Goal: Task Accomplishment & Management: Manage account settings

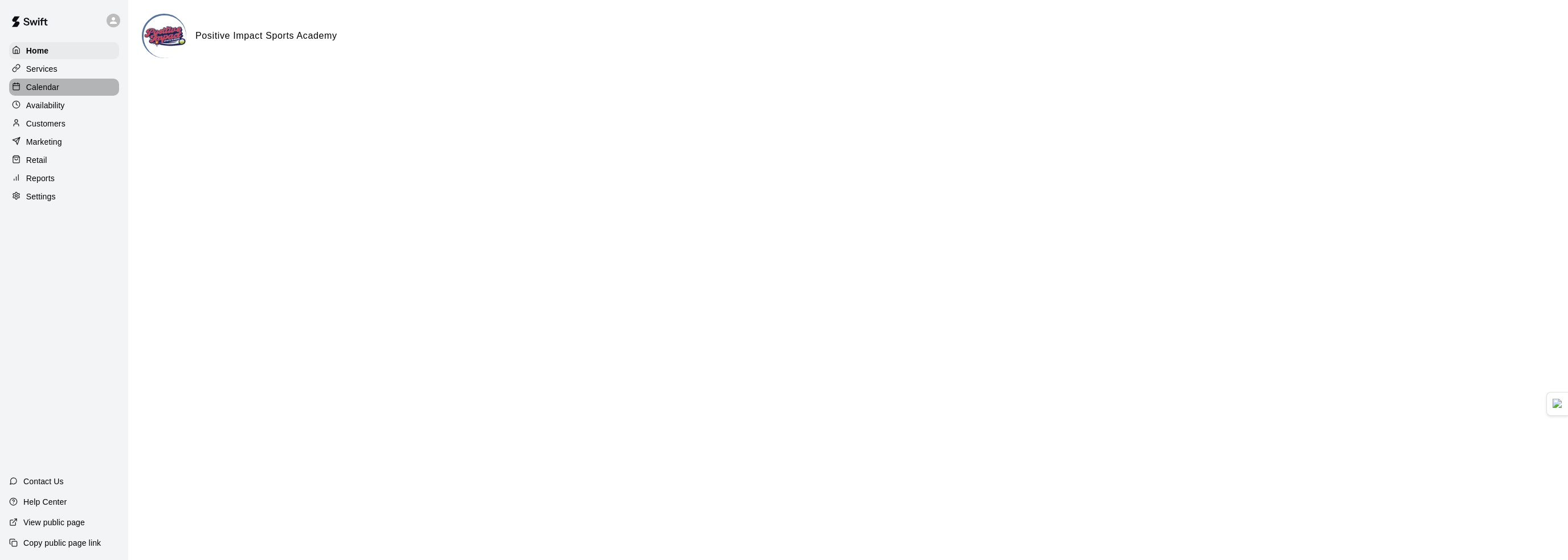
click at [63, 84] on div "Calendar" at bounding box center [63, 87] width 110 height 17
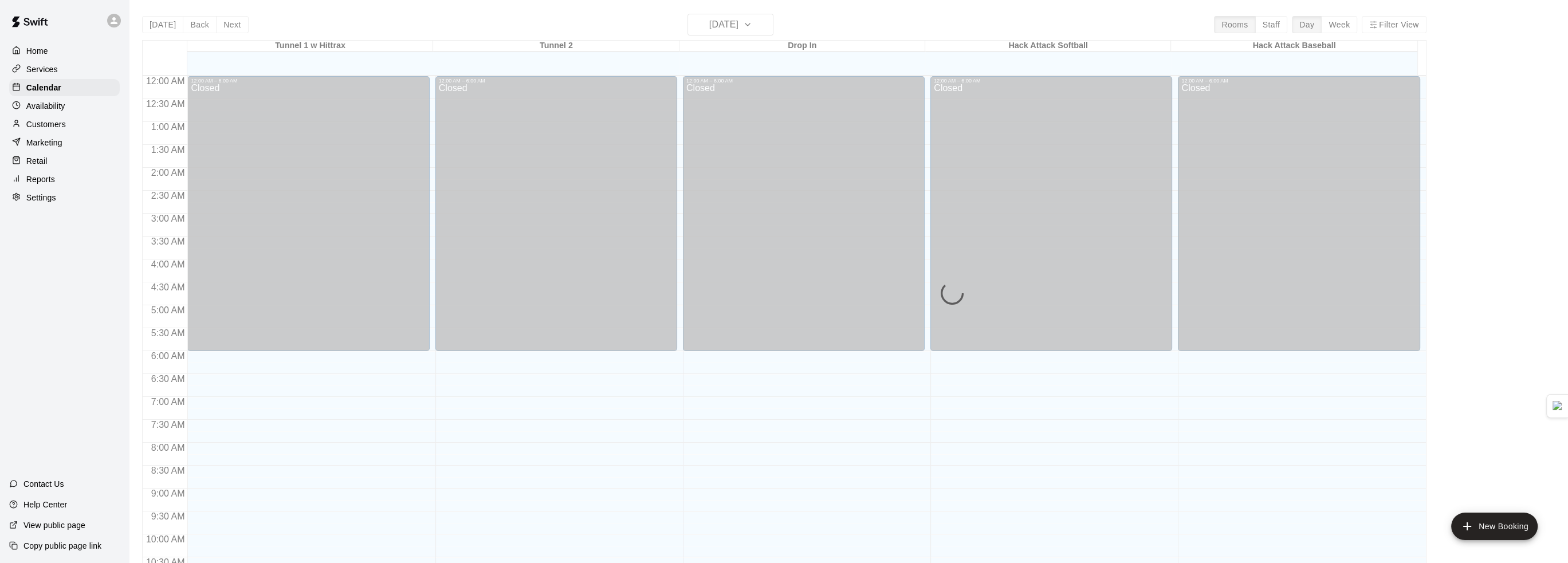
scroll to position [564, 0]
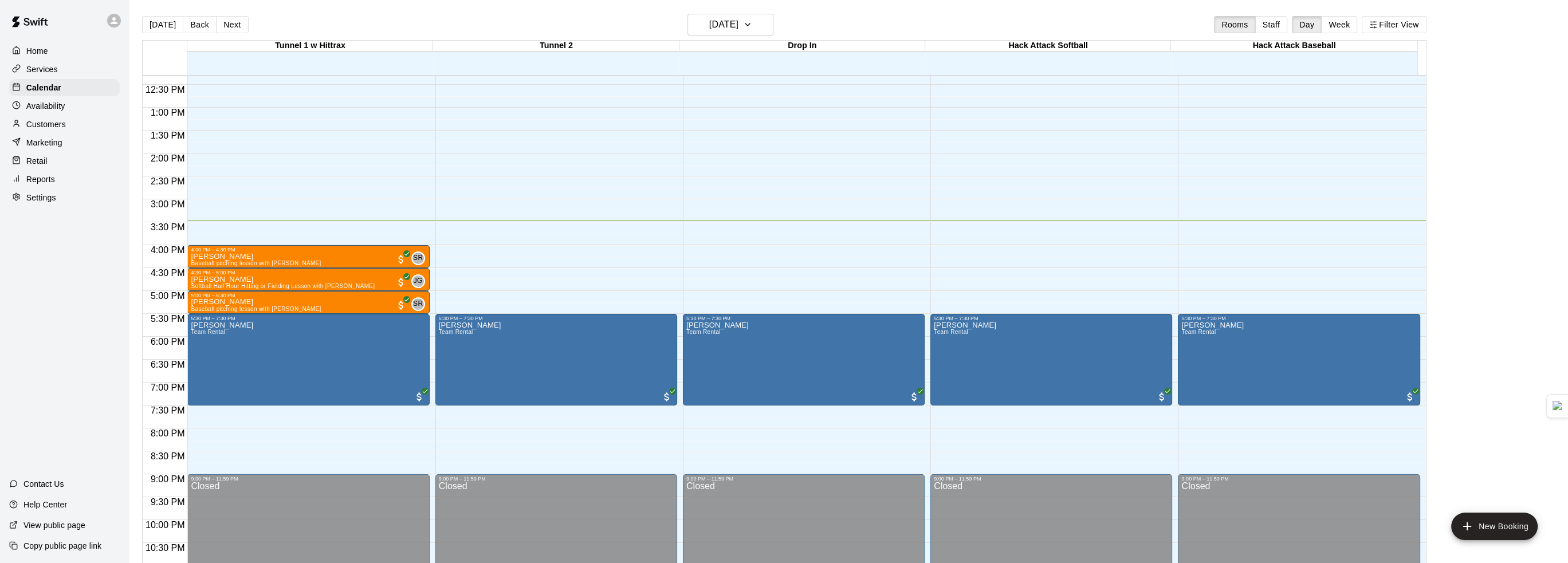
click at [64, 109] on div "Availability" at bounding box center [64, 106] width 110 height 17
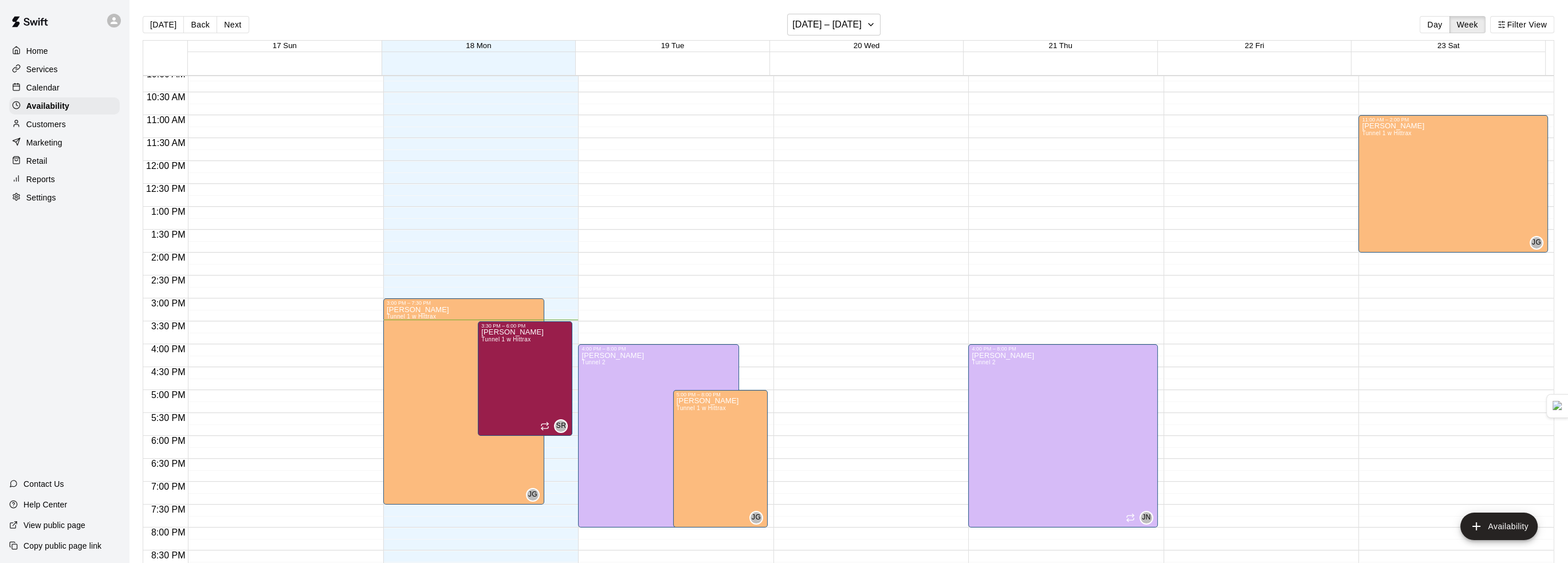
scroll to position [484, 0]
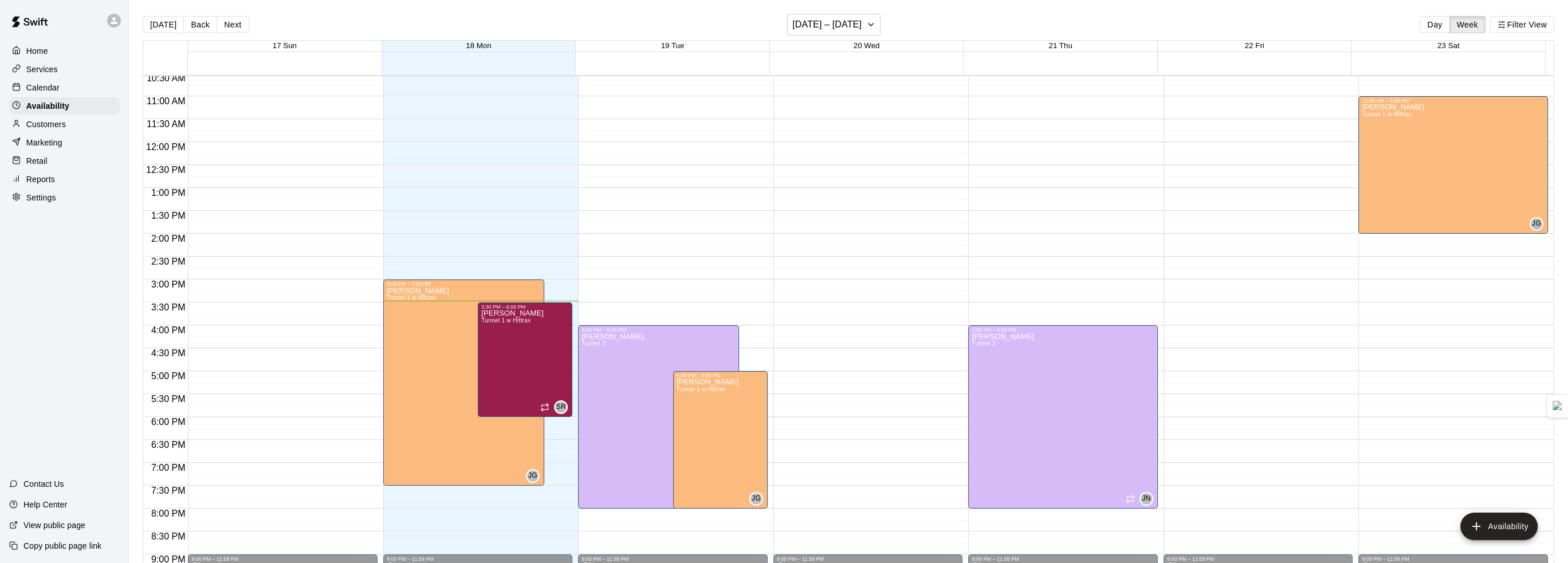
click at [52, 69] on p "Services" at bounding box center [41, 70] width 31 height 11
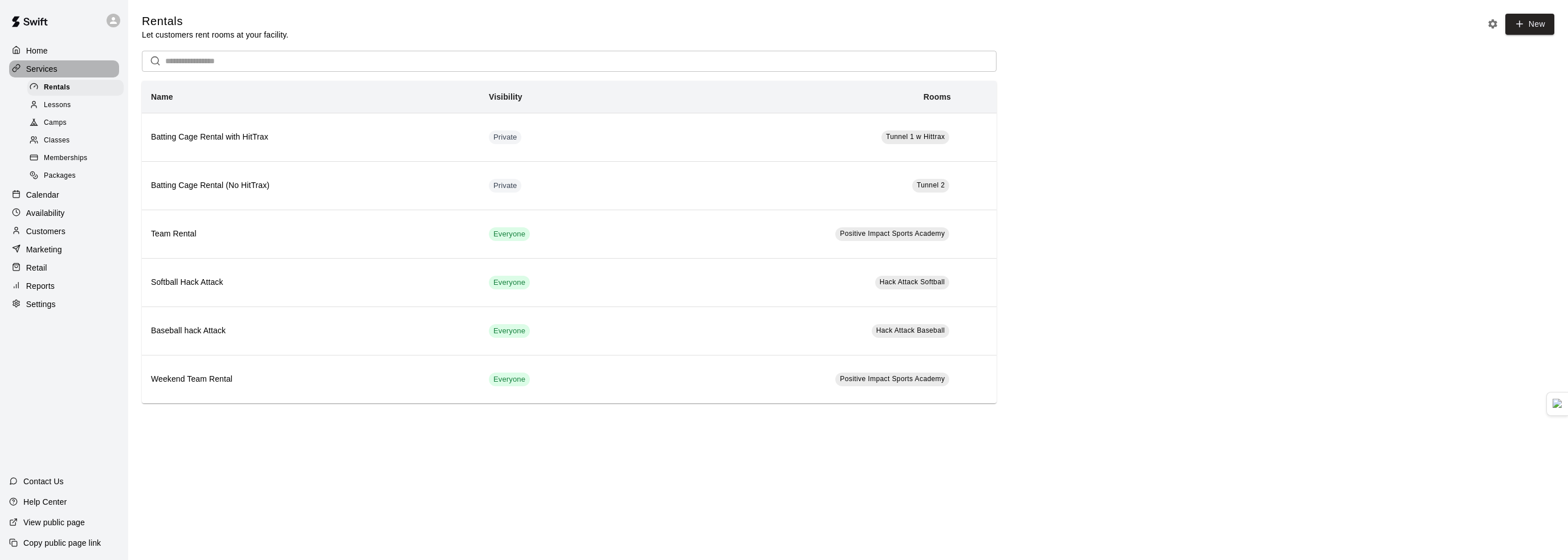
click at [62, 66] on div "Services" at bounding box center [63, 69] width 110 height 17
click at [55, 50] on div "Home" at bounding box center [63, 50] width 110 height 17
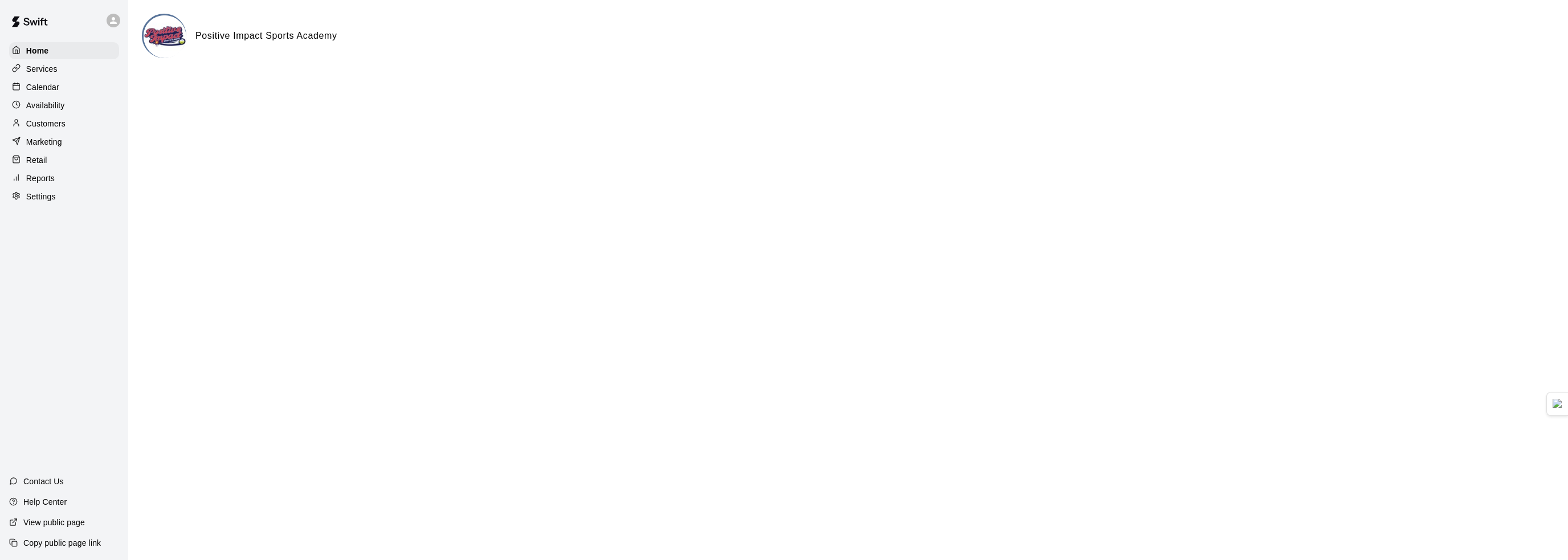
click at [69, 106] on div "Availability" at bounding box center [63, 105] width 110 height 17
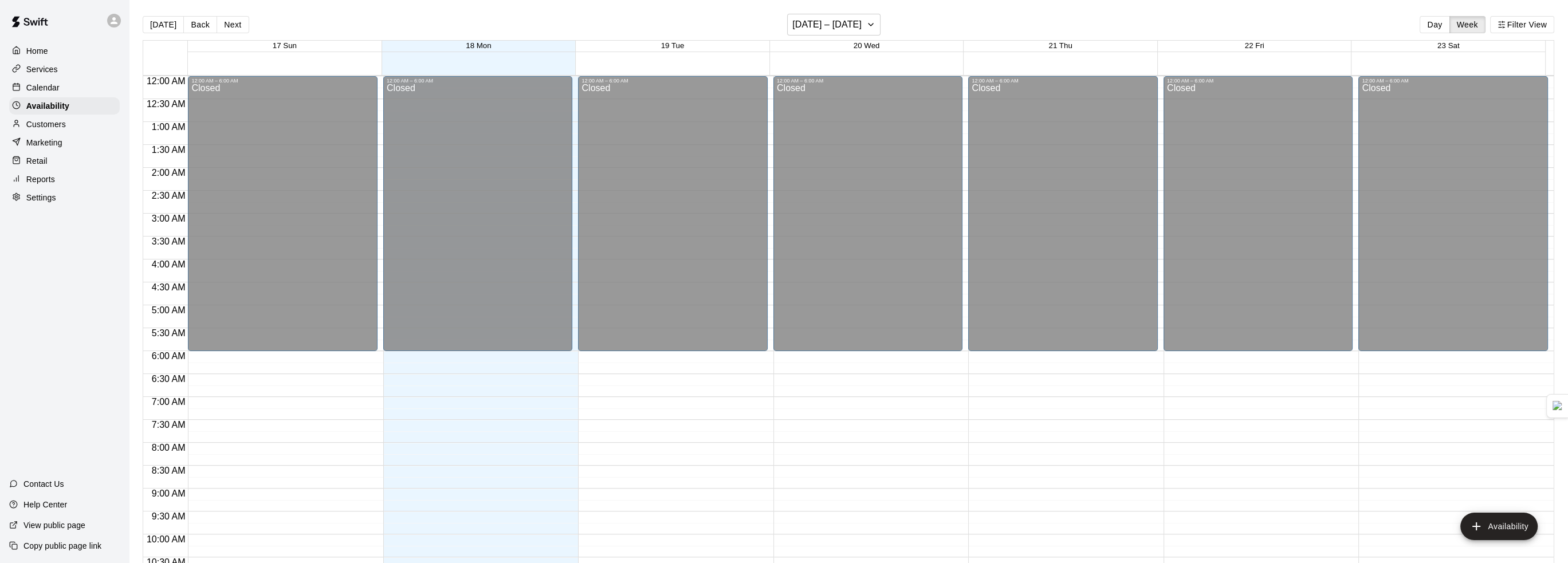
scroll to position [599, 0]
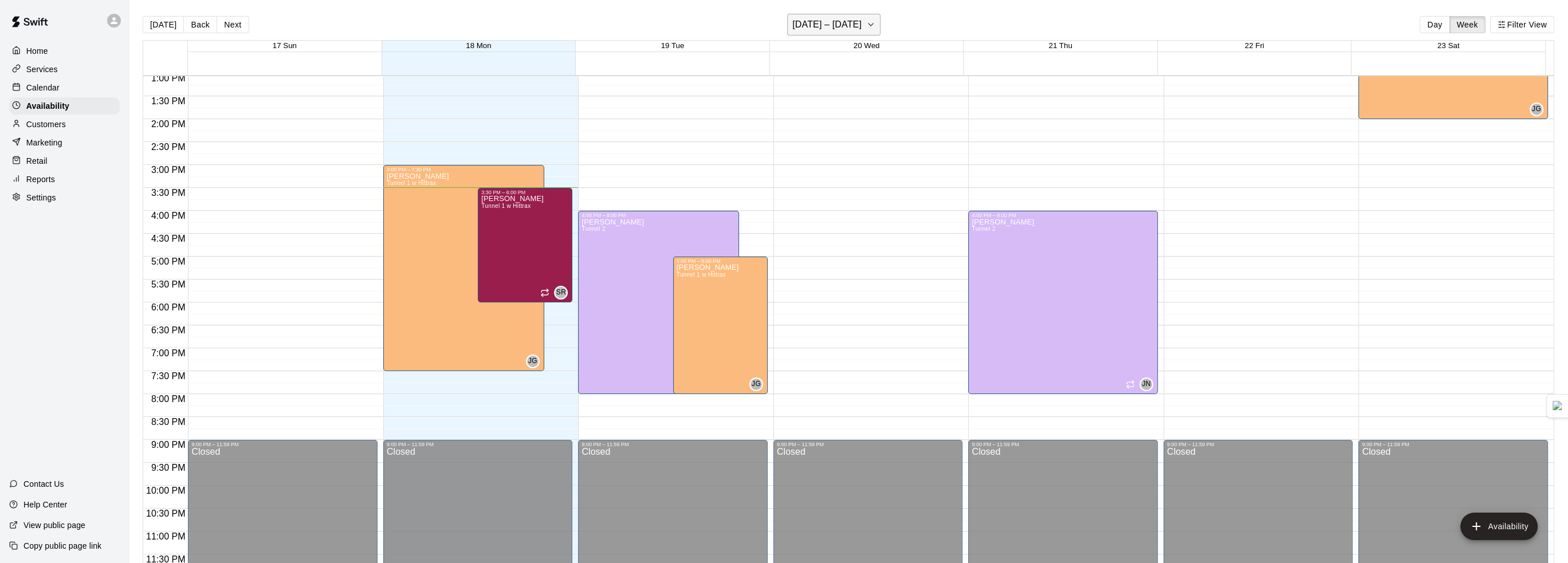
click at [860, 25] on button "[DATE] – [DATE]" at bounding box center [834, 25] width 93 height 22
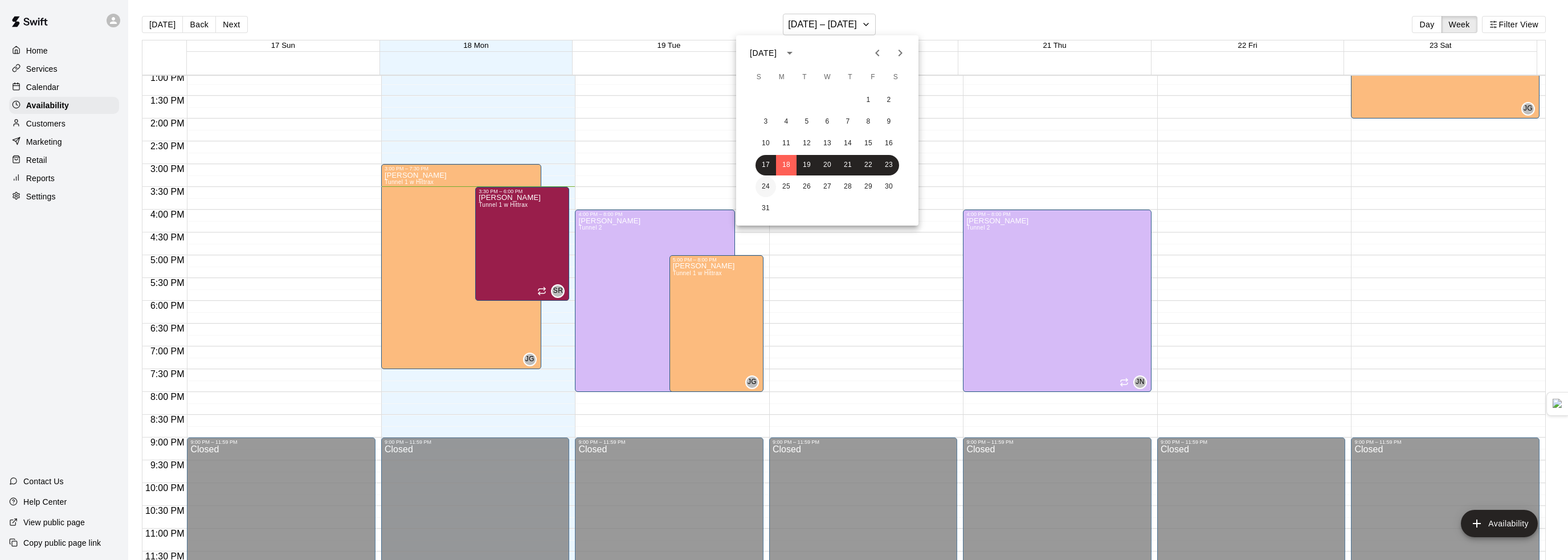
click at [769, 190] on button "24" at bounding box center [766, 187] width 20 height 20
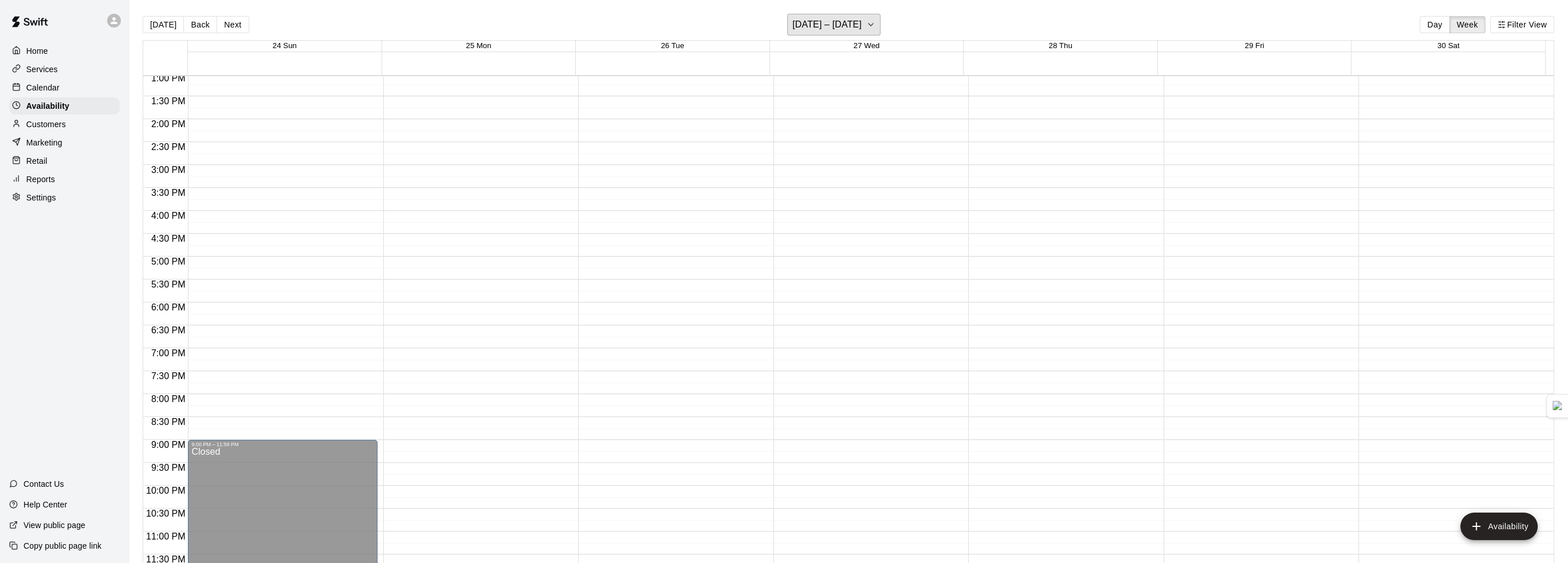
scroll to position [19, 0]
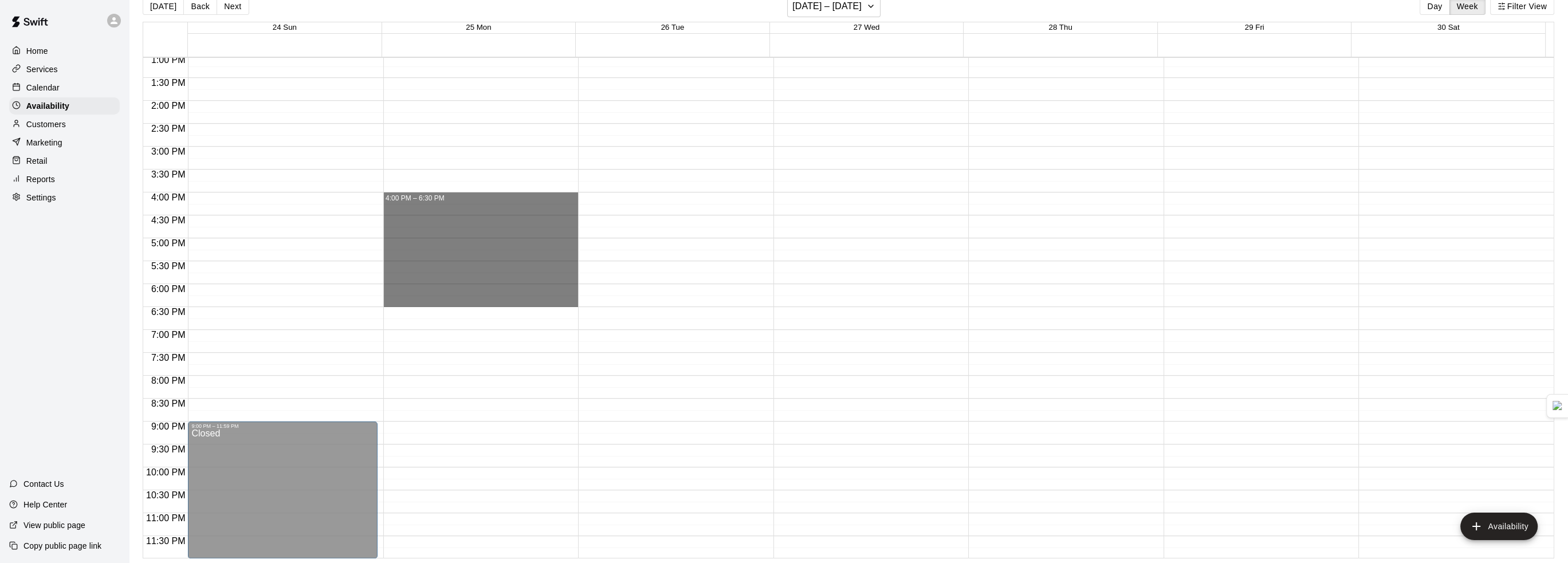
drag, startPoint x: 411, startPoint y: 197, endPoint x: 416, endPoint y: 303, distance: 106.1
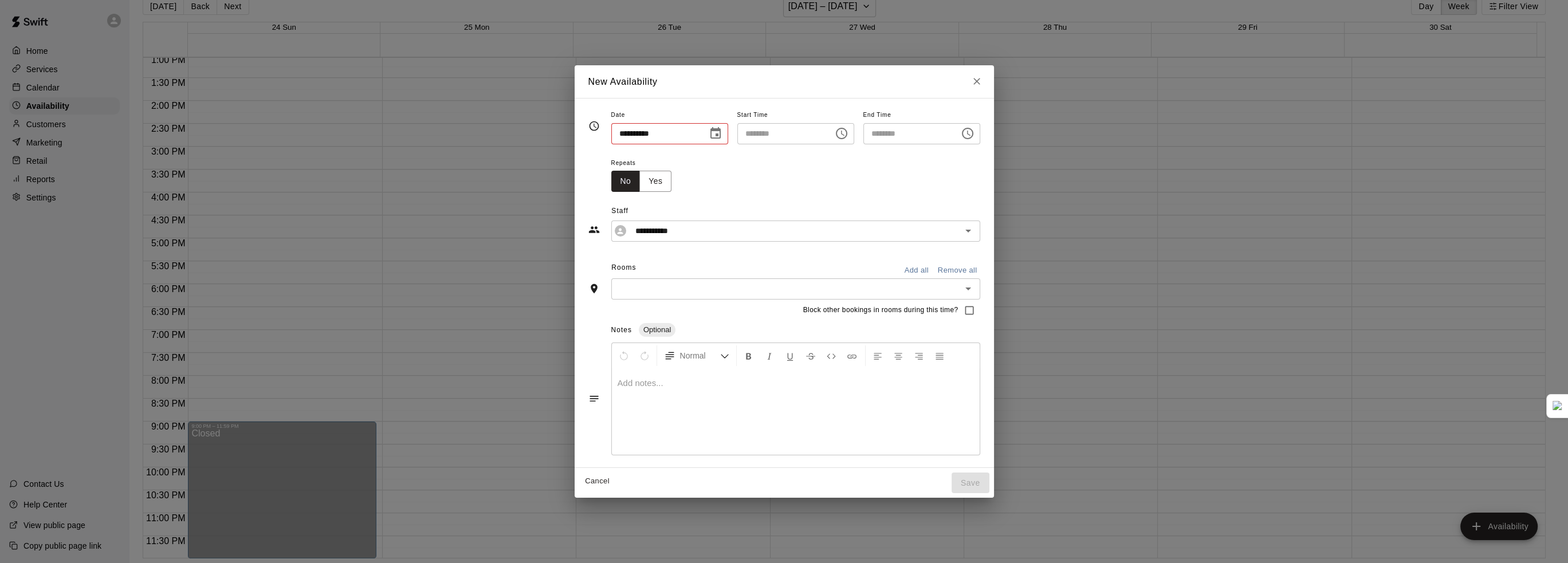
type input "**********"
type input "********"
click at [991, 81] on button "Close" at bounding box center [981, 81] width 20 height 20
type input "**********"
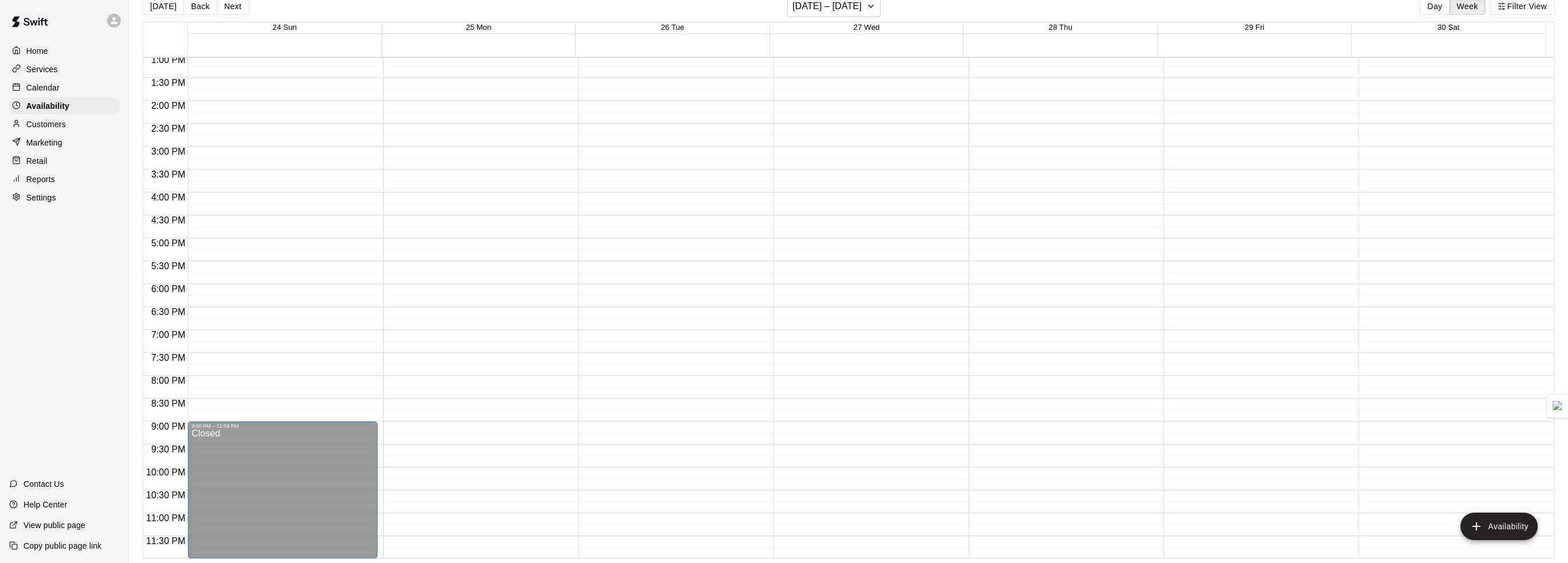
click at [72, 68] on div "Services" at bounding box center [64, 69] width 110 height 17
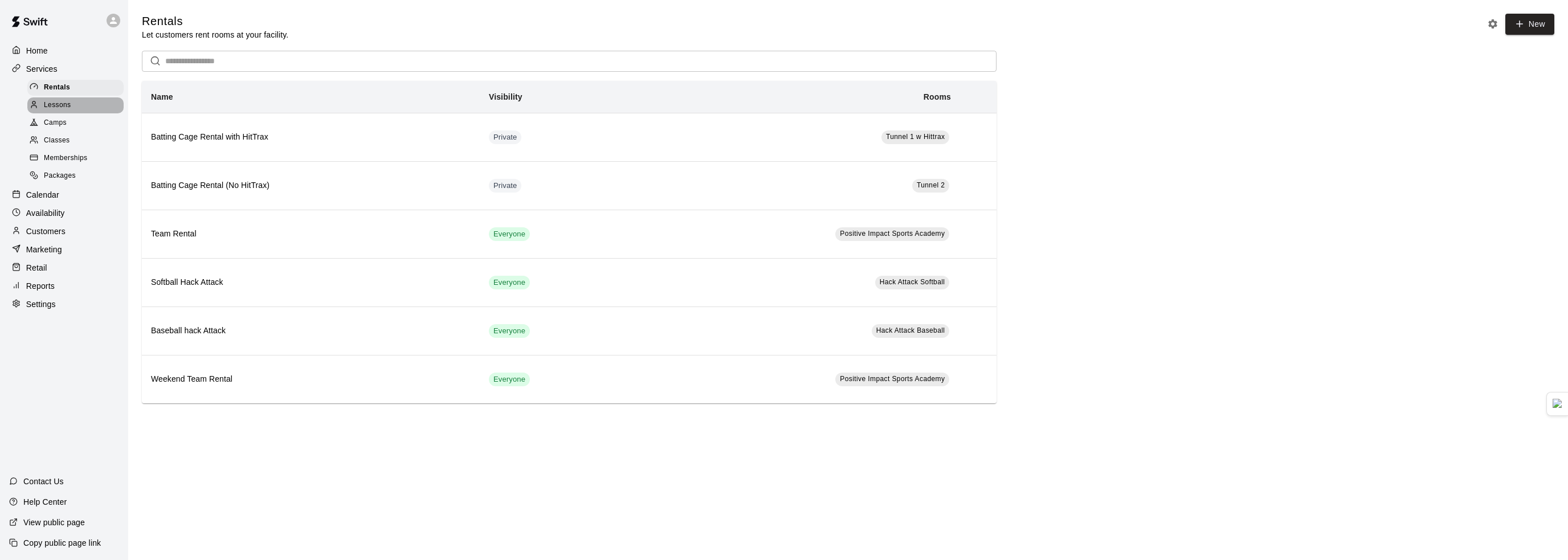
click at [46, 104] on span "Lessons" at bounding box center [57, 105] width 27 height 11
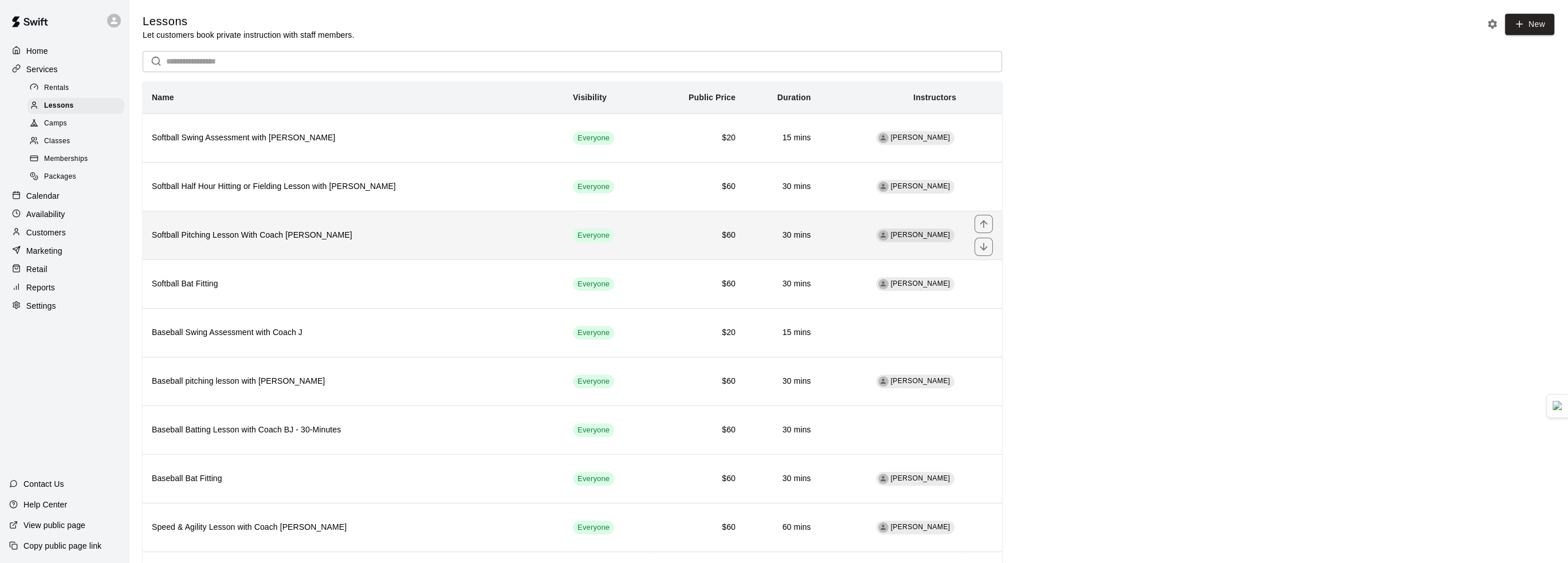
click at [305, 242] on h6 "Softball Pitching Lesson With Coach Julie" at bounding box center [353, 236] width 403 height 13
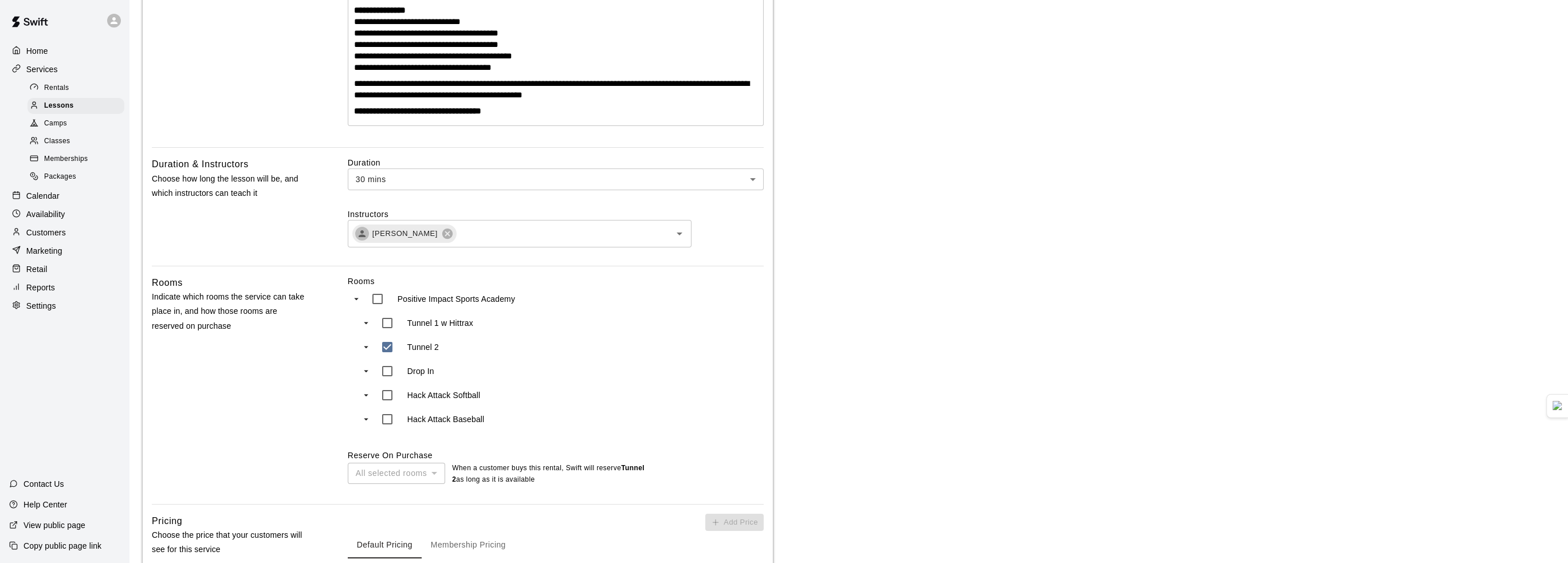
scroll to position [57, 0]
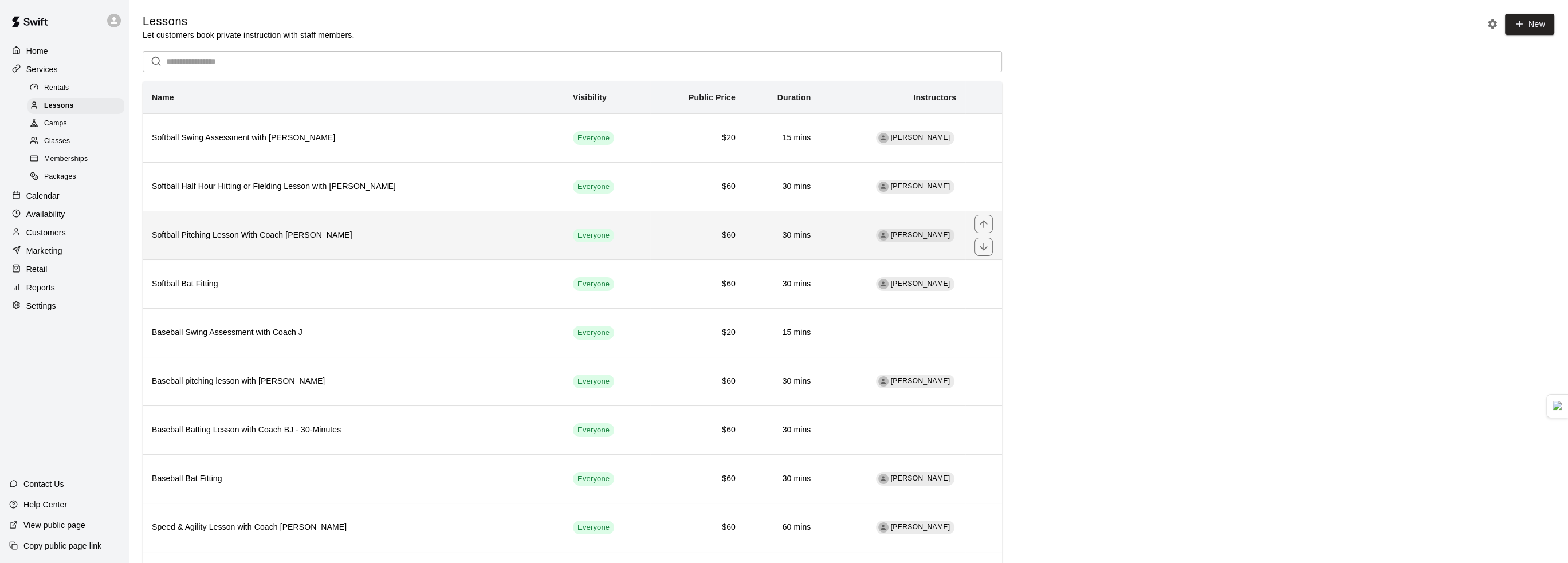
scroll to position [57, 0]
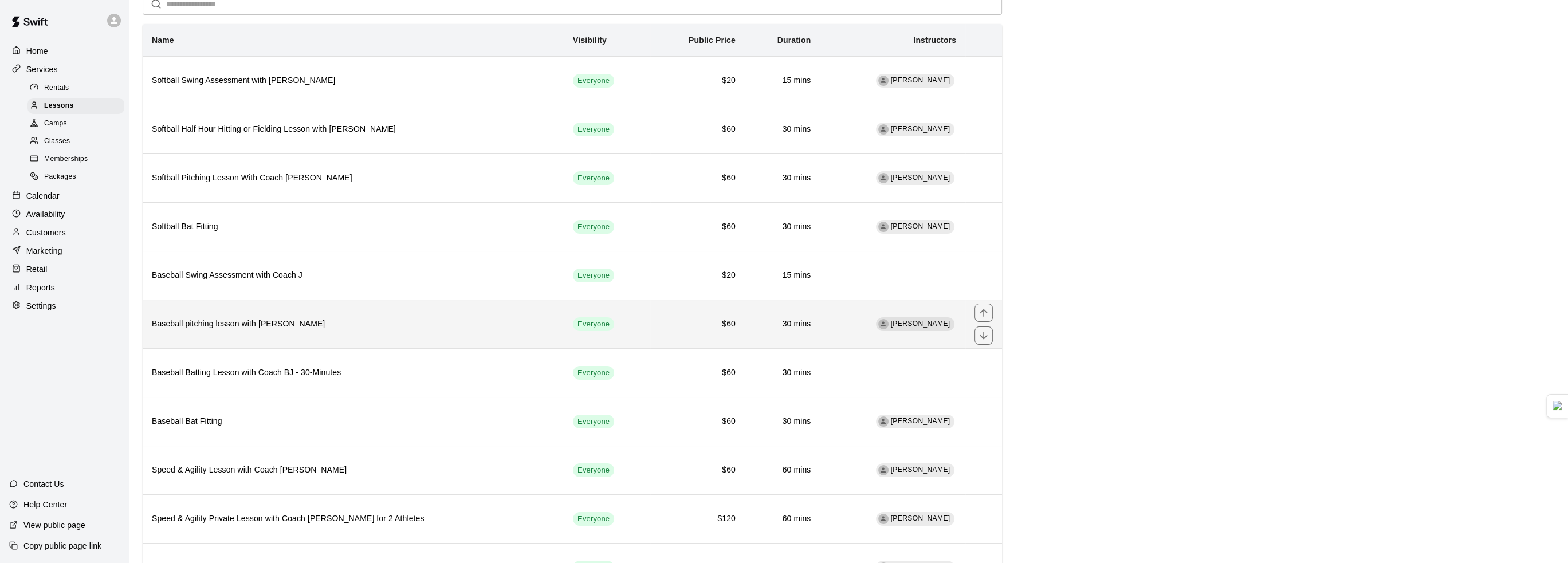
click at [305, 318] on h6 "Baseball pitching lesson with Steve Ratzer" at bounding box center [353, 324] width 403 height 13
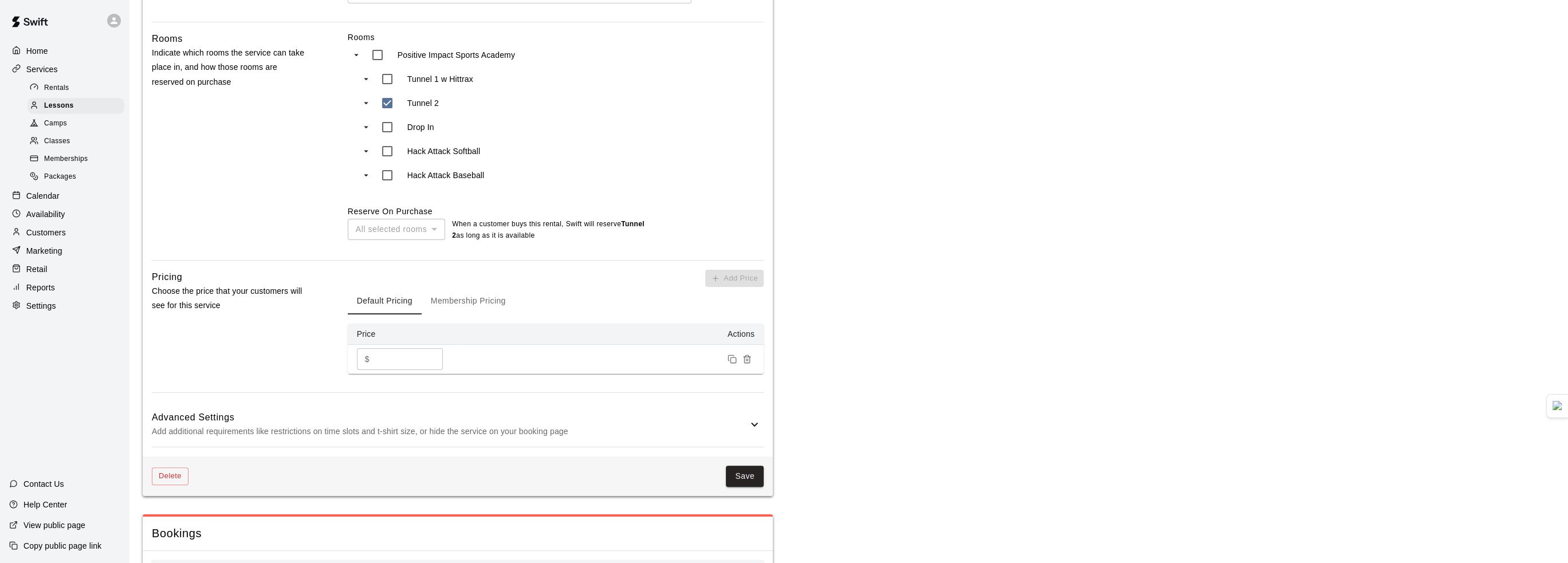
scroll to position [630, 0]
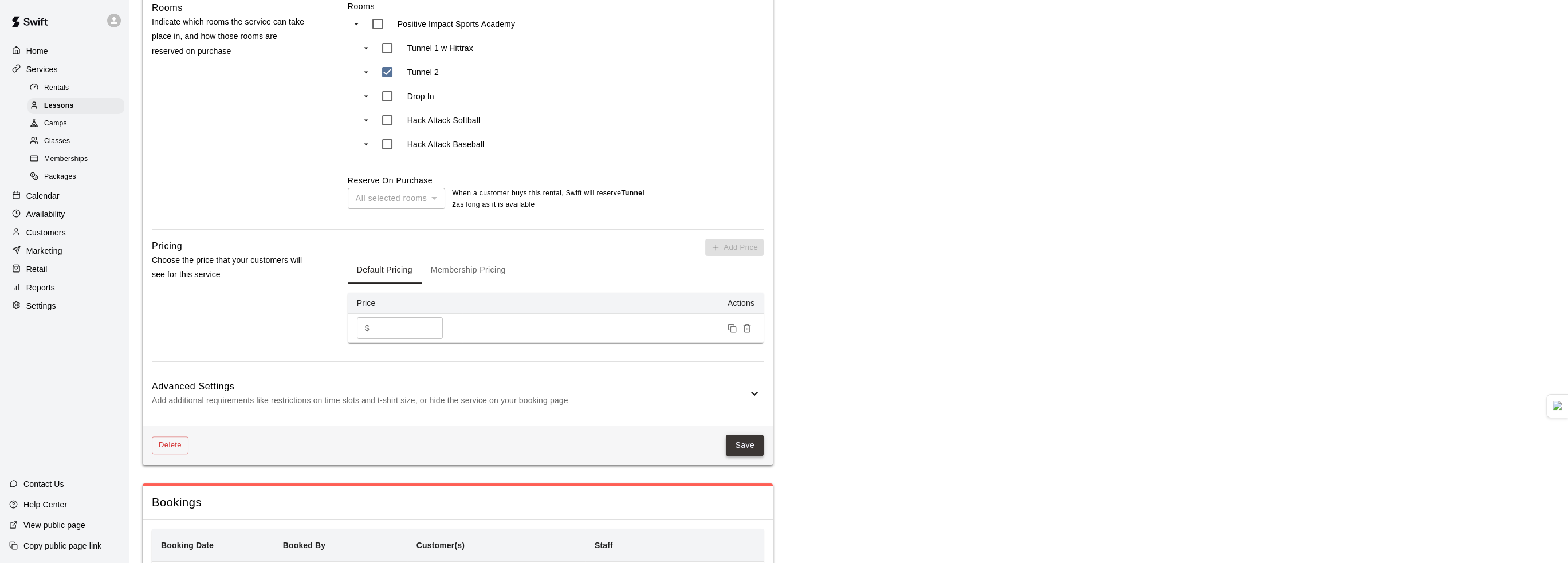
click at [743, 456] on button "Save" at bounding box center [744, 445] width 38 height 21
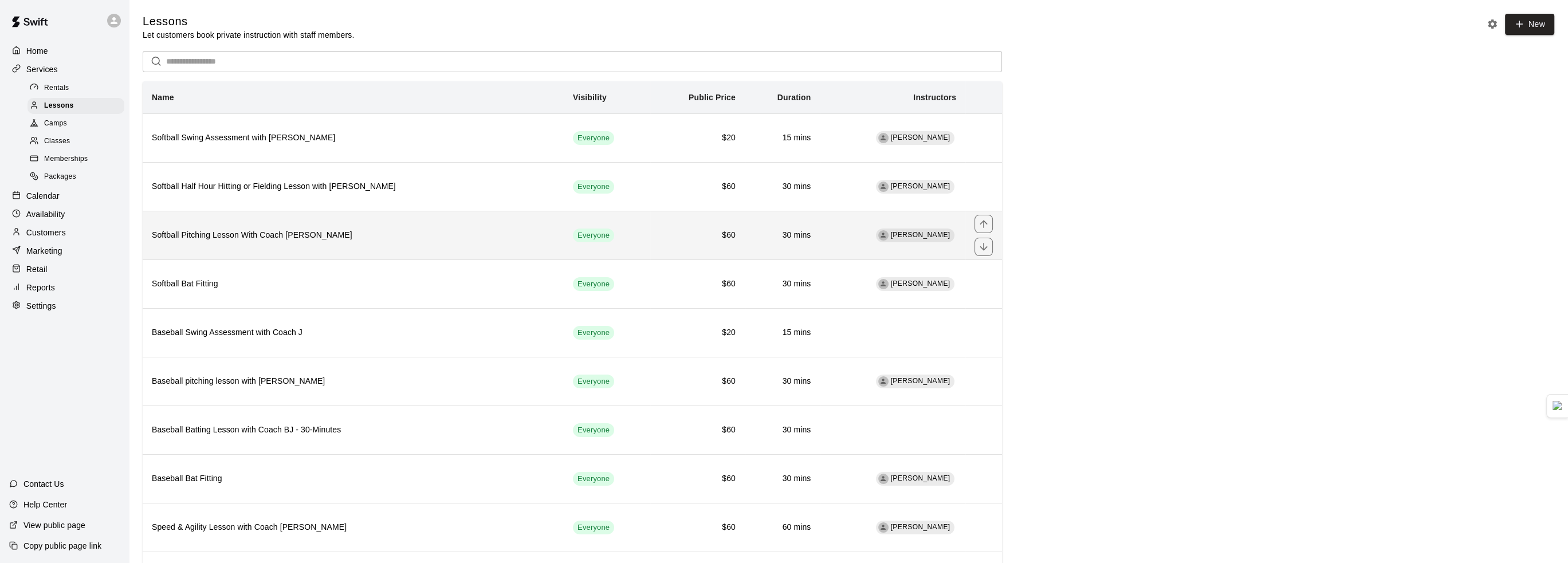
scroll to position [57, 0]
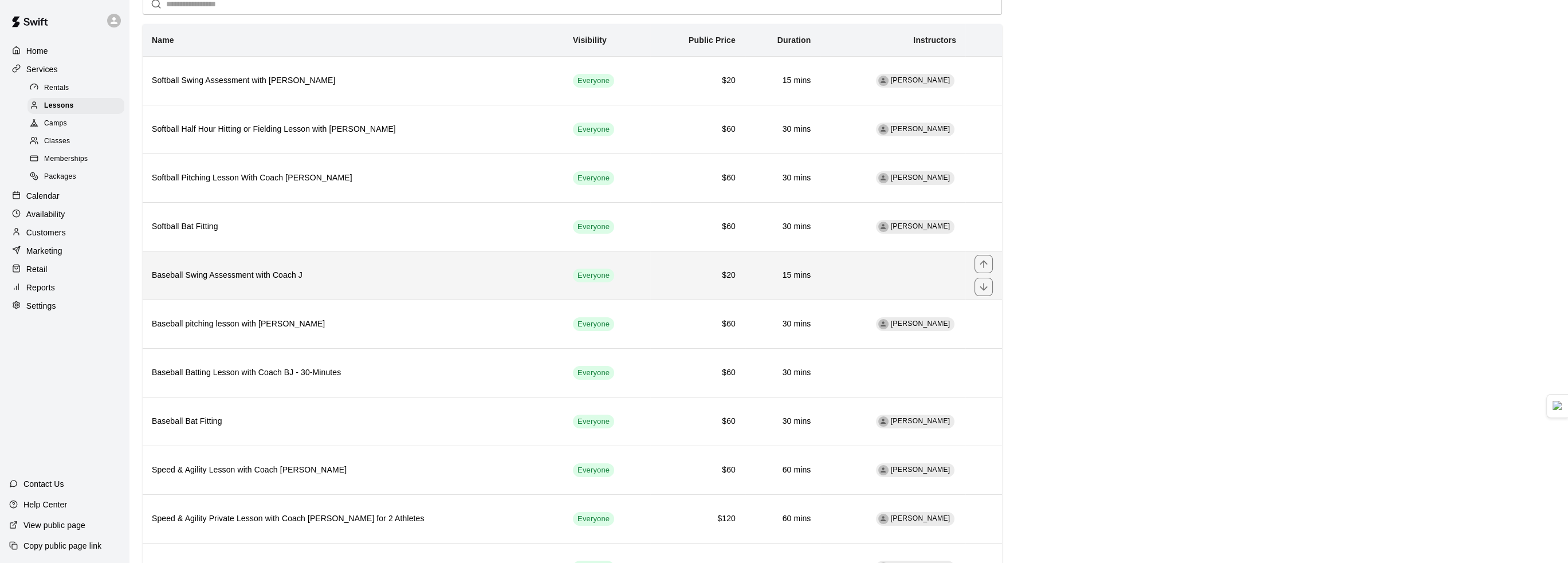
click at [428, 274] on h6 "Baseball Swing Assessment with Coach J" at bounding box center [353, 276] width 403 height 13
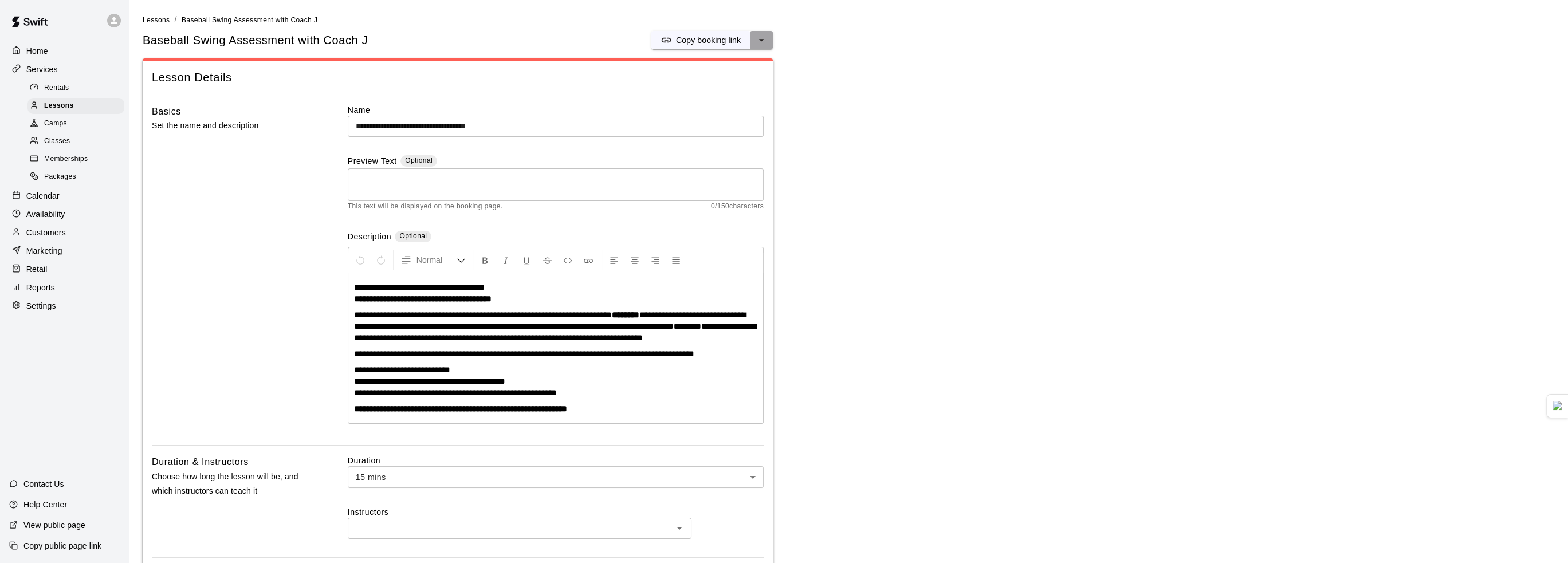
click at [769, 38] on button "select merge strategy" at bounding box center [762, 40] width 23 height 19
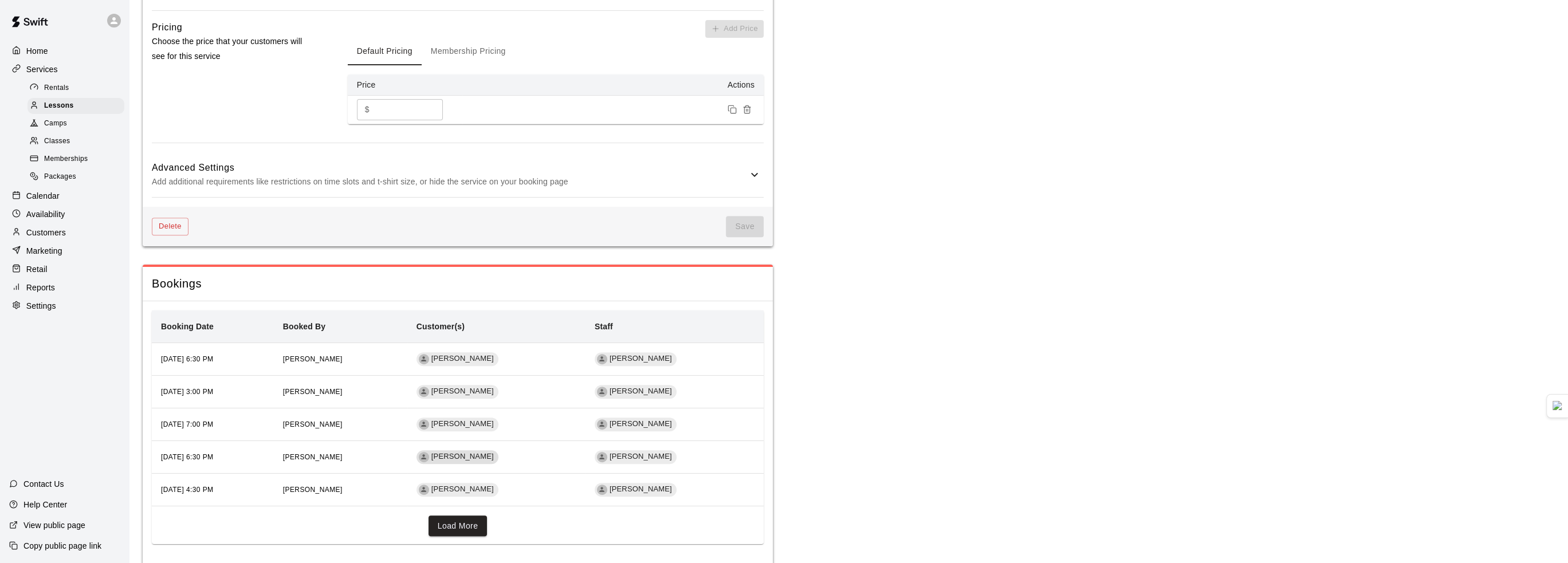
scroll to position [766, 0]
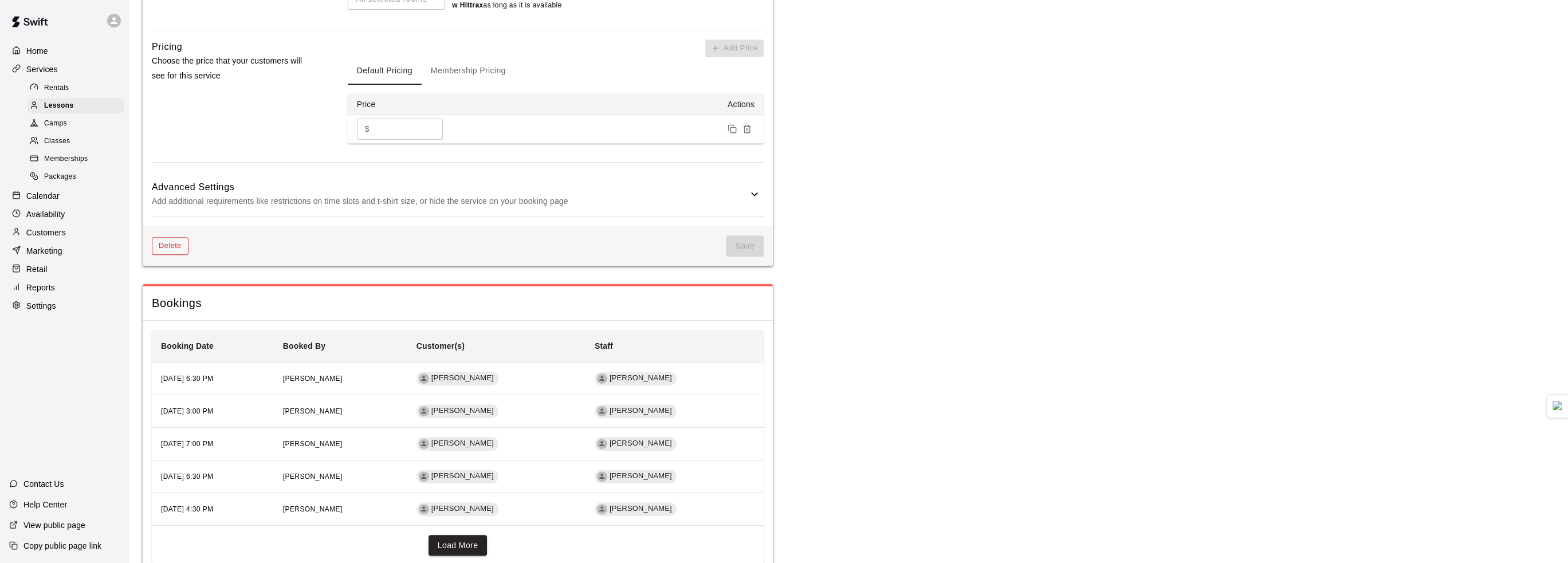
click at [165, 255] on button "Delete" at bounding box center [170, 246] width 36 height 18
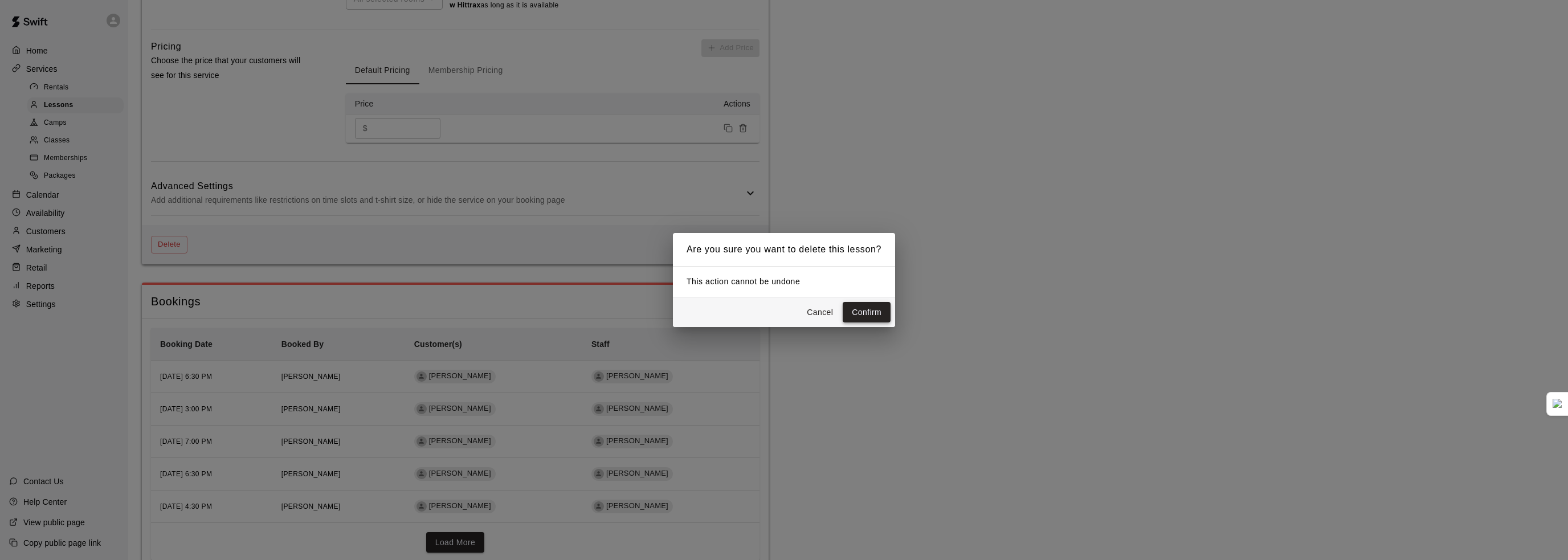
click at [855, 308] on button "Confirm" at bounding box center [866, 312] width 48 height 21
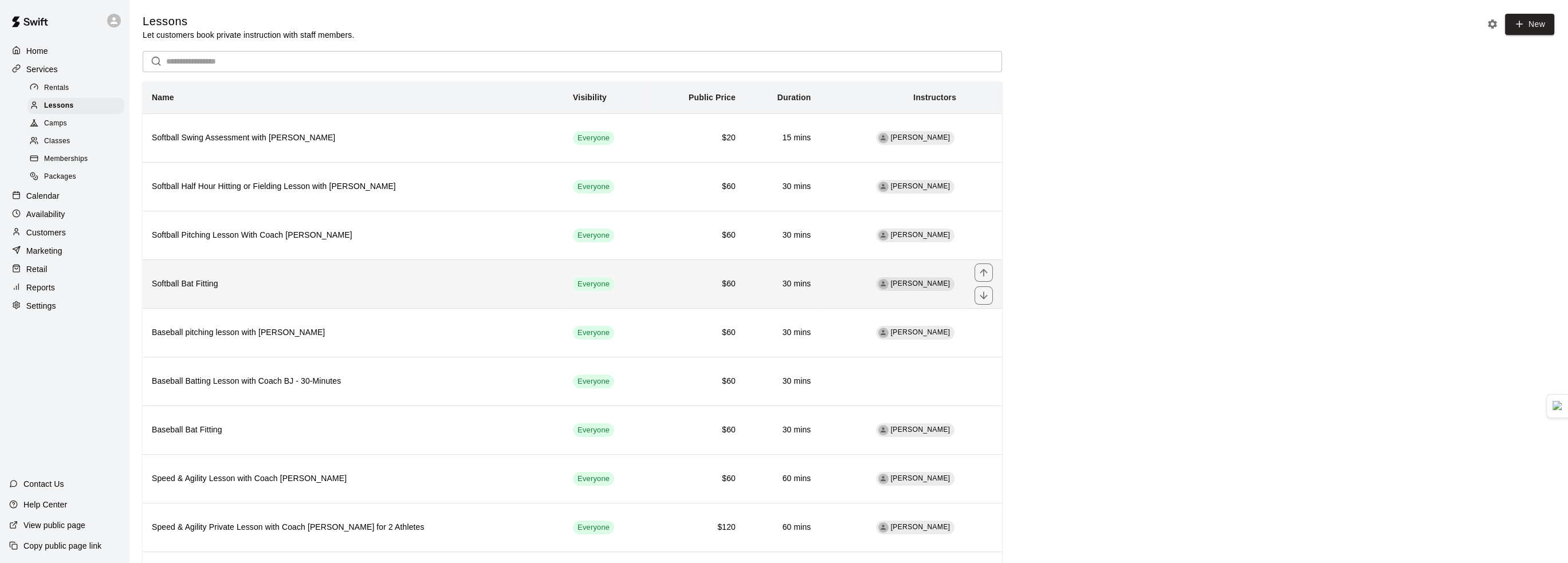
scroll to position [57, 0]
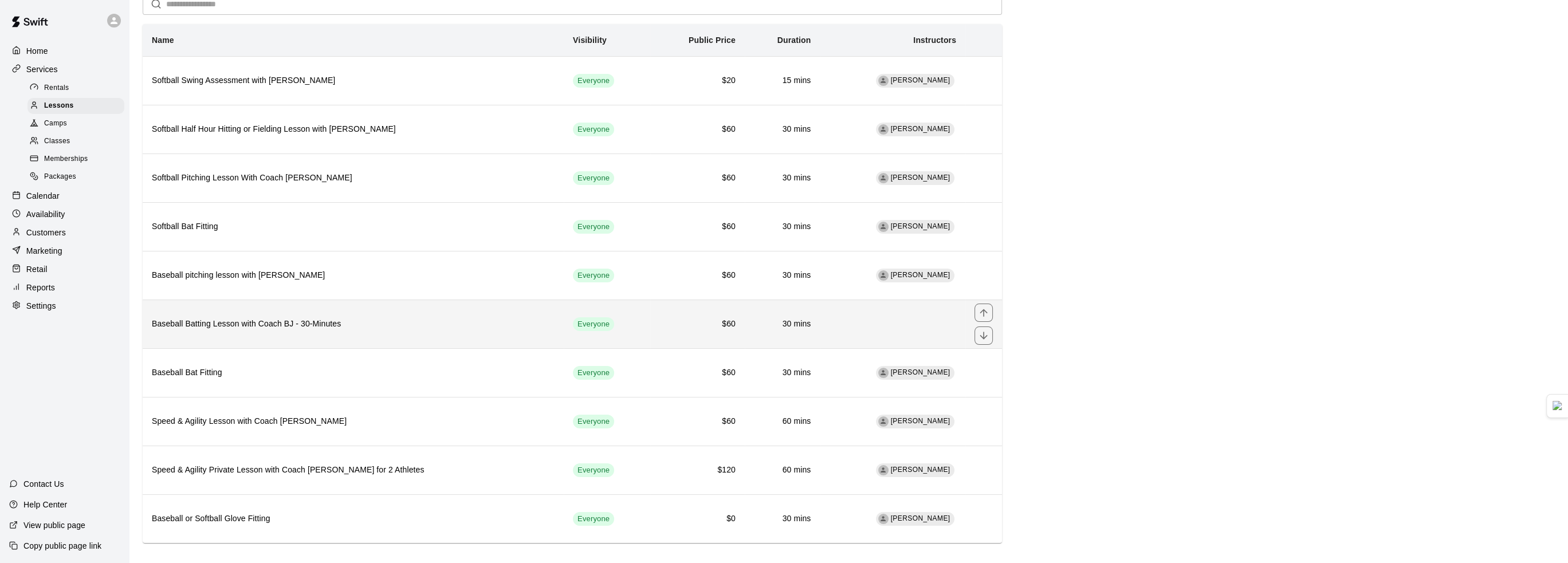
click at [287, 324] on h6 "Baseball Batting Lesson with Coach BJ - 30-Minutes" at bounding box center [353, 324] width 403 height 13
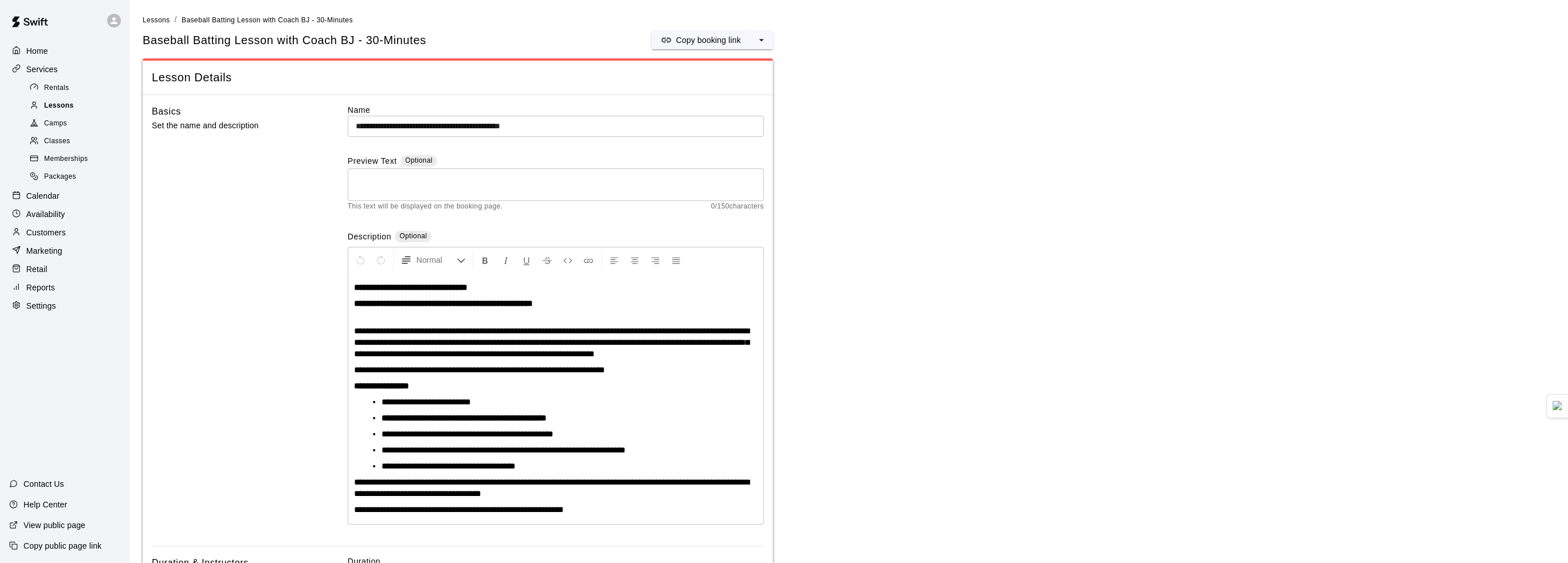
click at [51, 107] on span "Lessons" at bounding box center [59, 106] width 30 height 11
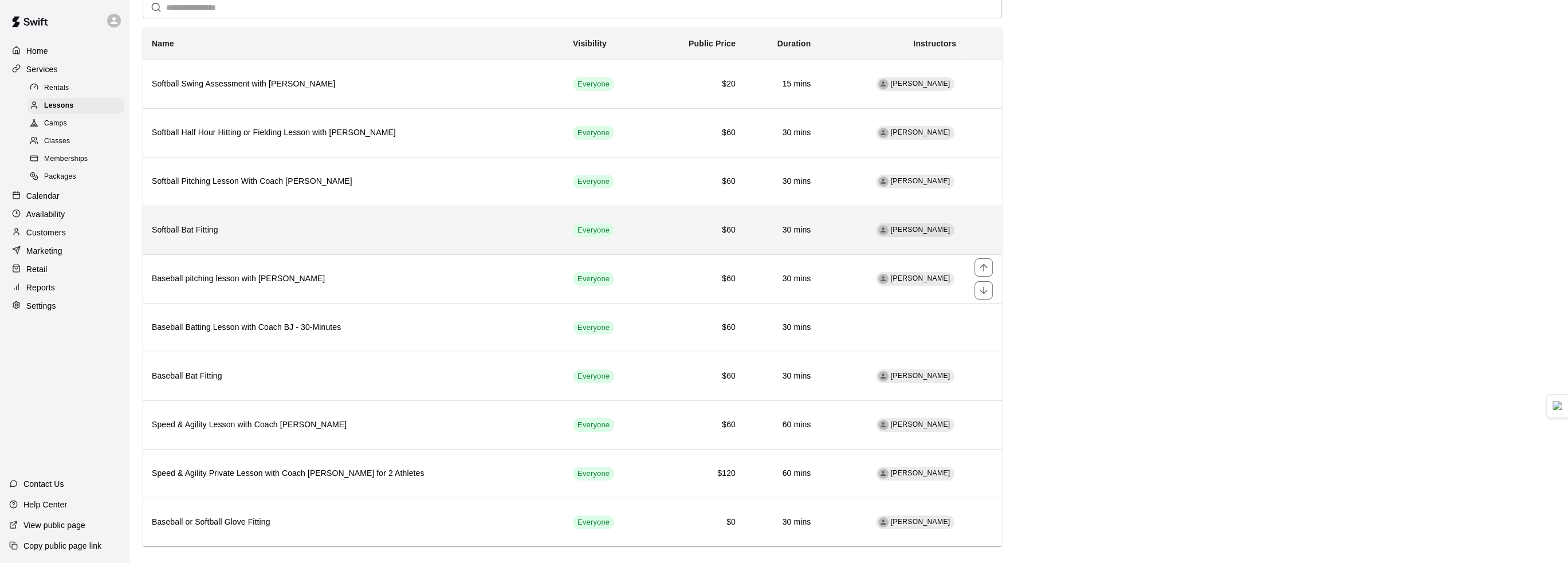
scroll to position [65, 0]
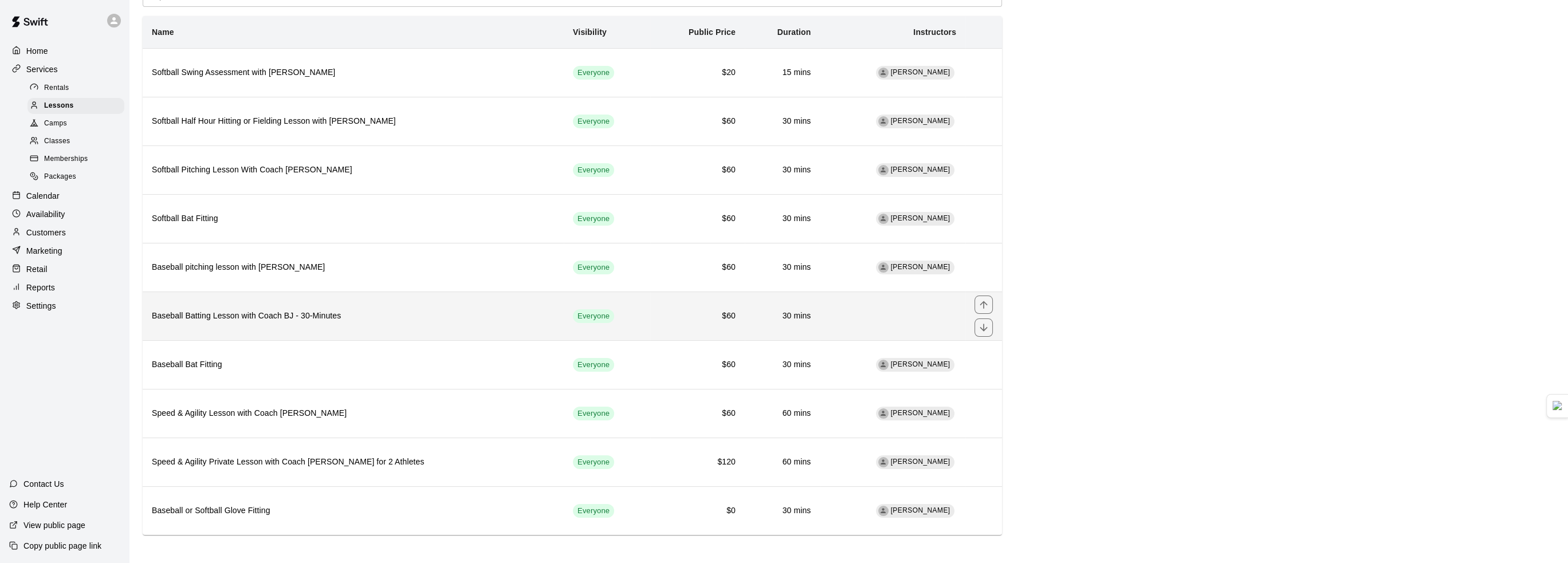
click at [408, 313] on h6 "Baseball Batting Lesson with Coach BJ - 30-Minutes" at bounding box center [353, 316] width 403 height 13
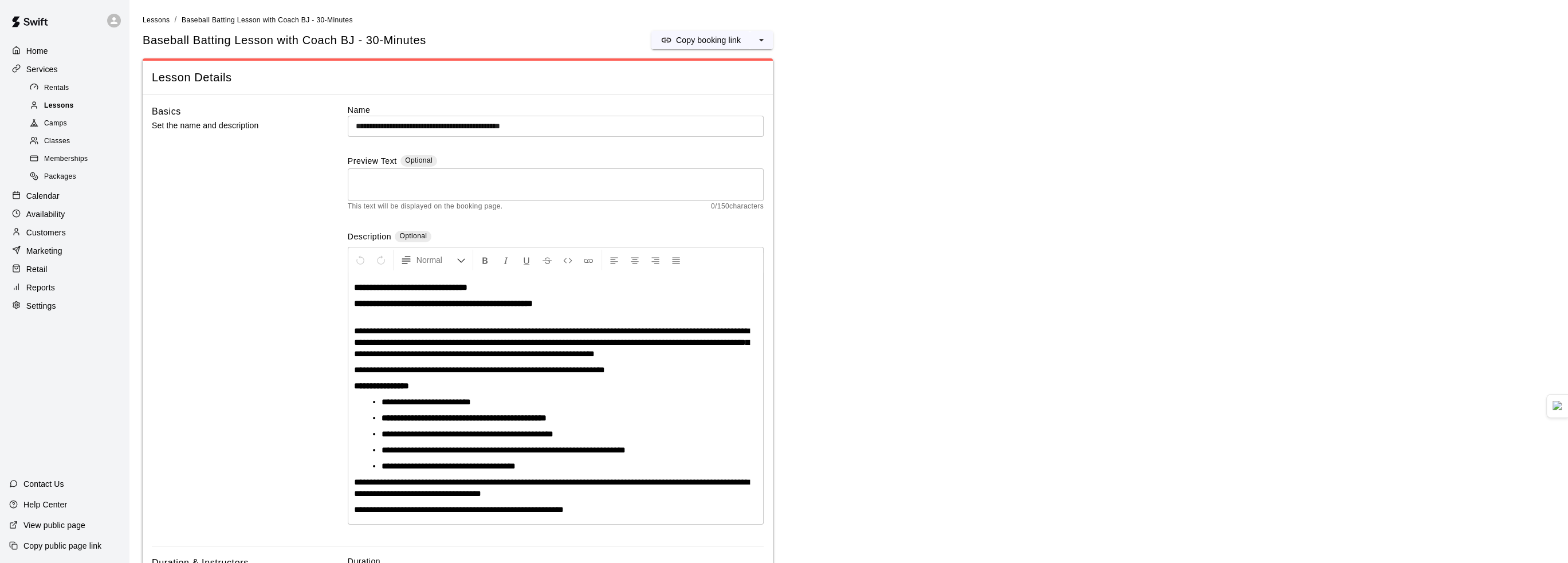
click at [59, 106] on span "Lessons" at bounding box center [59, 106] width 30 height 11
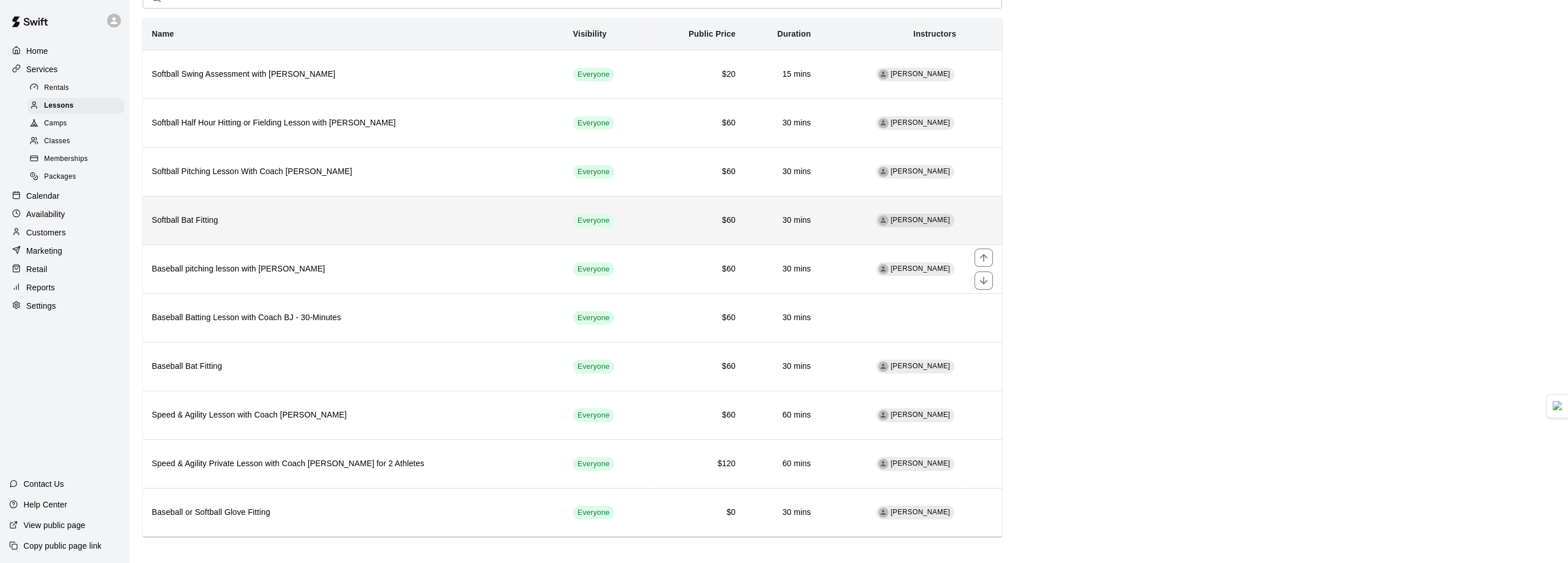
scroll to position [65, 0]
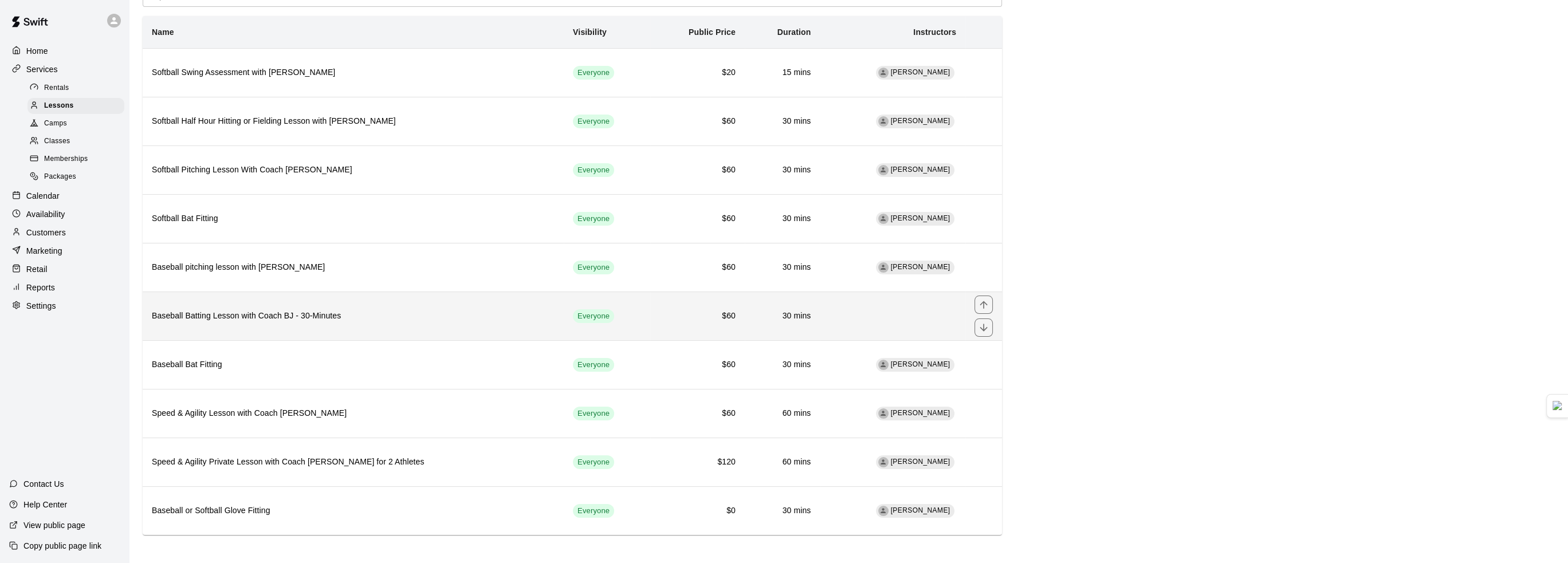
click at [330, 301] on th "Baseball Batting Lesson with Coach BJ - 30-Minutes" at bounding box center [353, 316] width 421 height 49
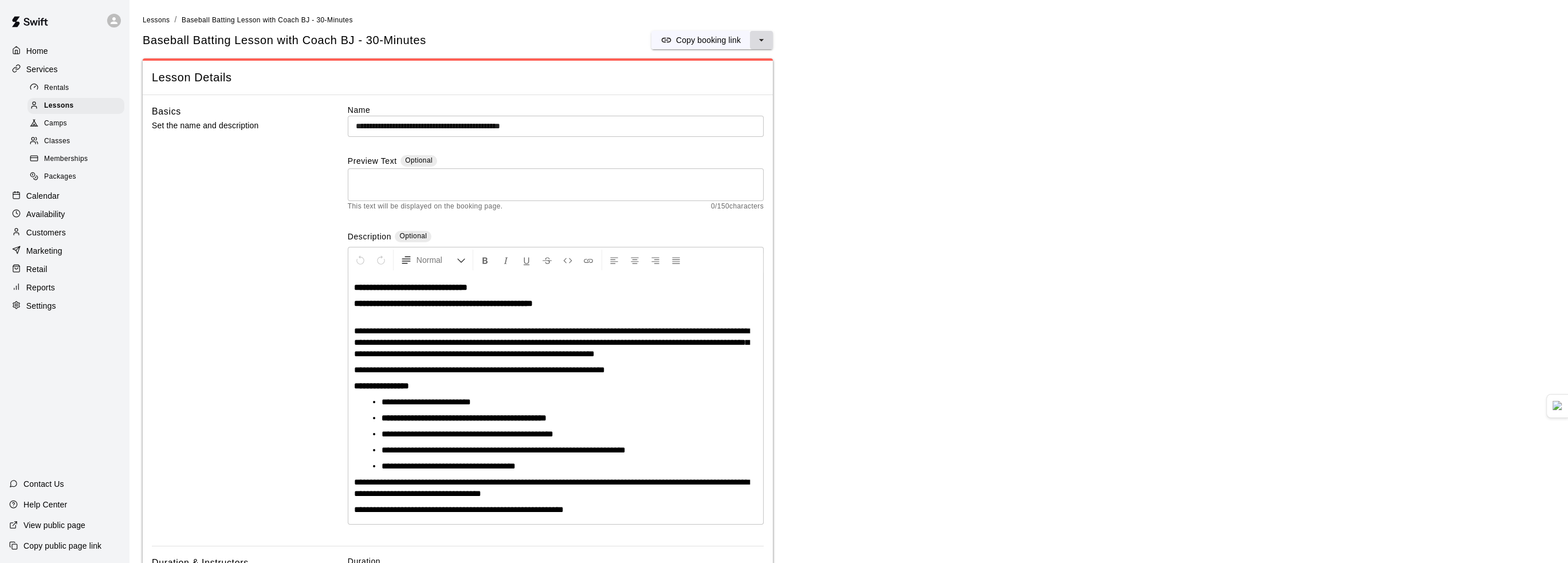
click at [763, 38] on icon "select merge strategy" at bounding box center [762, 40] width 11 height 11
click at [89, 109] on div "Lessons" at bounding box center [76, 105] width 97 height 16
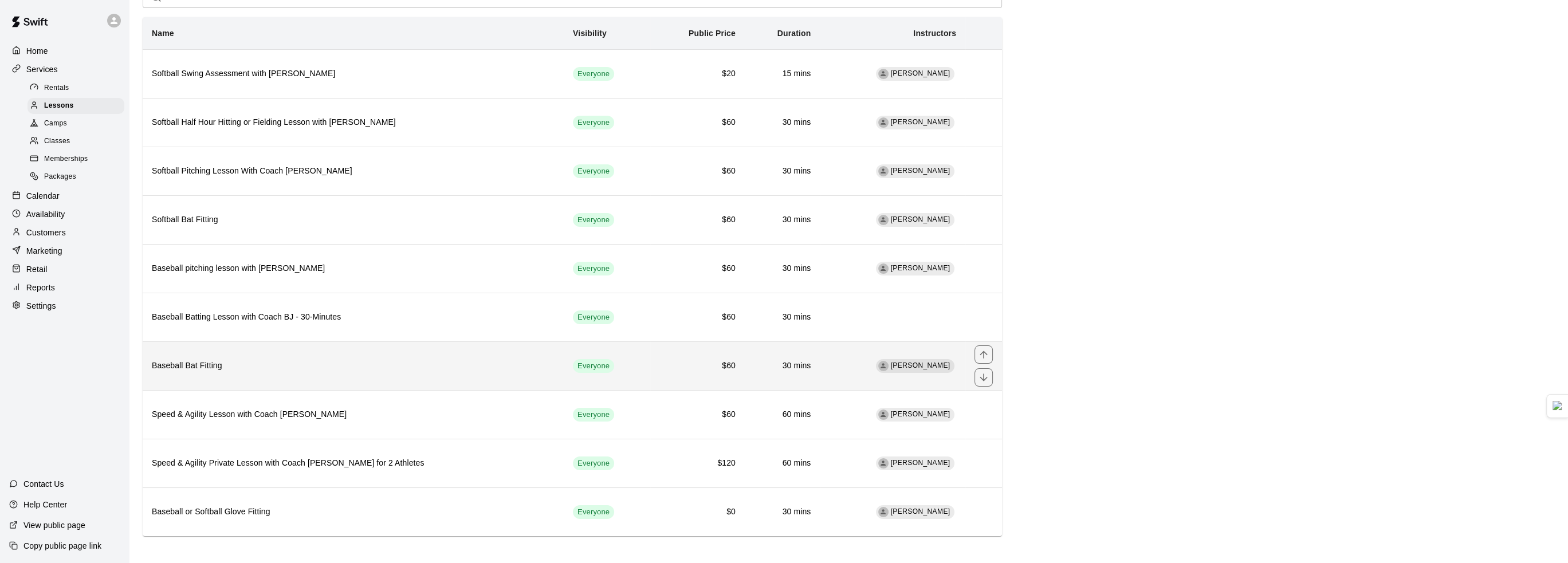
scroll to position [65, 0]
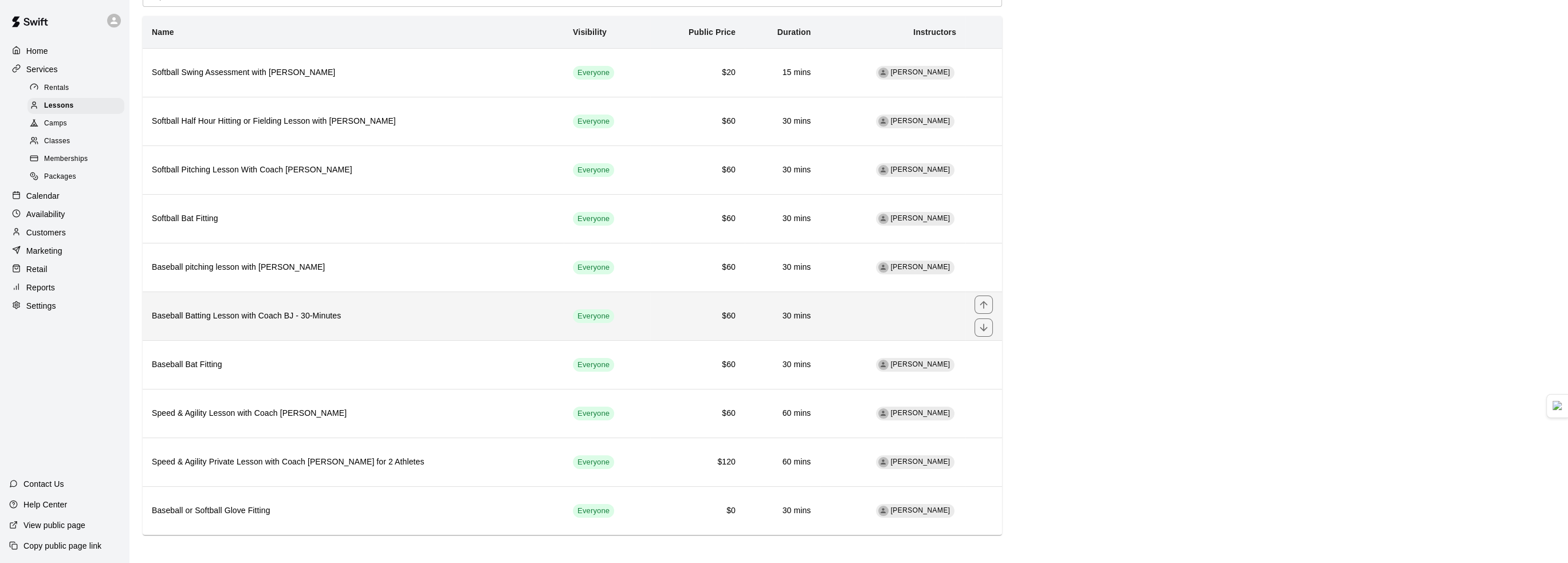
click at [268, 319] on h6 "Baseball Batting Lesson with Coach BJ - 30-Minutes" at bounding box center [353, 316] width 403 height 13
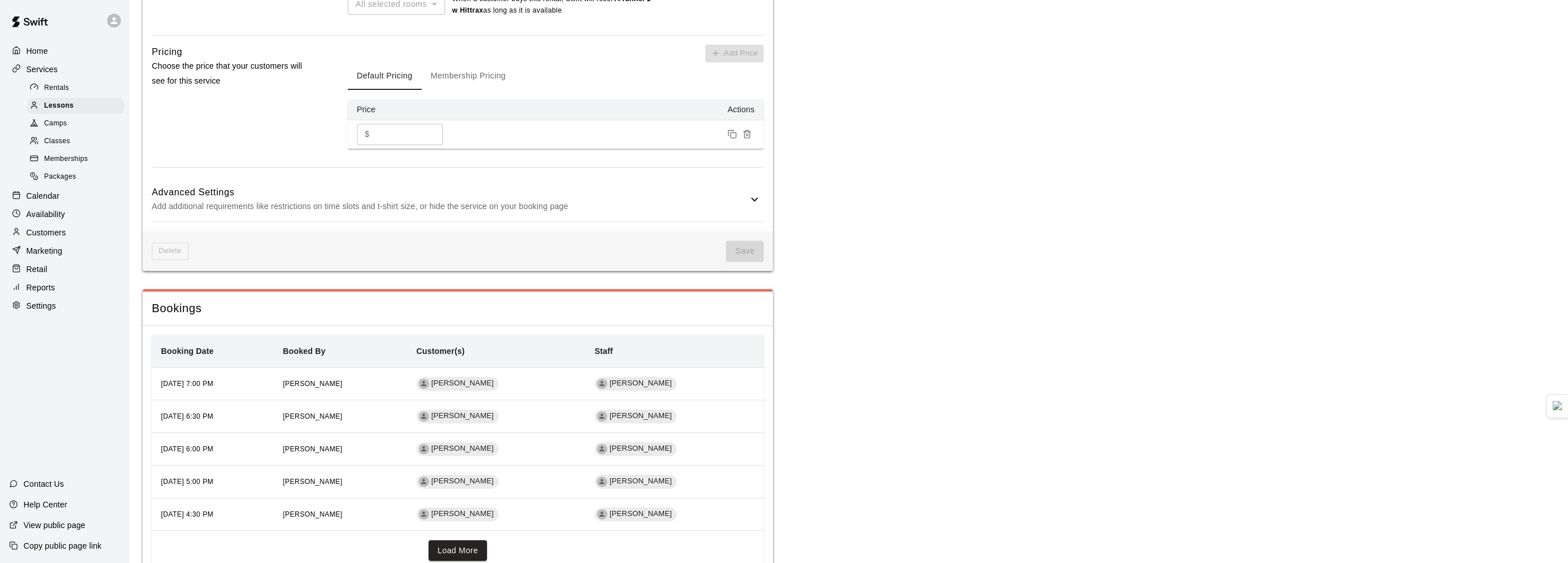
scroll to position [913, 0]
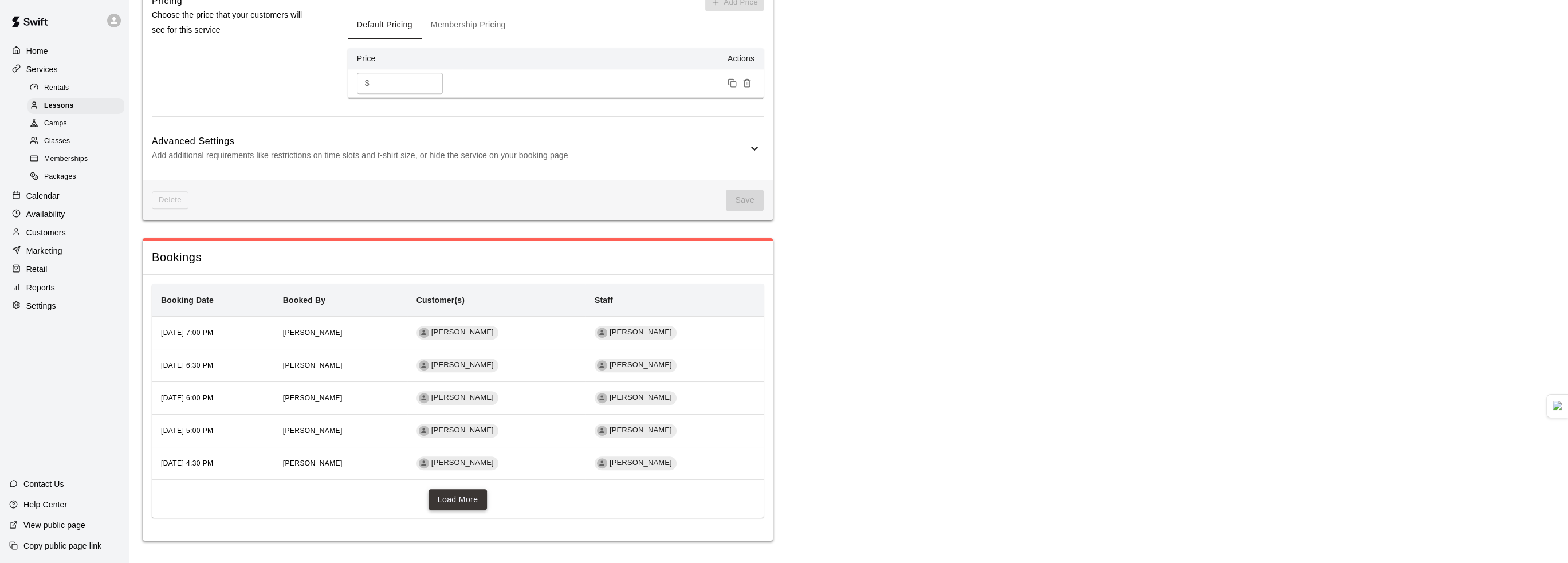
click at [457, 509] on button "Load More" at bounding box center [458, 499] width 59 height 21
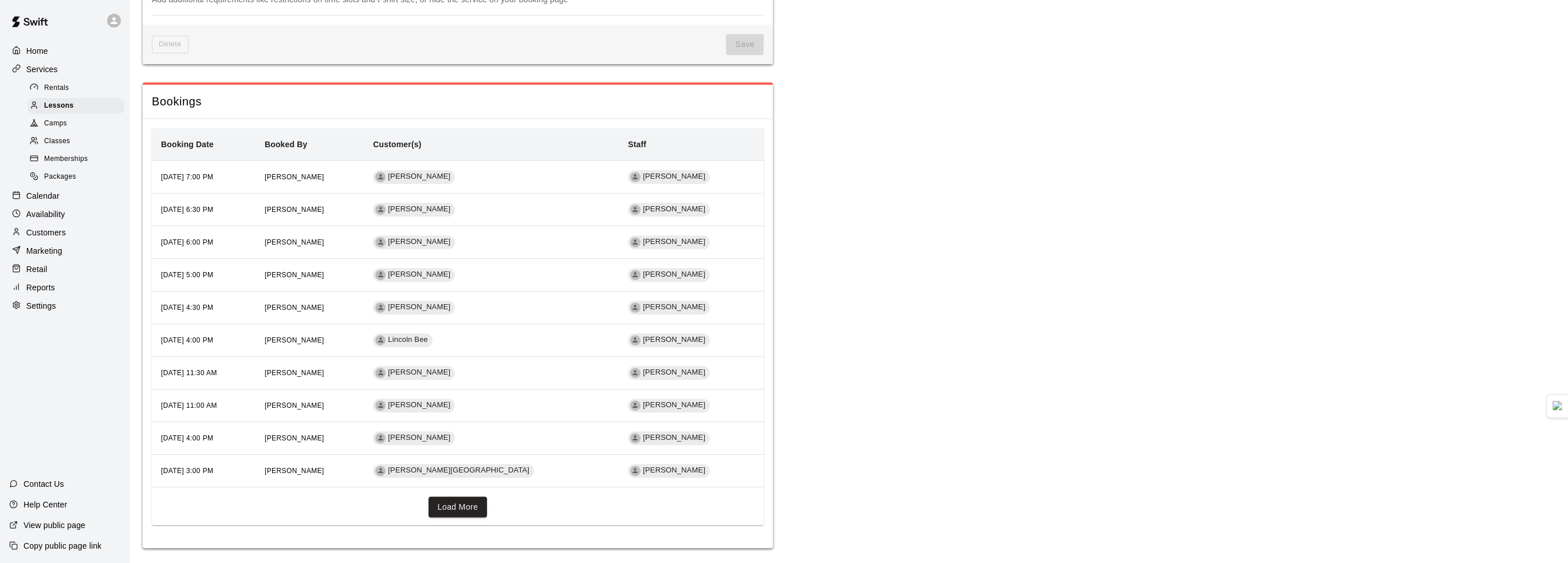
scroll to position [1075, 0]
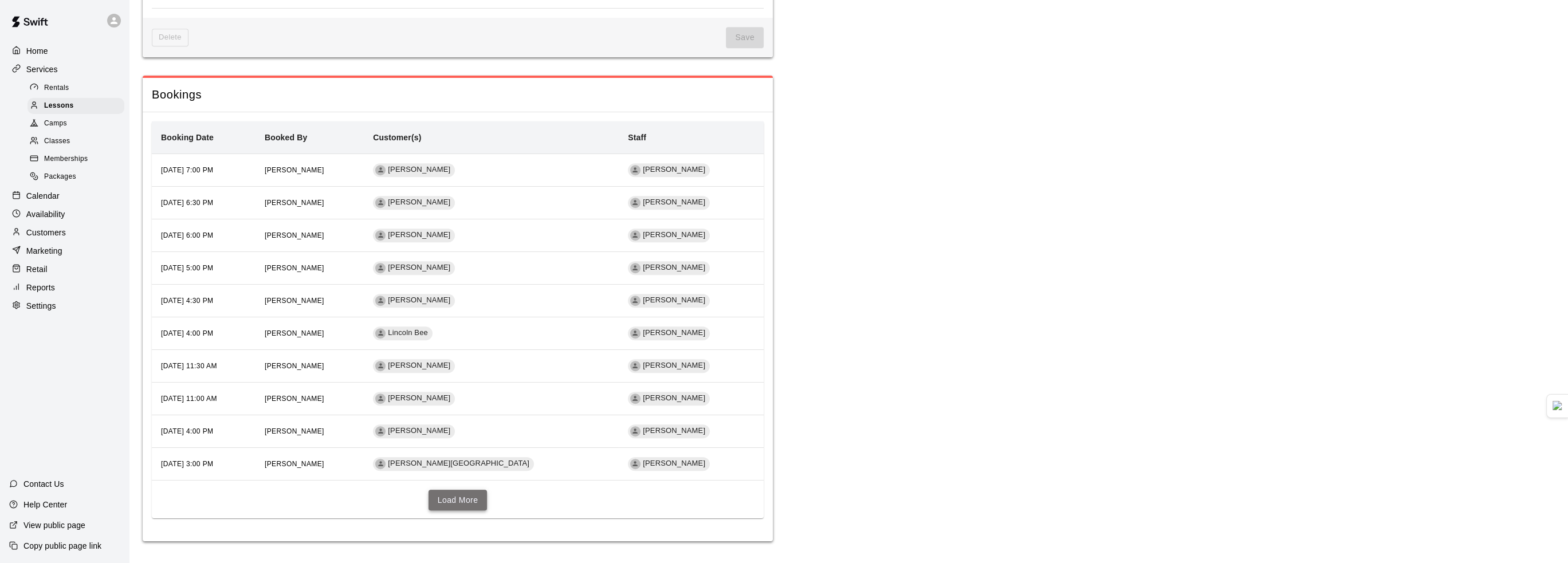
click at [453, 501] on button "Load More" at bounding box center [458, 500] width 59 height 21
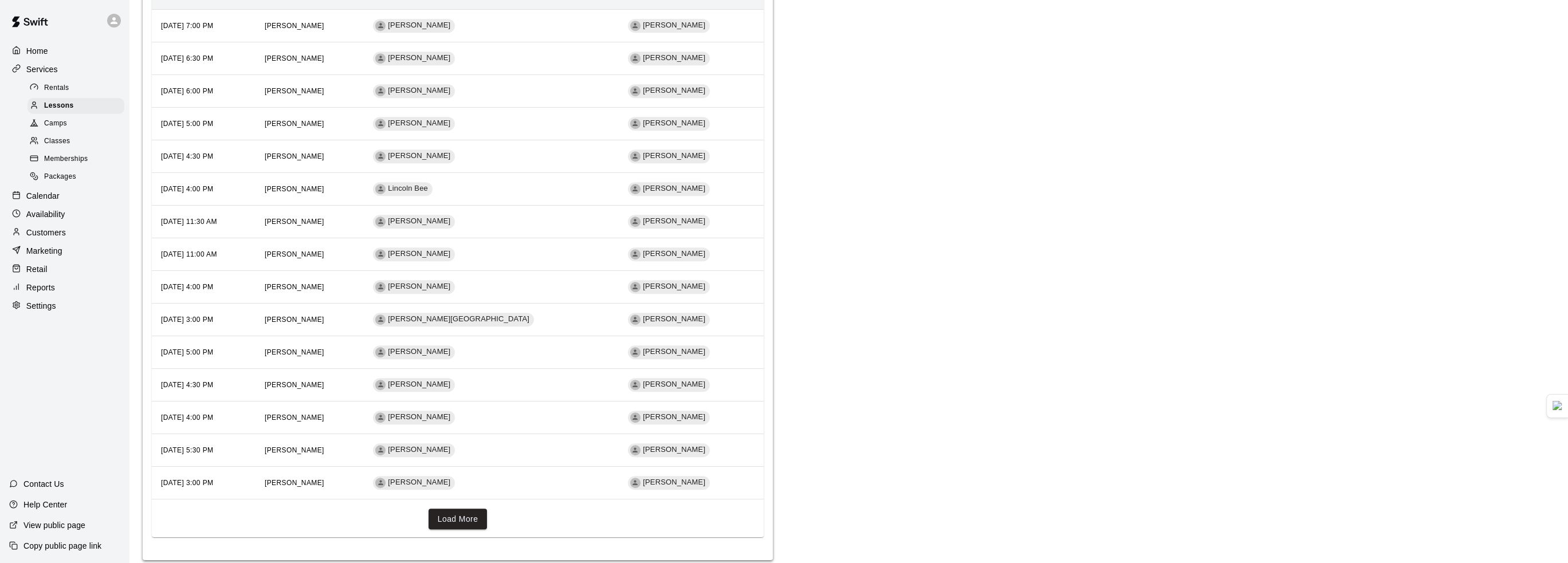
scroll to position [1238, 0]
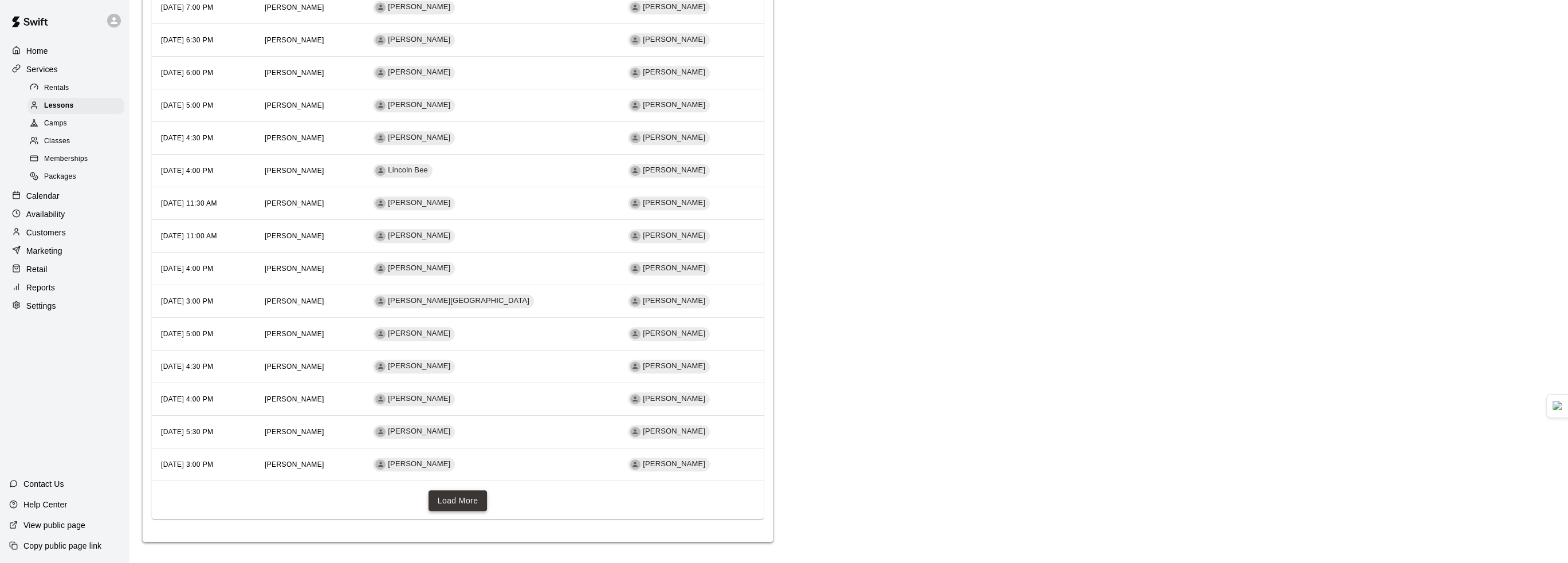
click at [463, 496] on button "Load More" at bounding box center [458, 500] width 59 height 21
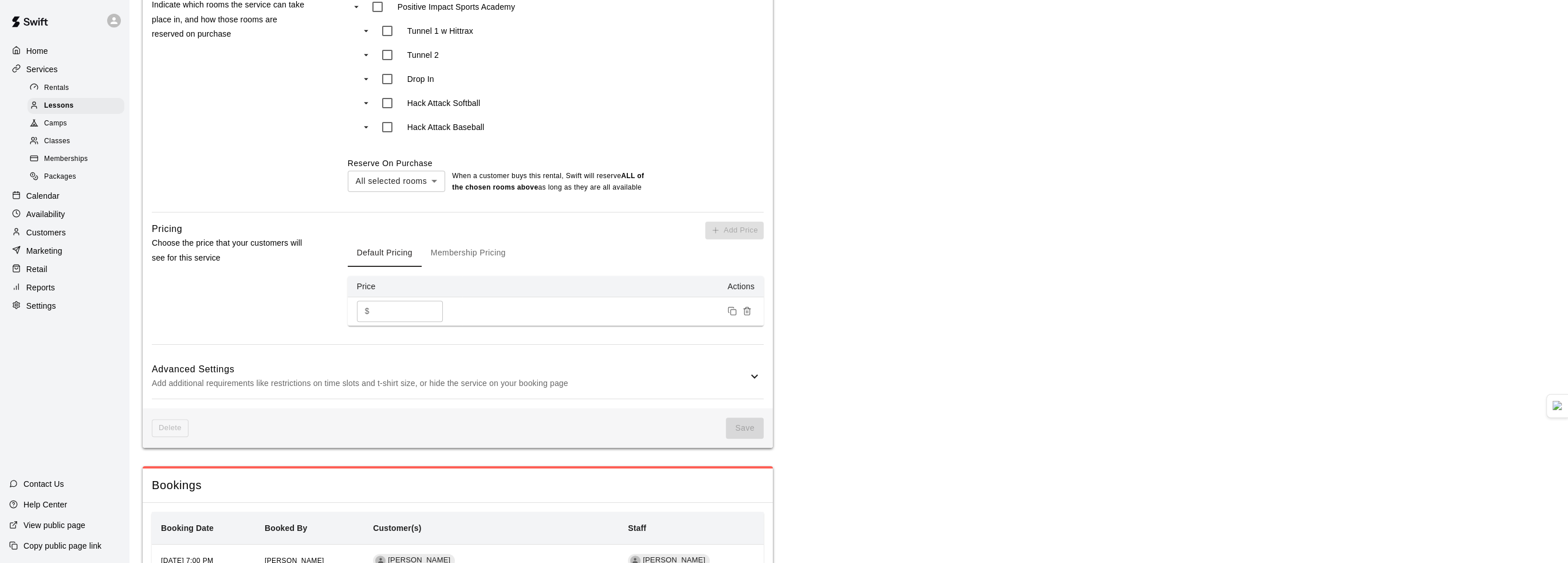
scroll to position [687, 0]
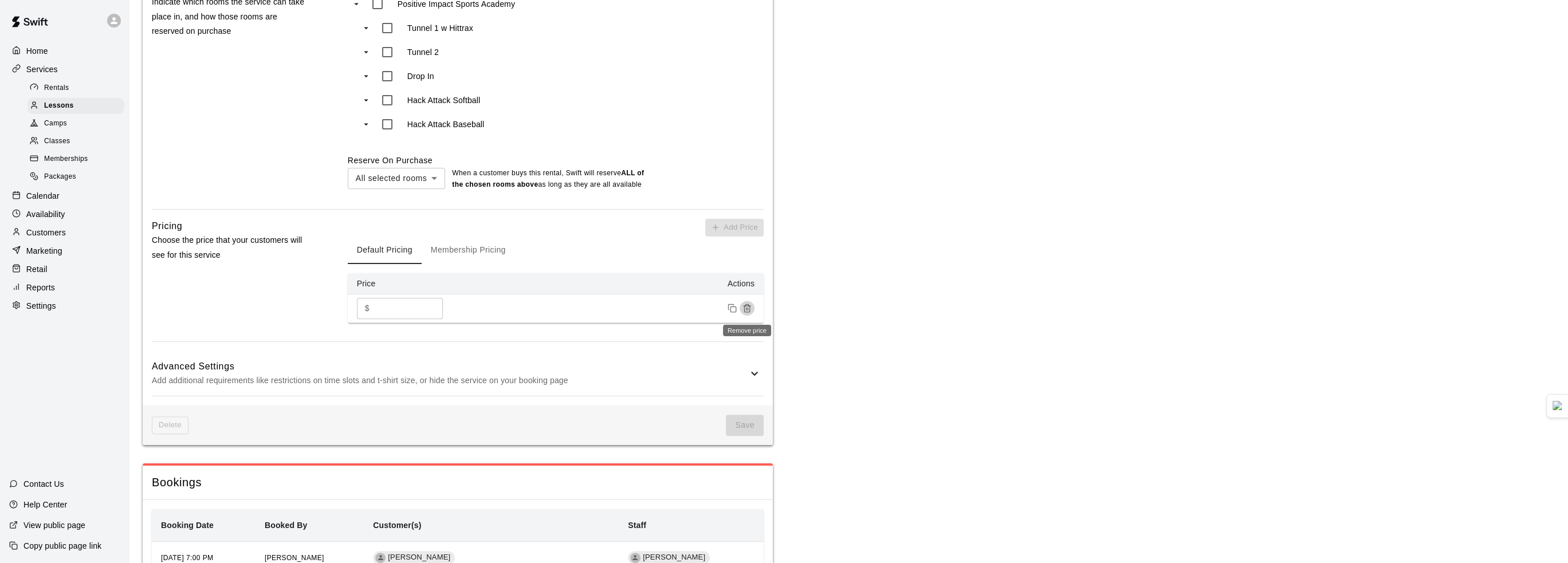
click at [746, 310] on line "Remove price" at bounding box center [746, 309] width 0 height 3
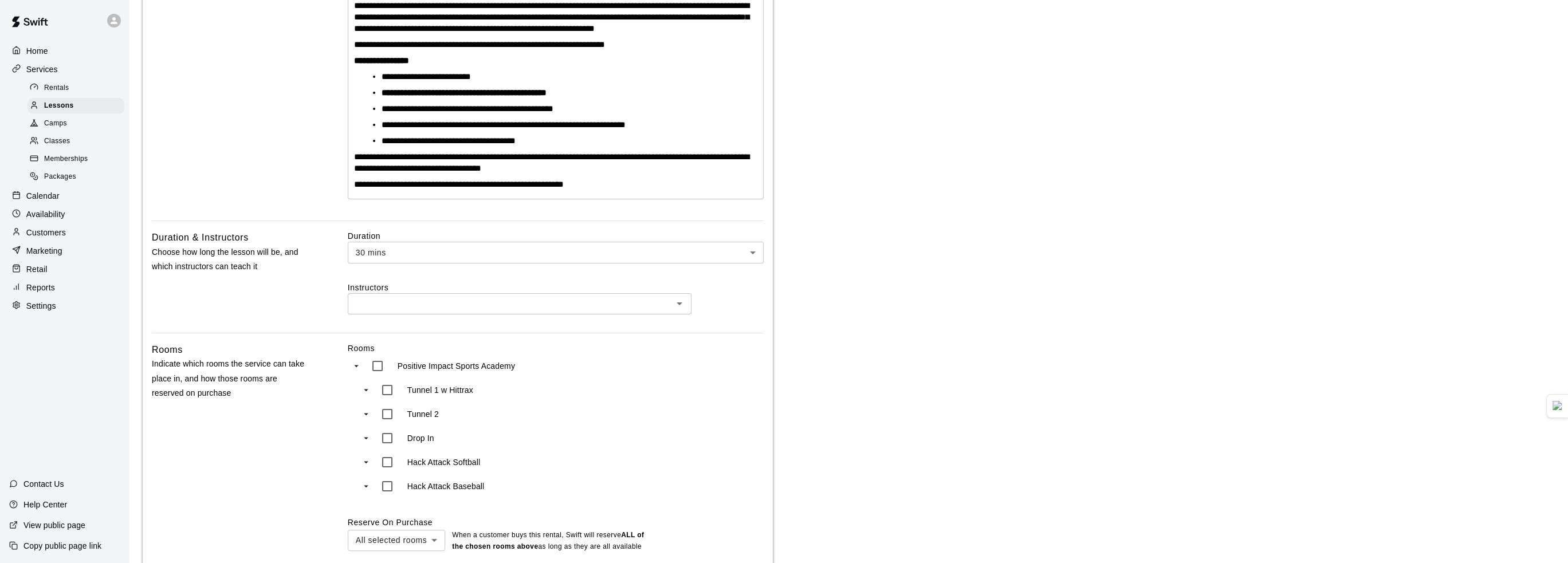
scroll to position [343, 0]
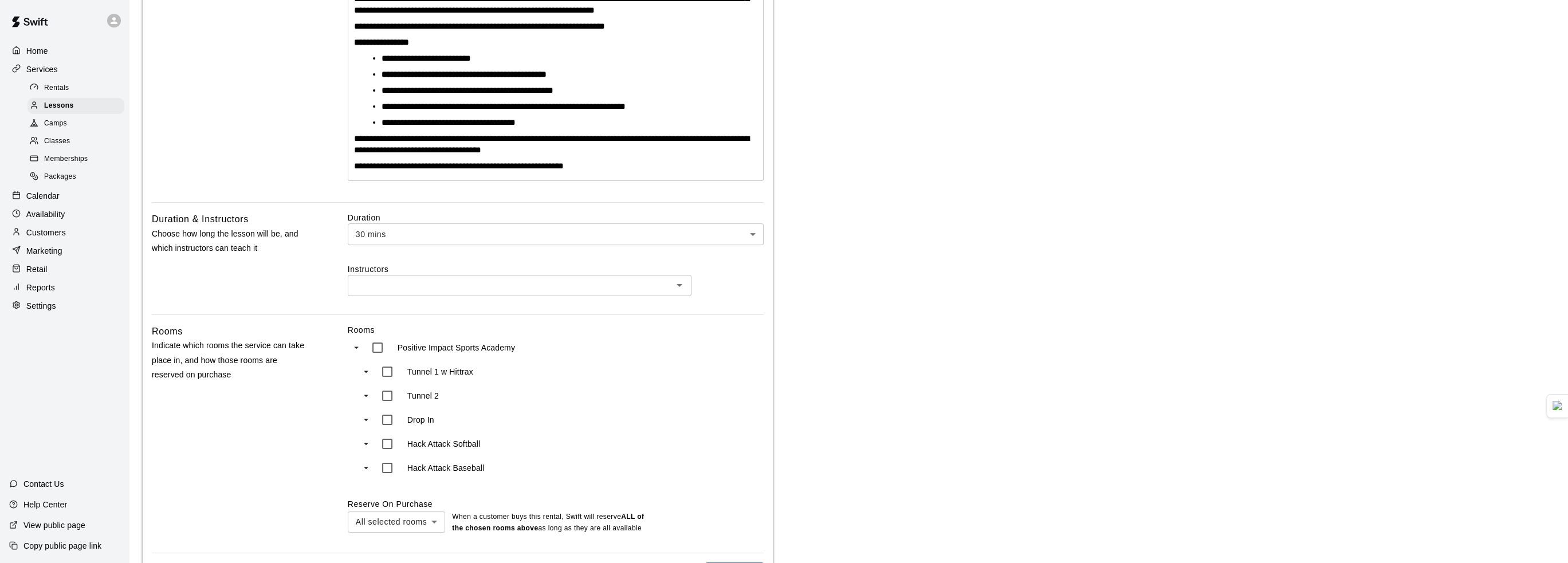
click at [486, 287] on input "text" at bounding box center [510, 285] width 318 height 14
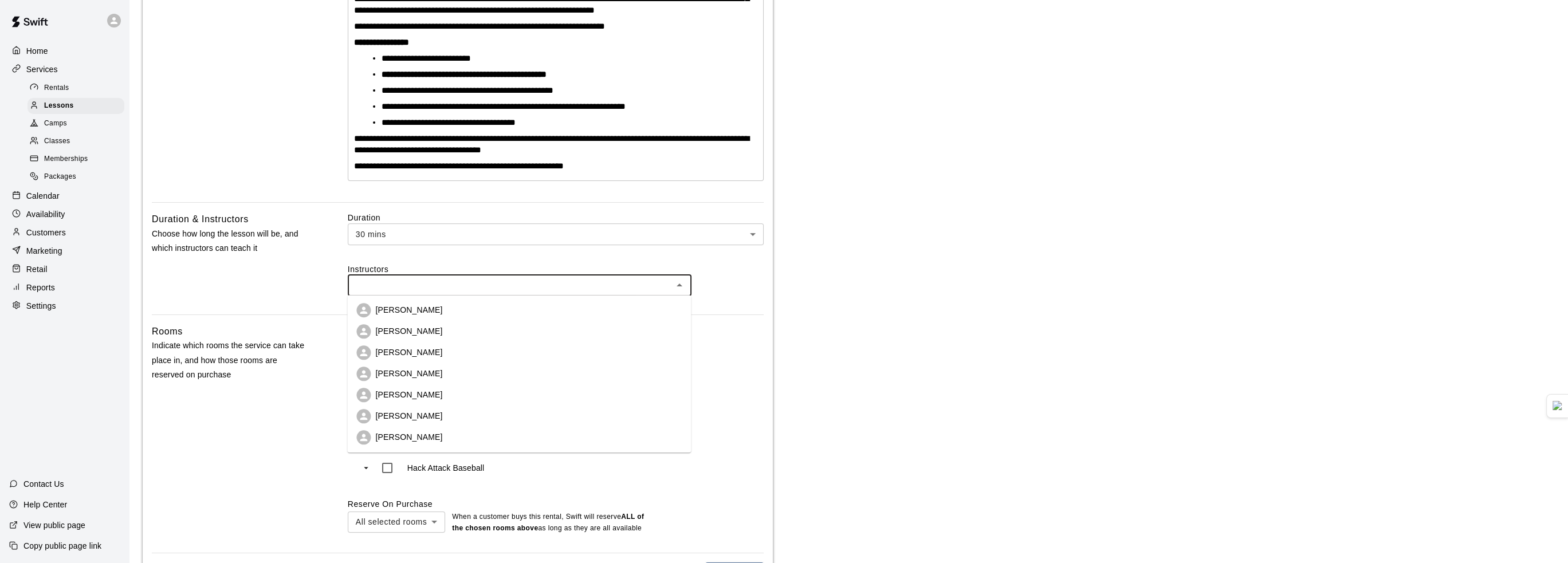
click at [486, 287] on input "text" at bounding box center [510, 285] width 318 height 14
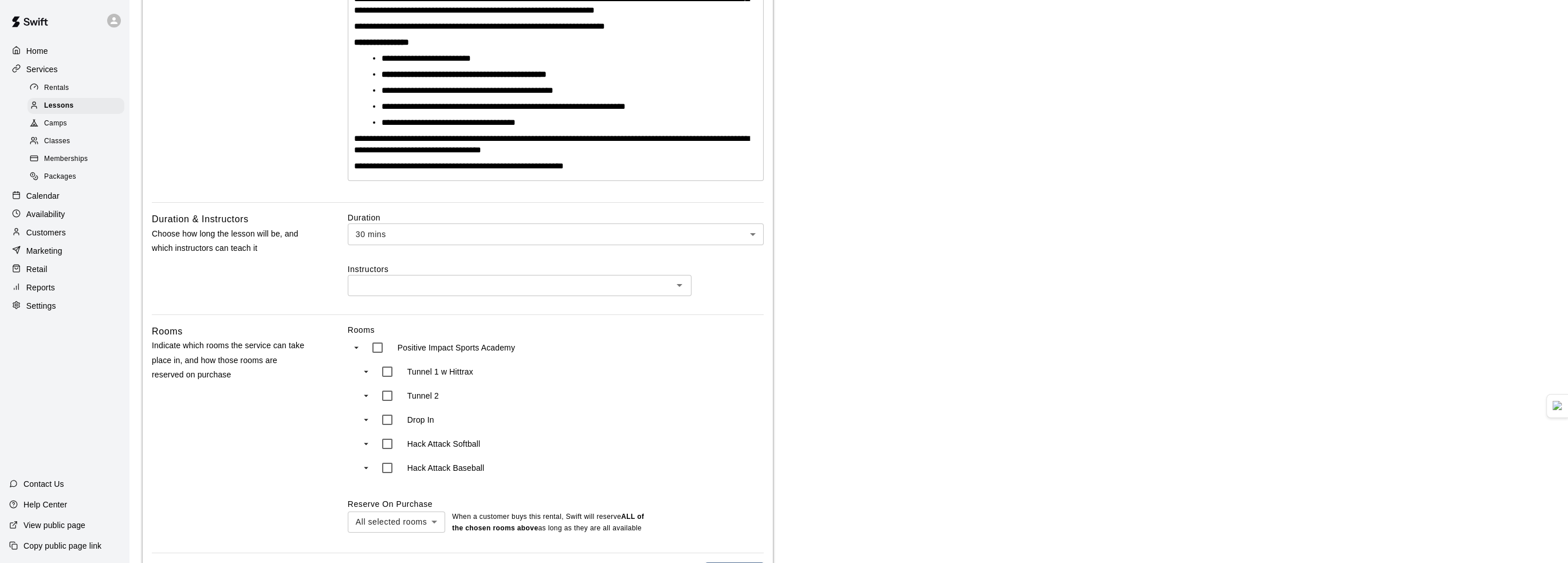
click at [281, 270] on div "Duration & Instructors Choose how long the lesson will be, and which instructor…" at bounding box center [231, 263] width 159 height 103
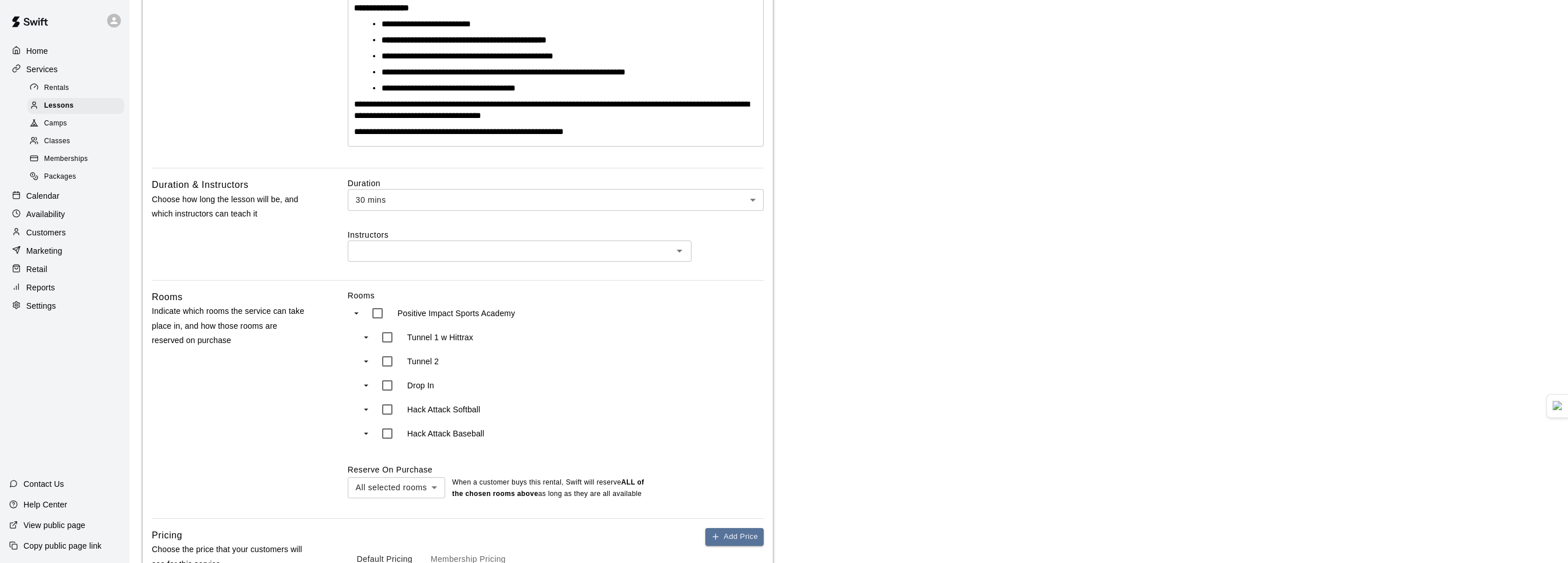
scroll to position [401, 0]
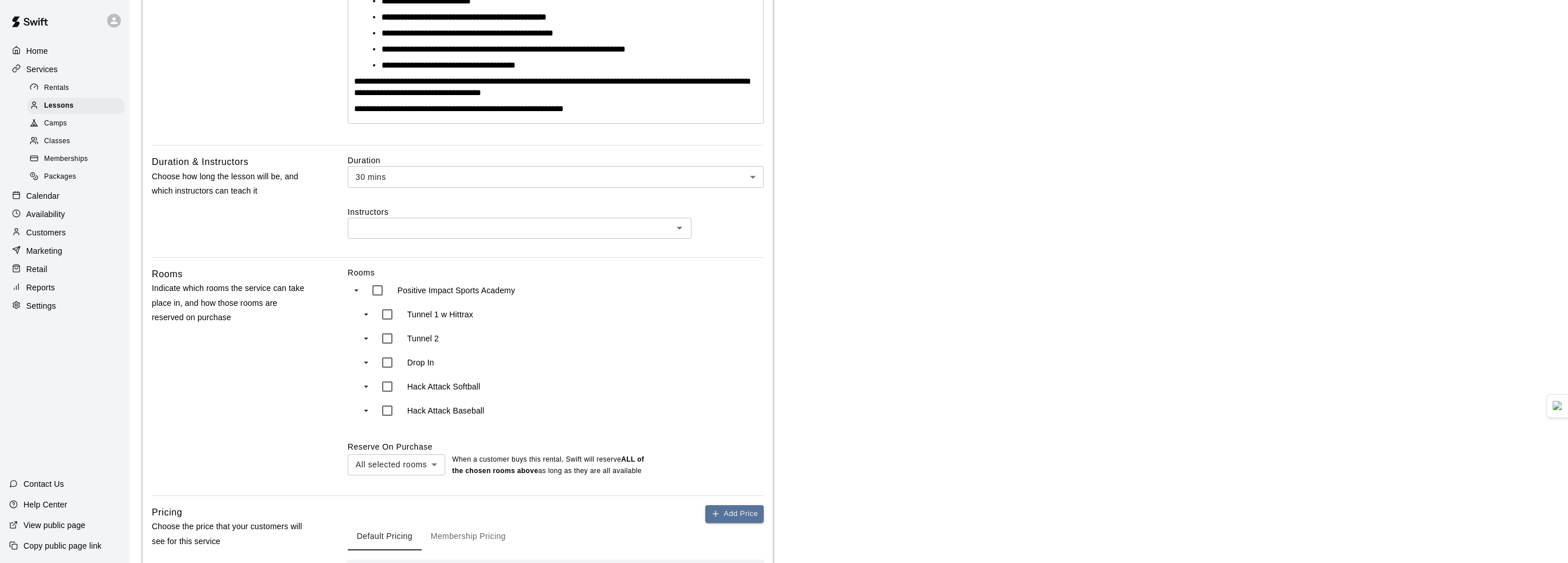
click at [412, 229] on input "text" at bounding box center [510, 228] width 318 height 14
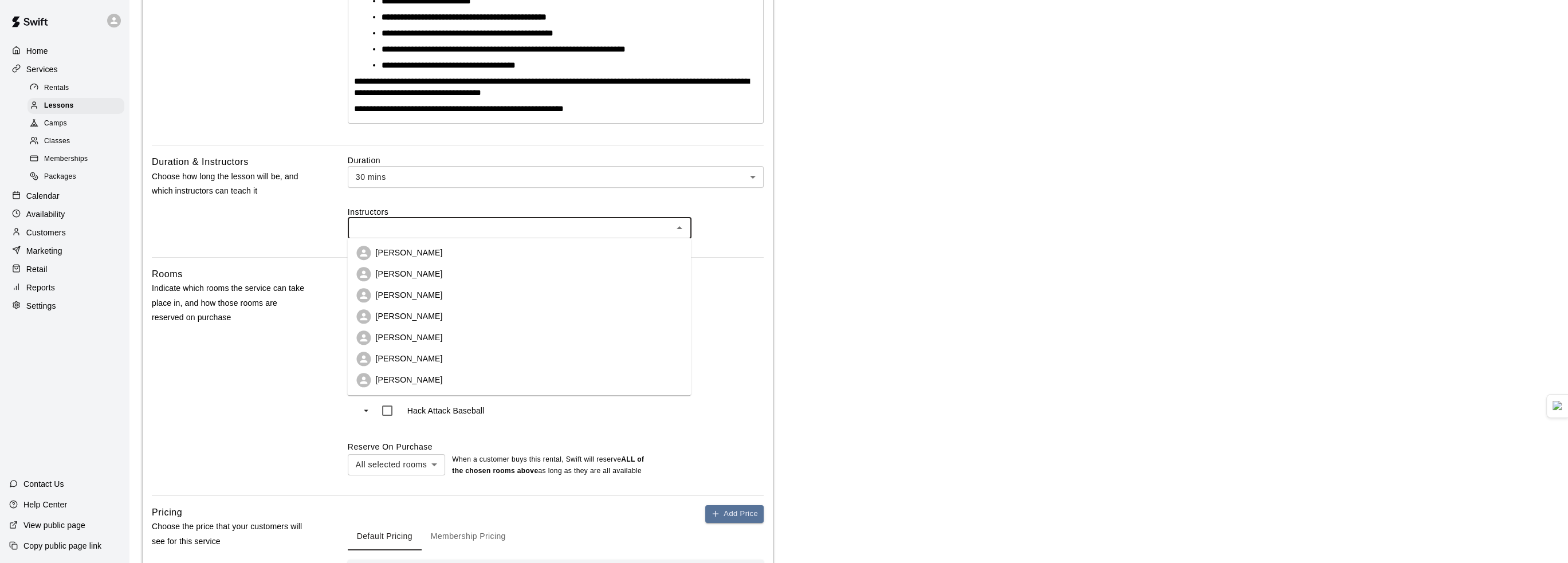
click at [403, 382] on p "[PERSON_NAME]" at bounding box center [409, 380] width 67 height 11
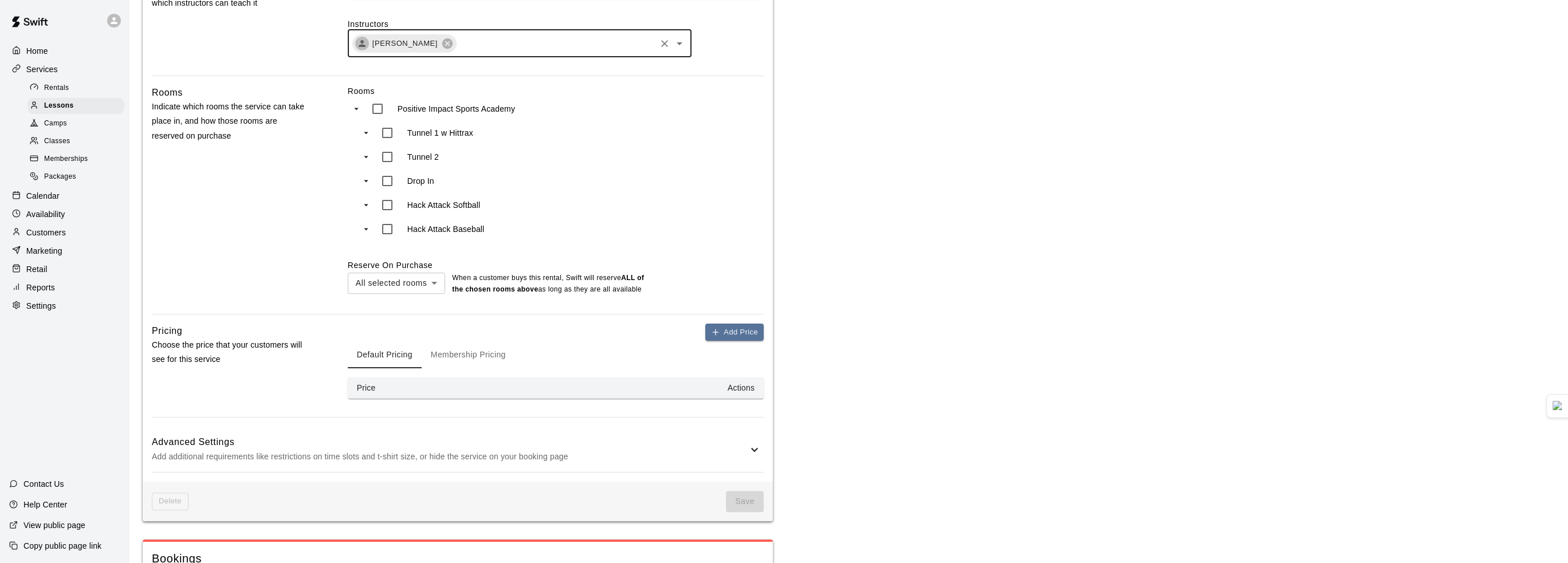
scroll to position [573, 0]
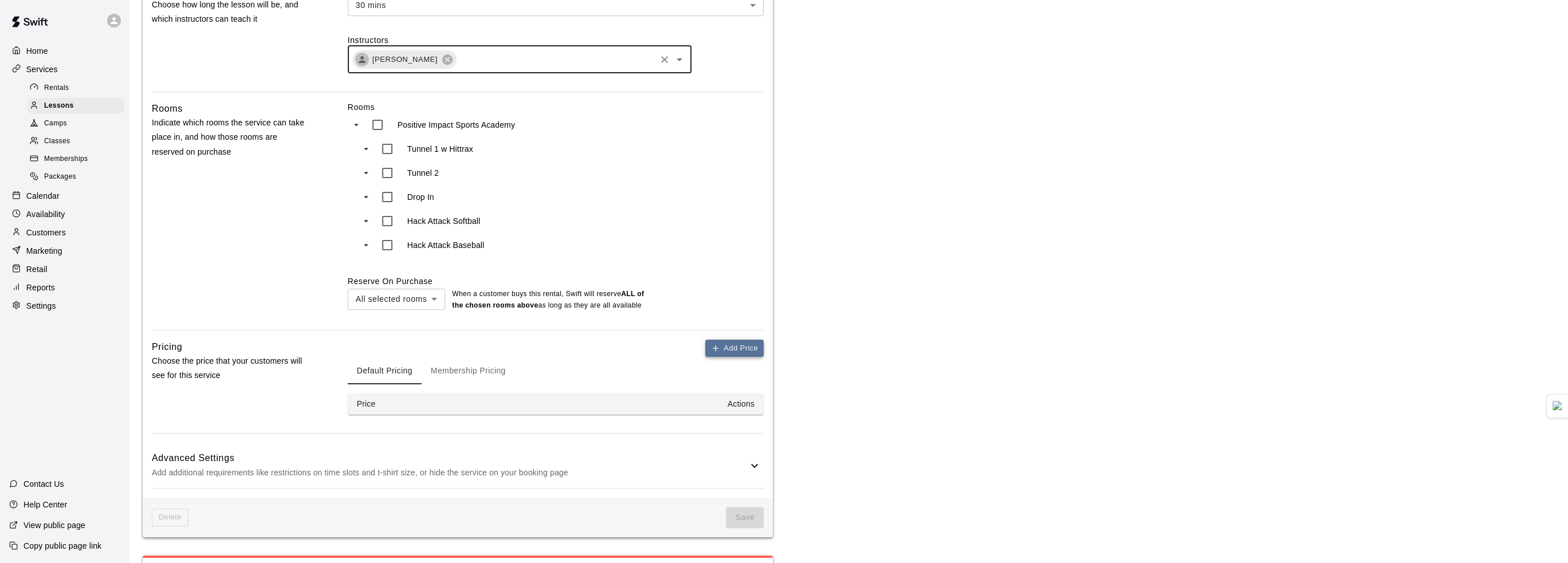
click at [714, 357] on button "Add Price" at bounding box center [735, 349] width 59 height 18
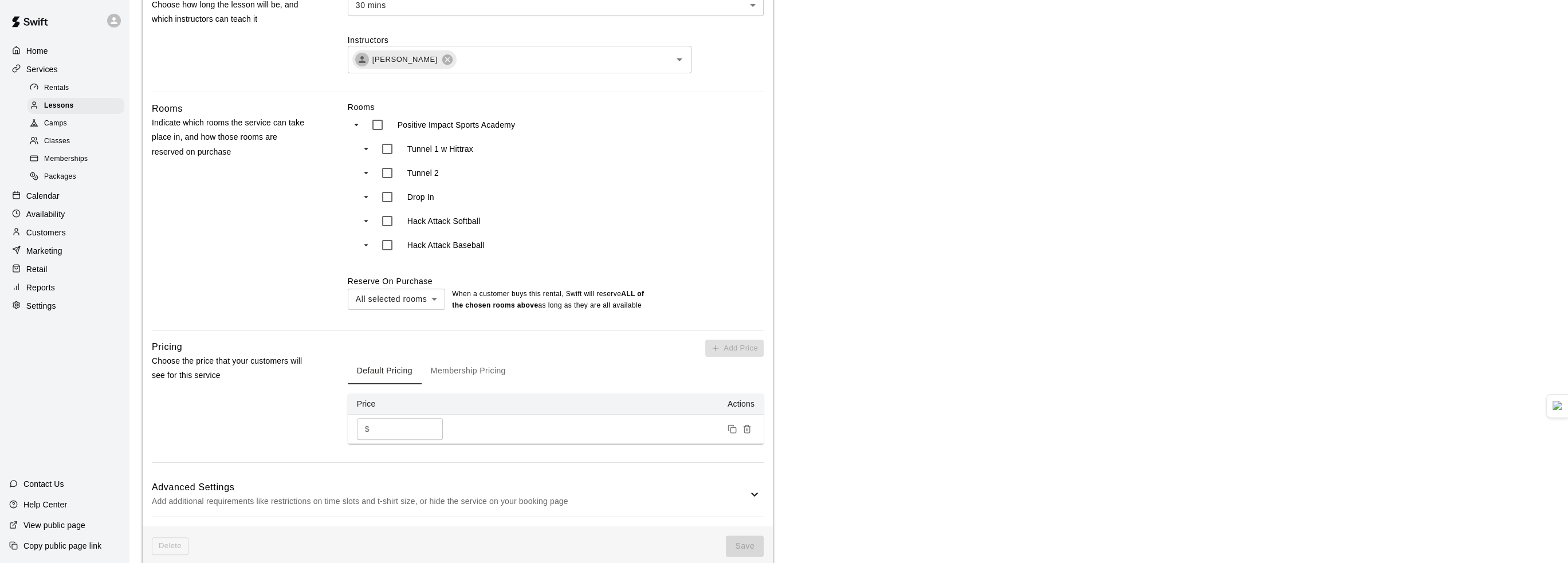
scroll to position [745, 0]
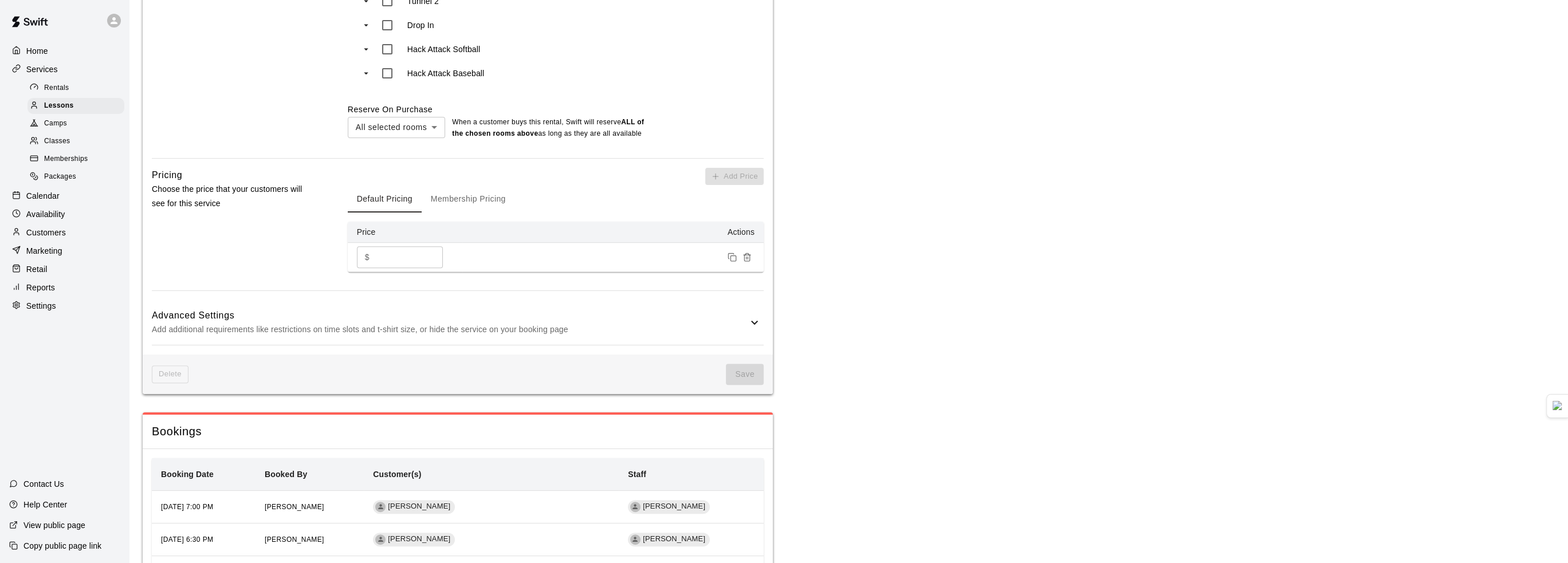
drag, startPoint x: 407, startPoint y: 260, endPoint x: 298, endPoint y: 249, distance: 109.6
click at [298, 249] on div "Pricing Choose the price that your customers will see for this service Add Pric…" at bounding box center [458, 229] width 612 height 123
type input "**"
drag, startPoint x: 268, startPoint y: 268, endPoint x: 266, endPoint y: 274, distance: 6.3
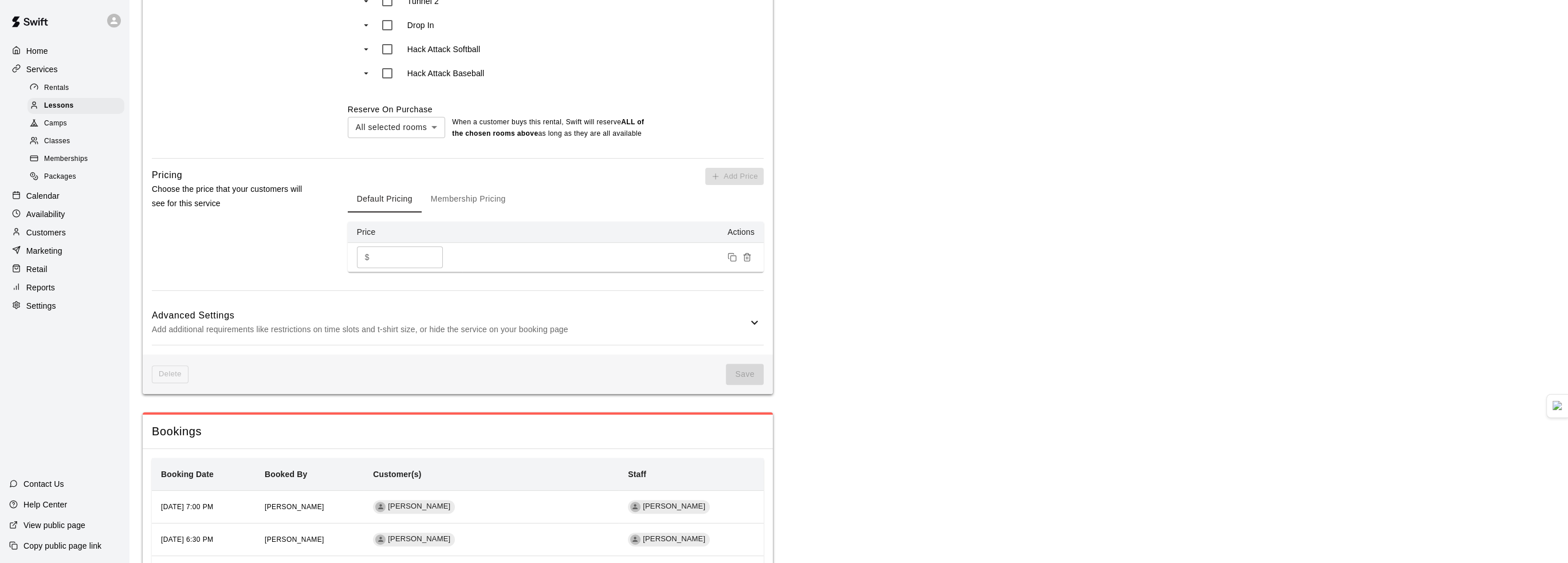
click at [271, 267] on div "Pricing Choose the price that your customers will see for this service" at bounding box center [231, 229] width 159 height 123
click at [760, 379] on button "Save" at bounding box center [744, 374] width 38 height 21
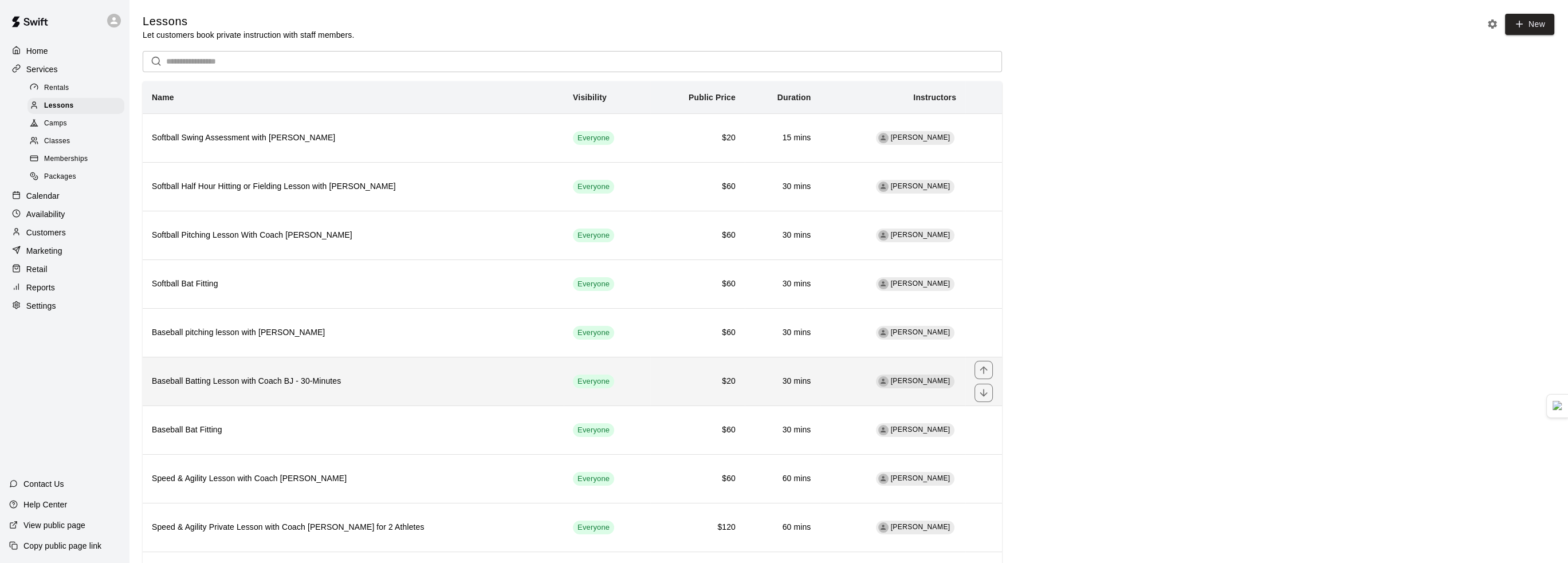
click at [337, 379] on h6 "Baseball Batting Lesson with Coach BJ - 30-Minutes" at bounding box center [353, 382] width 403 height 13
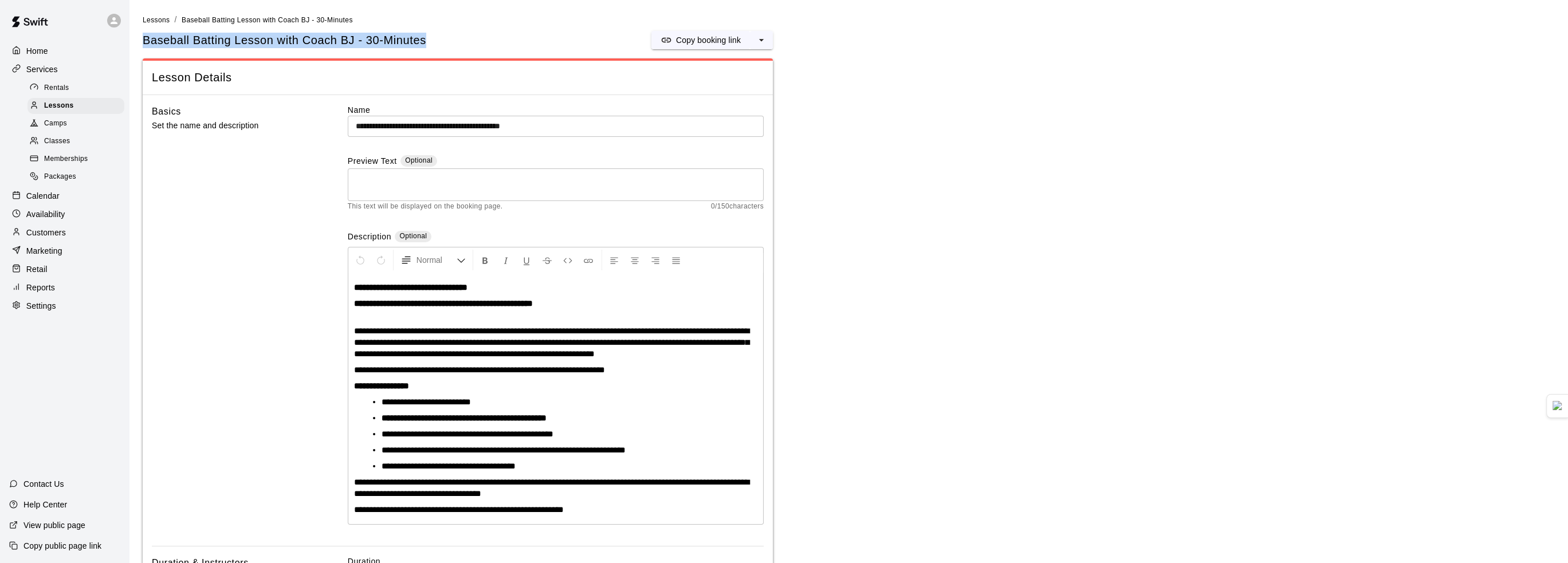
drag, startPoint x: 144, startPoint y: 41, endPoint x: 454, endPoint y: 40, distance: 310.0
click at [454, 40] on div "Baseball Batting Lesson with Coach BJ - 30-Minutes Copy booking link" at bounding box center [457, 40] width 630 height 19
copy h5 "Baseball Batting Lesson with Coach BJ - 30-Minutes"
click at [65, 486] on div "Contact Us" at bounding box center [36, 484] width 73 height 20
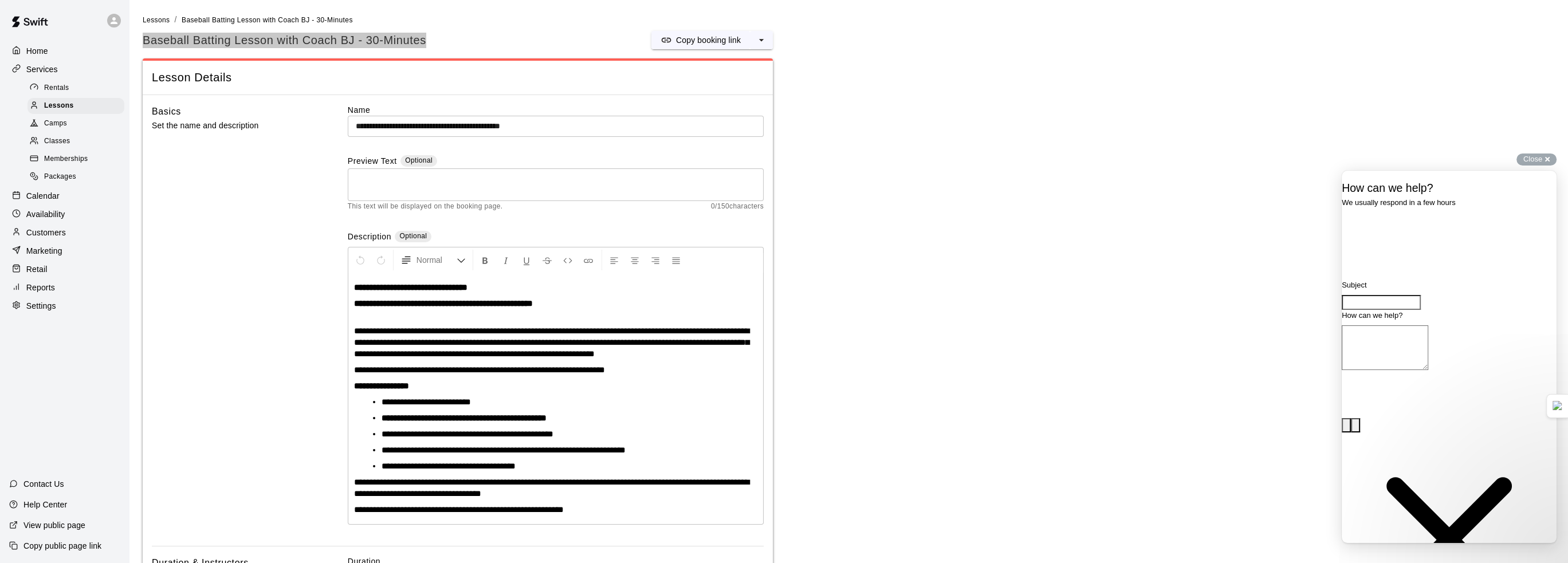
click at [1403, 310] on input "Subject" at bounding box center [1382, 302] width 79 height 15
type input "**********"
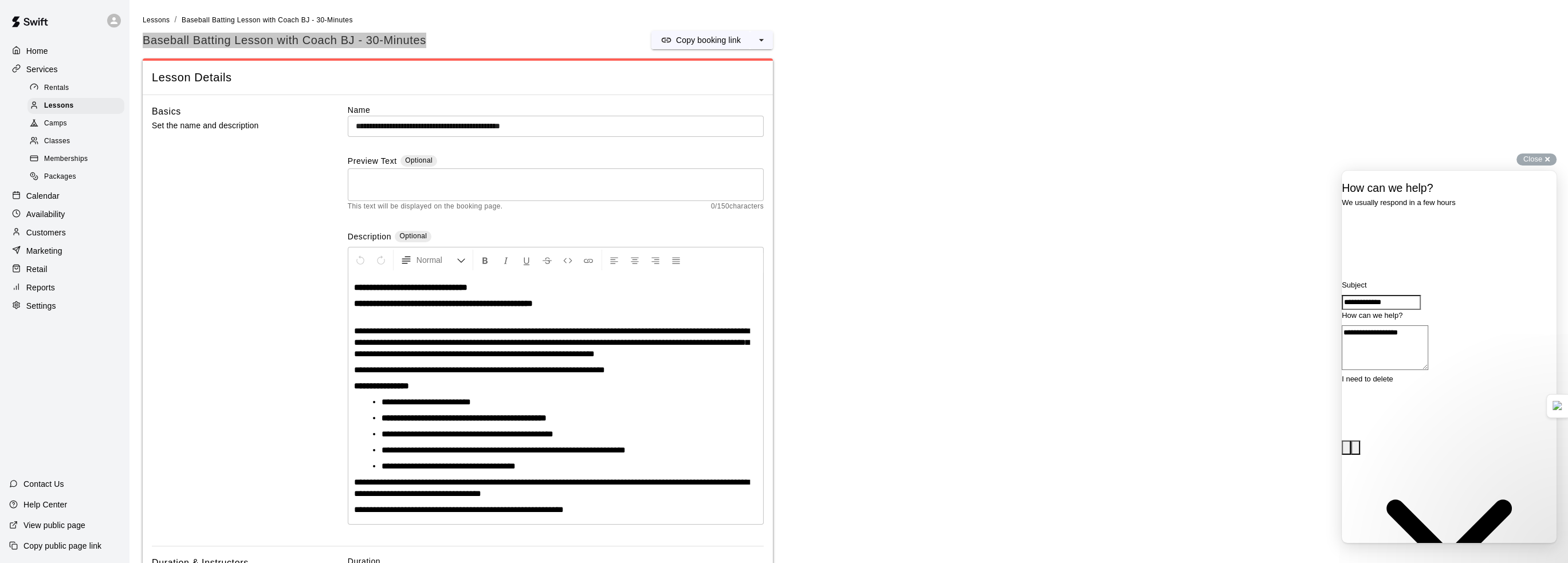
paste textarea "**********"
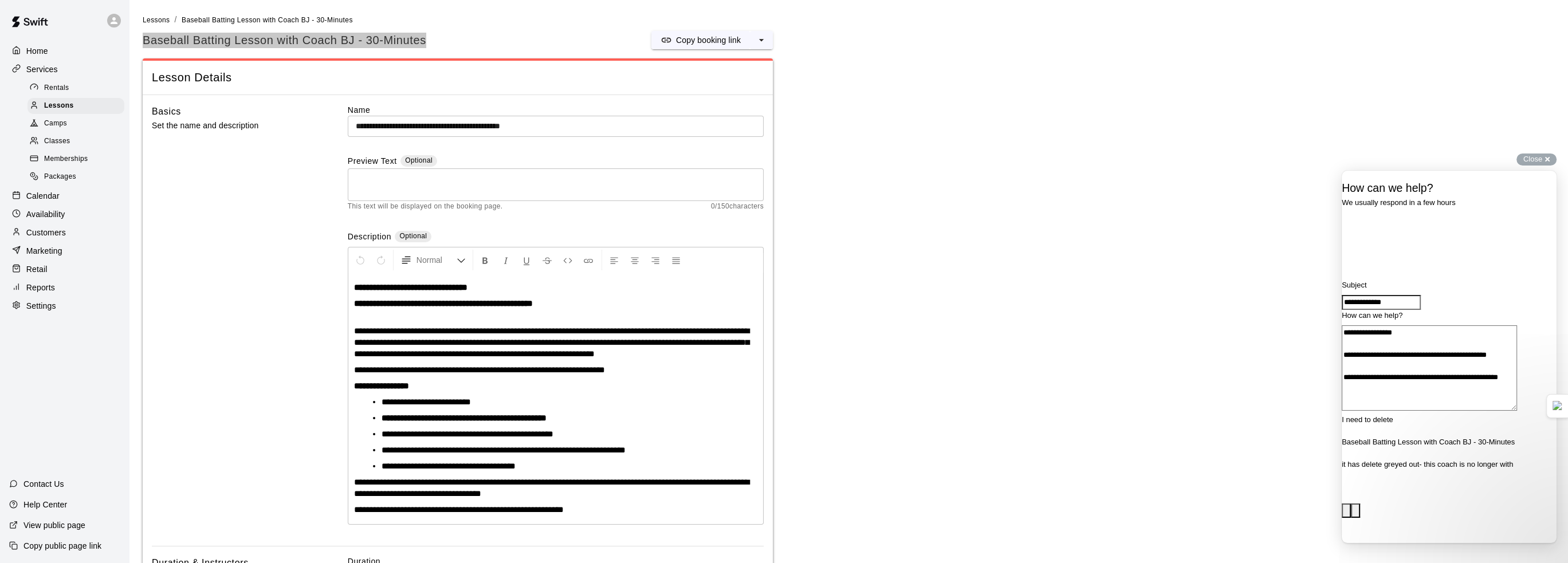
scroll to position [8, 0]
type textarea "**********"
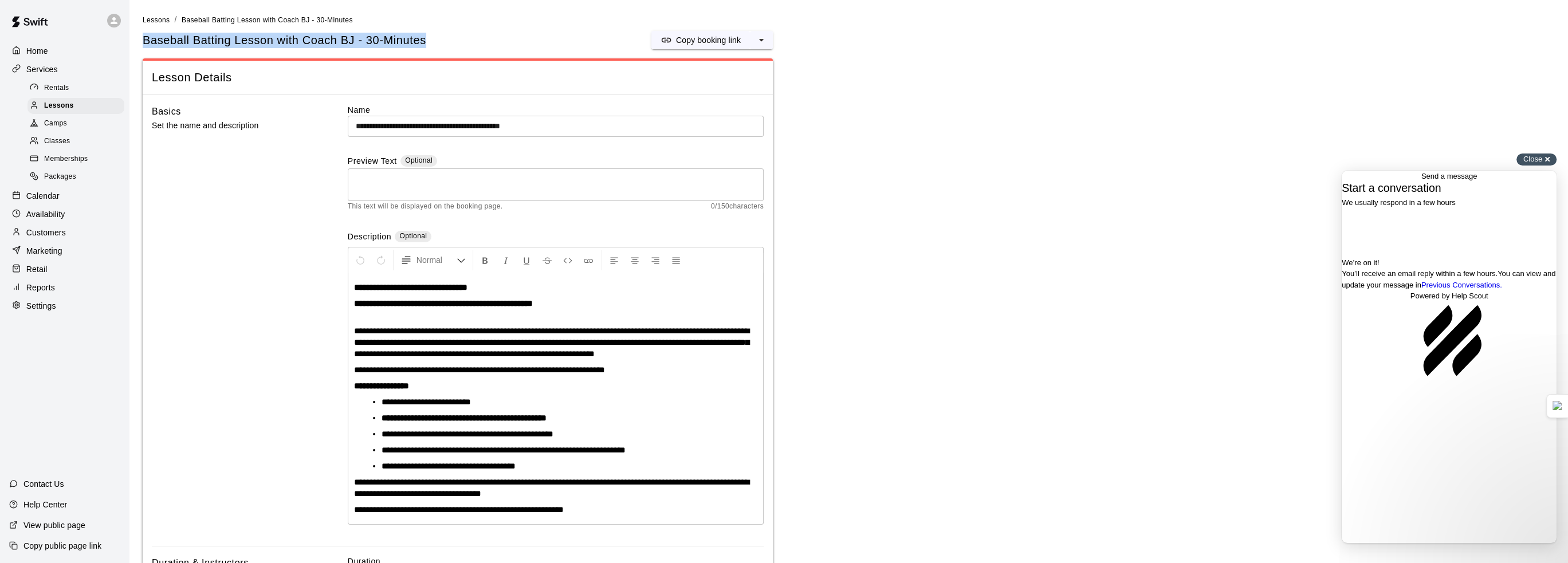
click at [1538, 161] on span "Close" at bounding box center [1533, 158] width 19 height 8
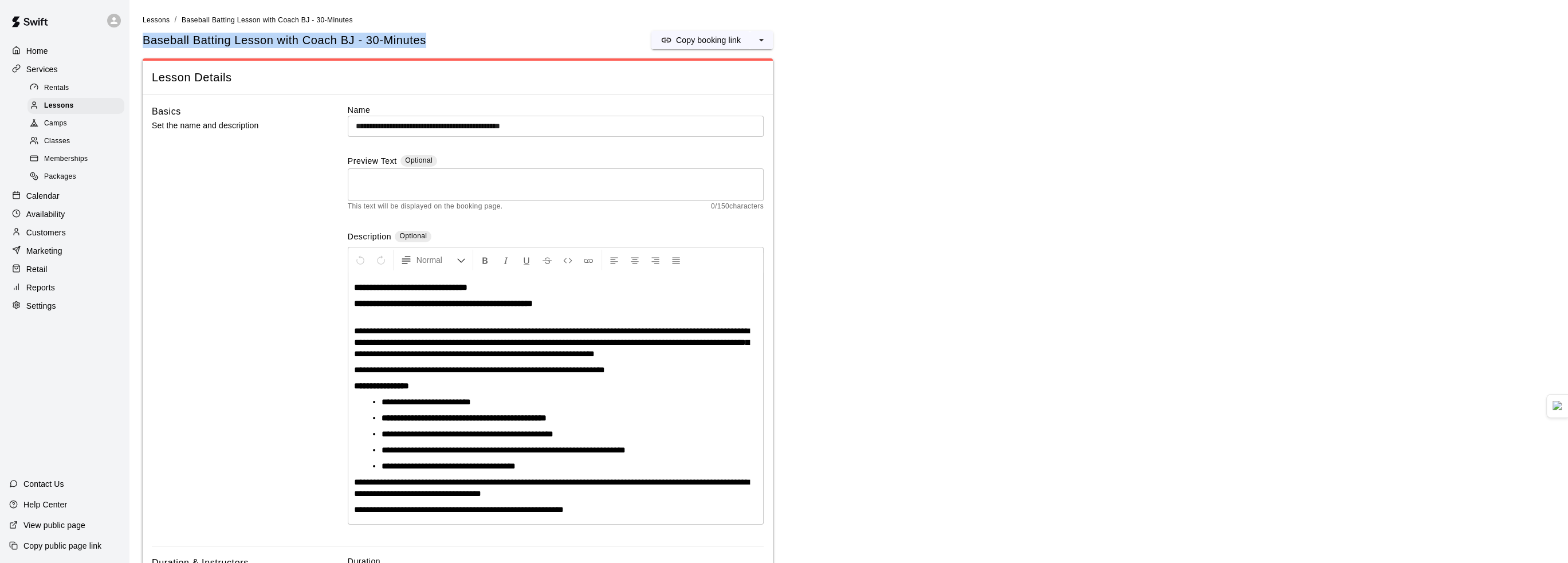
click at [59, 202] on p "Calendar" at bounding box center [43, 196] width 33 height 11
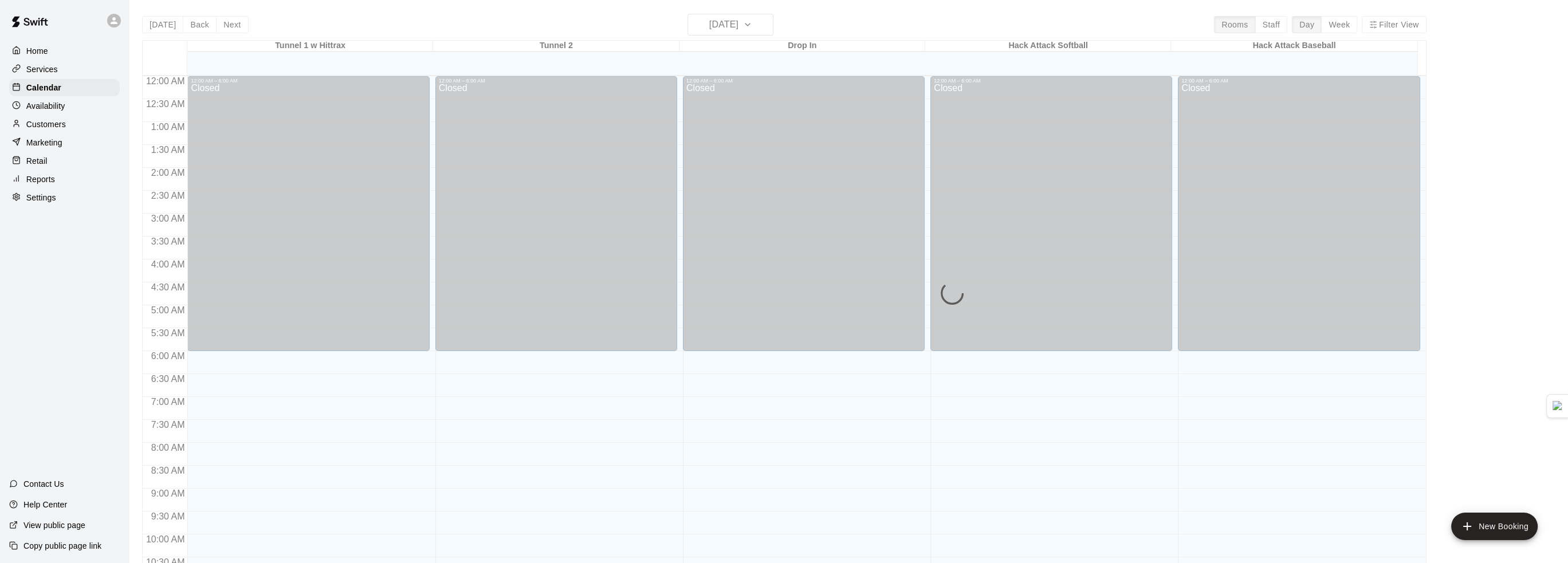
scroll to position [564, 0]
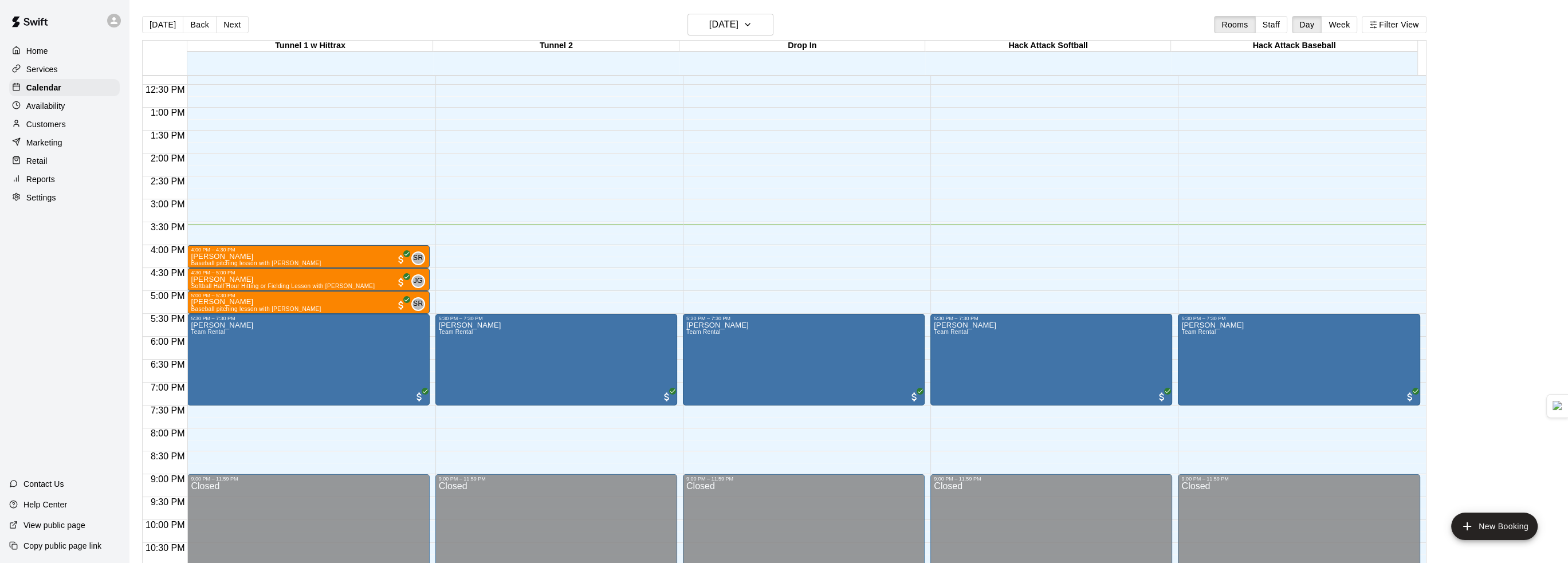
click at [66, 108] on div "Availability" at bounding box center [64, 106] width 110 height 17
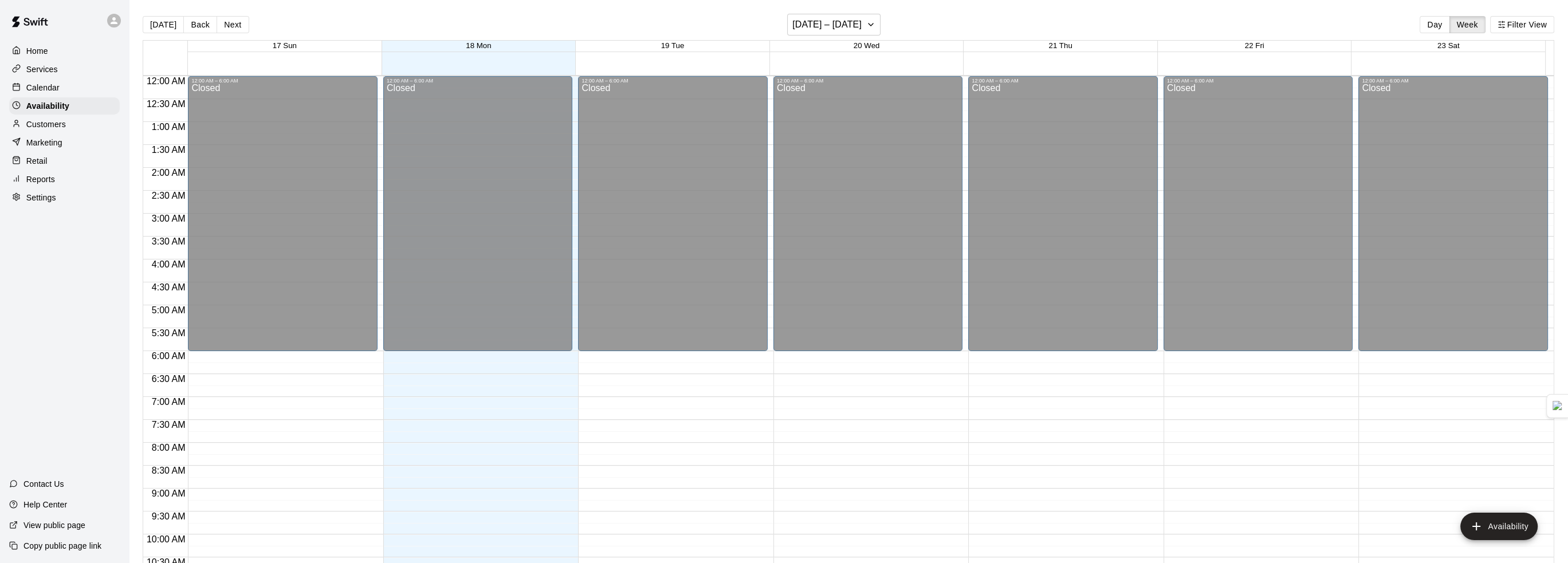
scroll to position [599, 0]
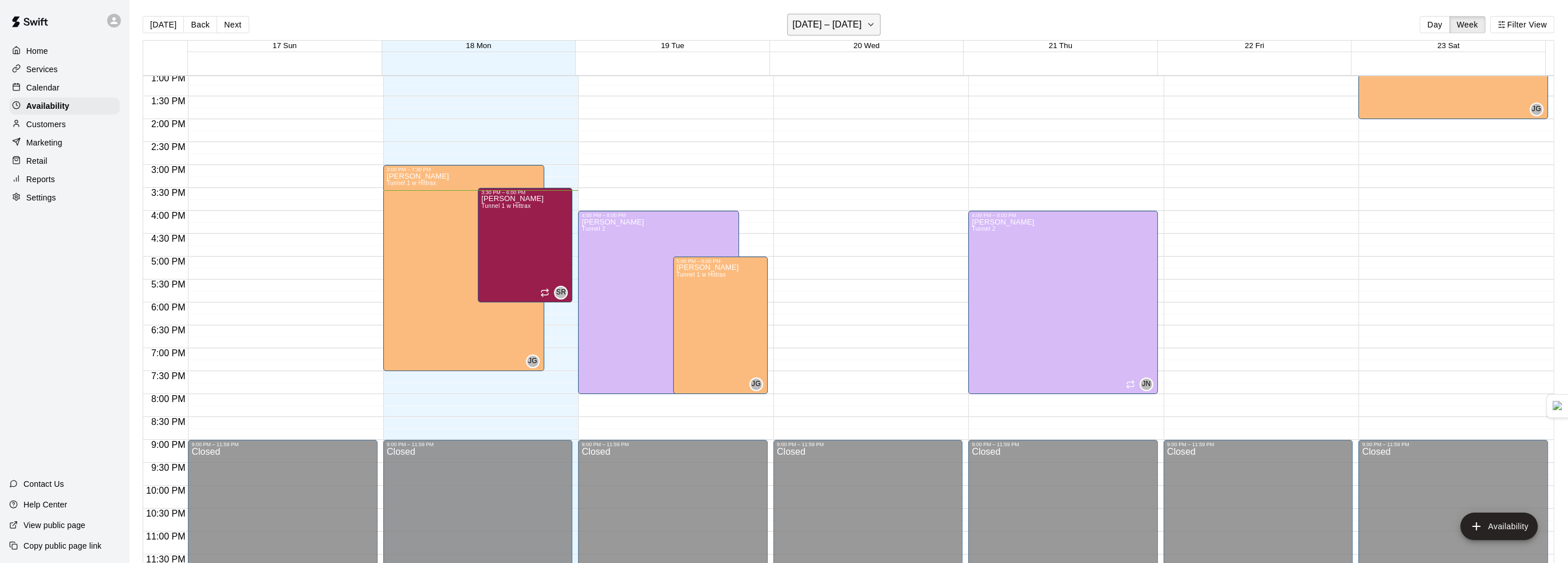
click at [859, 25] on button "August 17 – 23" at bounding box center [834, 25] width 93 height 22
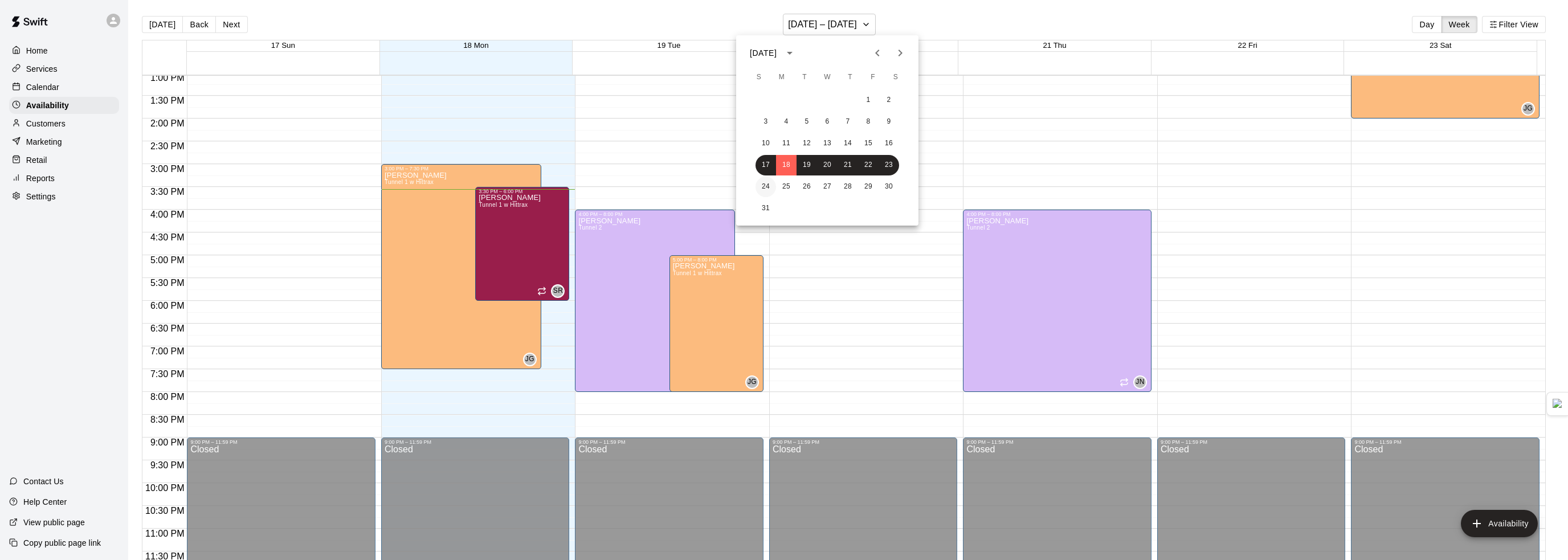
click at [764, 184] on button "24" at bounding box center [766, 187] width 20 height 20
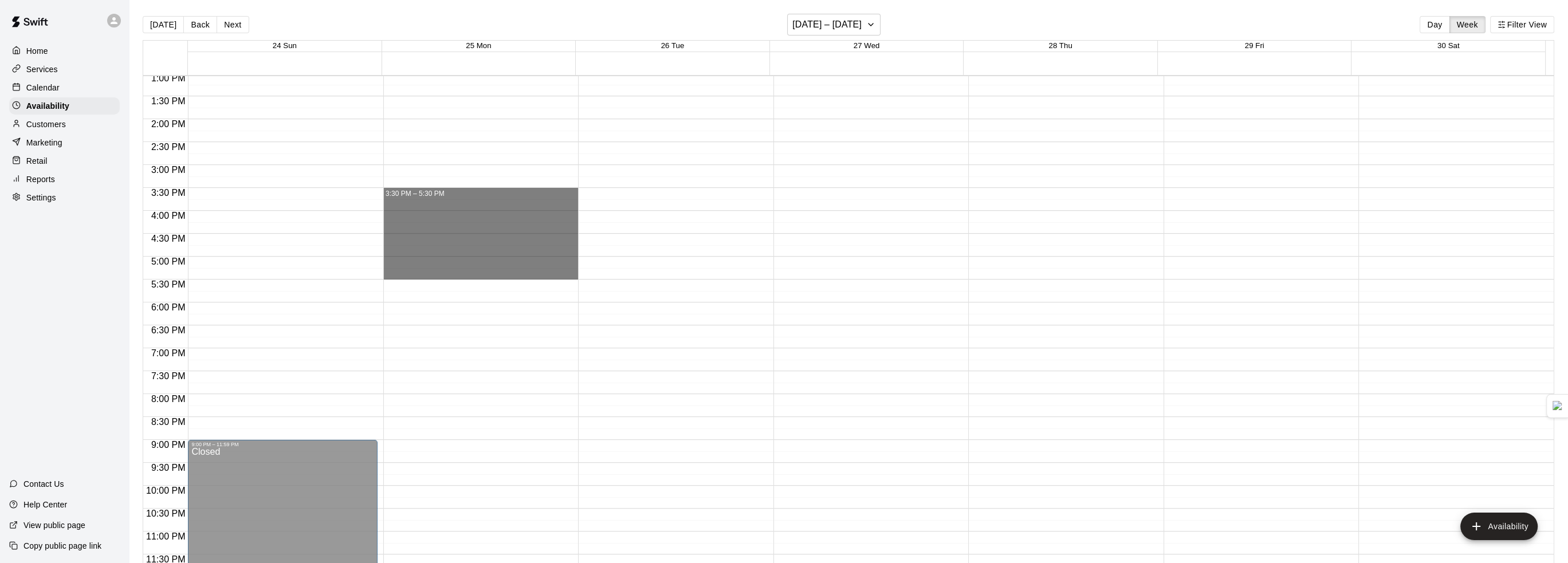
drag, startPoint x: 442, startPoint y: 193, endPoint x: 435, endPoint y: 278, distance: 85.3
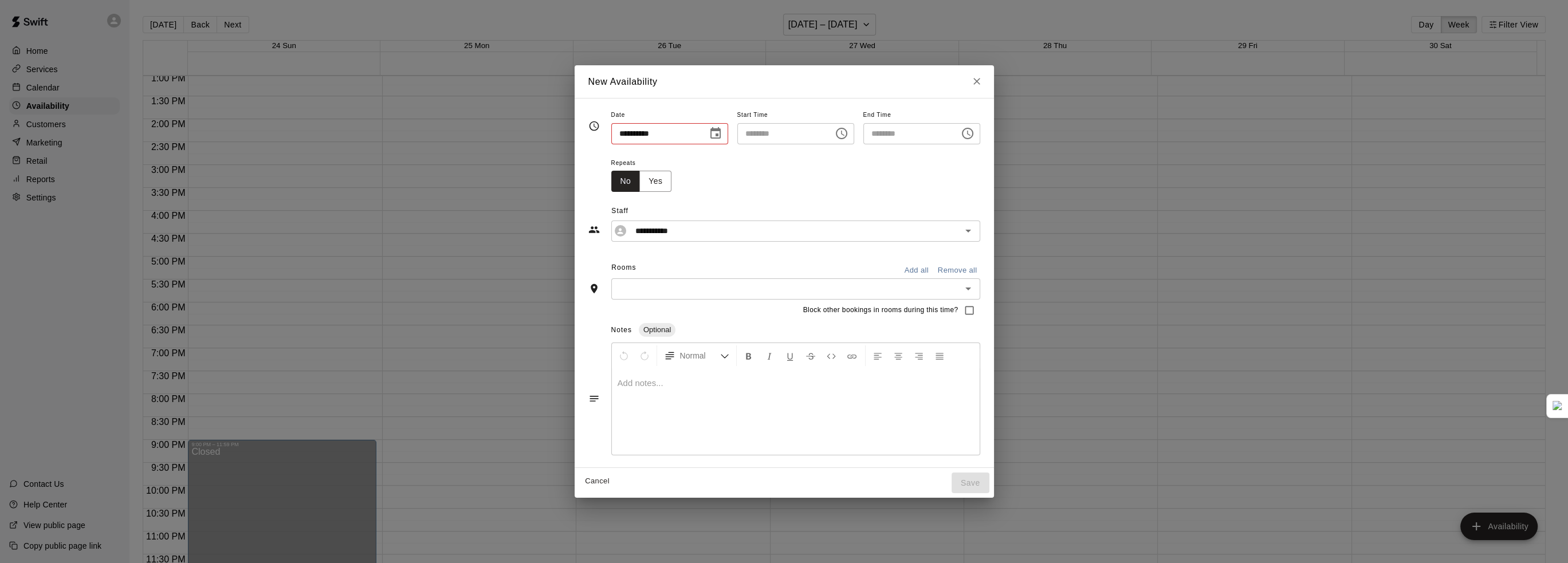
type input "**********"
type input "********"
click at [667, 238] on div "**********" at bounding box center [800, 231] width 369 height 21
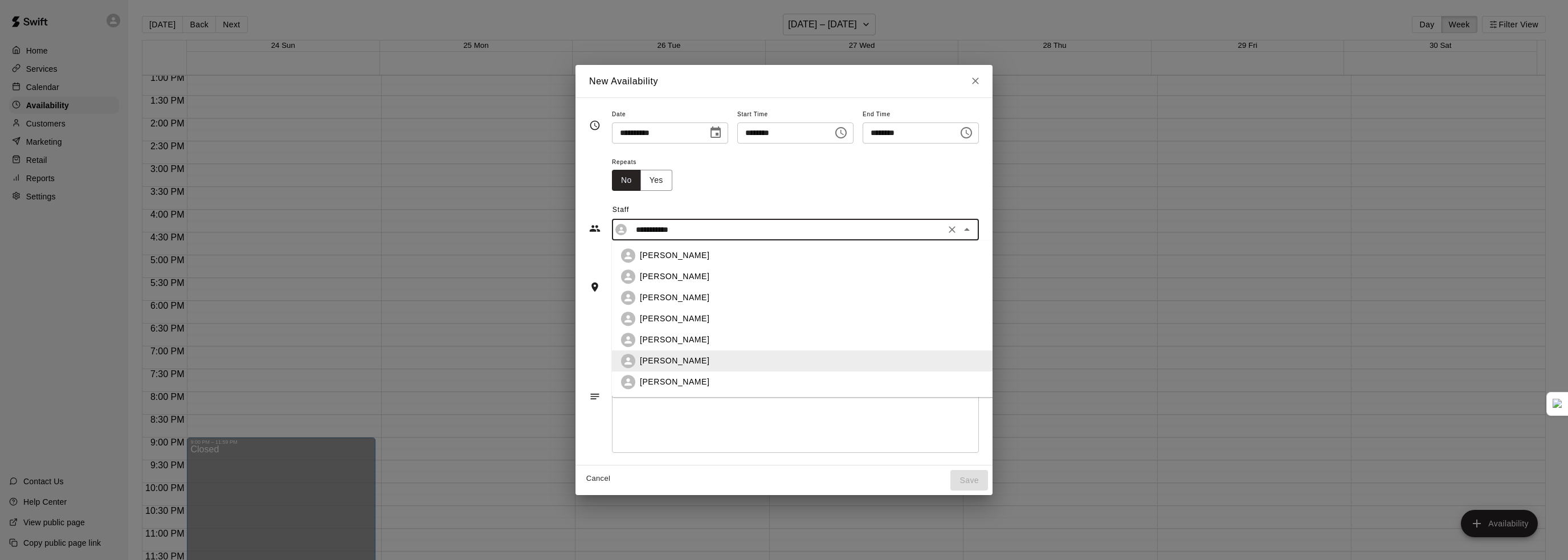
click at [640, 380] on p "[PERSON_NAME]" at bounding box center [674, 382] width 69 height 12
type input "**********"
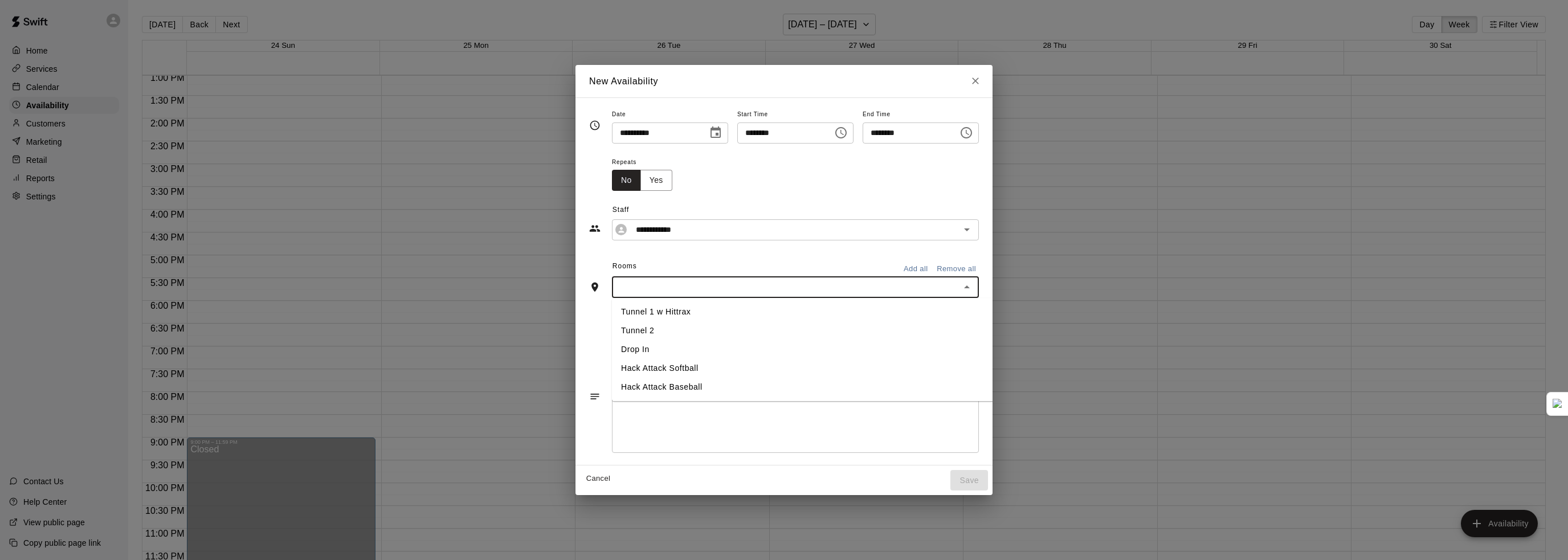
click at [661, 292] on input "text" at bounding box center [786, 288] width 342 height 14
click at [652, 334] on li "Tunnel 2" at bounding box center [825, 331] width 425 height 19
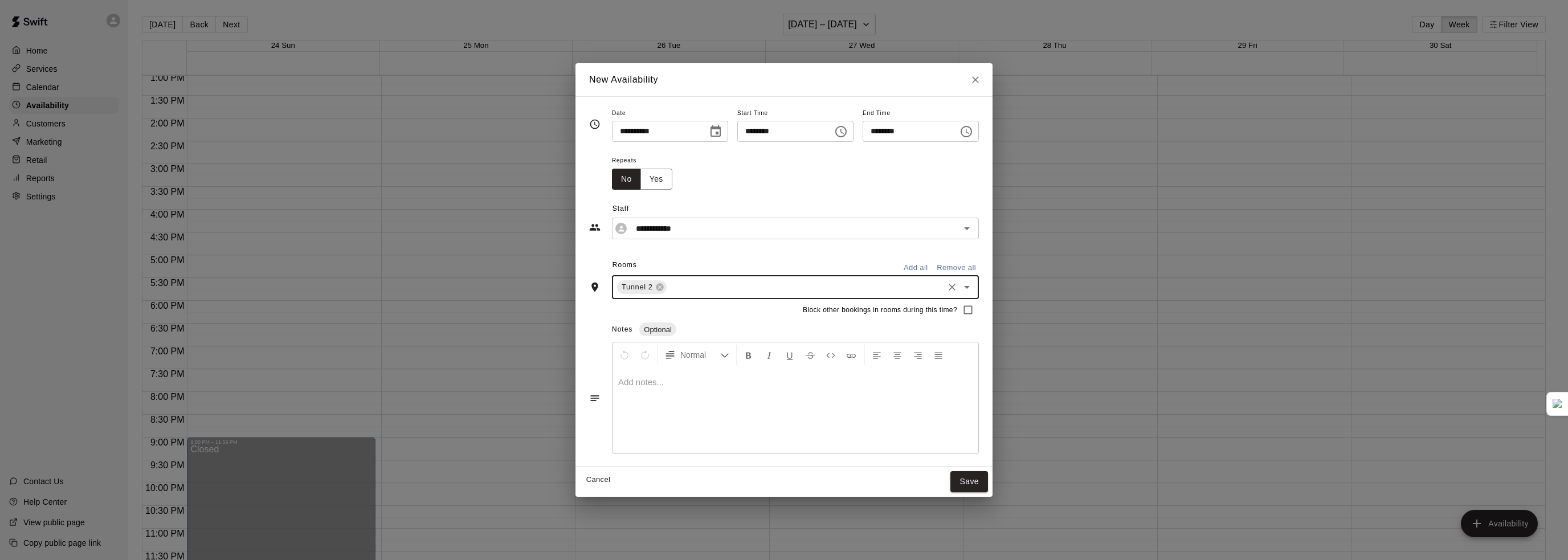
click at [988, 483] on button "Save" at bounding box center [969, 481] width 37 height 21
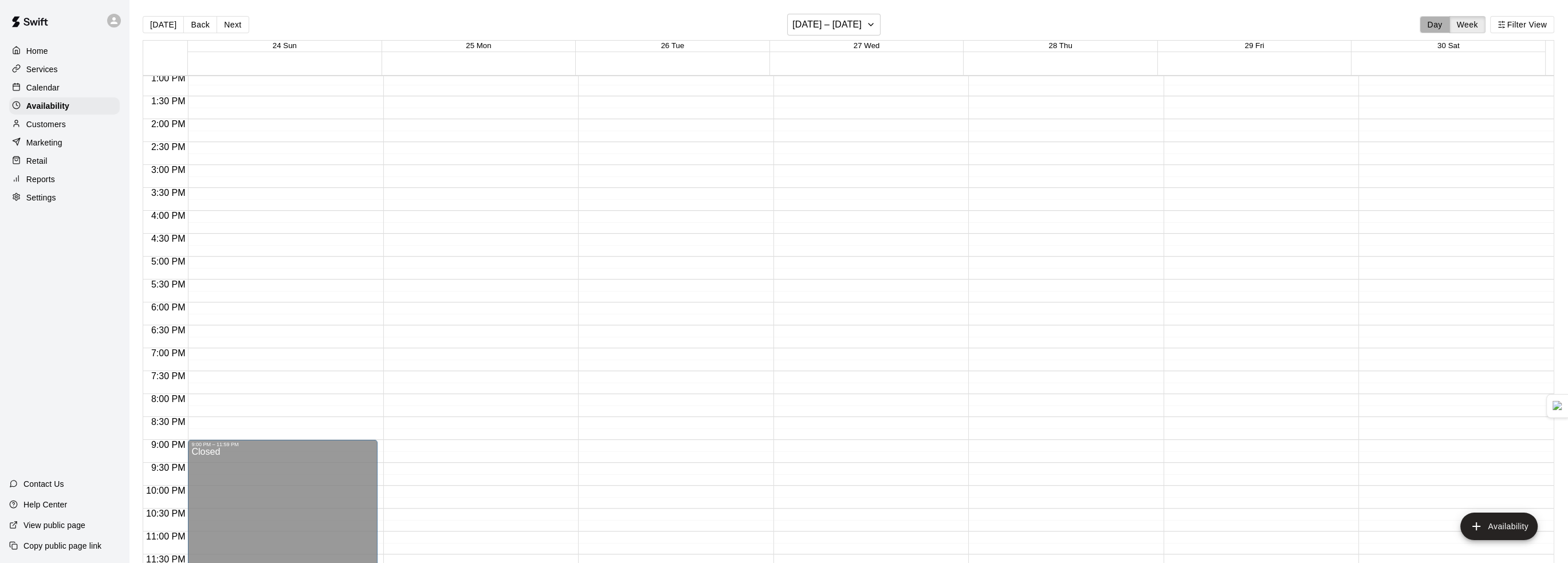
click at [1428, 25] on button "Day" at bounding box center [1435, 24] width 30 height 17
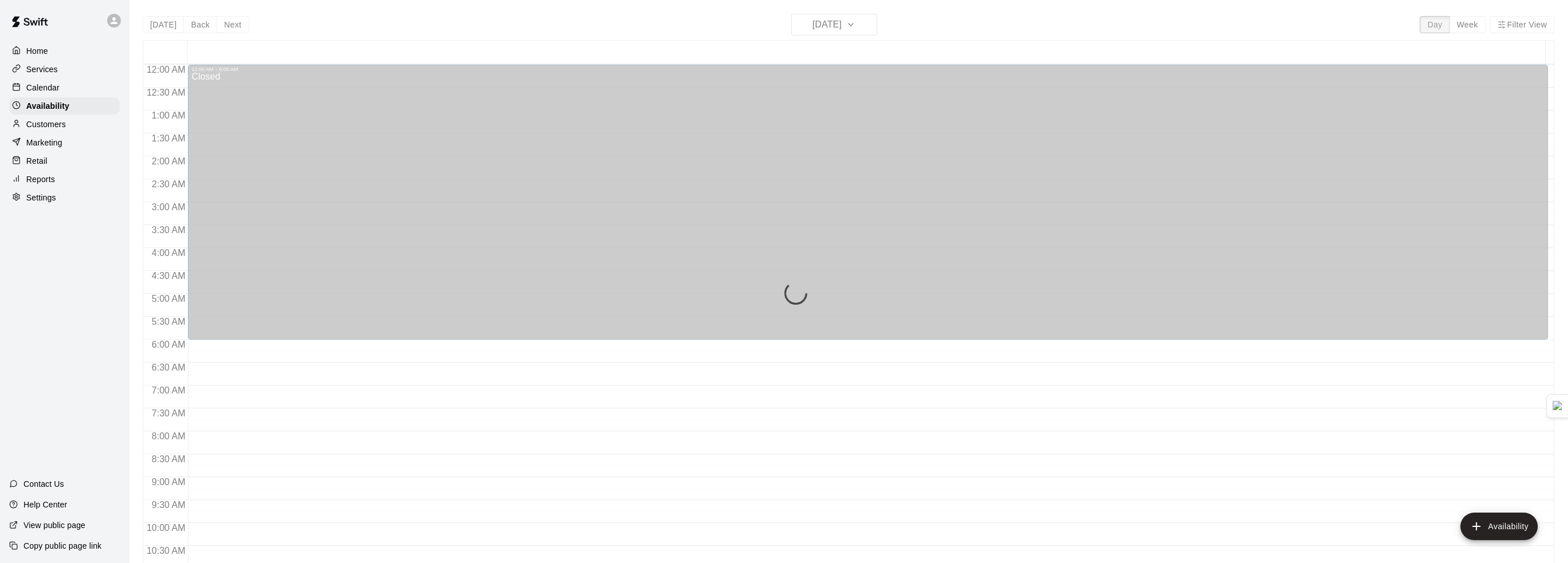
scroll to position [587, 0]
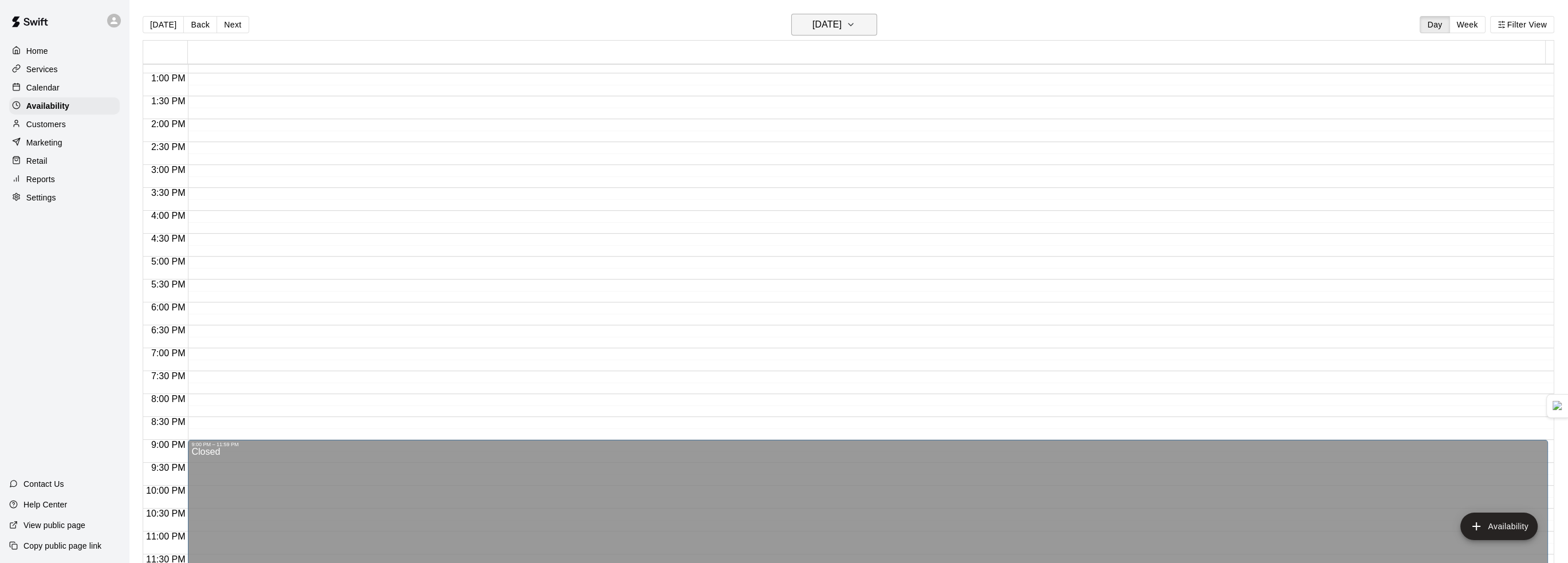
click at [841, 24] on h6 "Sunday Aug 24" at bounding box center [827, 24] width 29 height 16
click at [782, 189] on button "25" at bounding box center [786, 188] width 20 height 20
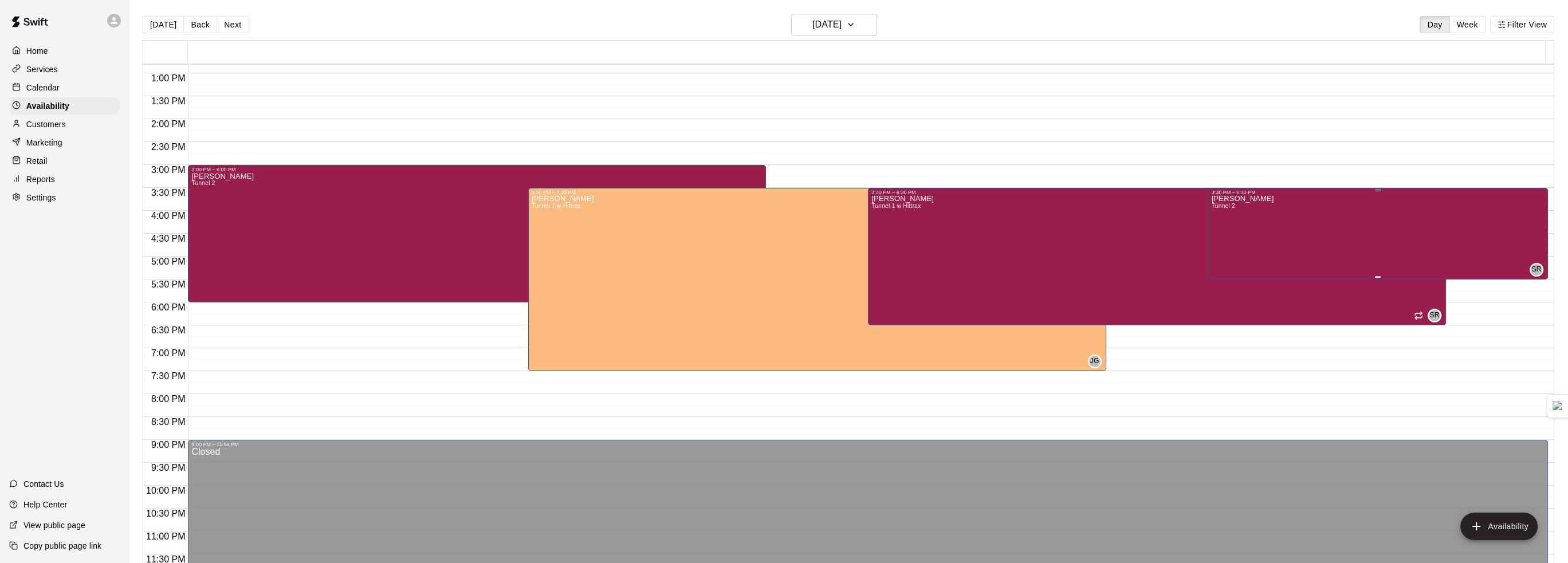
click at [1282, 236] on div "Steve Ratzer Tunnel 2 SR" at bounding box center [1378, 477] width 333 height 563
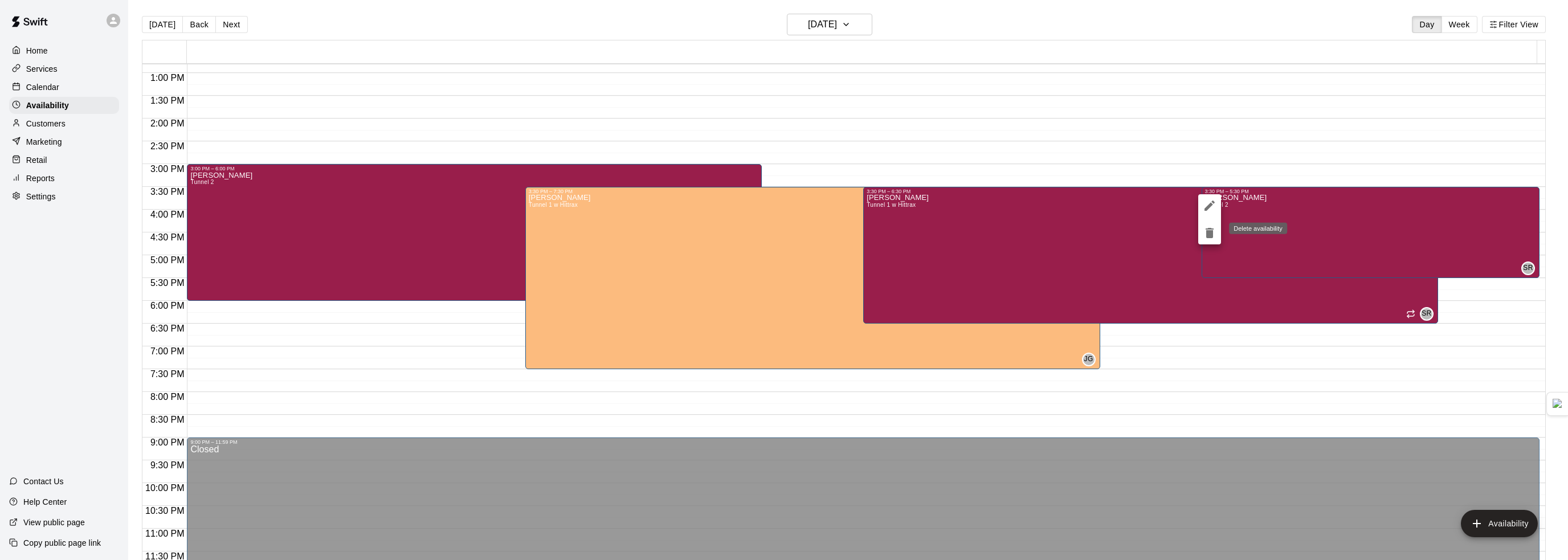
click at [1210, 236] on icon "delete" at bounding box center [1209, 233] width 8 height 10
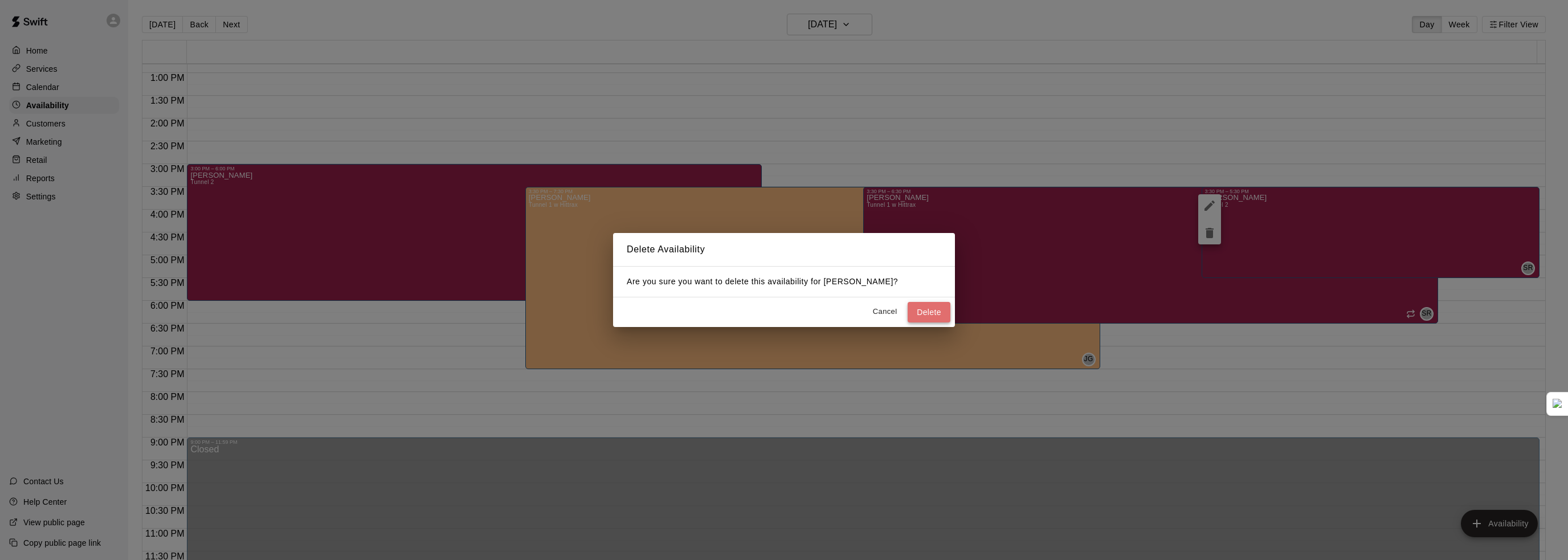
click at [936, 314] on button "Delete" at bounding box center [929, 312] width 43 height 21
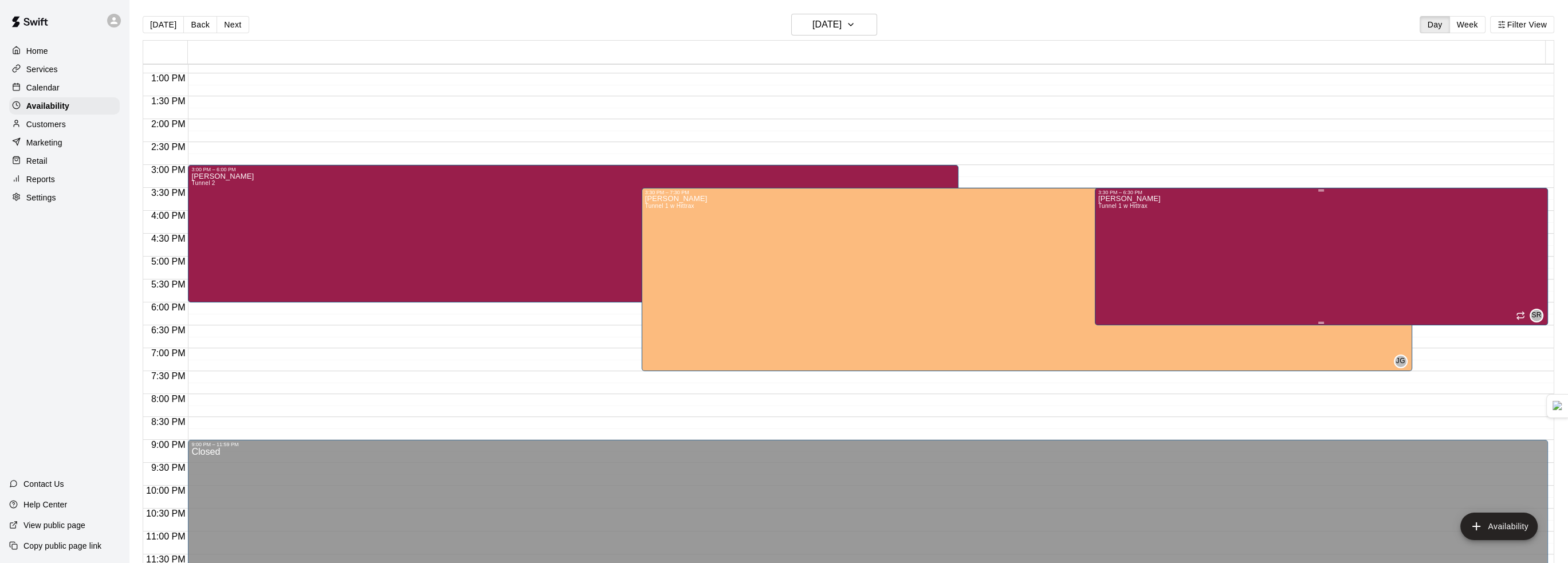
click at [1175, 241] on div "Steve Ratzer Tunnel 1 w Hittrax SR" at bounding box center [1321, 477] width 446 height 563
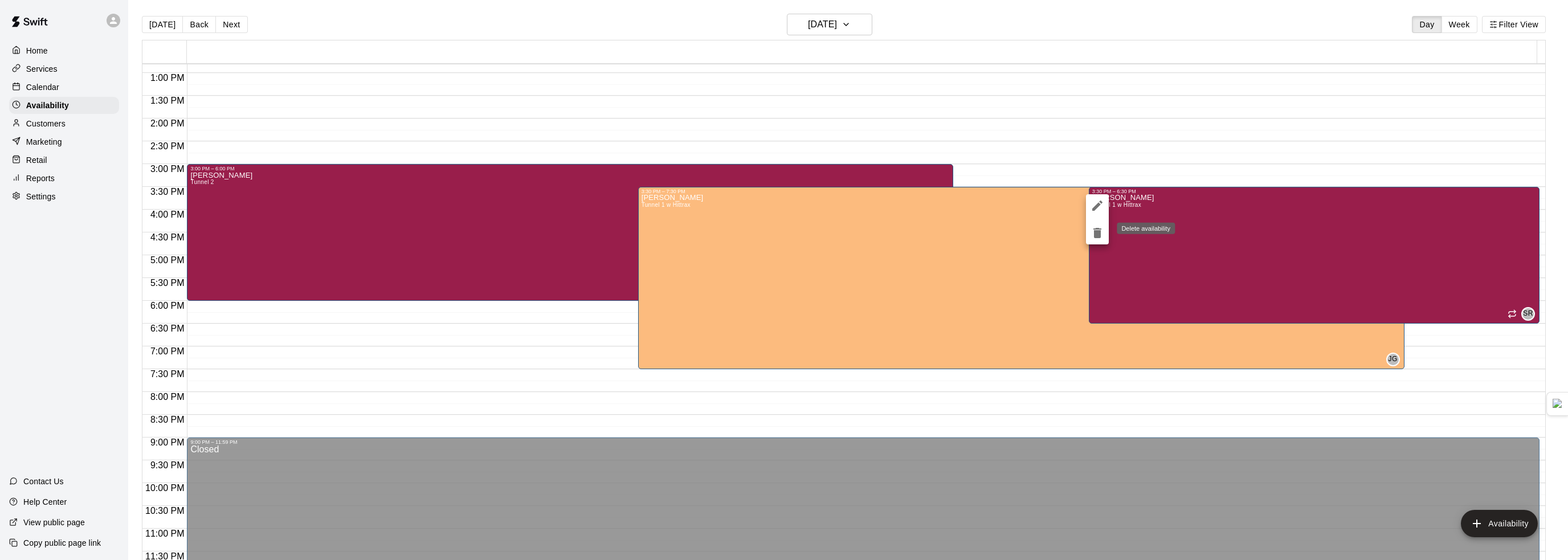
click at [1102, 236] on icon "delete" at bounding box center [1098, 233] width 14 height 14
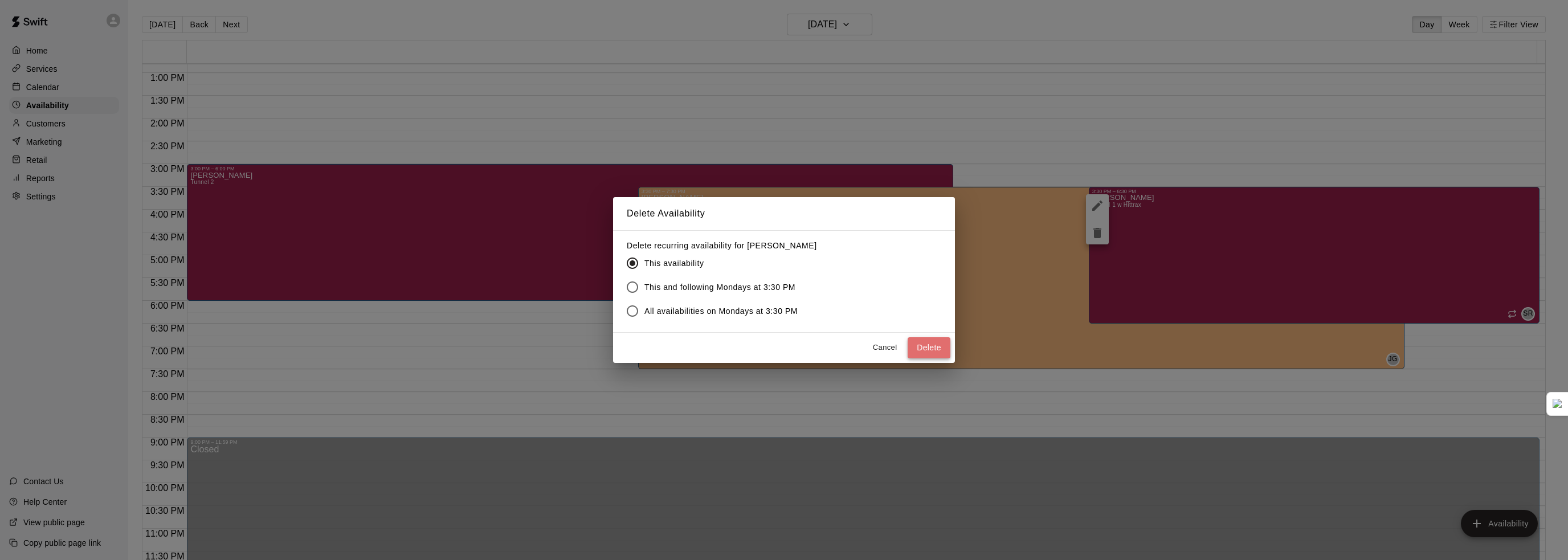
click at [926, 352] on button "Delete" at bounding box center [929, 347] width 43 height 21
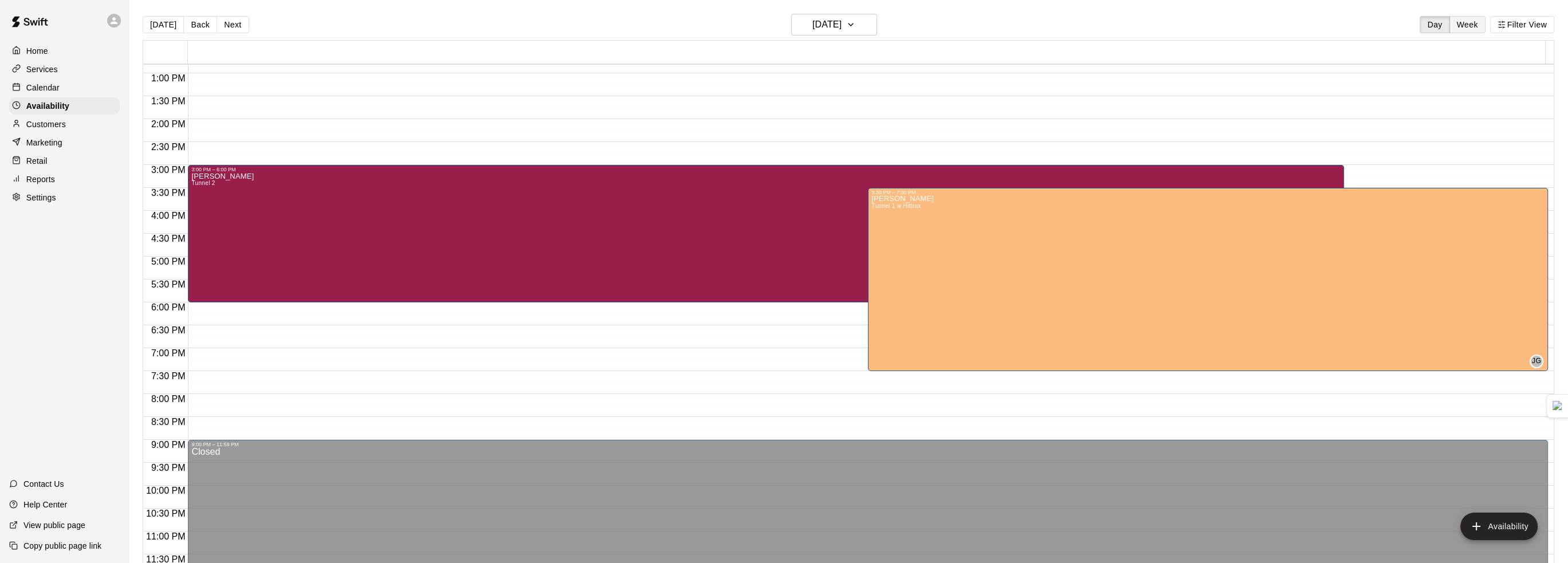
click at [1458, 24] on button "Week" at bounding box center [1467, 24] width 36 height 17
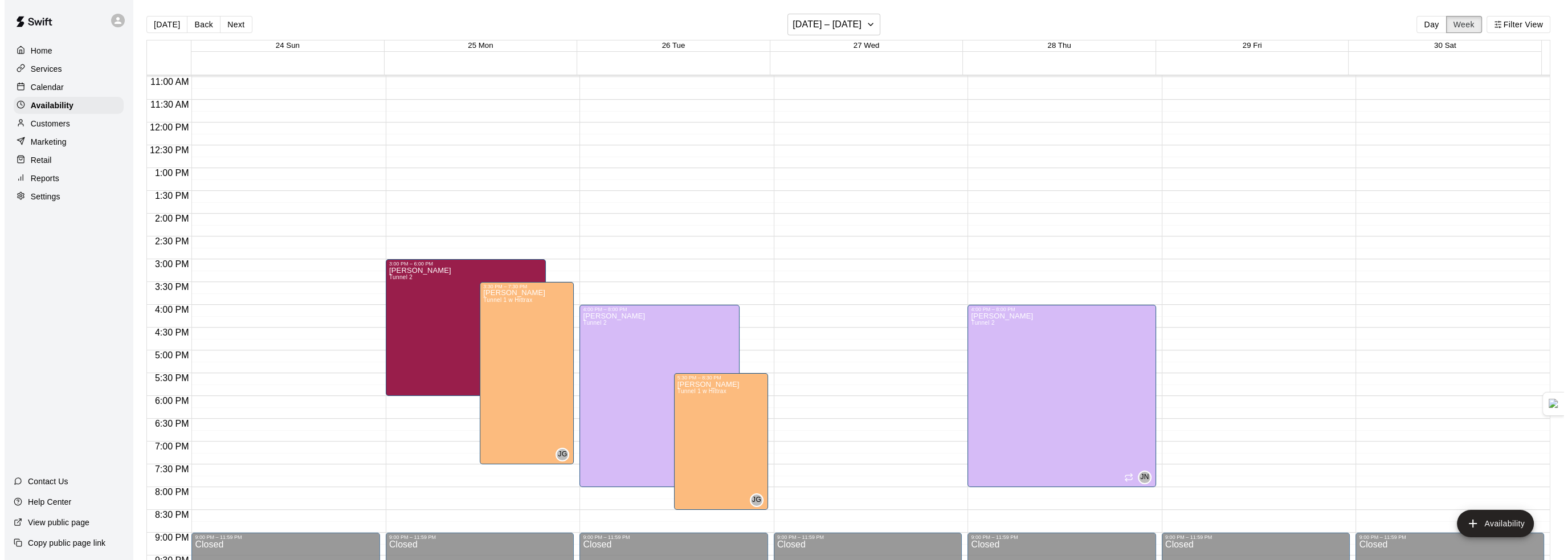
scroll to position [481, 0]
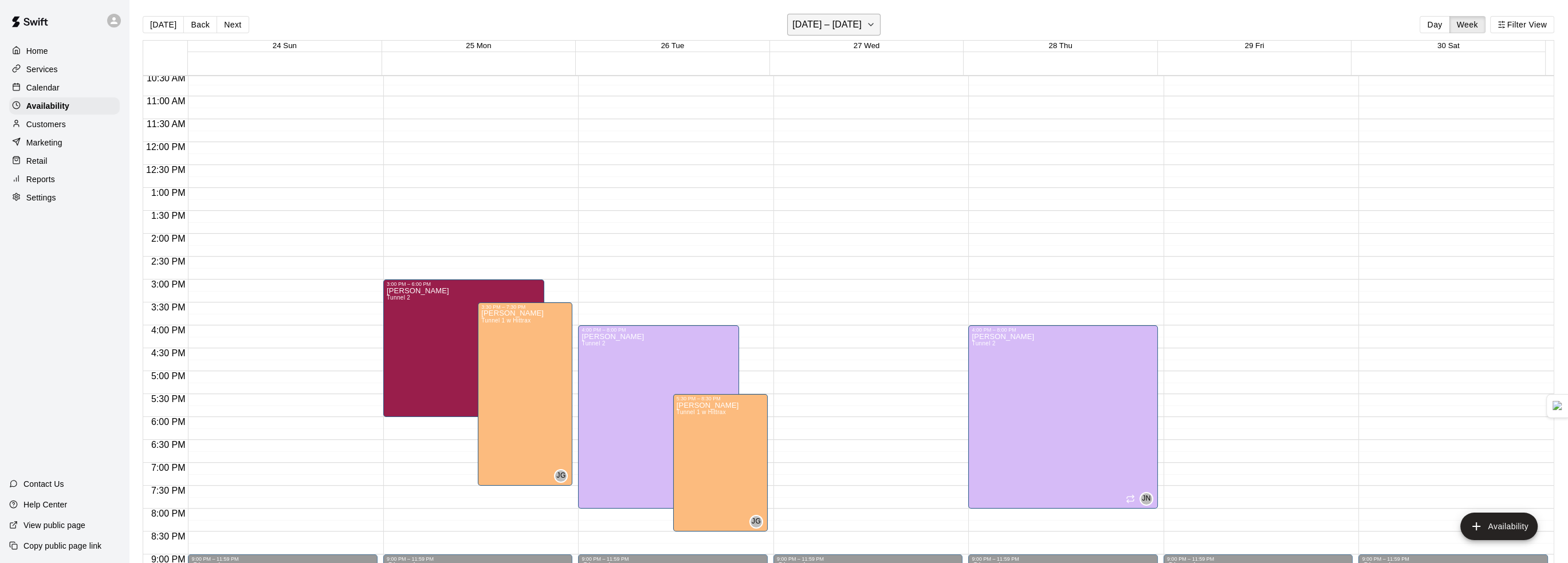
click at [849, 25] on h6 "August 24 – 30" at bounding box center [827, 24] width 70 height 16
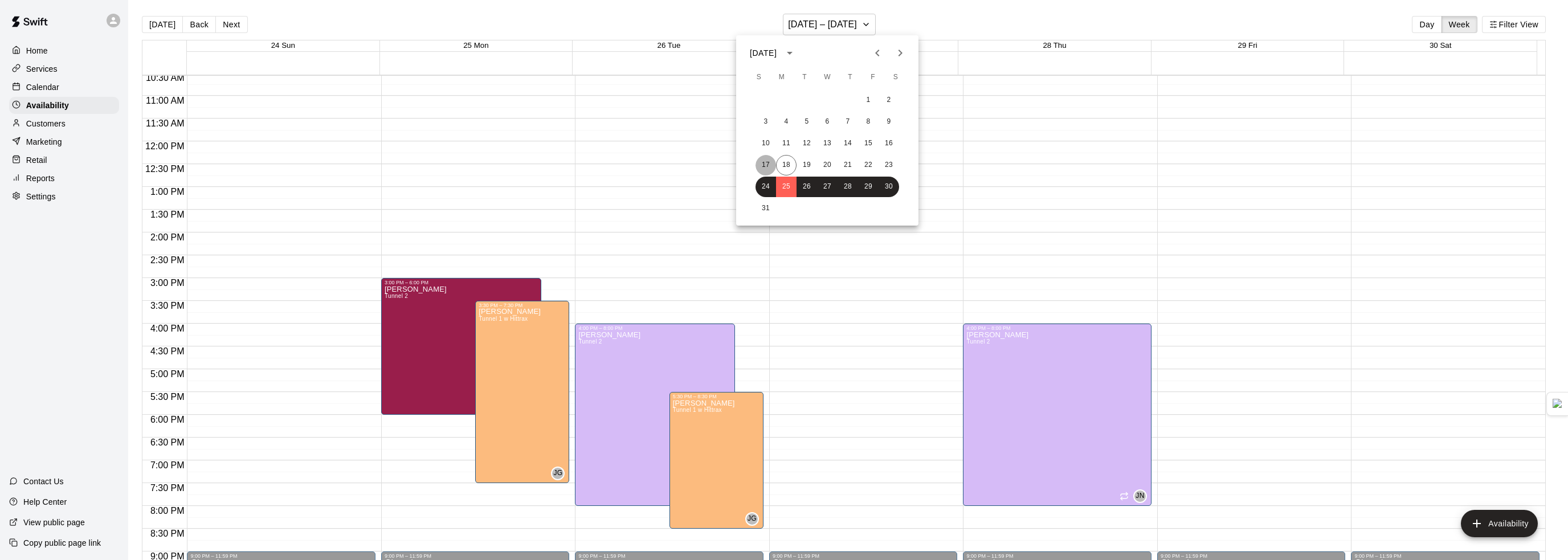
click at [766, 164] on button "17" at bounding box center [766, 165] width 20 height 20
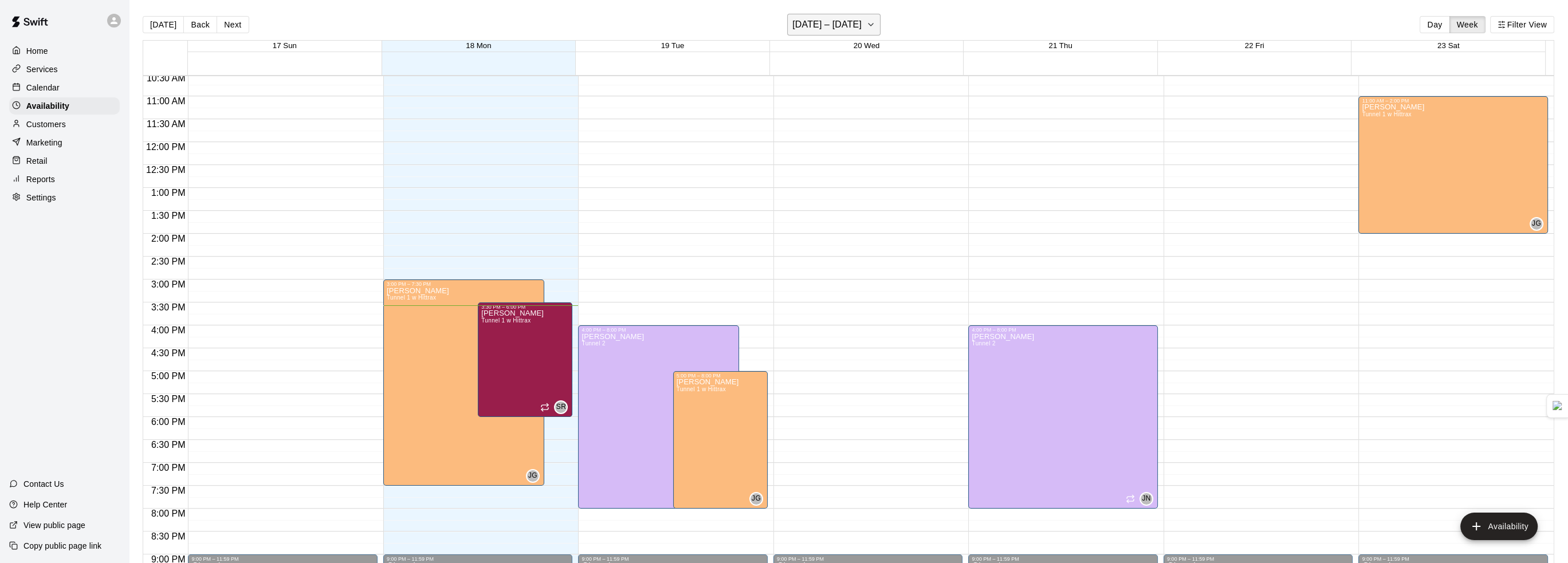
click at [824, 25] on h6 "August 17 – 23" at bounding box center [827, 24] width 70 height 16
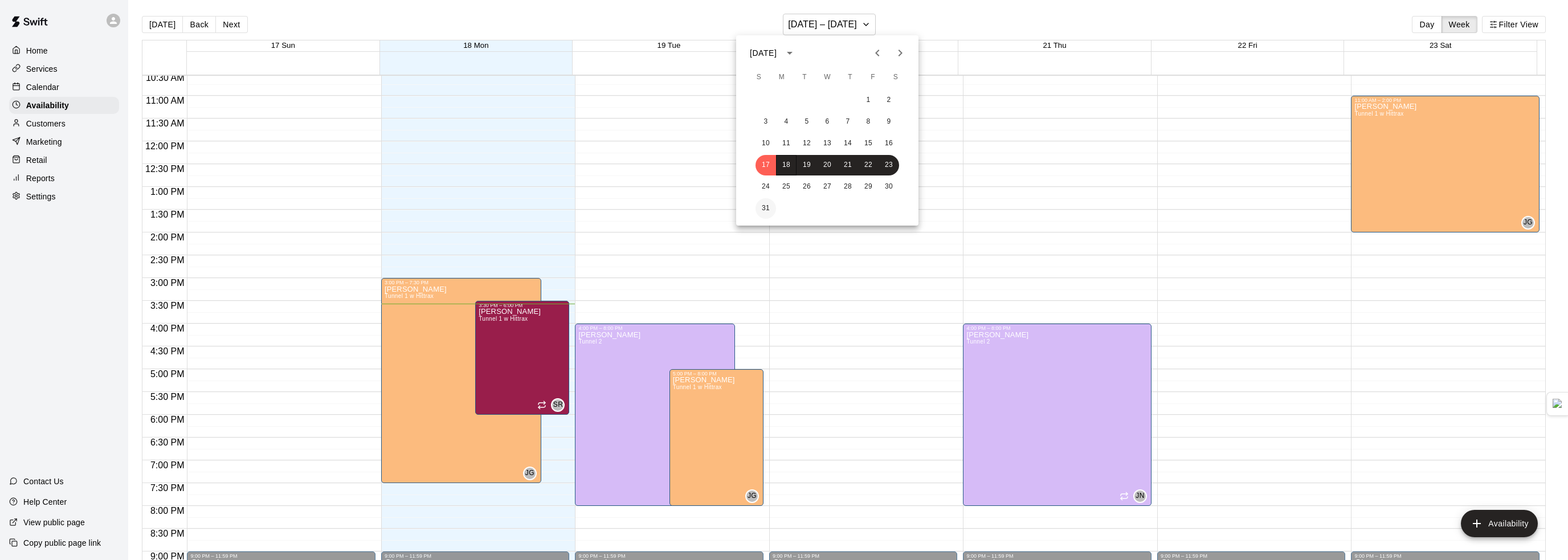
click at [764, 209] on button "31" at bounding box center [766, 208] width 20 height 20
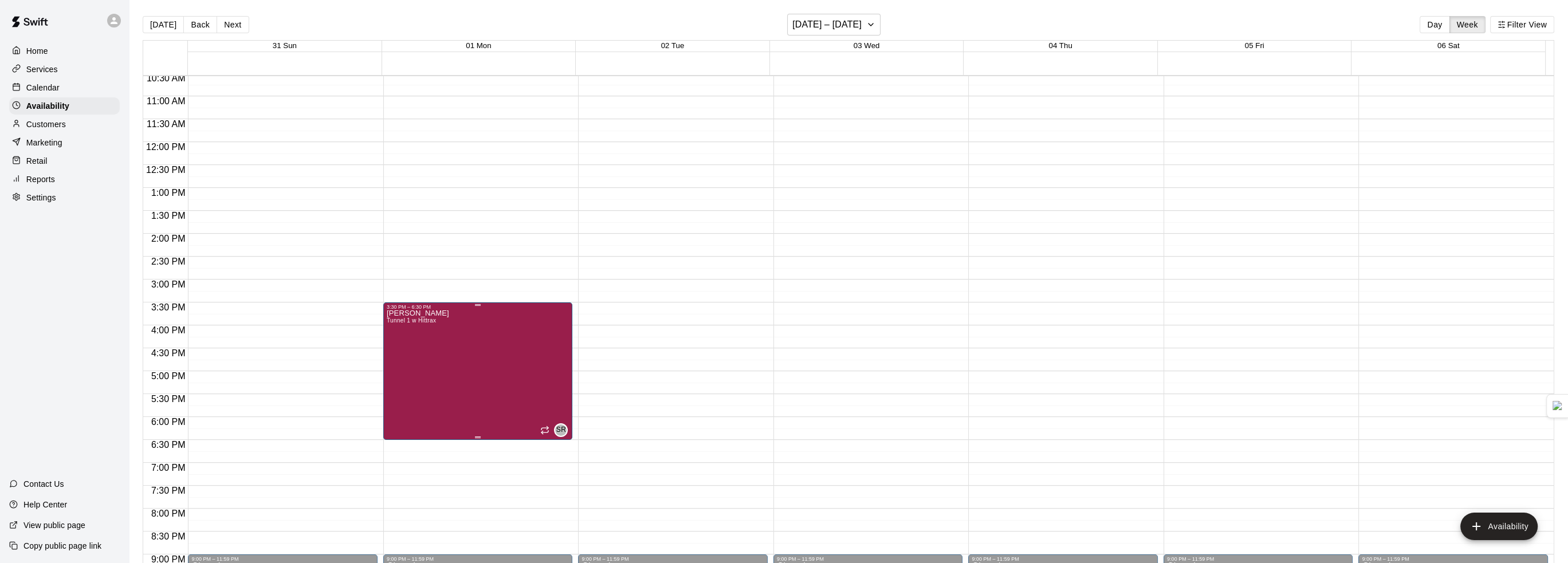
click at [389, 351] on icon "delete" at bounding box center [396, 349] width 14 height 14
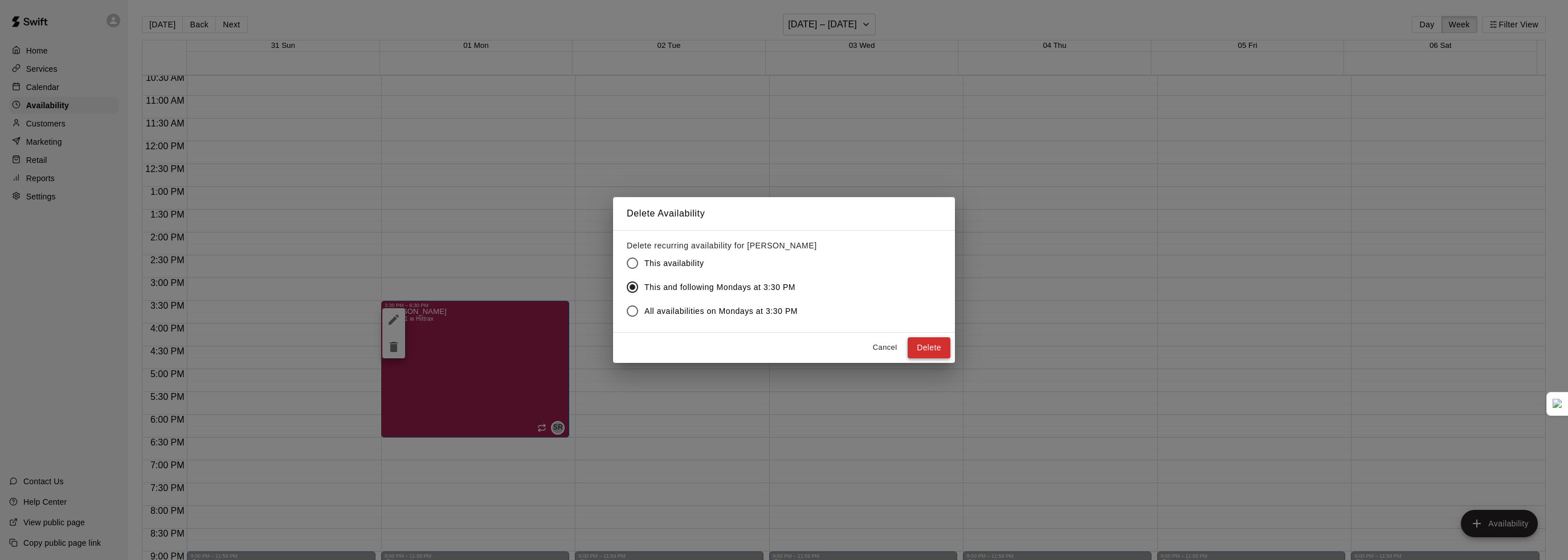
click at [949, 352] on button "Delete" at bounding box center [929, 347] width 43 height 21
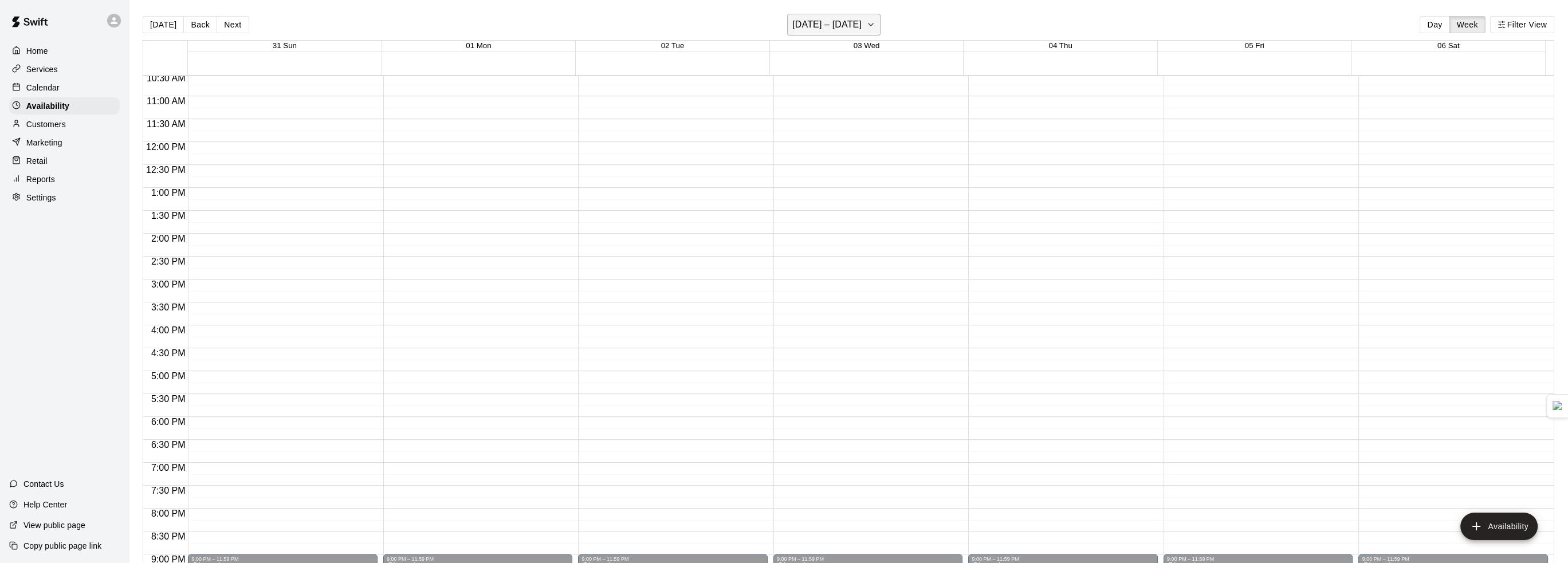
click at [820, 22] on h6 "August 31 – September 06" at bounding box center [827, 24] width 70 height 16
click at [769, 181] on button "24" at bounding box center [770, 188] width 20 height 20
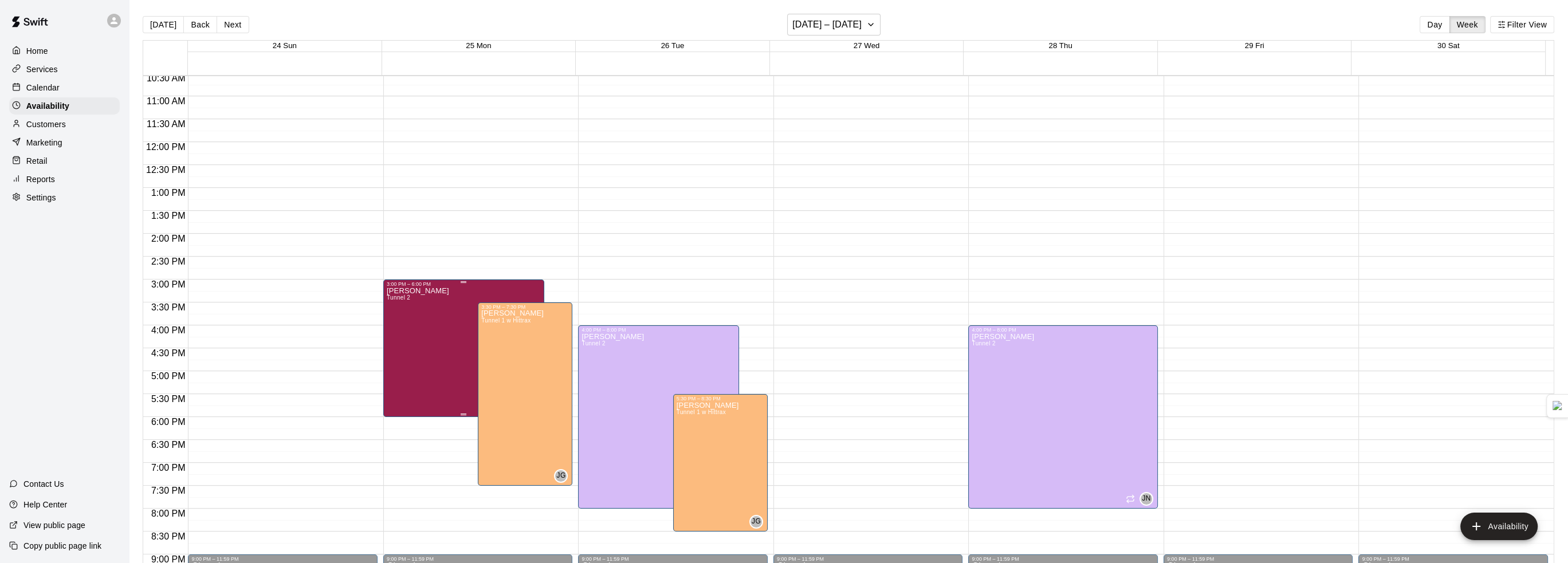
click at [420, 336] on div "Steve Ratzer Tunnel 2" at bounding box center [418, 569] width 63 height 563
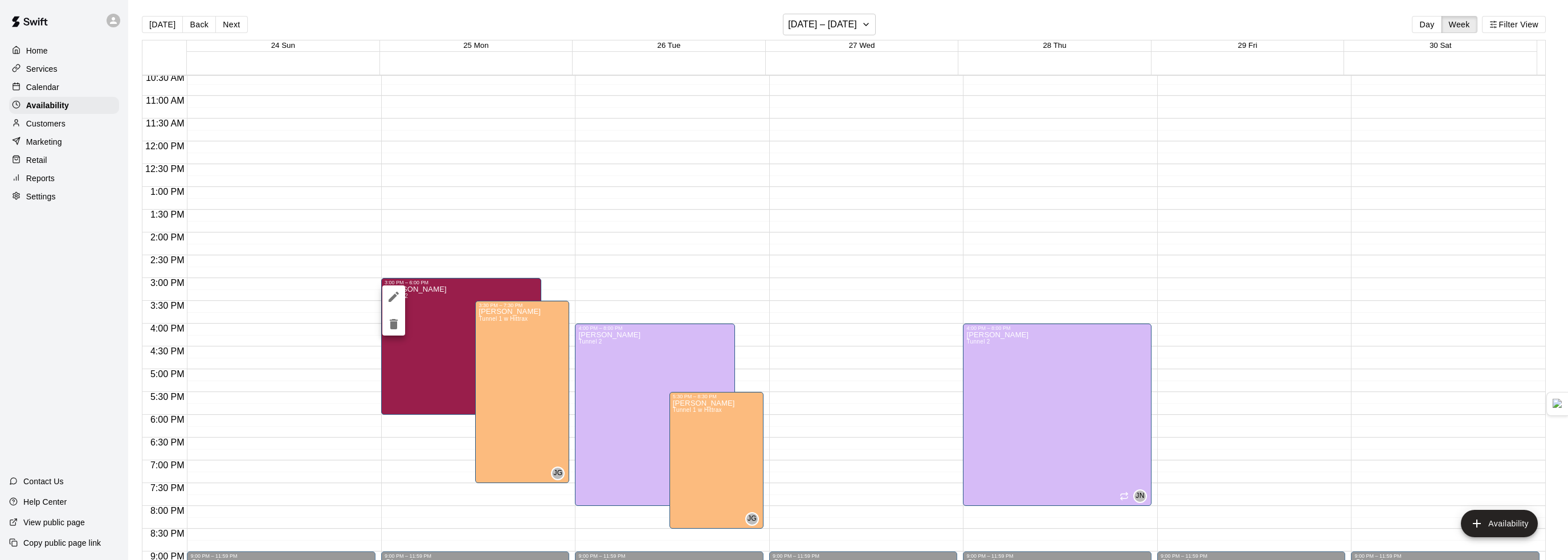
click at [395, 291] on icon "edit" at bounding box center [394, 297] width 14 height 14
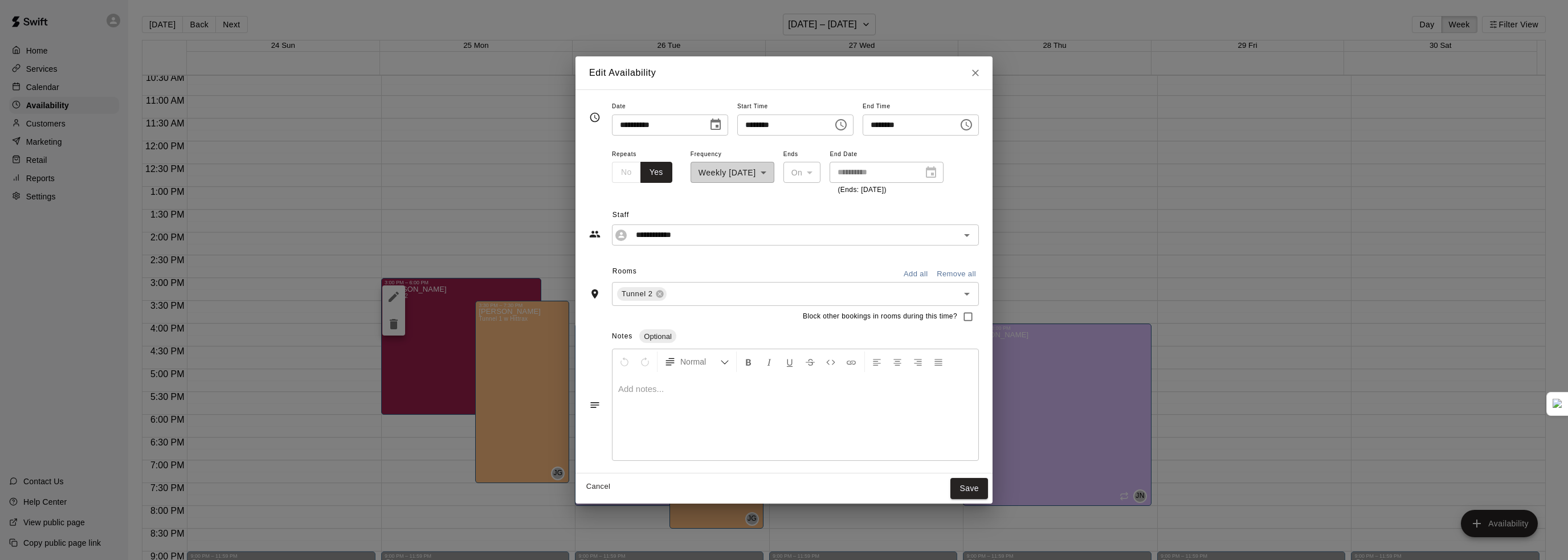
click at [641, 173] on button "Yes" at bounding box center [656, 172] width 32 height 21
click at [741, 173] on div "**********" at bounding box center [733, 172] width 84 height 50
click at [988, 493] on button "Save" at bounding box center [969, 488] width 37 height 21
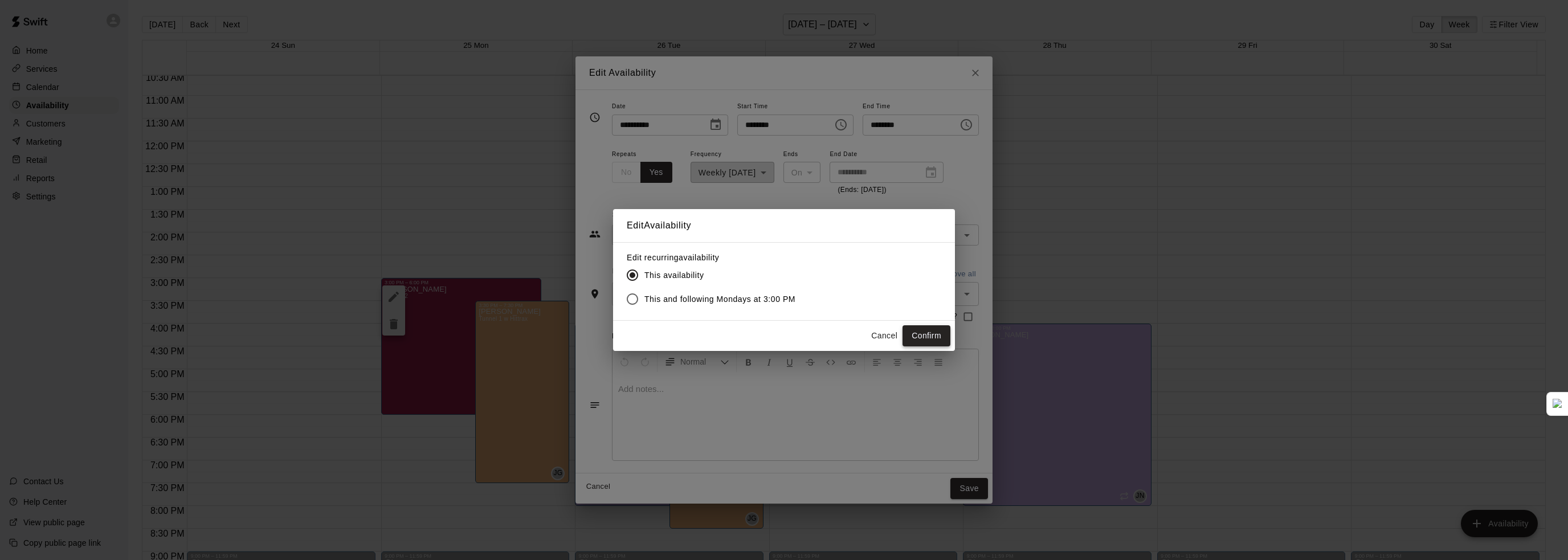
click at [924, 336] on button "Confirm" at bounding box center [926, 335] width 48 height 21
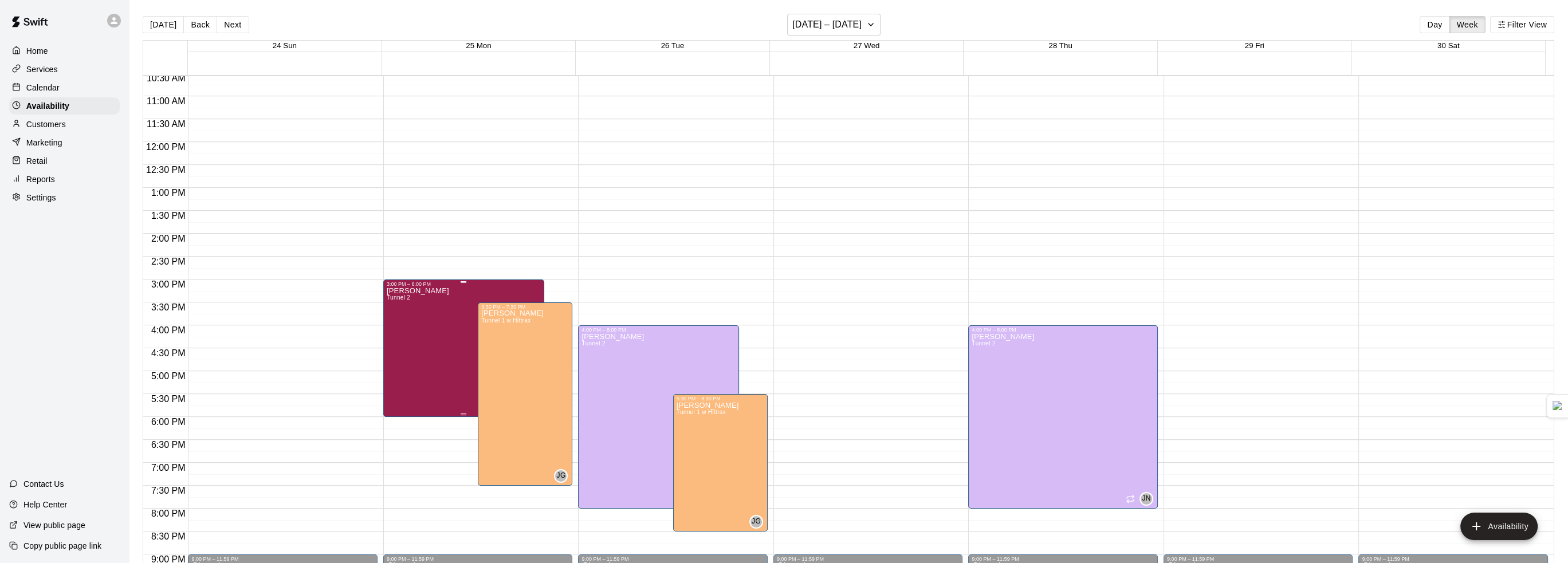
click at [437, 327] on div "Steve Ratzer Tunnel 2 SR" at bounding box center [464, 569] width 154 height 563
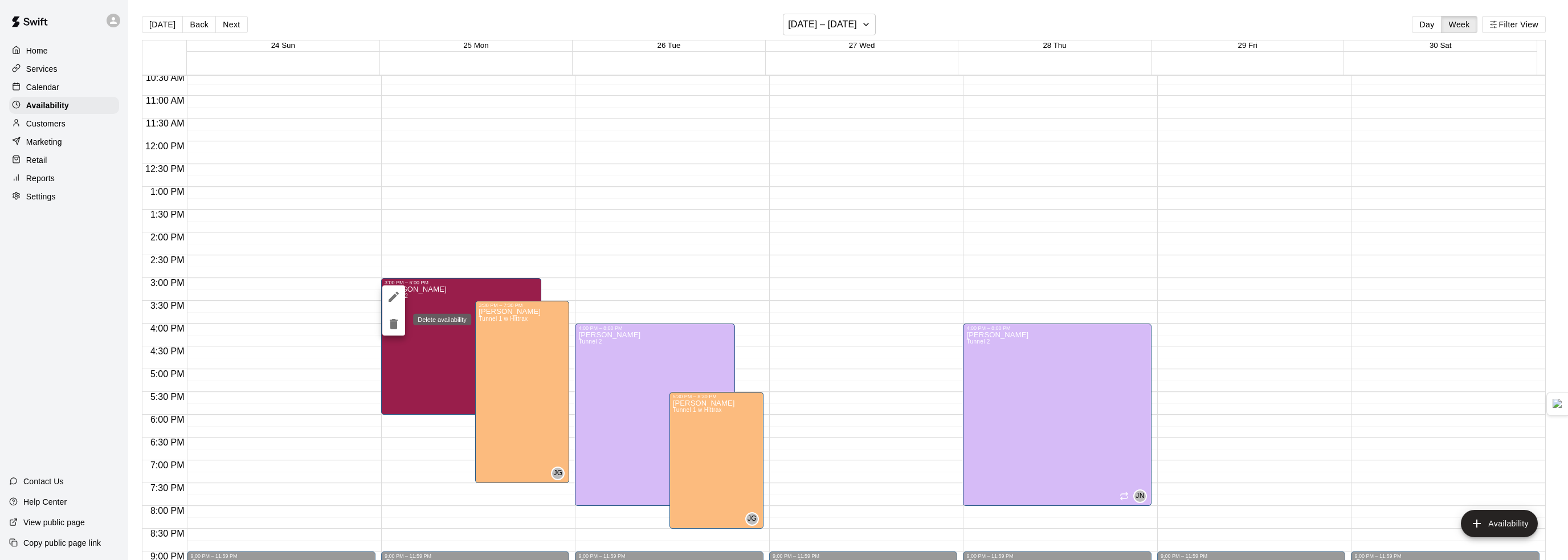
click at [393, 329] on icon "delete" at bounding box center [394, 324] width 14 height 14
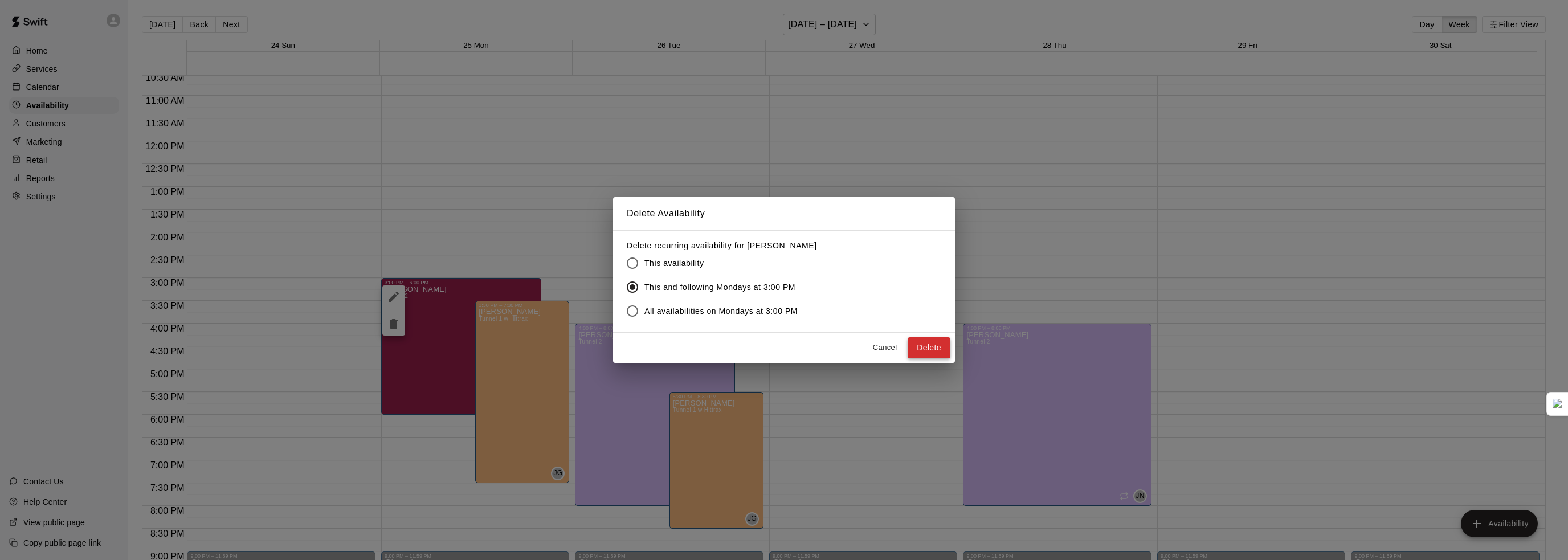
click at [929, 348] on button "Delete" at bounding box center [929, 347] width 43 height 21
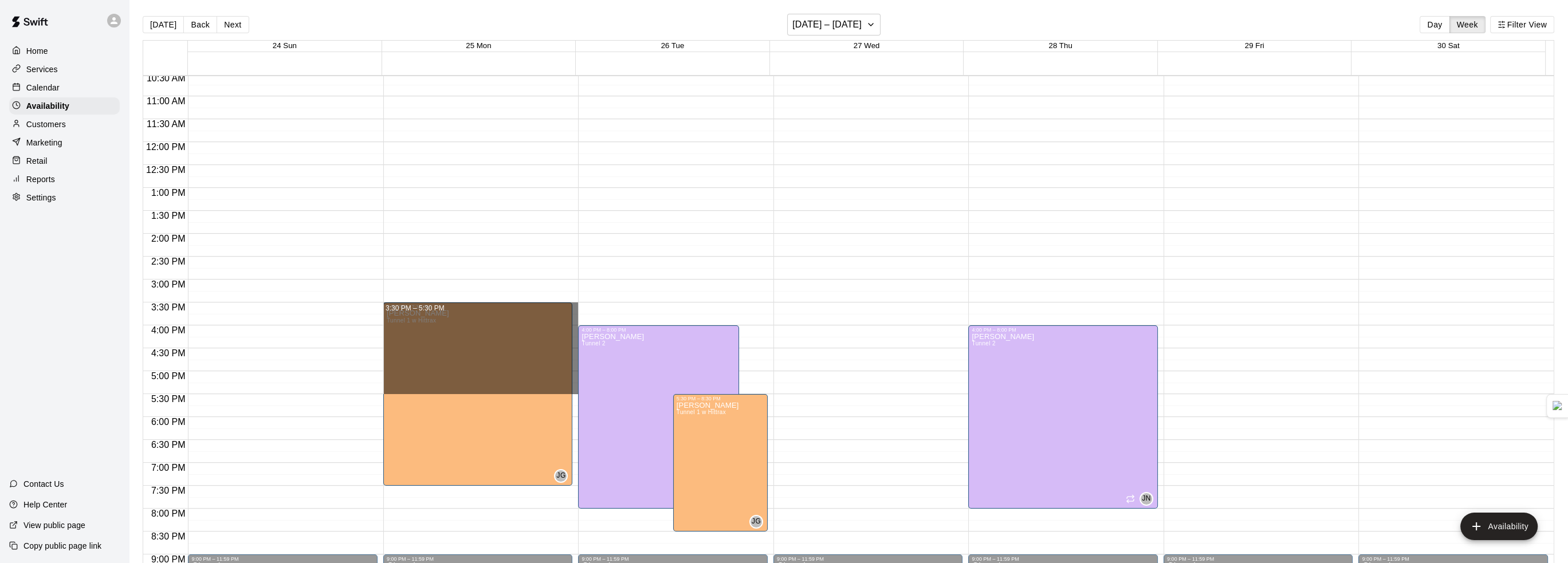
drag, startPoint x: 573, startPoint y: 305, endPoint x: 568, endPoint y: 389, distance: 84.1
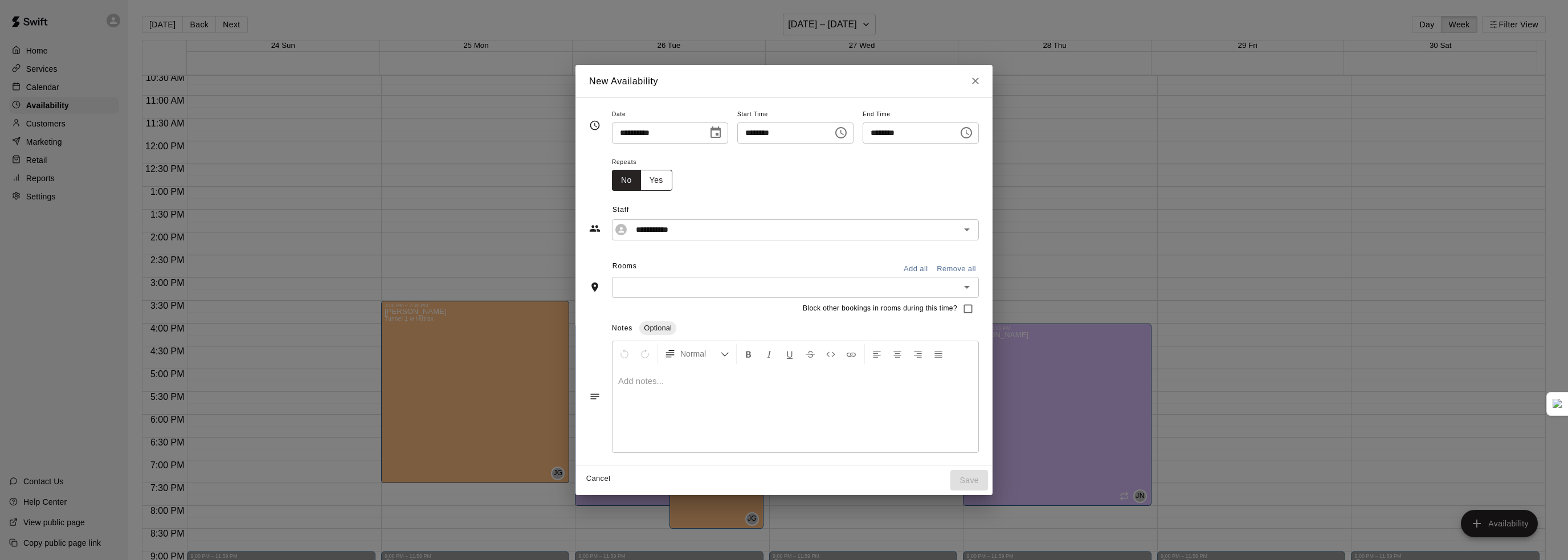
click at [641, 183] on button "Yes" at bounding box center [656, 180] width 32 height 21
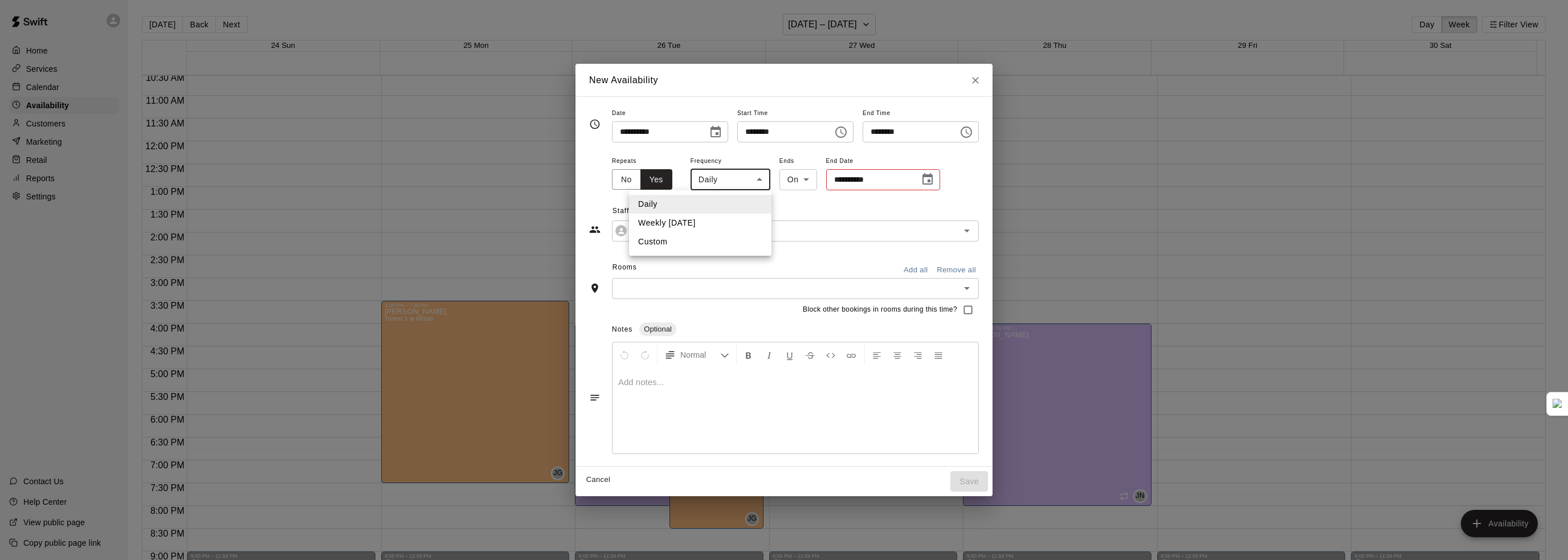
click at [692, 182] on body "Home Services Calendar Availability Customers Marketing Retail Reports Settings…" at bounding box center [784, 289] width 1568 height 578
click at [693, 223] on li "Weekly on Monday" at bounding box center [700, 223] width 142 height 19
type input "******"
click at [924, 180] on icon "Choose date" at bounding box center [931, 180] width 14 height 14
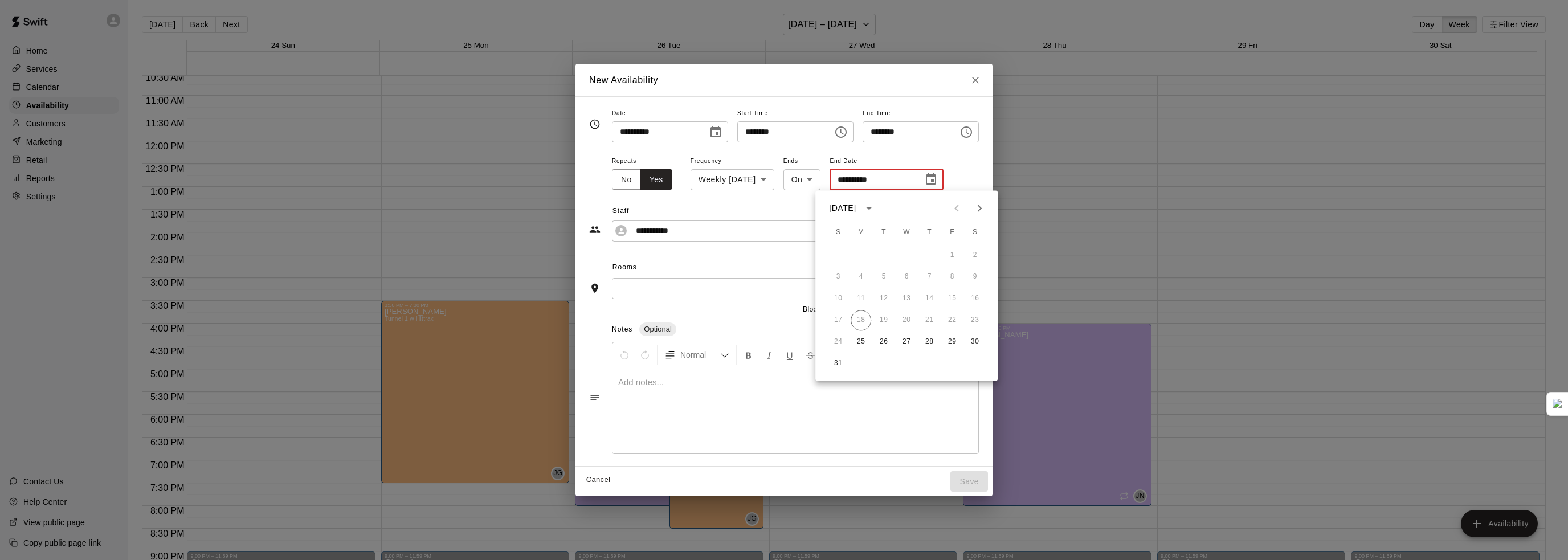
click at [977, 207] on icon "Next month" at bounding box center [980, 208] width 14 height 14
click at [902, 341] on button "31" at bounding box center [907, 342] width 20 height 20
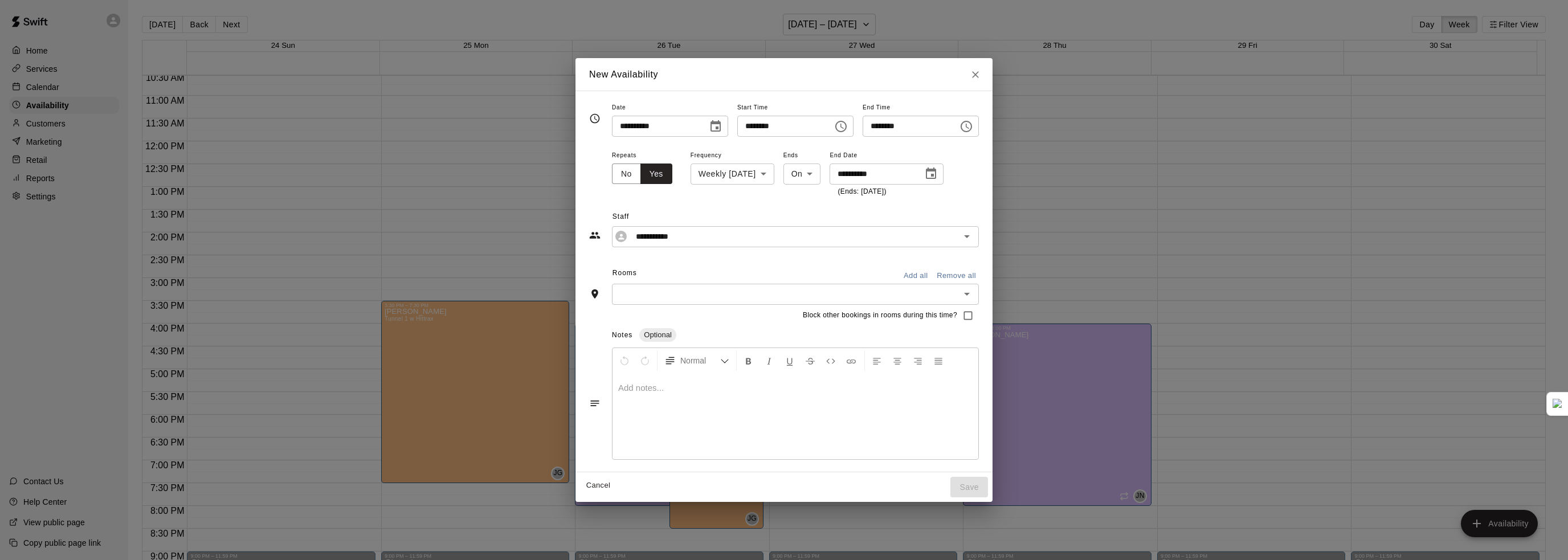
type input "**********"
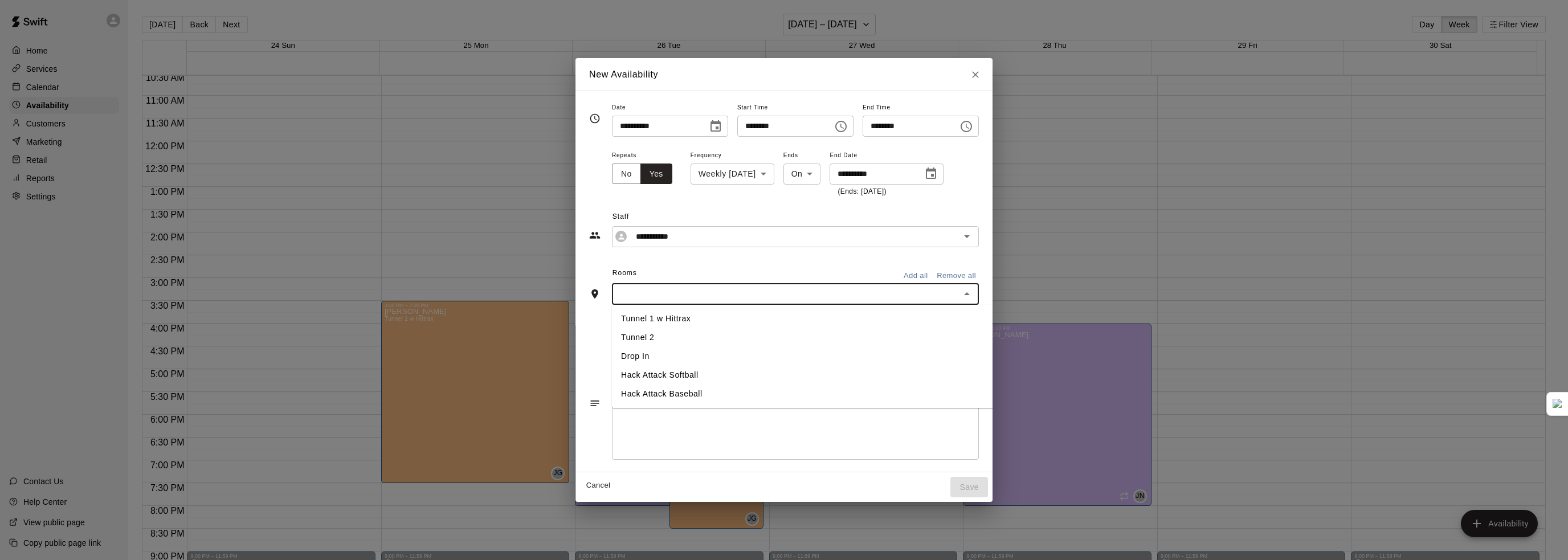
click at [691, 291] on input "text" at bounding box center [786, 294] width 342 height 14
click at [618, 340] on li "Tunnel 2" at bounding box center [825, 338] width 425 height 19
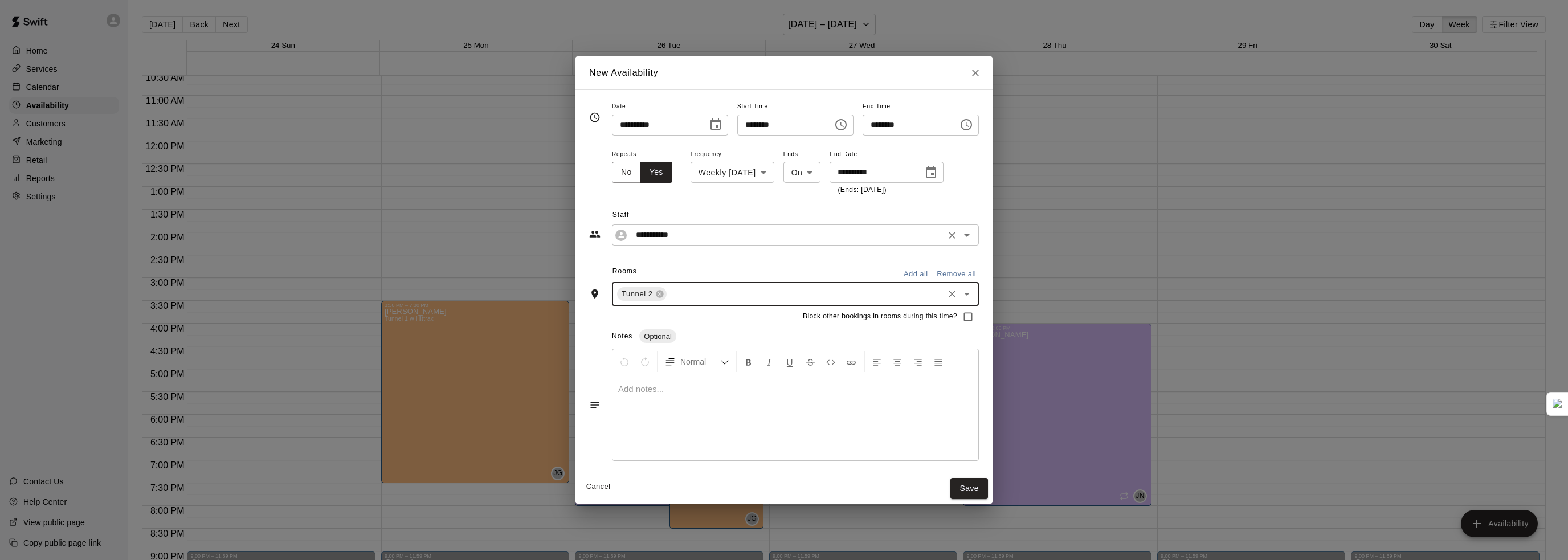
click at [656, 230] on input "**********" at bounding box center [786, 235] width 310 height 14
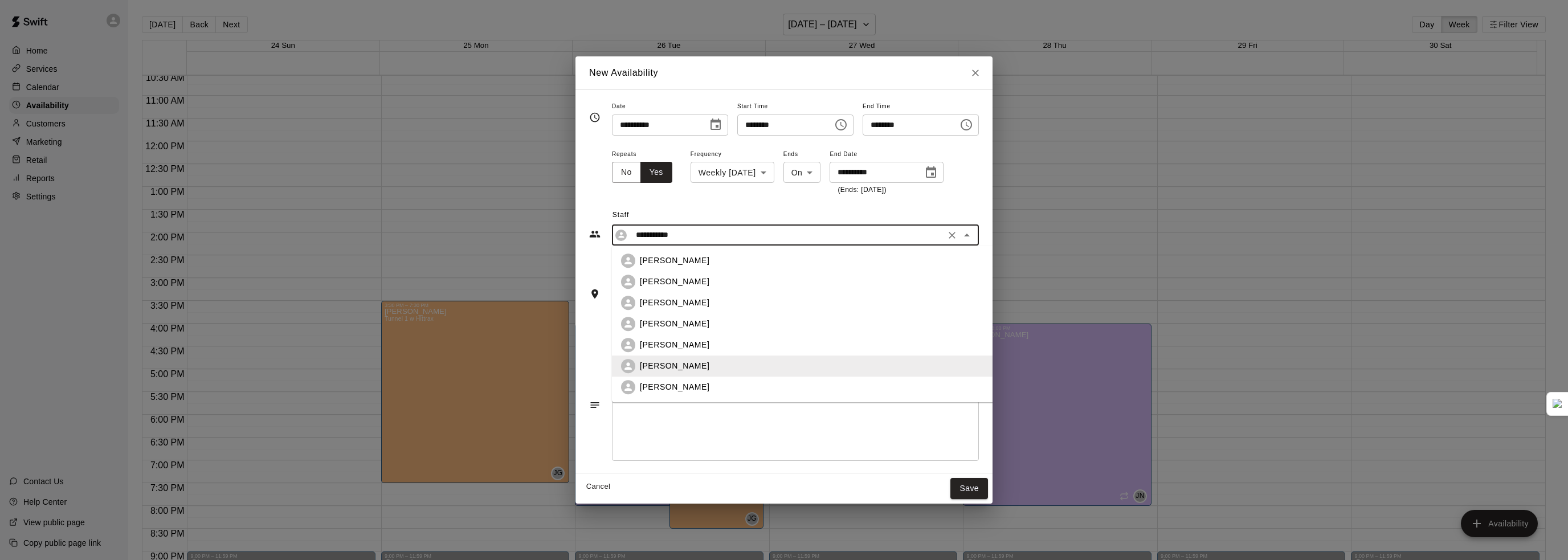
click at [640, 386] on p "[PERSON_NAME]" at bounding box center [674, 387] width 69 height 12
type input "**********"
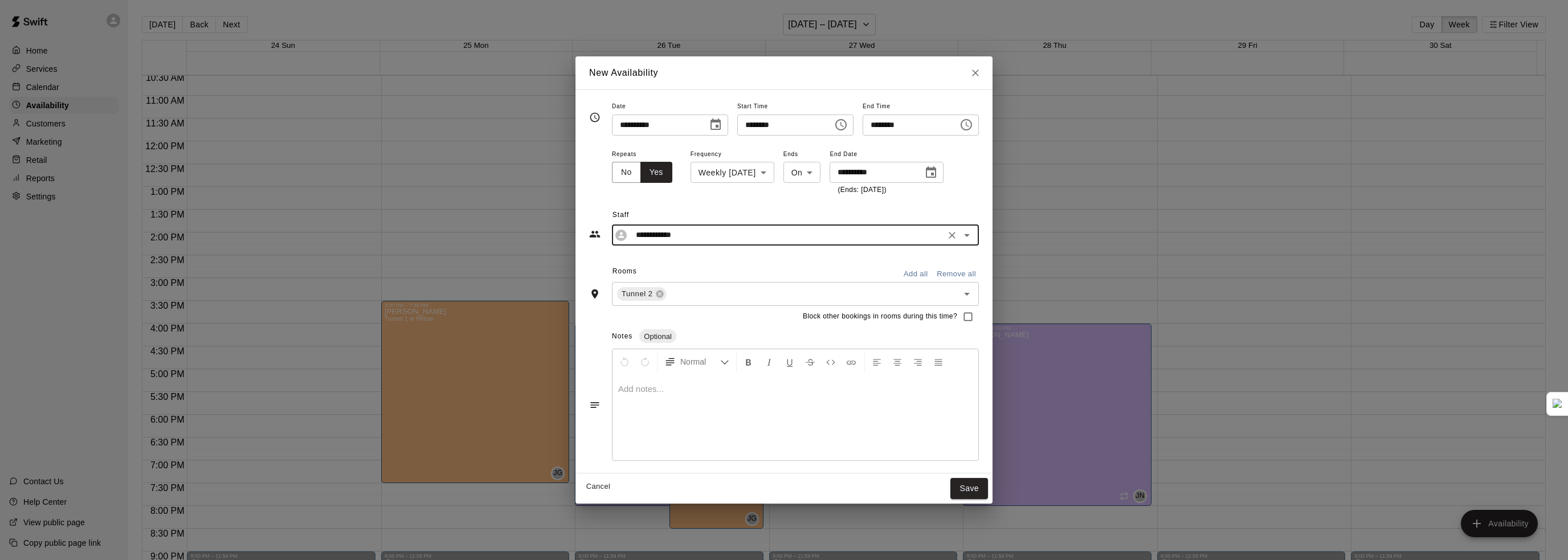
click at [988, 490] on button "Save" at bounding box center [969, 488] width 37 height 21
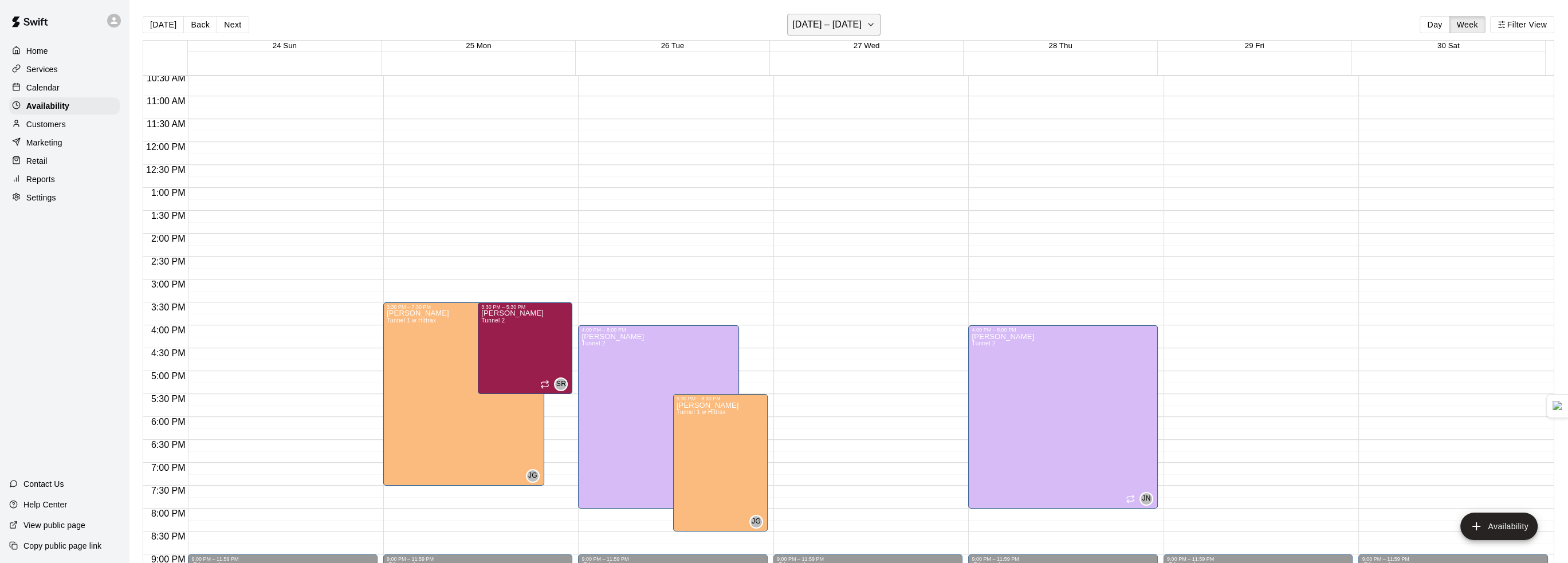
click at [825, 31] on h6 "August 24 – 30" at bounding box center [827, 24] width 70 height 16
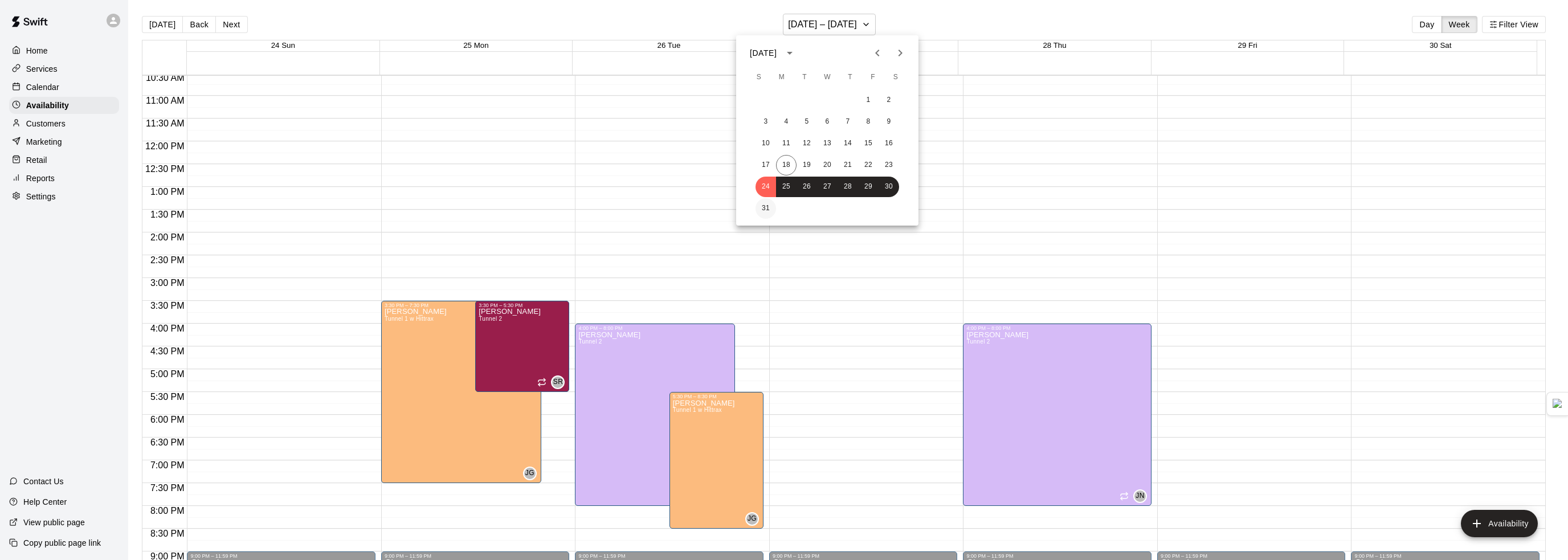
click at [758, 214] on button "31" at bounding box center [766, 208] width 20 height 20
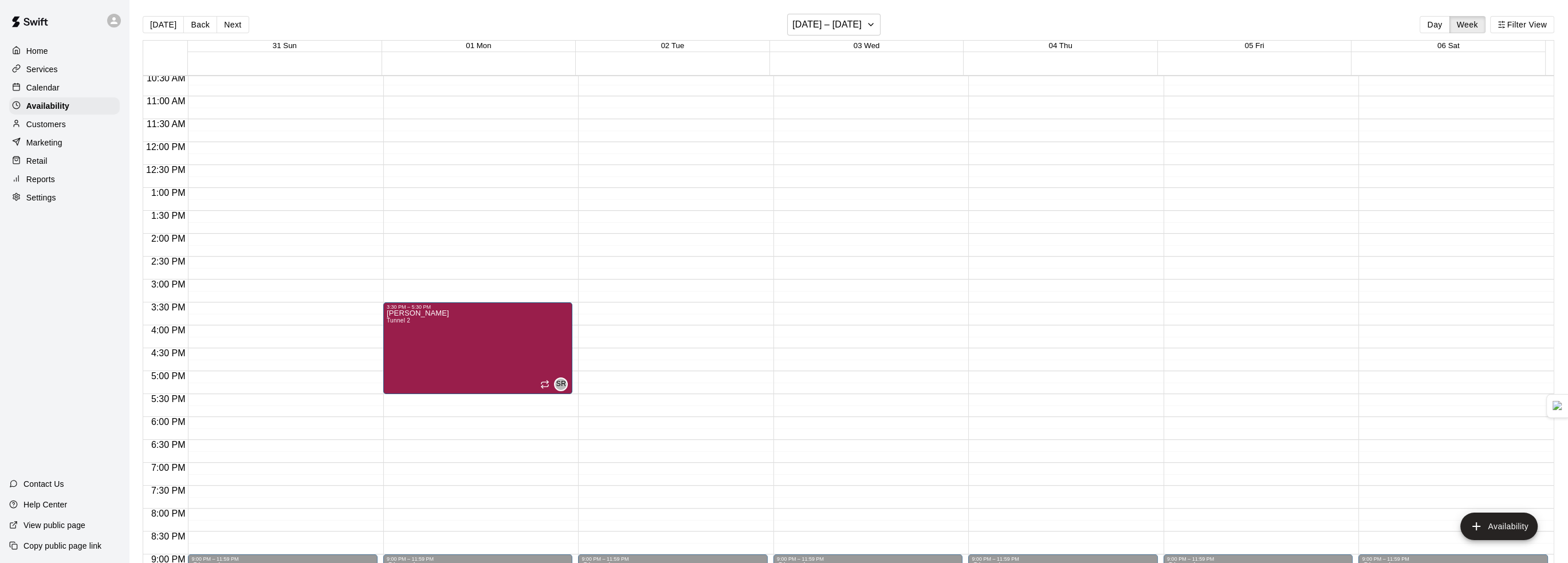
click at [117, 22] on icon at bounding box center [114, 20] width 10 height 10
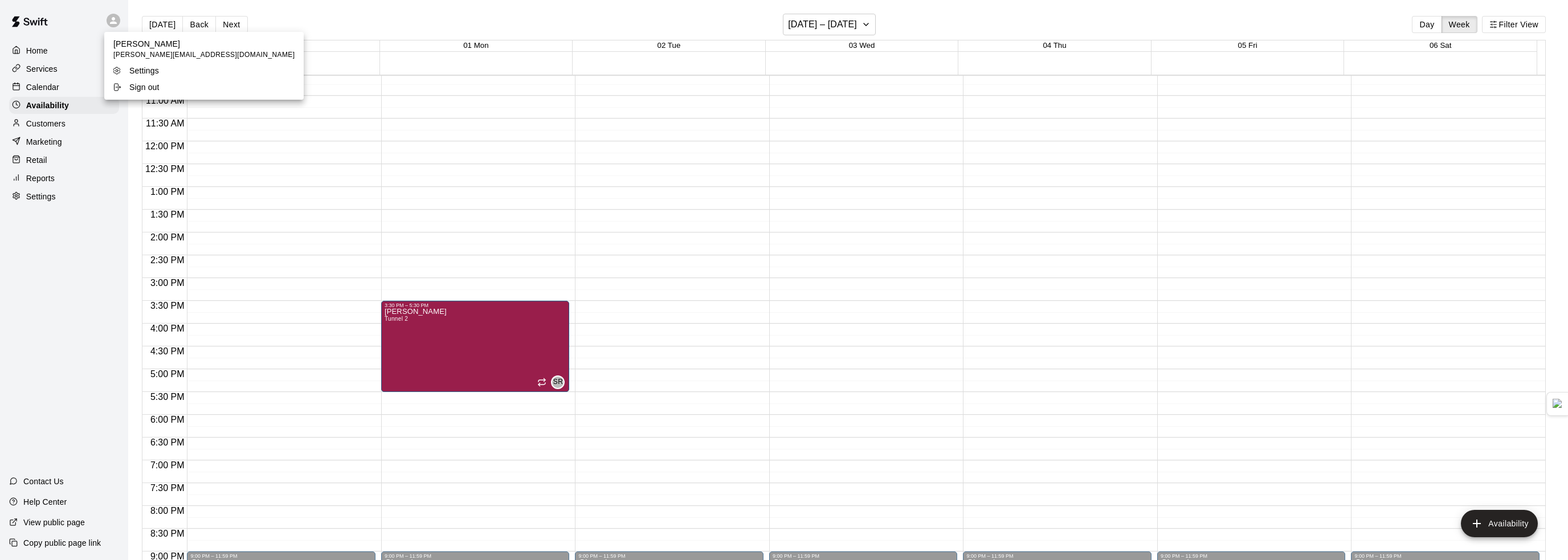
click at [148, 87] on p "Sign out" at bounding box center [145, 87] width 30 height 11
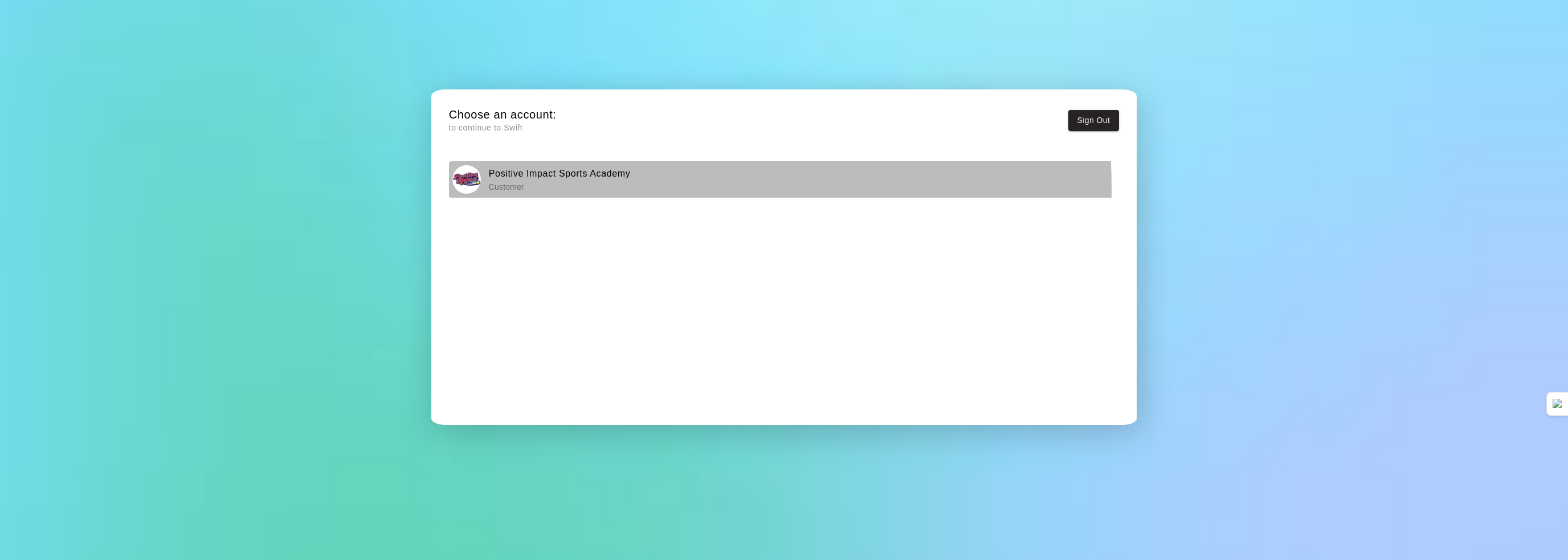
click at [638, 187] on div "Positive Impact Sports Academy Customer" at bounding box center [784, 179] width 663 height 29
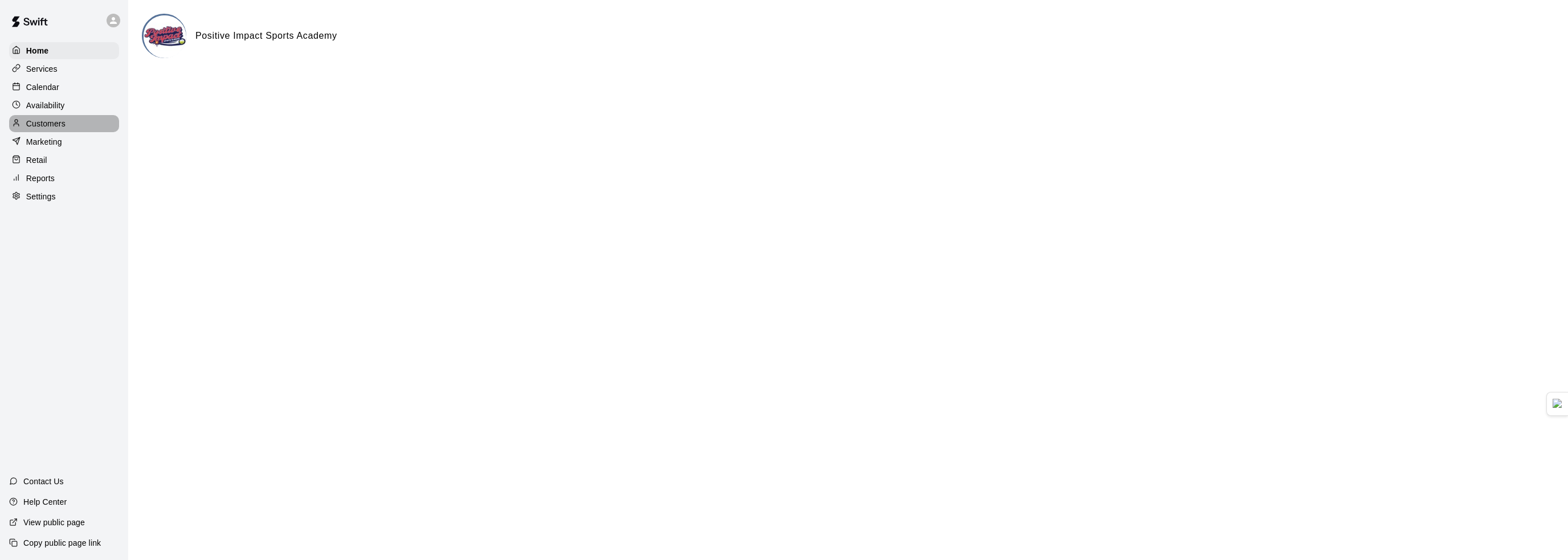
click at [69, 130] on div "Customers" at bounding box center [63, 123] width 110 height 17
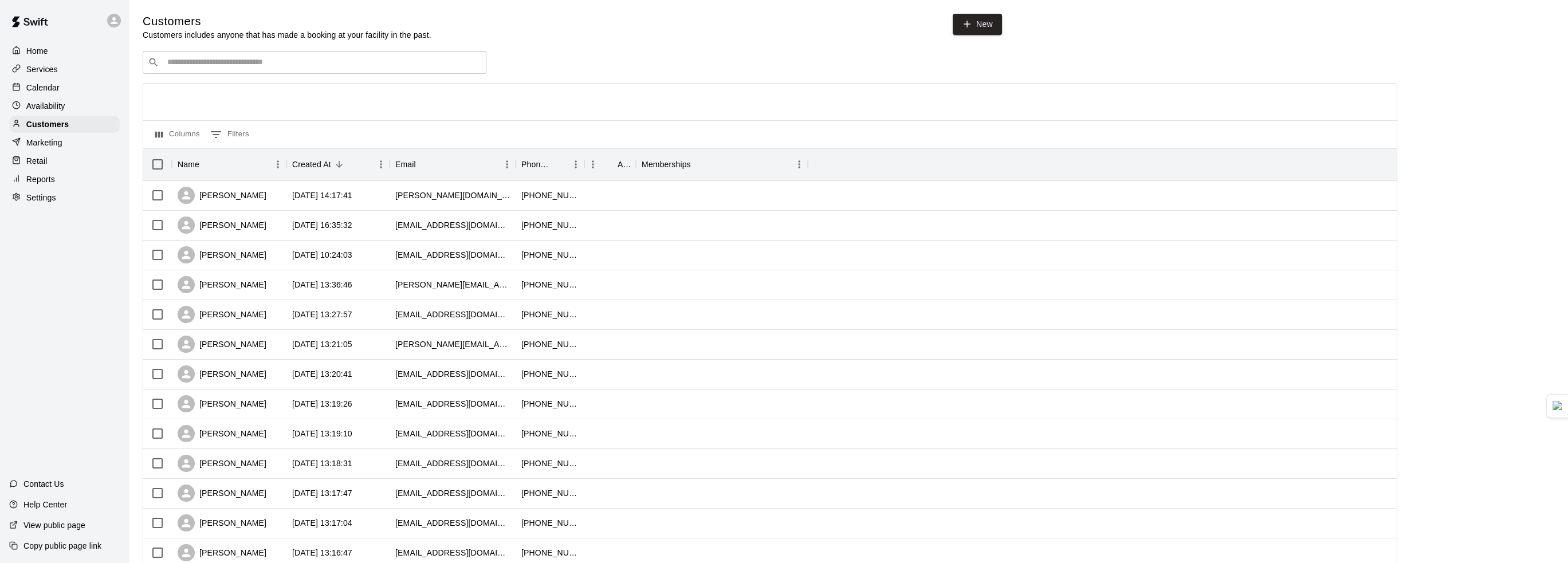
click at [204, 63] on input "Search customers by name or email" at bounding box center [322, 63] width 317 height 11
type input "****"
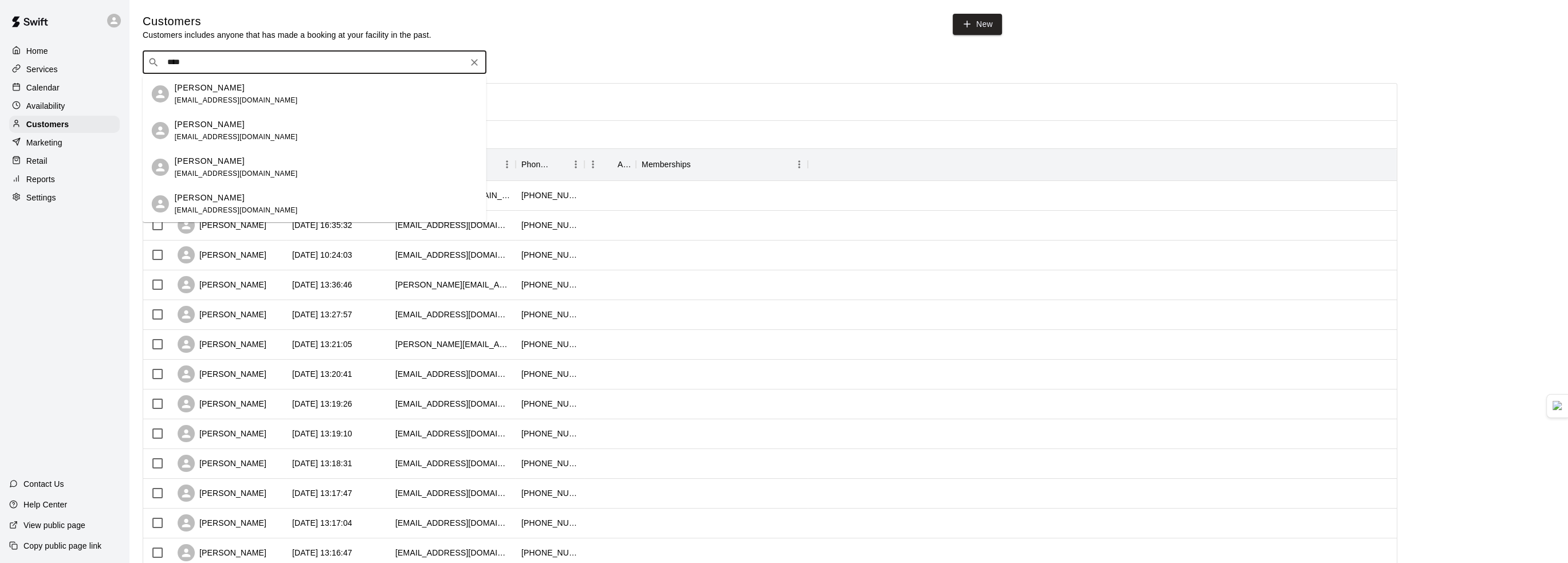
click at [226, 128] on p "Marc Ricciardi" at bounding box center [209, 124] width 70 height 12
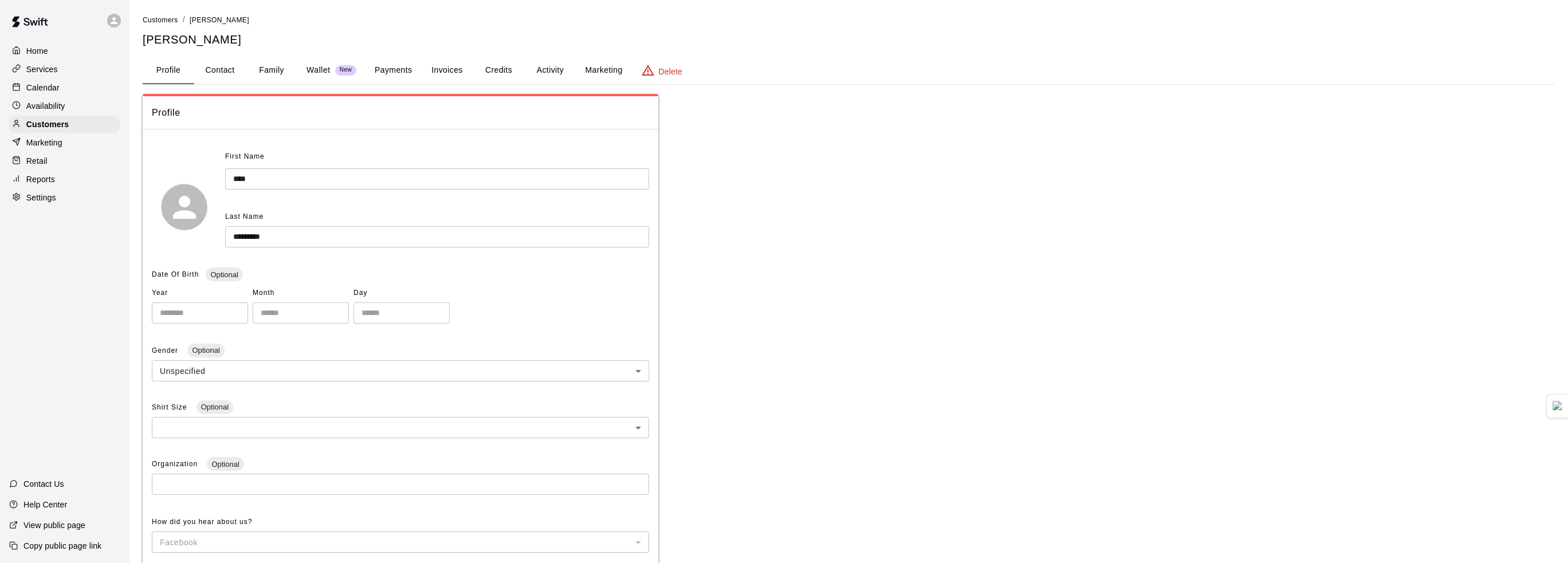
click at [492, 70] on button "Credits" at bounding box center [498, 70] width 52 height 27
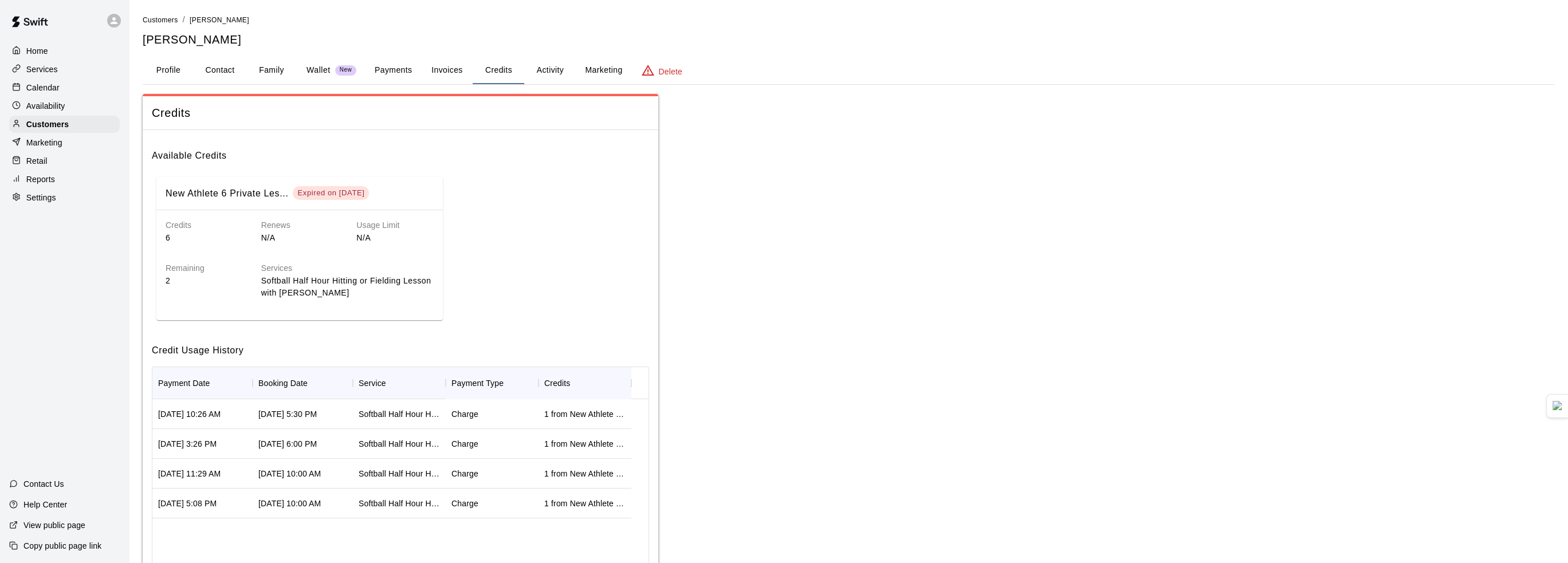
click at [249, 264] on div "Services Softball Half Hour Hitting or Fielding Lesson with Jaden" at bounding box center [338, 271] width 191 height 55
click at [64, 75] on div "Services" at bounding box center [64, 69] width 110 height 17
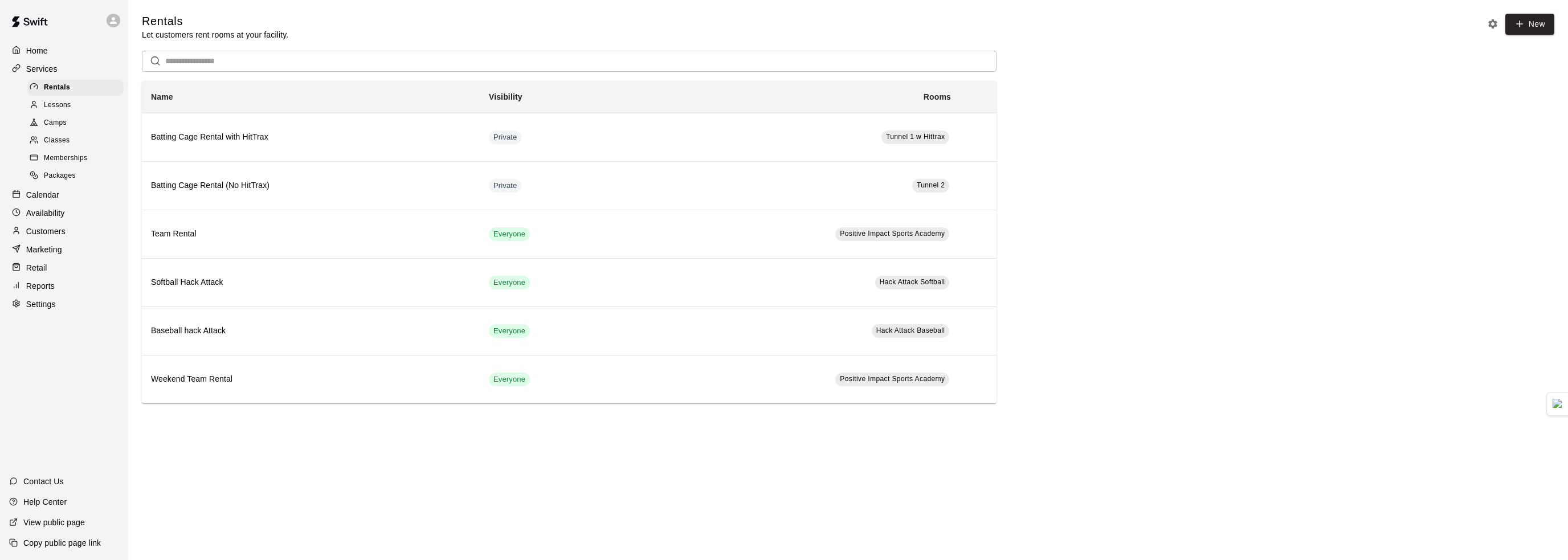
click at [79, 180] on div "Packages" at bounding box center [76, 176] width 96 height 16
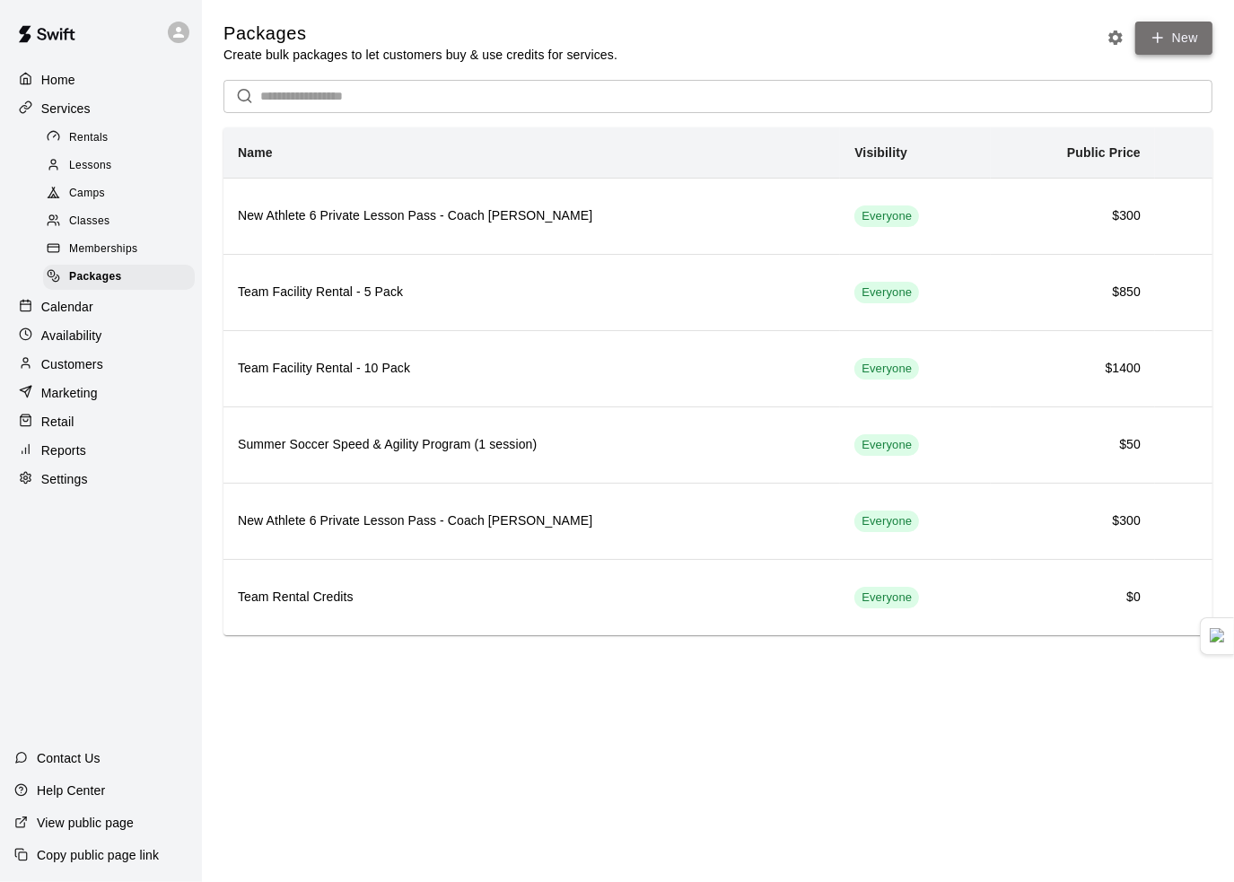
click at [1184, 38] on link "New" at bounding box center [1173, 38] width 77 height 33
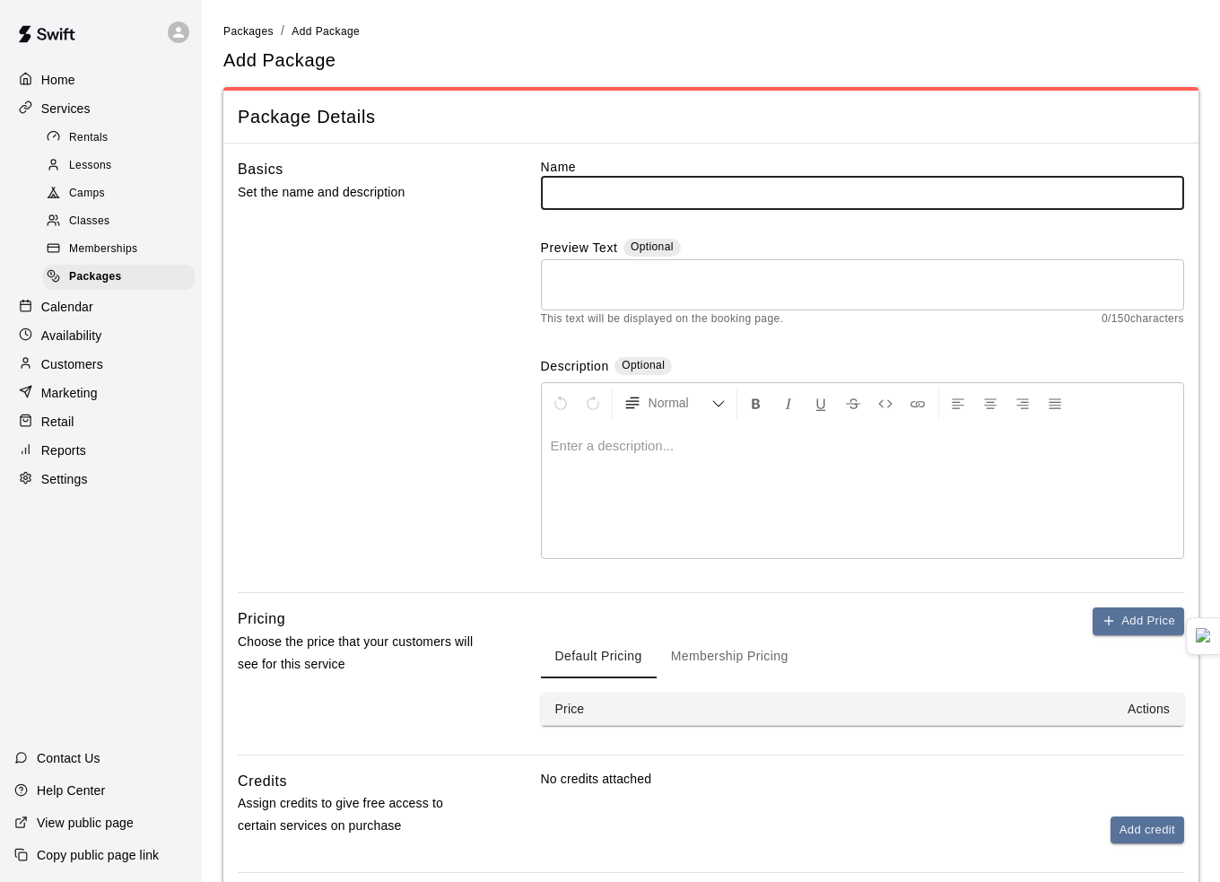
click at [611, 198] on input "text" at bounding box center [862, 192] width 643 height 33
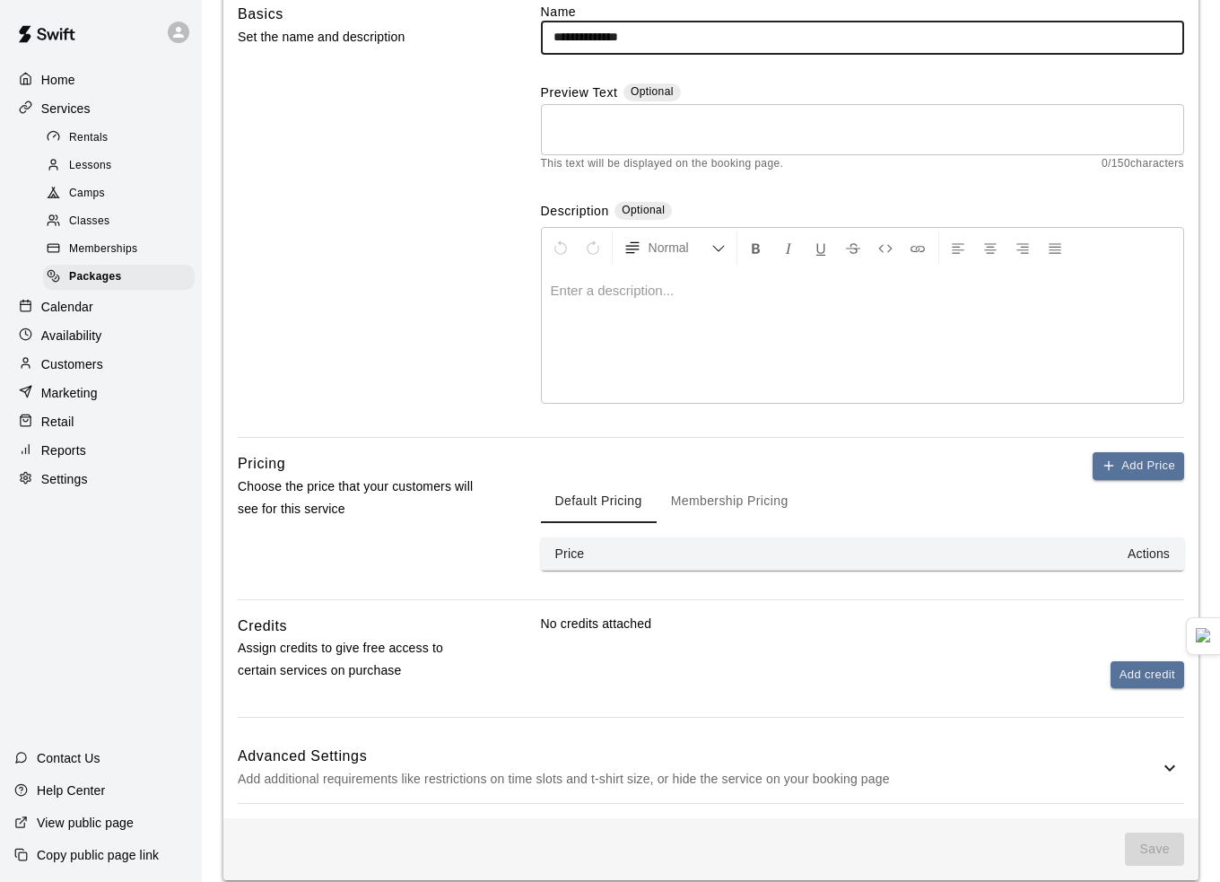
scroll to position [172, 0]
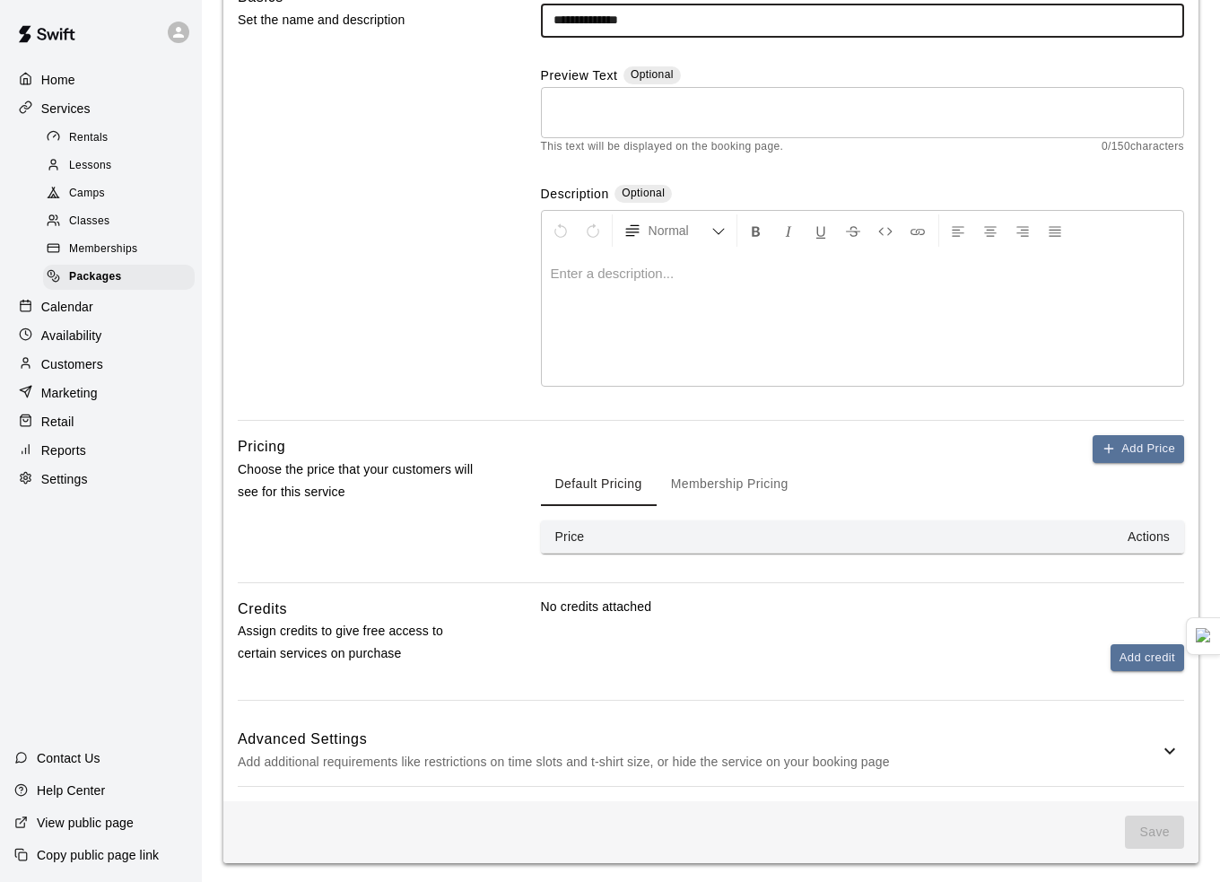
type input "**********"
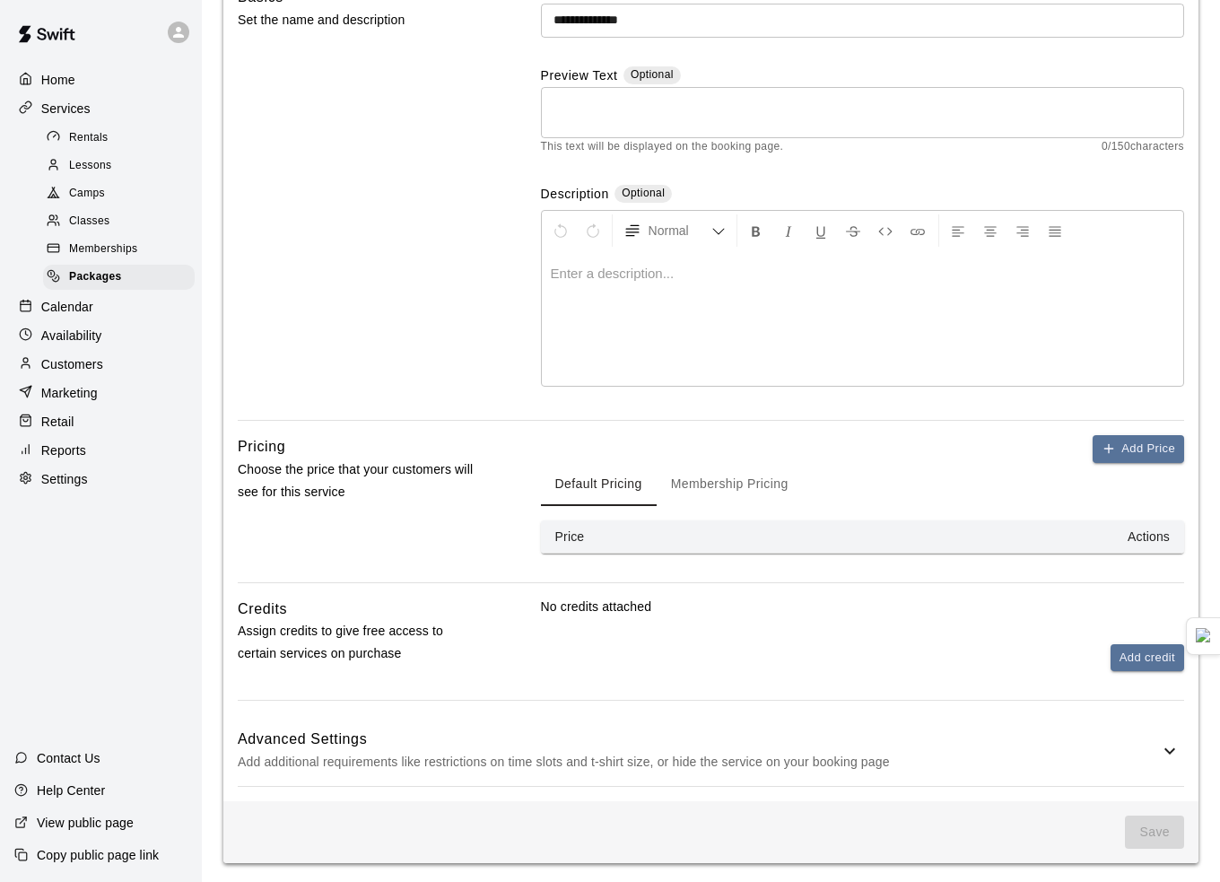
click at [1129, 463] on div "Default Pricing Membership Pricing" at bounding box center [862, 484] width 643 height 43
click at [1133, 445] on button "Add Price" at bounding box center [1139, 449] width 92 height 28
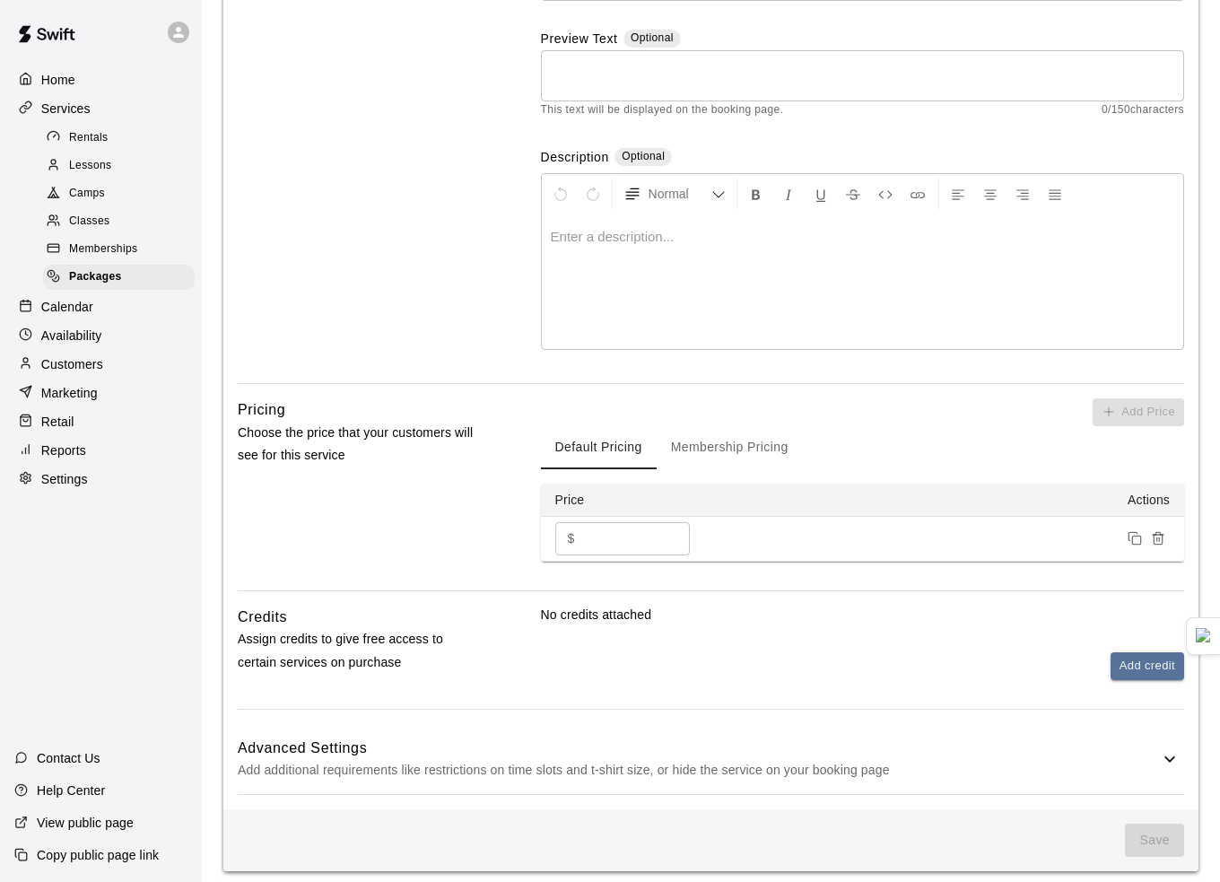
scroll to position [217, 0]
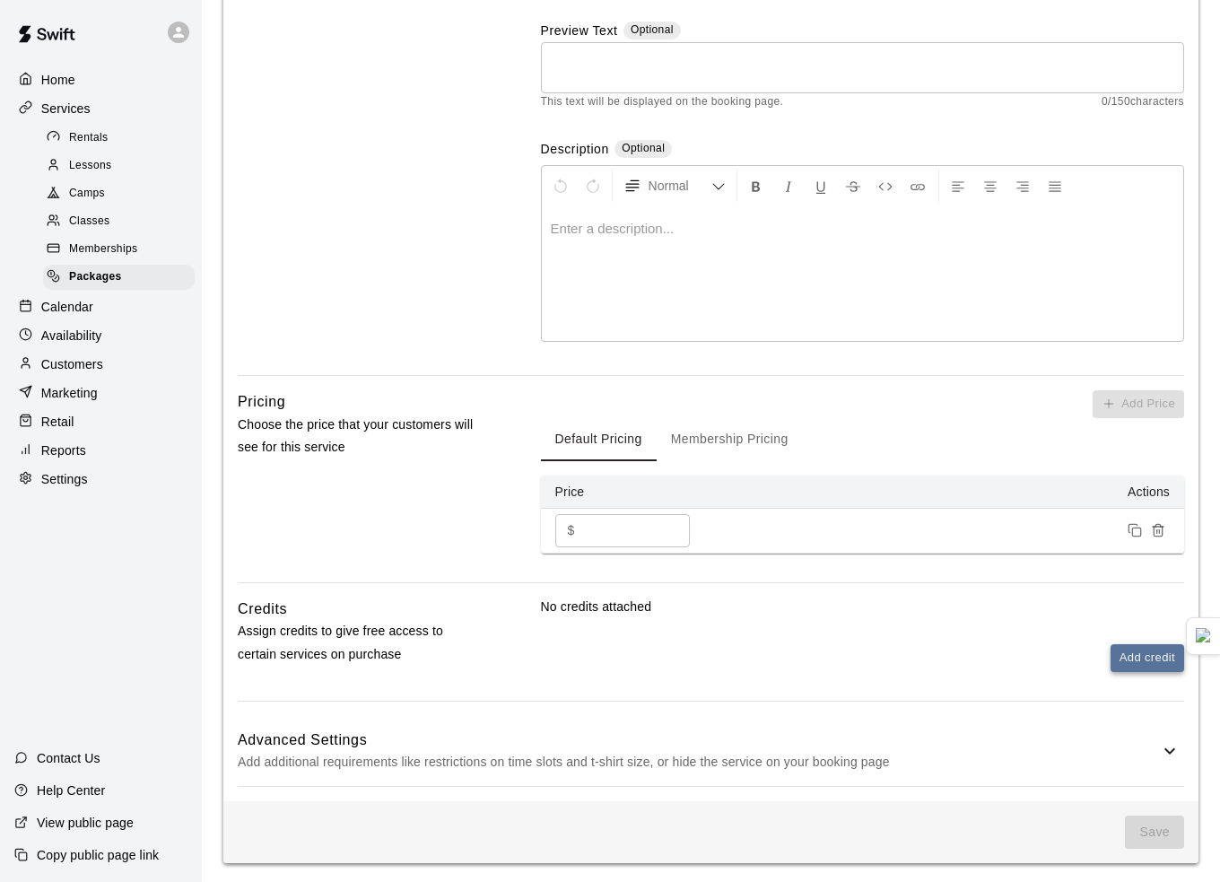
click at [1168, 660] on button "Add credit" at bounding box center [1148, 658] width 74 height 28
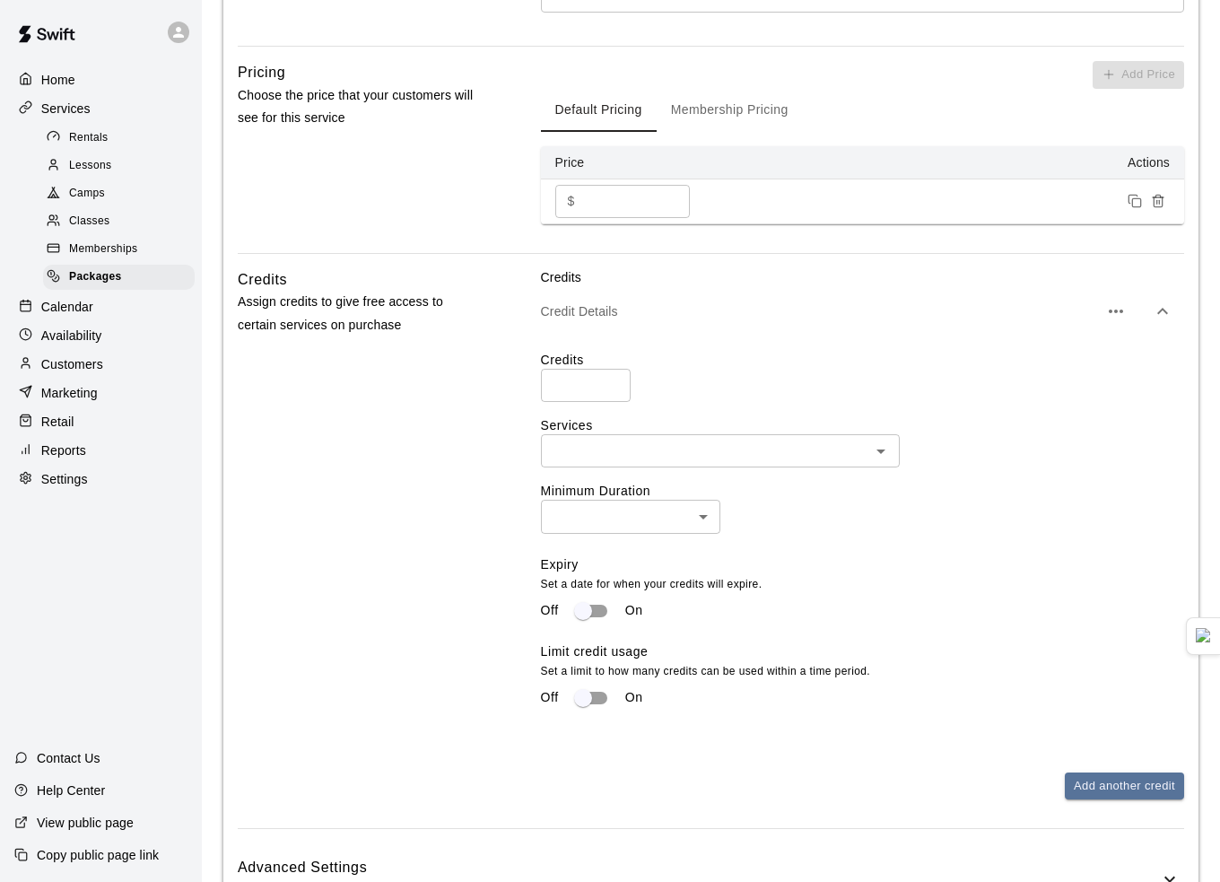
scroll to position [576, 0]
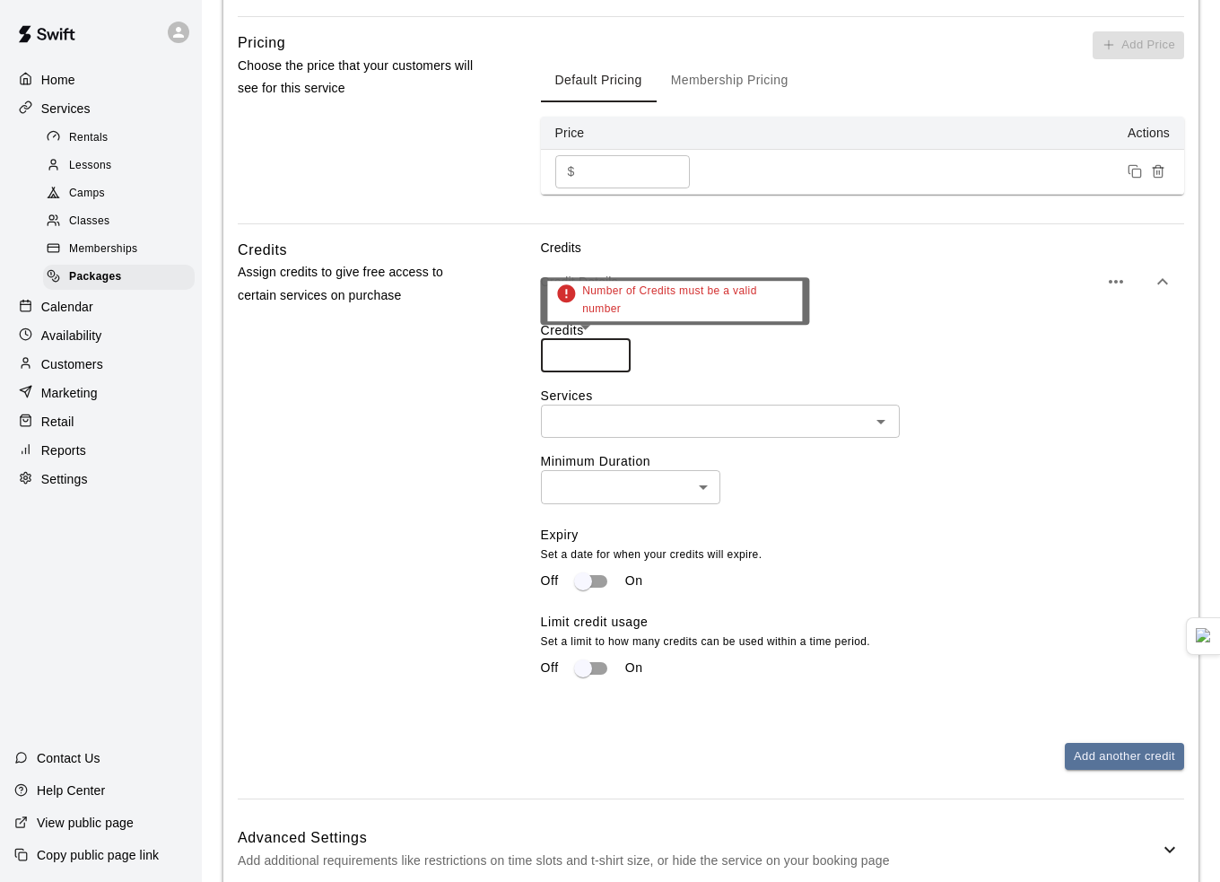
click at [577, 349] on input "number" at bounding box center [586, 355] width 90 height 33
type input "*"
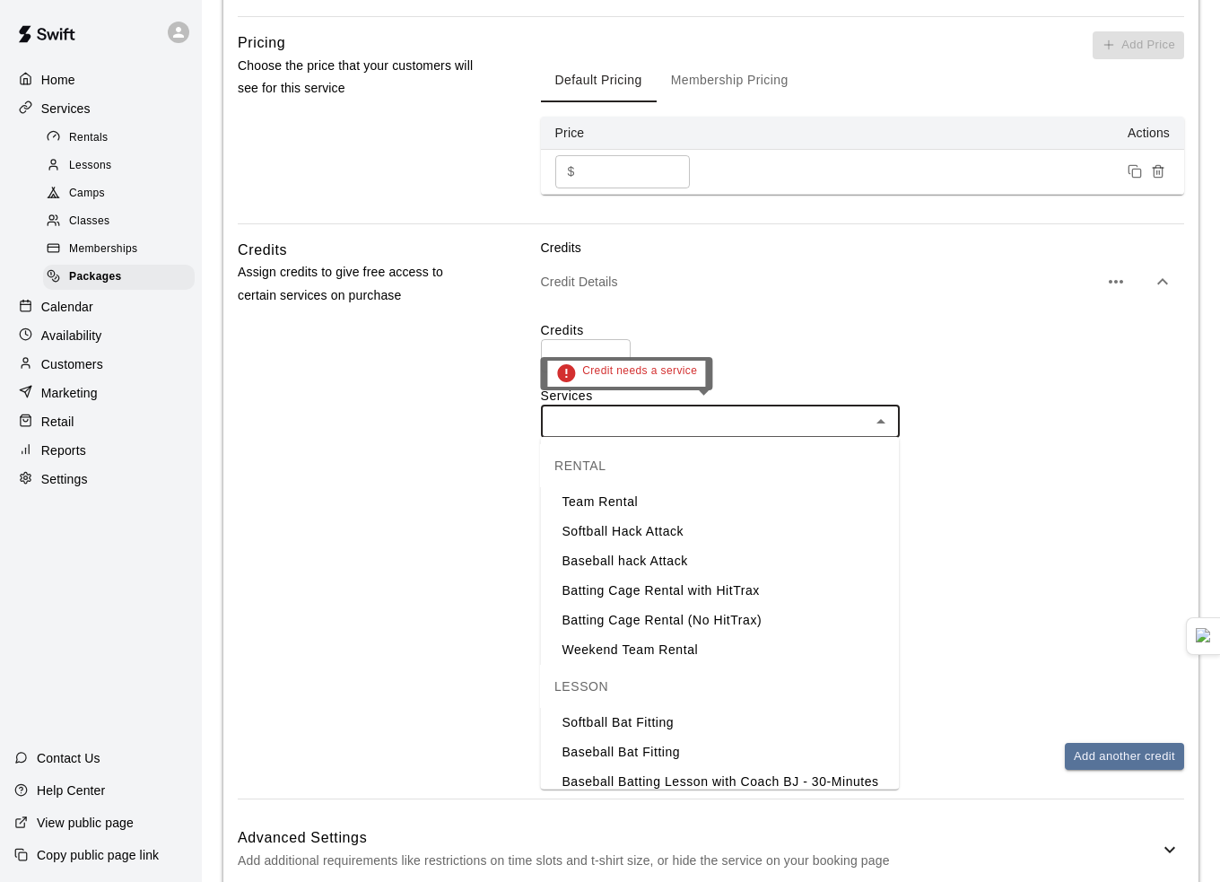
click at [617, 412] on input "text" at bounding box center [706, 421] width 319 height 22
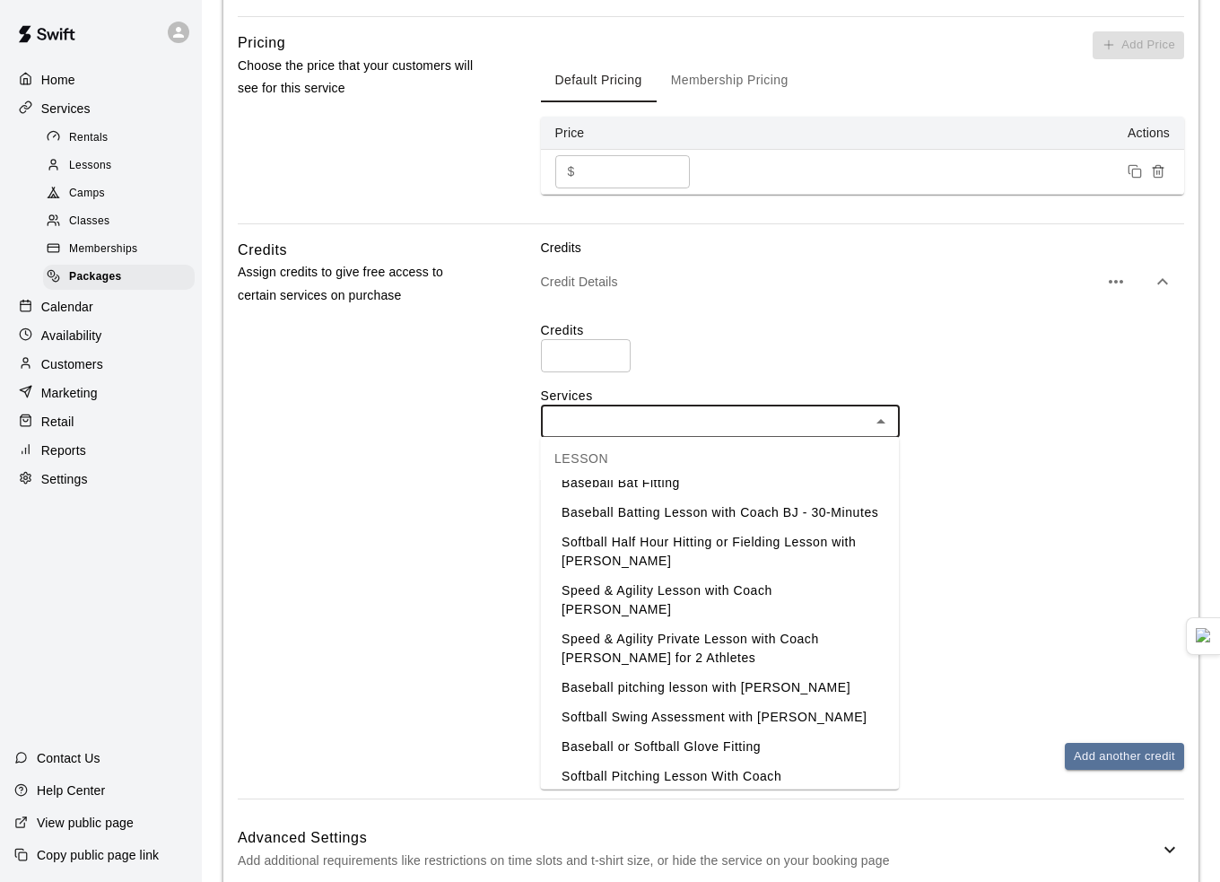
scroll to position [277, 0]
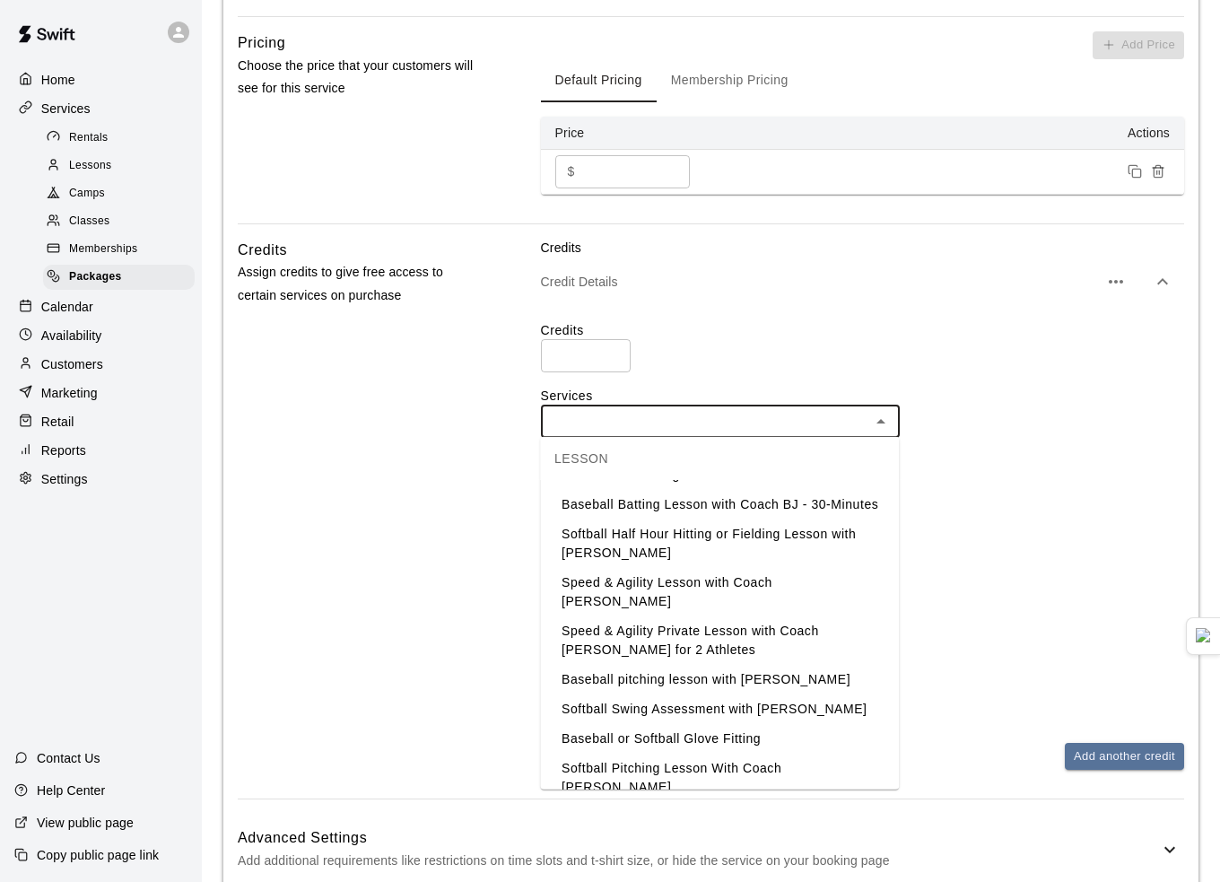
click at [686, 564] on li "Softball Half Hour Hitting or Fielding Lesson with Jaden" at bounding box center [719, 544] width 359 height 48
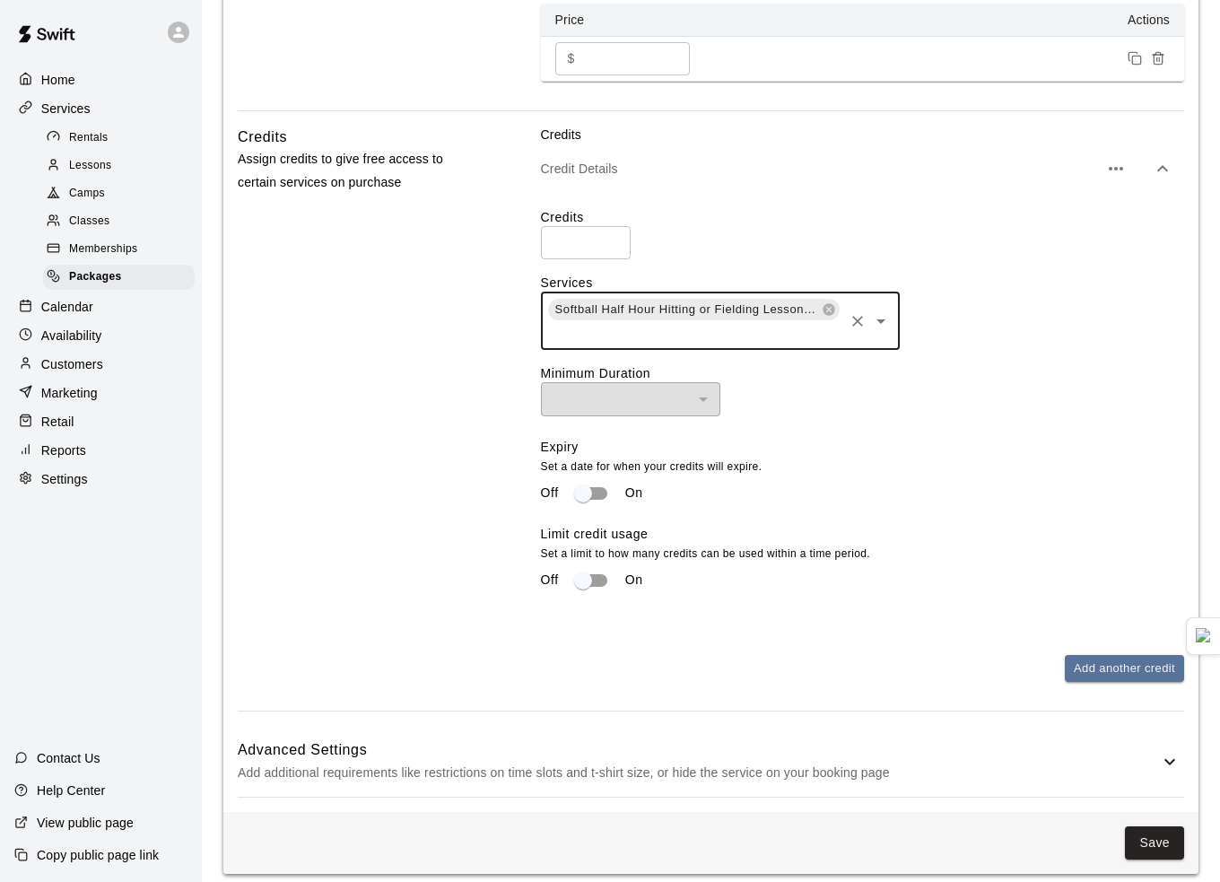
scroll to position [705, 0]
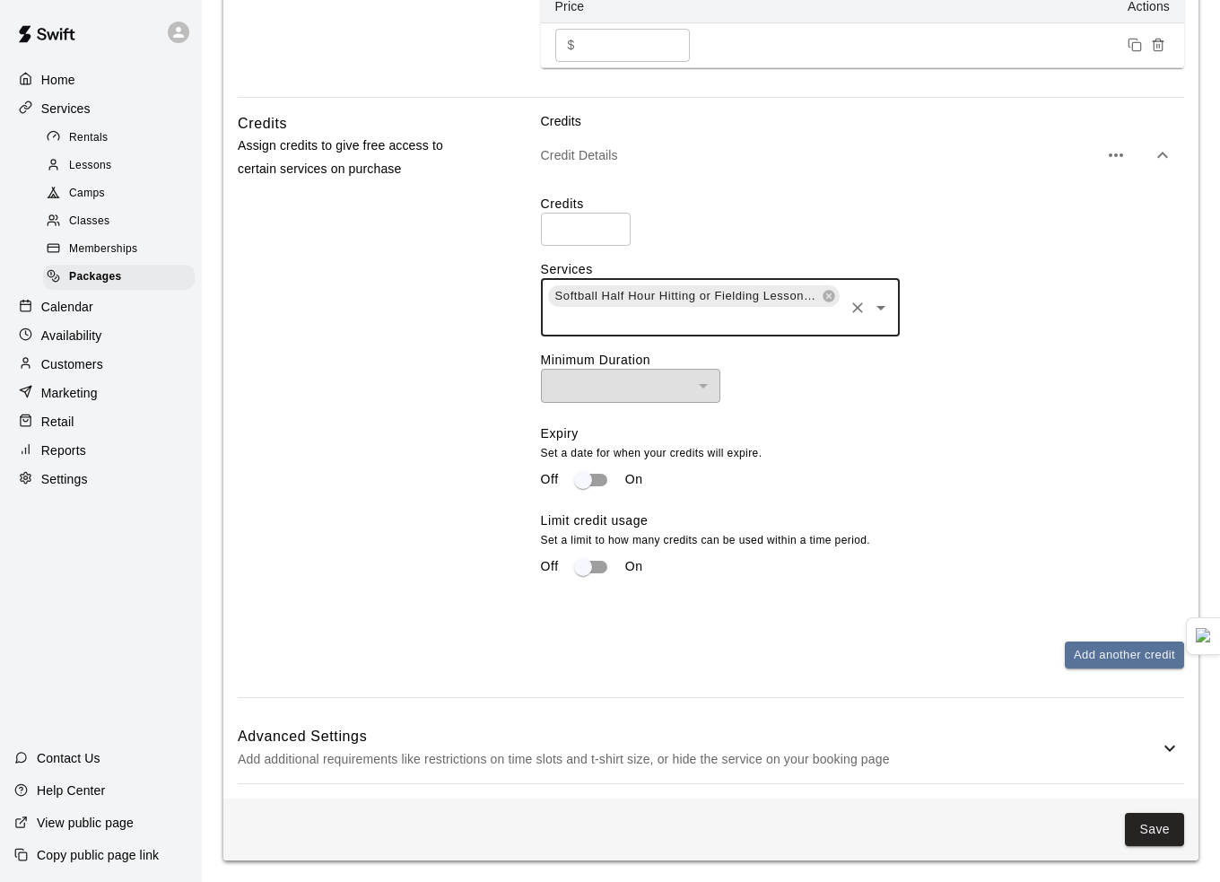
click at [545, 767] on p "Add additional requirements like restrictions on time slots and t-shirt size, o…" at bounding box center [699, 759] width 922 height 22
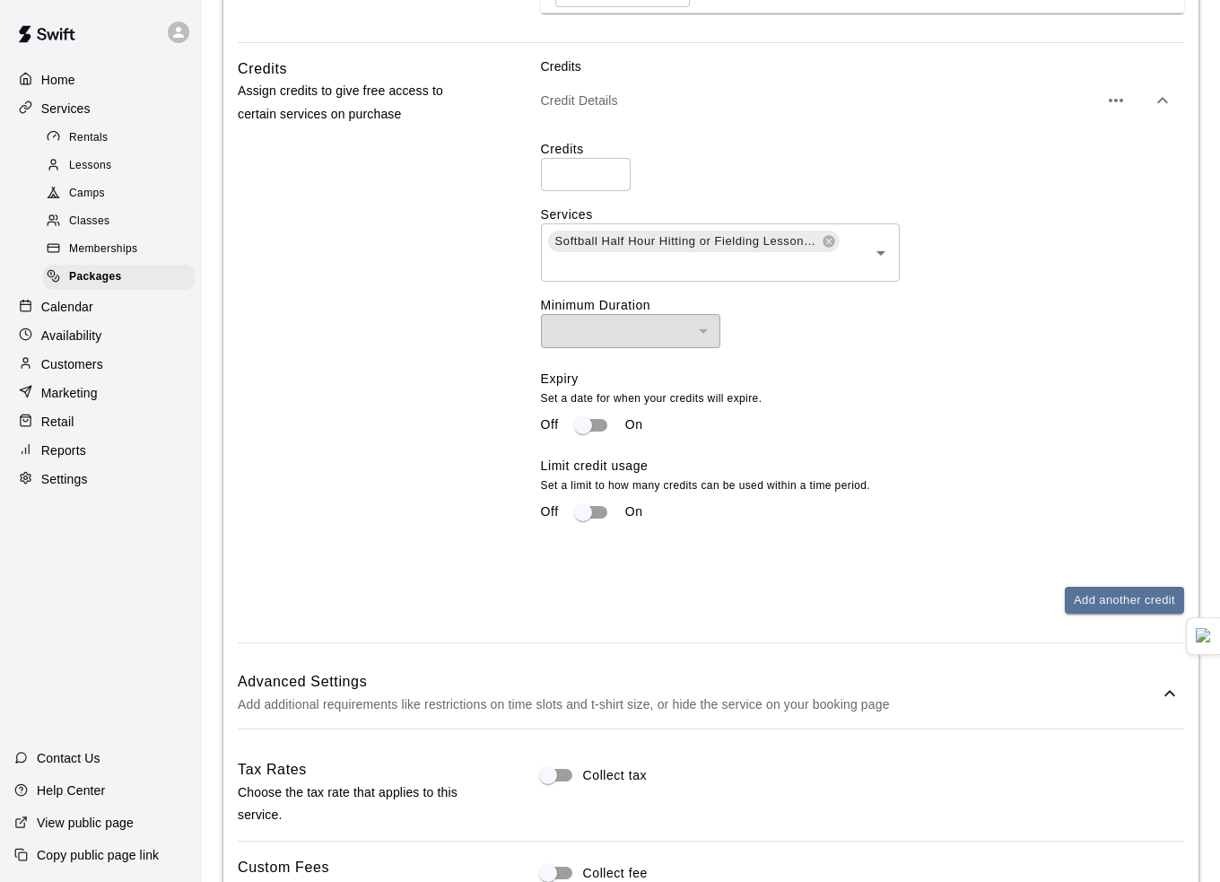
scroll to position [1027, 0]
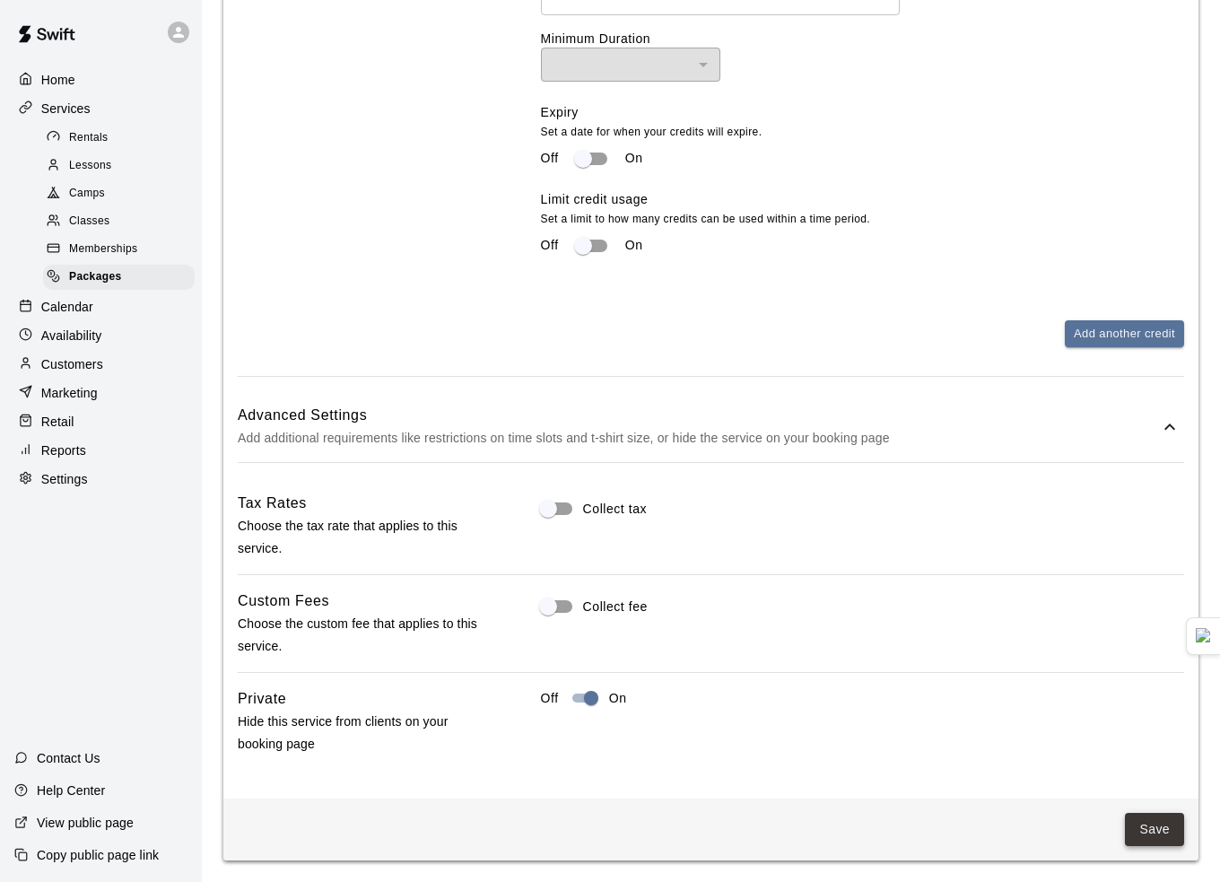
click at [1160, 827] on button "Save" at bounding box center [1154, 829] width 59 height 33
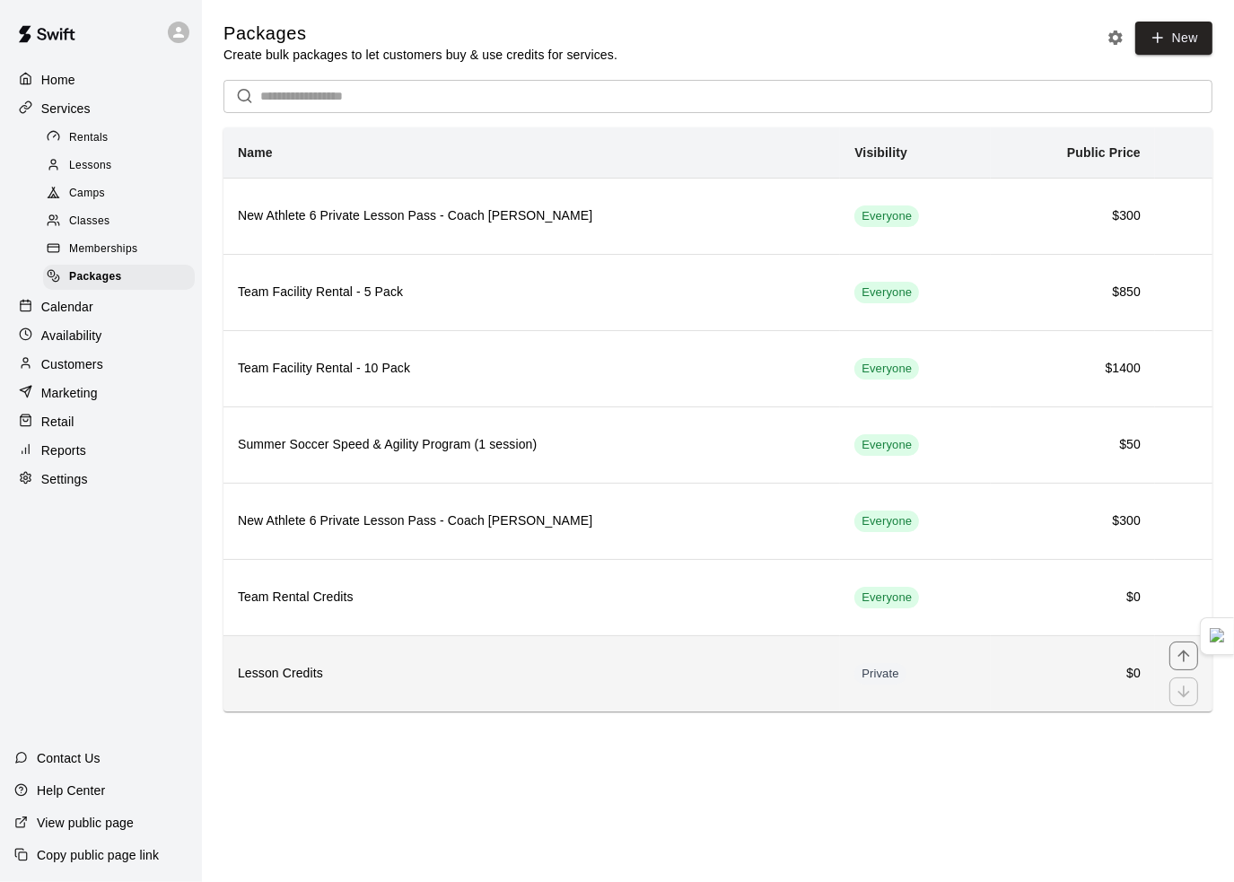
click at [476, 664] on h6 "Lesson Credits" at bounding box center [532, 674] width 588 height 20
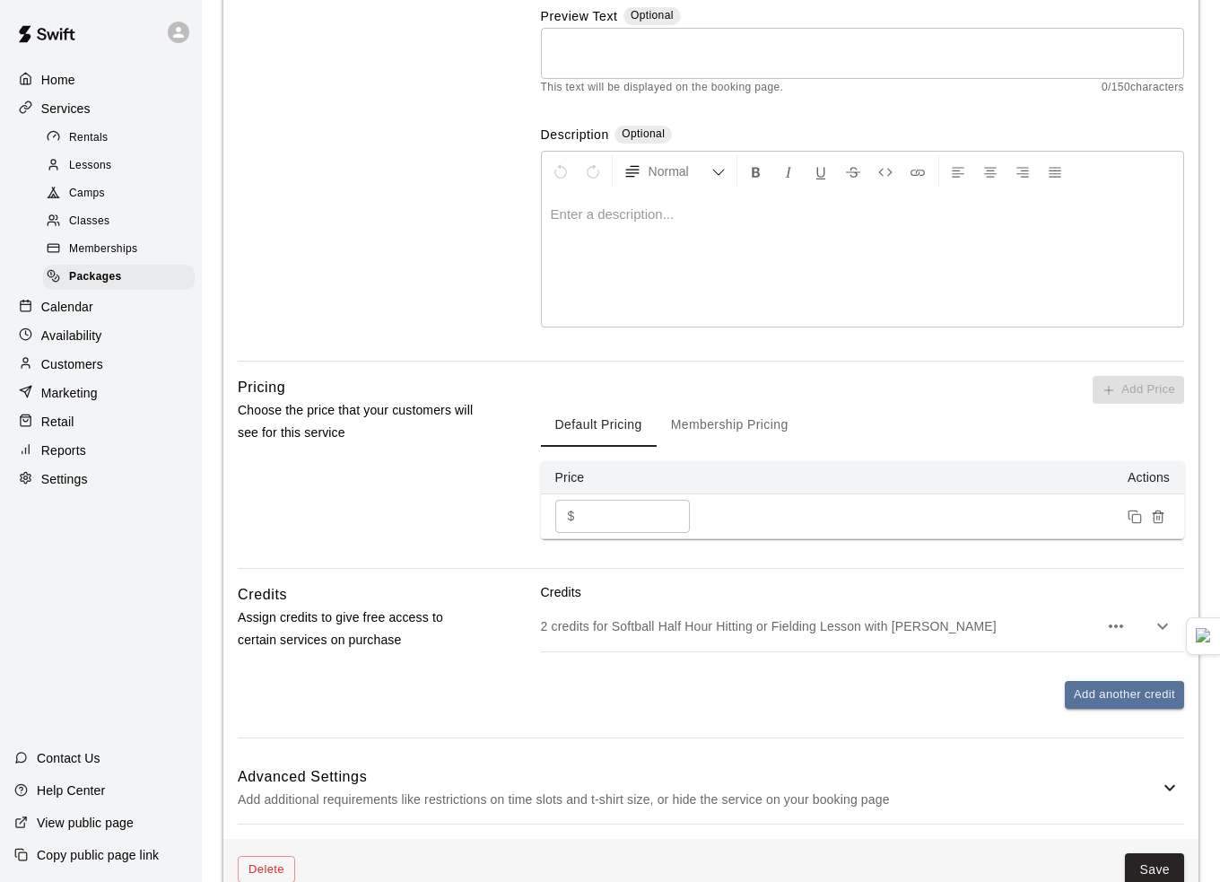
scroll to position [330, 0]
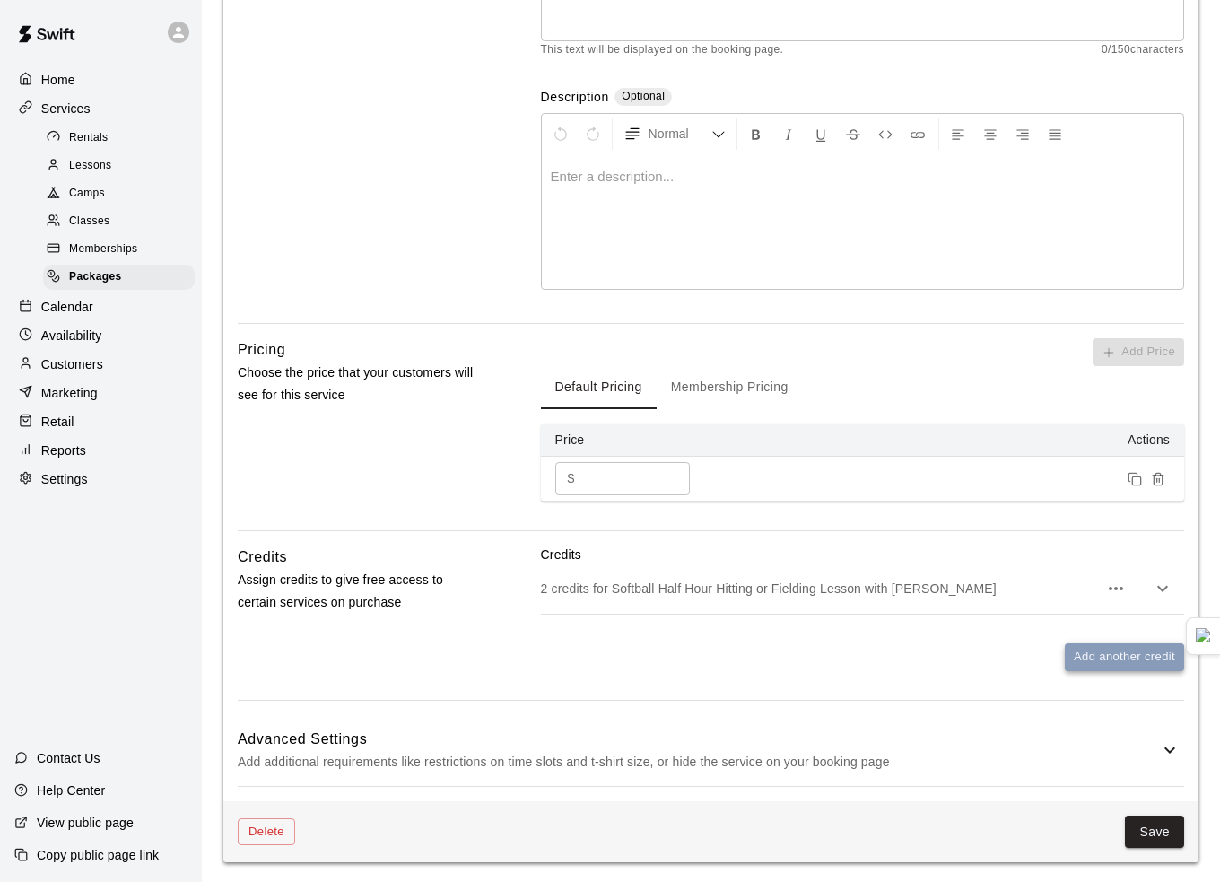
click at [1090, 665] on button "Add another credit" at bounding box center [1124, 657] width 119 height 28
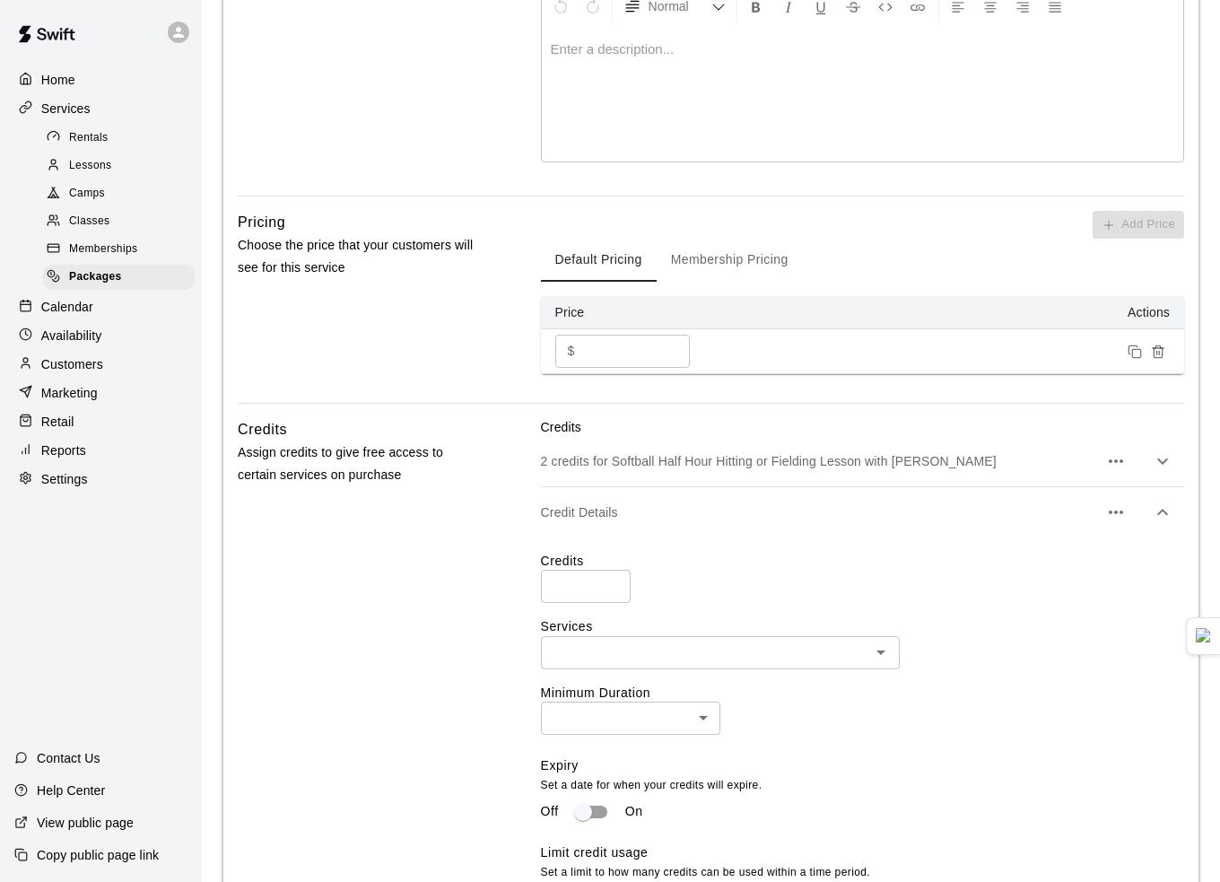
scroll to position [599, 0]
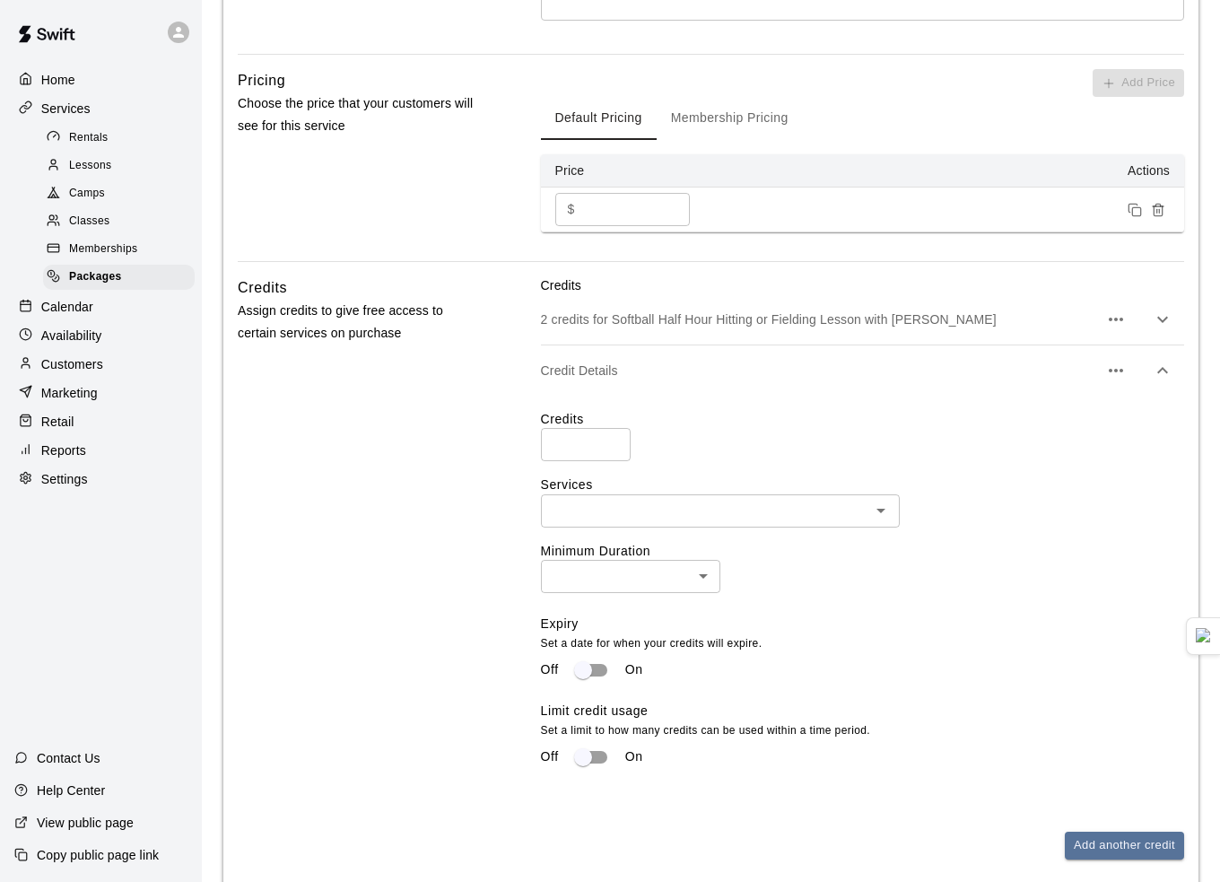
click at [585, 440] on input "number" at bounding box center [586, 444] width 90 height 33
type input "*"
click at [818, 396] on div "Credits * ​ Services ​ Minimum Duration ​ ​ Expiry Set a date for when your cre…" at bounding box center [862, 599] width 643 height 407
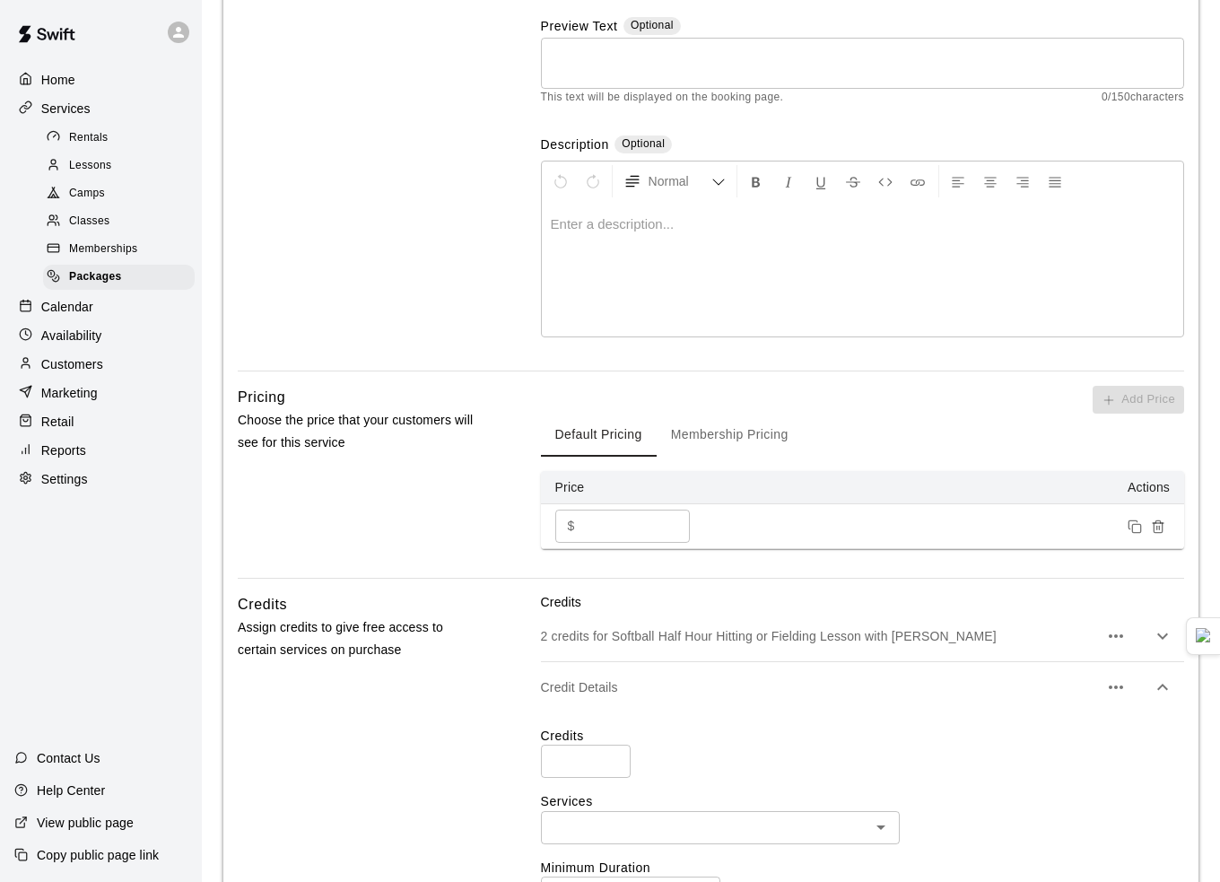
scroll to position [75, 0]
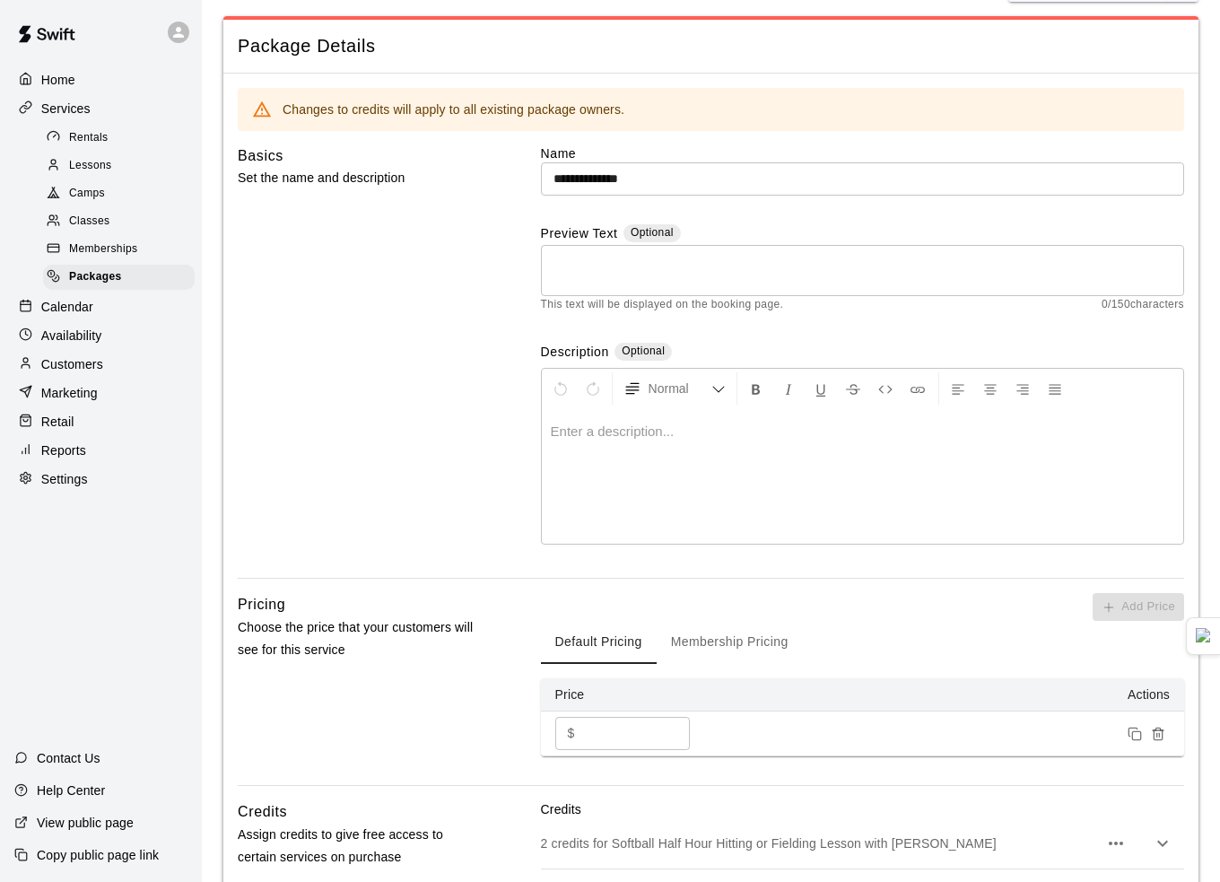
click at [109, 174] on span "Lessons" at bounding box center [90, 166] width 43 height 18
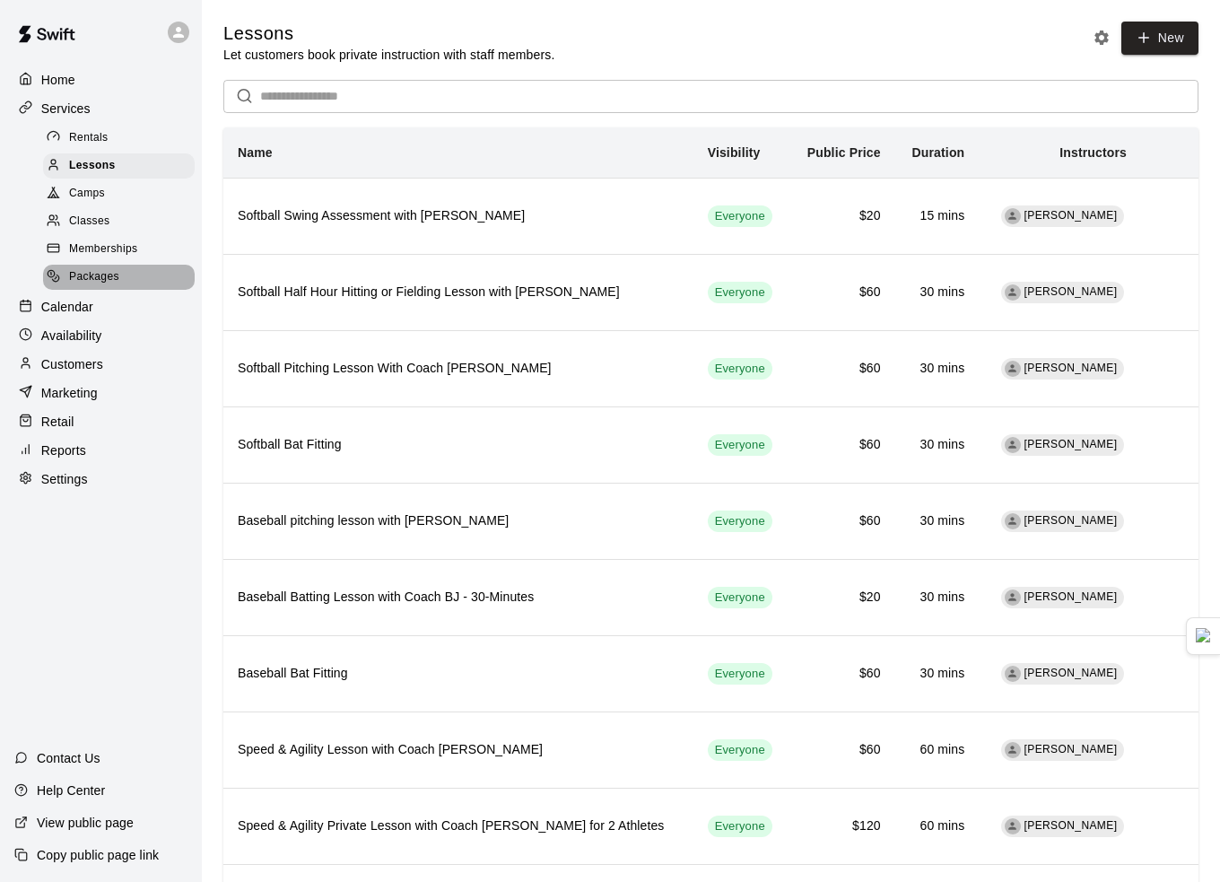
click at [109, 286] on span "Packages" at bounding box center [94, 277] width 50 height 18
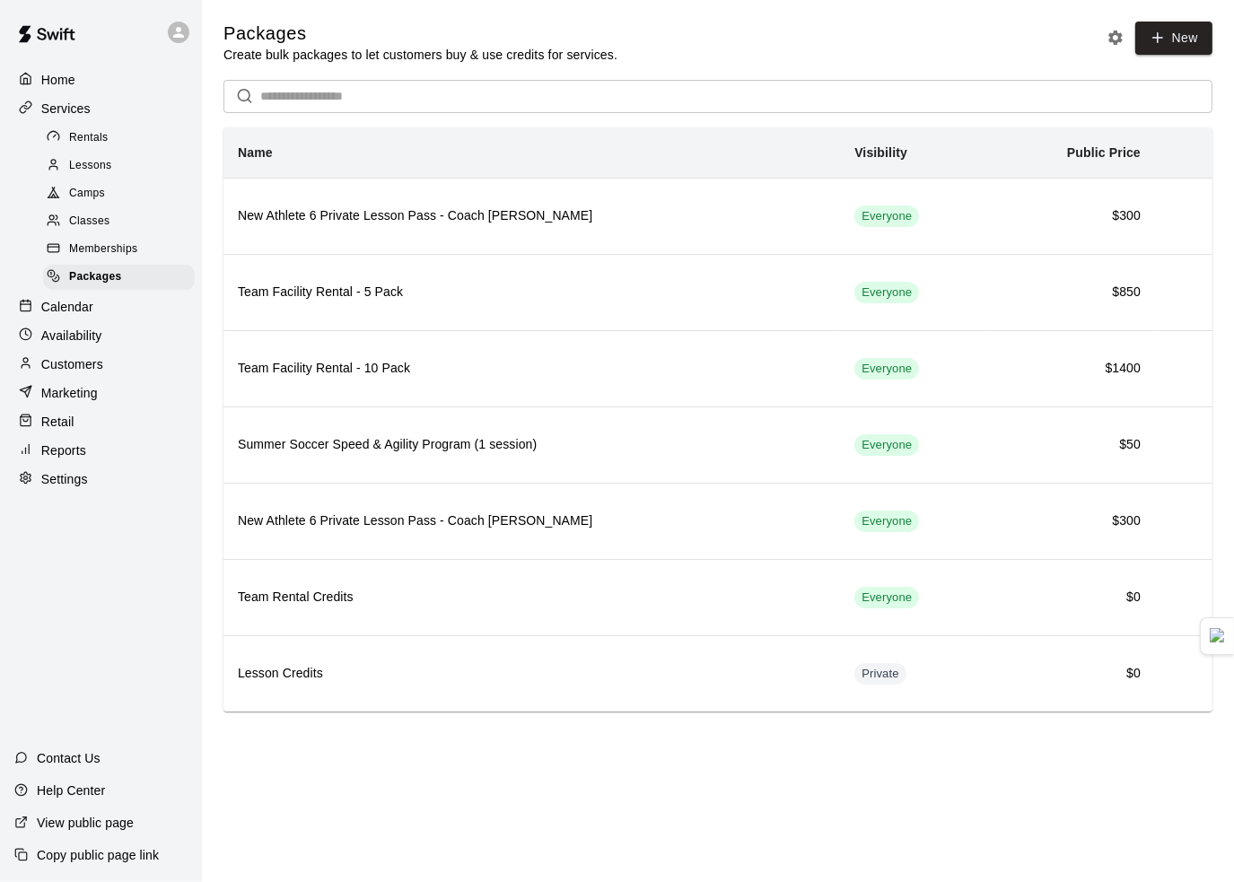
click at [90, 373] on p "Customers" at bounding box center [72, 364] width 62 height 18
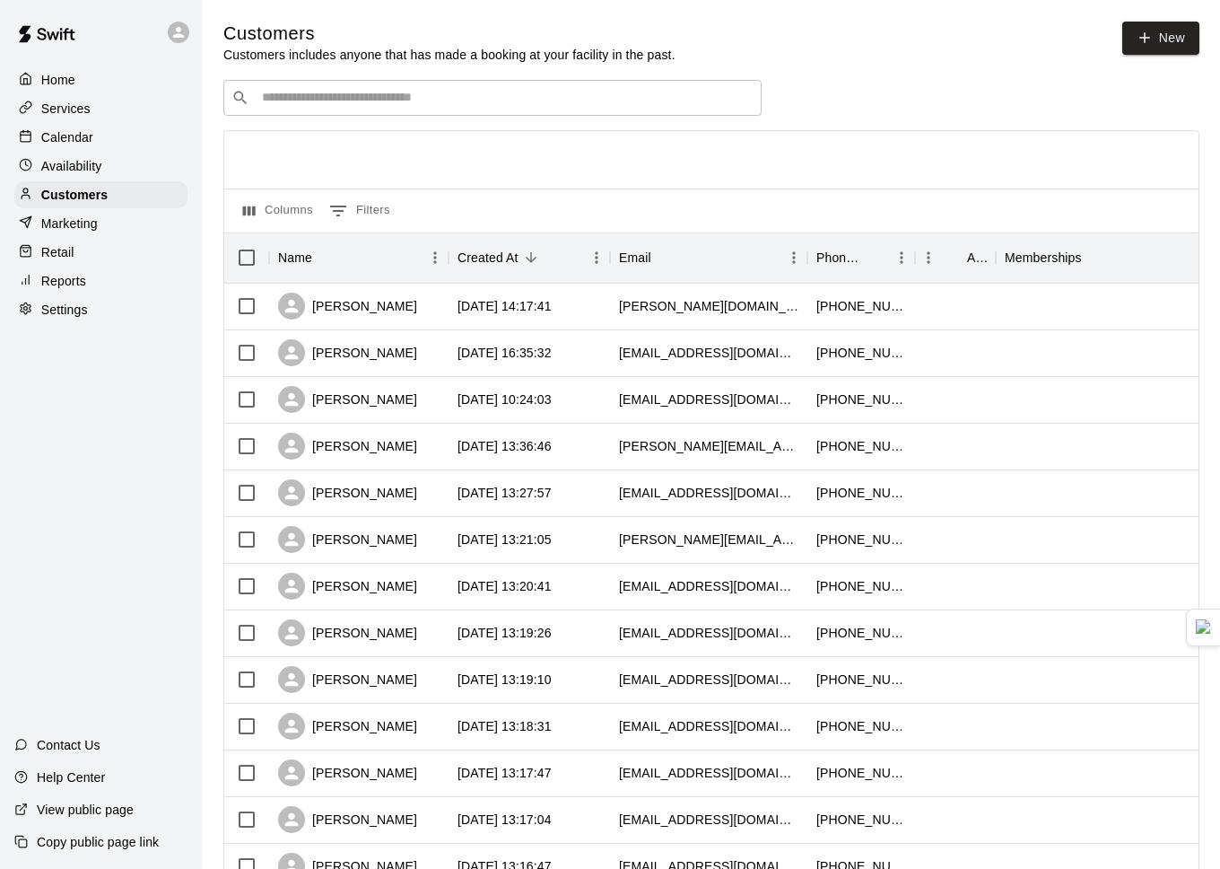
click at [336, 110] on div "​ ​" at bounding box center [492, 98] width 538 height 36
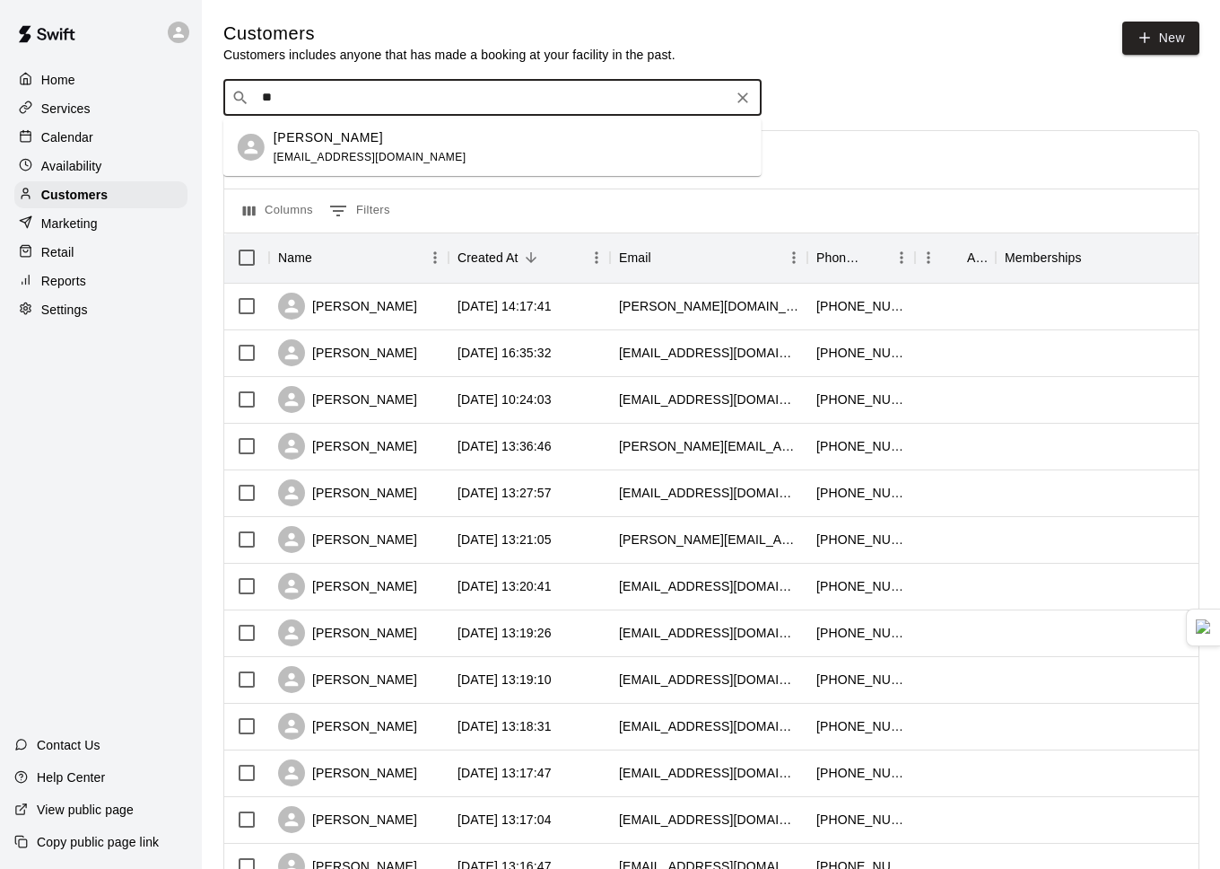
type input "*"
type input "****"
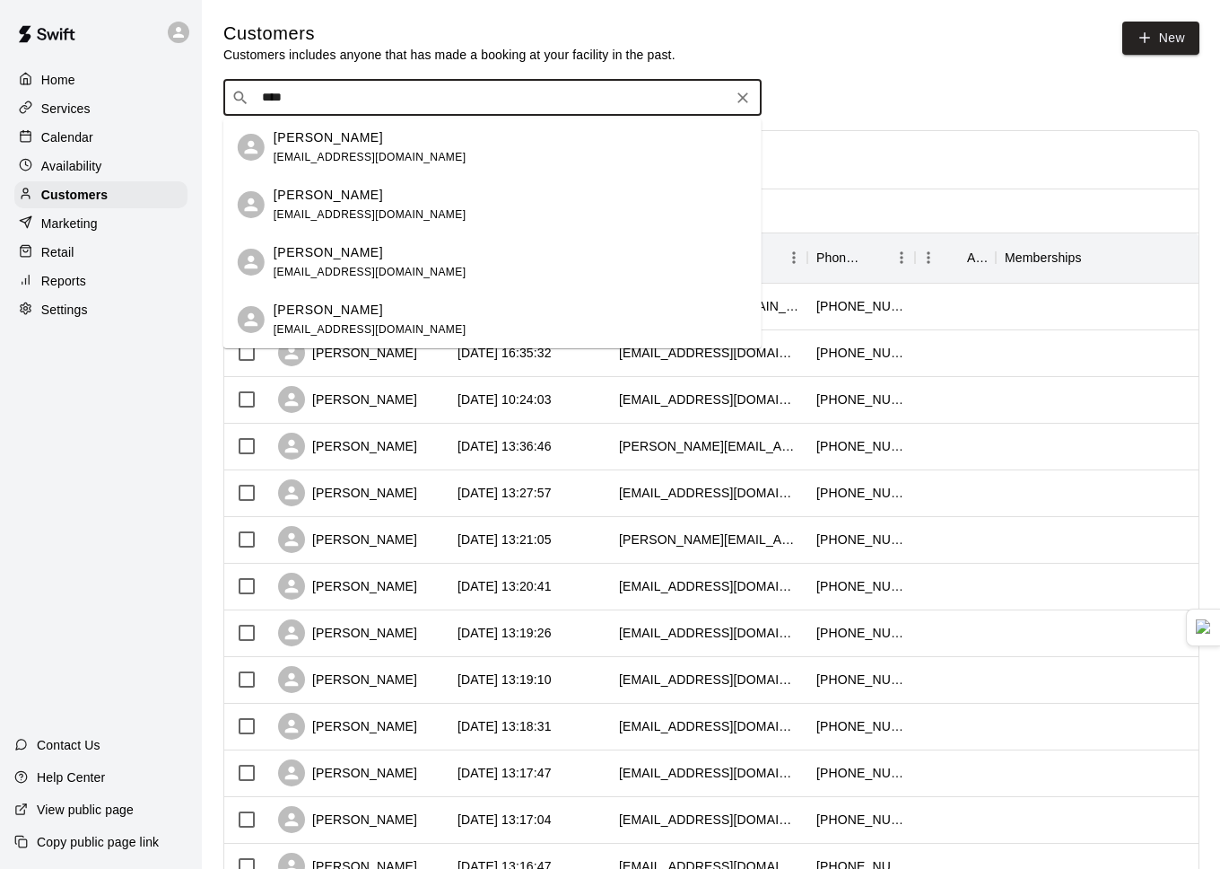
click at [348, 197] on p "Marc Ricciardi" at bounding box center [328, 195] width 109 height 19
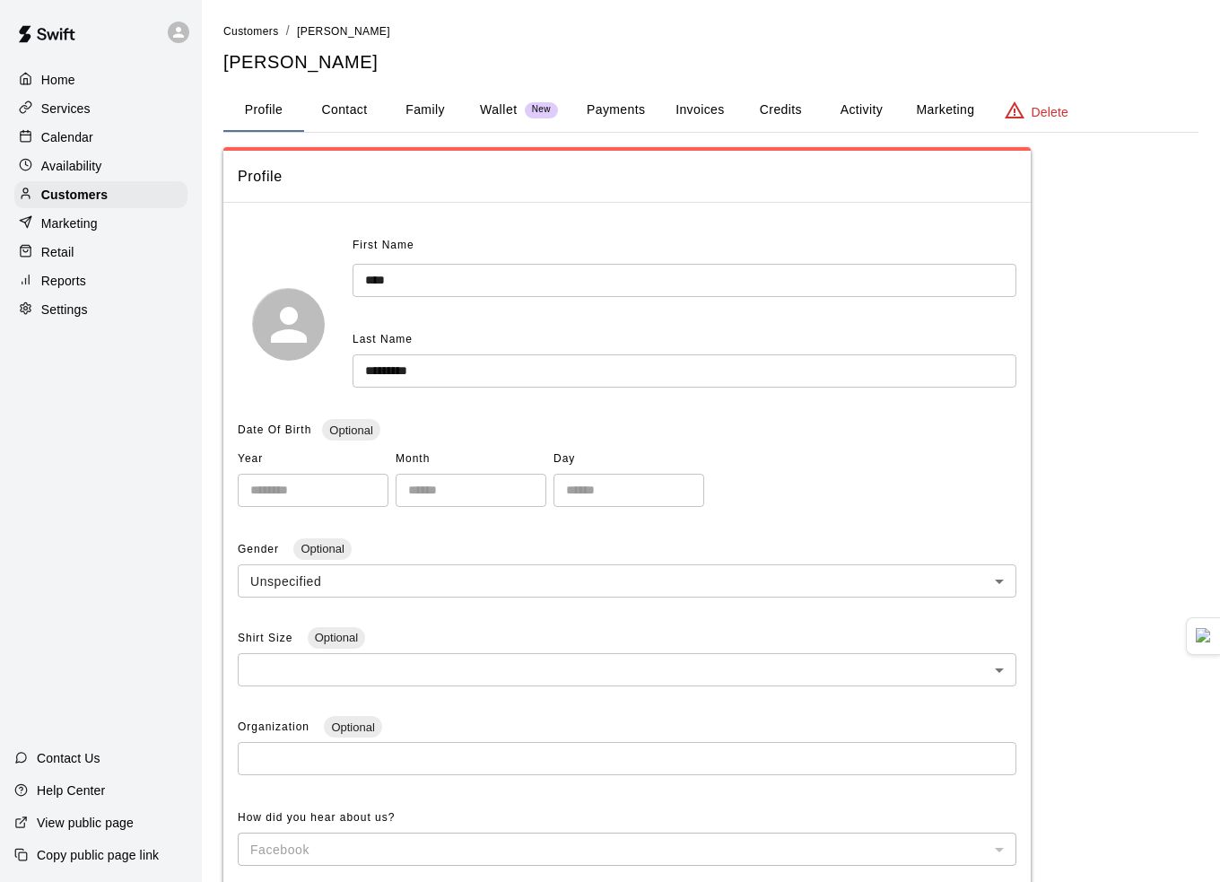
click at [843, 110] on button "Activity" at bounding box center [861, 110] width 81 height 43
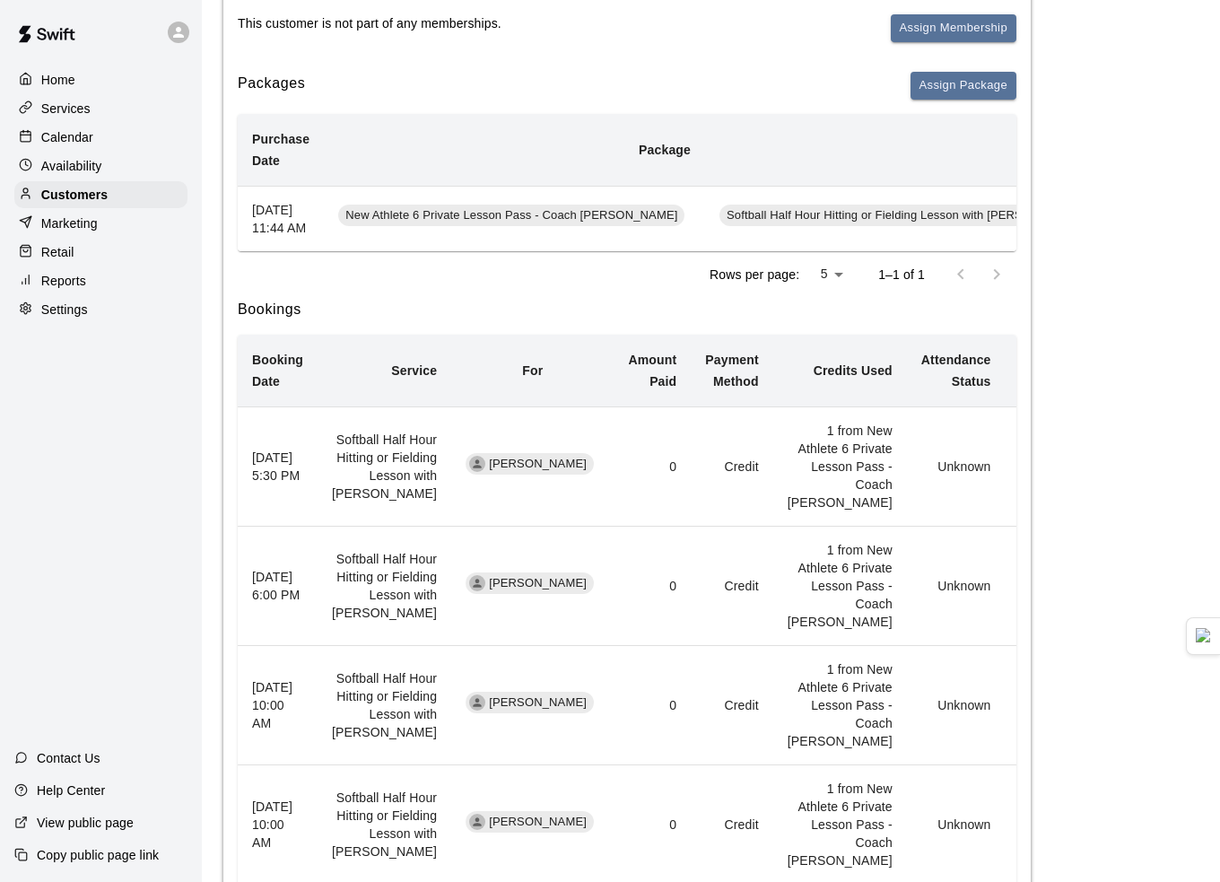
scroll to position [179, 0]
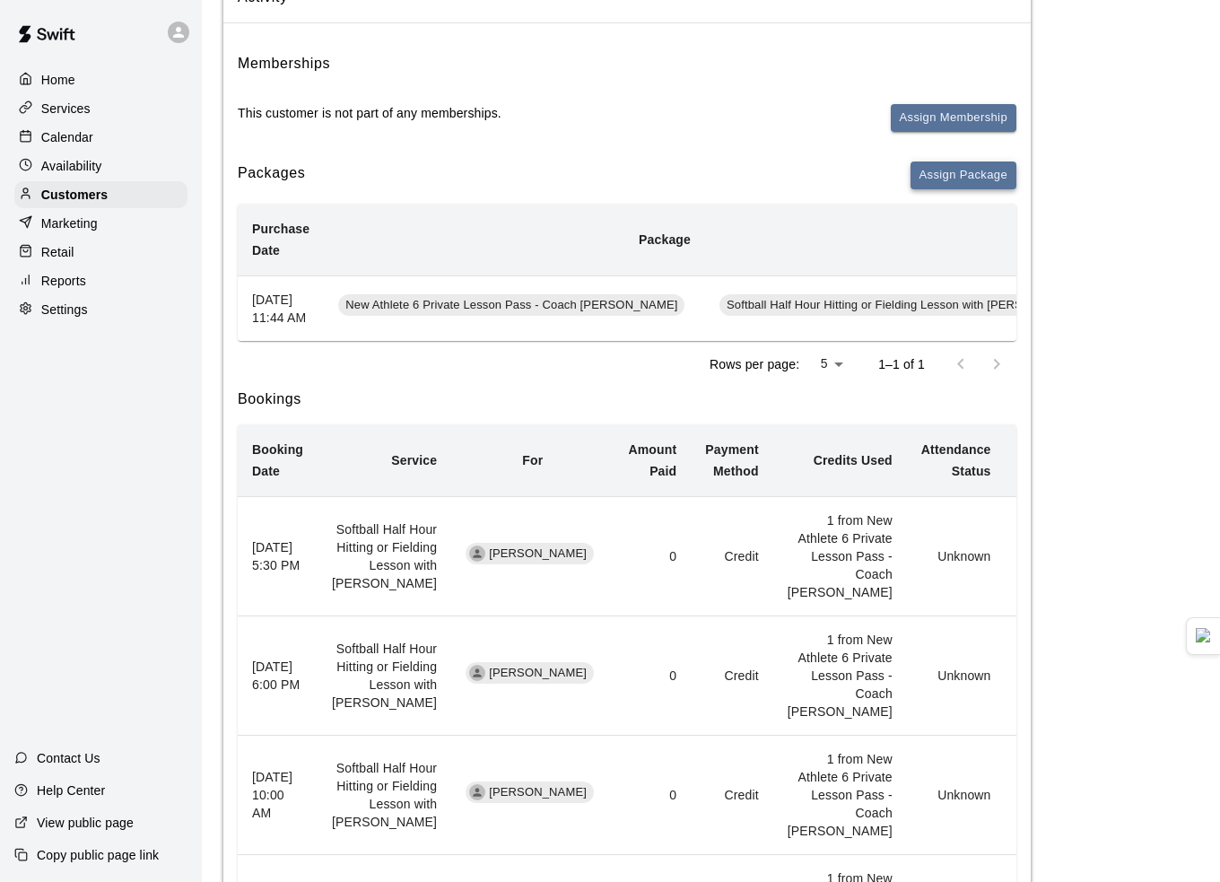
click at [945, 185] on button "Assign Package" at bounding box center [964, 176] width 106 height 28
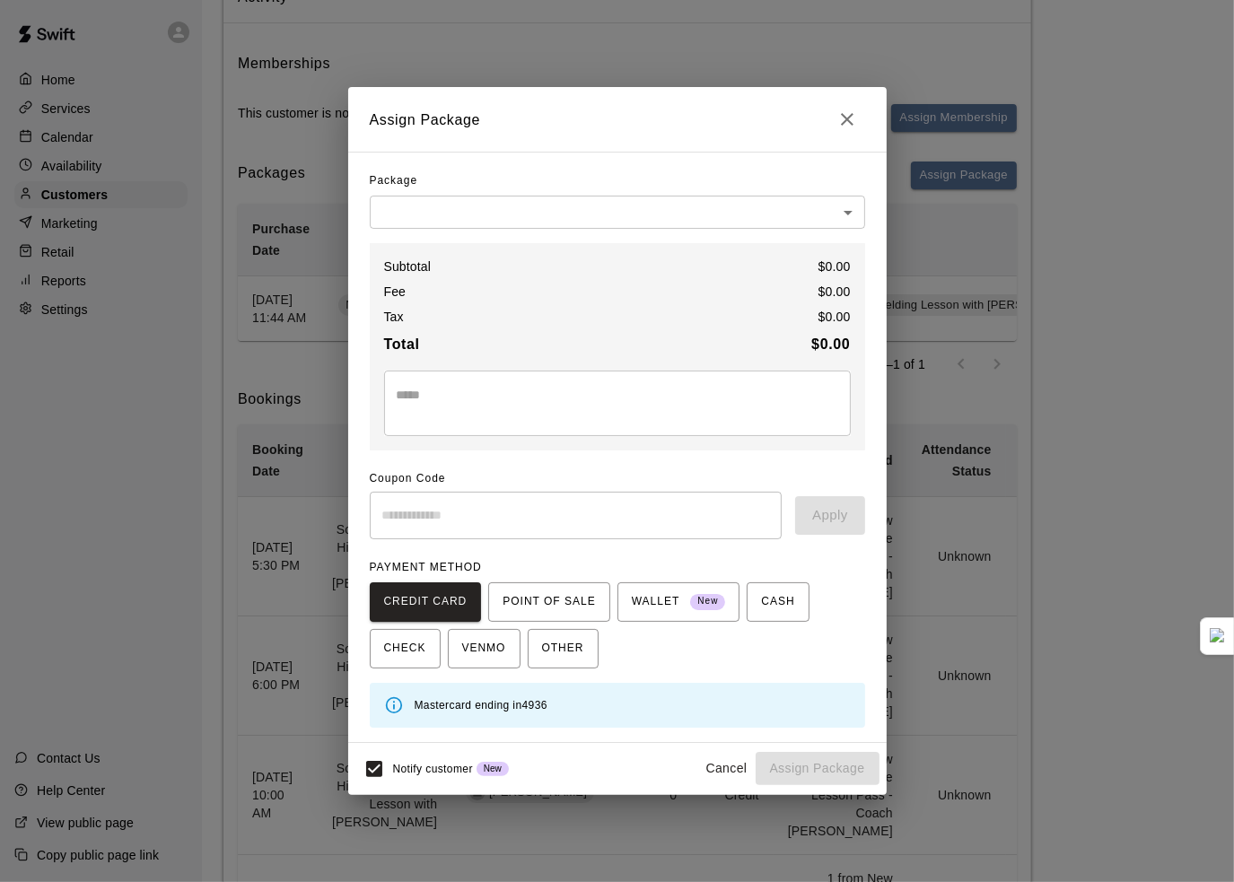
click at [657, 211] on body "Home Services Calendar Availability Customers Marketing Retail Reports Settings…" at bounding box center [617, 685] width 1234 height 1729
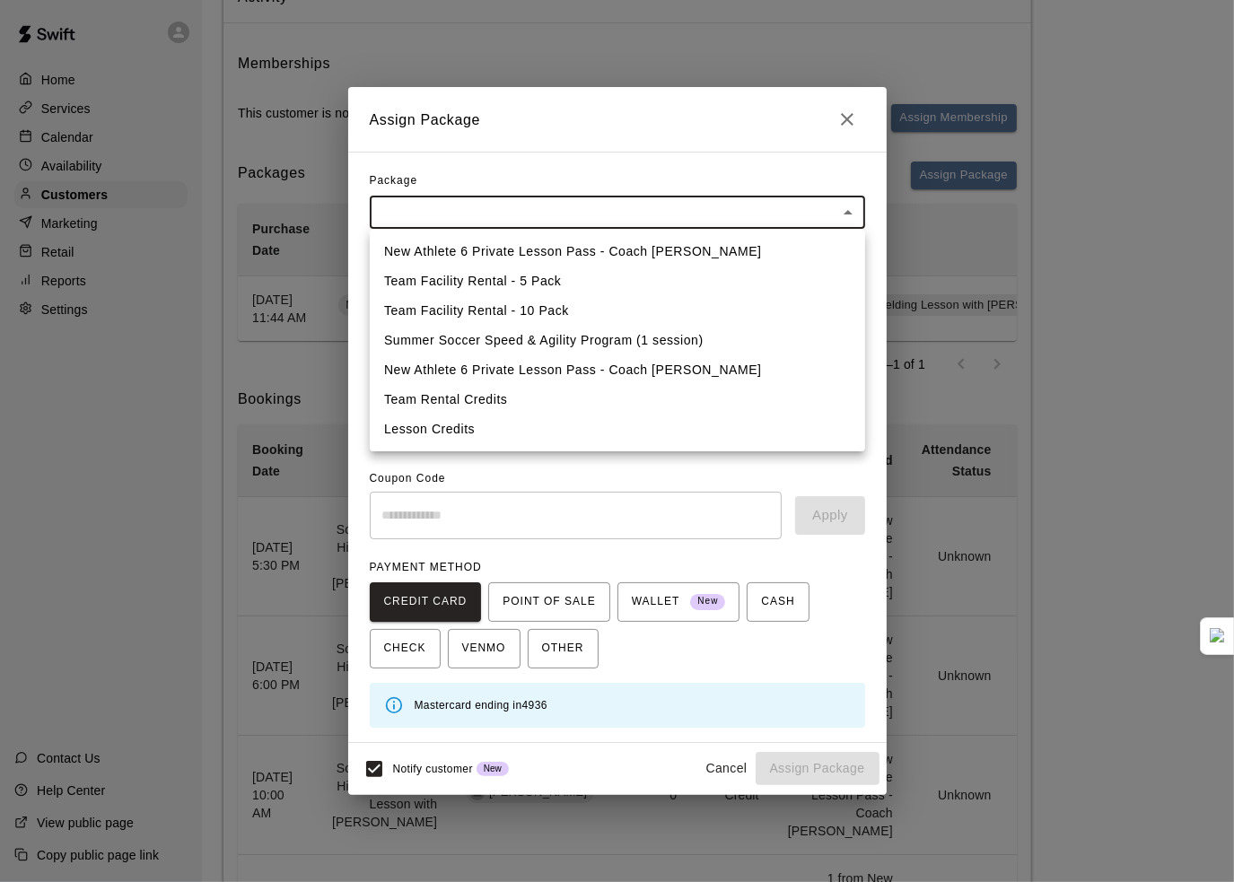
click at [529, 416] on li "Lesson Credits" at bounding box center [617, 430] width 495 height 30
type input "**********"
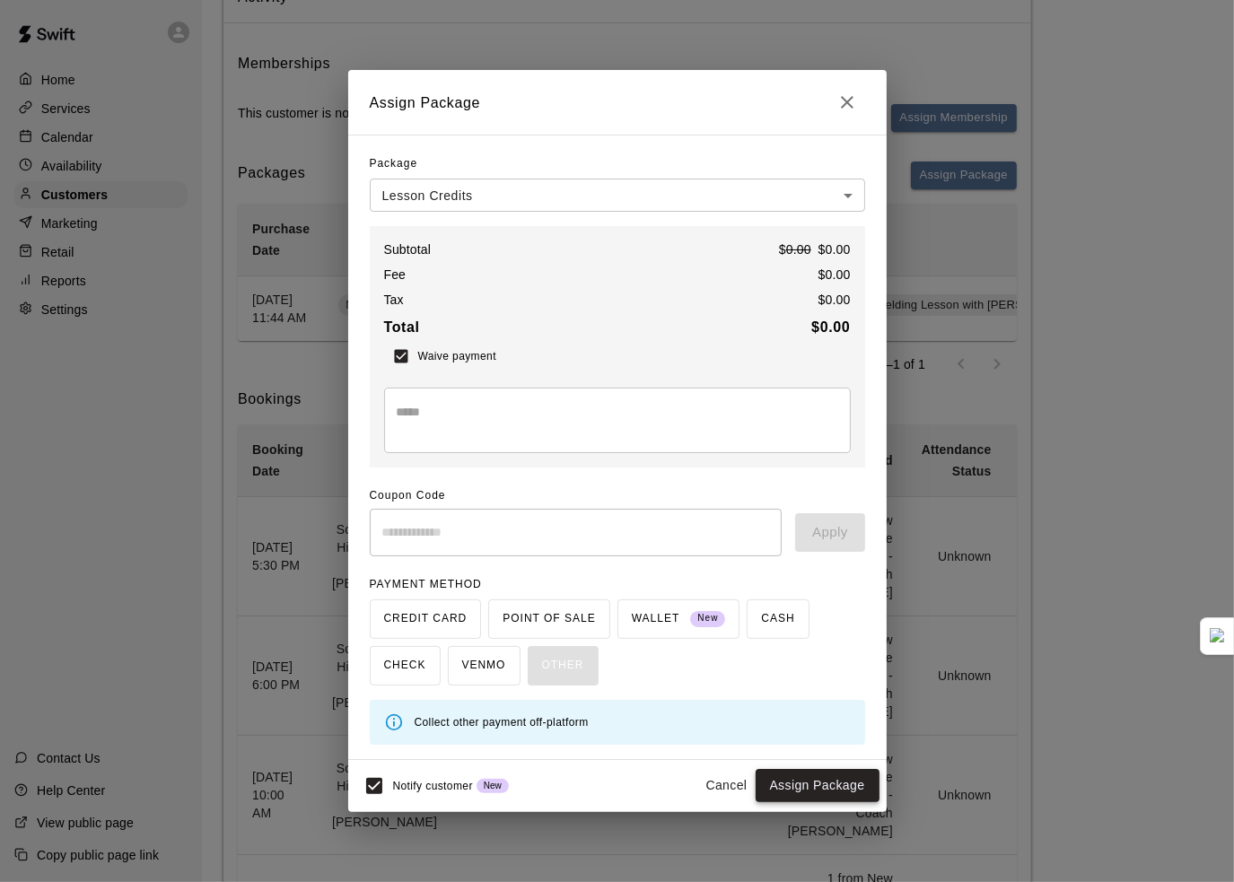
click at [827, 778] on button "Assign Package" at bounding box center [818, 785] width 124 height 33
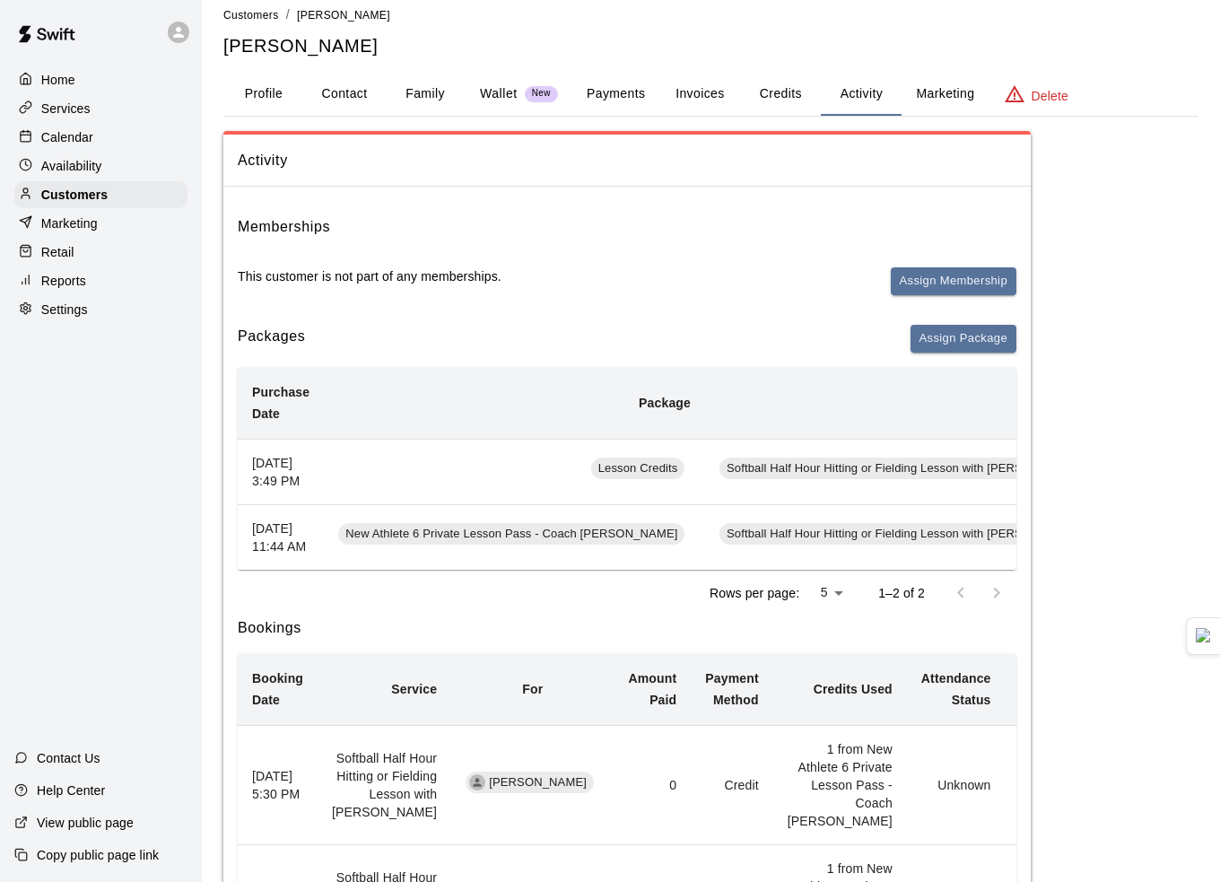
scroll to position [0, 0]
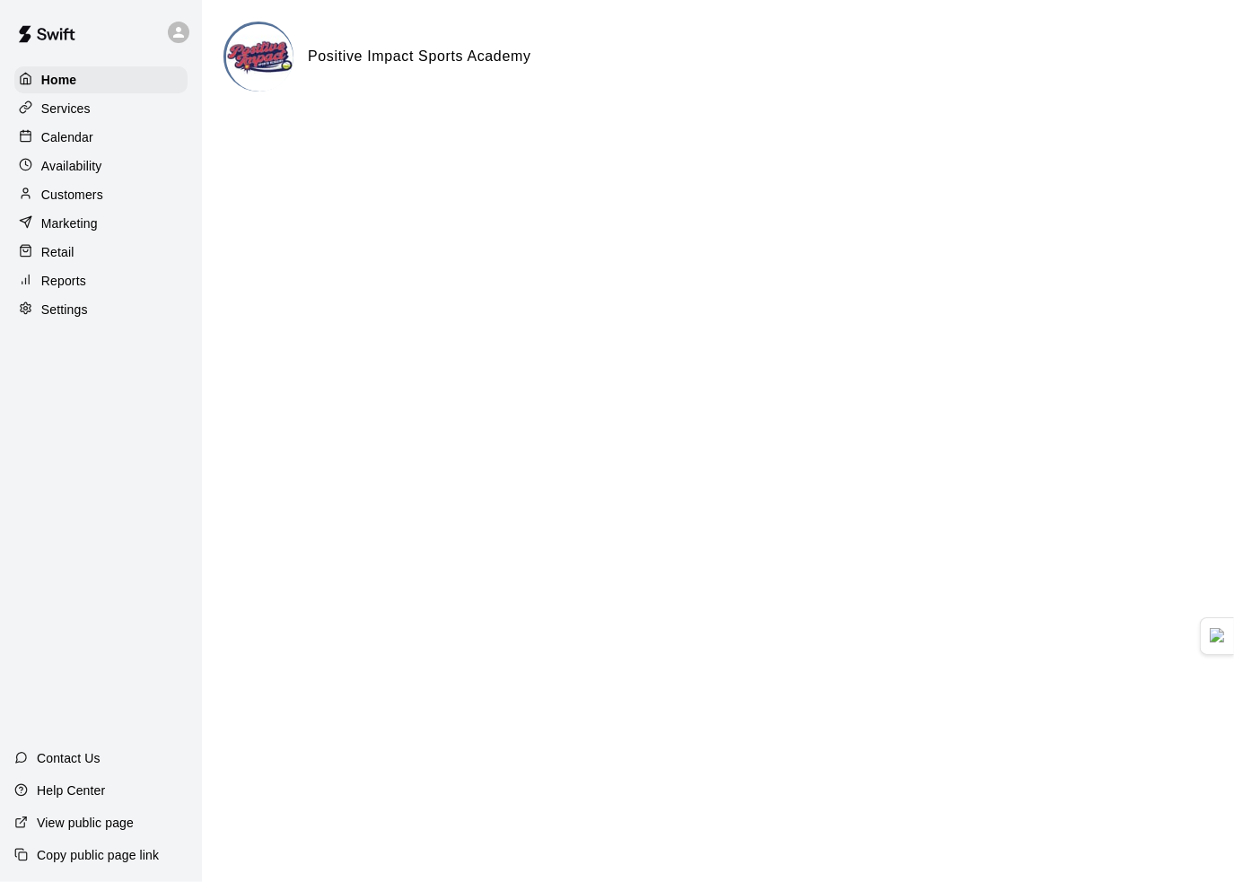
click at [100, 135] on div "Calendar" at bounding box center [100, 137] width 173 height 27
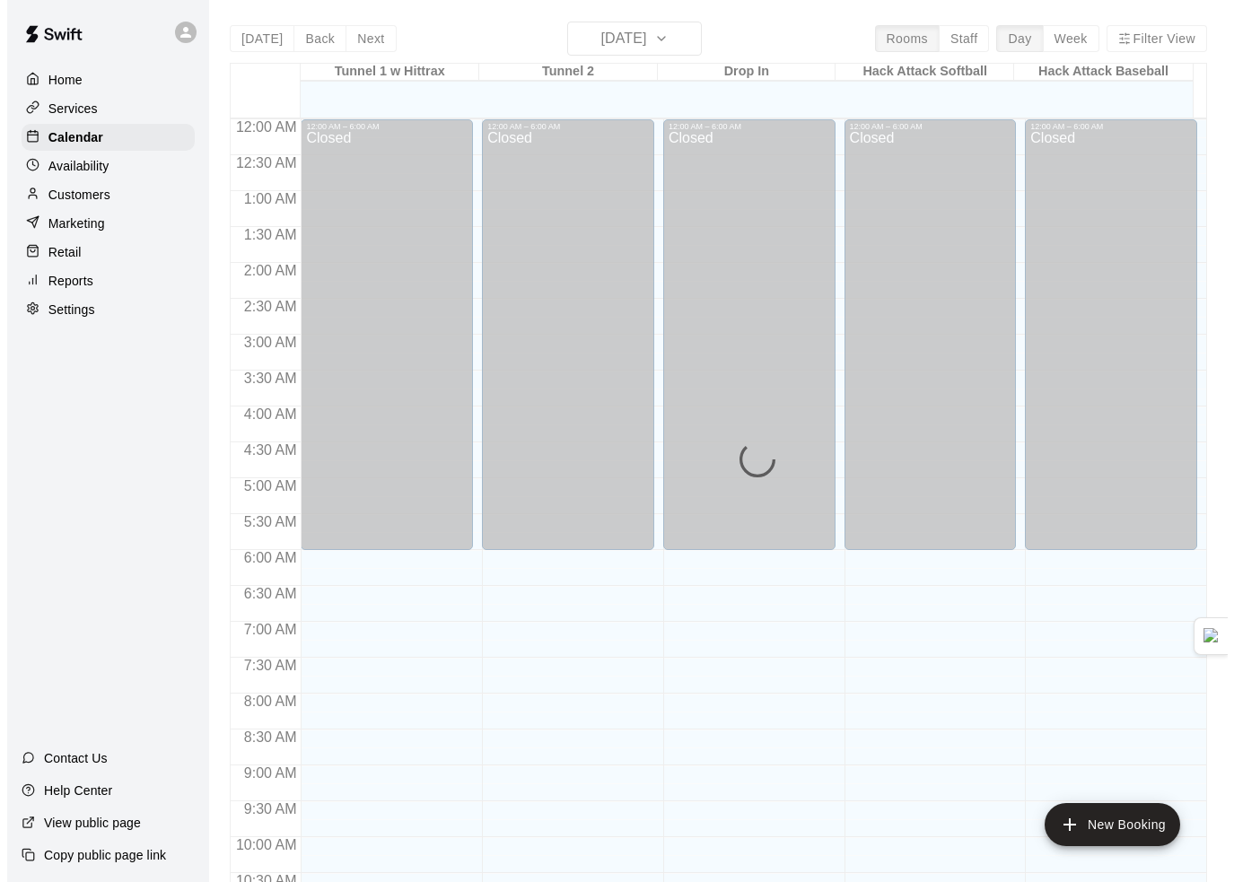
scroll to position [884, 0]
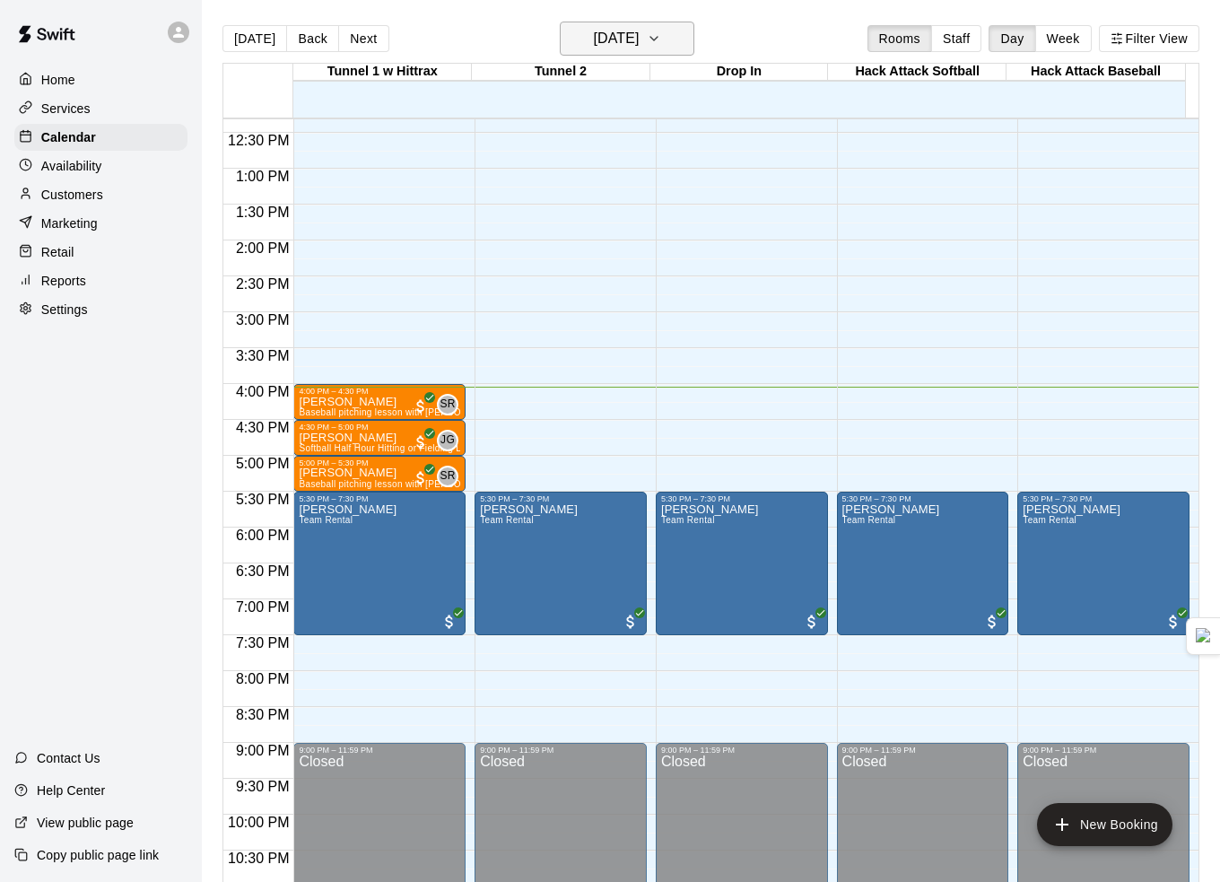
click at [665, 54] on button "[DATE]" at bounding box center [627, 39] width 135 height 34
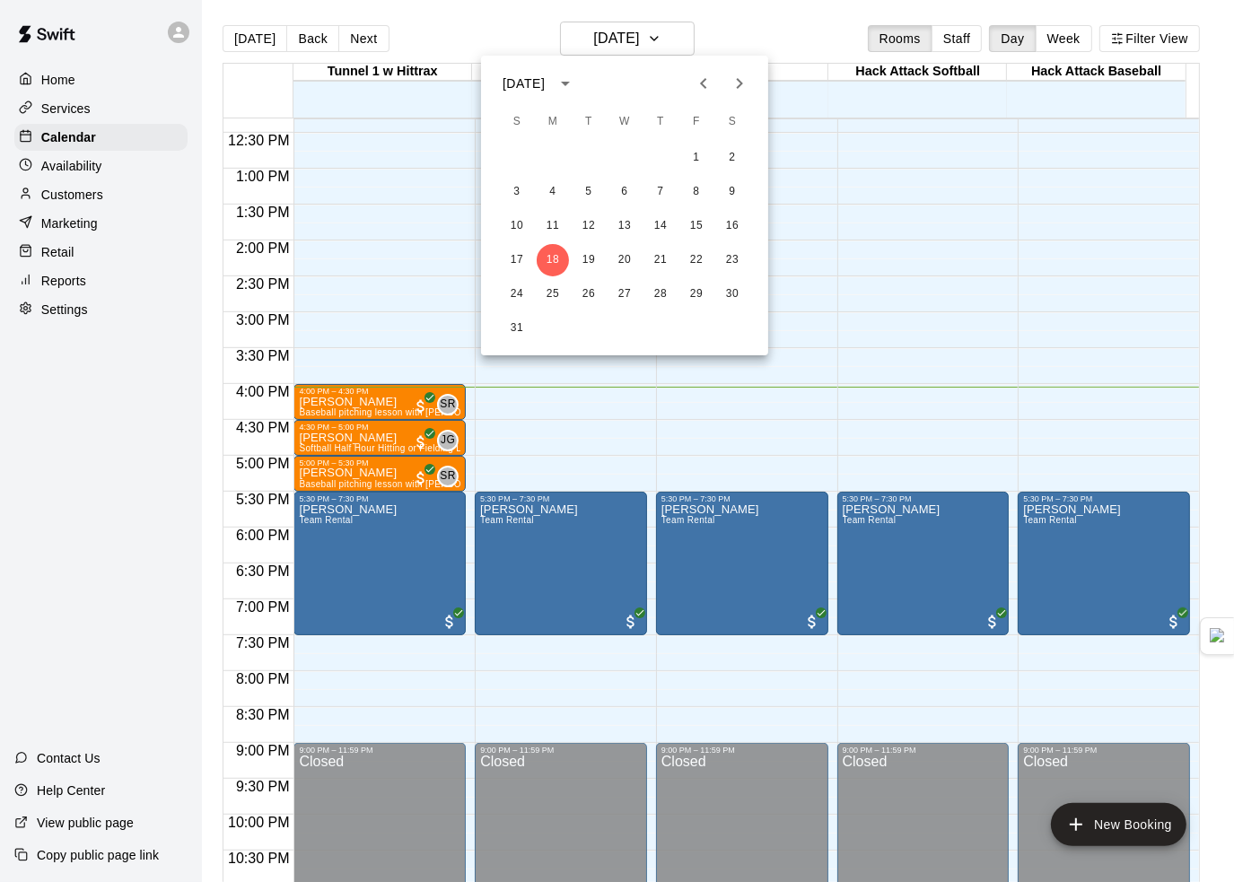
click at [670, 45] on div at bounding box center [617, 441] width 1234 height 882
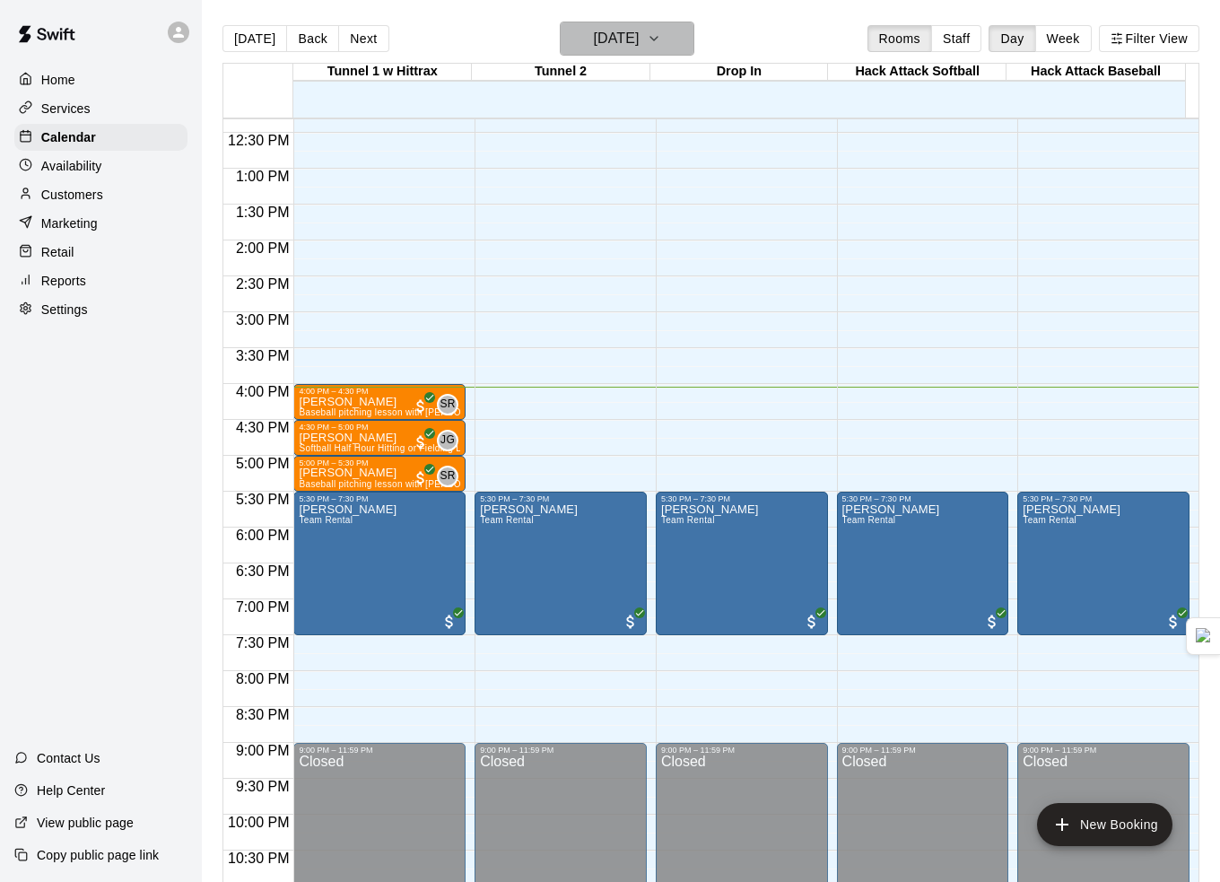
click at [669, 49] on button "[DATE]" at bounding box center [627, 39] width 135 height 34
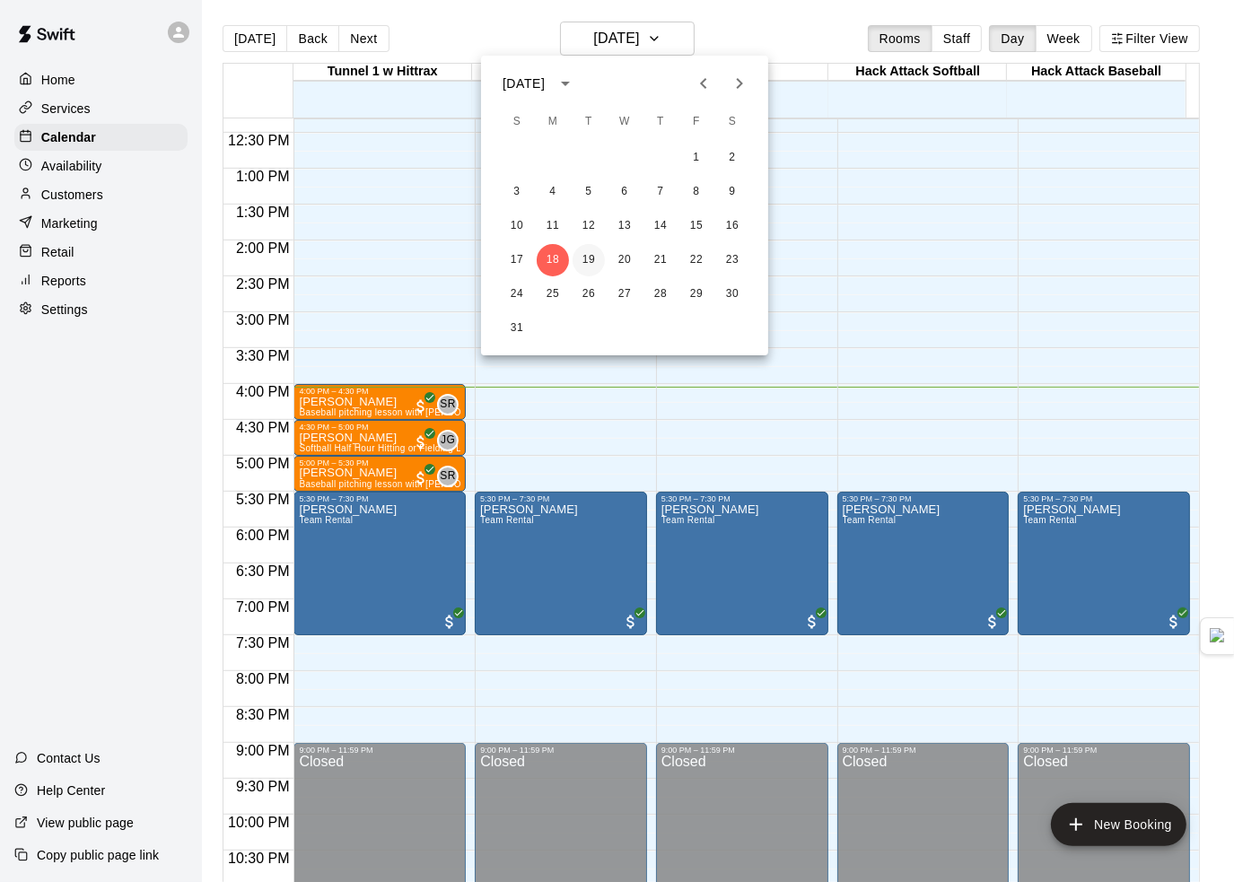
click at [582, 251] on button "19" at bounding box center [589, 260] width 32 height 32
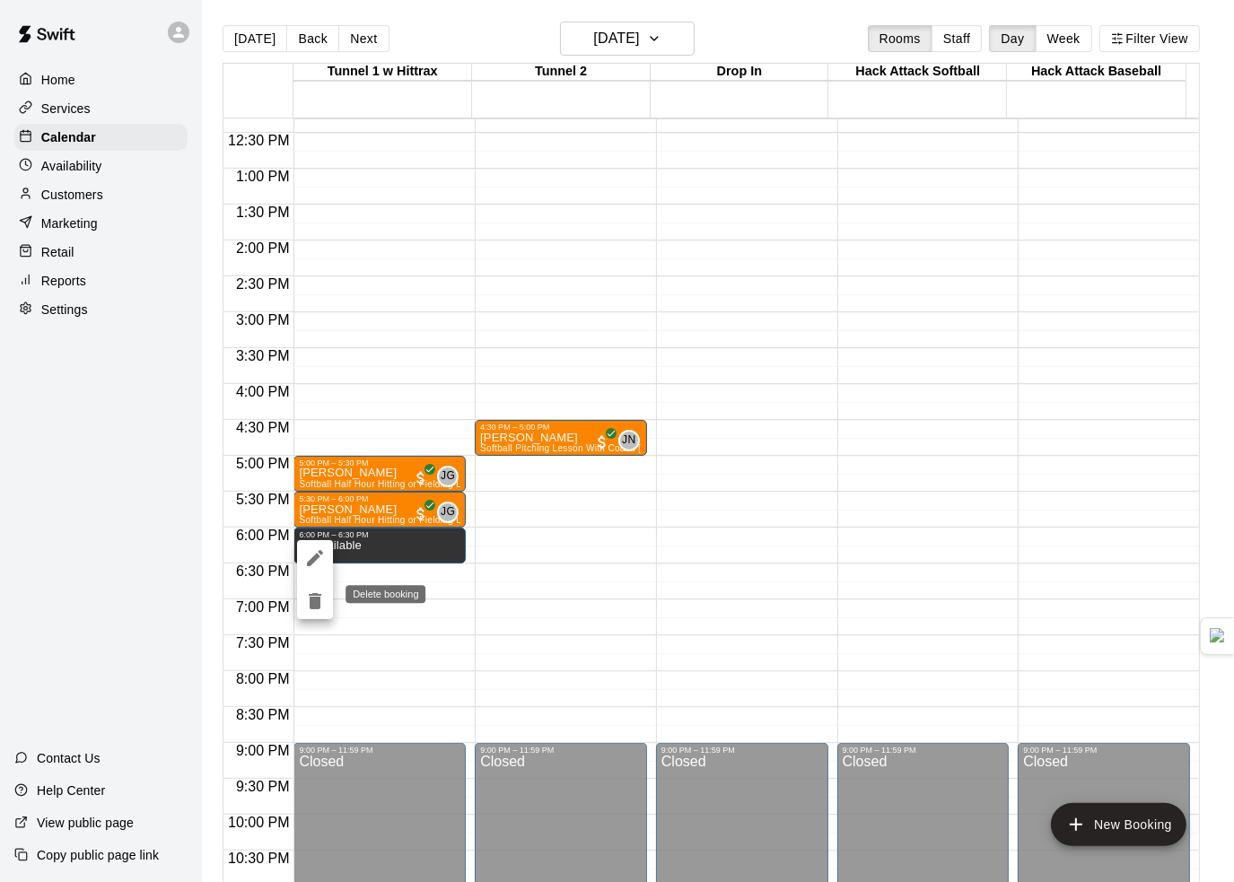
click at [316, 605] on icon "delete" at bounding box center [315, 601] width 13 height 16
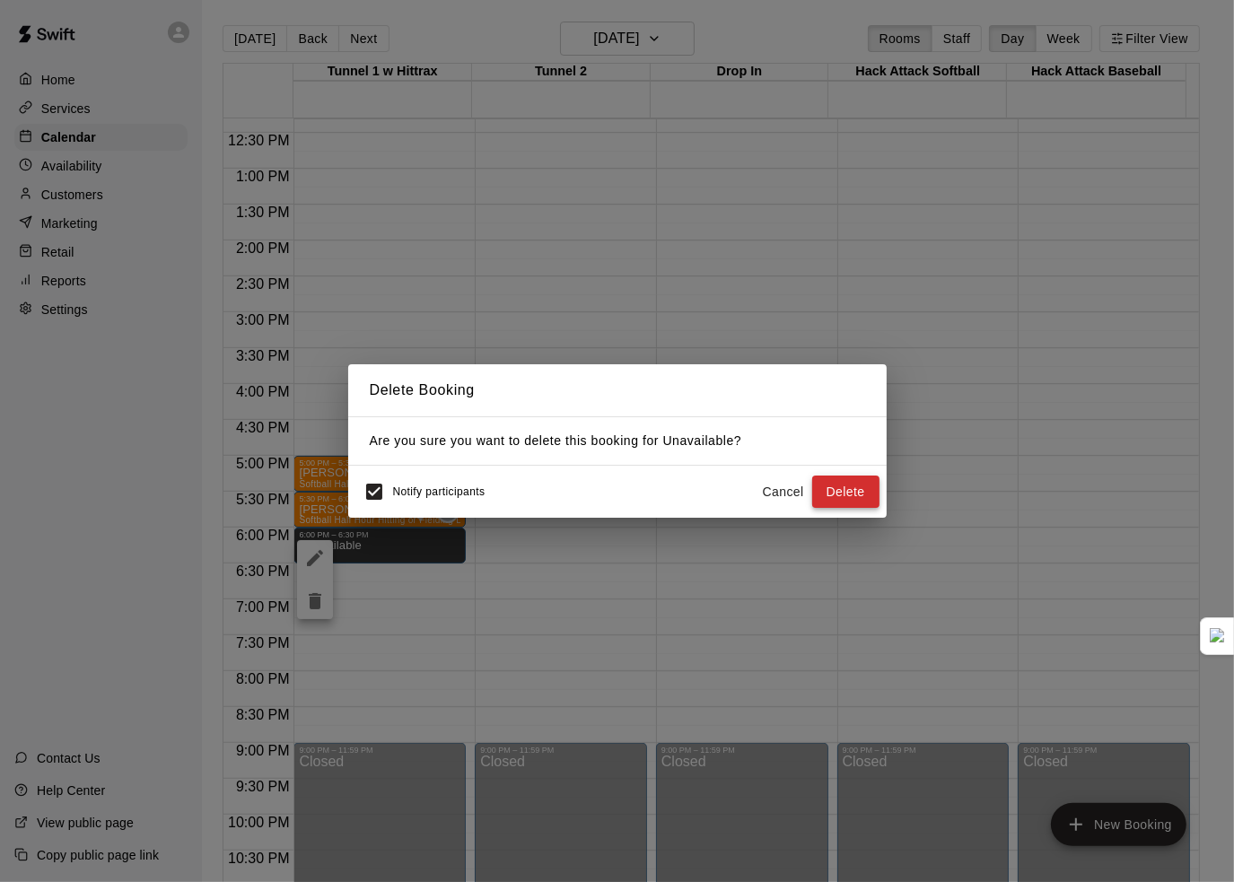
click at [832, 491] on button "Delete" at bounding box center [845, 492] width 67 height 33
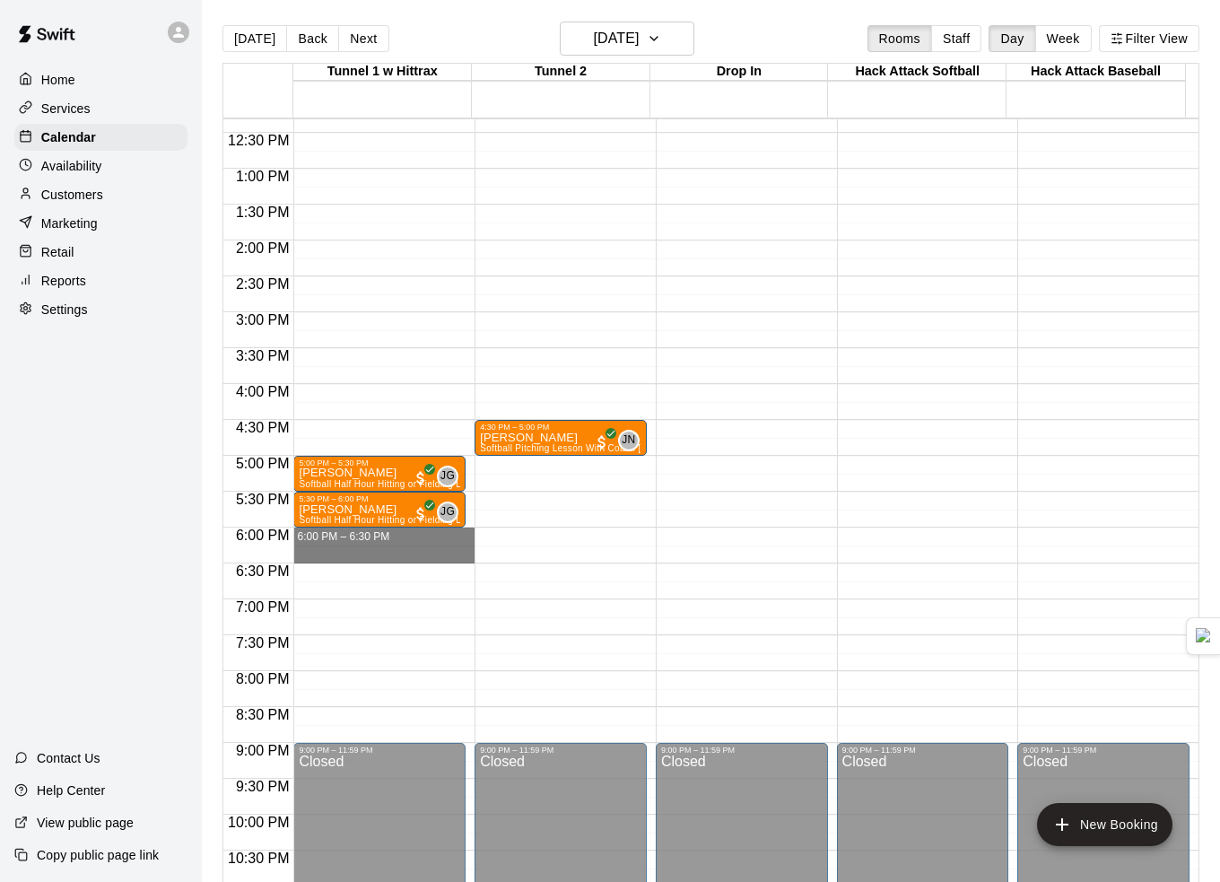
drag, startPoint x: 337, startPoint y: 535, endPoint x: 339, endPoint y: 557, distance: 22.5
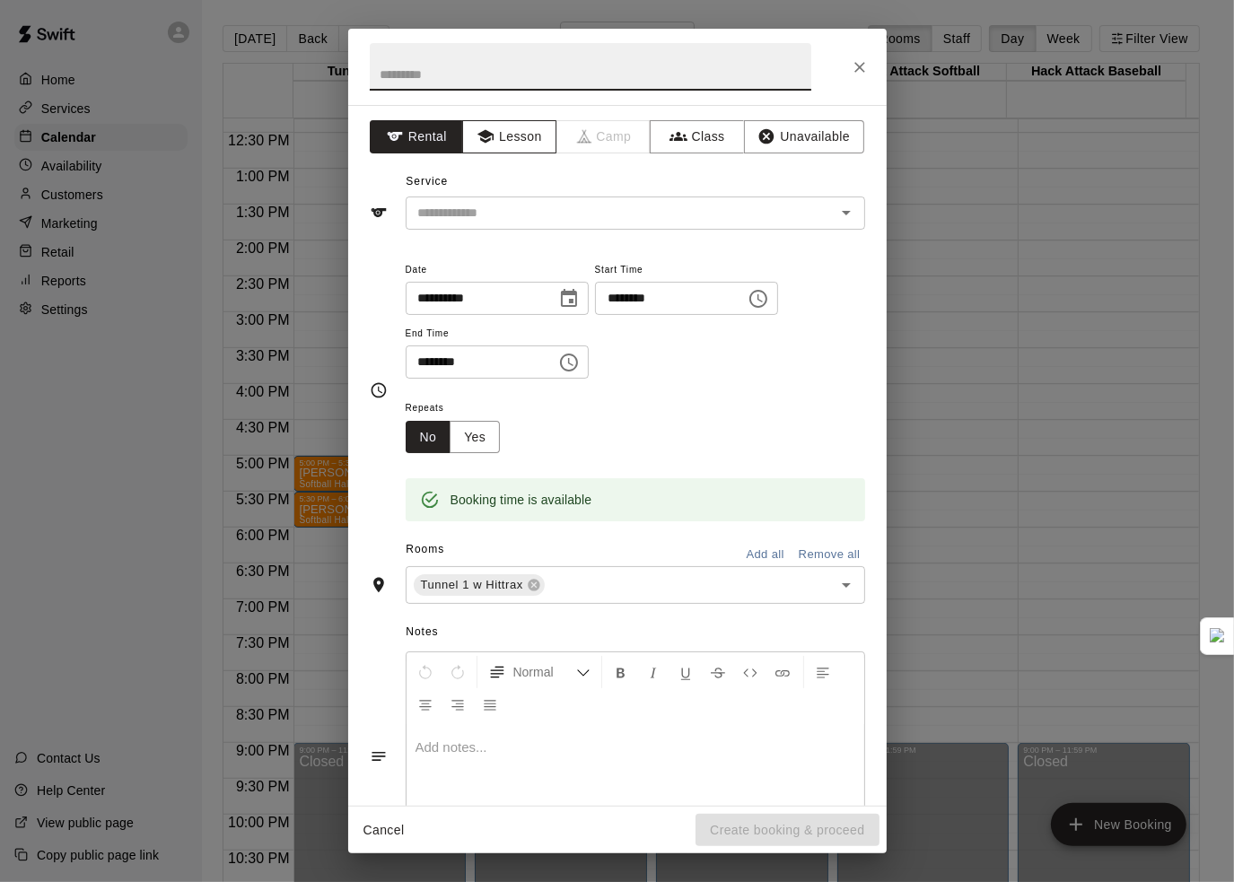
click at [513, 144] on button "Lesson" at bounding box center [509, 136] width 94 height 33
click at [505, 204] on input "text" at bounding box center [609, 213] width 396 height 22
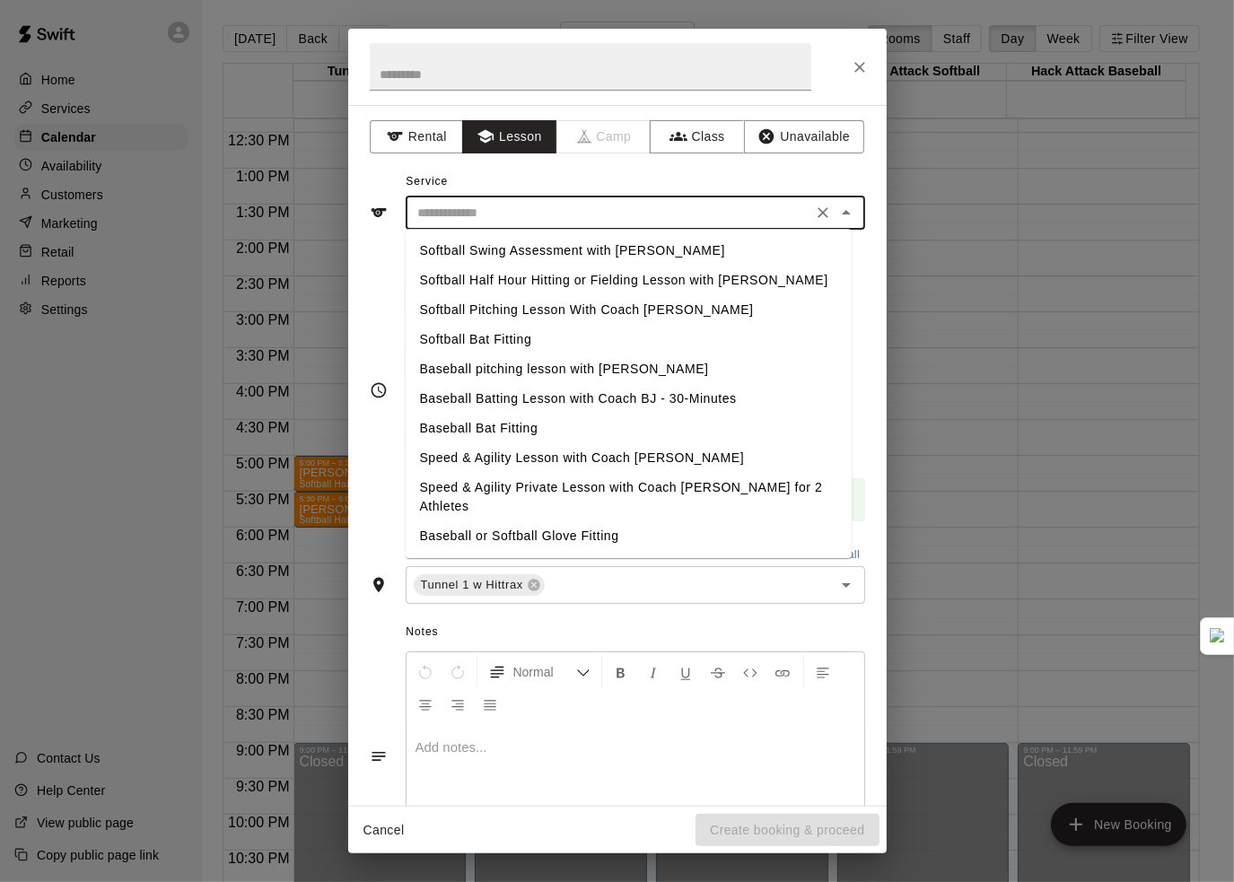
click at [463, 281] on li "Softball Half Hour Hitting or Fielding Lesson with [PERSON_NAME]" at bounding box center [629, 281] width 446 height 30
type input "**********"
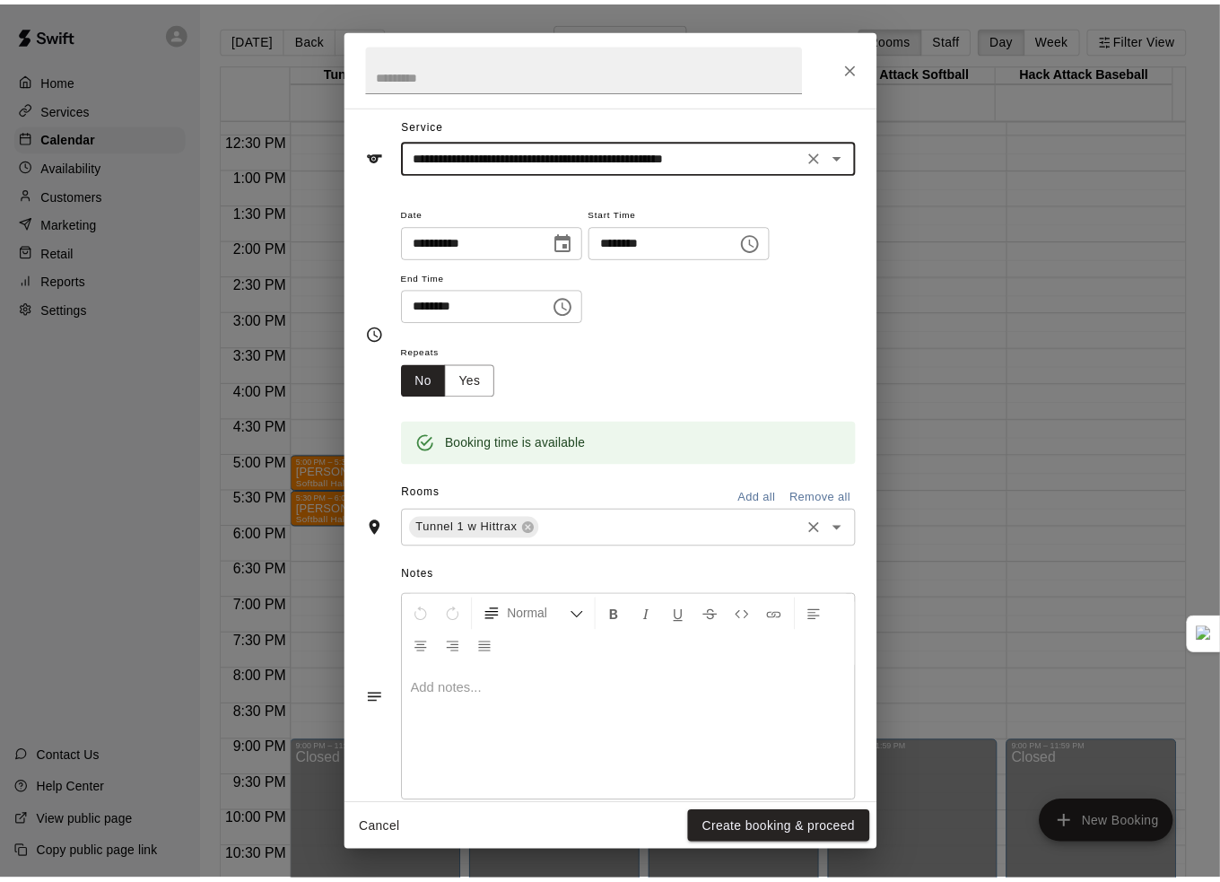
scroll to position [86, 0]
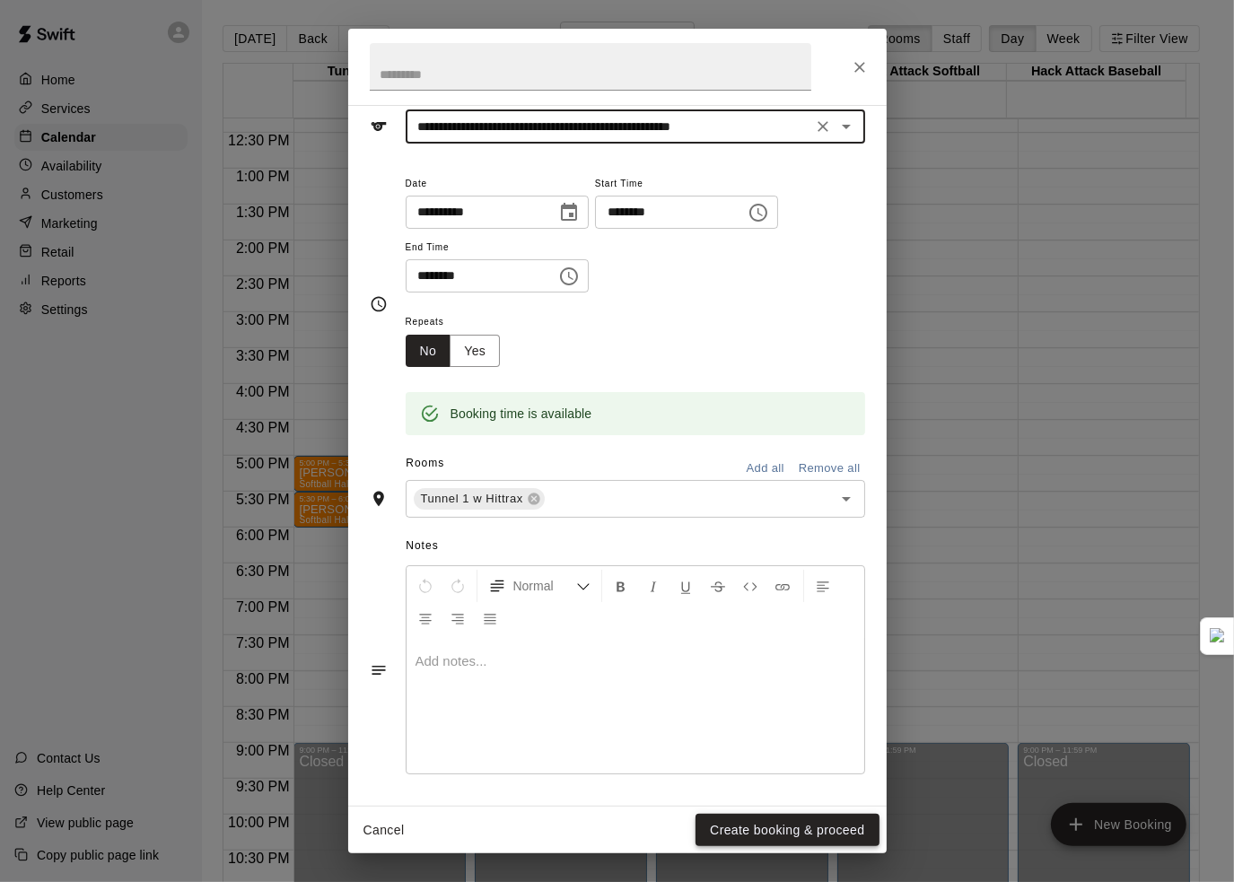
click at [765, 841] on button "Create booking & proceed" at bounding box center [786, 830] width 183 height 33
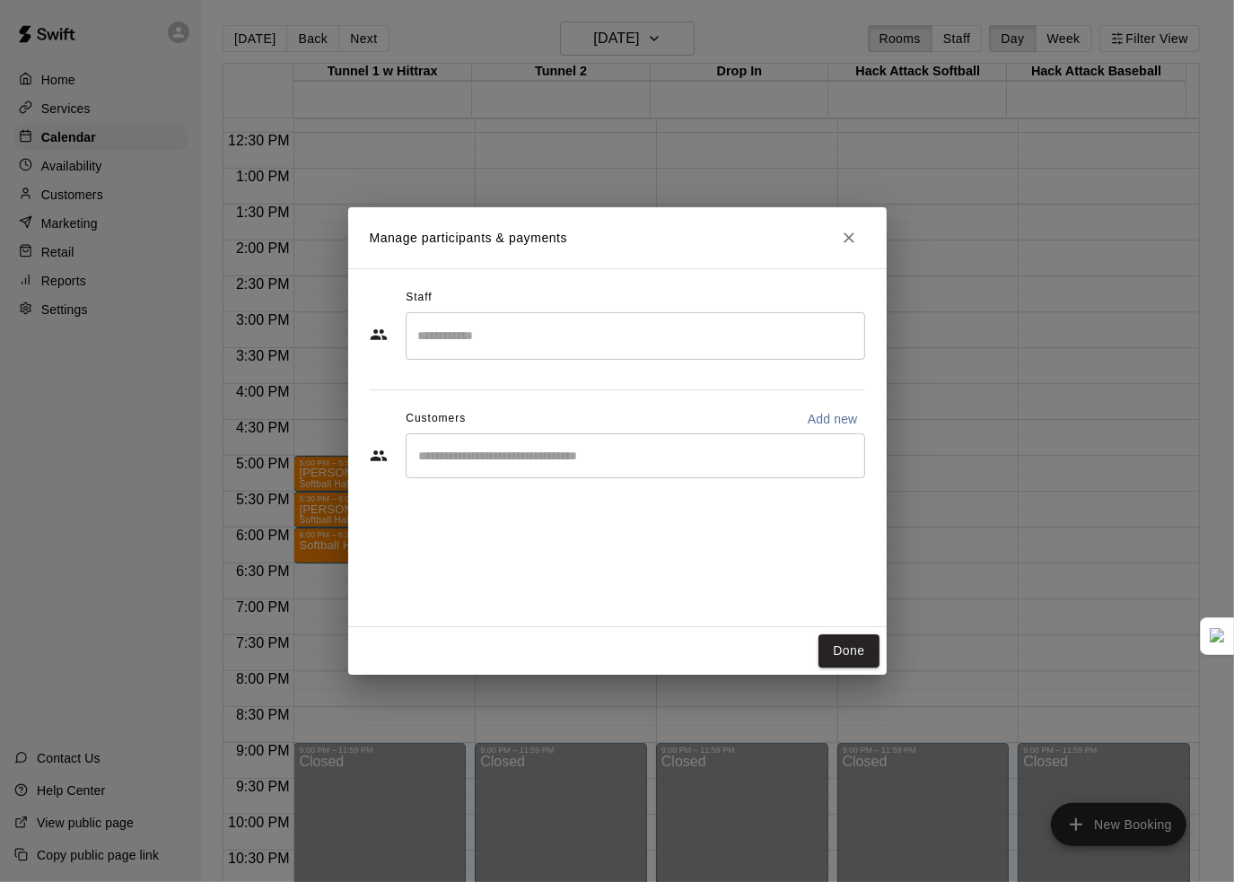
click at [501, 337] on input "Search staff" at bounding box center [635, 335] width 443 height 31
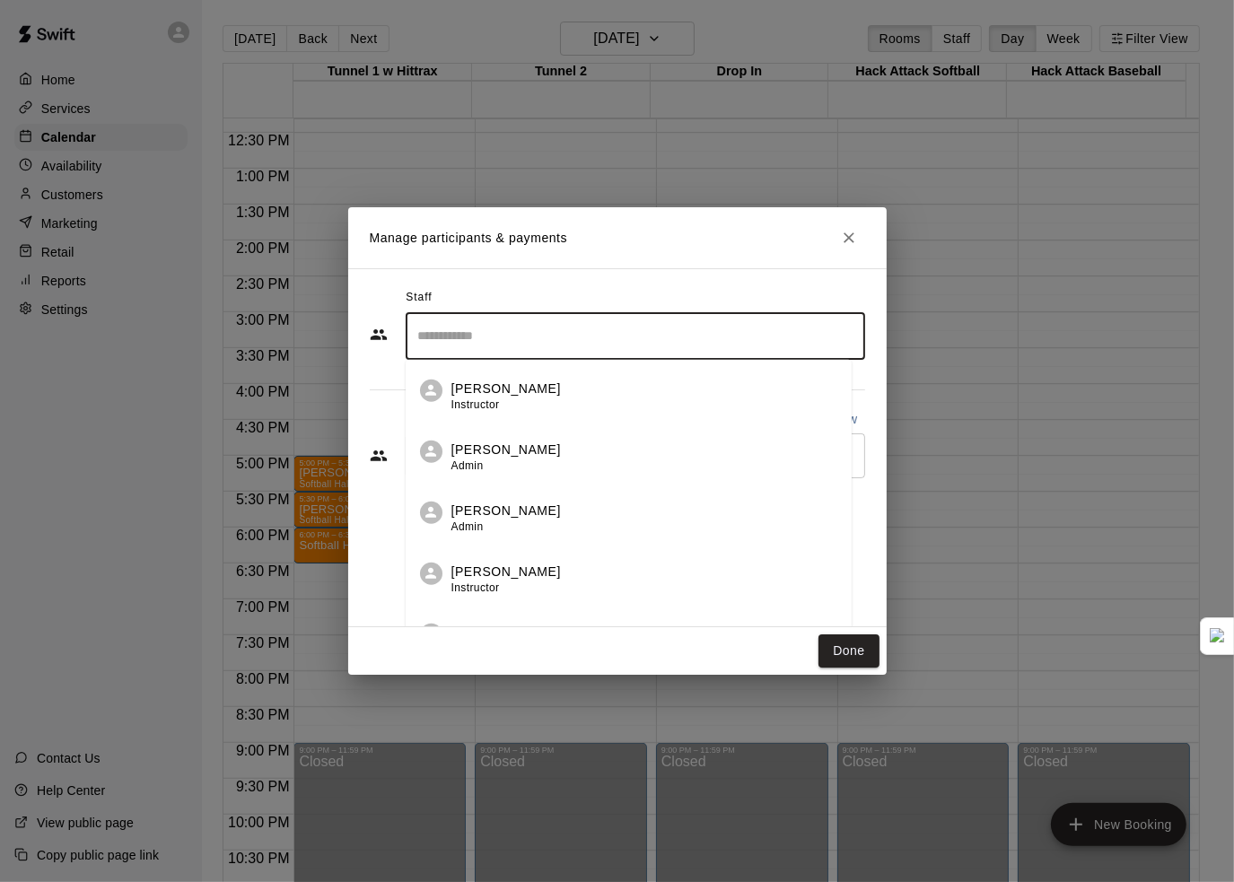
click at [510, 519] on p "[PERSON_NAME]" at bounding box center [505, 510] width 109 height 19
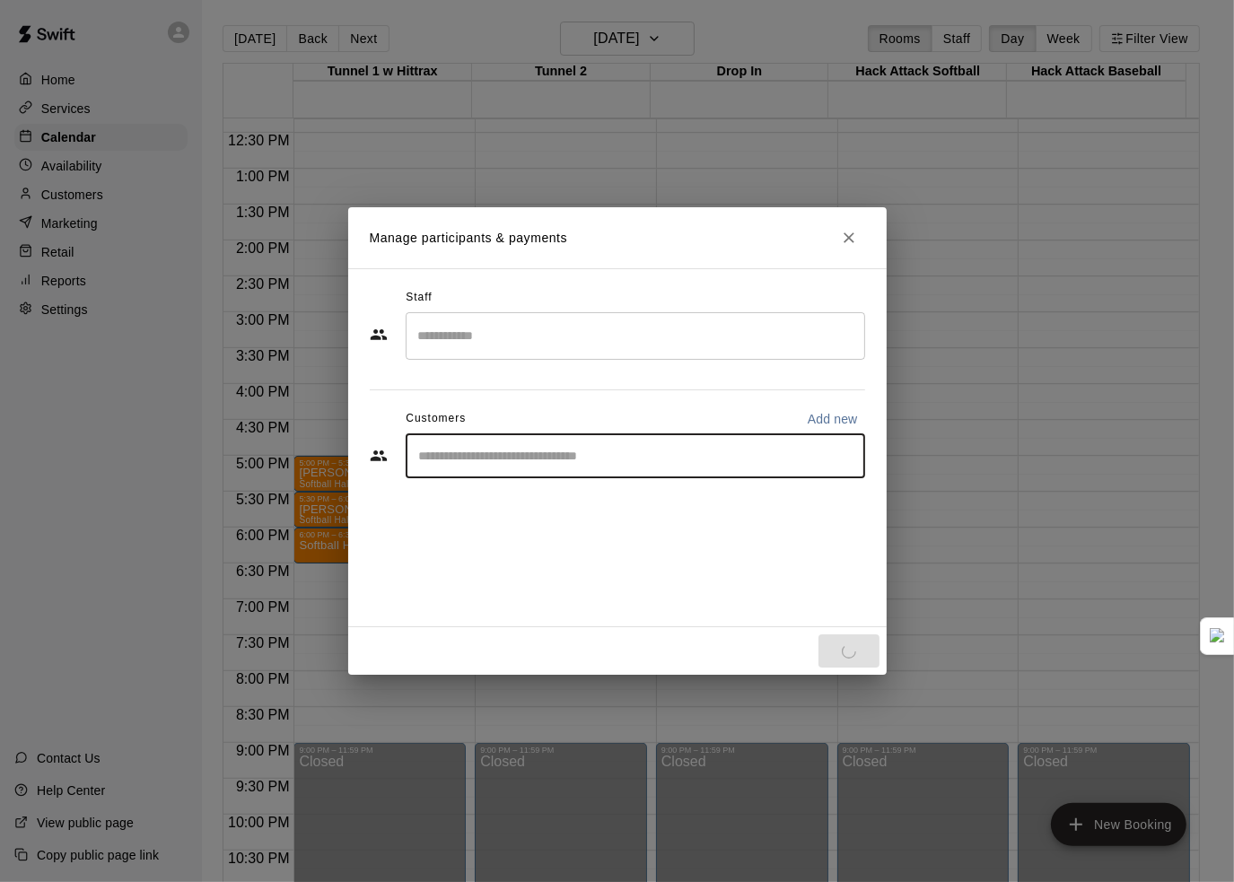
click at [495, 459] on input "Start typing to search customers..." at bounding box center [635, 456] width 443 height 18
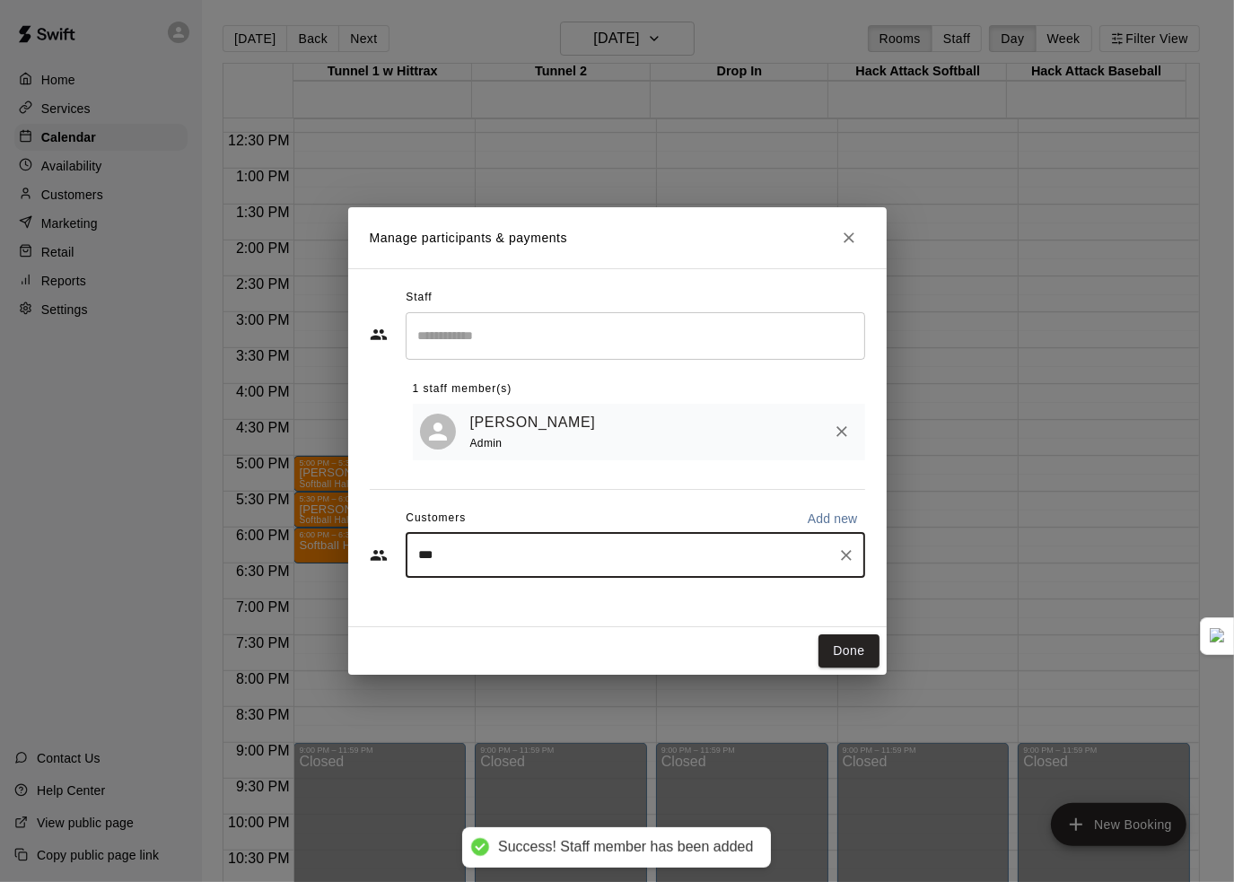
type input "****"
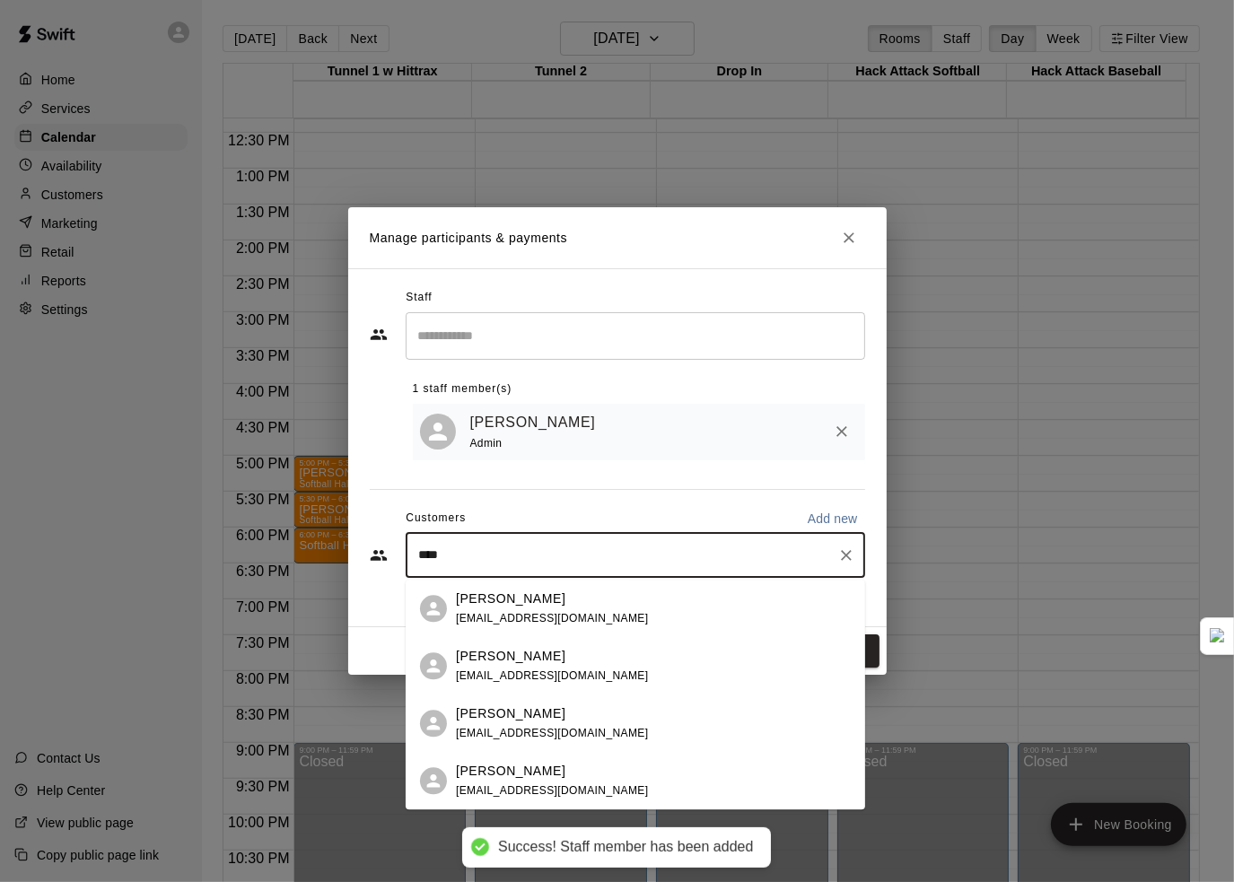
click at [535, 672] on span "mr331801@gmail.com" at bounding box center [552, 675] width 193 height 13
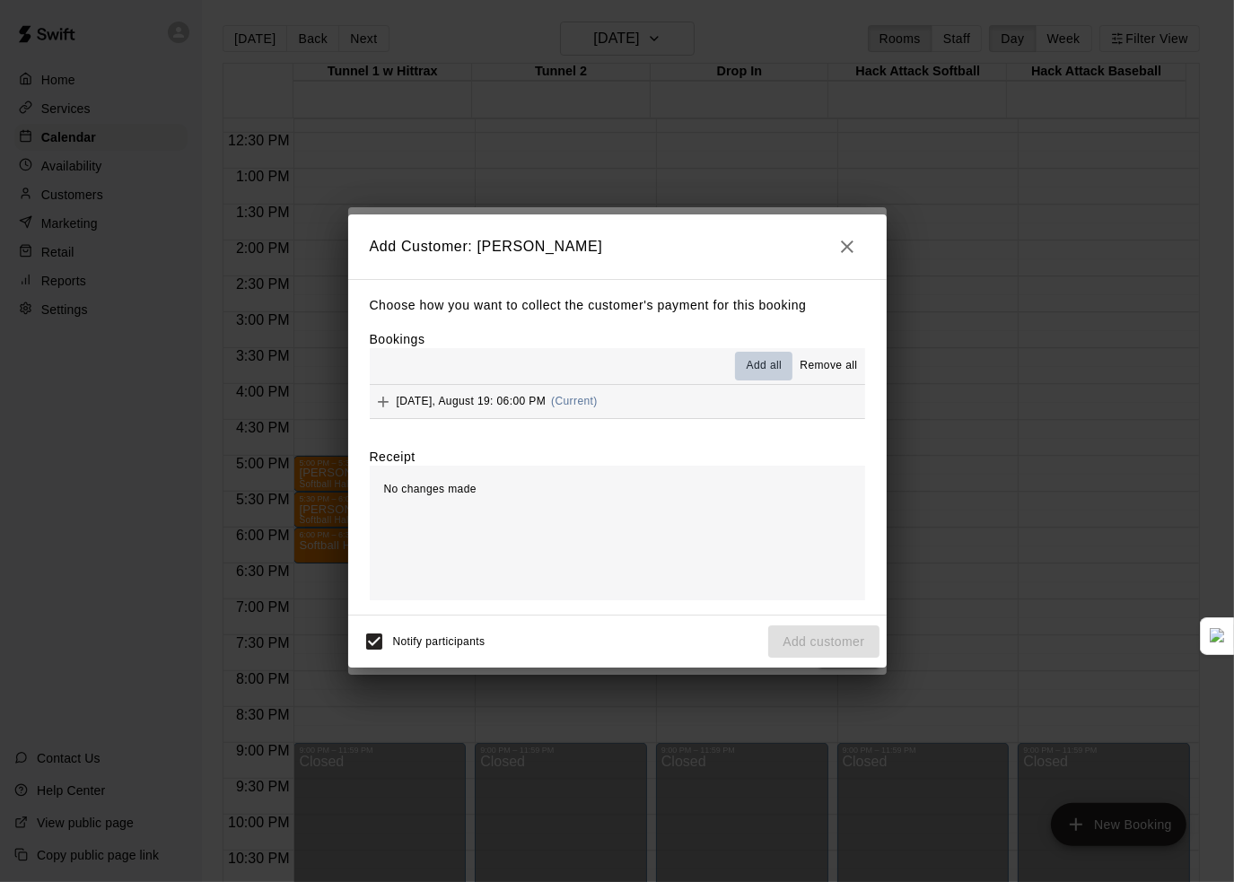
click at [757, 369] on span "Add all" at bounding box center [765, 366] width 36 height 18
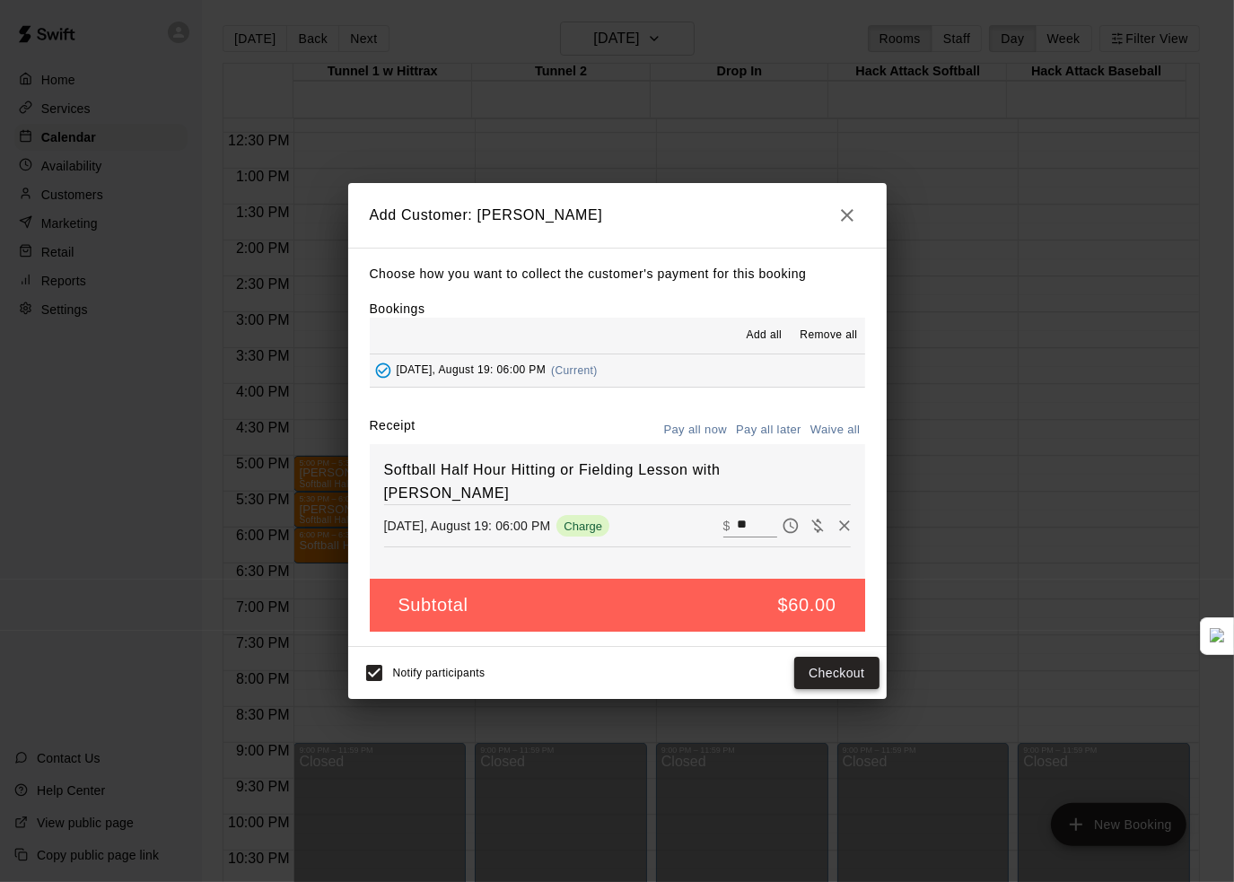
click at [833, 673] on button "Checkout" at bounding box center [836, 673] width 84 height 33
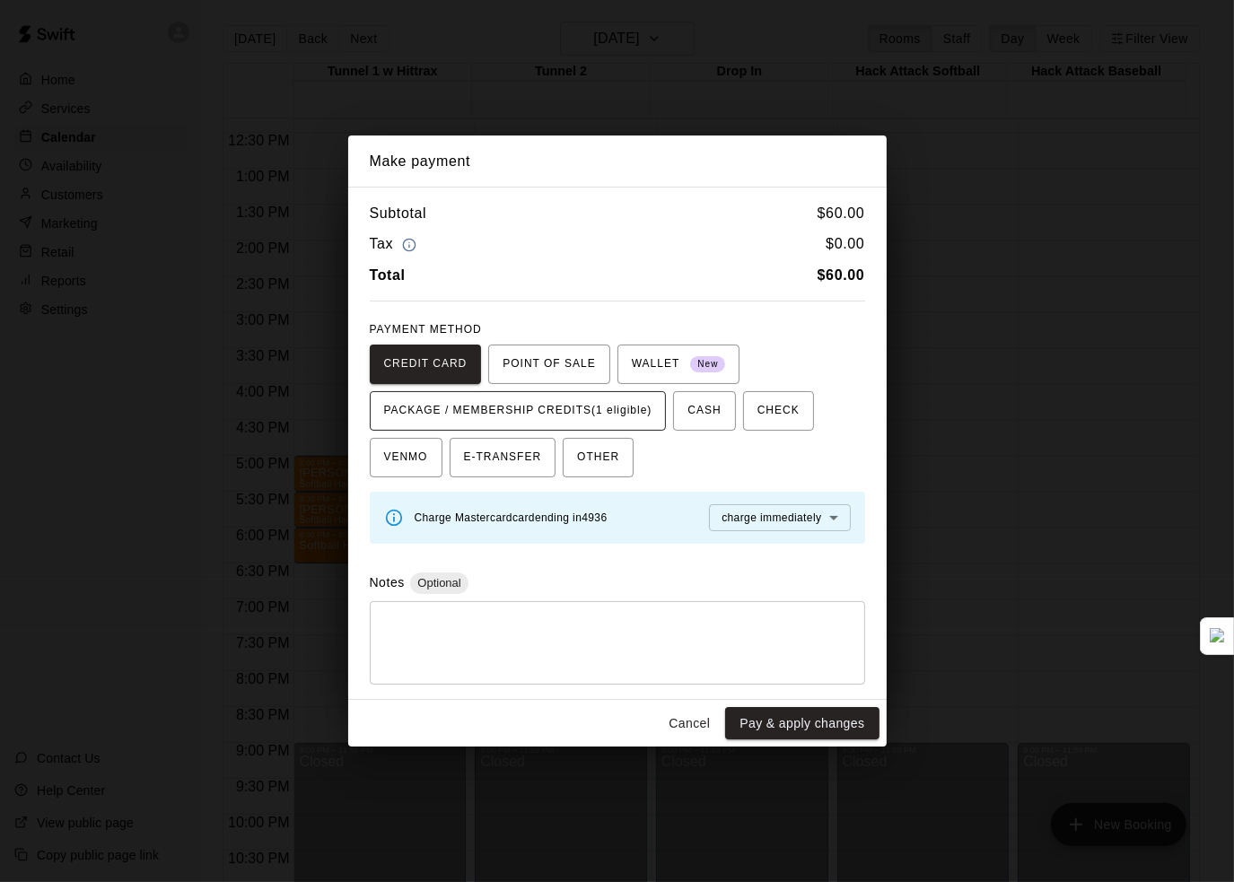
click at [611, 413] on span "PACKAGE / MEMBERSHIP CREDITS (1 eligible)" at bounding box center [518, 411] width 268 height 29
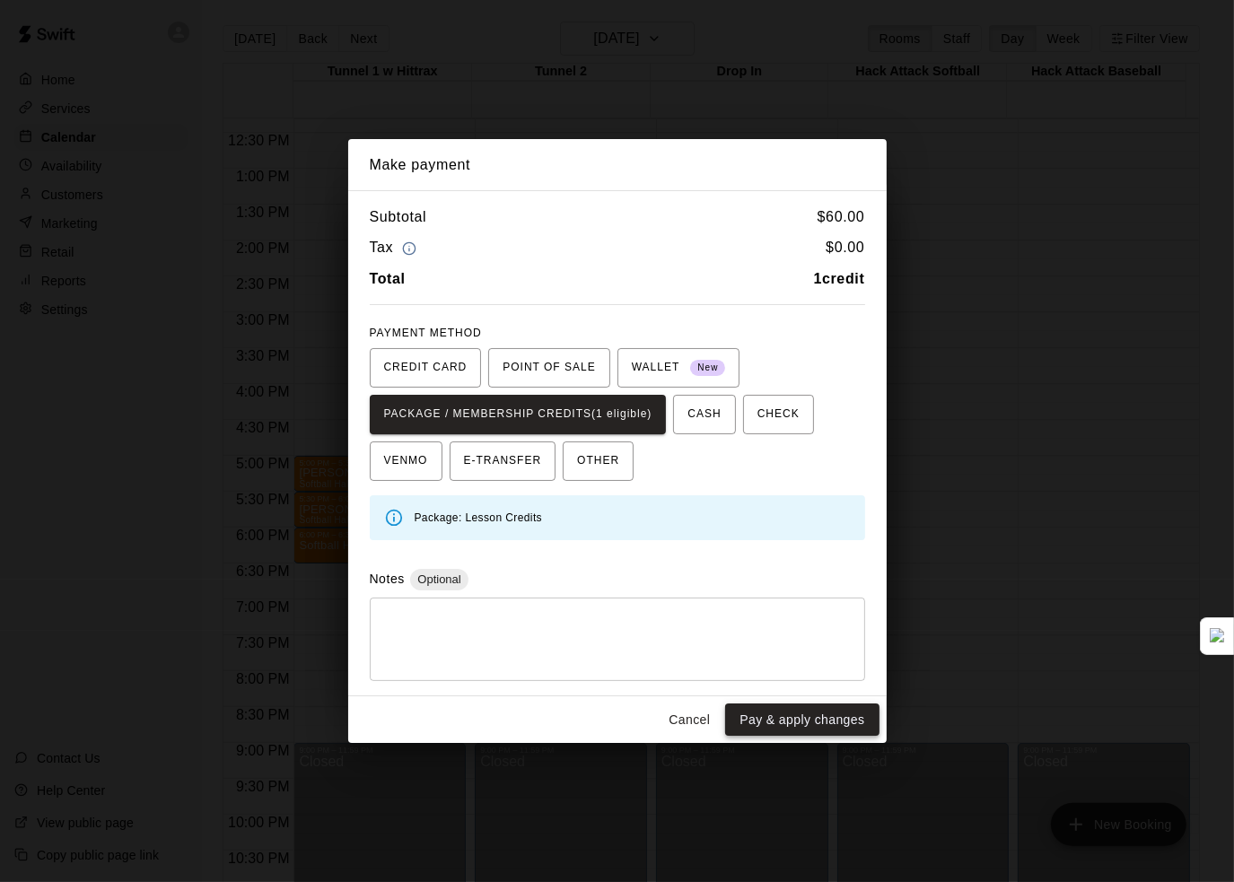
click at [759, 720] on button "Pay & apply changes" at bounding box center [801, 720] width 153 height 33
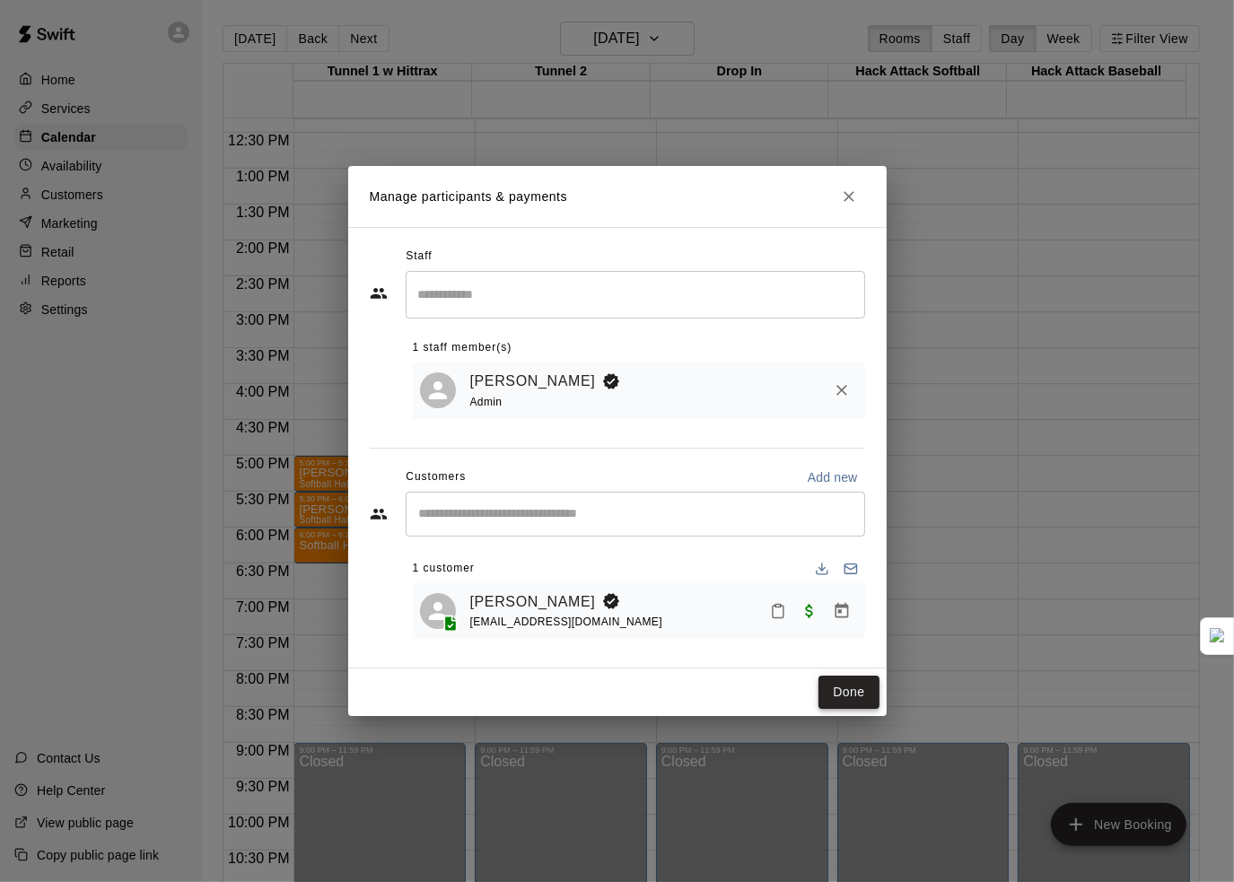
click at [827, 685] on button "Done" at bounding box center [848, 692] width 60 height 33
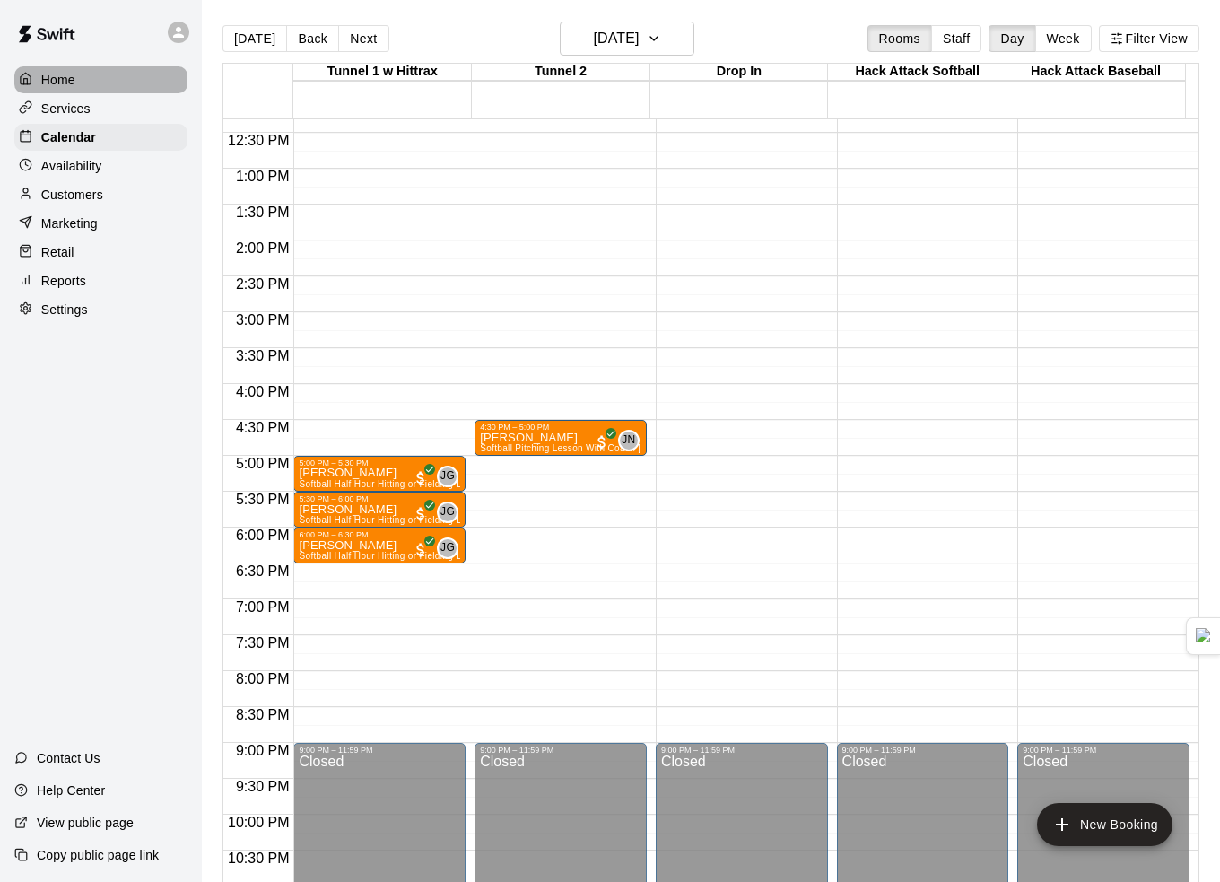
click at [86, 80] on div "Home" at bounding box center [100, 79] width 173 height 27
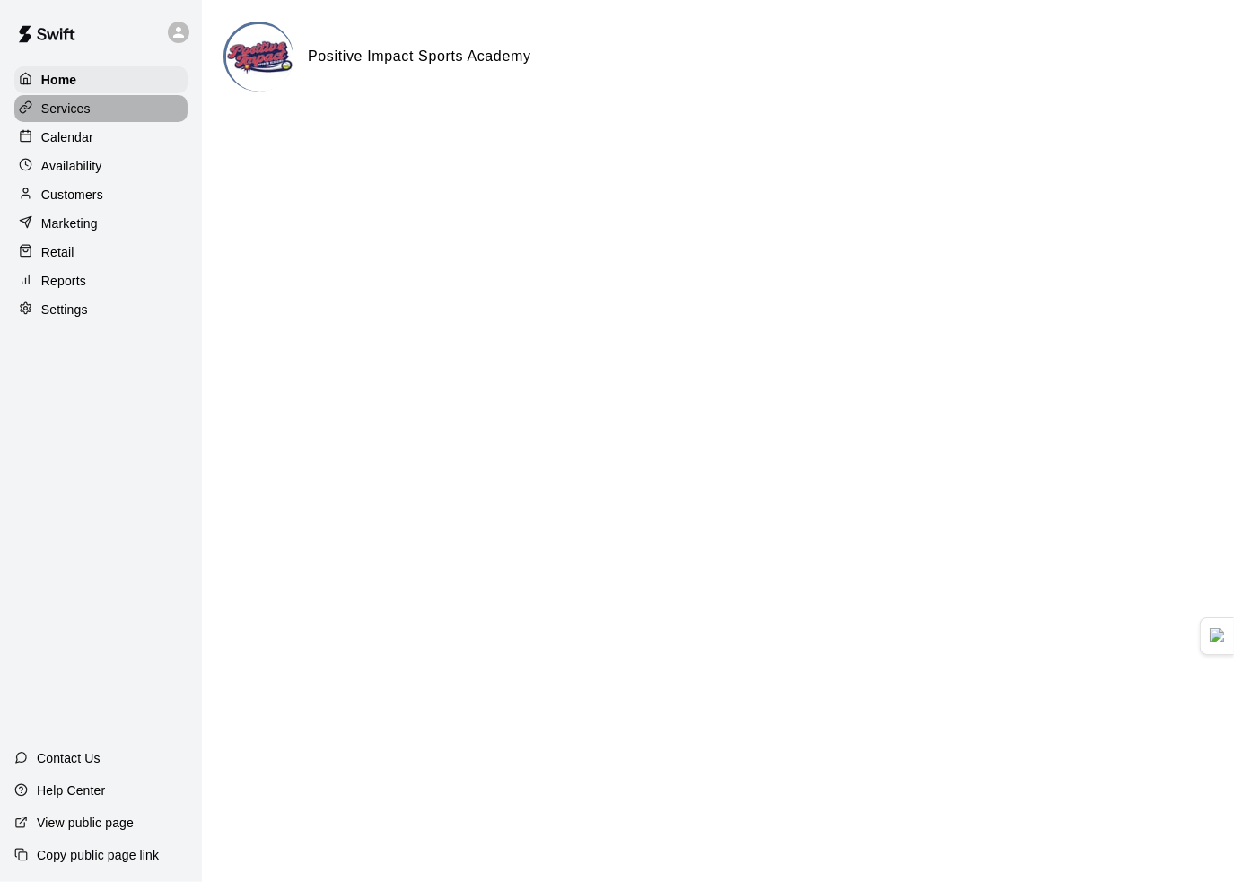
click at [97, 104] on div "Services" at bounding box center [100, 108] width 173 height 27
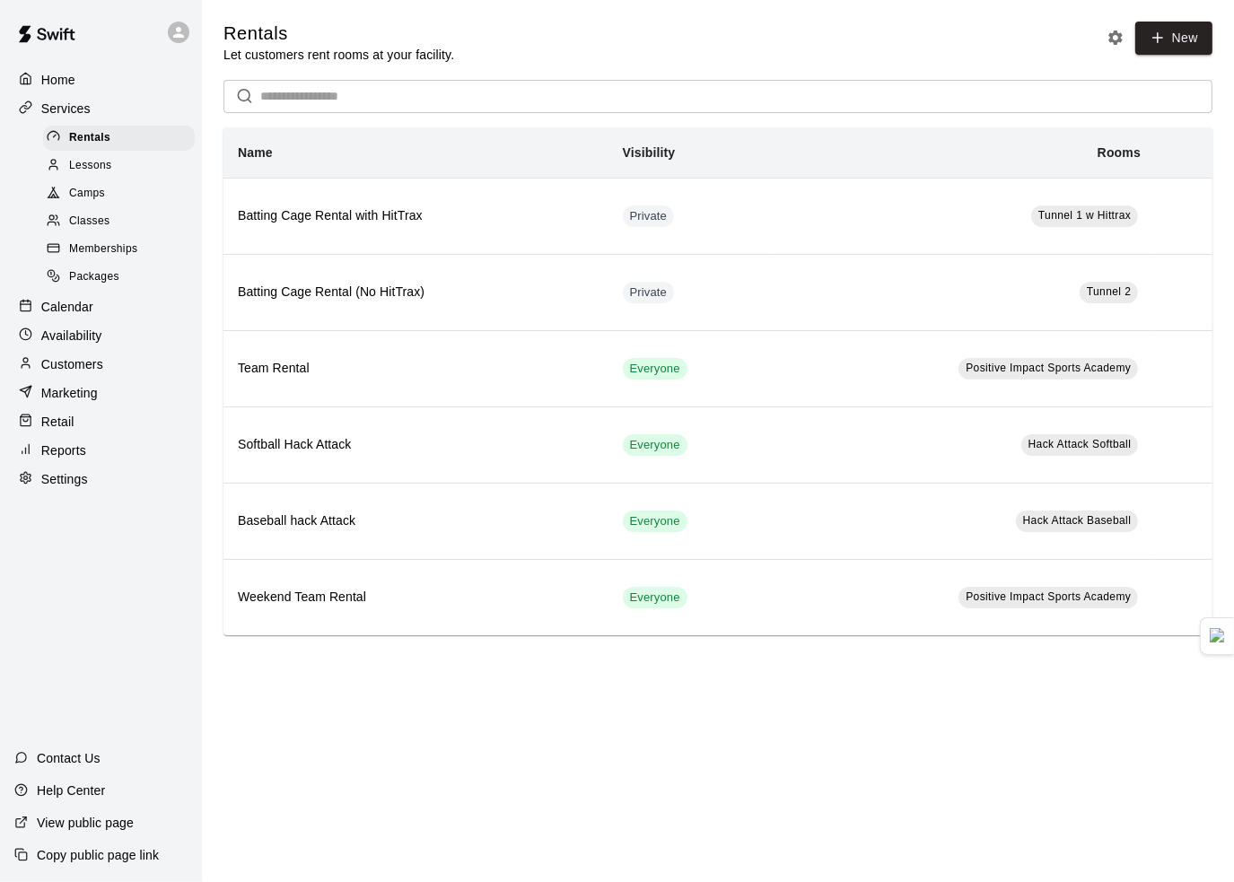
click at [93, 286] on span "Packages" at bounding box center [94, 277] width 50 height 18
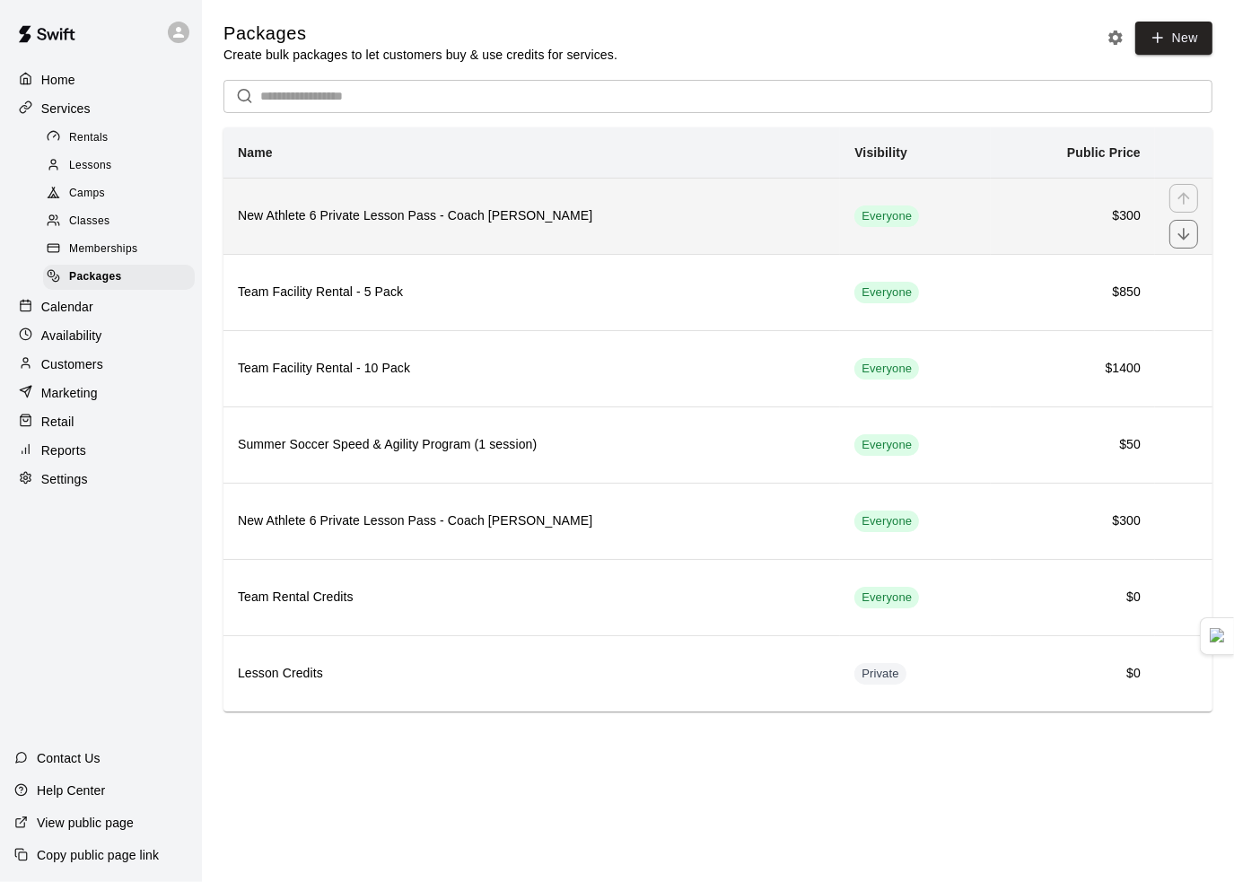
click at [624, 208] on h6 "New Athlete 6 Private Lesson Pass - Coach BJ Hitting" at bounding box center [532, 216] width 588 height 20
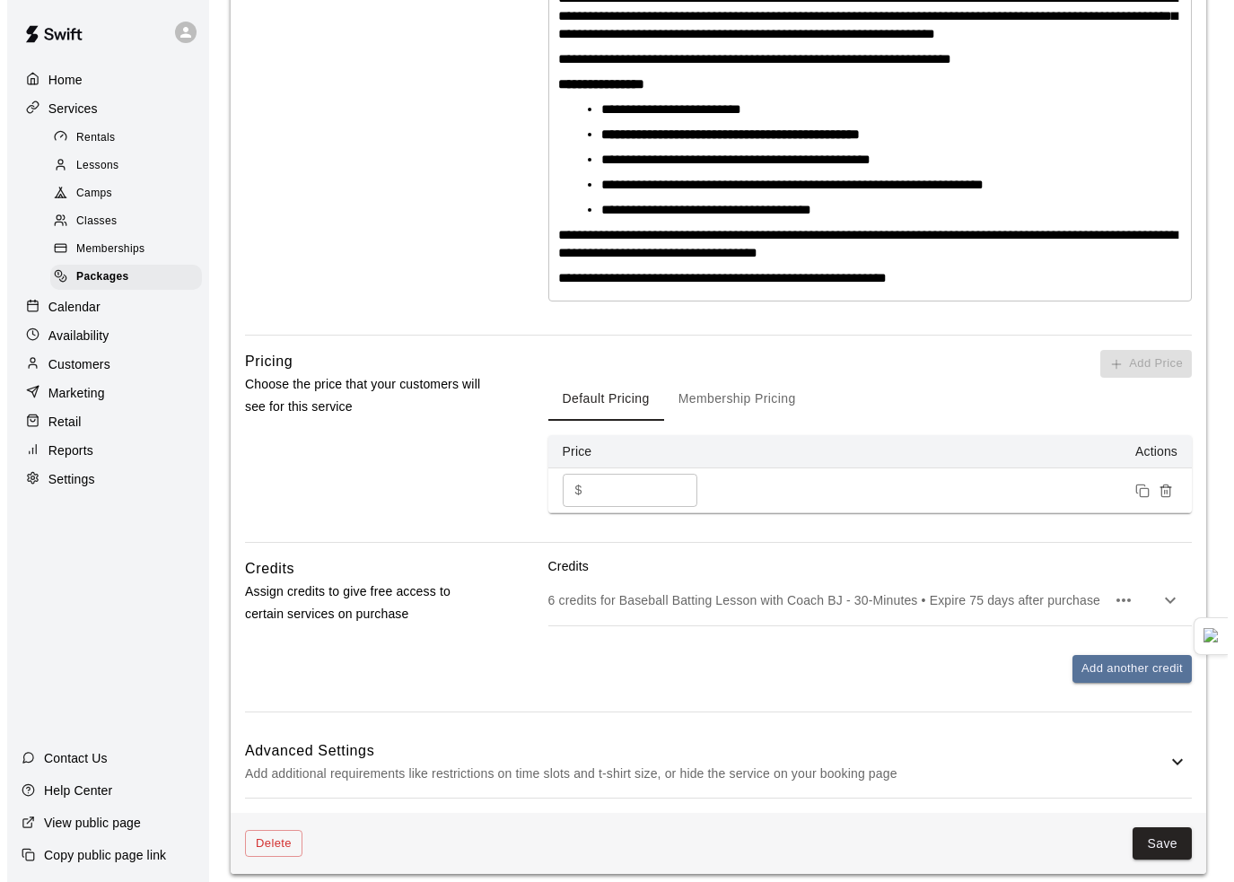
scroll to position [564, 0]
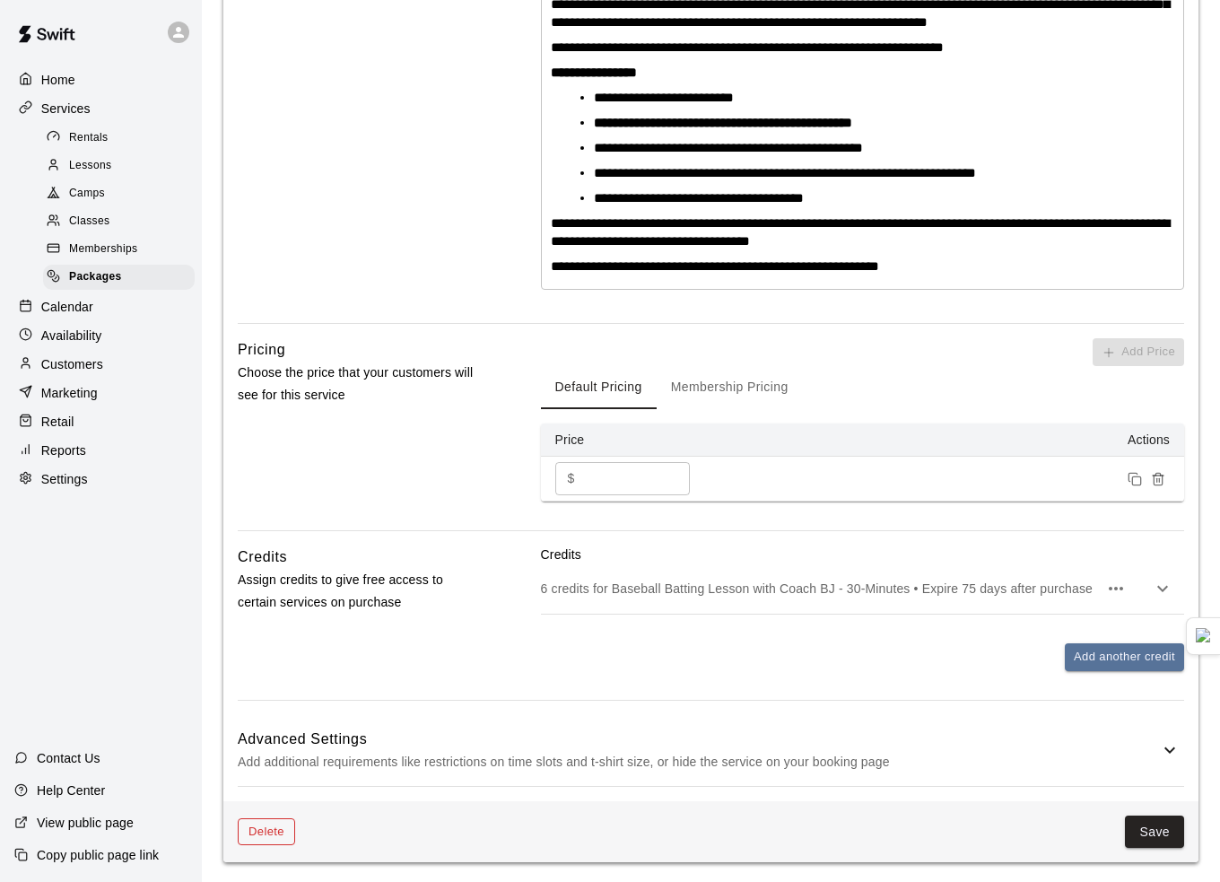
click at [260, 820] on button "Delete" at bounding box center [266, 832] width 57 height 28
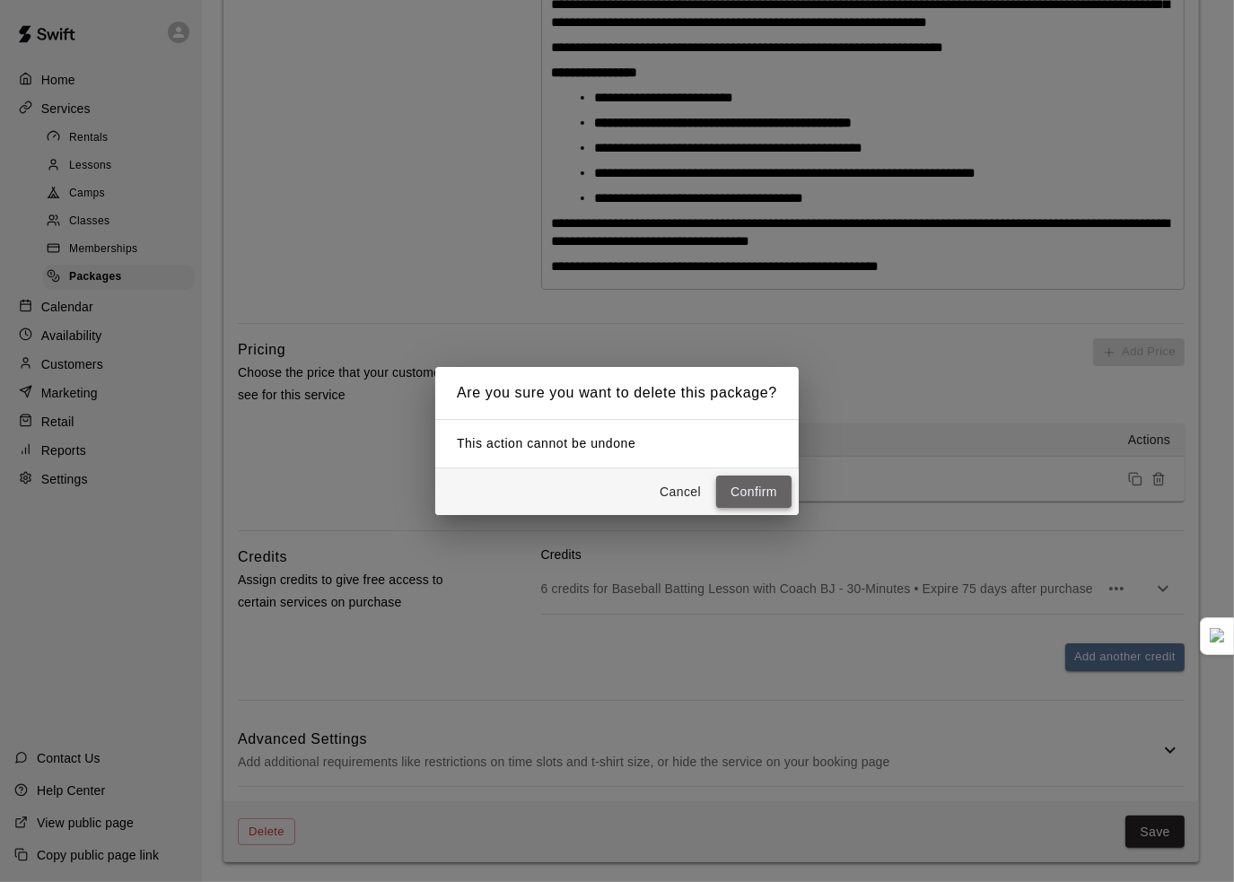
click at [764, 481] on button "Confirm" at bounding box center [753, 492] width 75 height 33
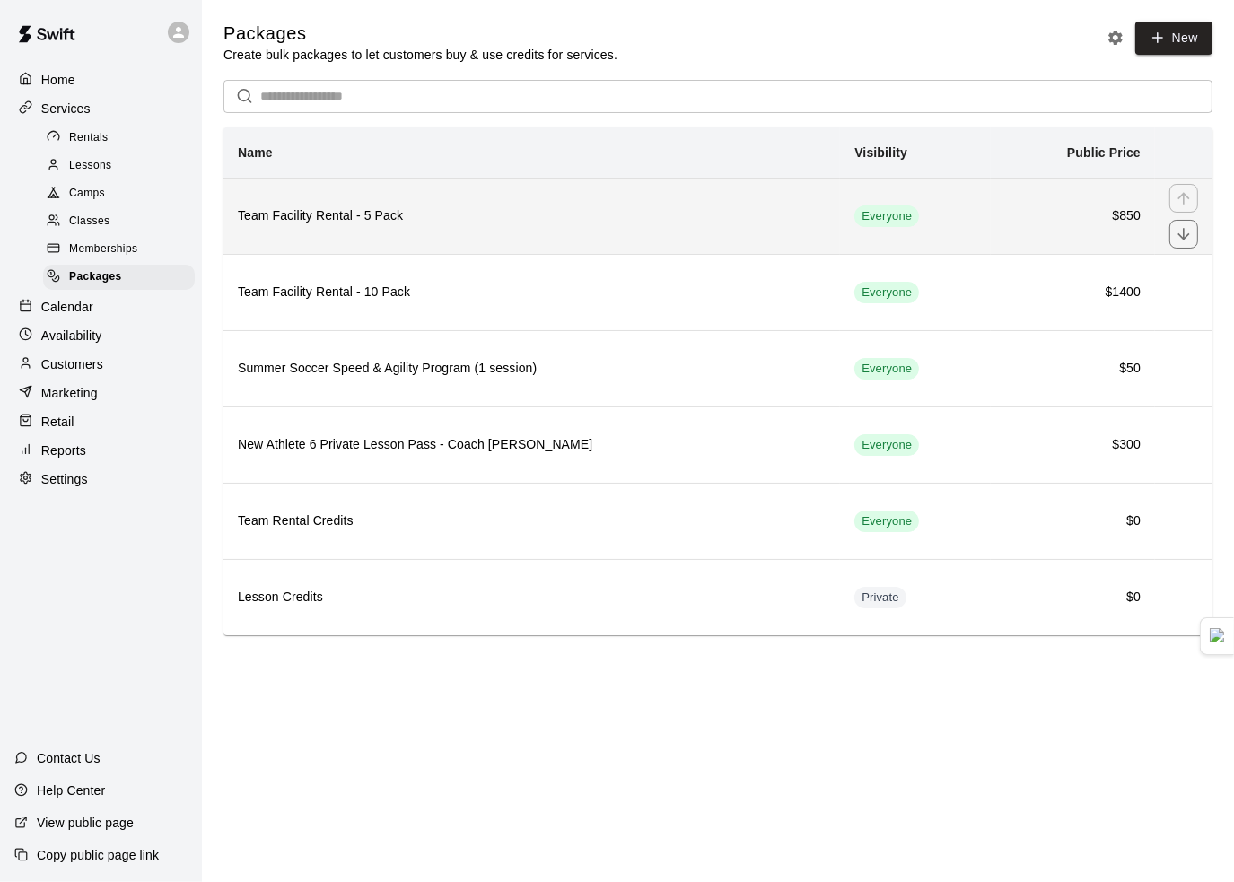
click at [437, 222] on h6 "Team Facility Rental - 5 Pack" at bounding box center [532, 216] width 588 height 20
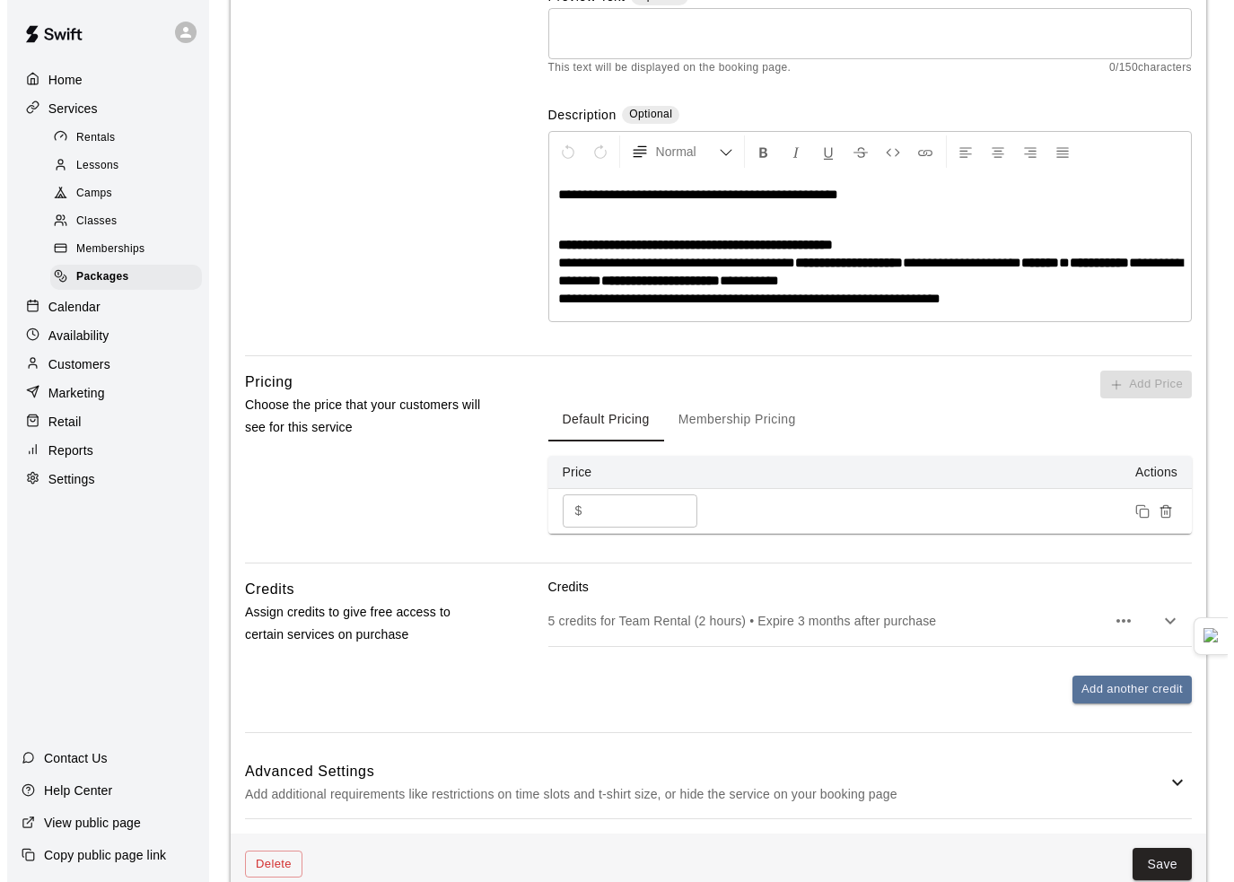
scroll to position [345, 0]
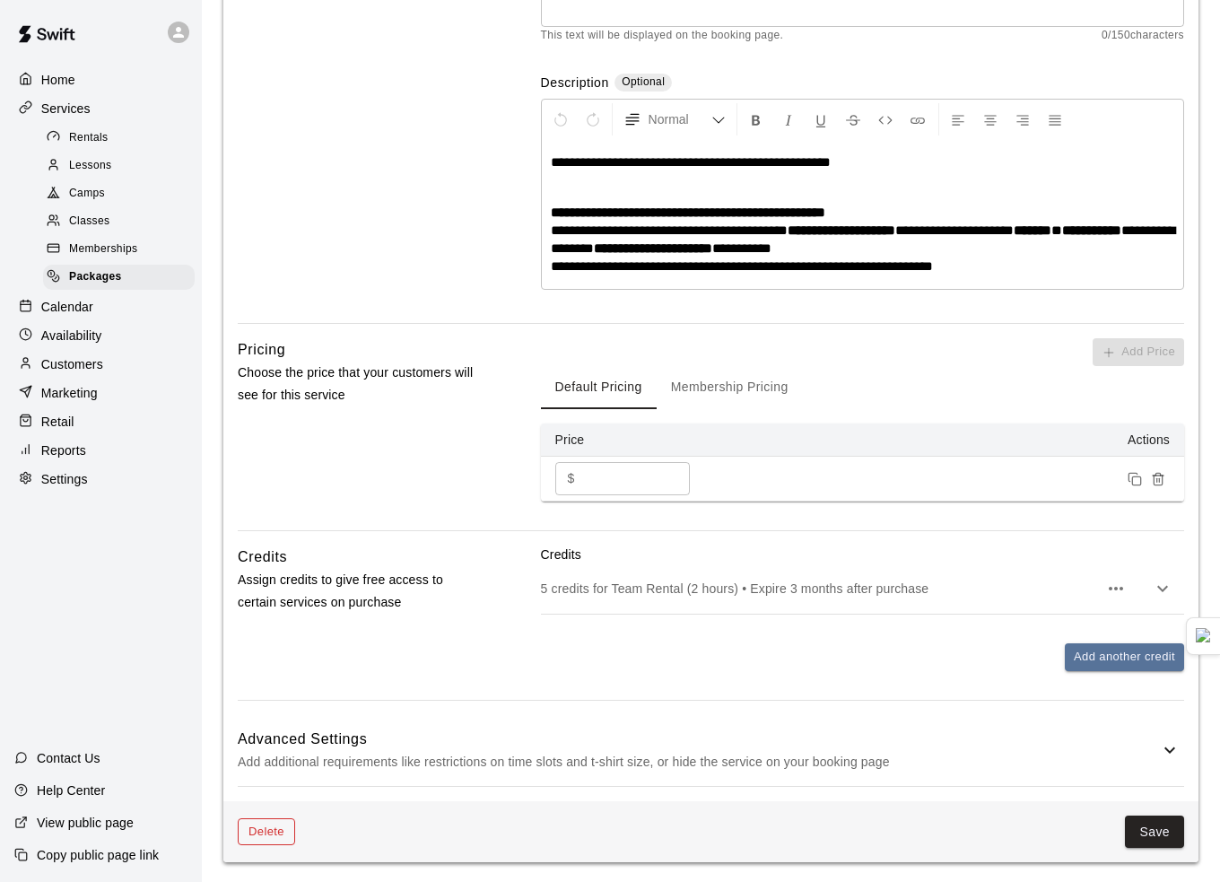
click at [257, 834] on button "Delete" at bounding box center [266, 832] width 57 height 28
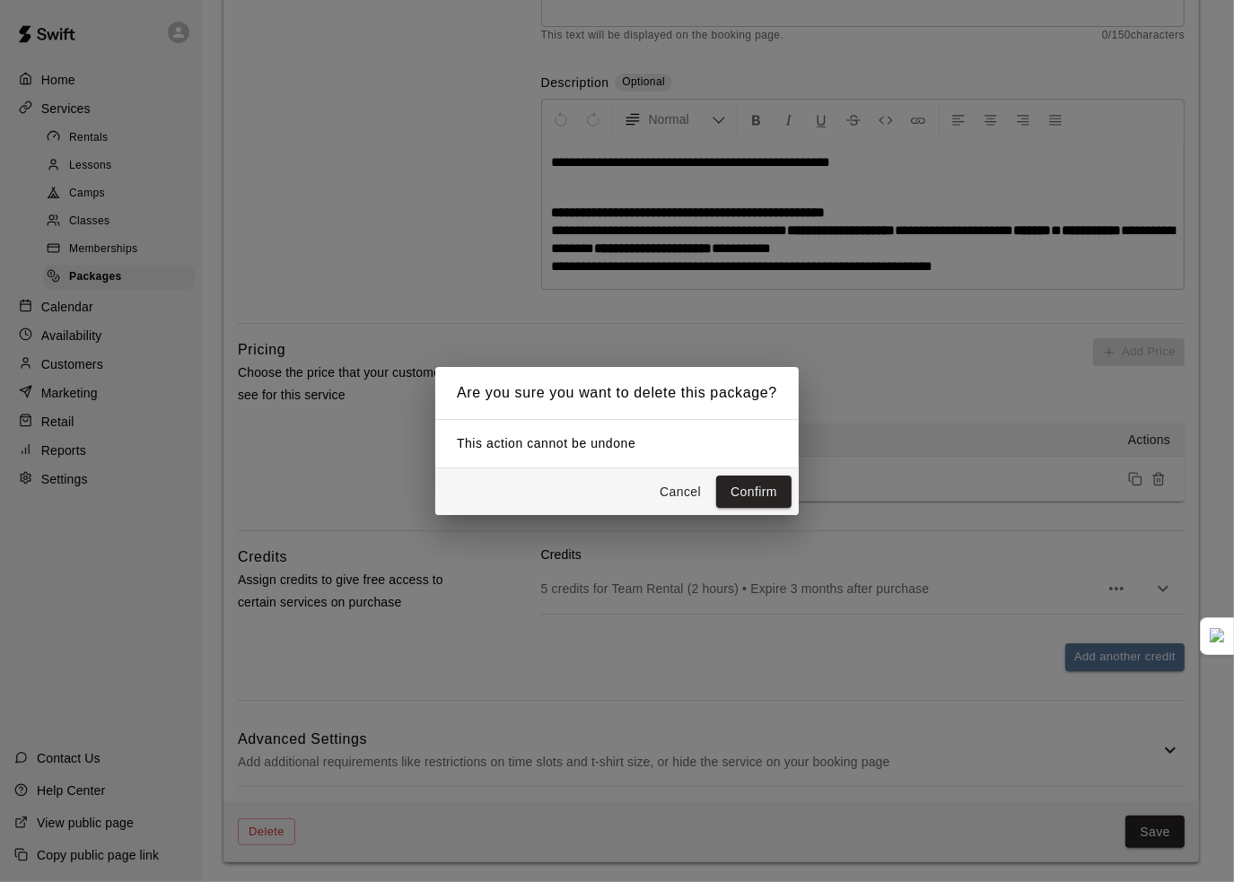
click at [732, 494] on button "Confirm" at bounding box center [753, 492] width 75 height 33
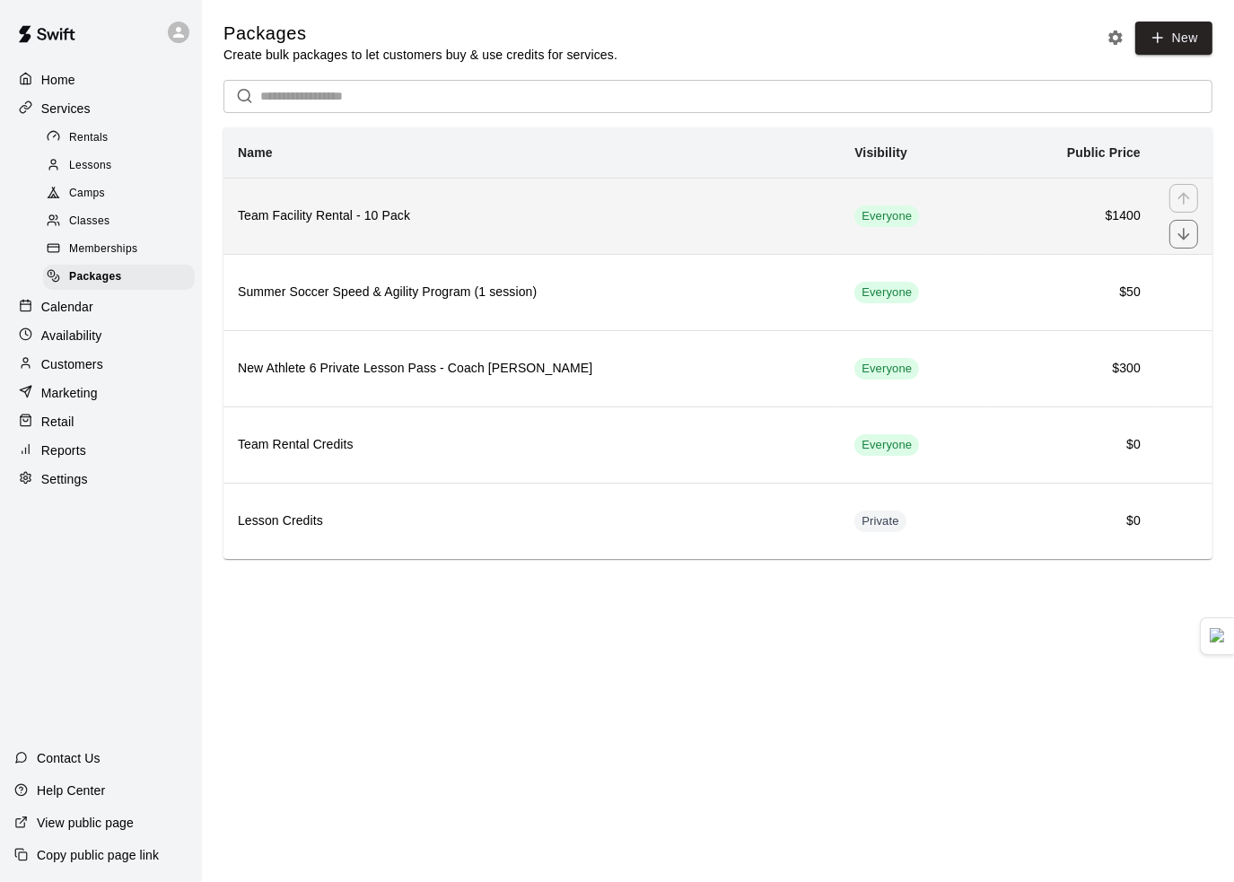
click at [403, 226] on h6 "Team Facility Rental - 10 Pack" at bounding box center [532, 216] width 588 height 20
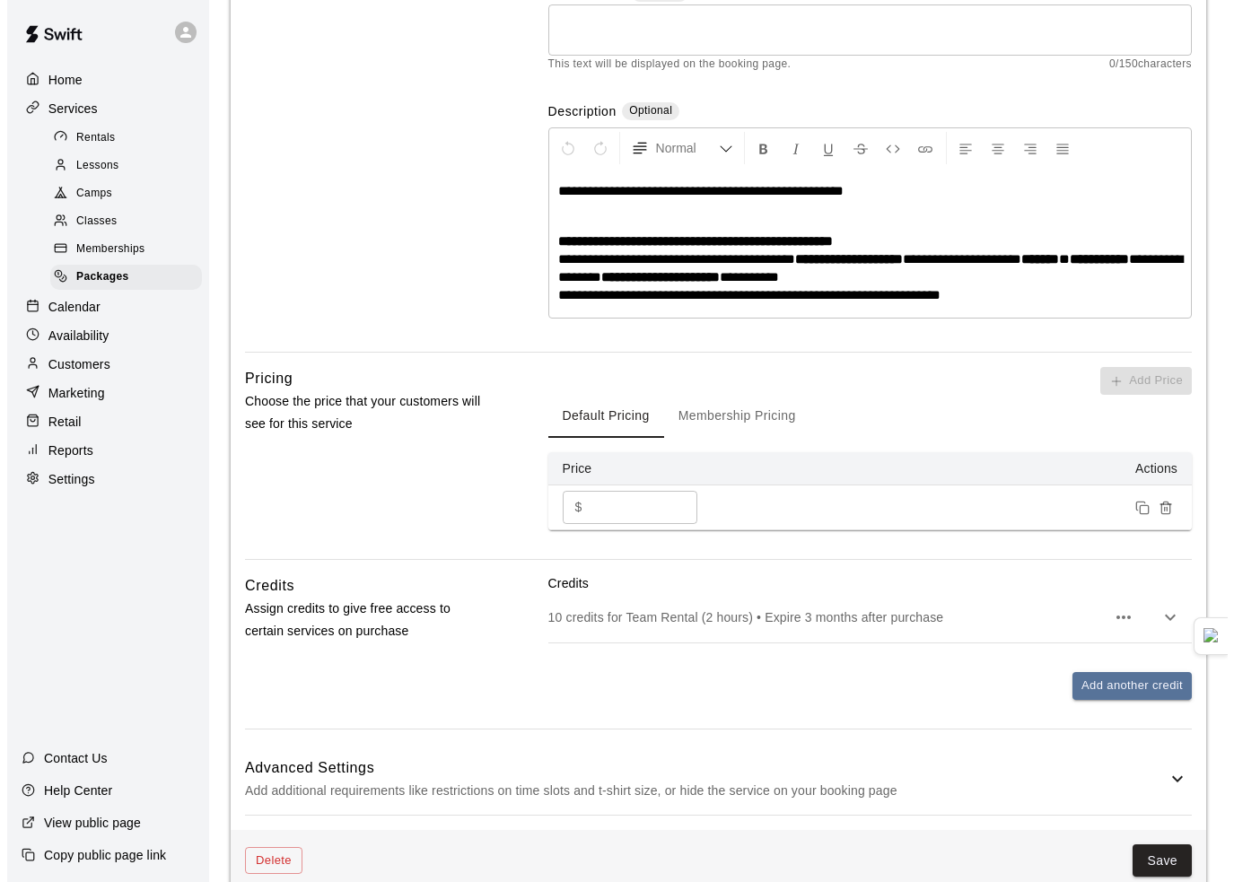
scroll to position [345, 0]
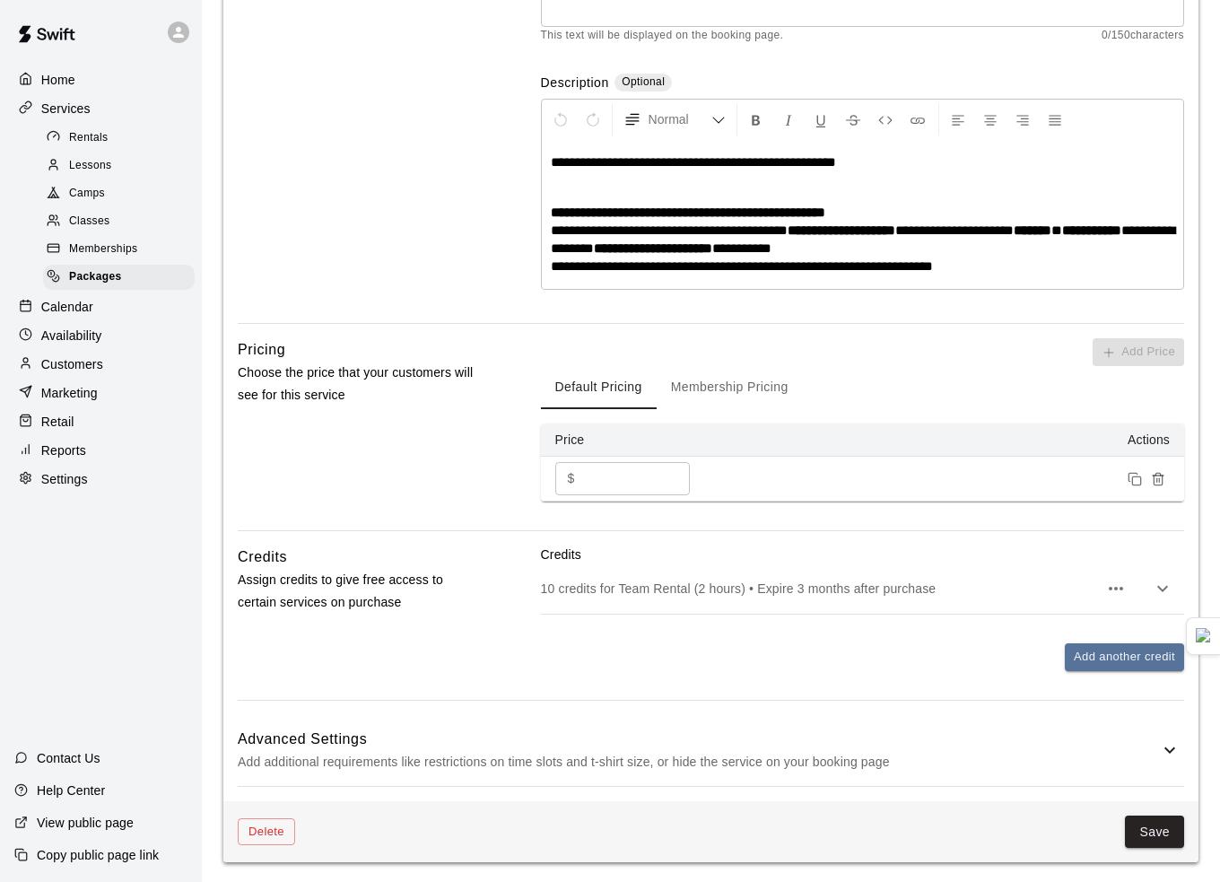
click at [264, 843] on div "Delete Save" at bounding box center [710, 832] width 975 height 62
click at [265, 831] on button "Delete" at bounding box center [266, 832] width 57 height 28
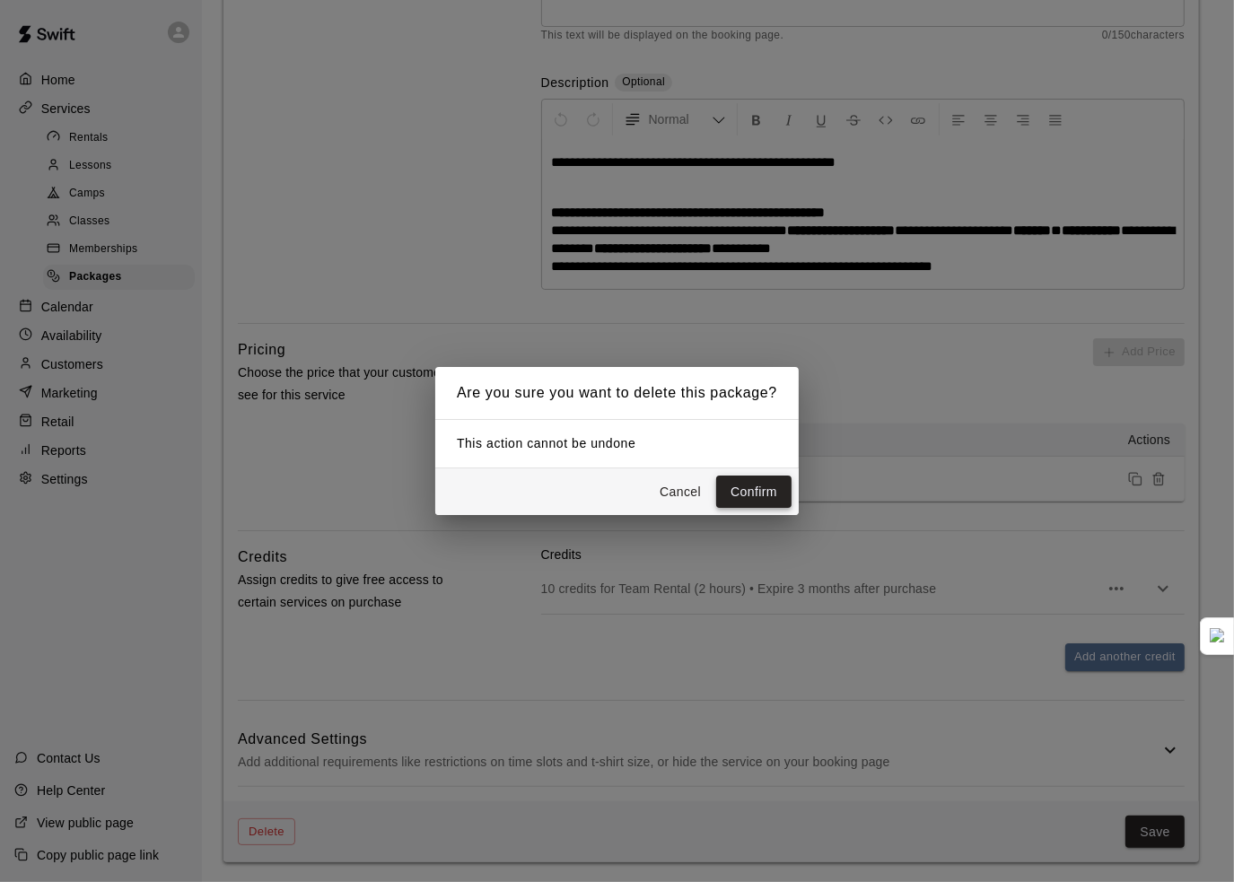
click at [726, 494] on button "Confirm" at bounding box center [753, 492] width 75 height 33
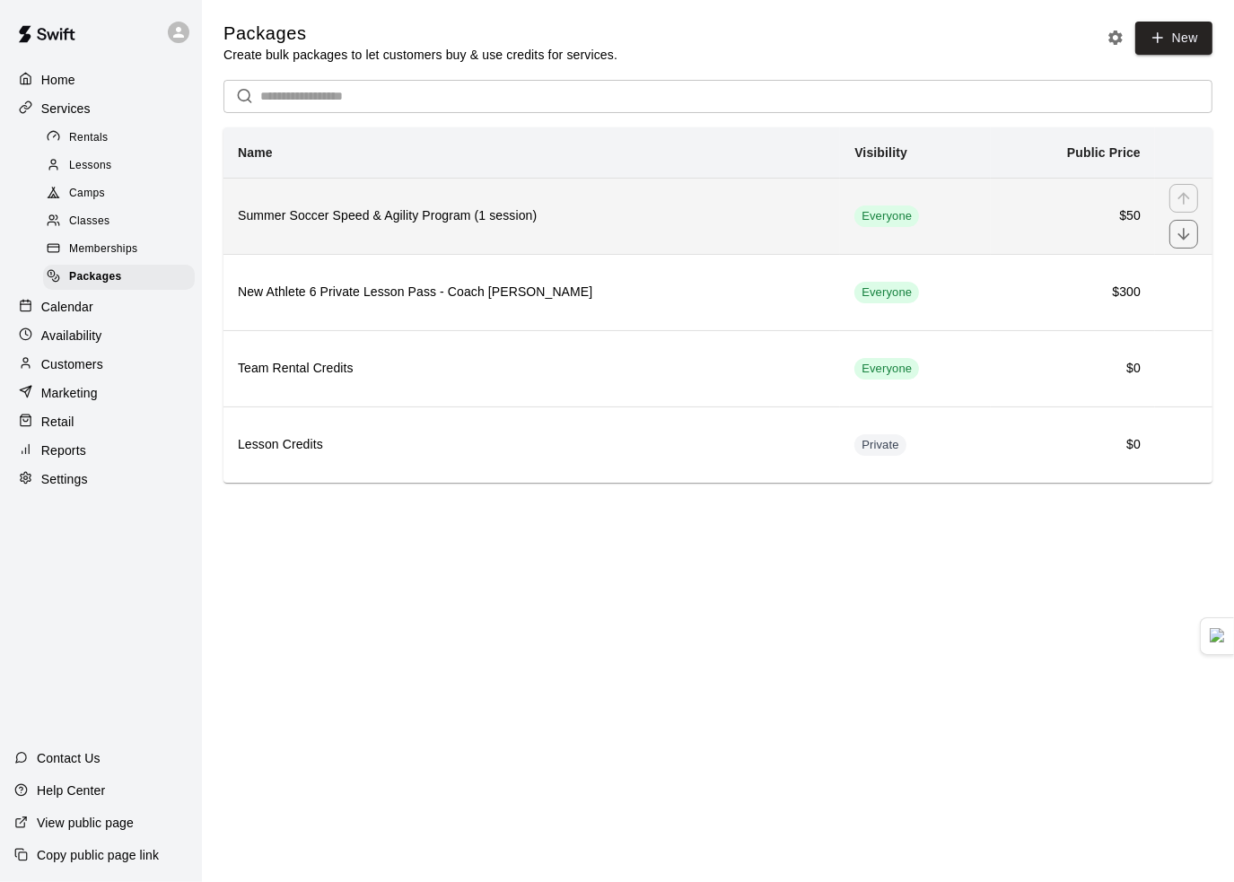
click at [359, 215] on h6 "Summer Soccer Speed & Agility Program (1 session)" at bounding box center [532, 216] width 588 height 20
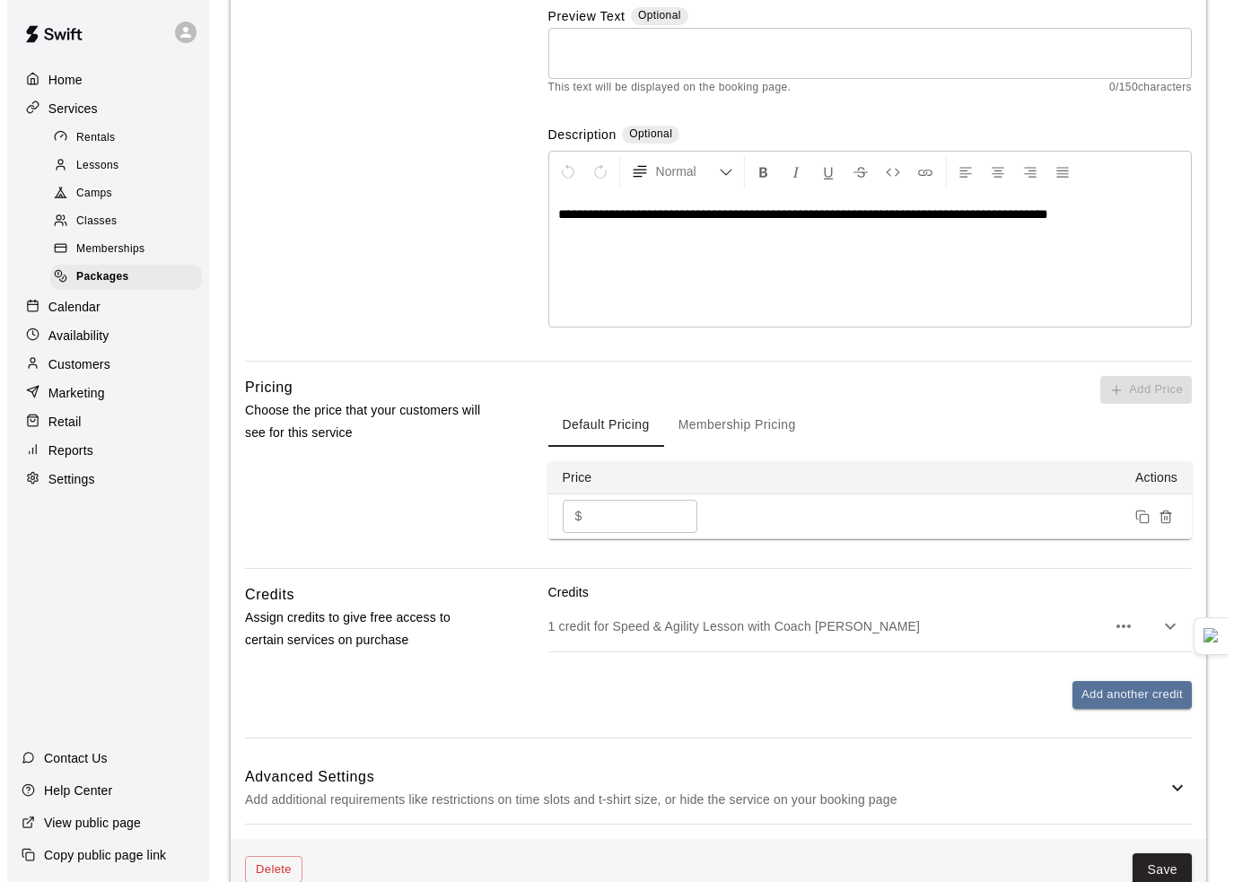
scroll to position [330, 0]
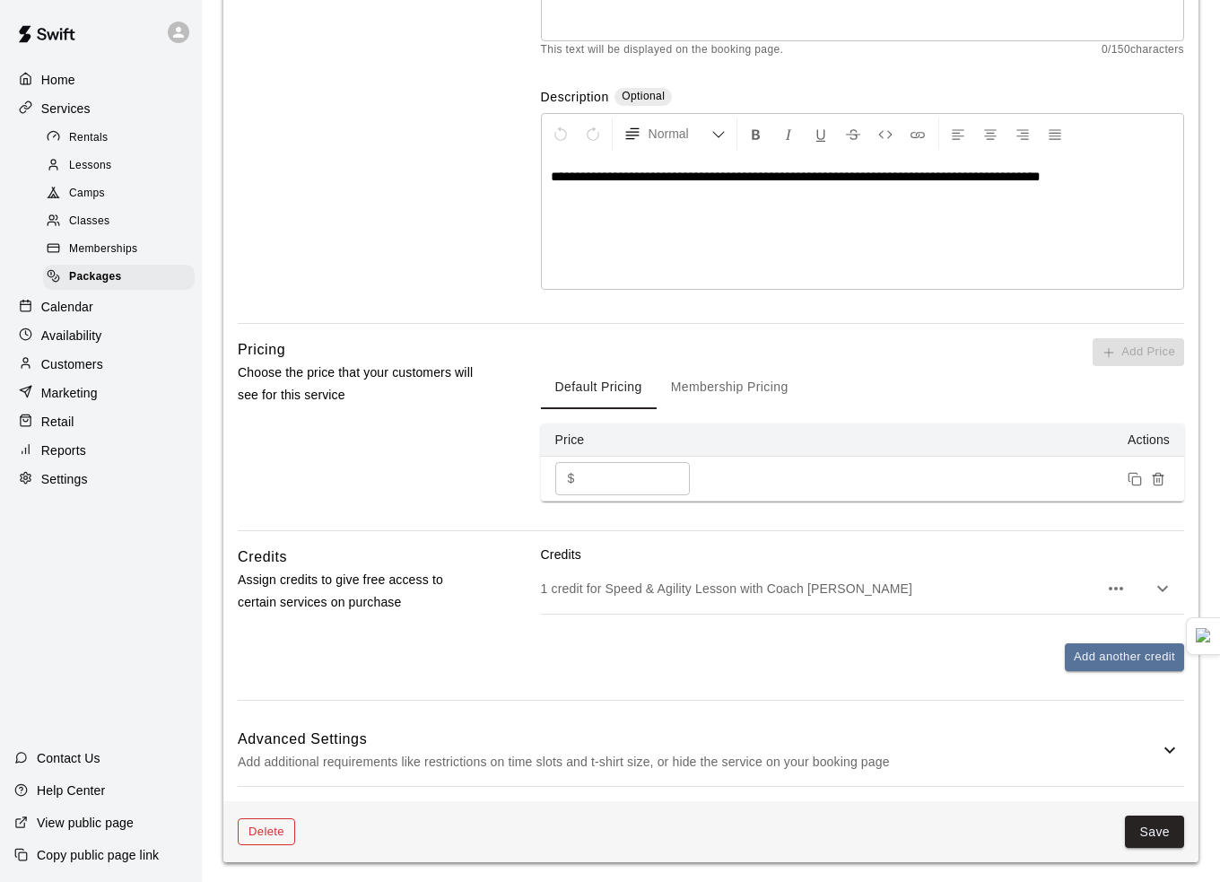
click at [266, 820] on button "Delete" at bounding box center [266, 832] width 57 height 28
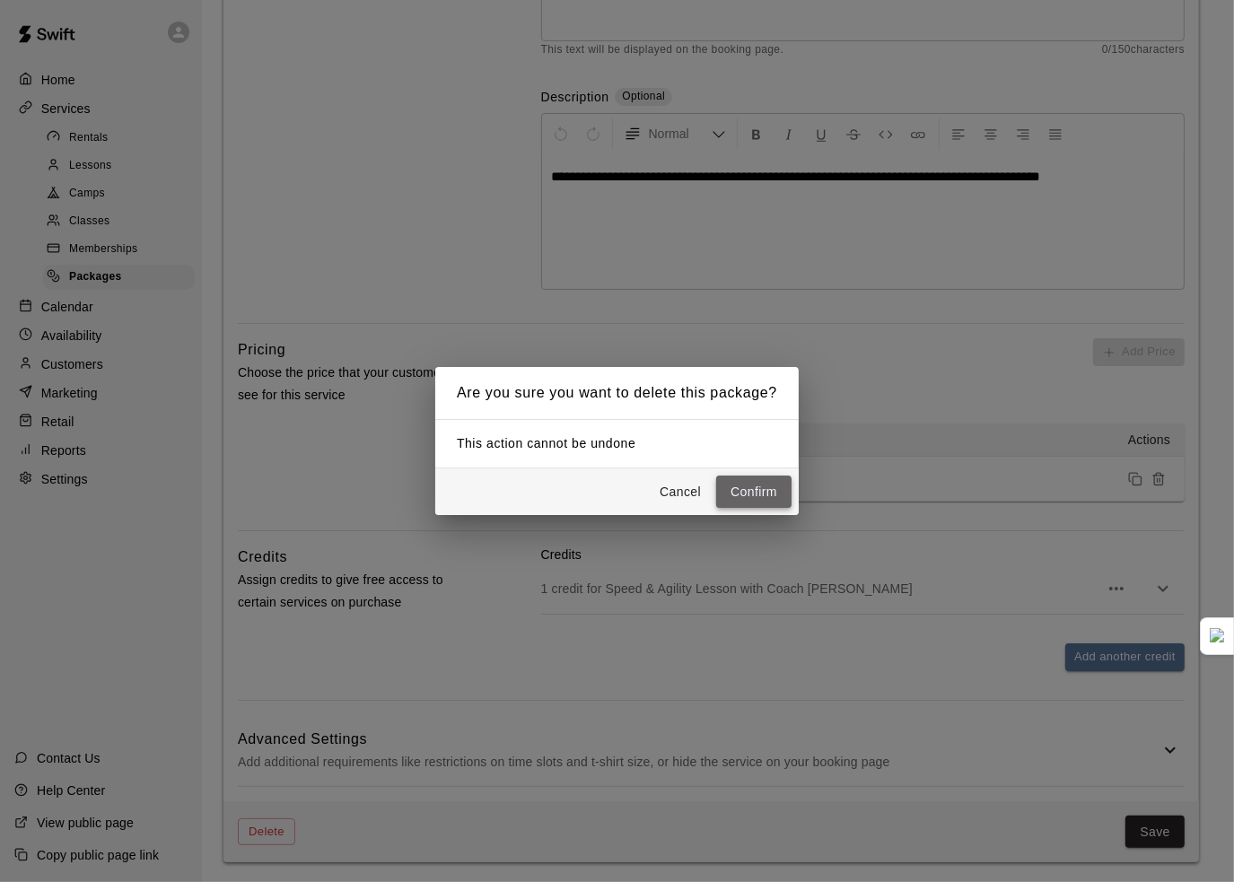
click at [739, 494] on button "Confirm" at bounding box center [753, 492] width 75 height 33
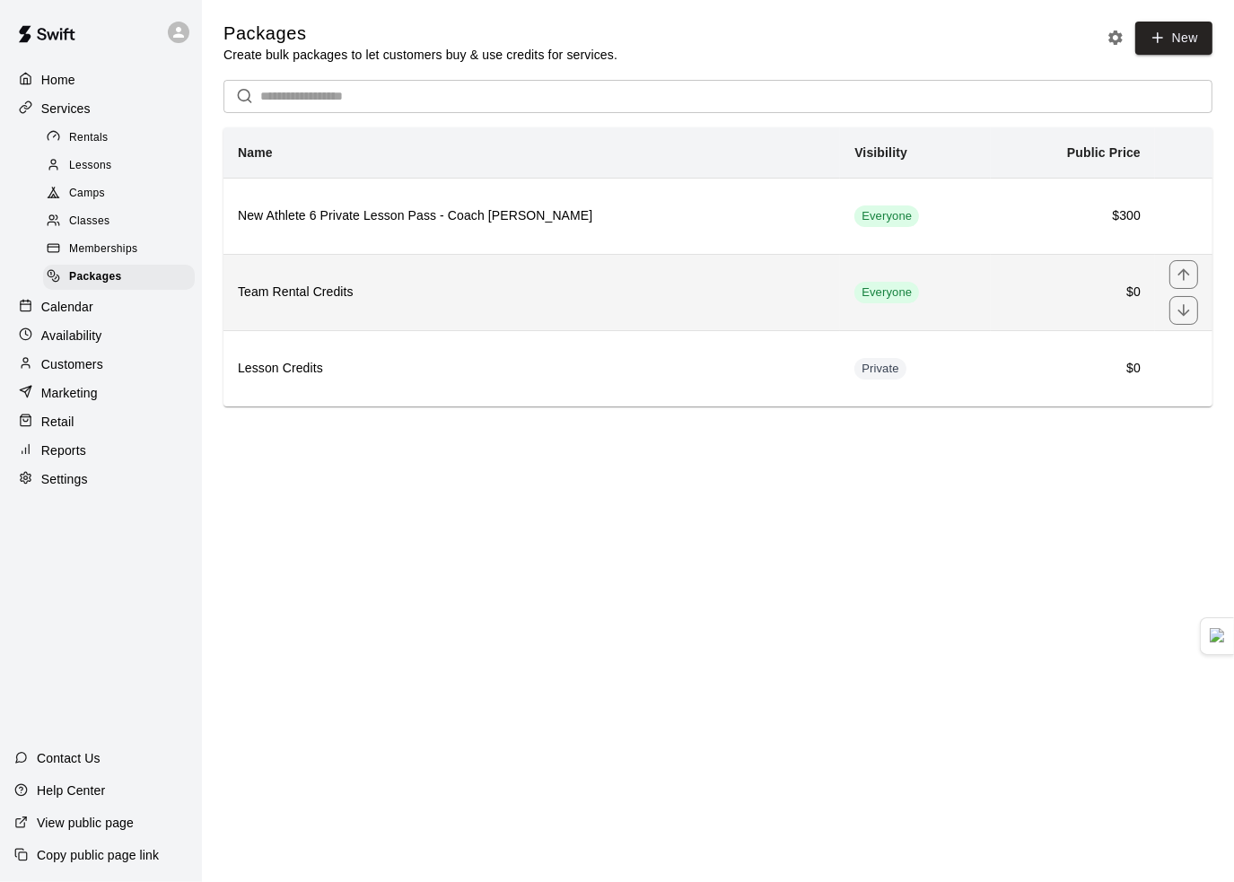
click at [395, 292] on h6 "Team Rental Credits" at bounding box center [532, 293] width 588 height 20
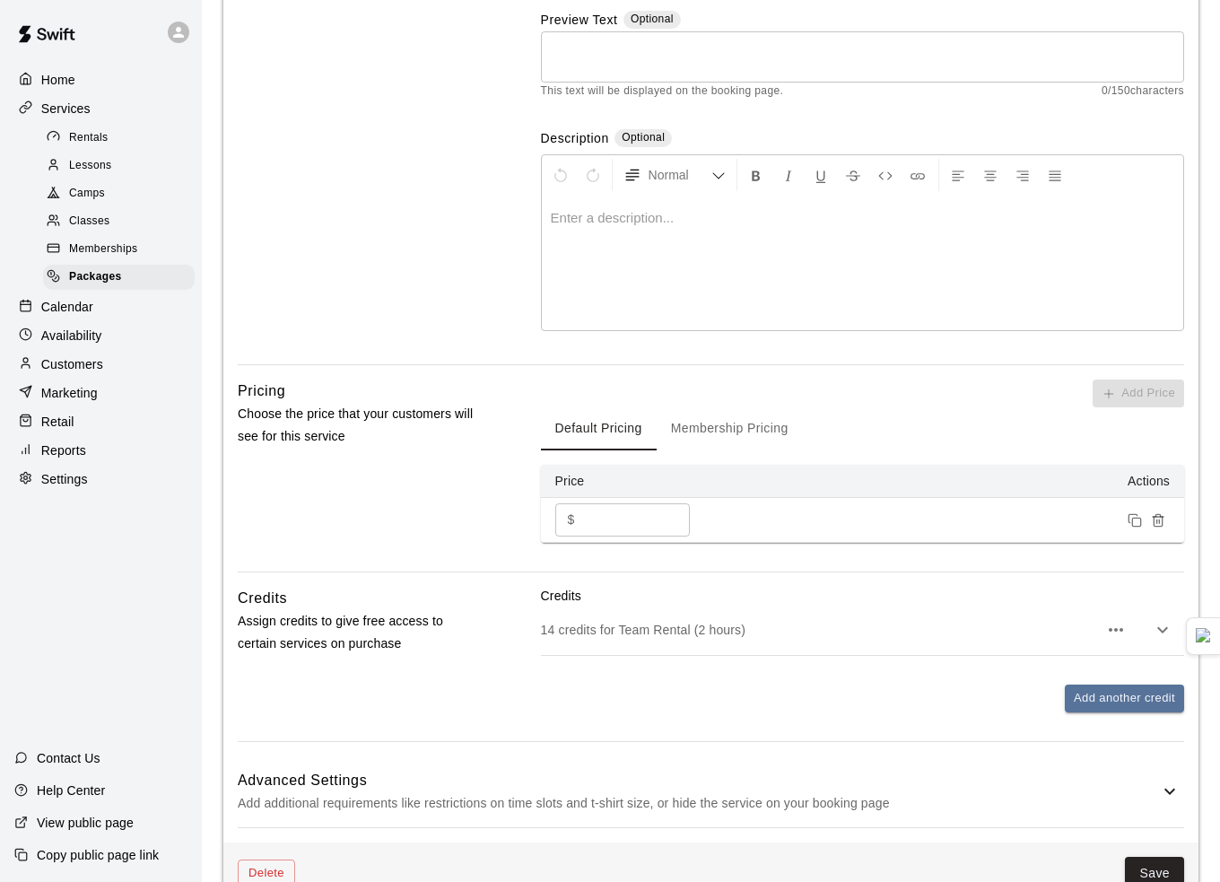
scroll to position [330, 0]
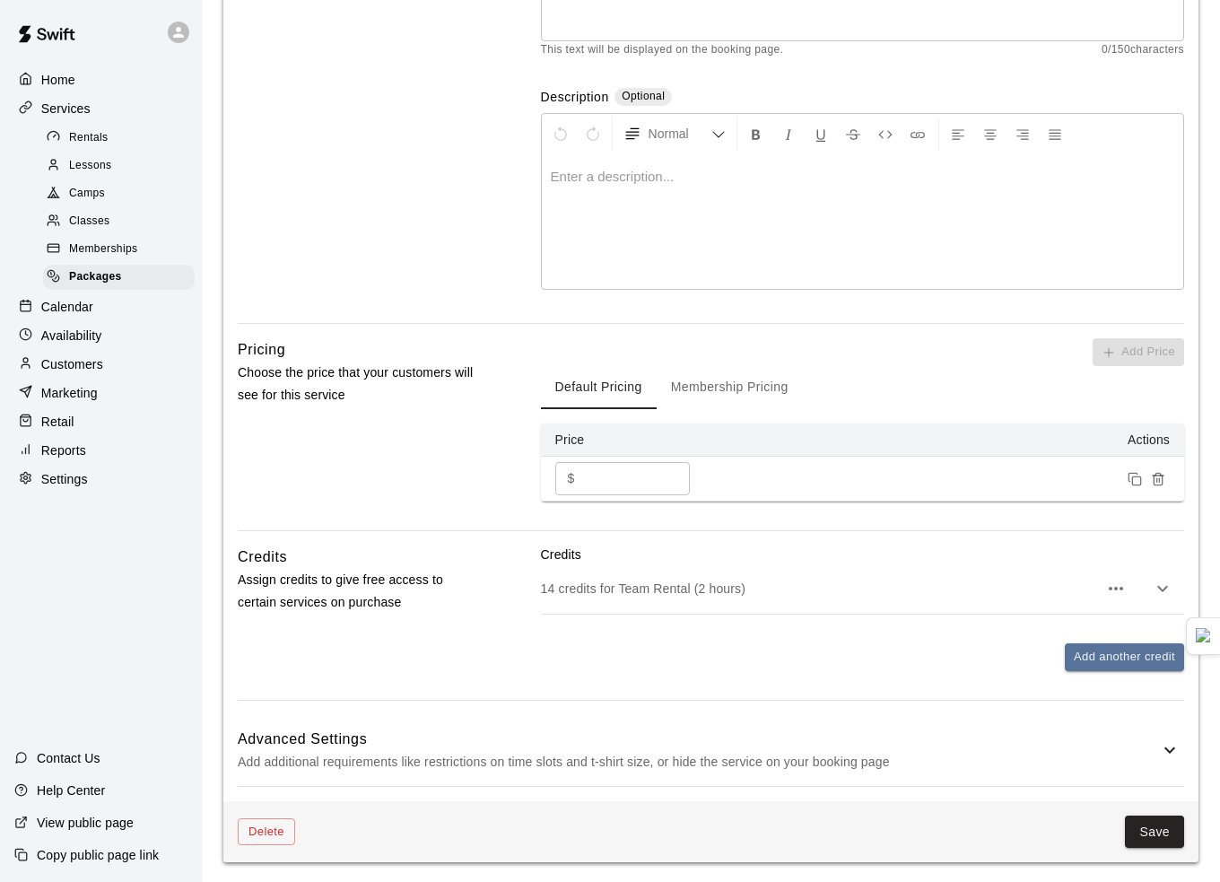
click at [474, 763] on p "Add additional requirements like restrictions on time slots and t-shirt size, o…" at bounding box center [699, 762] width 922 height 22
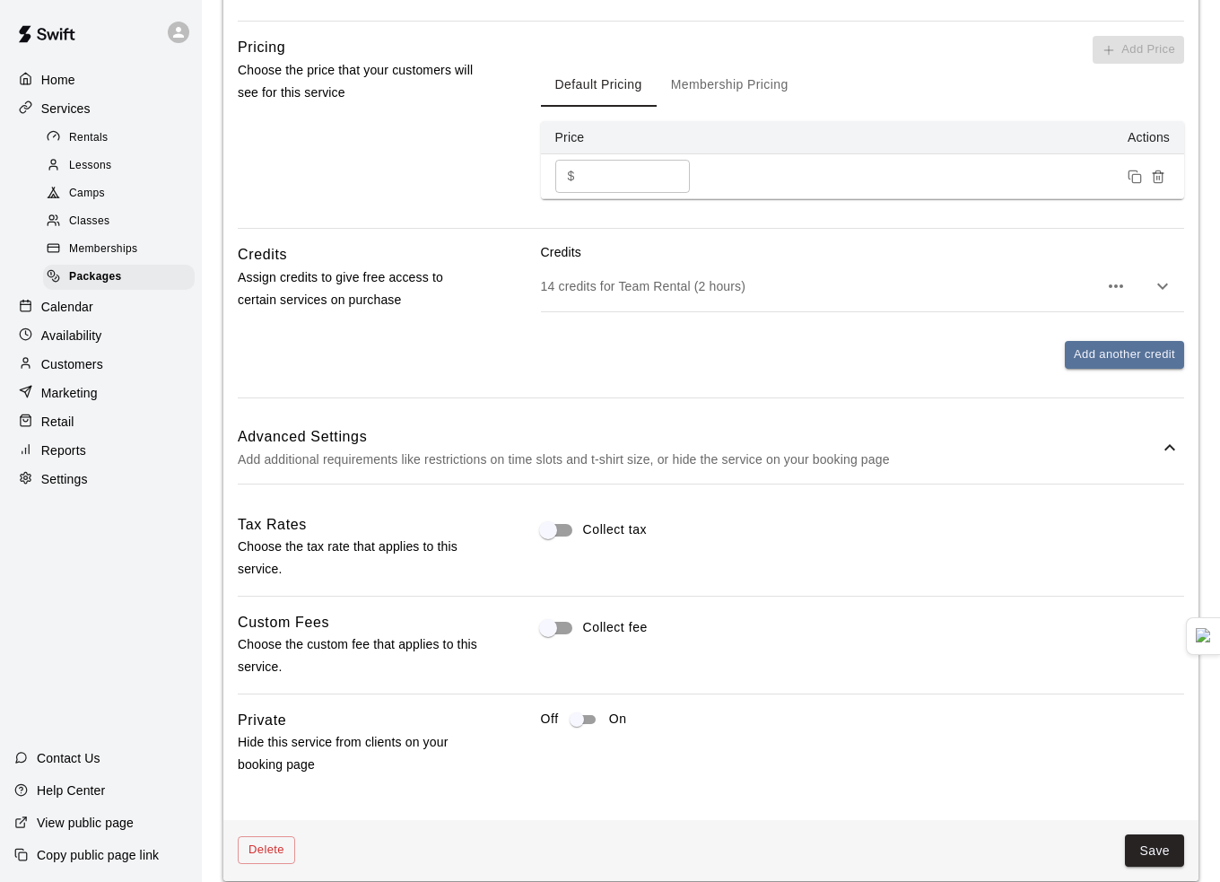
scroll to position [651, 0]
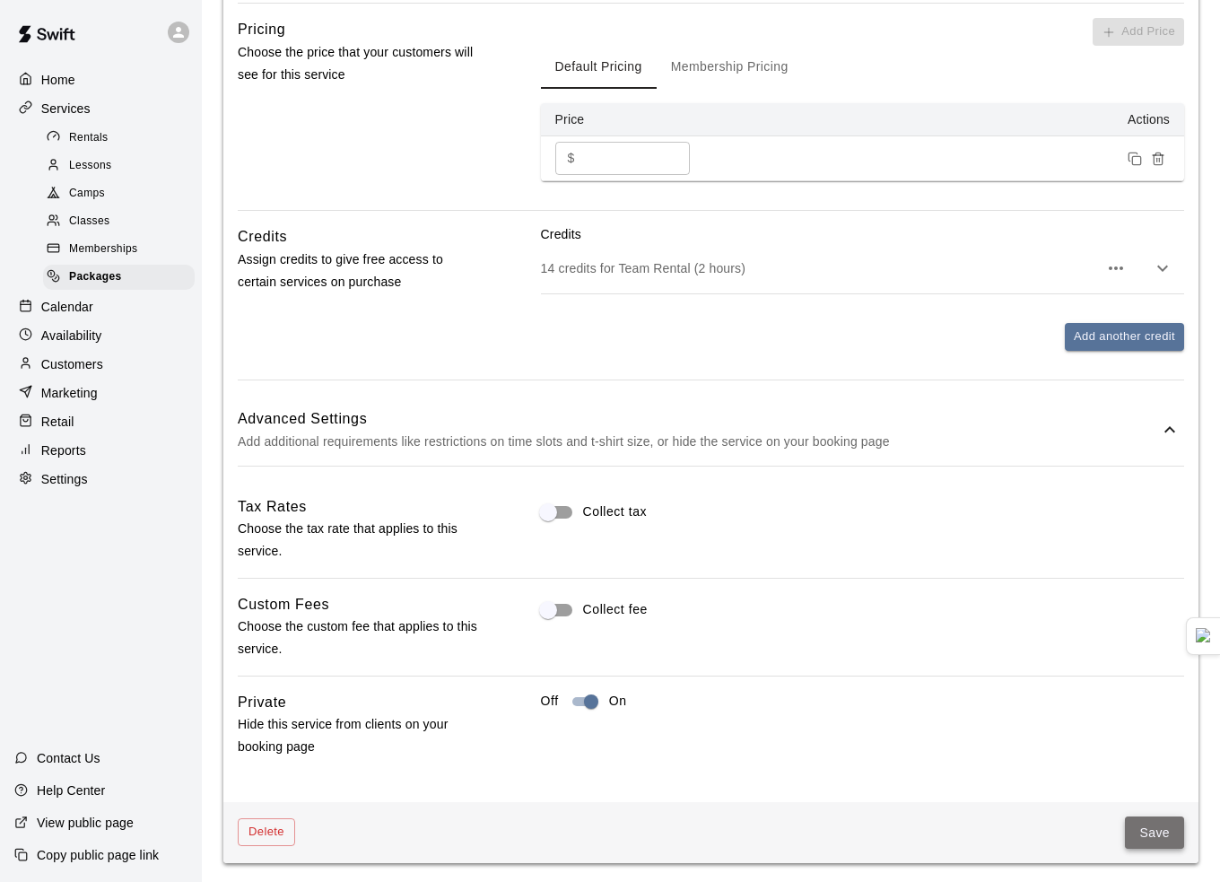
click at [1166, 830] on button "Save" at bounding box center [1154, 833] width 59 height 33
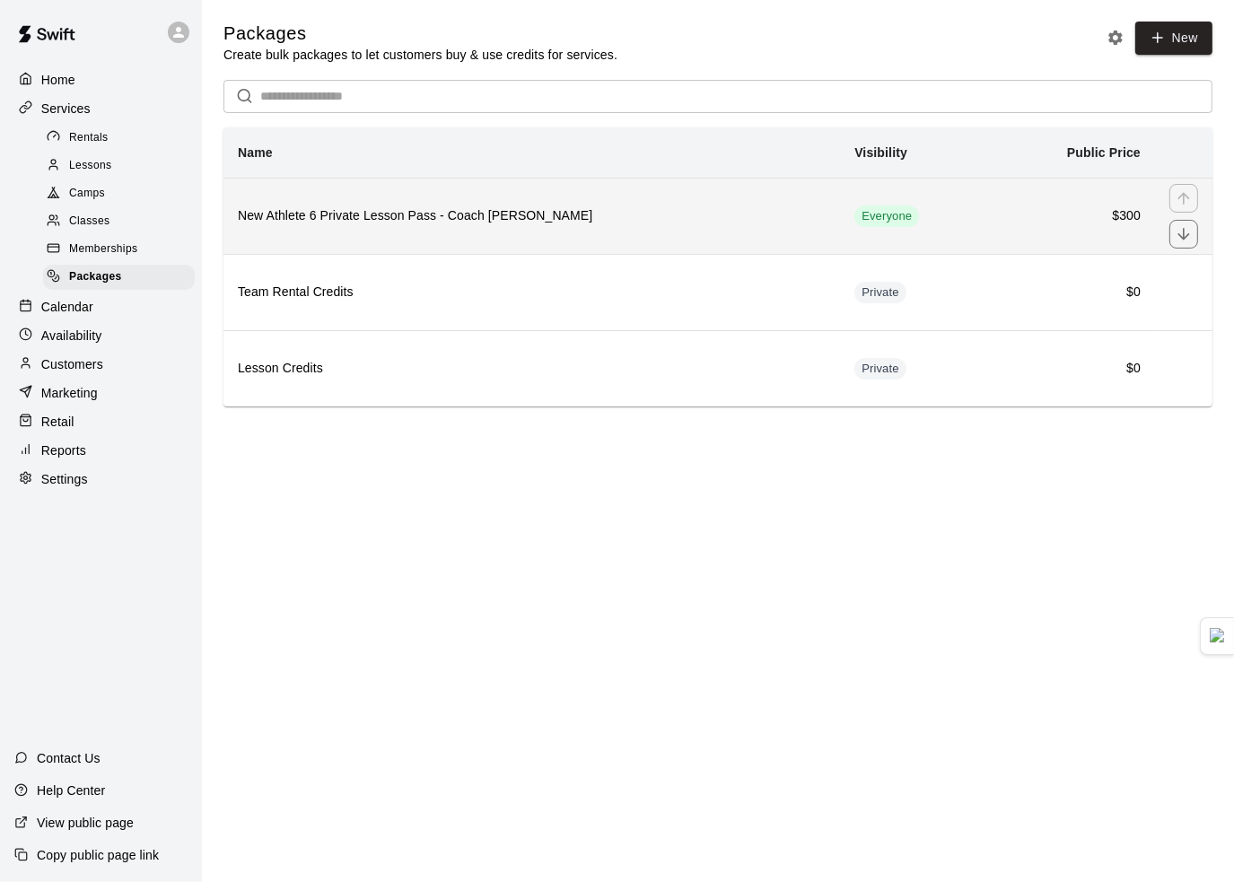
click at [332, 221] on h6 "New Athlete 6 Private Lesson Pass - Coach Jaden" at bounding box center [532, 216] width 588 height 20
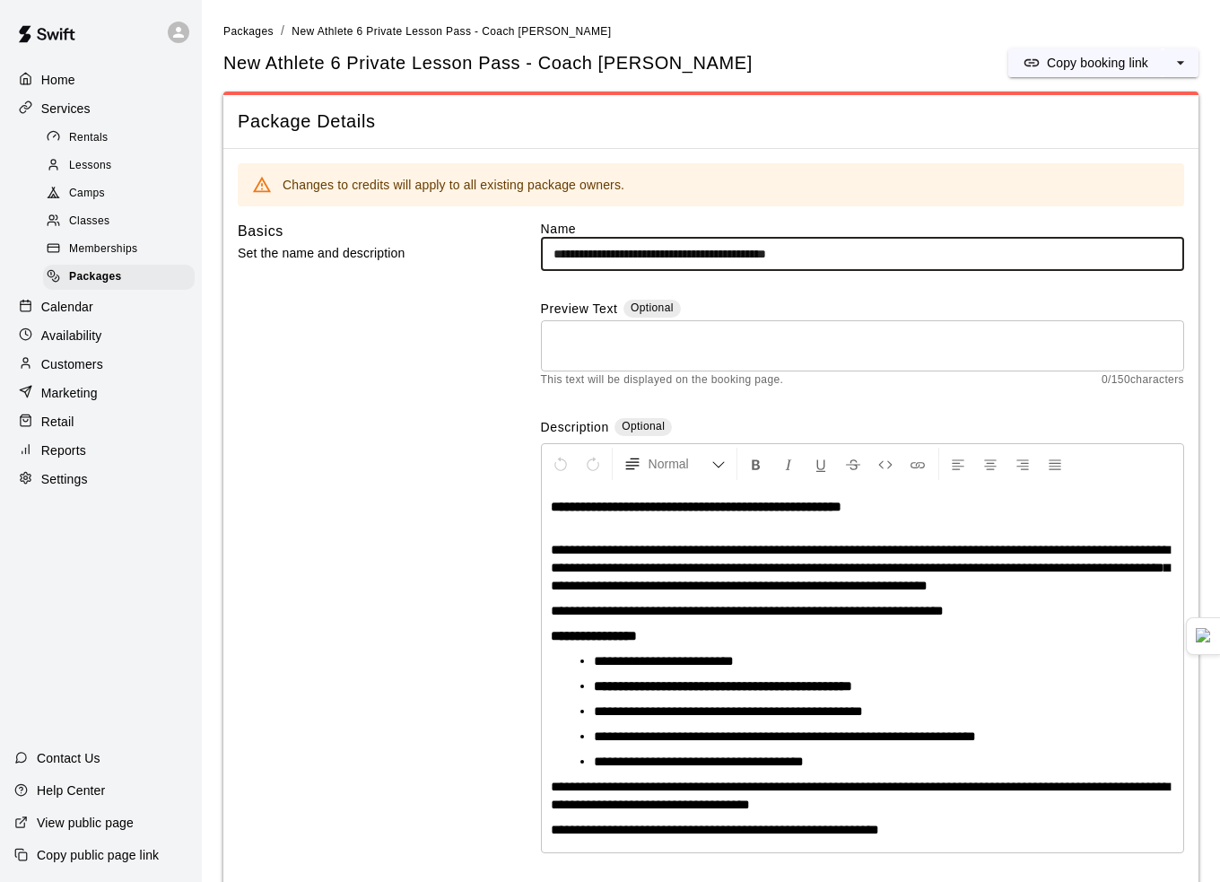
drag, startPoint x: 583, startPoint y: 254, endPoint x: 406, endPoint y: 226, distance: 179.9
click at [406, 226] on div "**********" at bounding box center [711, 554] width 947 height 668
drag, startPoint x: 601, startPoint y: 254, endPoint x: 512, endPoint y: 249, distance: 89.0
click at [512, 249] on div "**********" at bounding box center [711, 554] width 947 height 668
click at [687, 254] on input "**********" at bounding box center [862, 254] width 643 height 33
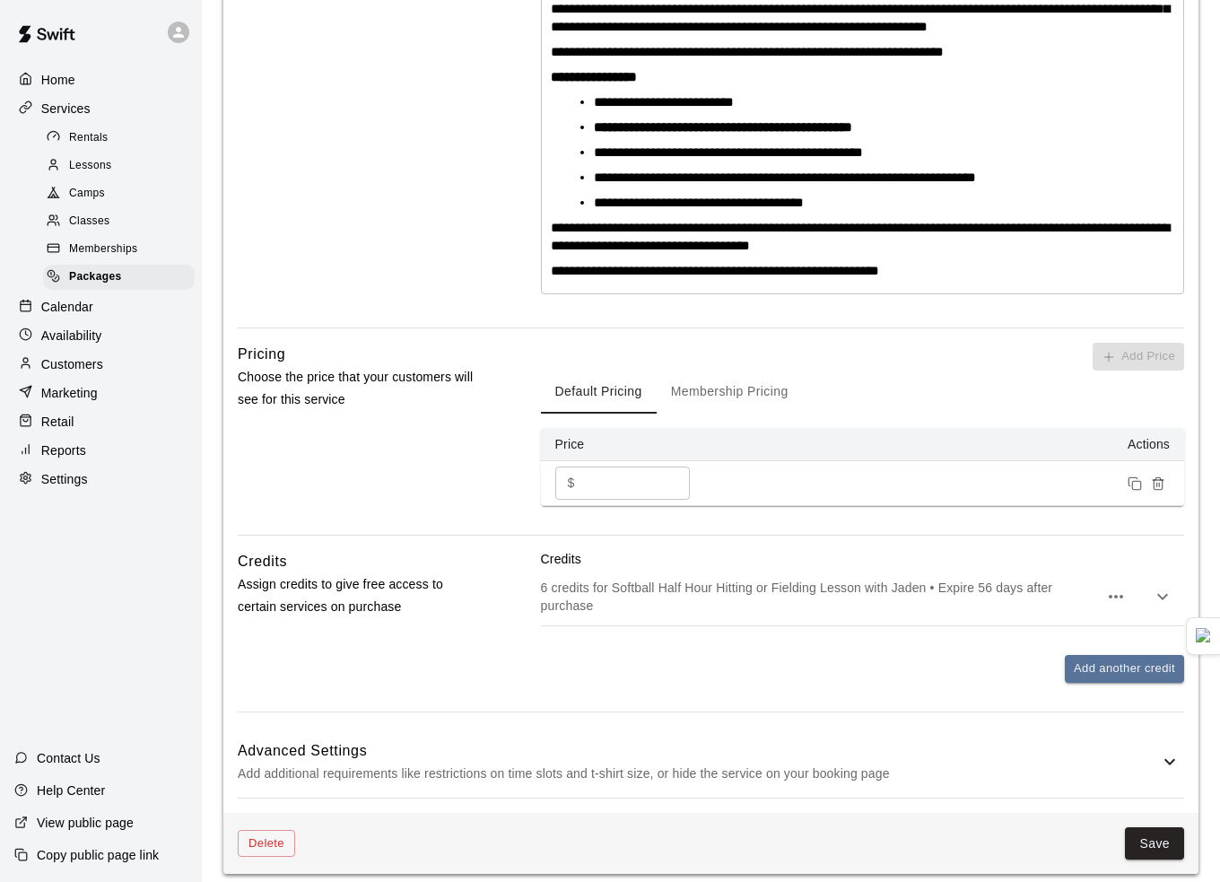
scroll to position [571, 0]
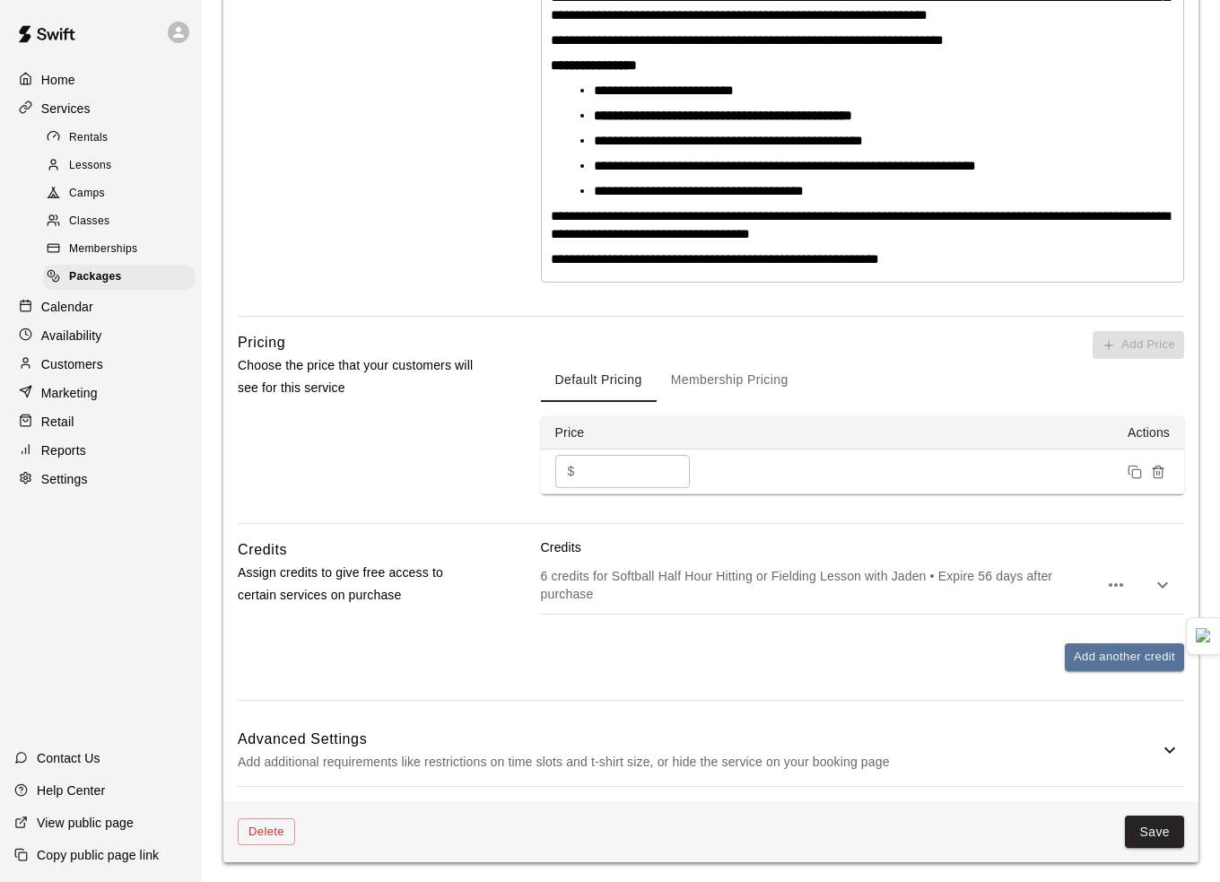
type input "**********"
click at [1038, 583] on p "6 credits for Softball Half Hour Hitting or Fielding Lesson with Jaden • Expire…" at bounding box center [819, 585] width 557 height 36
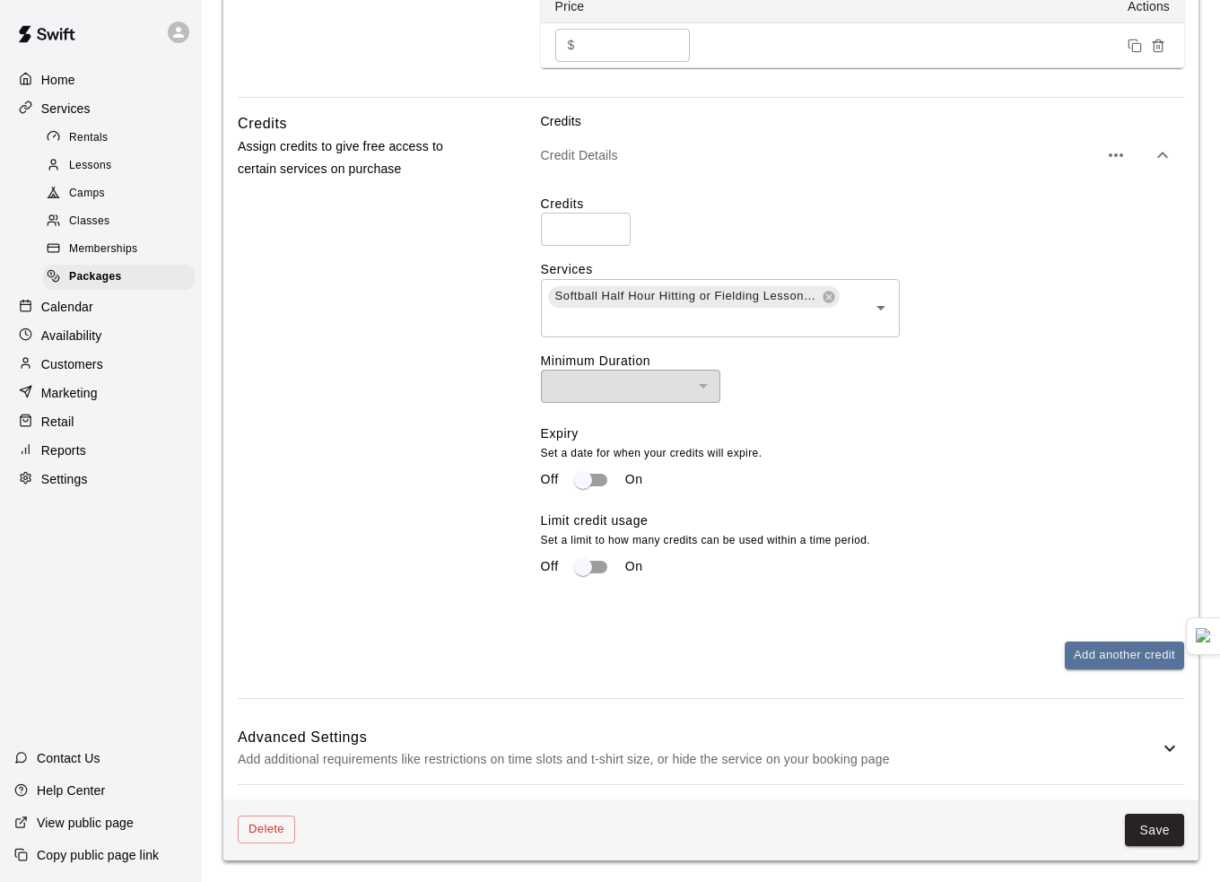
scroll to position [1001, 0]
click at [1159, 828] on button "Save" at bounding box center [1154, 830] width 59 height 33
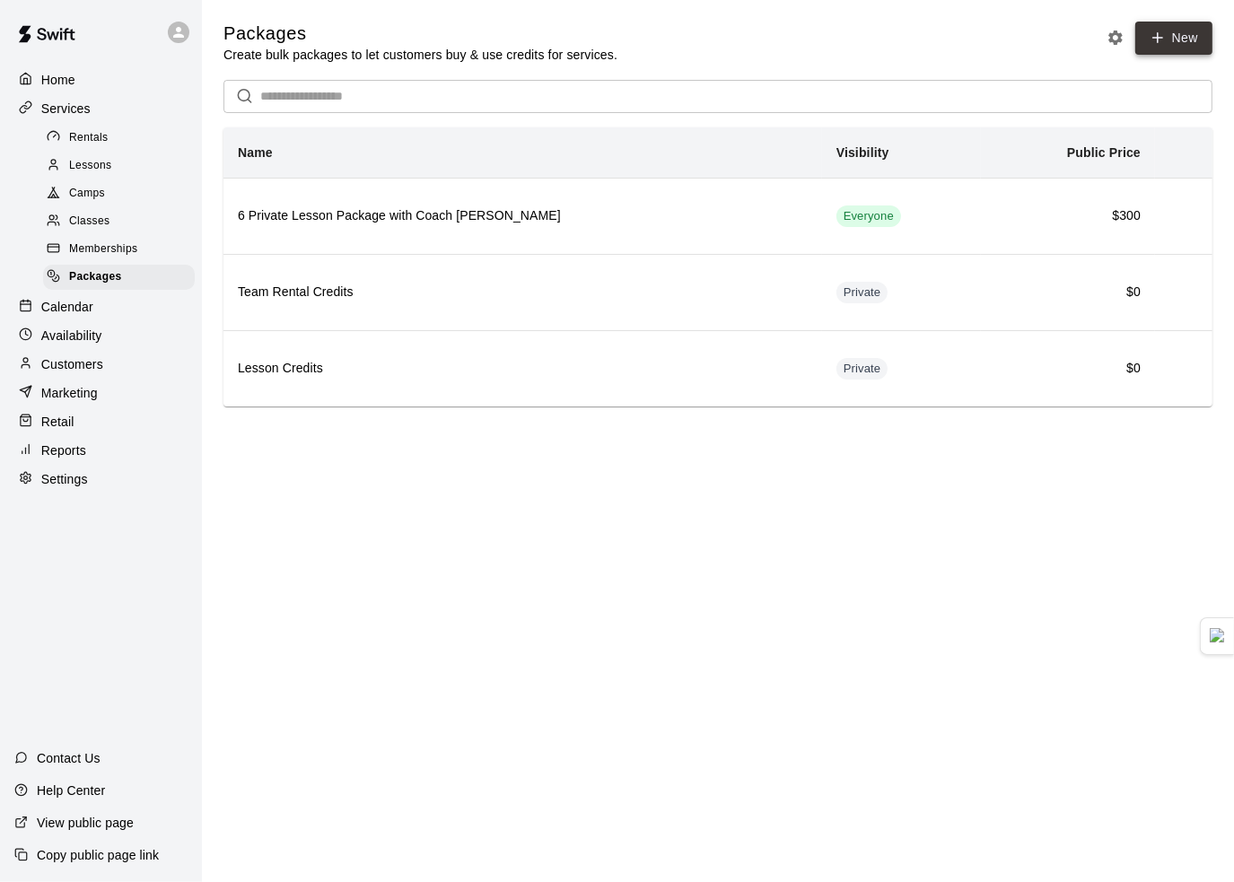
click at [1164, 42] on icon at bounding box center [1158, 38] width 16 height 16
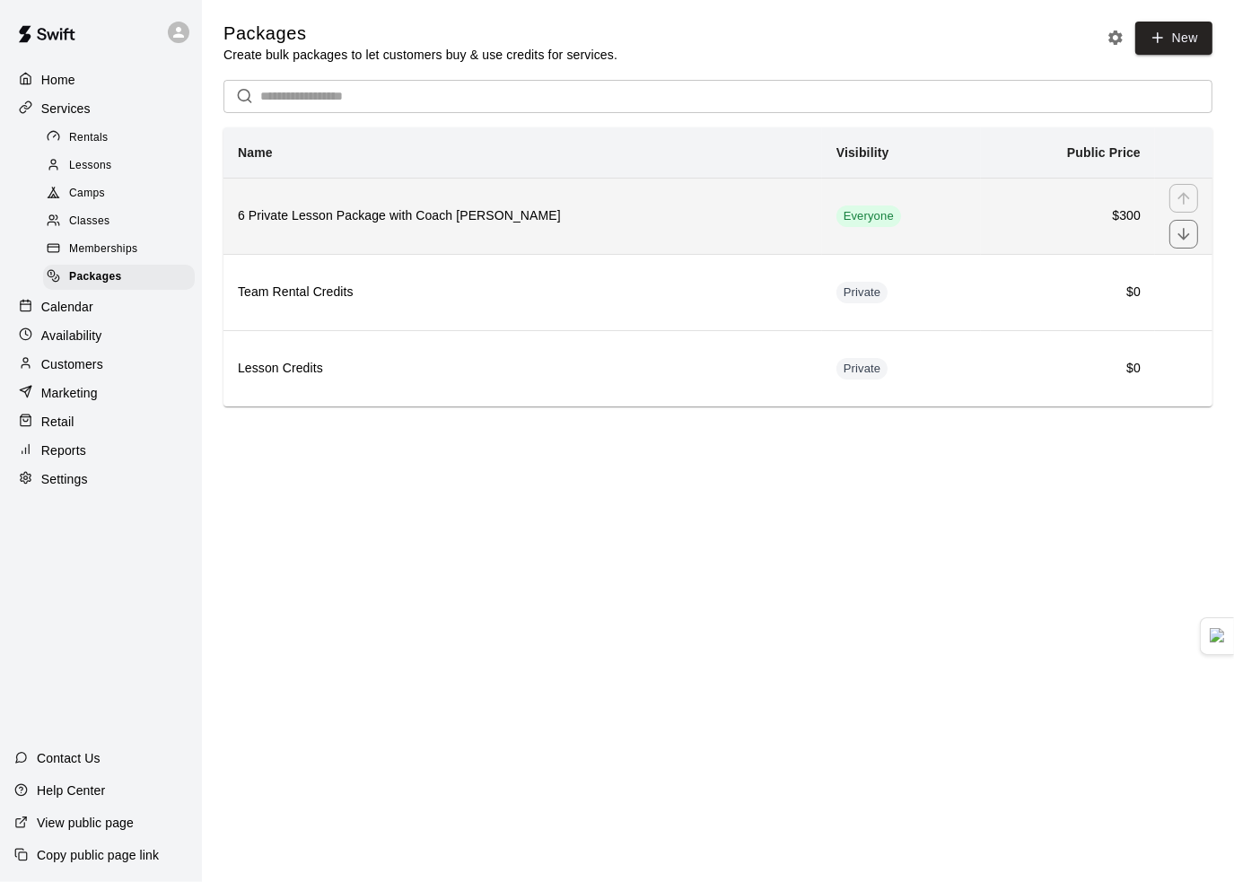
click at [509, 219] on h6 "6 Private Lesson Package with Coach Jaden" at bounding box center [523, 216] width 570 height 20
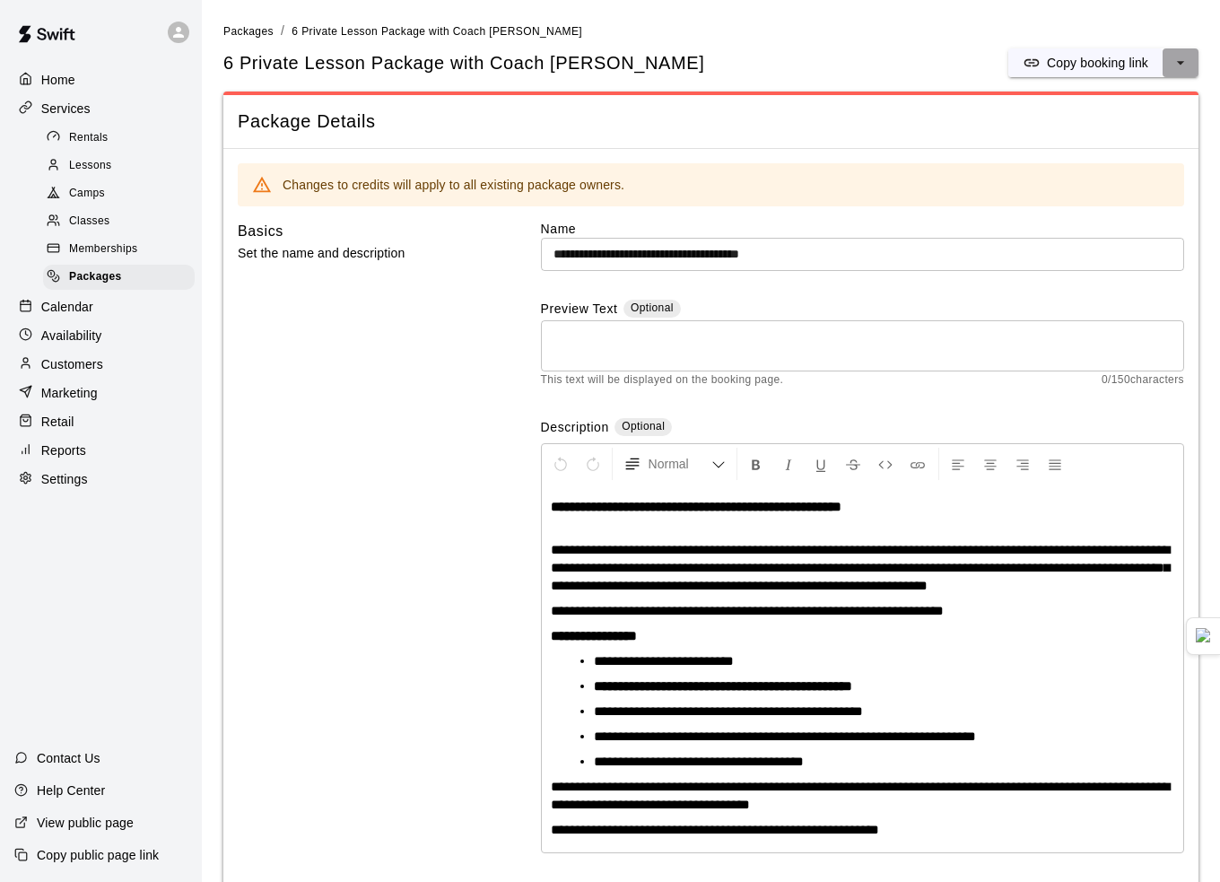
click at [1176, 59] on icon "select merge strategy" at bounding box center [1181, 63] width 18 height 18
click at [1124, 132] on h6 "Duplicate package" at bounding box center [1115, 130] width 105 height 20
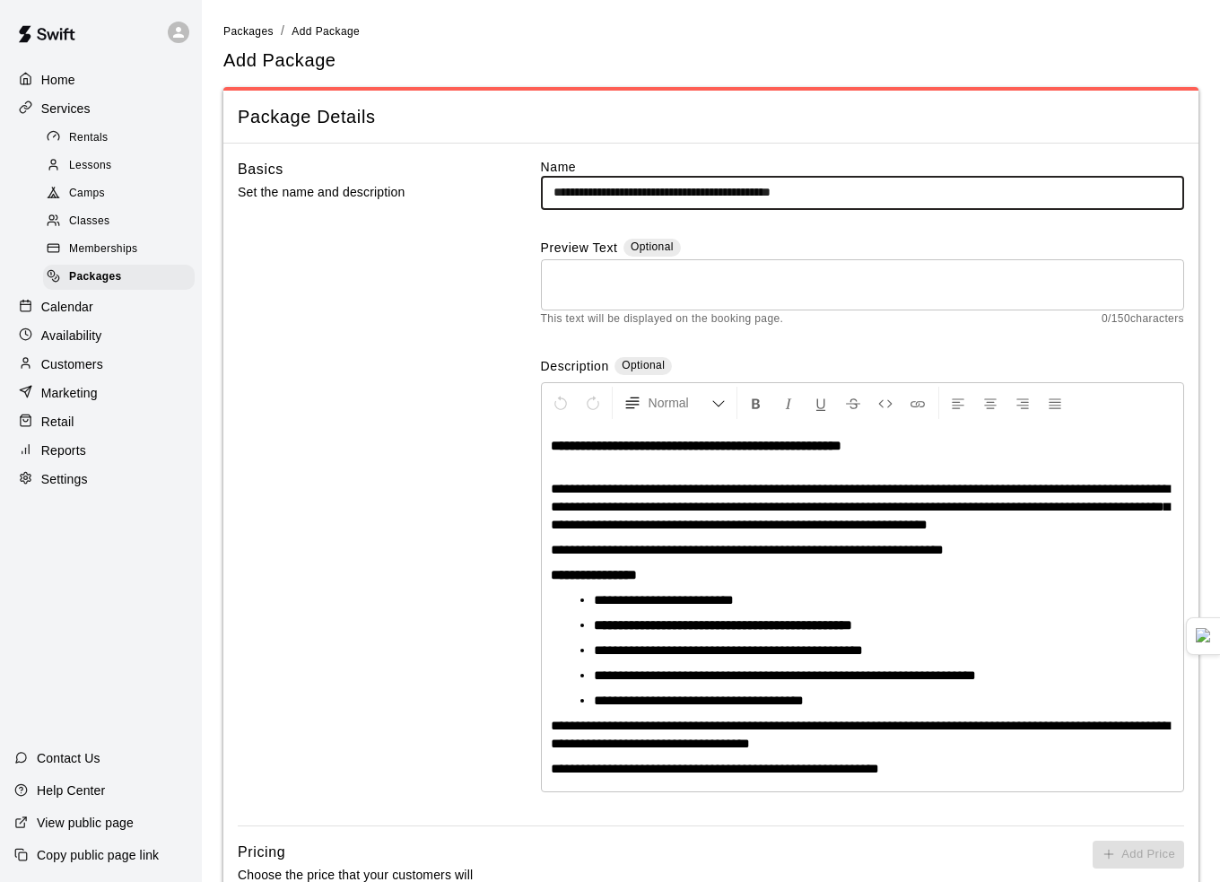
drag, startPoint x: 785, startPoint y: 189, endPoint x: 974, endPoint y: 178, distance: 188.8
click at [974, 178] on input "**********" at bounding box center [862, 192] width 643 height 33
type input "**********"
click at [101, 173] on span "Lessons" at bounding box center [90, 166] width 43 height 18
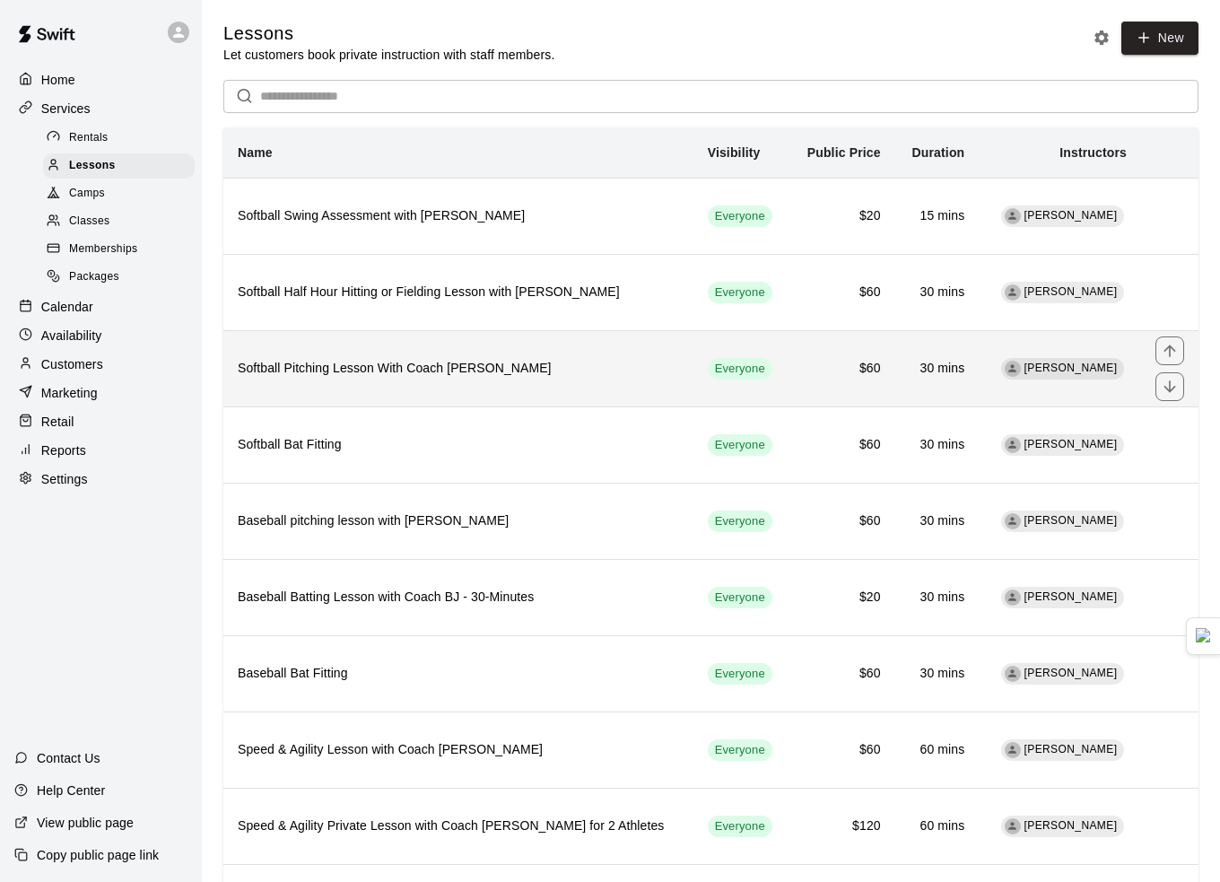
click at [402, 379] on h6 "Softball Pitching Lesson With Coach Julie" at bounding box center [459, 369] width 442 height 20
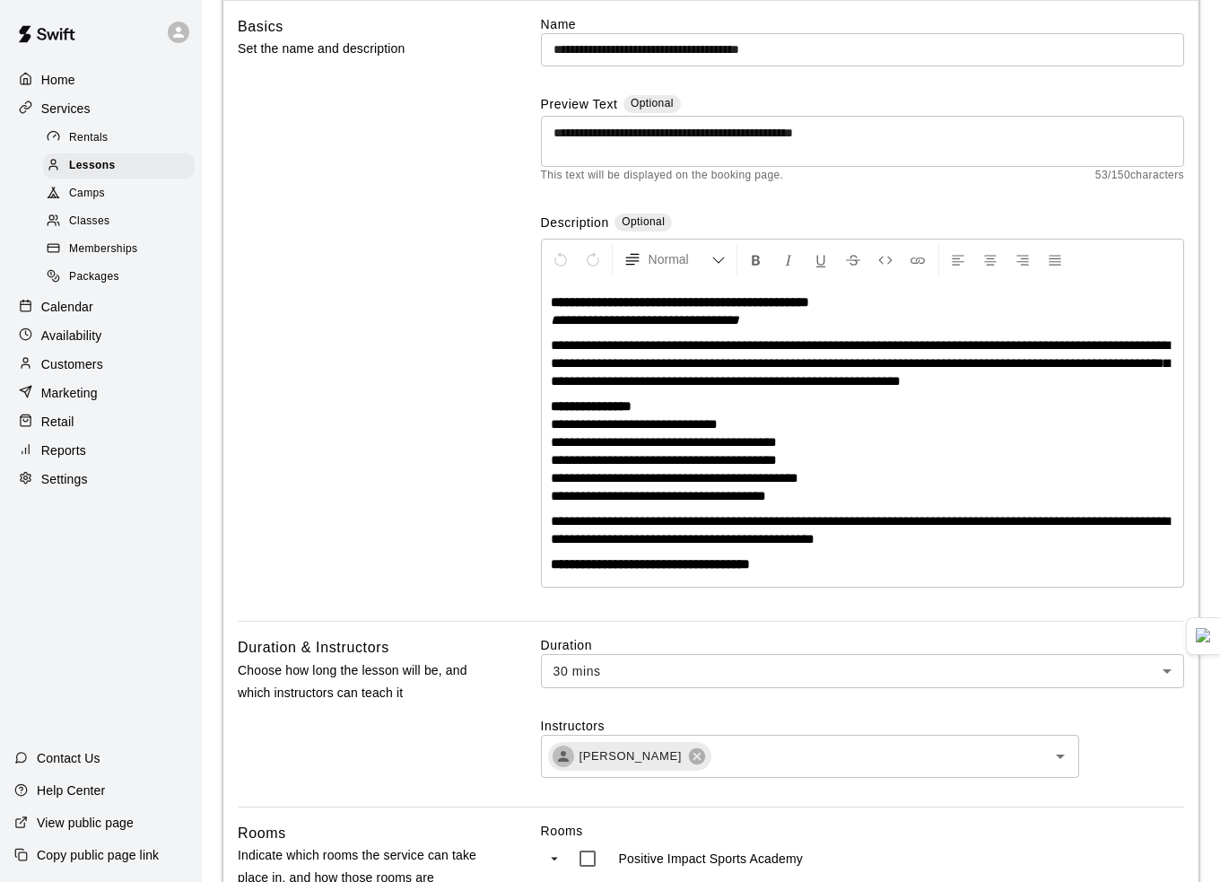
scroll to position [179, 0]
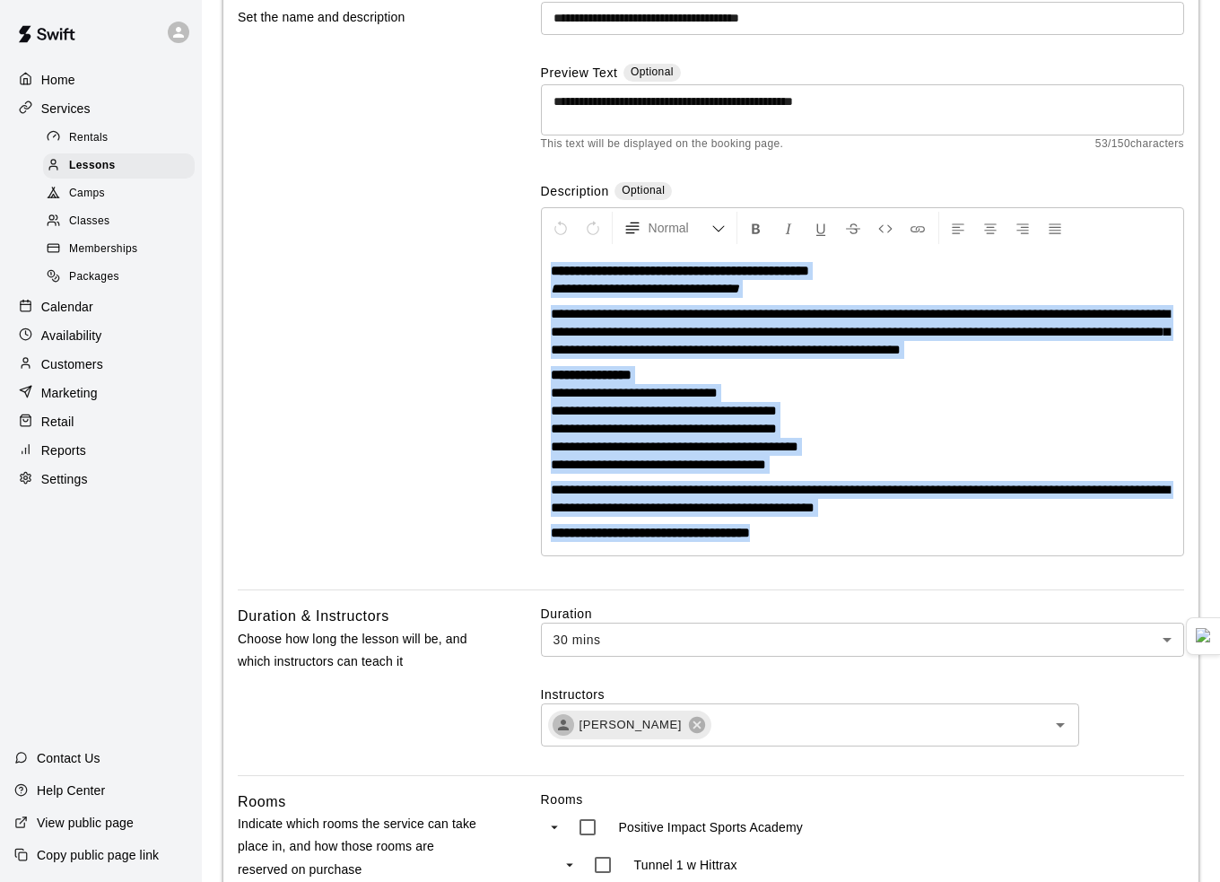
drag, startPoint x: 556, startPoint y: 273, endPoint x: 969, endPoint y: 674, distance: 575.6
click at [969, 674] on div "**********" at bounding box center [710, 713] width 975 height 1488
copy div "**********"
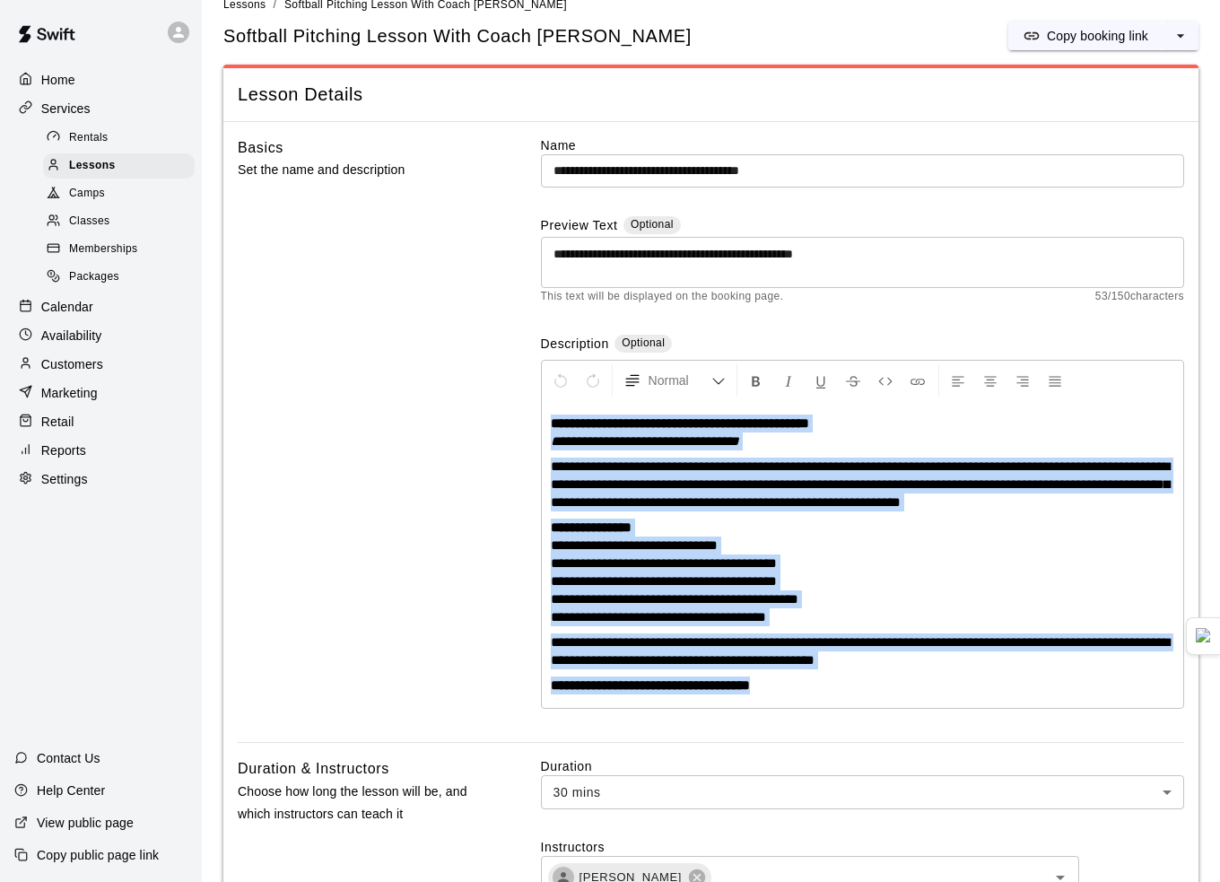
scroll to position [0, 0]
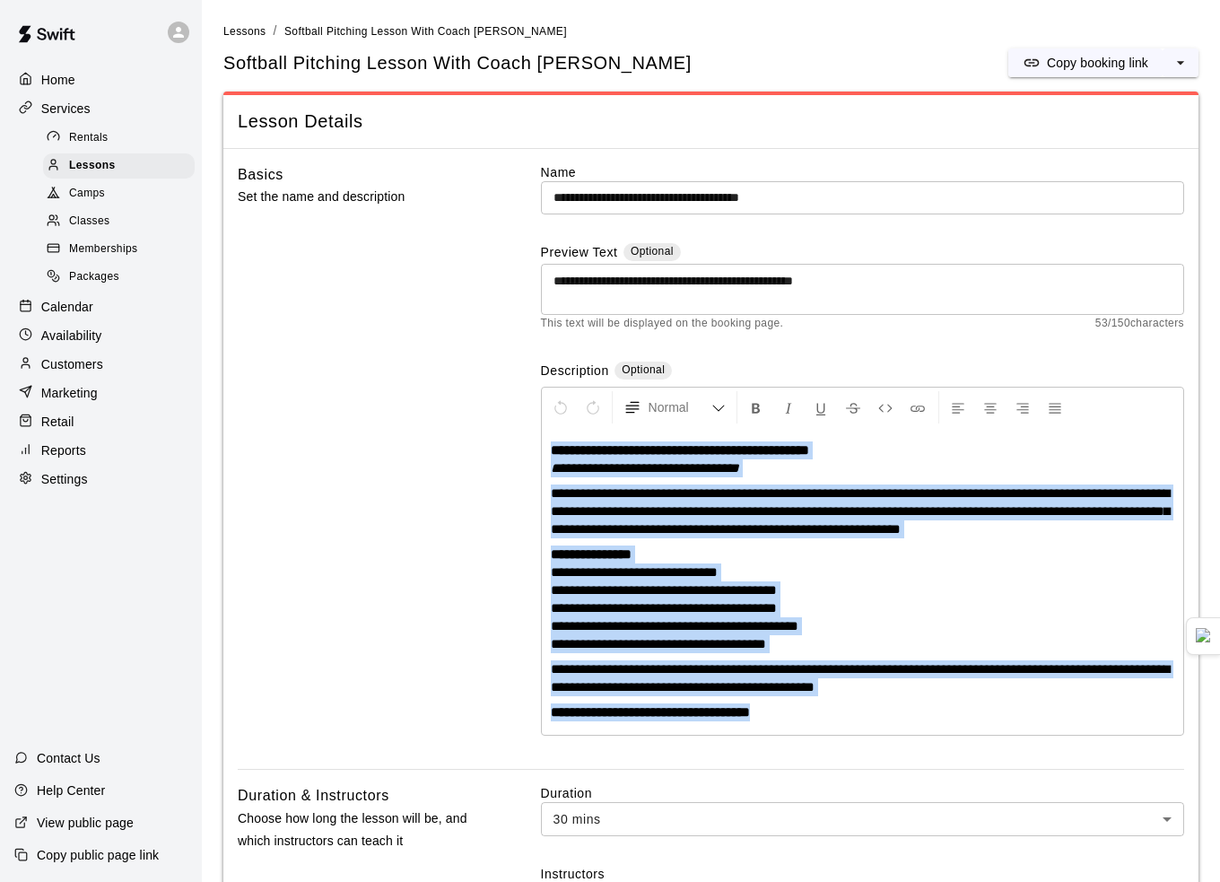
click at [117, 282] on span "Packages" at bounding box center [94, 277] width 50 height 18
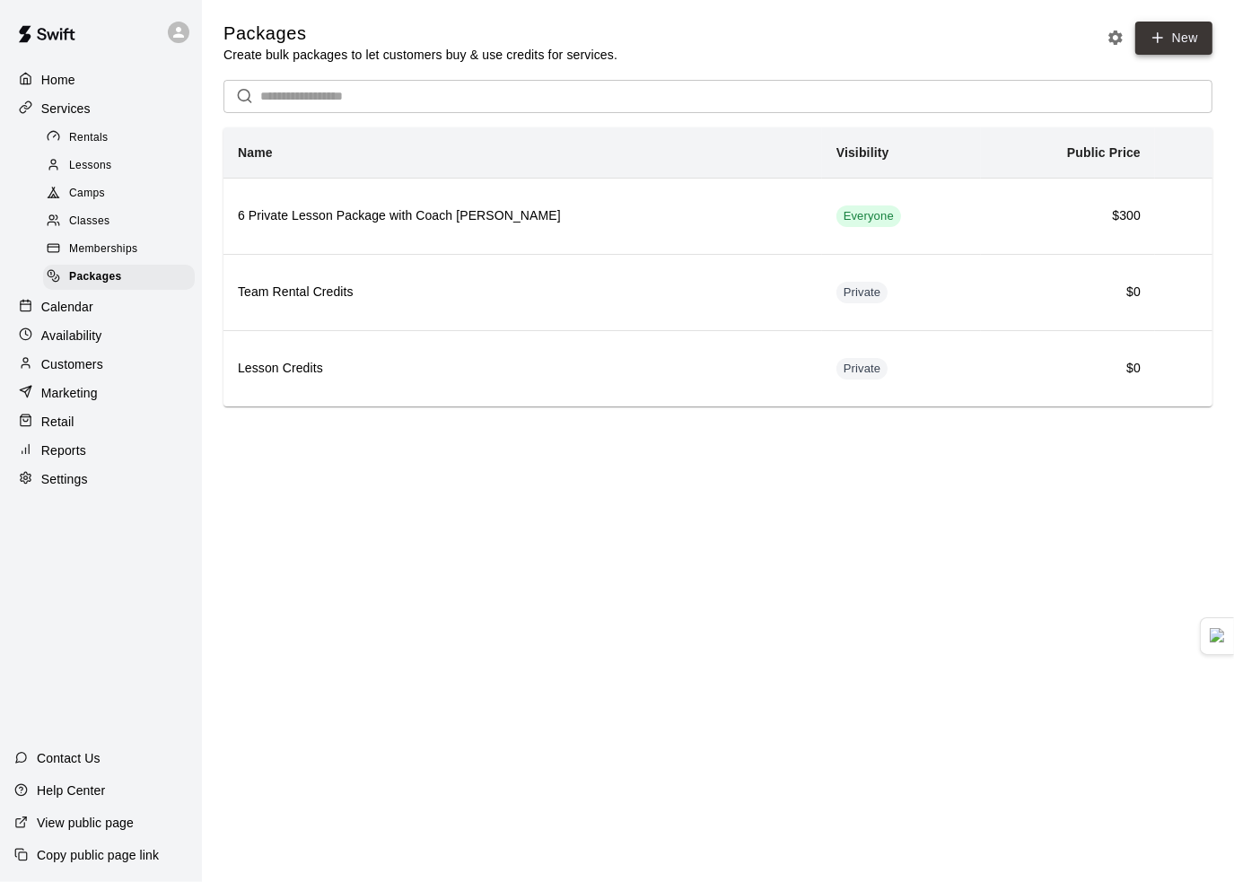
click at [1192, 40] on link "New" at bounding box center [1173, 38] width 77 height 33
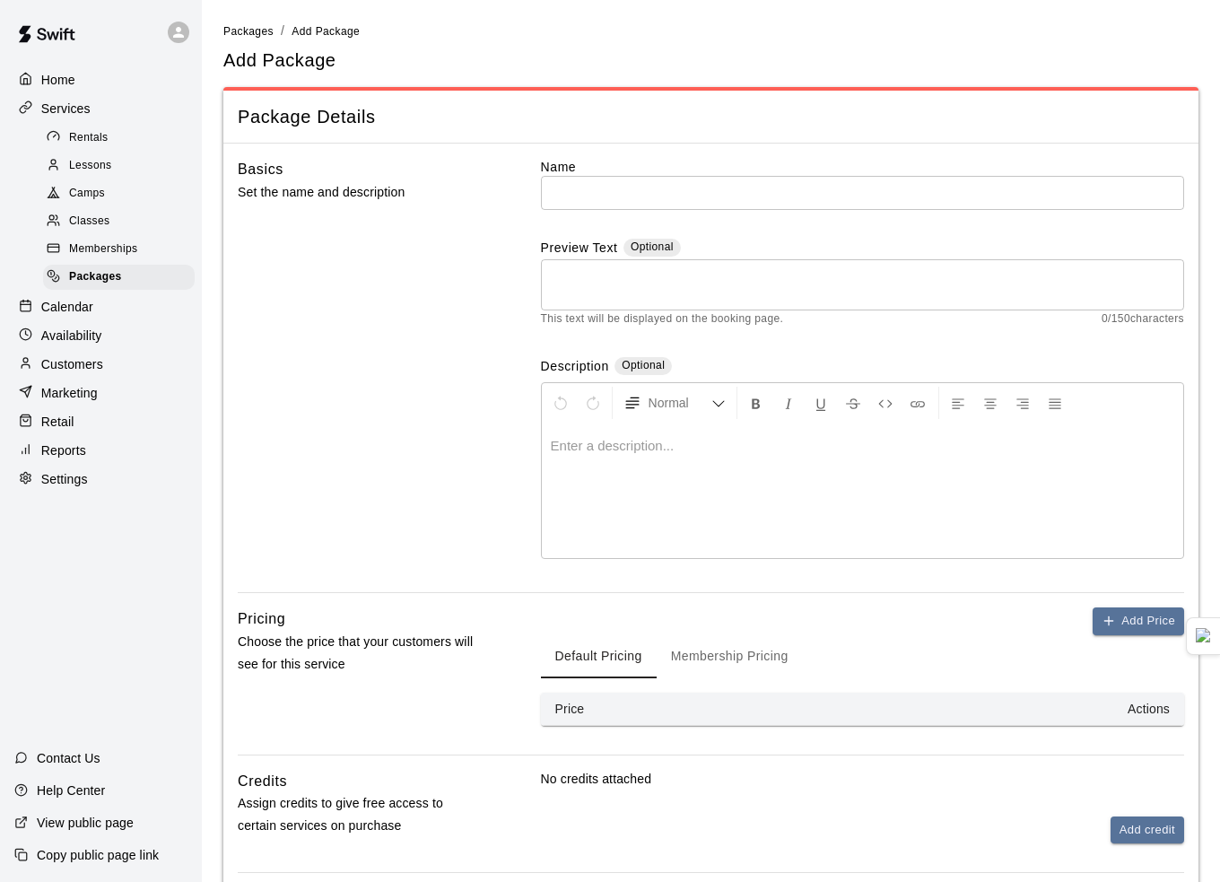
click at [635, 443] on p at bounding box center [863, 446] width 624 height 18
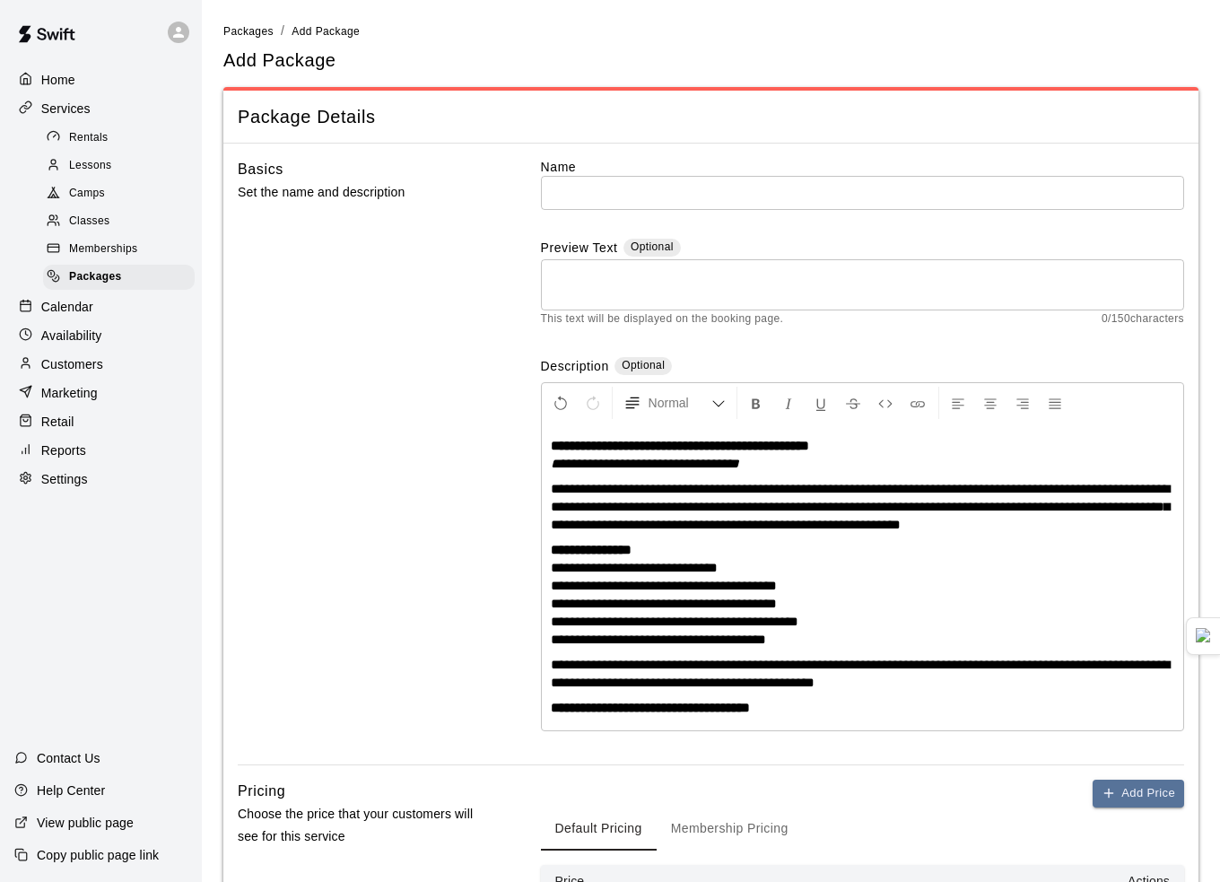
click at [625, 193] on input "text" at bounding box center [862, 192] width 643 height 33
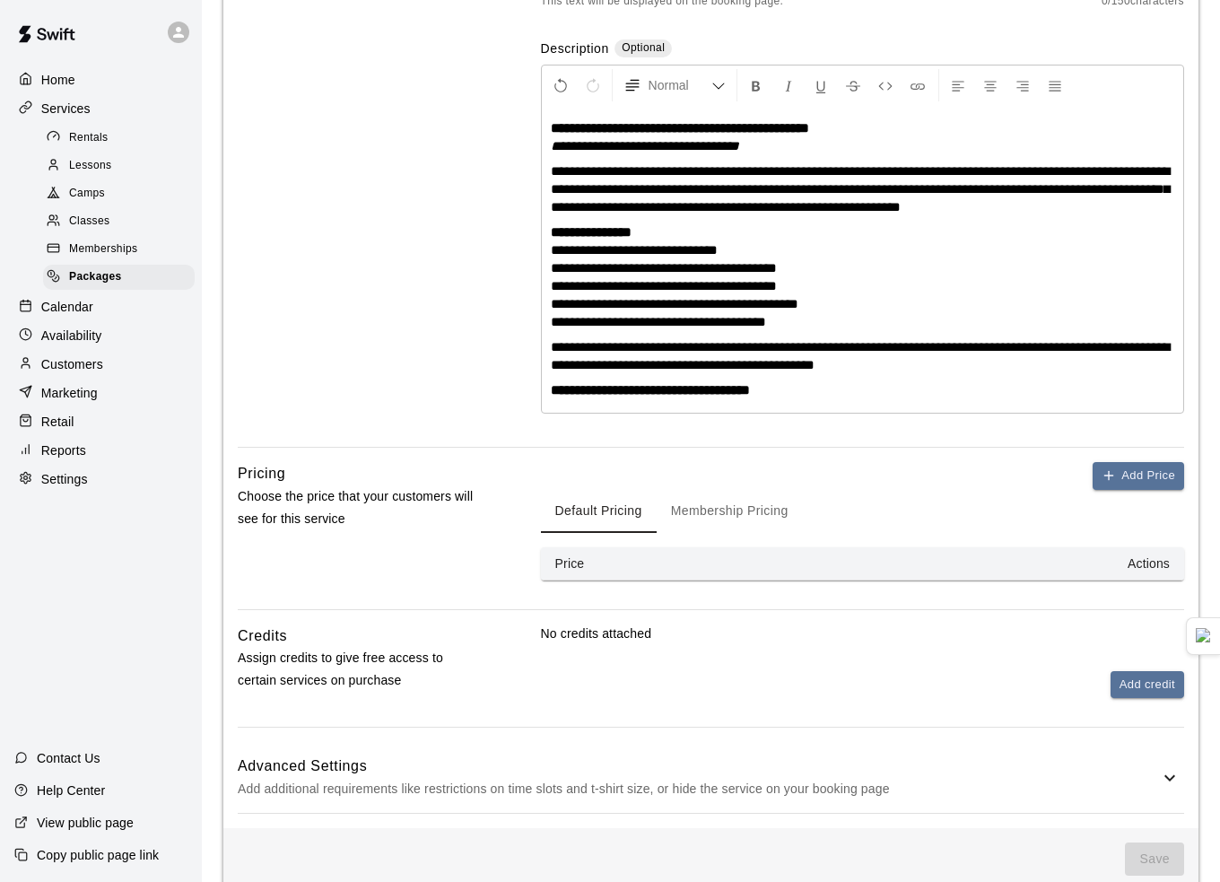
scroll to position [345, 0]
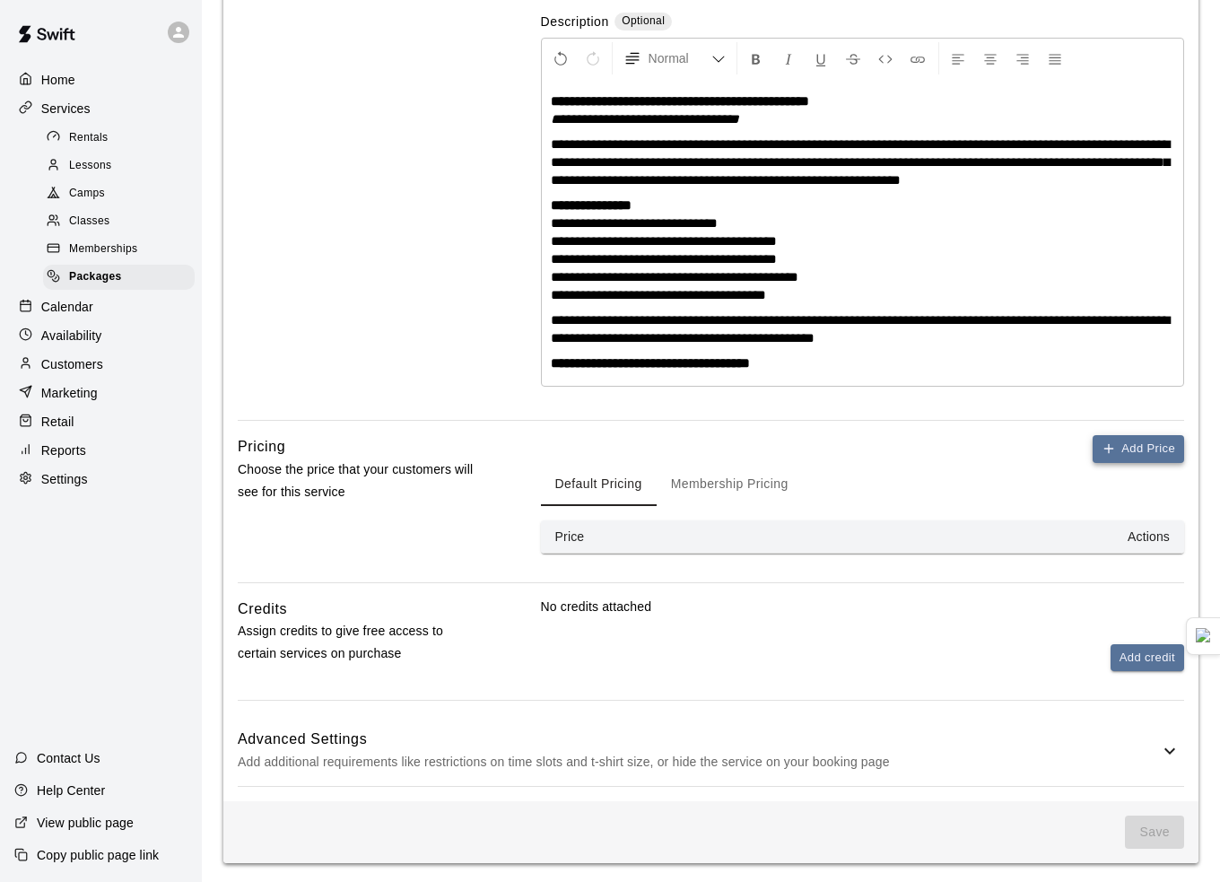
type input "**********"
click at [1142, 450] on button "Add Price" at bounding box center [1139, 449] width 92 height 28
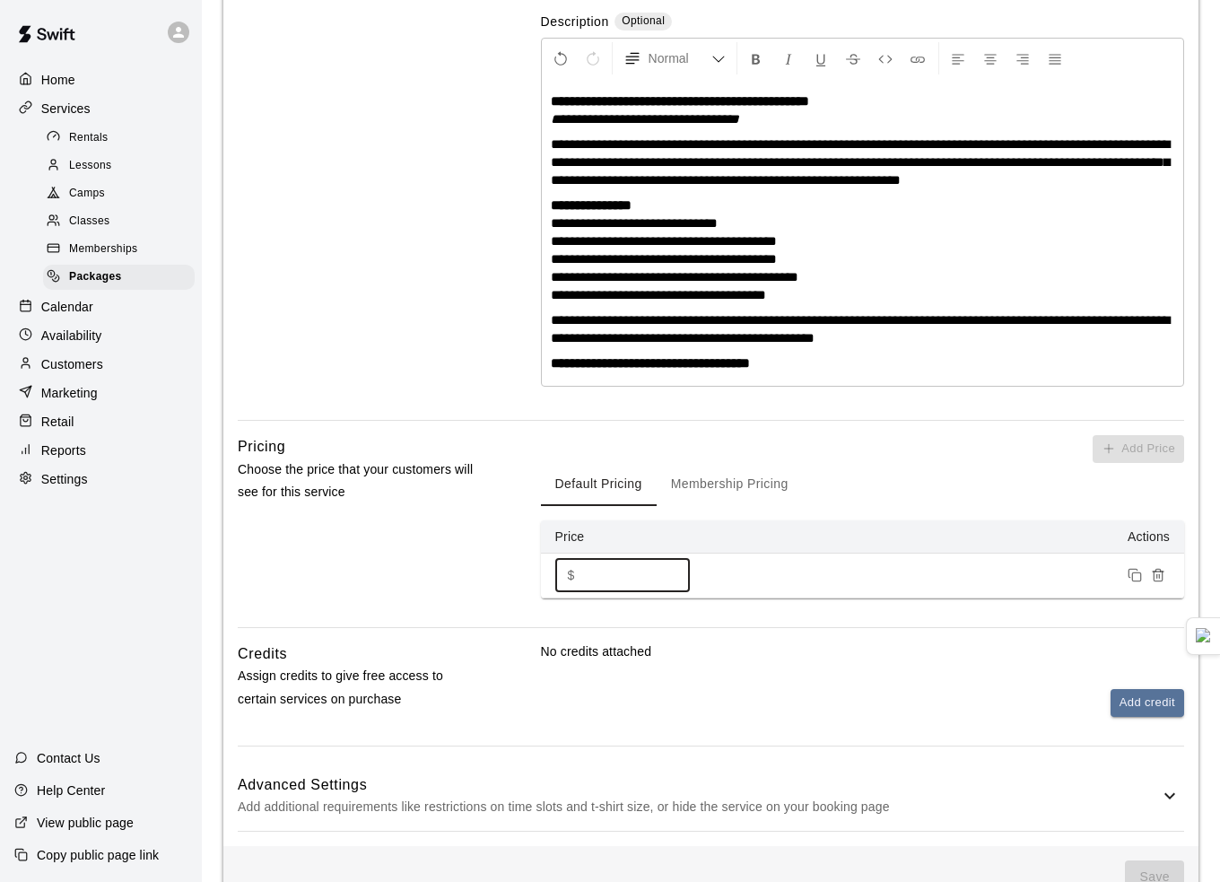
click at [632, 581] on input "*" at bounding box center [636, 575] width 108 height 33
drag, startPoint x: 625, startPoint y: 578, endPoint x: 417, endPoint y: 557, distance: 208.3
click at [419, 562] on div "Pricing Choose the price that your customers will see for this service Add Pric…" at bounding box center [711, 531] width 947 height 192
type input "******"
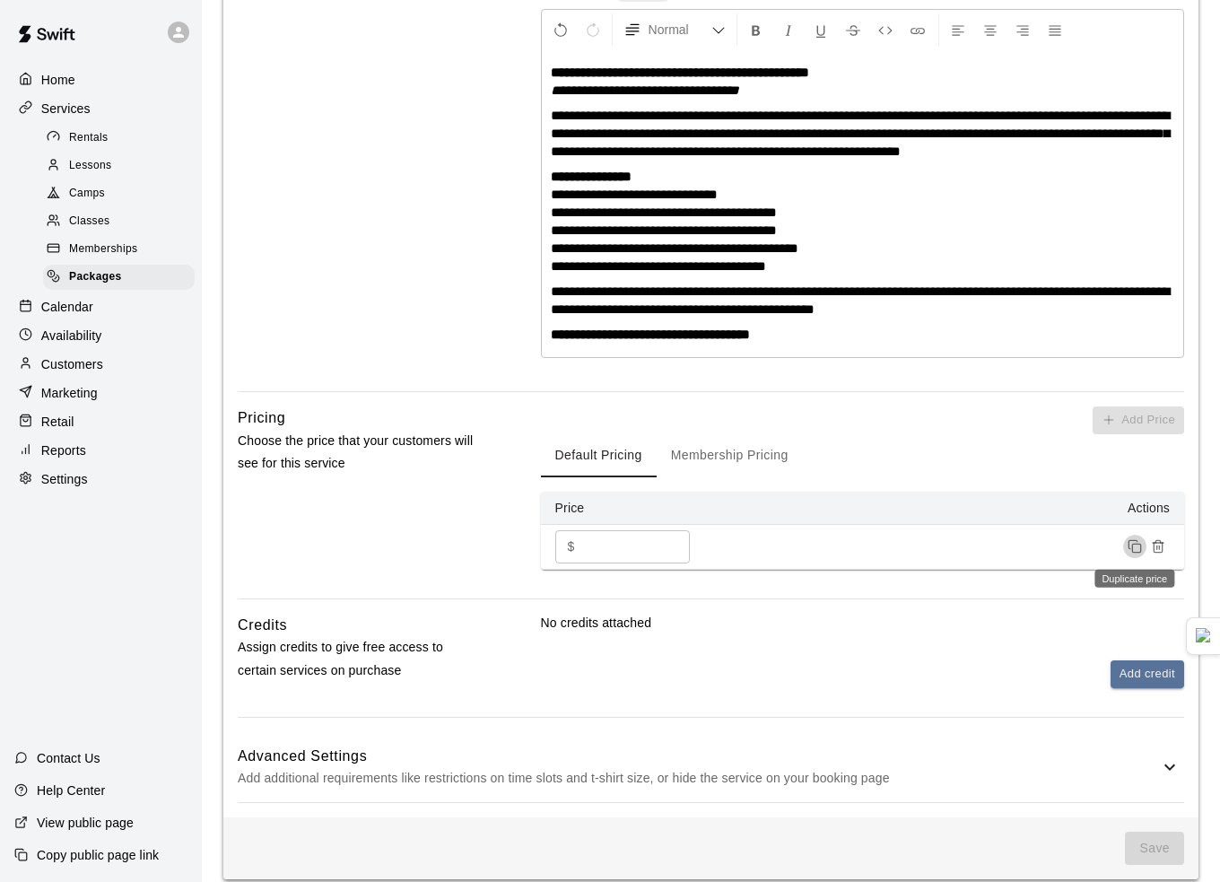
scroll to position [389, 0]
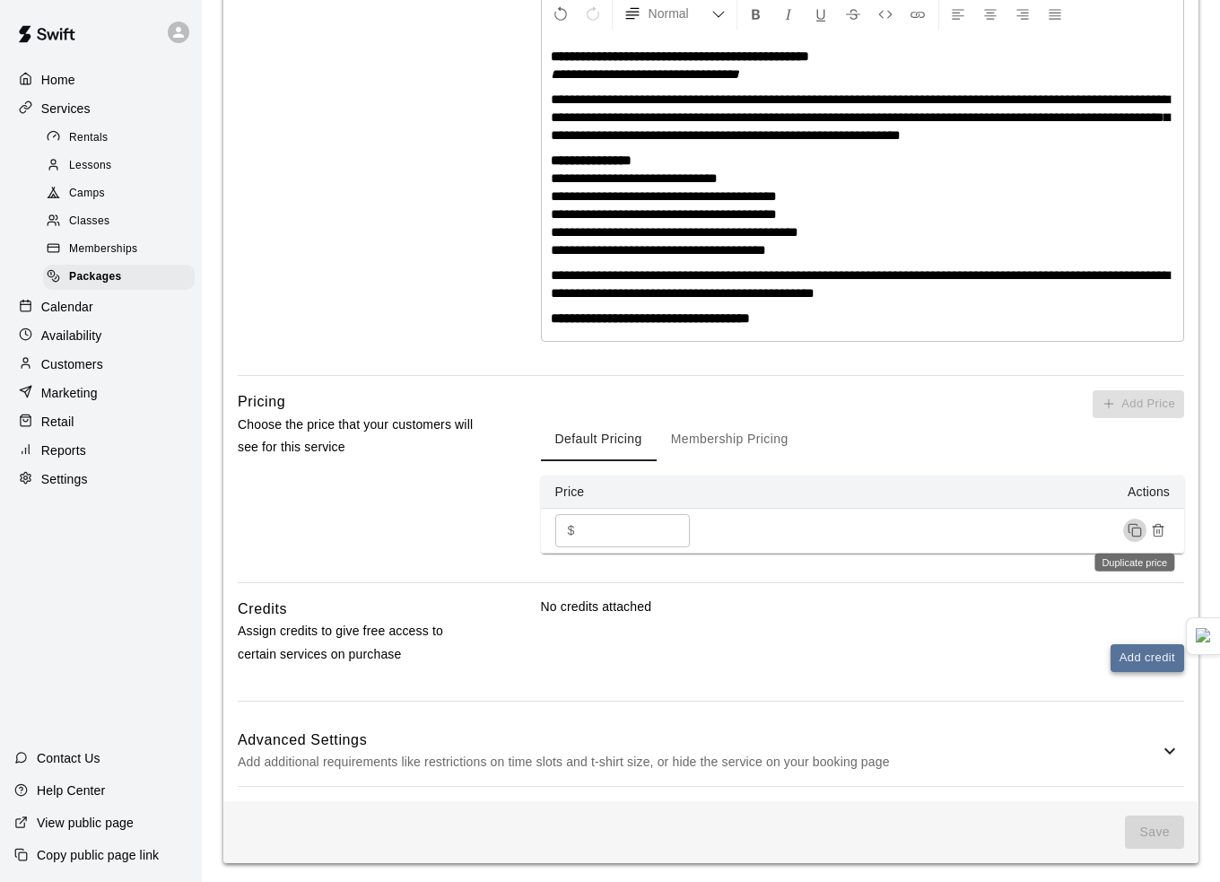
click at [1141, 660] on button "Add credit" at bounding box center [1148, 658] width 74 height 28
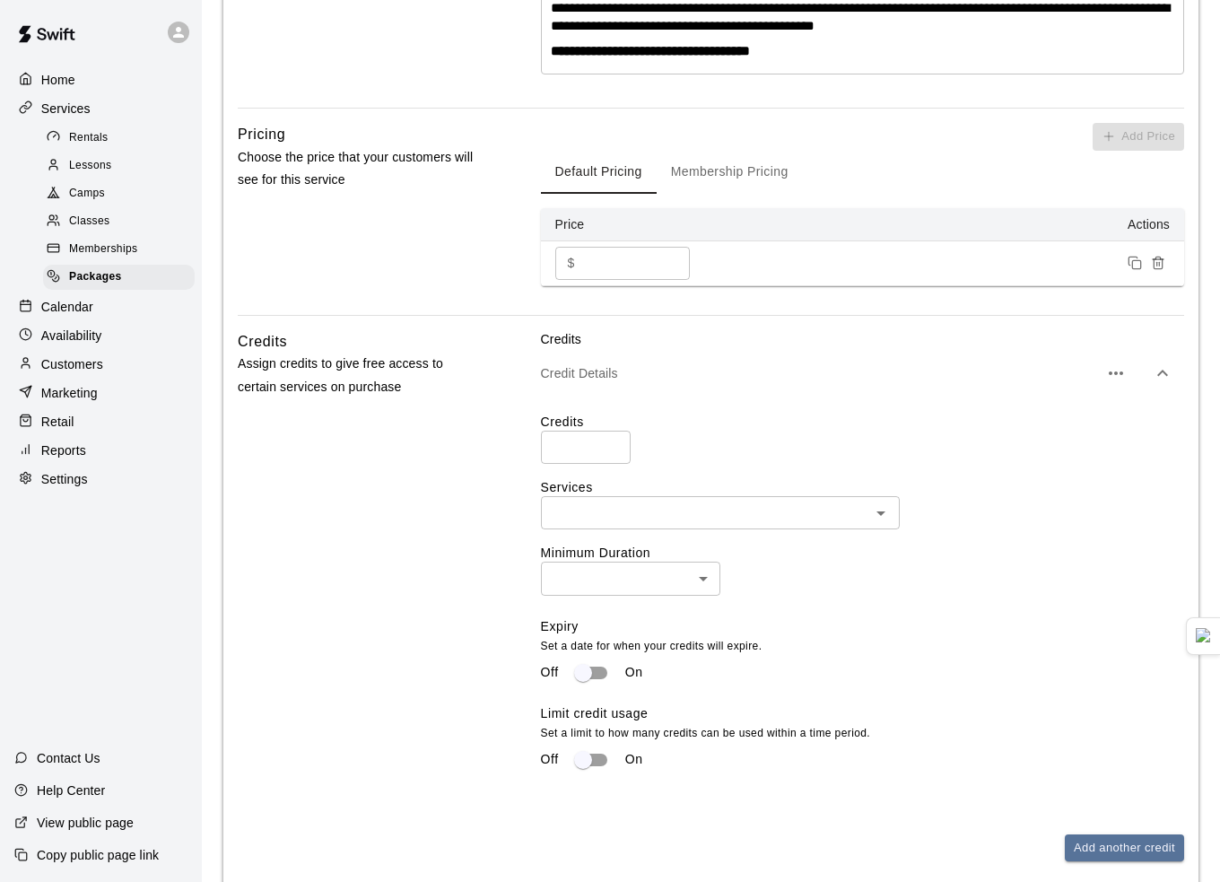
scroll to position [659, 0]
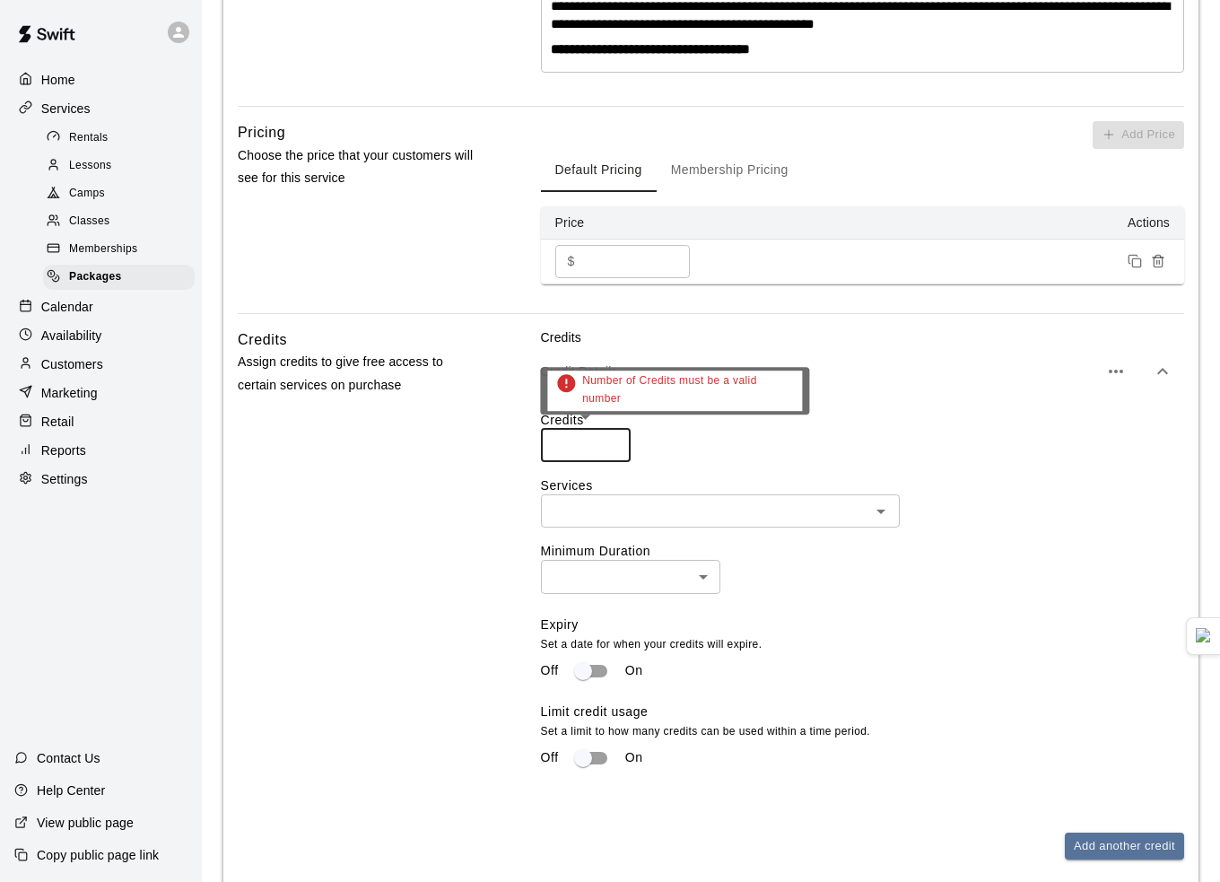
click at [582, 433] on input "number" at bounding box center [586, 445] width 90 height 33
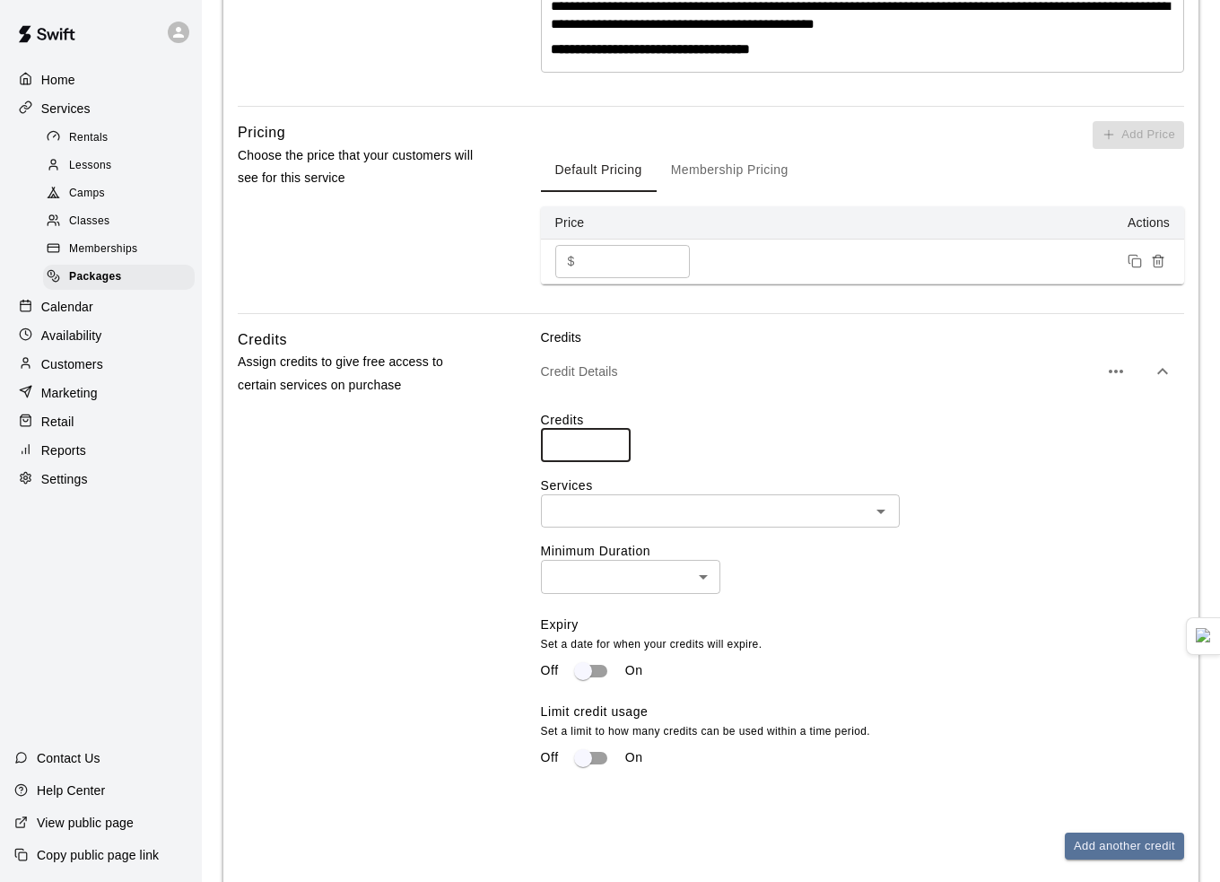
type input "*"
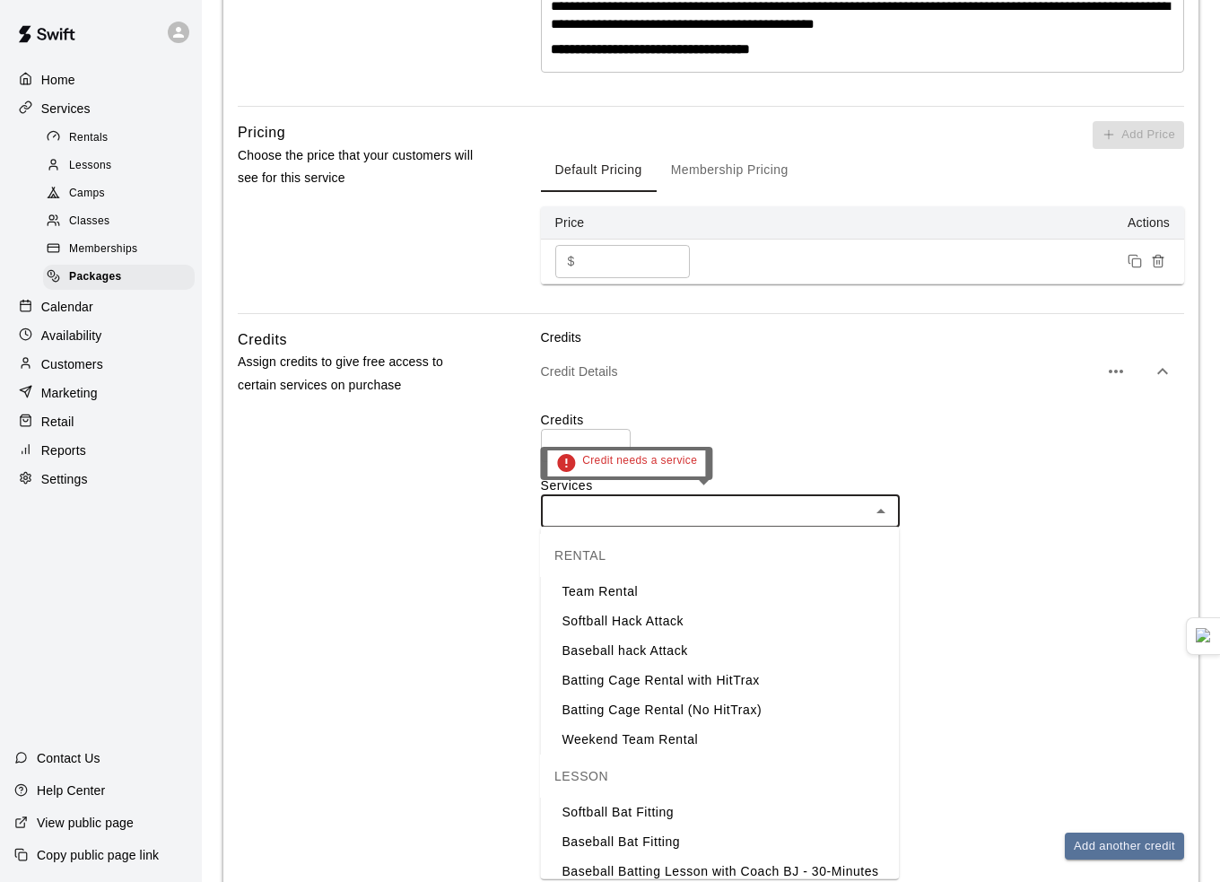
click at [660, 512] on input "text" at bounding box center [706, 511] width 319 height 22
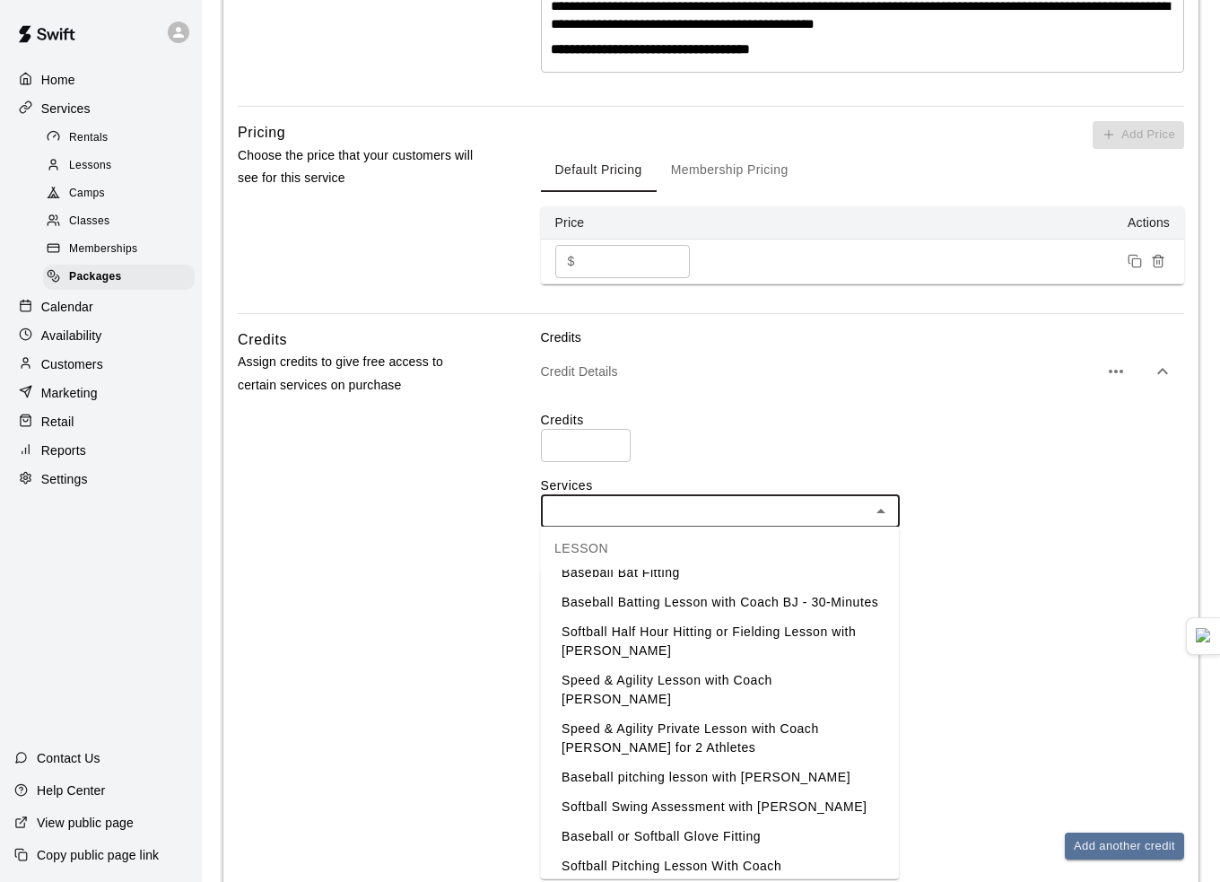
scroll to position [277, 0]
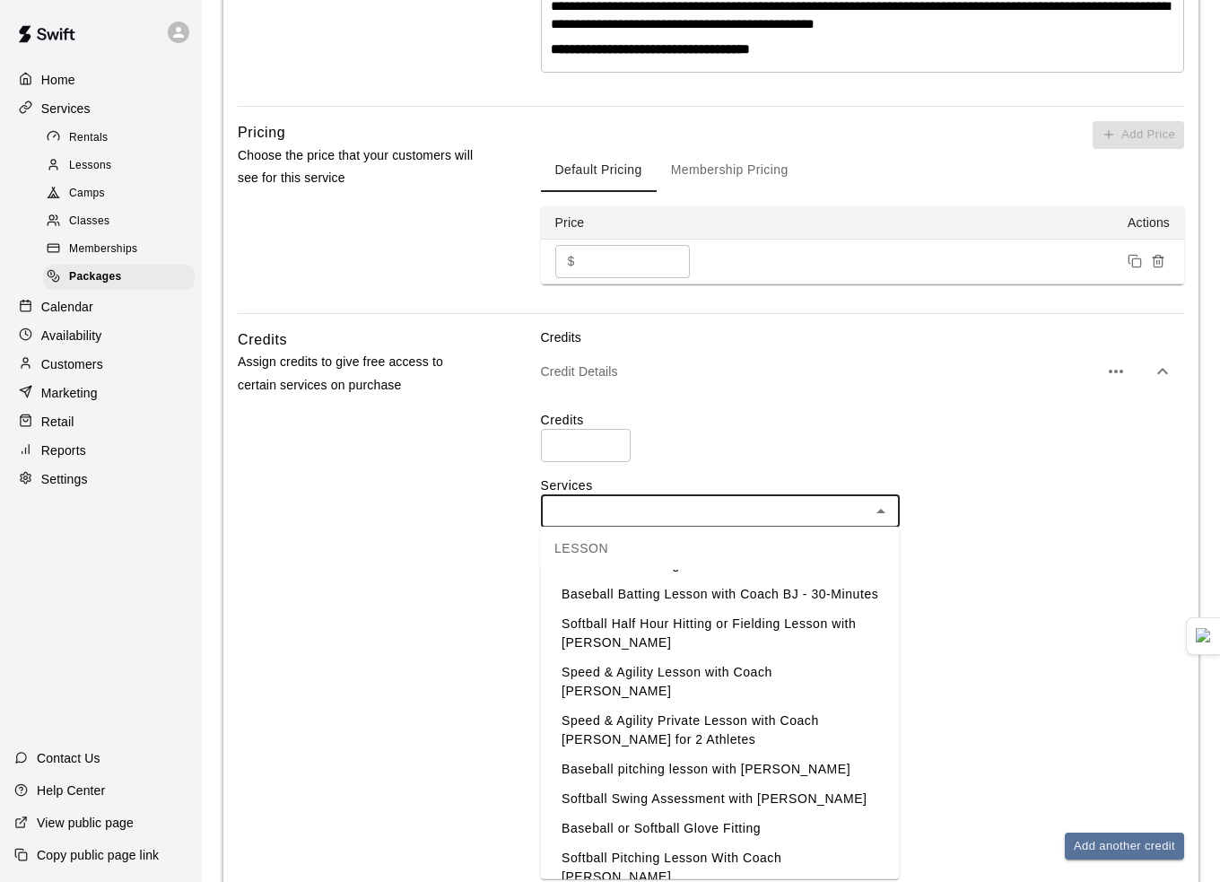
click at [722, 846] on li "Softball Pitching Lesson With Coach Julie" at bounding box center [719, 868] width 359 height 48
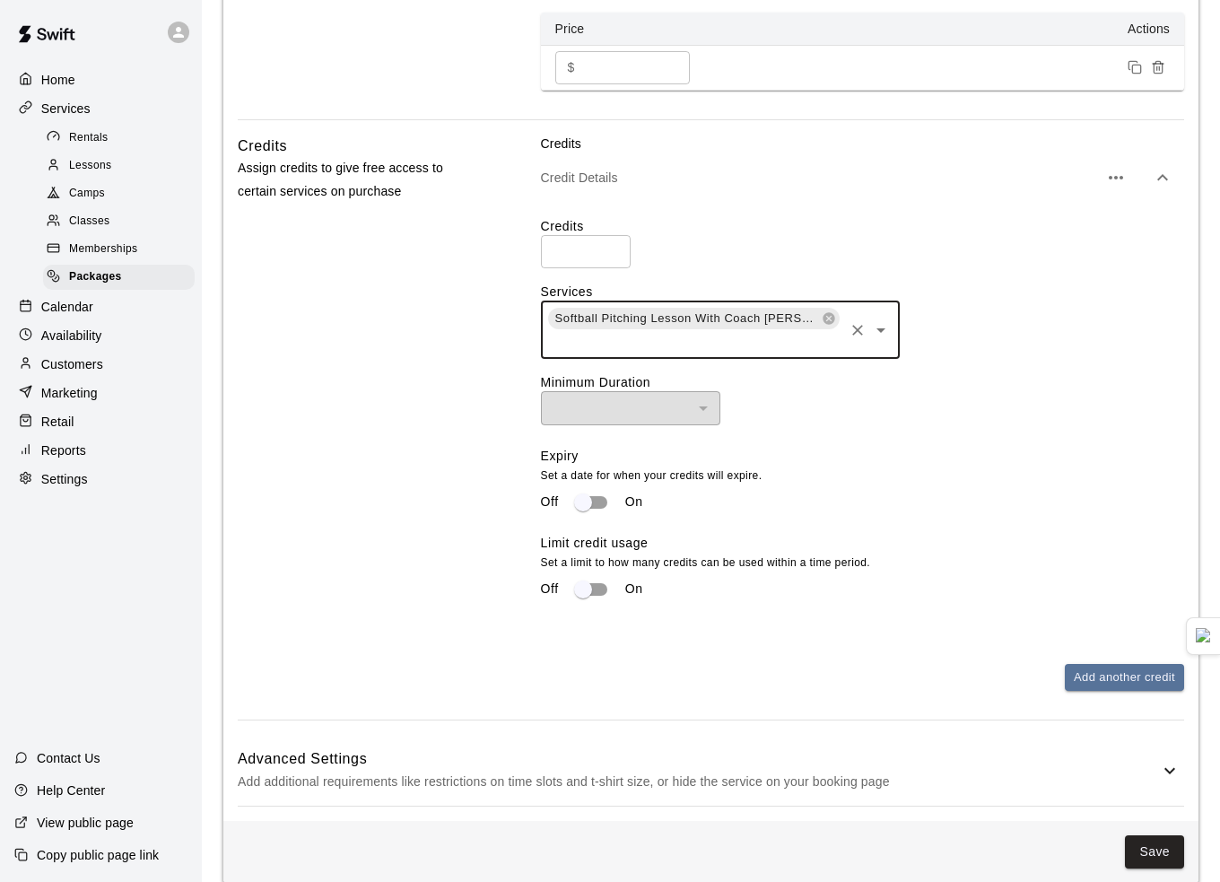
scroll to position [878, 0]
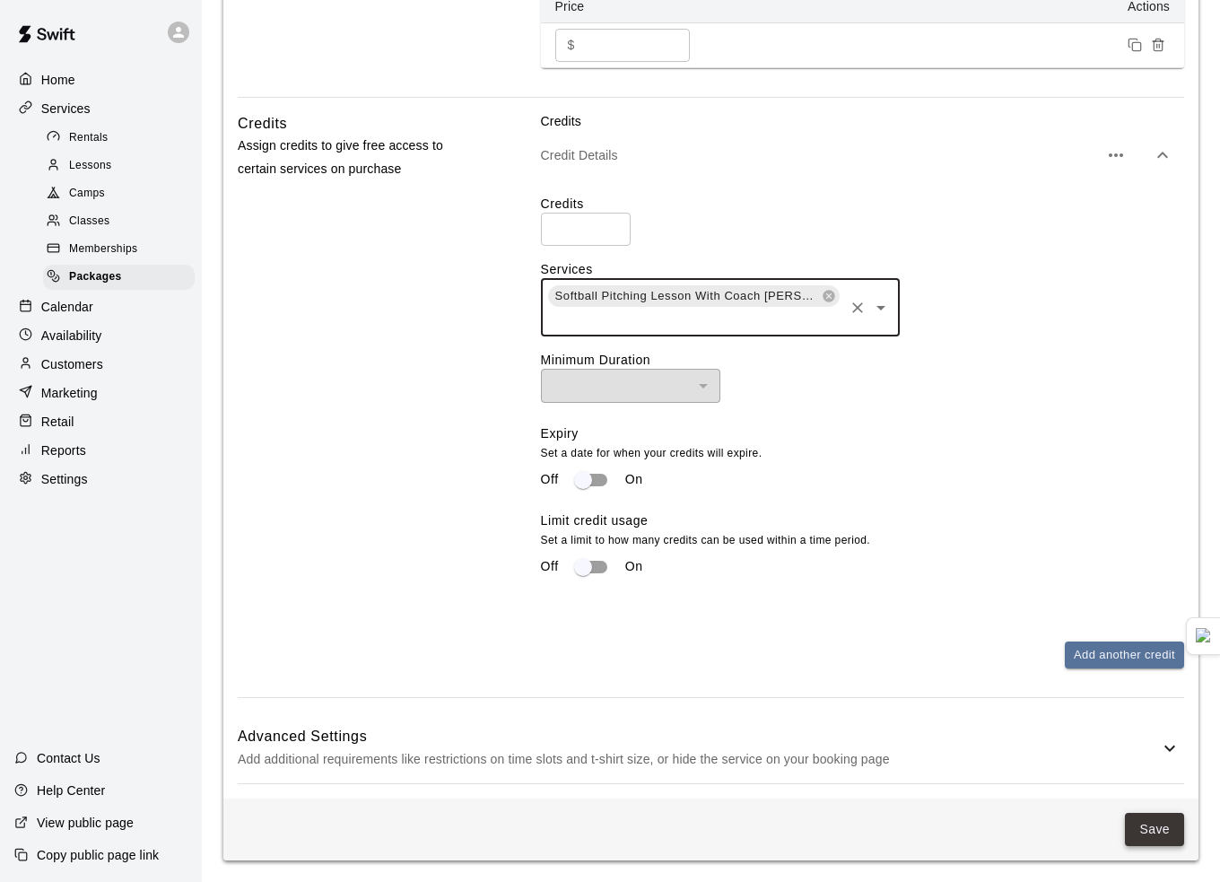
click at [1137, 833] on button "Save" at bounding box center [1154, 829] width 59 height 33
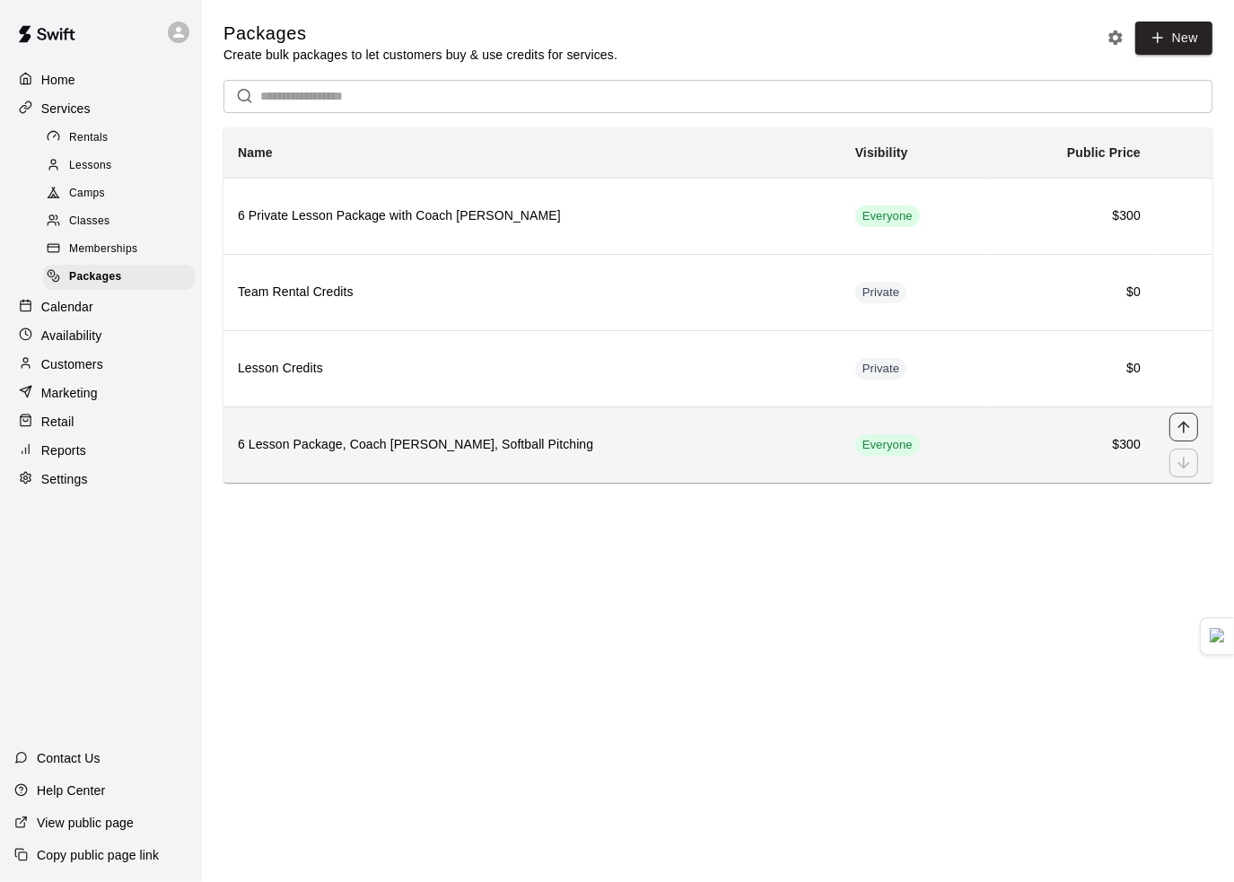
click at [1179, 426] on icon "move item up" at bounding box center [1183, 427] width 12 height 12
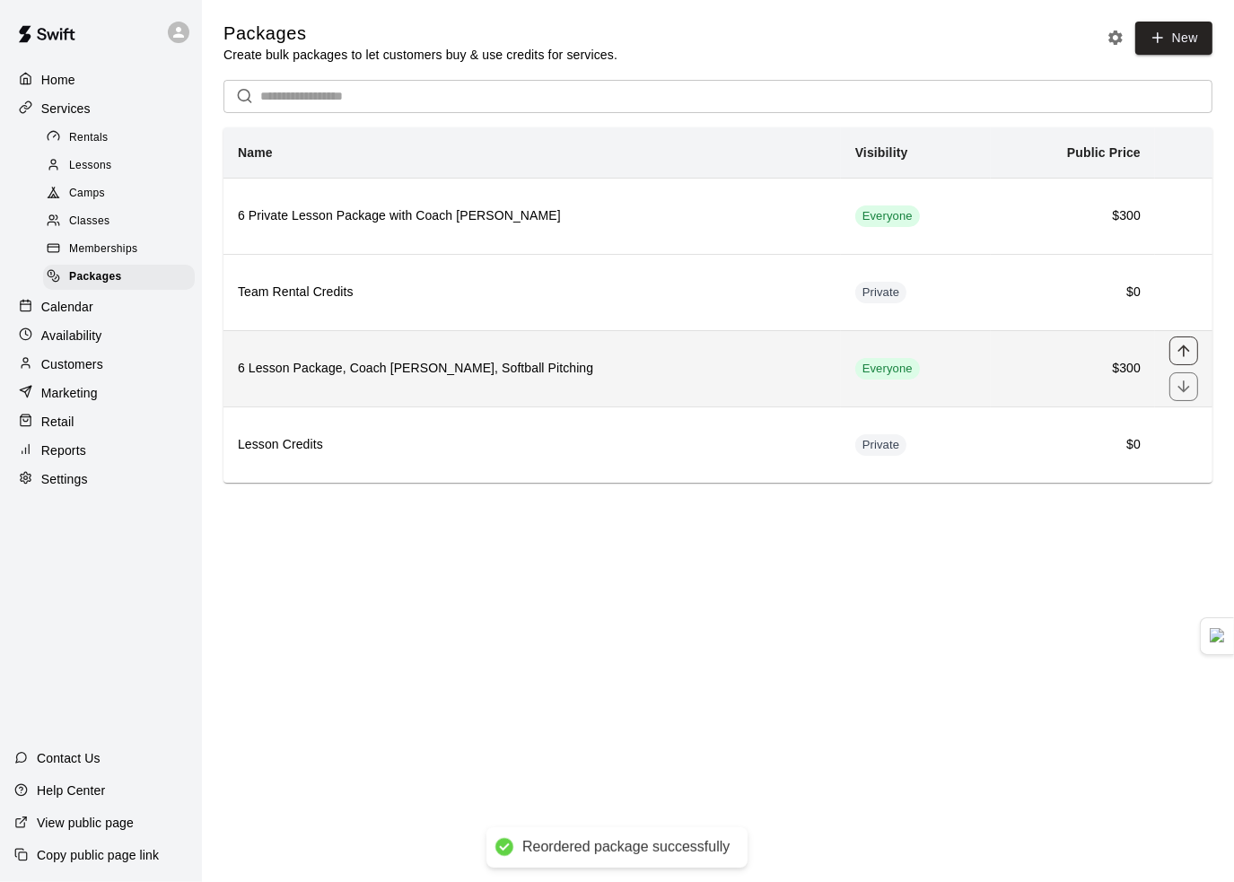
click at [1185, 342] on icon "move item up" at bounding box center [1184, 351] width 18 height 18
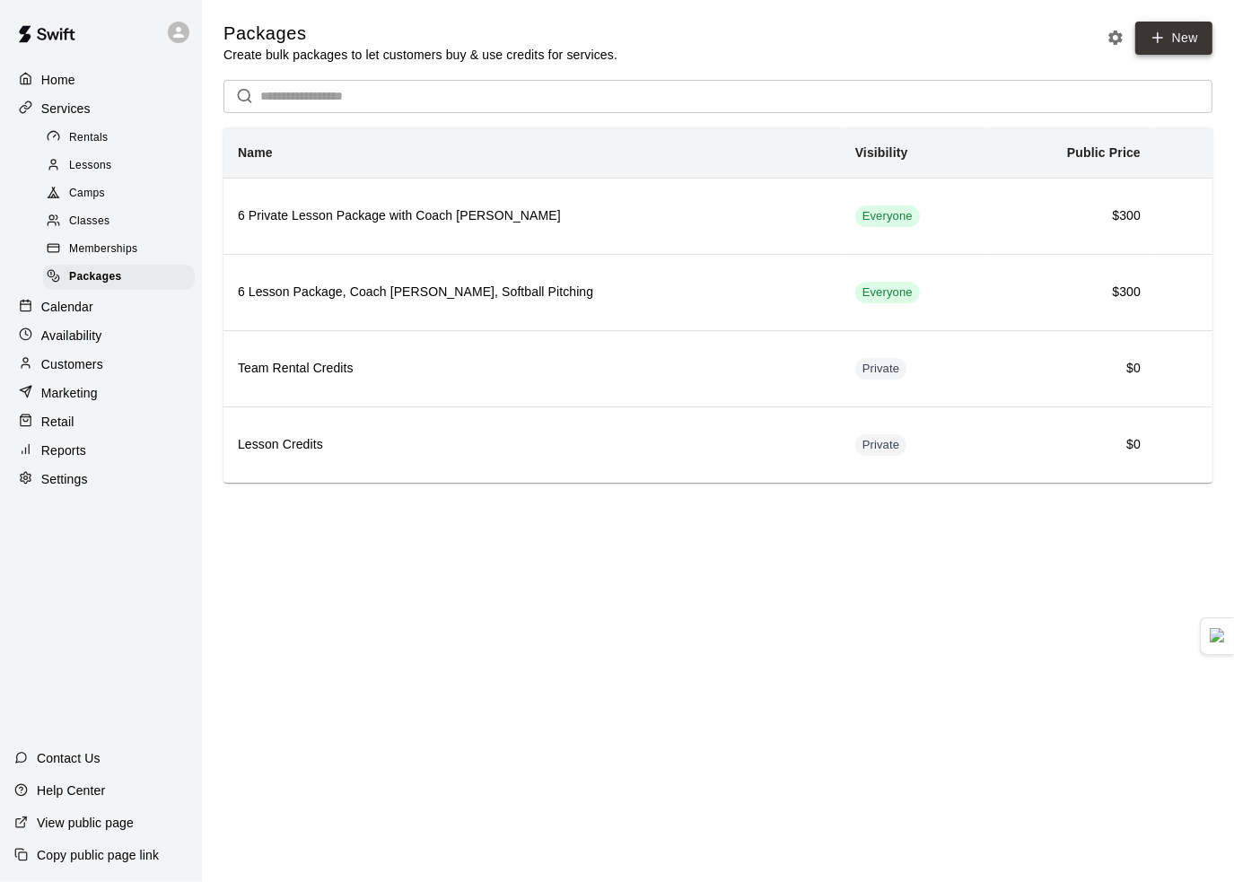
click at [1163, 49] on link "New" at bounding box center [1173, 38] width 77 height 33
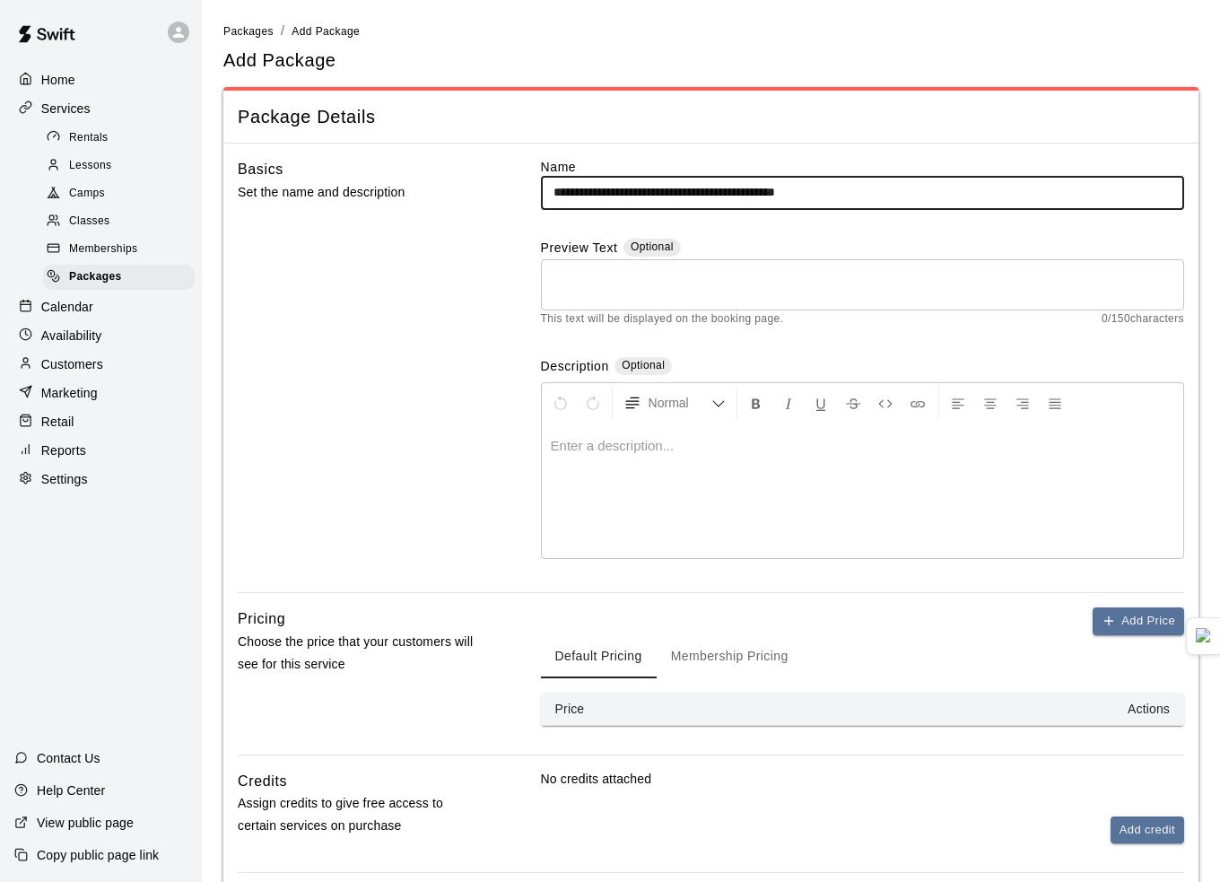
type input "**********"
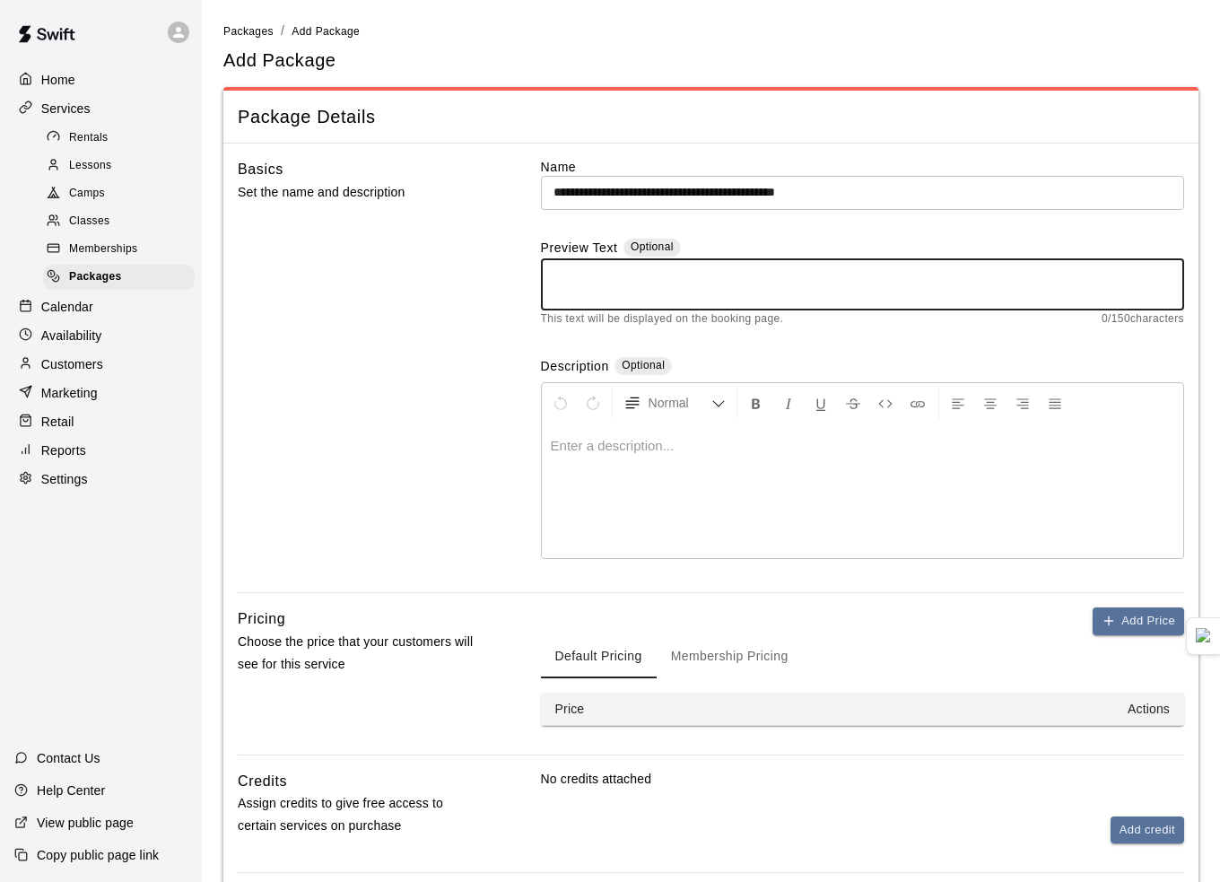
click at [686, 473] on div at bounding box center [863, 491] width 642 height 135
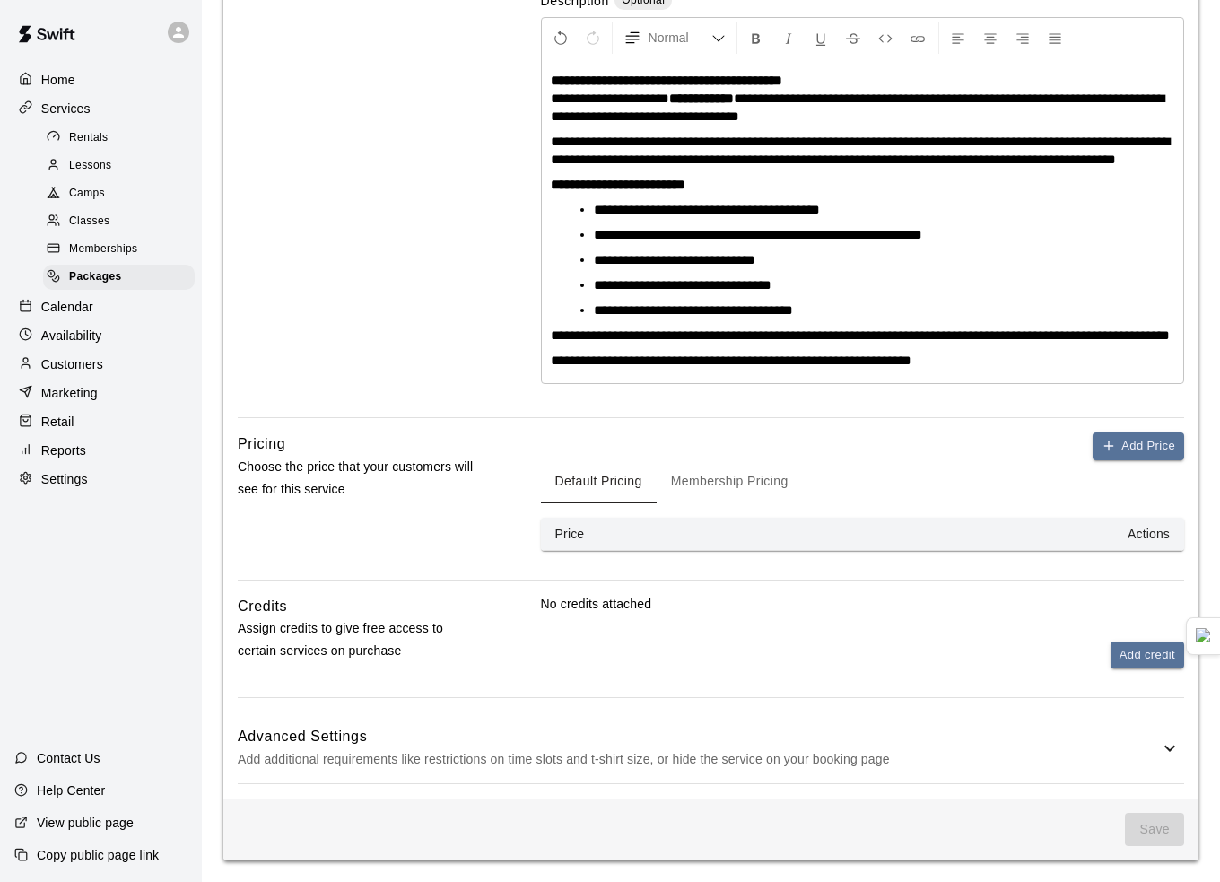
scroll to position [398, 0]
click at [1142, 448] on button "Add Price" at bounding box center [1139, 447] width 92 height 28
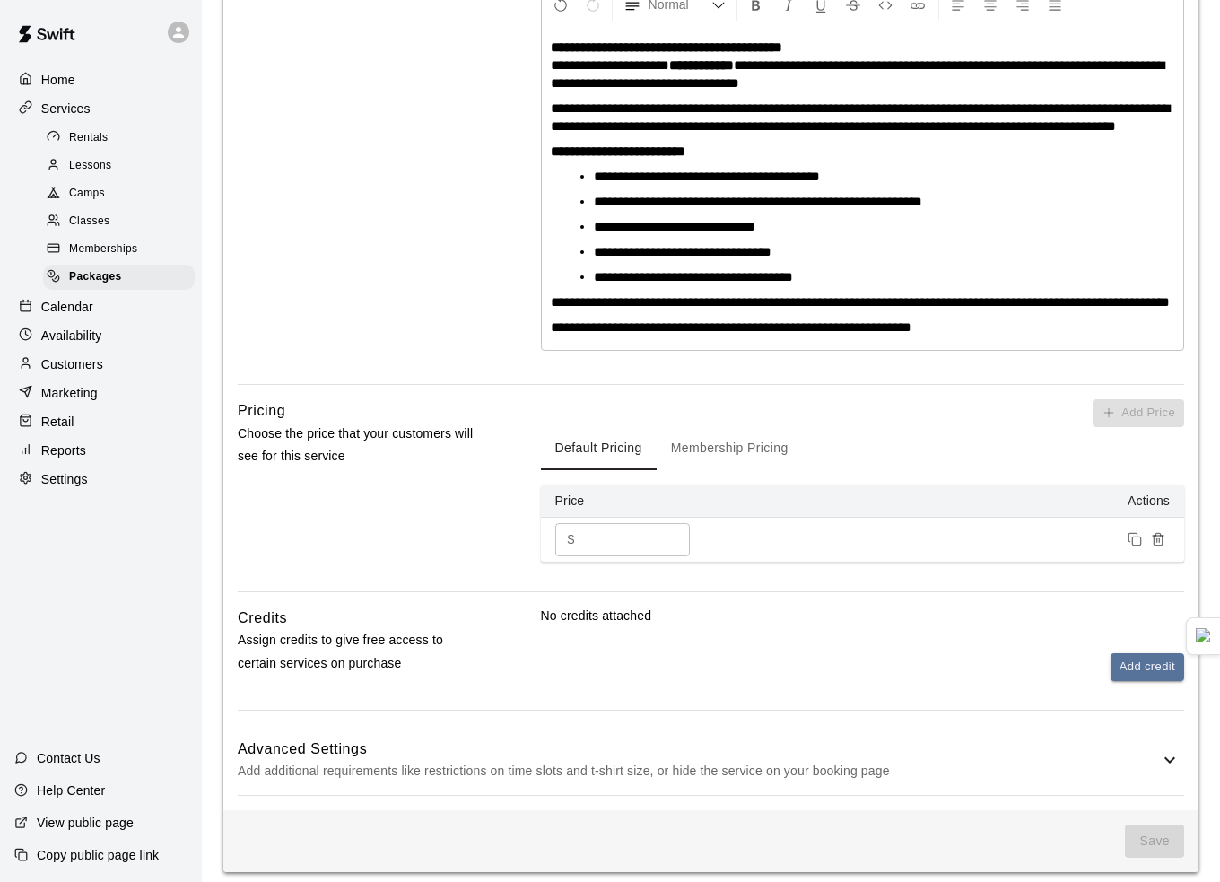
click at [565, 556] on div "$ * ​" at bounding box center [622, 539] width 135 height 33
drag, startPoint x: 591, startPoint y: 570, endPoint x: 432, endPoint y: 557, distance: 160.2
click at [432, 557] on div "Pricing Choose the price that your customers will see for this service Add Pric…" at bounding box center [711, 495] width 947 height 192
type input "******"
click at [1159, 710] on div "No credits attached Add credit" at bounding box center [862, 658] width 643 height 103
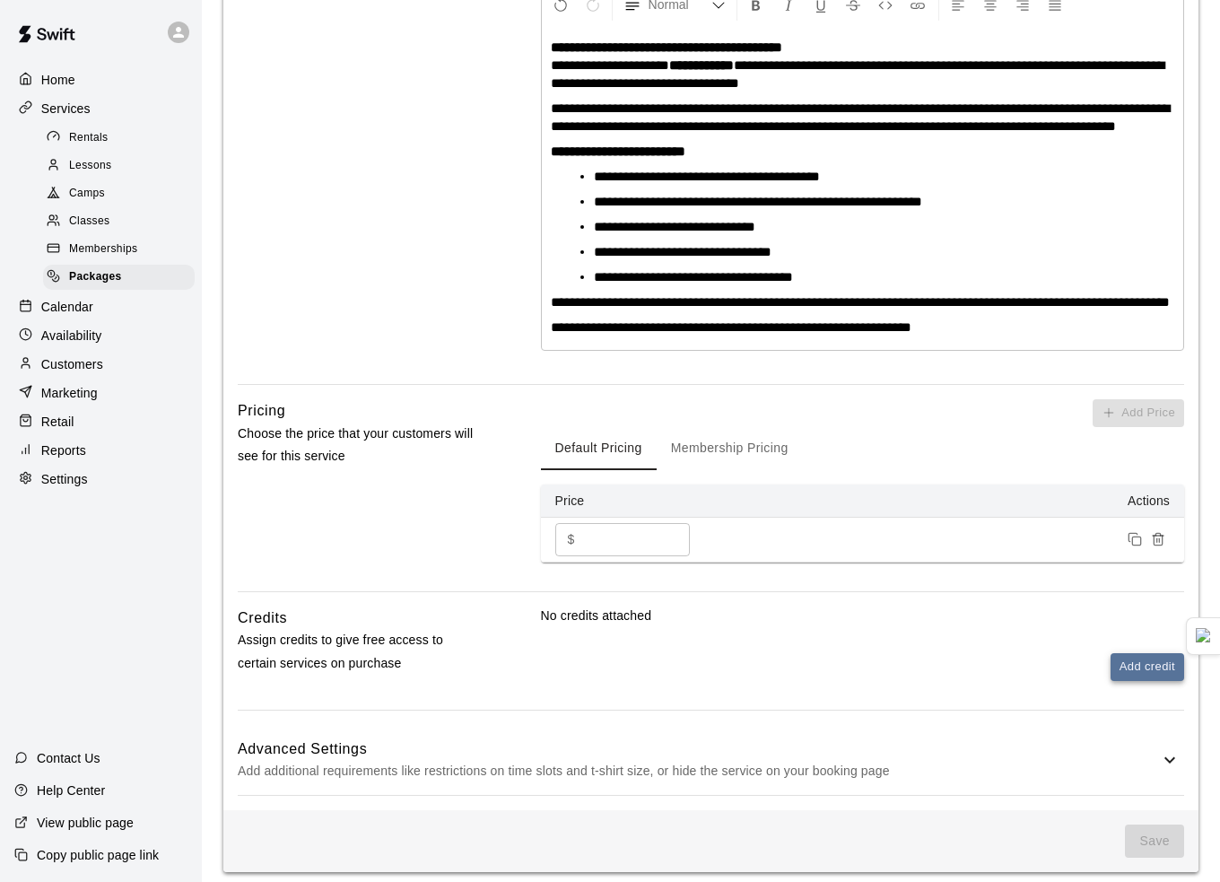
click at [1159, 681] on button "Add credit" at bounding box center [1148, 667] width 74 height 28
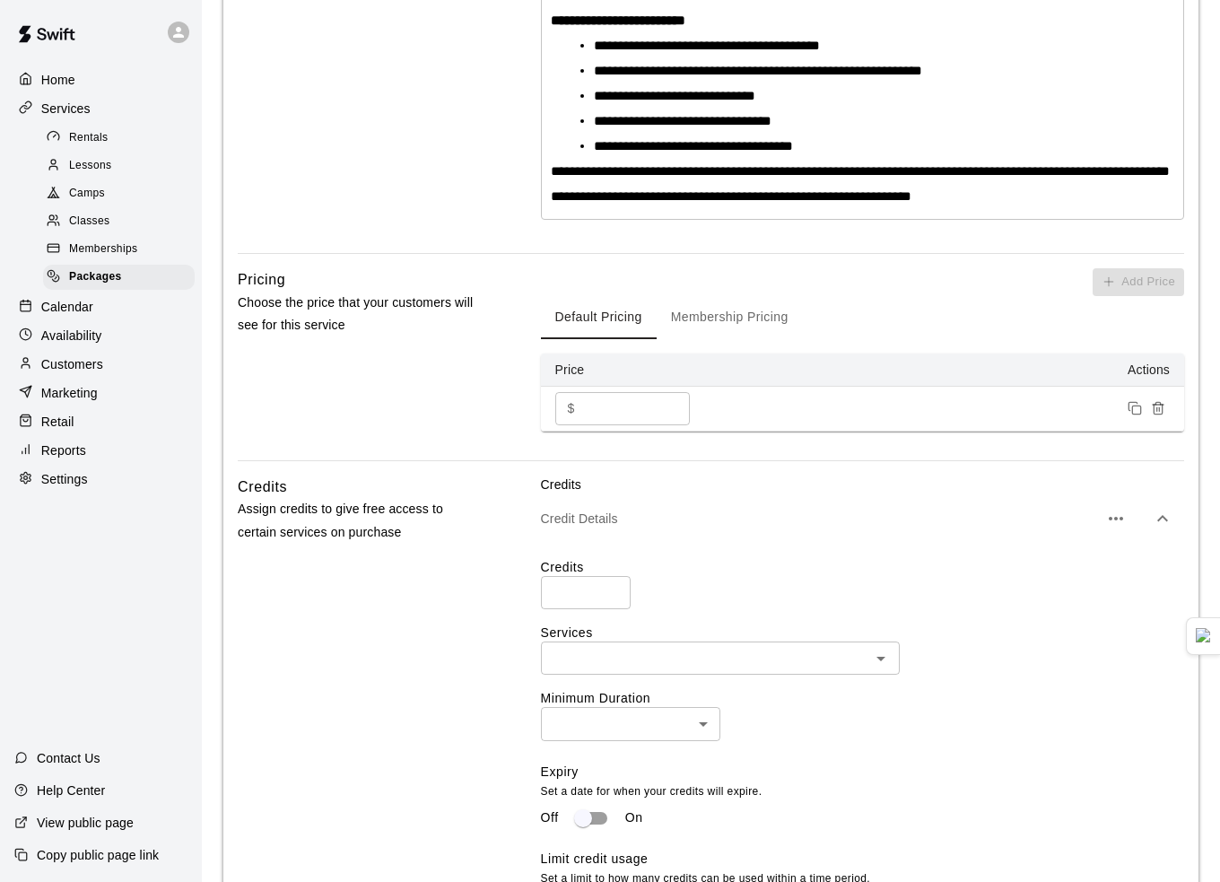
scroll to position [668, 0]
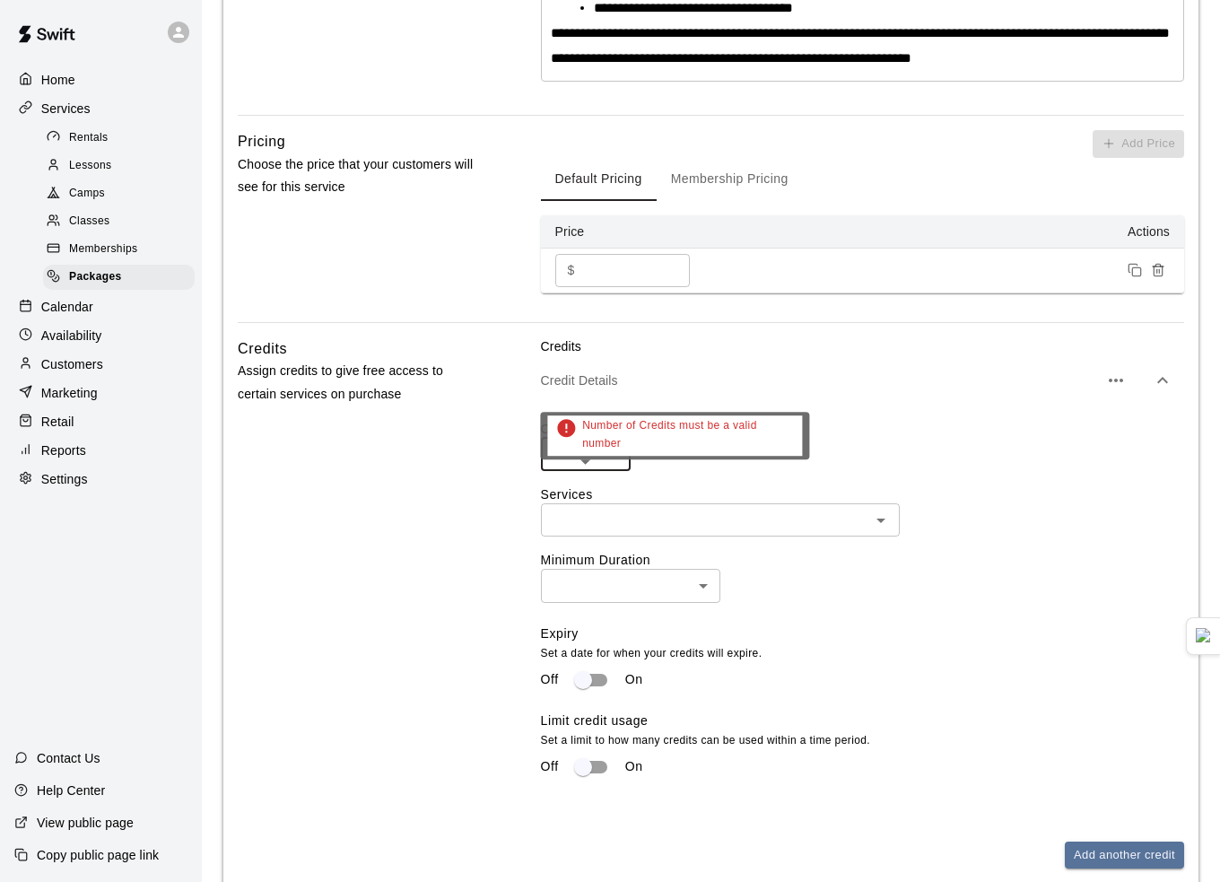
click at [562, 471] on input "number" at bounding box center [586, 454] width 90 height 33
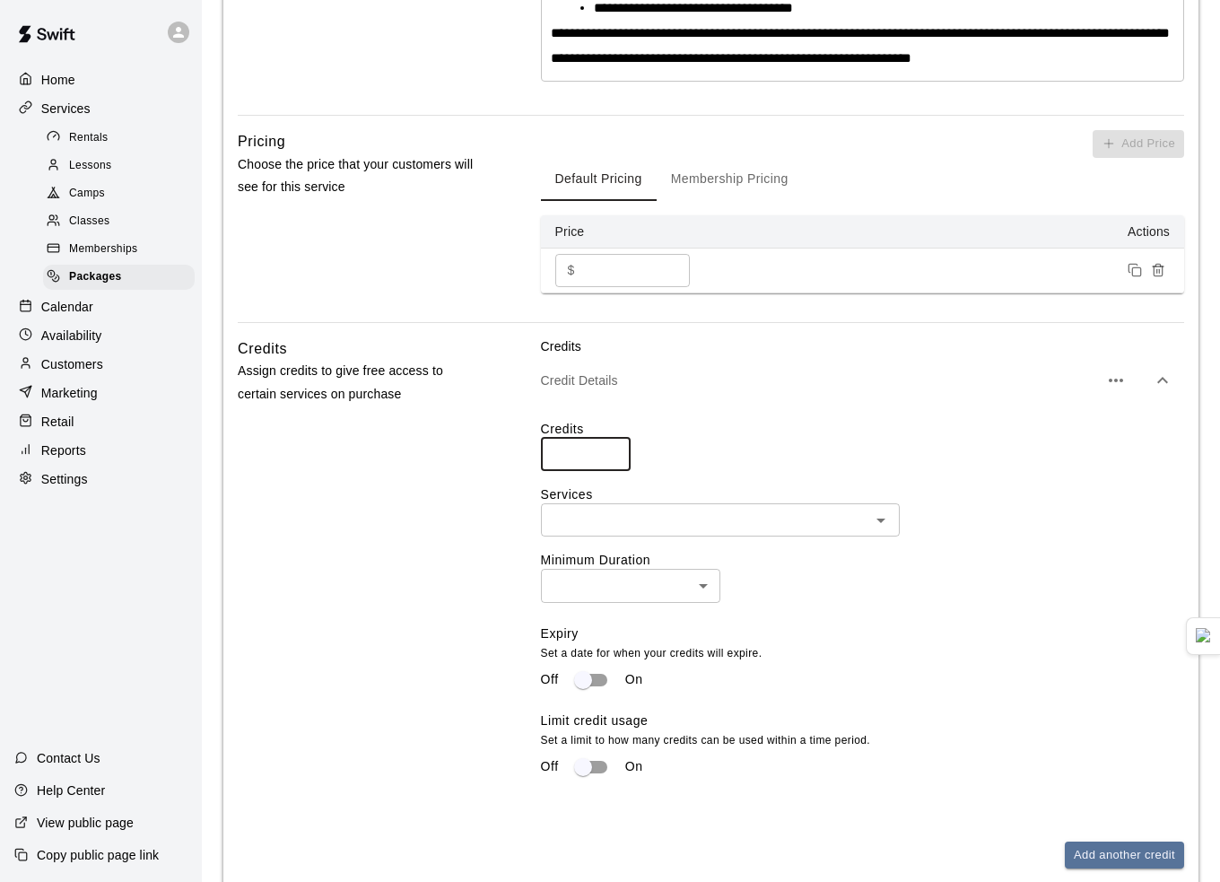
type input "*"
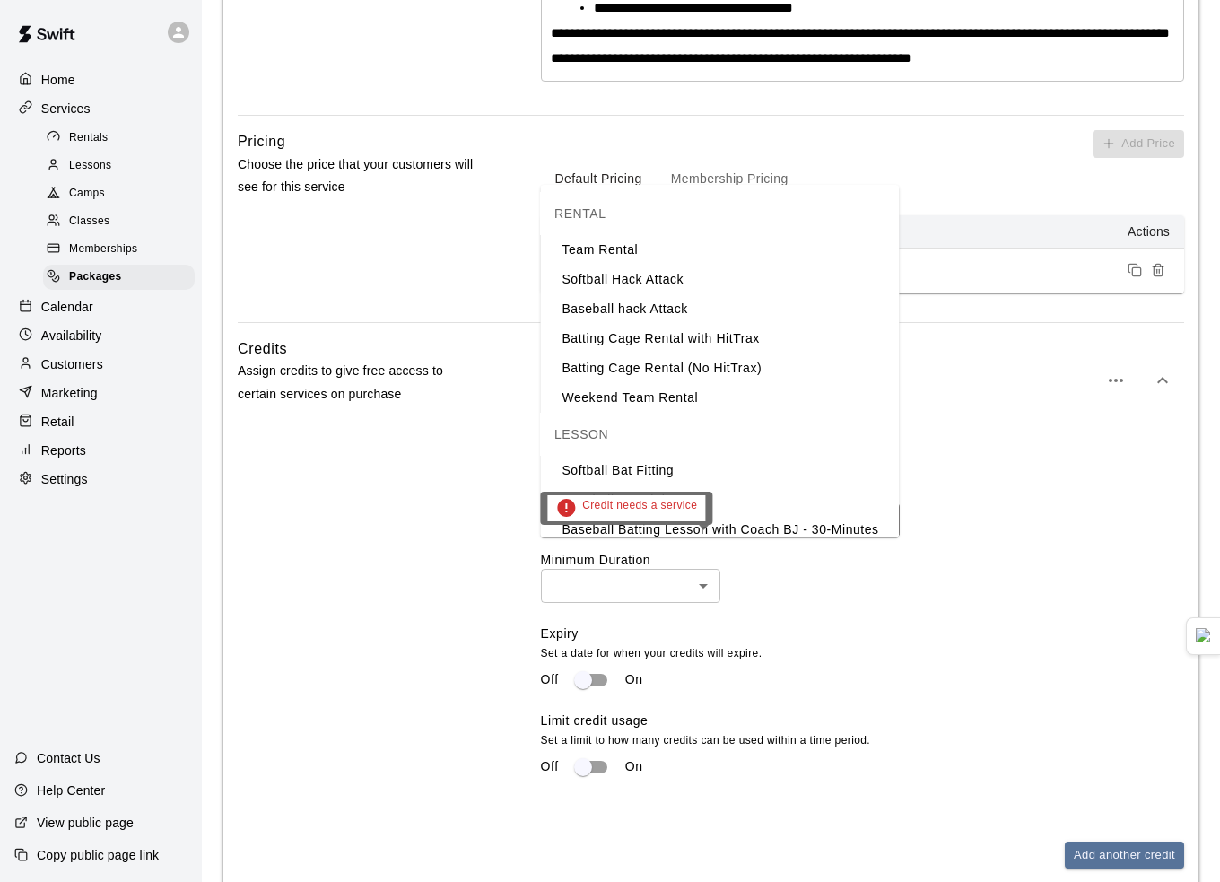
click at [770, 531] on input "text" at bounding box center [706, 520] width 319 height 22
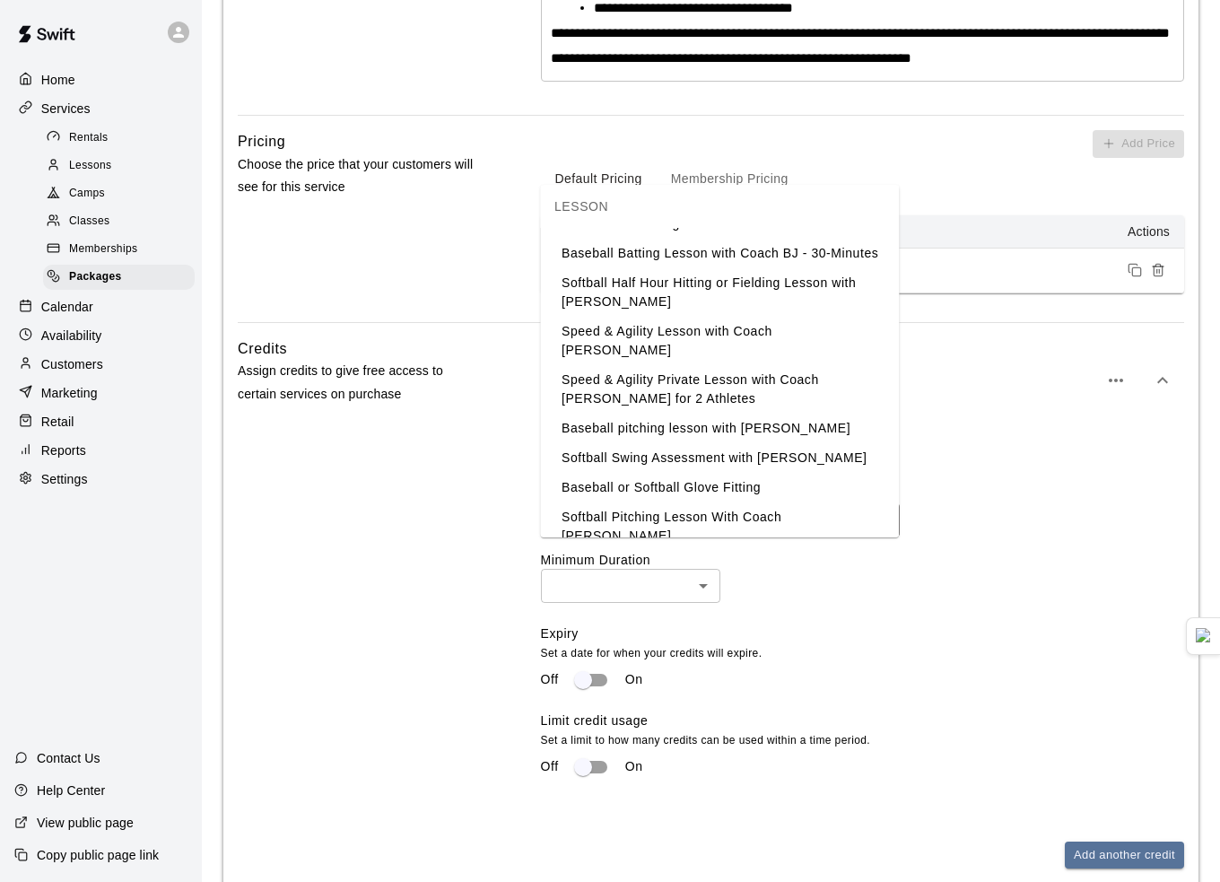
scroll to position [277, 0]
click at [702, 433] on li "Baseball pitching lesson with [PERSON_NAME]" at bounding box center [719, 428] width 359 height 30
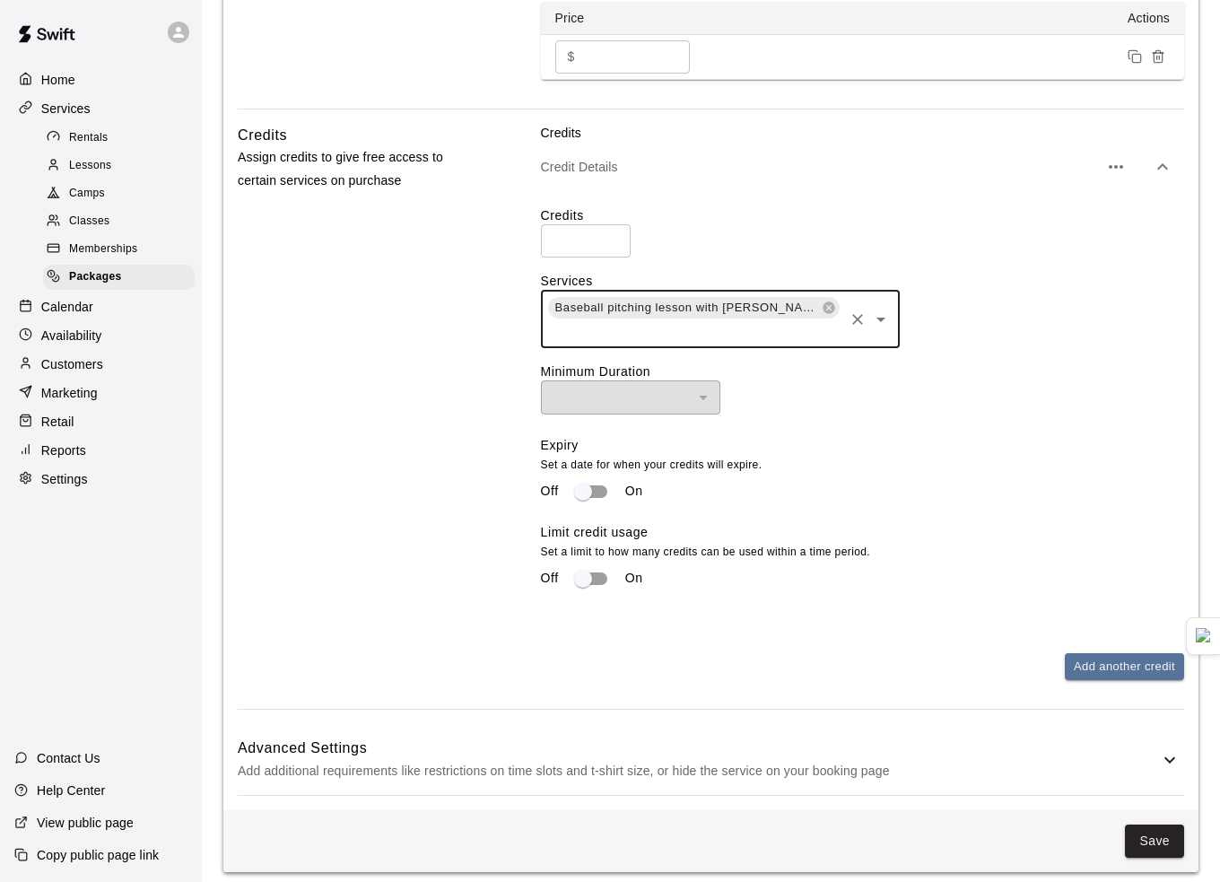
scroll to position [932, 0]
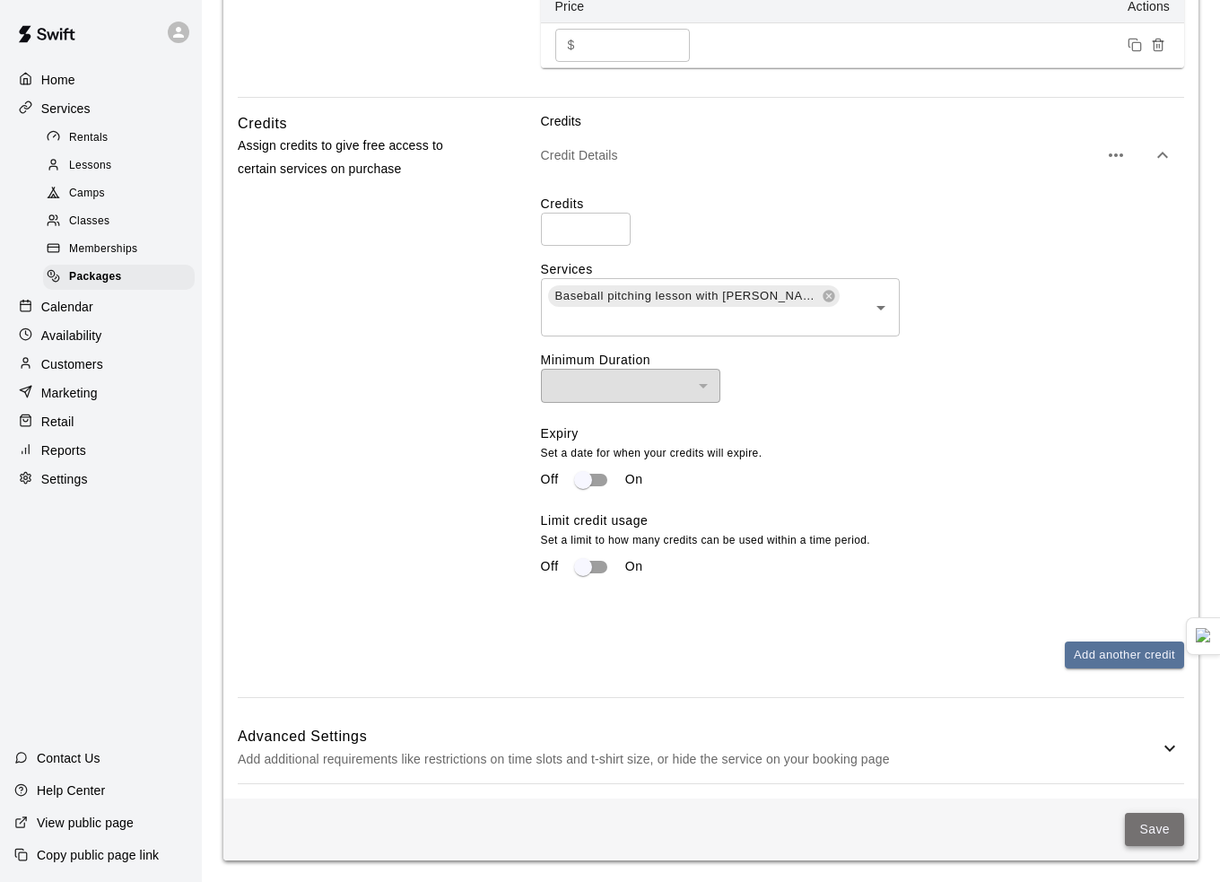
click at [1159, 837] on button "Save" at bounding box center [1154, 829] width 59 height 33
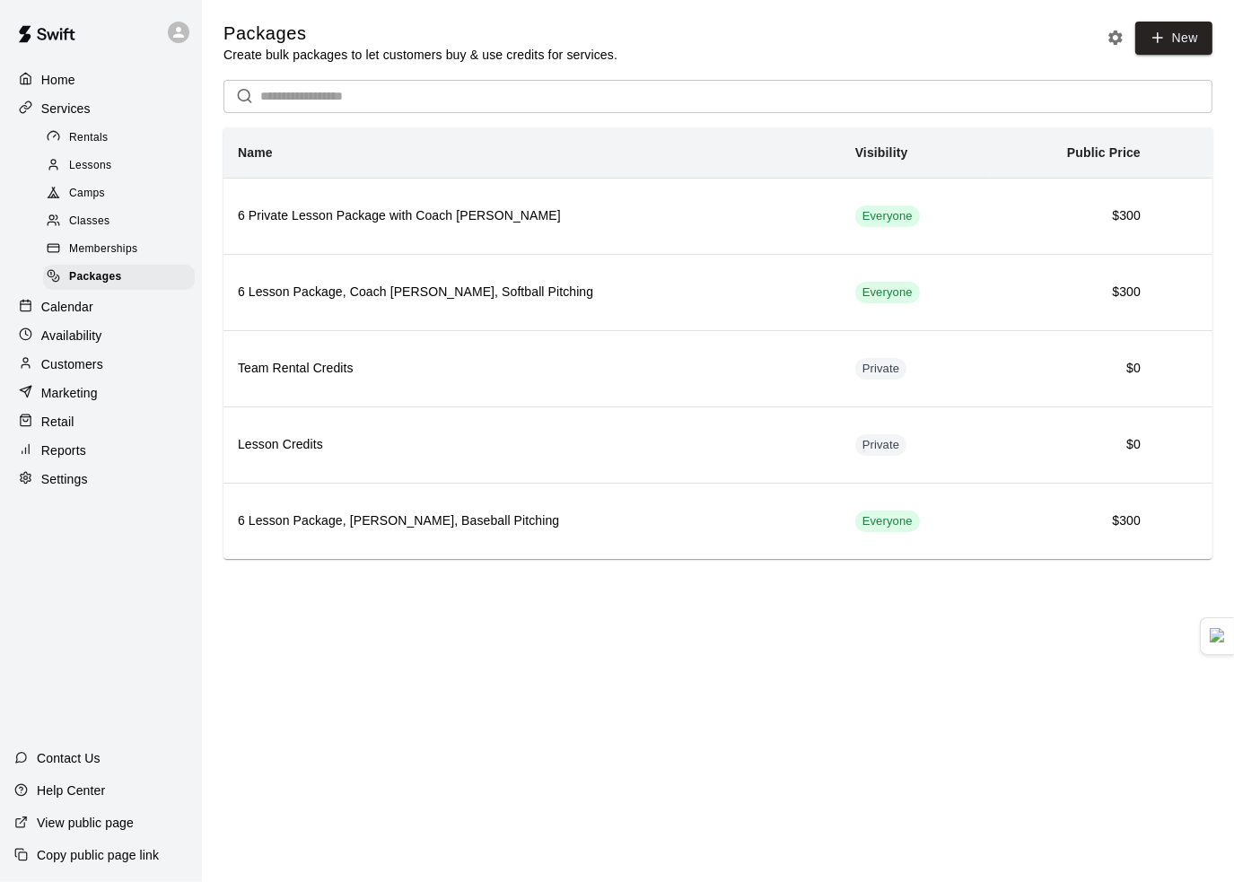
click at [104, 407] on div "Marketing" at bounding box center [100, 393] width 173 height 27
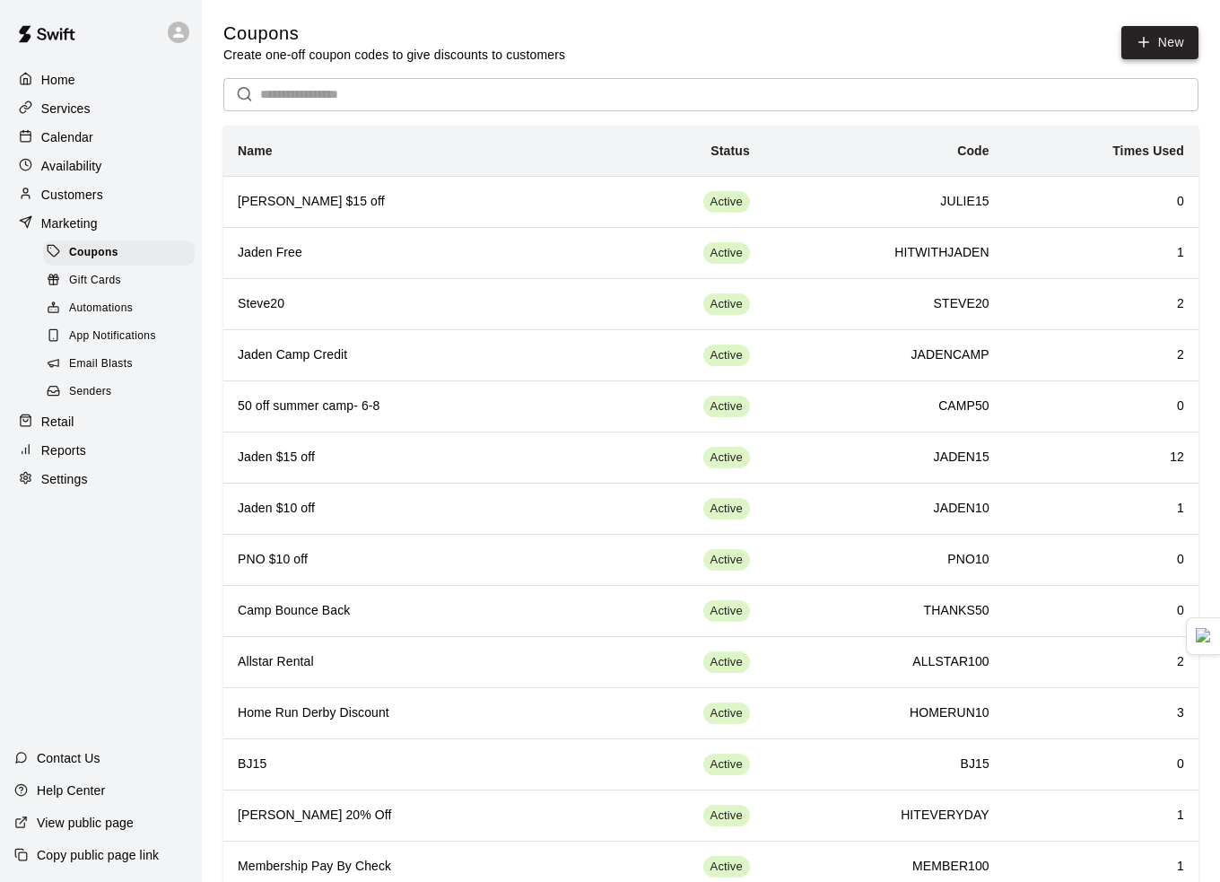
click at [1157, 42] on button "New" at bounding box center [1160, 42] width 77 height 33
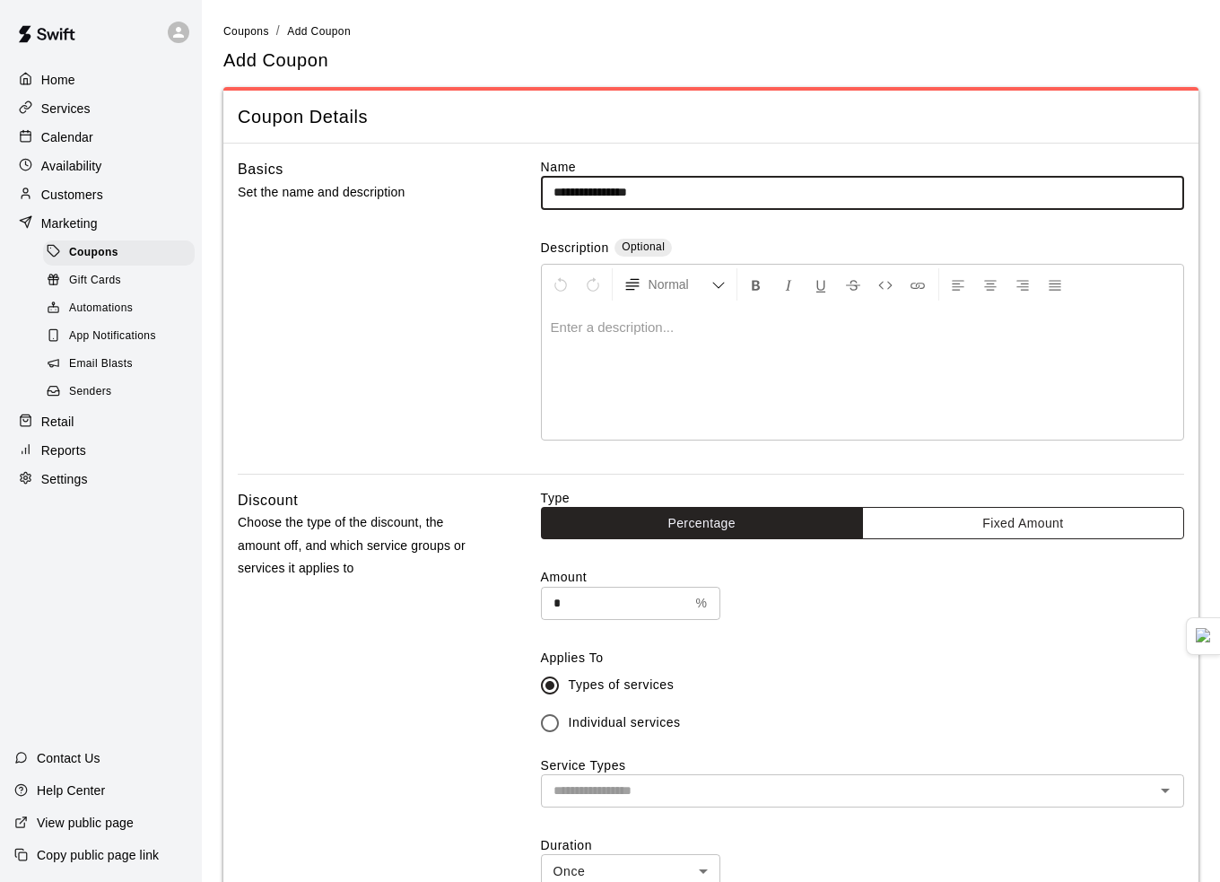
type input "**********"
click at [918, 533] on button "Fixed Amount" at bounding box center [1023, 523] width 322 height 33
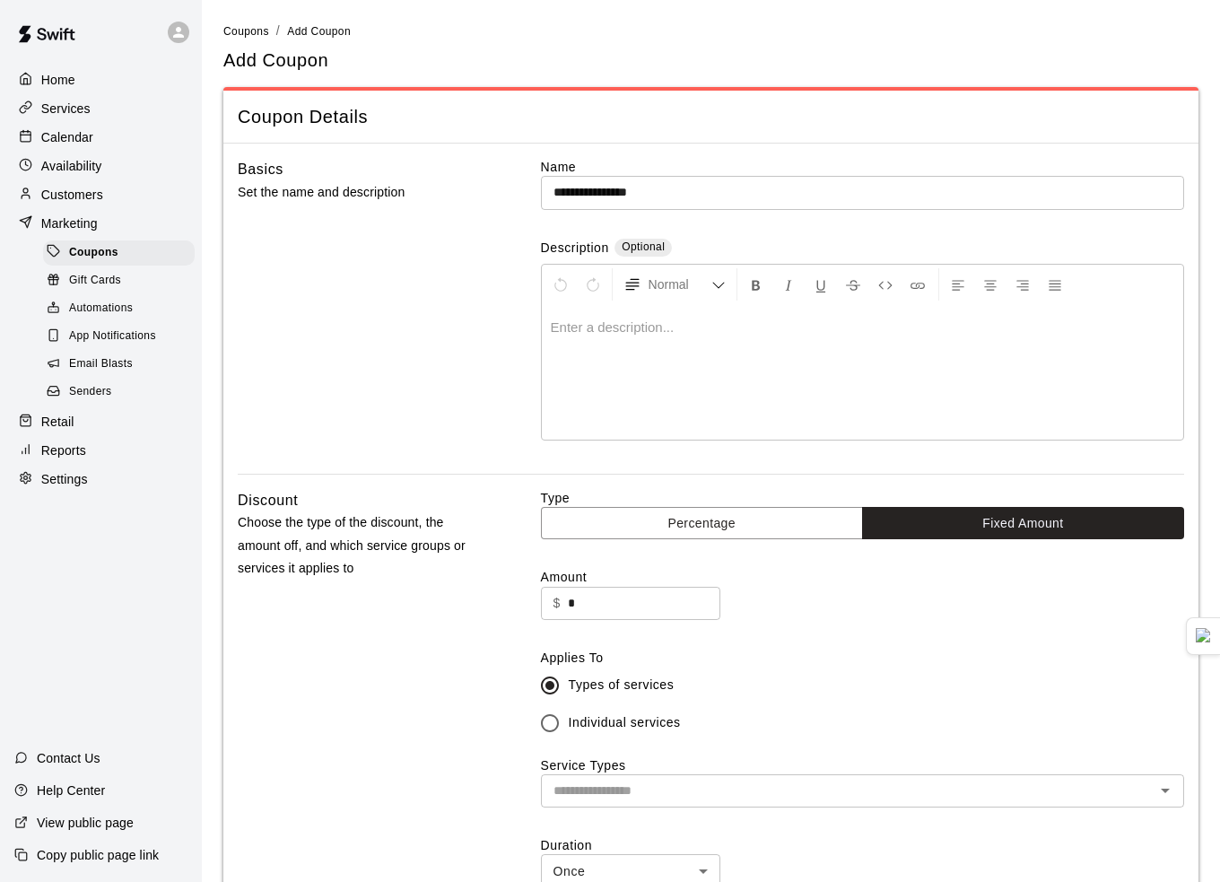
click at [590, 591] on input "*" at bounding box center [644, 603] width 153 height 33
drag, startPoint x: 601, startPoint y: 599, endPoint x: 368, endPoint y: 577, distance: 234.3
click at [368, 577] on div "Discount Choose the type of the discount, the amount off, and which service gro…" at bounding box center [711, 731] width 947 height 484
type input "*****"
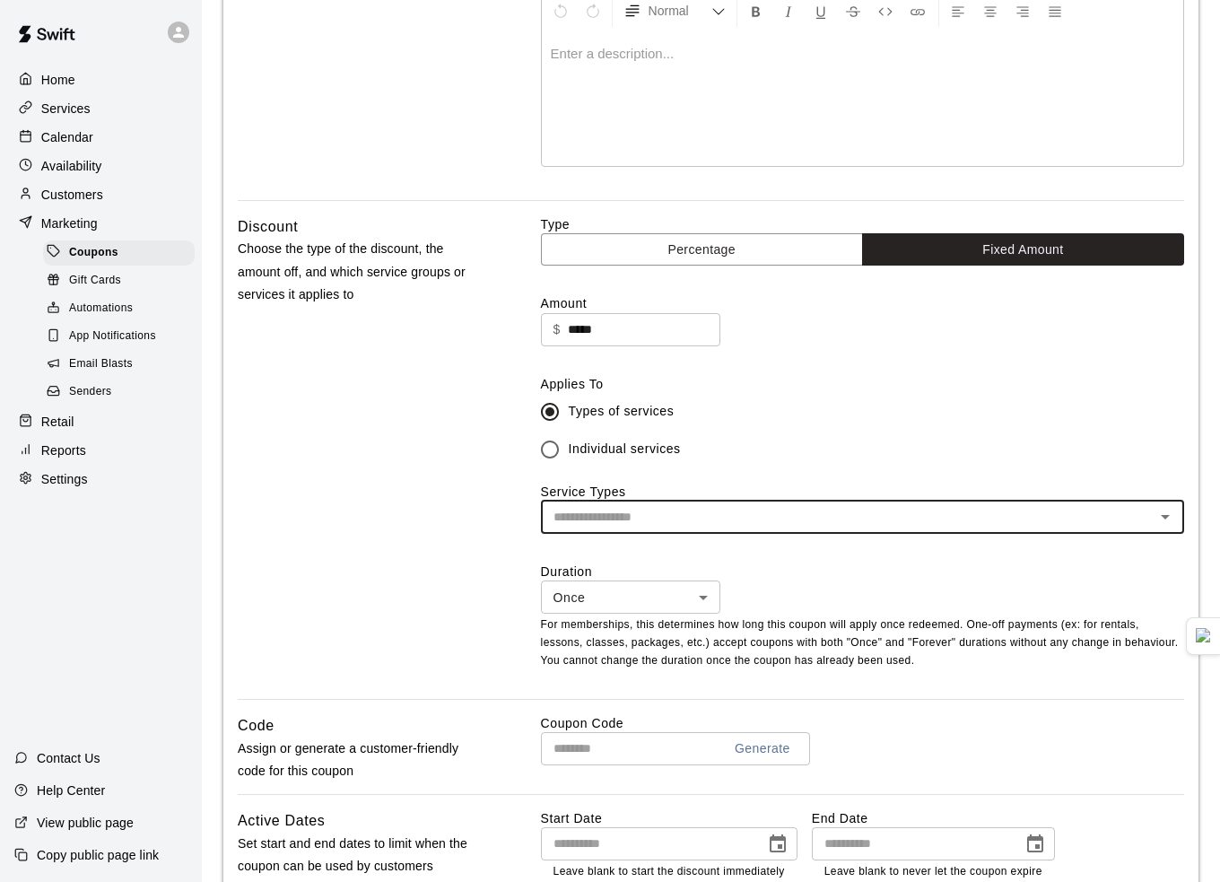
scroll to position [359, 0]
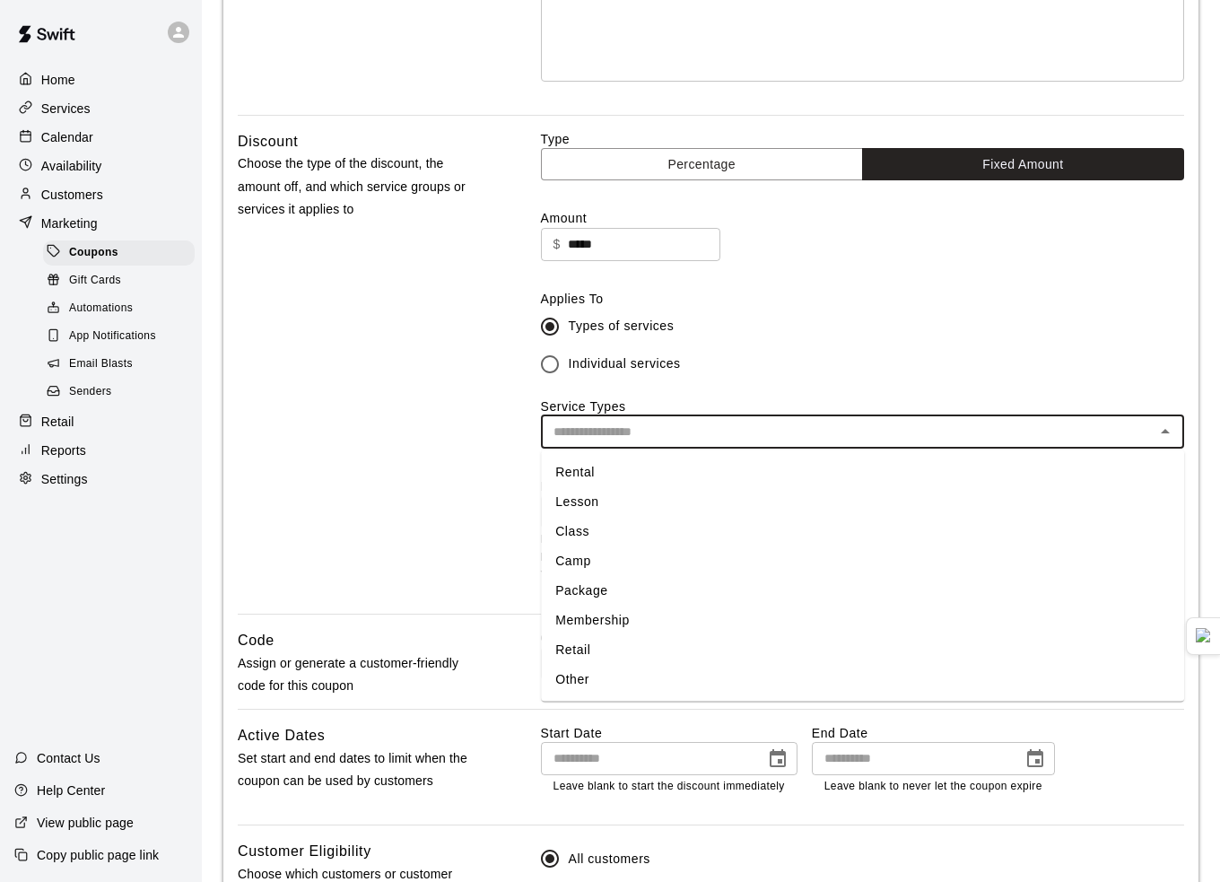
click at [614, 433] on input "text" at bounding box center [848, 432] width 603 height 22
click at [606, 501] on li "Lesson" at bounding box center [862, 502] width 643 height 30
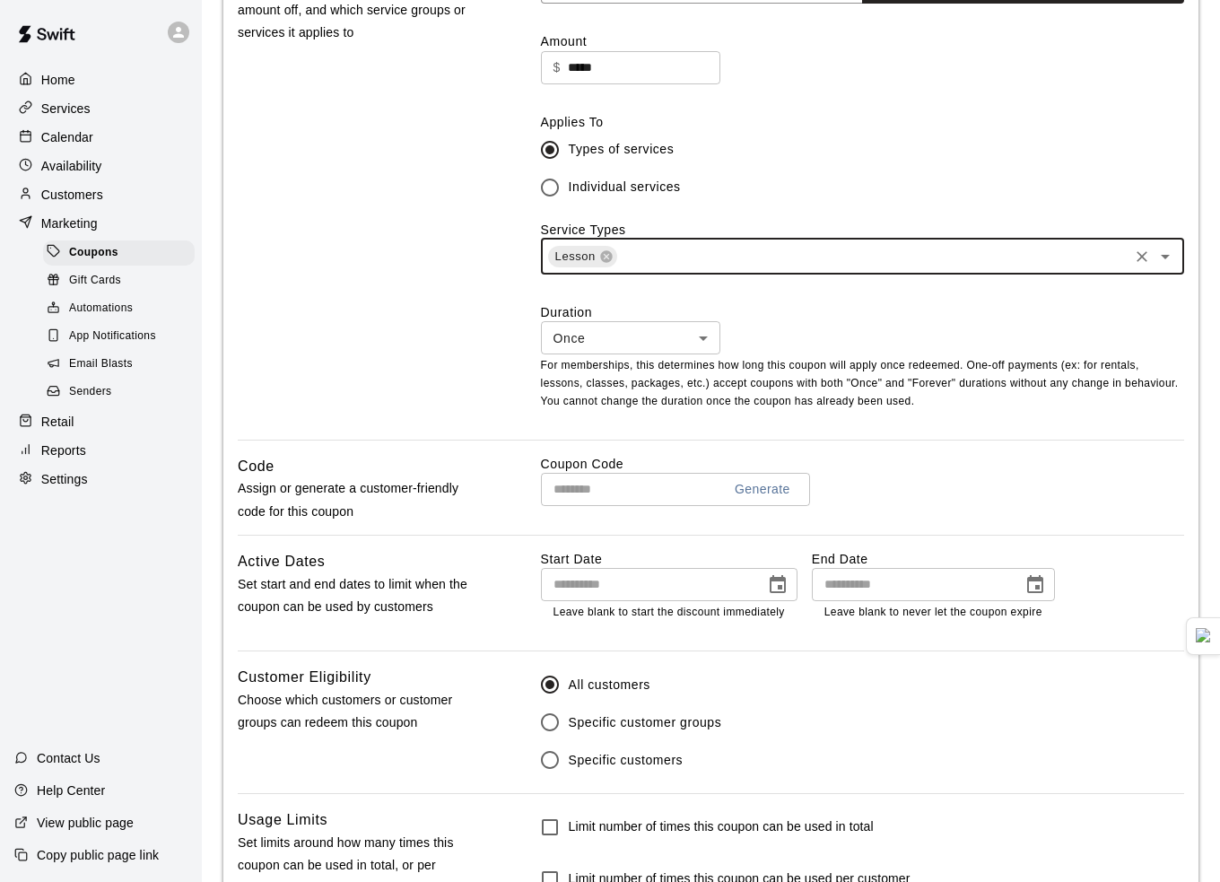
scroll to position [538, 0]
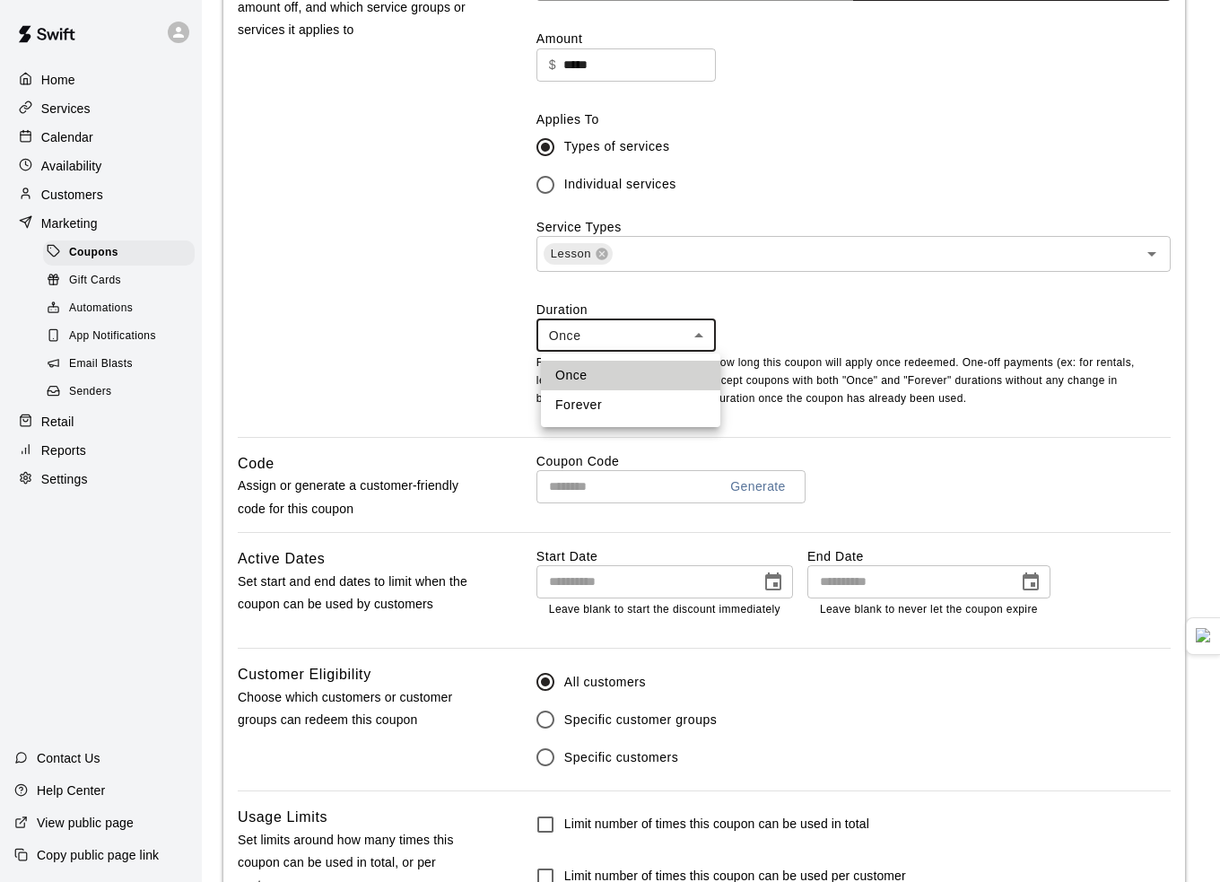
click at [641, 344] on body "**********" at bounding box center [610, 242] width 1220 height 1561
click at [631, 400] on li "Forever" at bounding box center [630, 405] width 179 height 30
type input "*******"
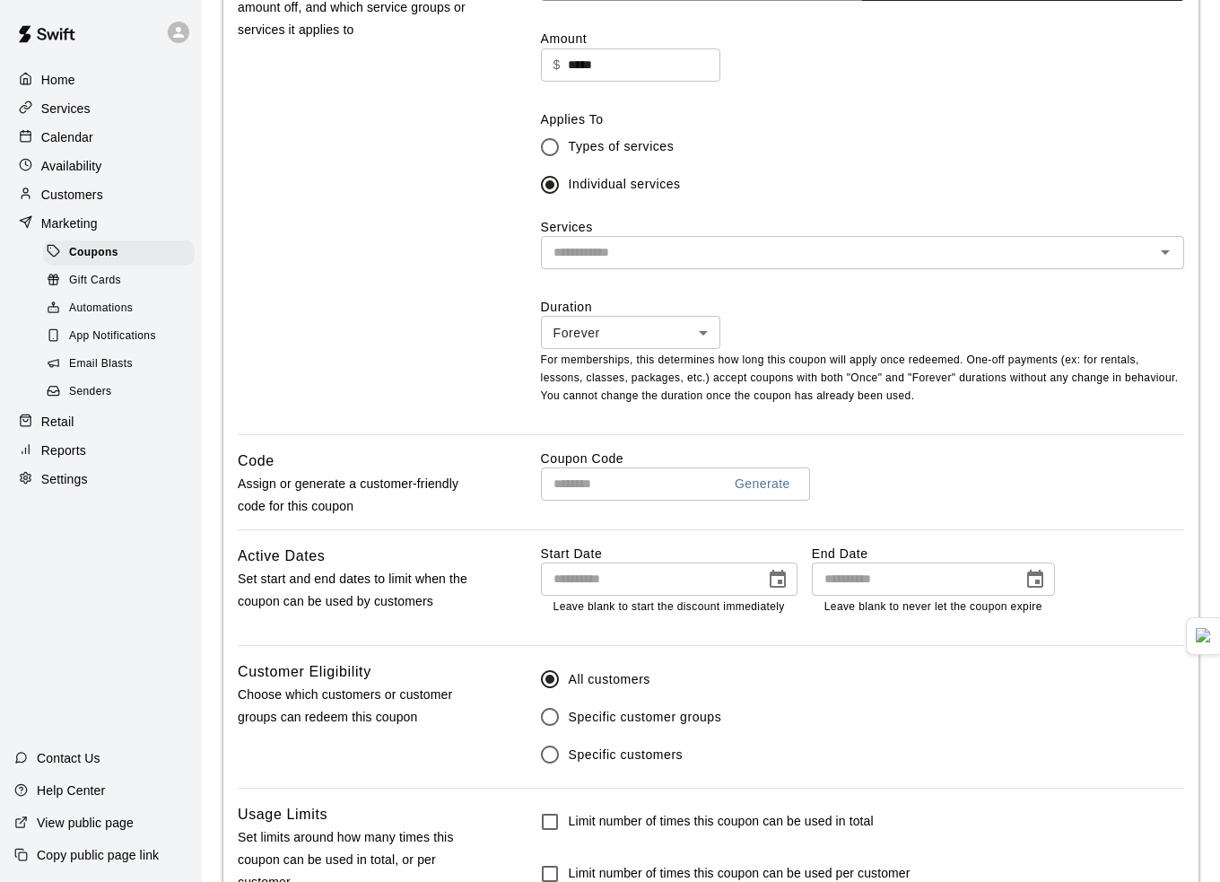
click at [625, 260] on input "text" at bounding box center [848, 252] width 603 height 22
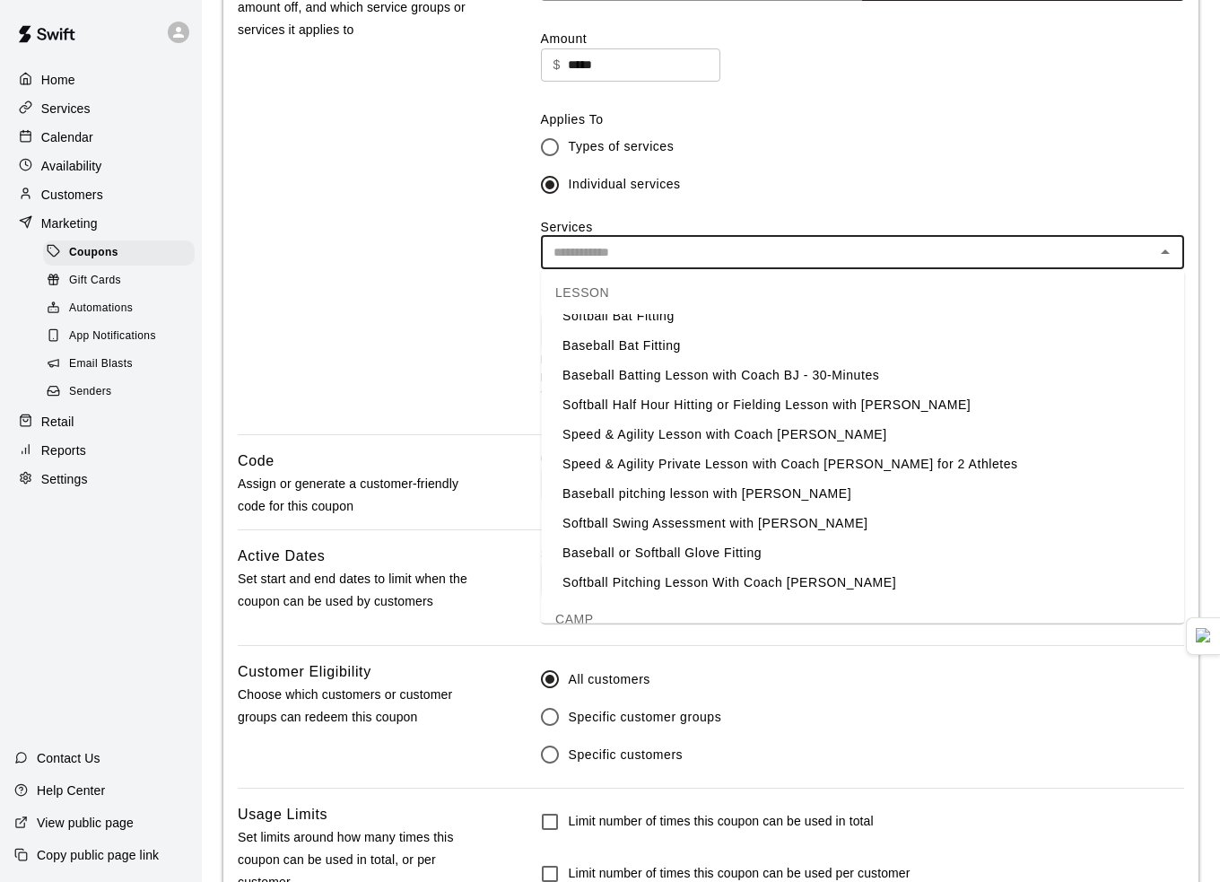
scroll to position [269, 0]
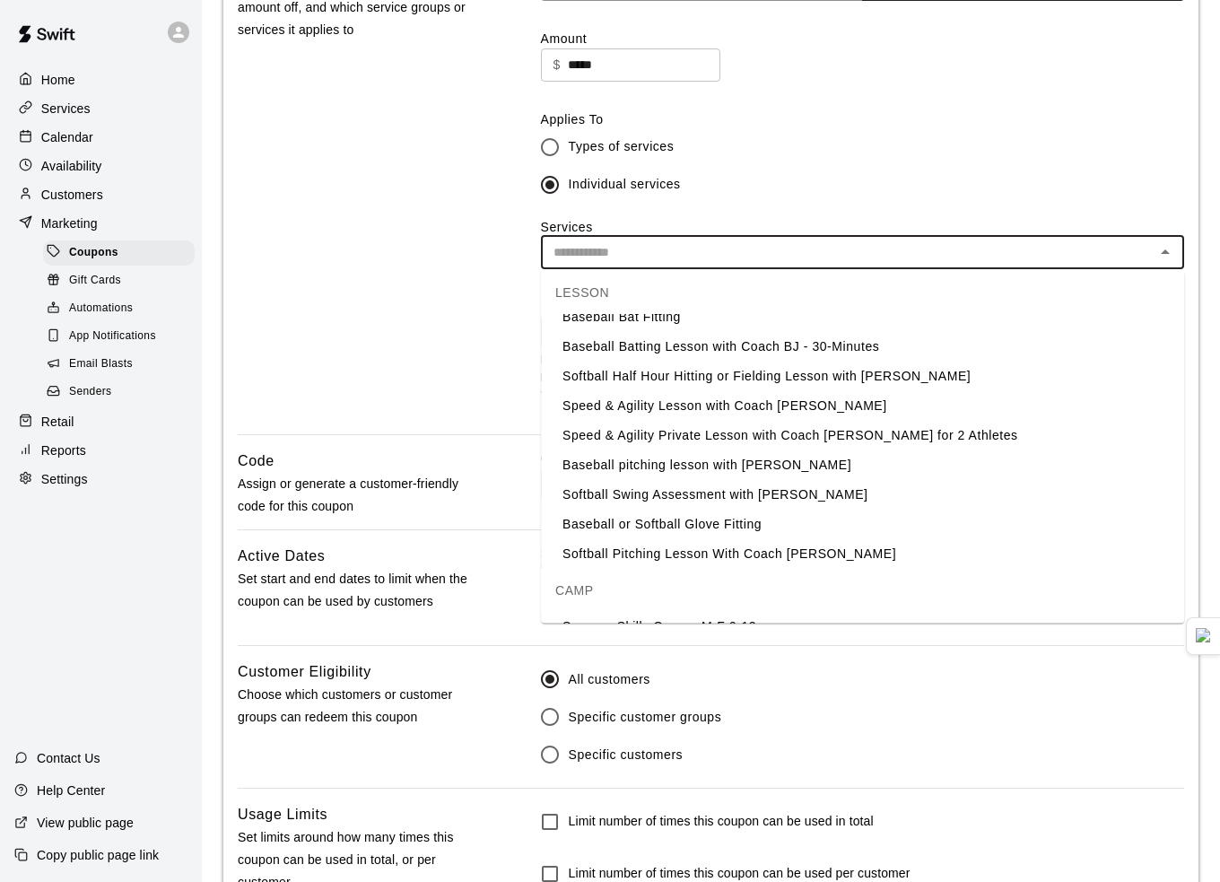
click at [640, 552] on li "Softball Pitching Lesson With Coach [PERSON_NAME]" at bounding box center [862, 554] width 643 height 30
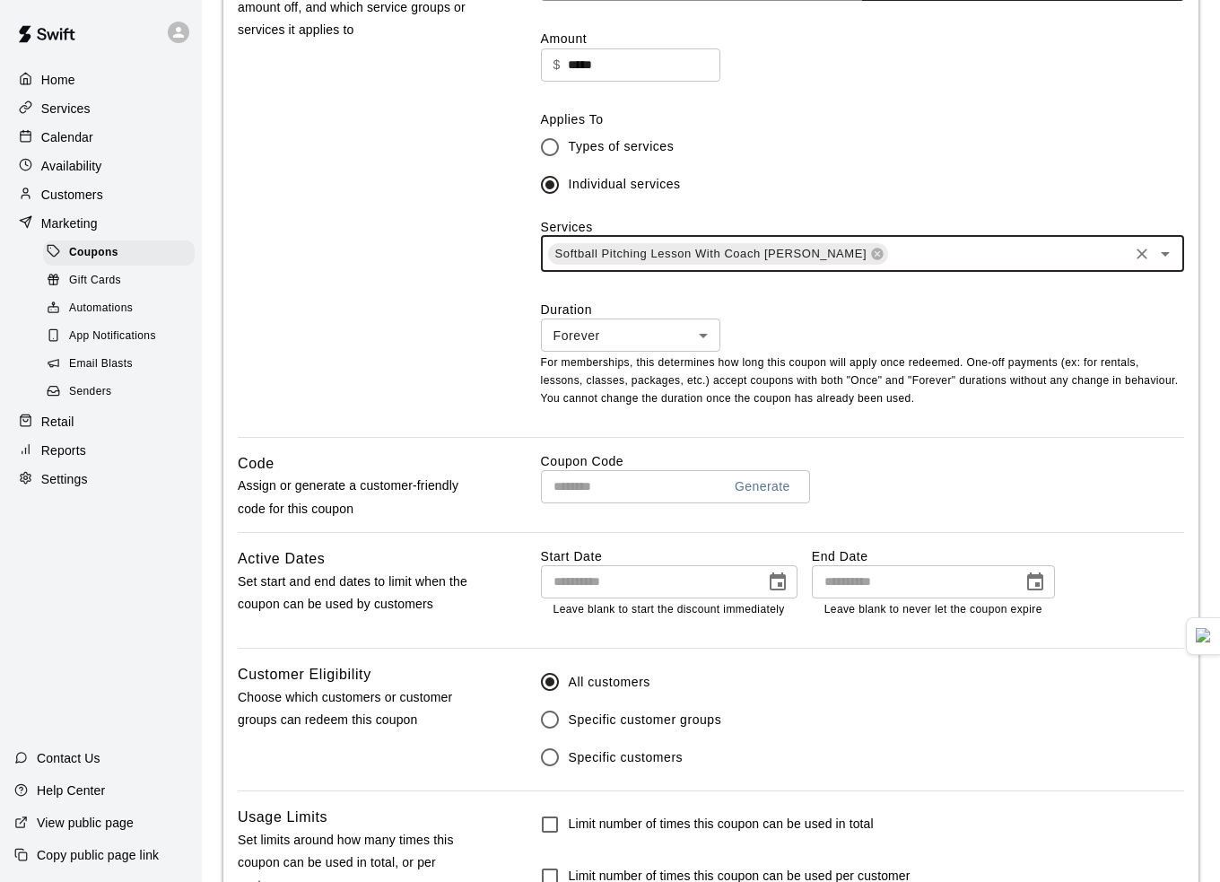
click at [897, 261] on input "text" at bounding box center [1008, 253] width 236 height 22
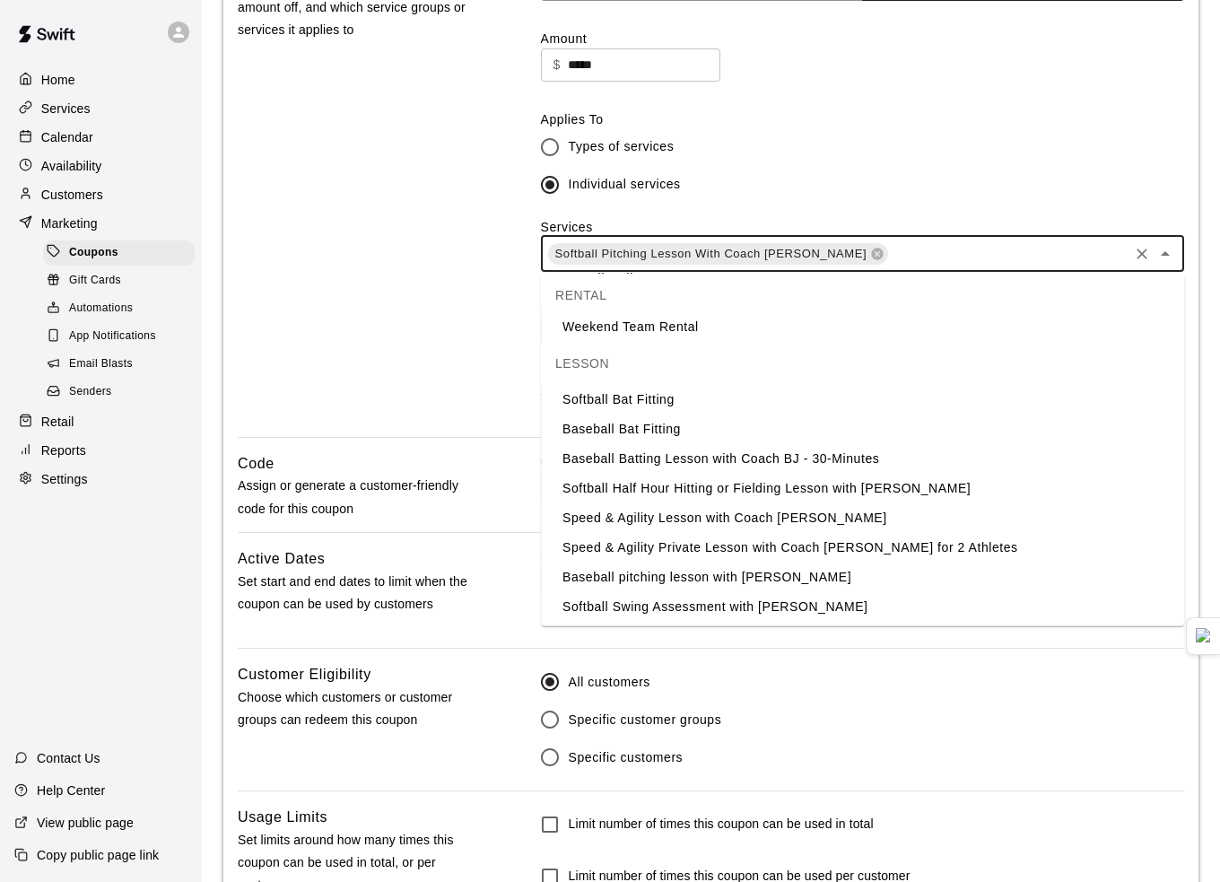
scroll to position [179, 0]
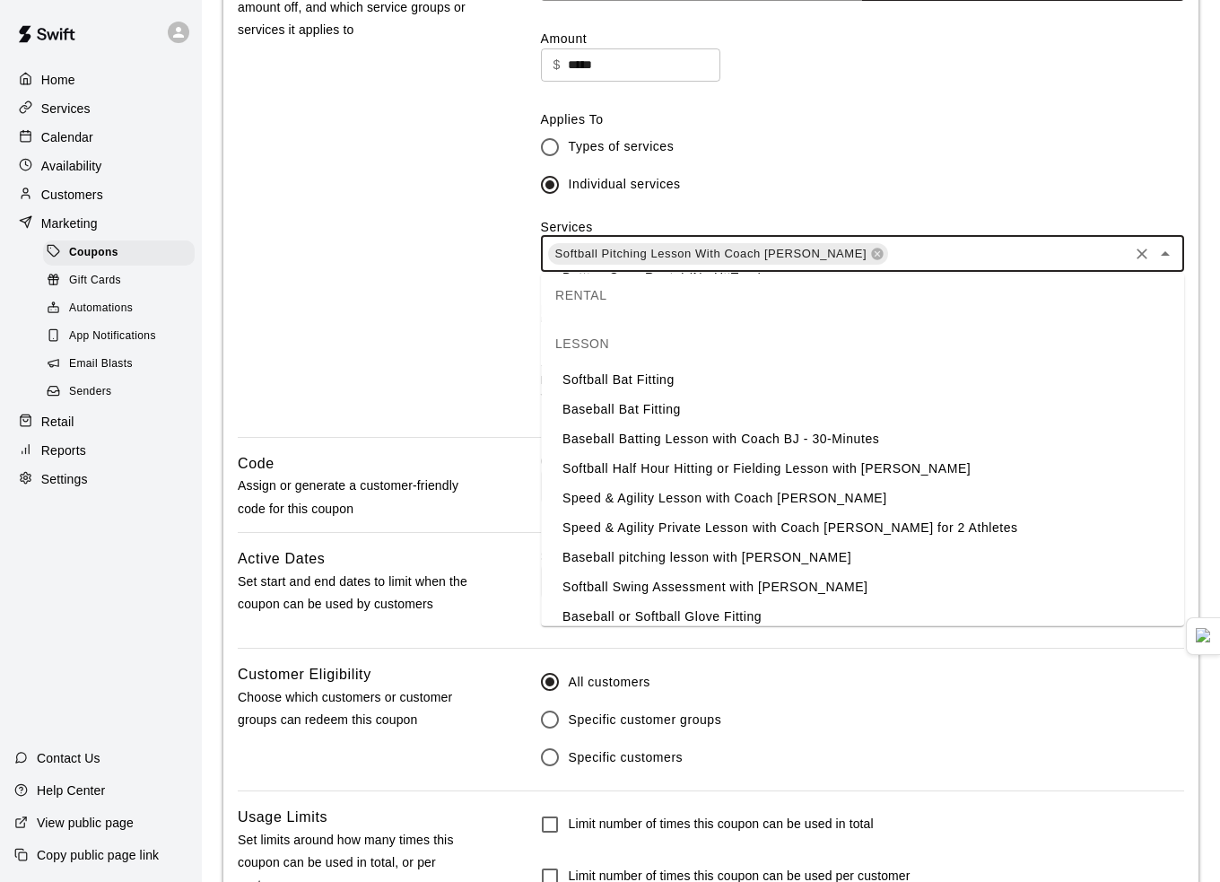
click at [775, 545] on li "Baseball pitching lesson with [PERSON_NAME]" at bounding box center [862, 558] width 643 height 30
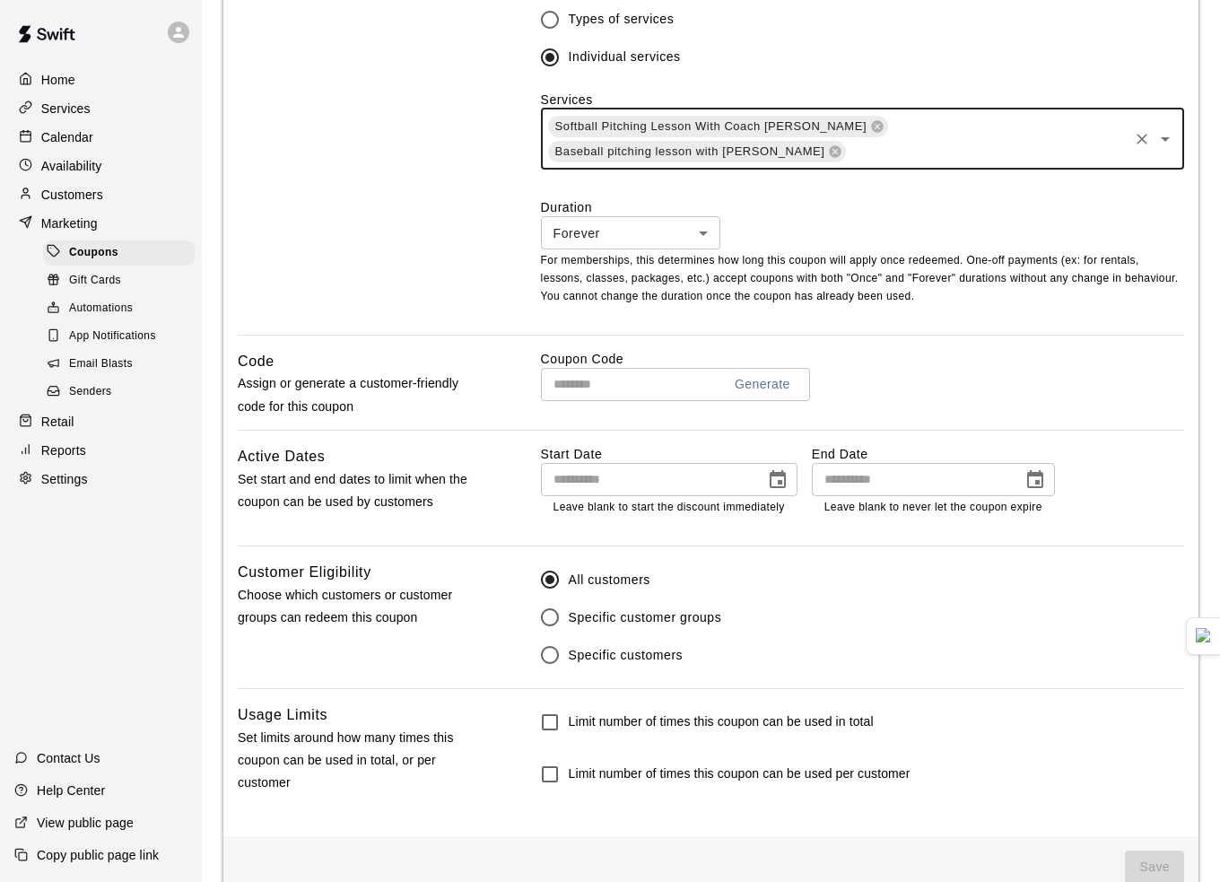
scroll to position [678, 0]
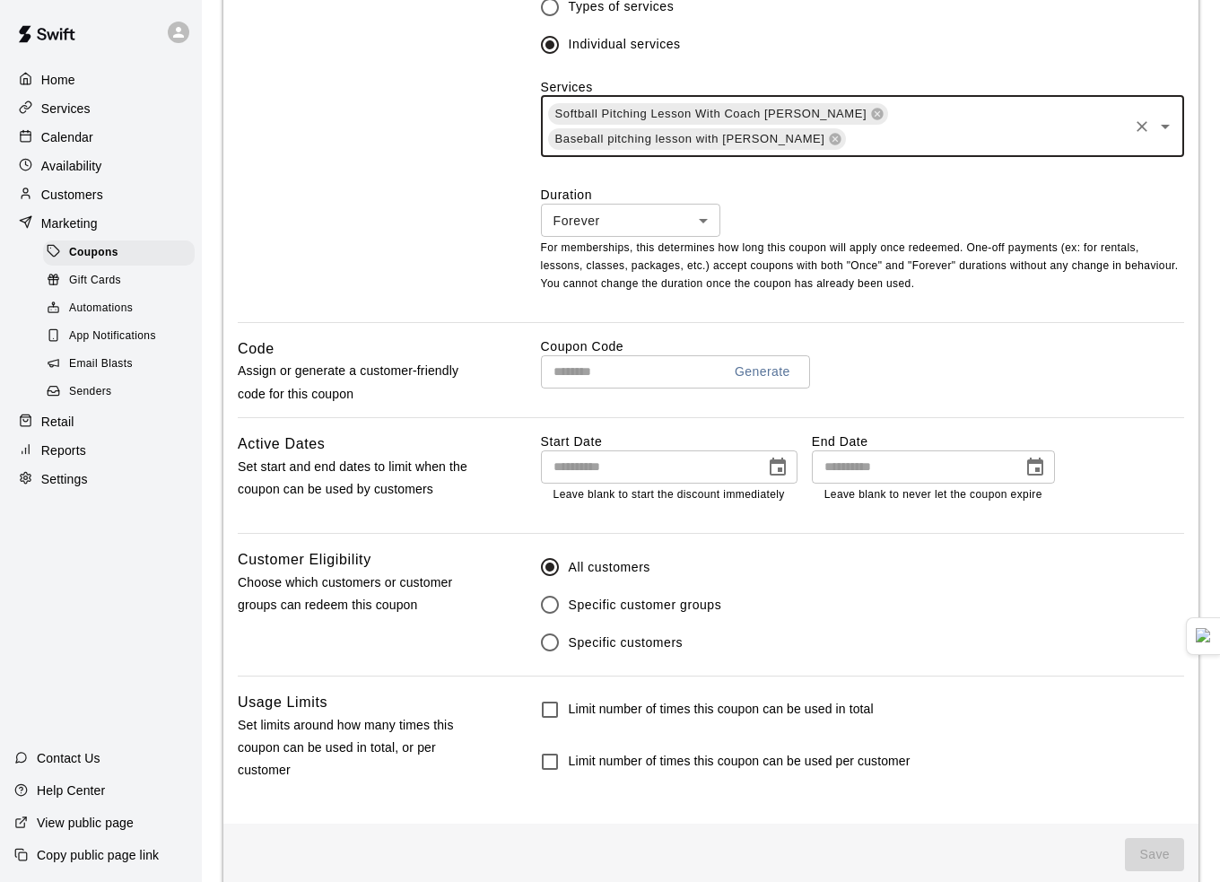
click at [623, 188] on body "**********" at bounding box center [610, 115] width 1220 height 1586
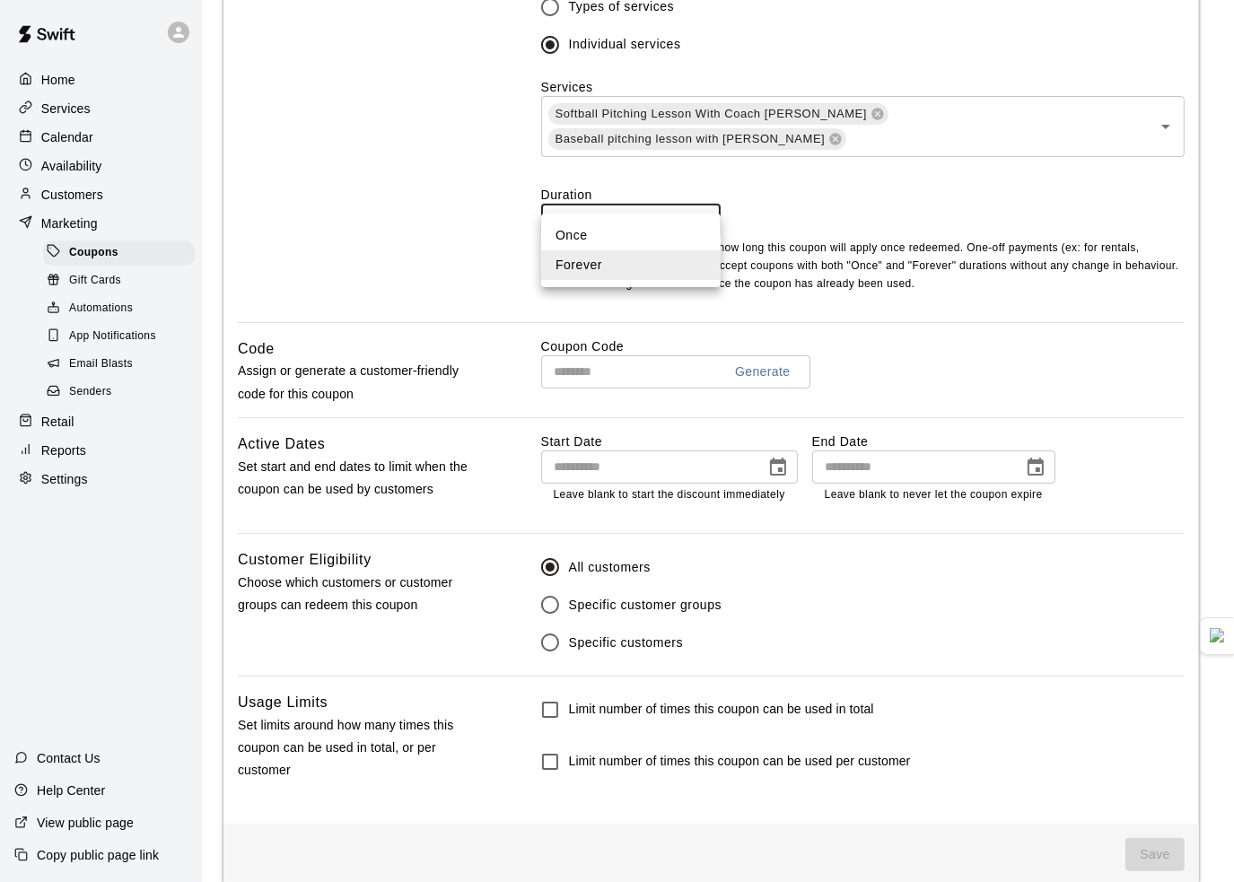
click at [634, 191] on div at bounding box center [617, 441] width 1234 height 882
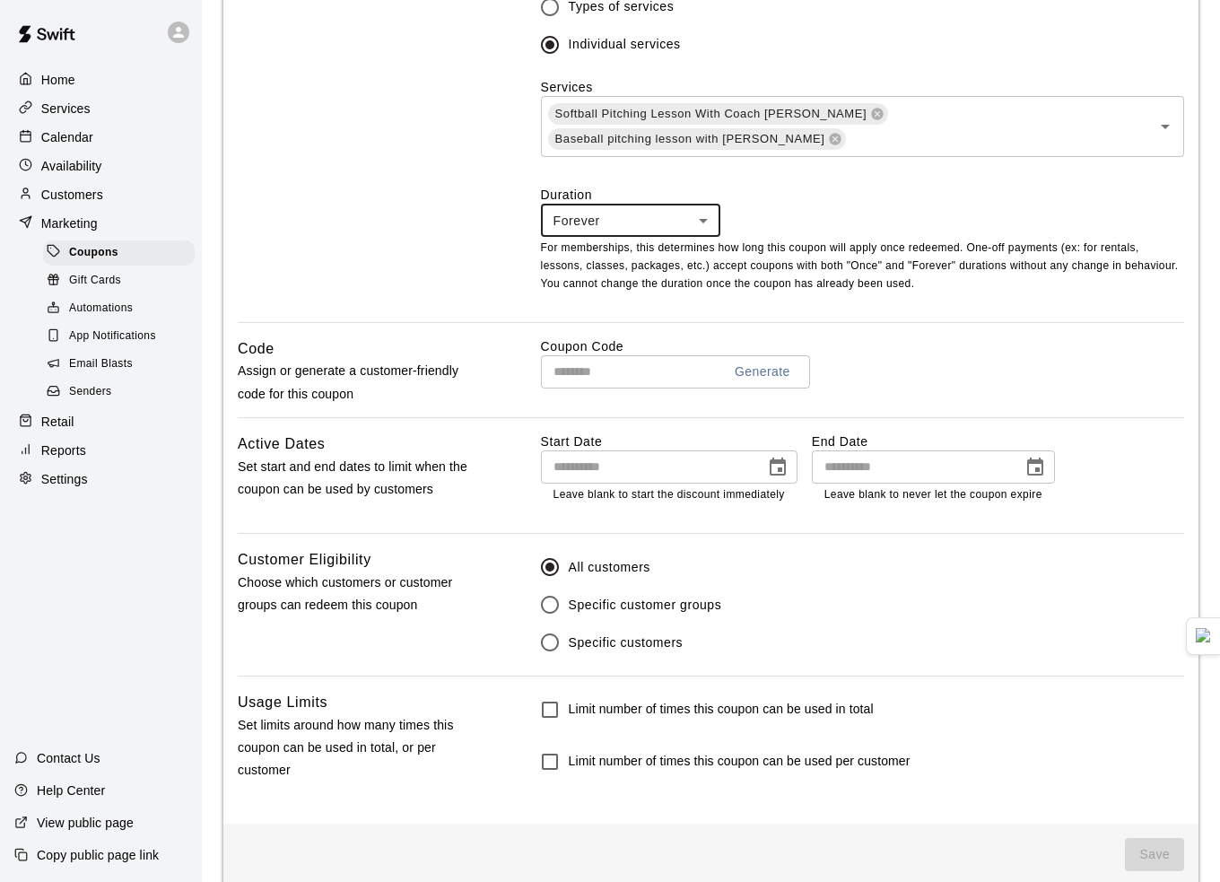
click at [628, 355] on input "text" at bounding box center [624, 371] width 167 height 33
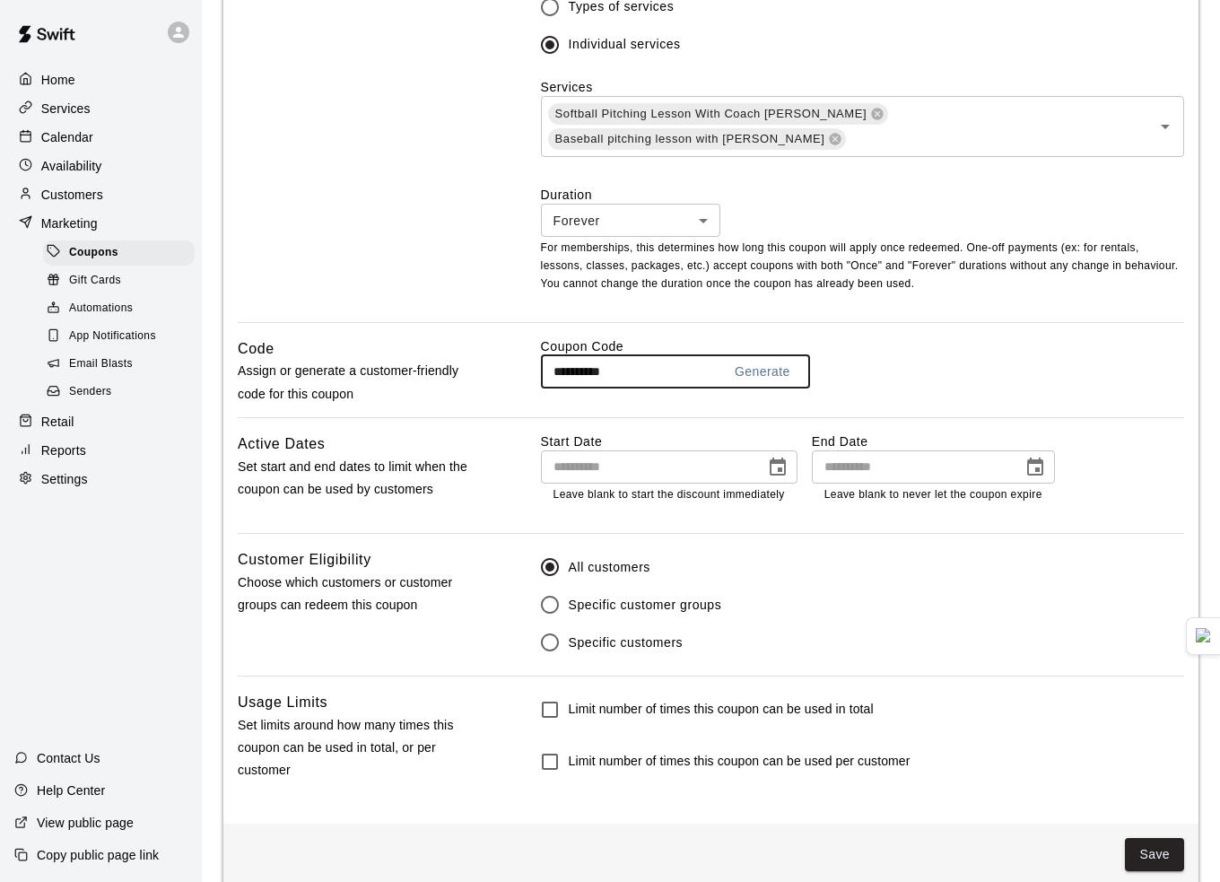
type input "**********"
click at [867, 337] on label "Coupon Code" at bounding box center [862, 346] width 643 height 18
click at [1027, 457] on icon "Choose date" at bounding box center [1036, 468] width 22 height 22
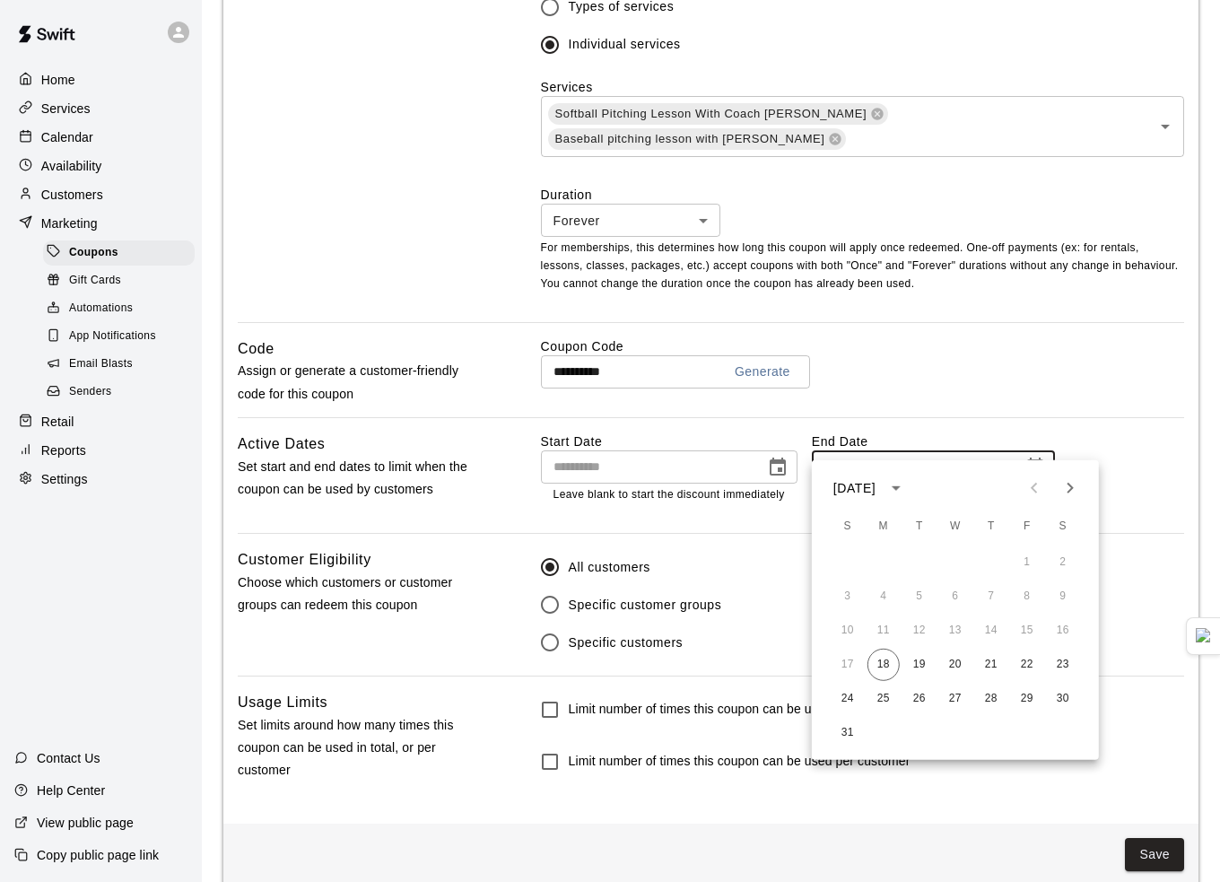
click at [1062, 488] on icon "Next month" at bounding box center [1071, 488] width 22 height 22
click at [919, 696] on button "30" at bounding box center [920, 699] width 32 height 32
type input "**********"
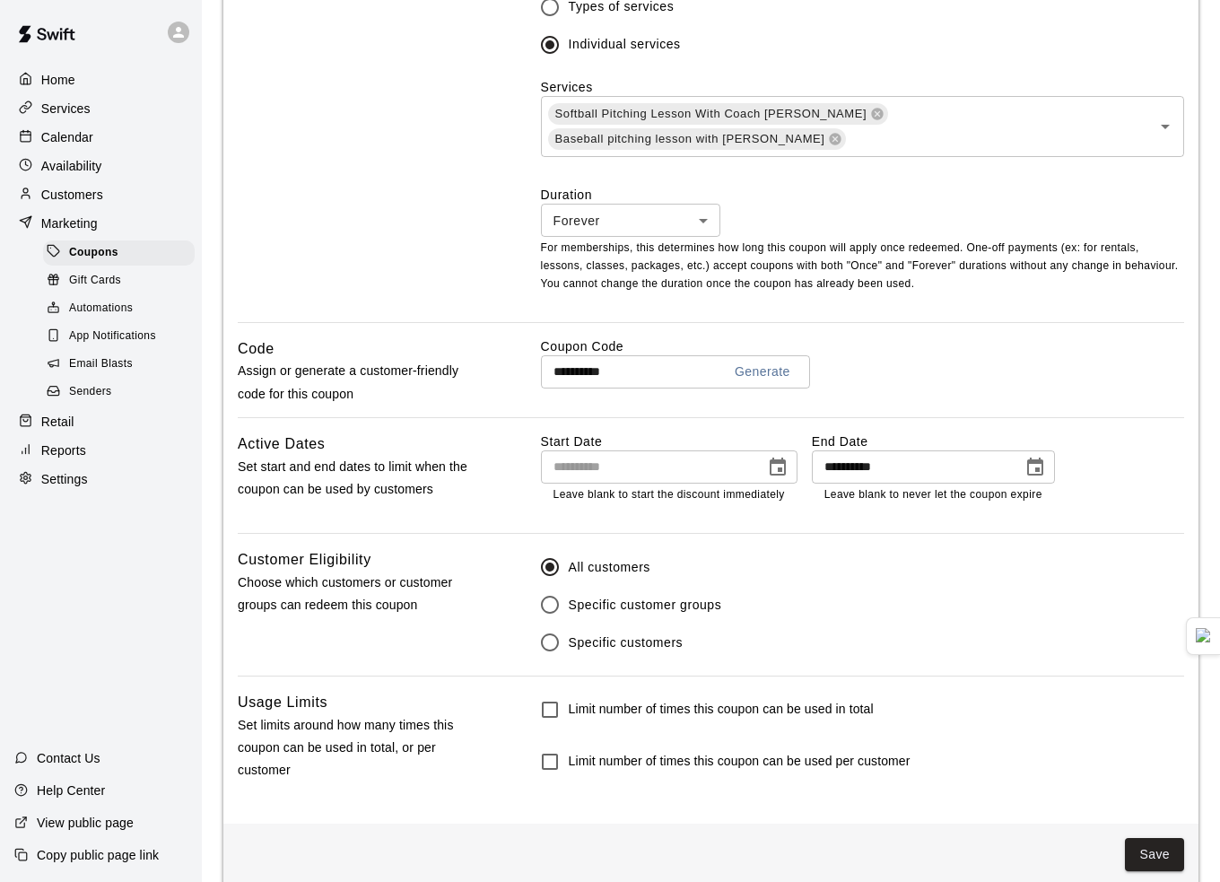
click at [978, 381] on div "**********" at bounding box center [862, 377] width 643 height 80
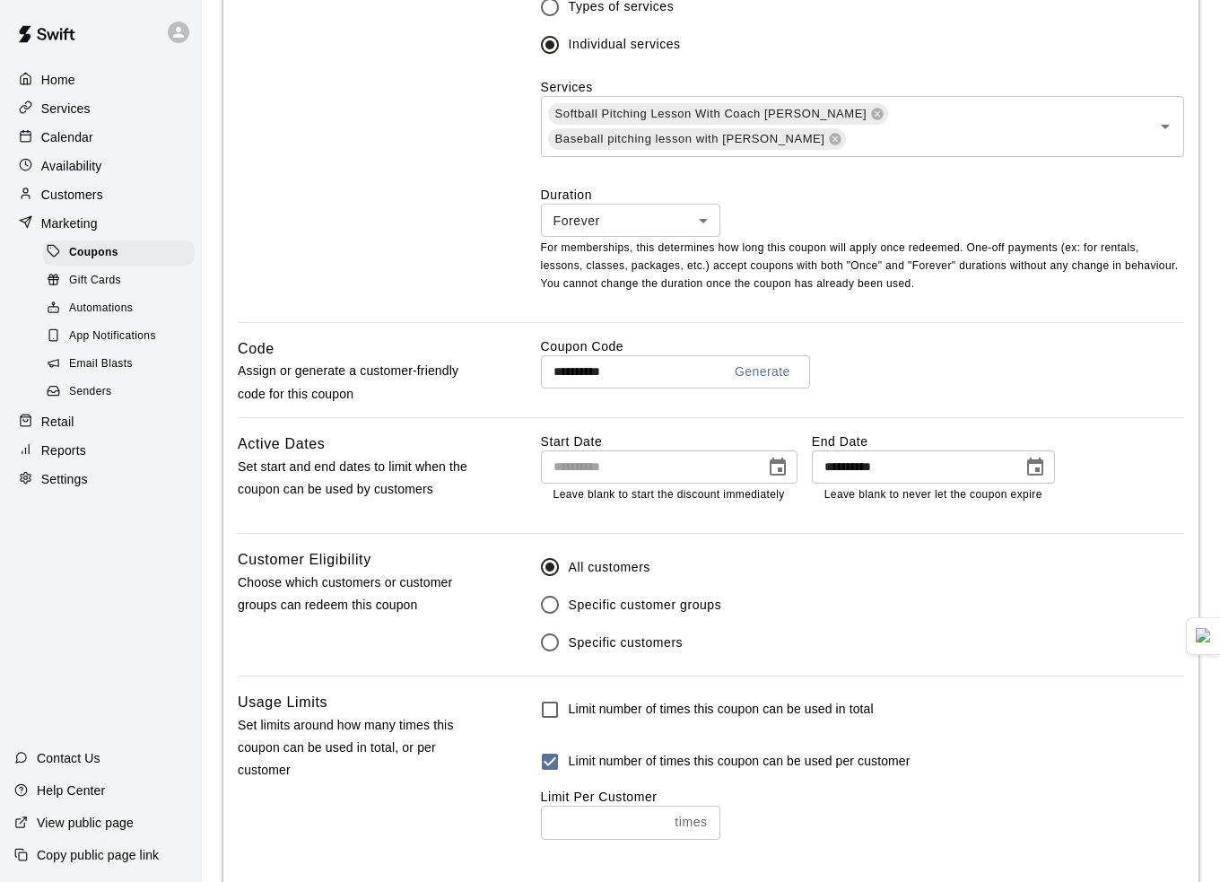
click at [604, 806] on input "number" at bounding box center [604, 822] width 127 height 33
type input "*"
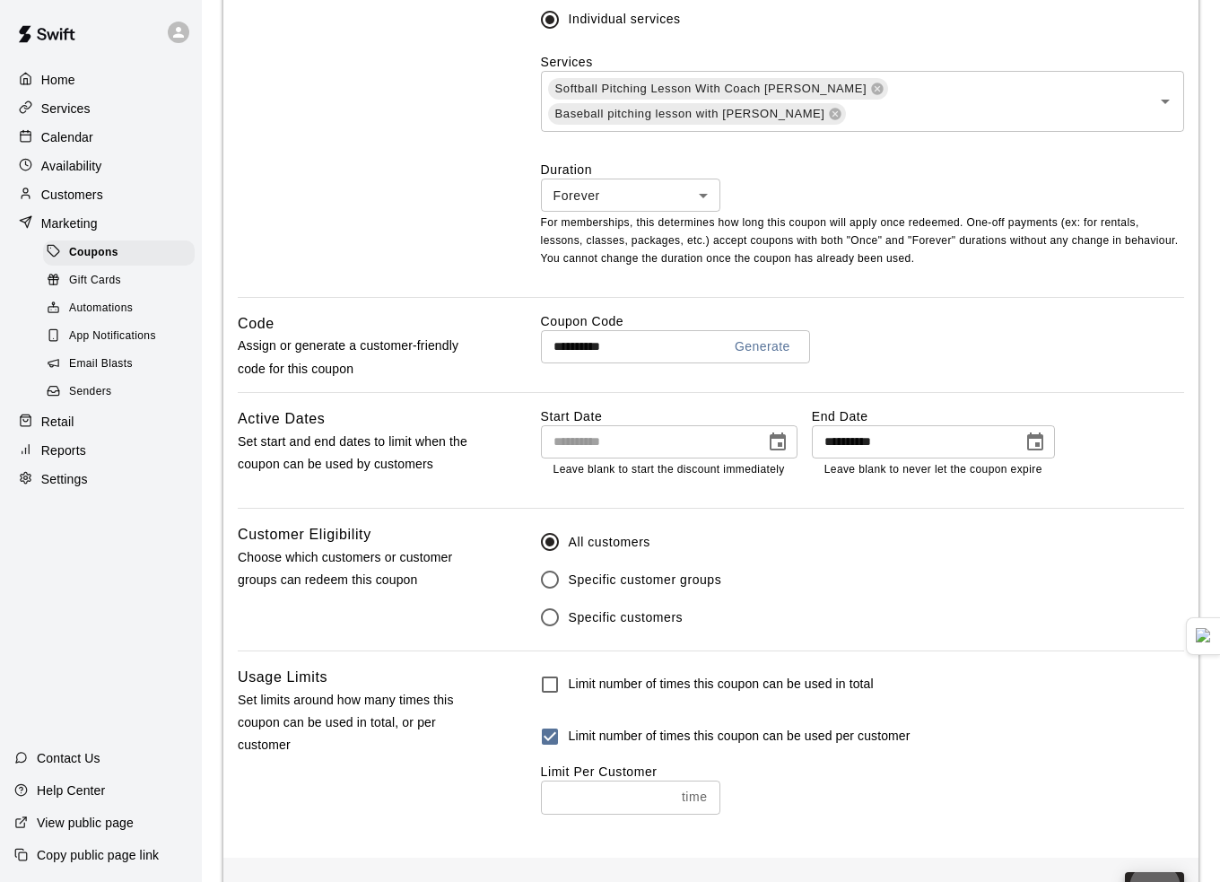
scroll to position [739, 0]
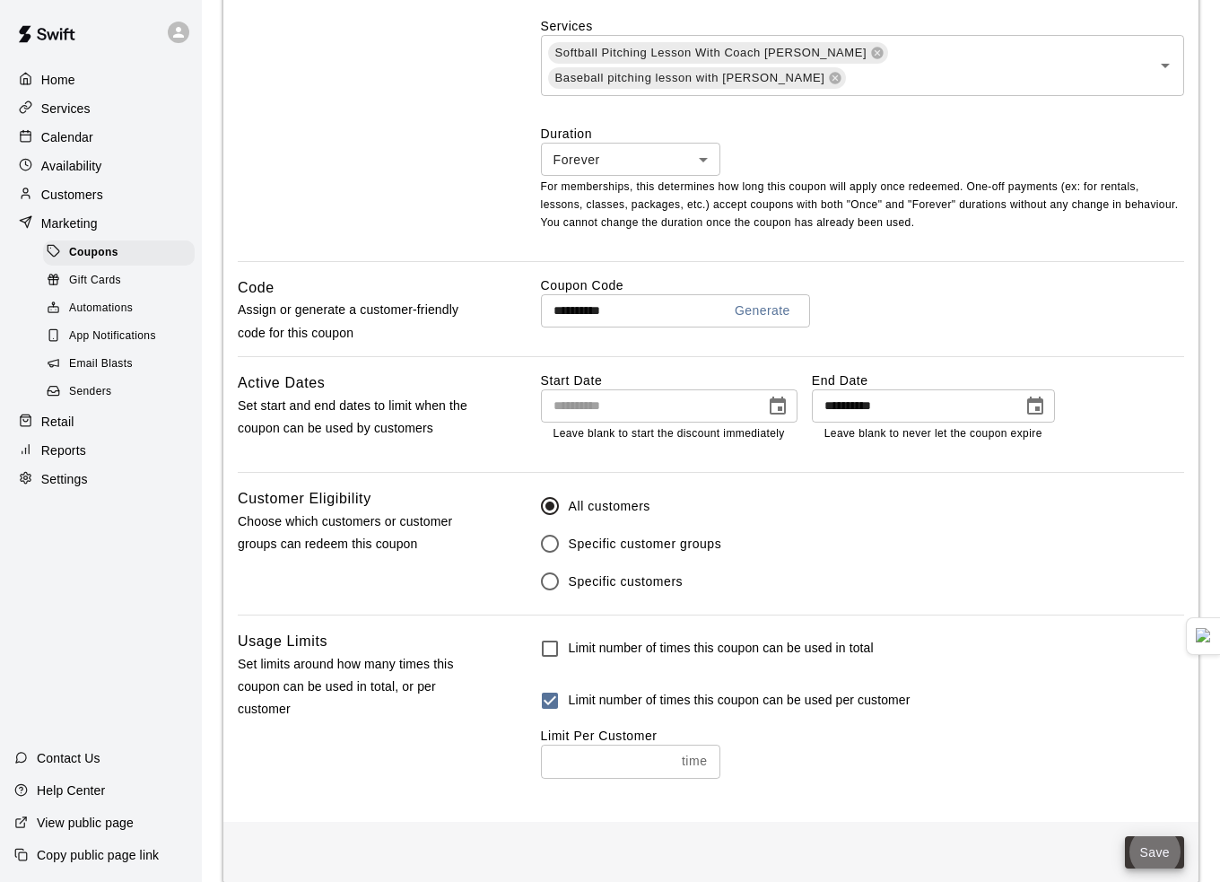
click at [1135, 836] on button "Save" at bounding box center [1154, 852] width 59 height 33
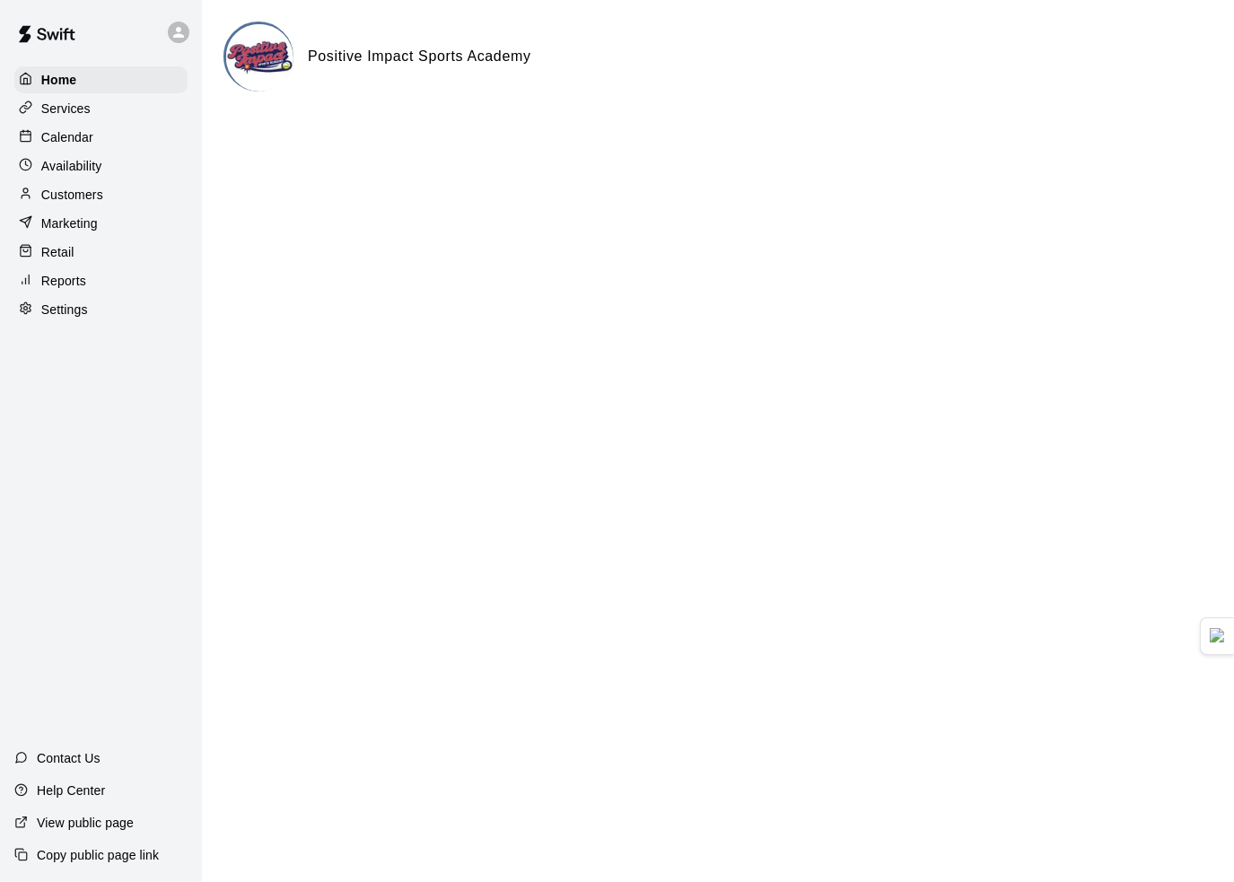
click at [104, 140] on div "Calendar" at bounding box center [100, 137] width 173 height 27
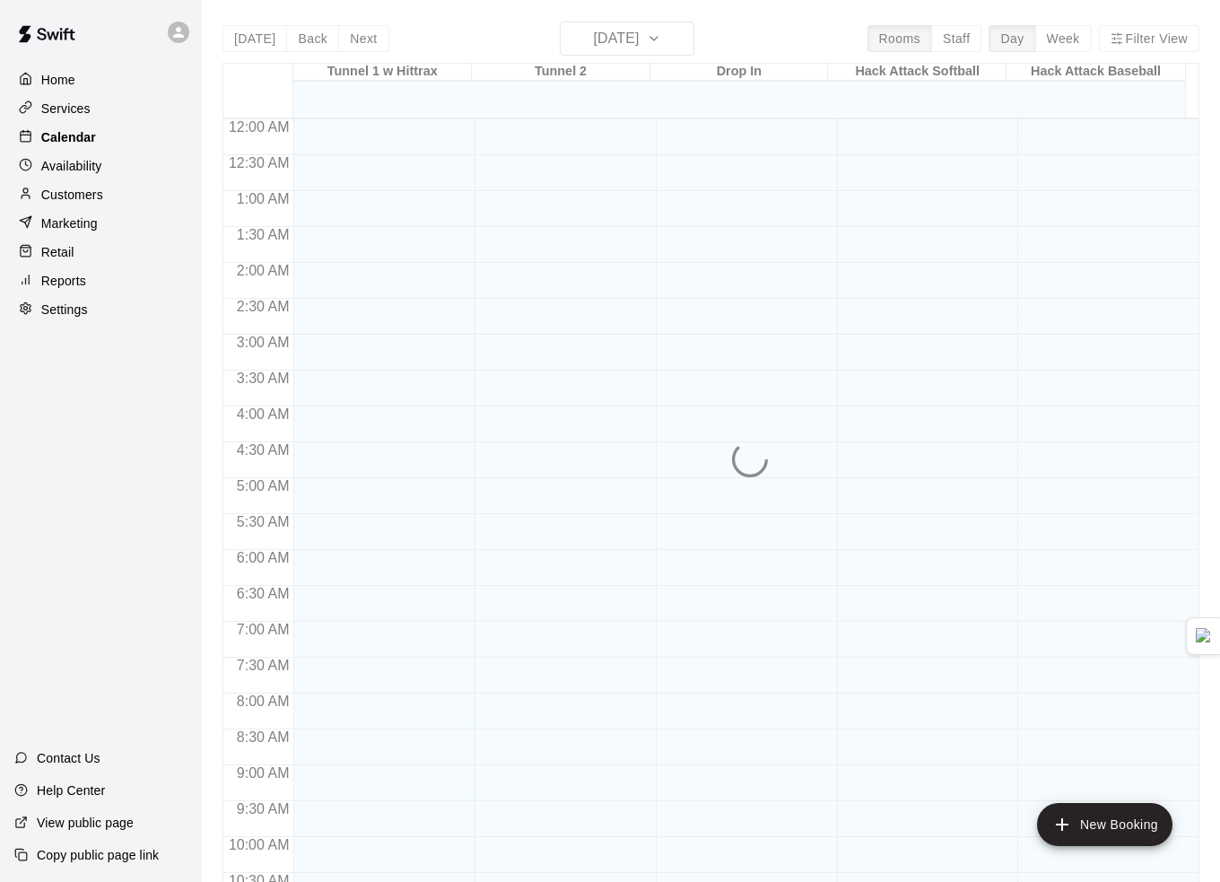
scroll to position [884, 0]
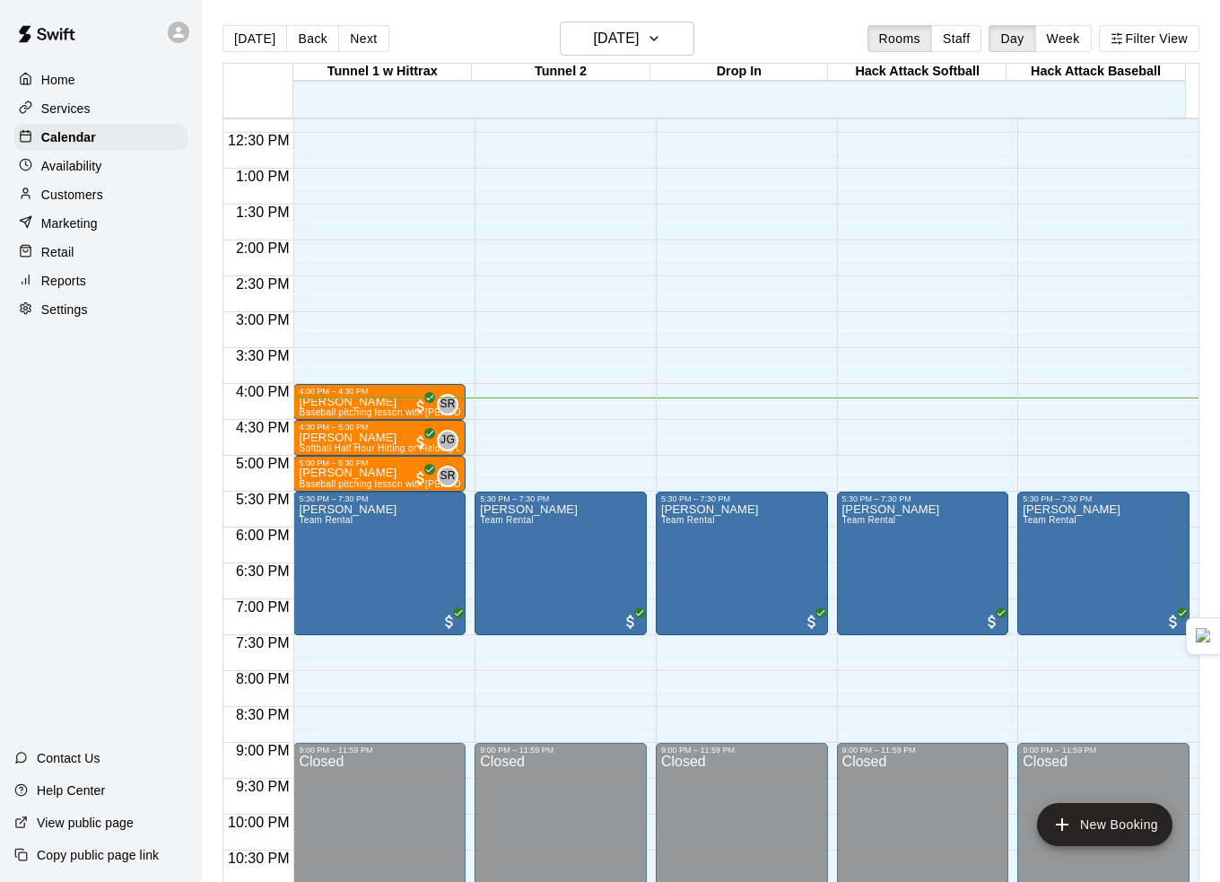
click at [97, 110] on div "Services" at bounding box center [100, 108] width 173 height 27
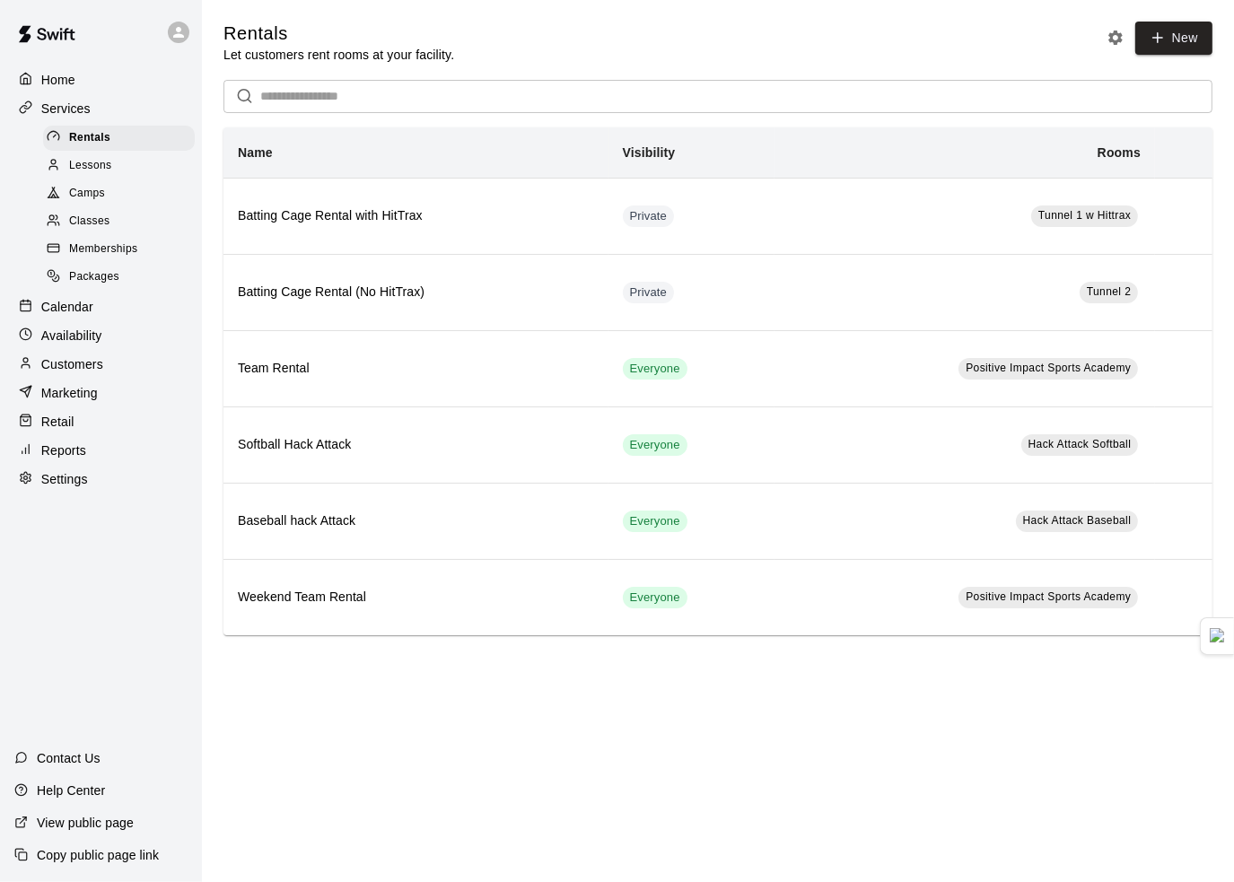
click at [109, 171] on span "Lessons" at bounding box center [90, 166] width 43 height 18
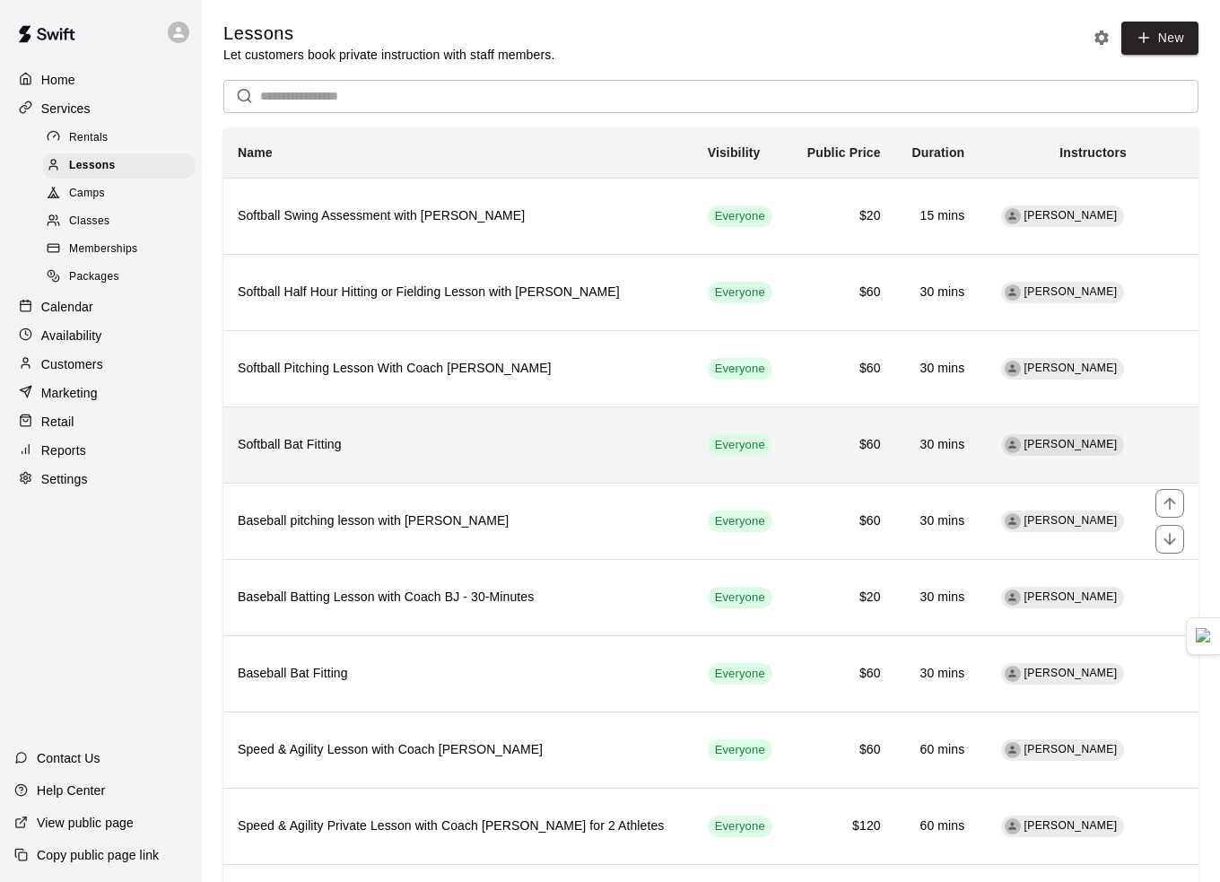
scroll to position [102, 0]
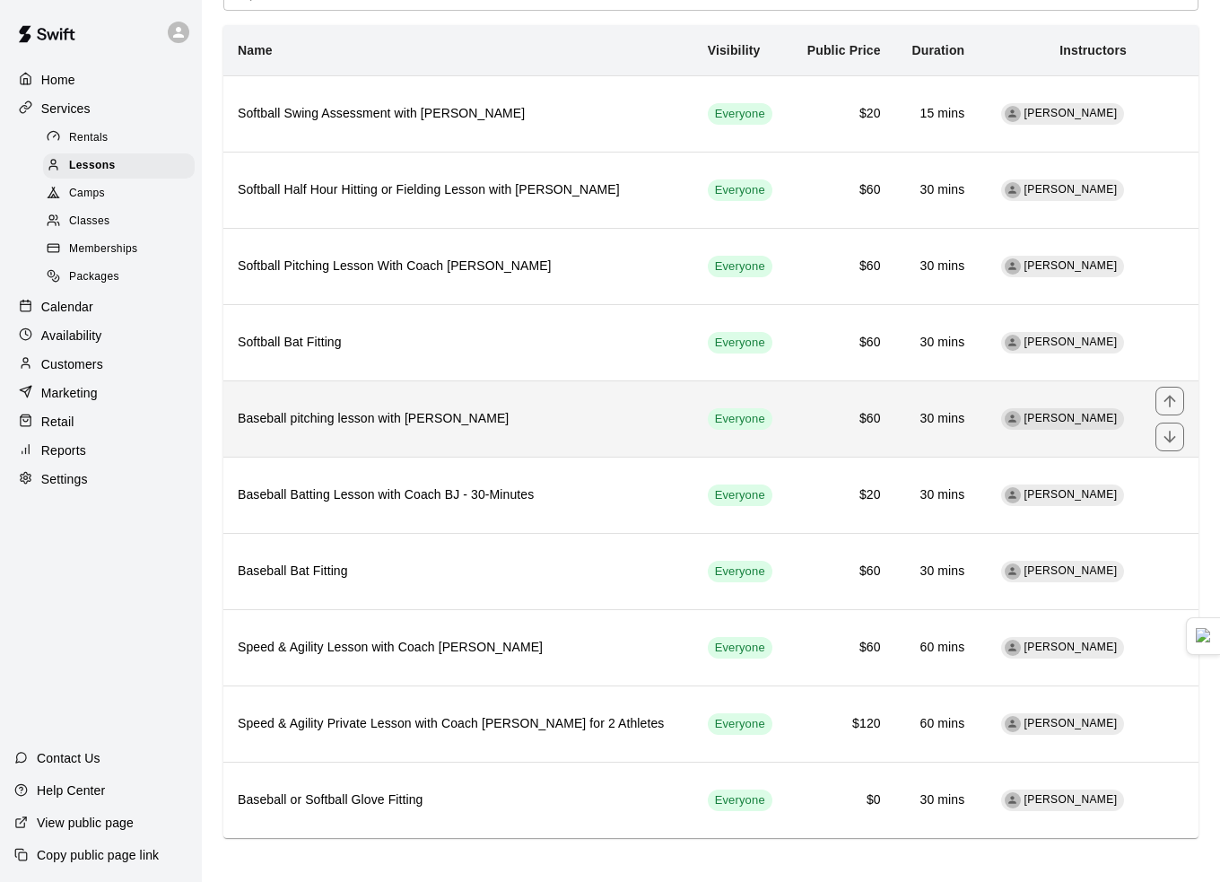
click at [414, 421] on h6 "Baseball pitching lesson with [PERSON_NAME]" at bounding box center [459, 419] width 442 height 20
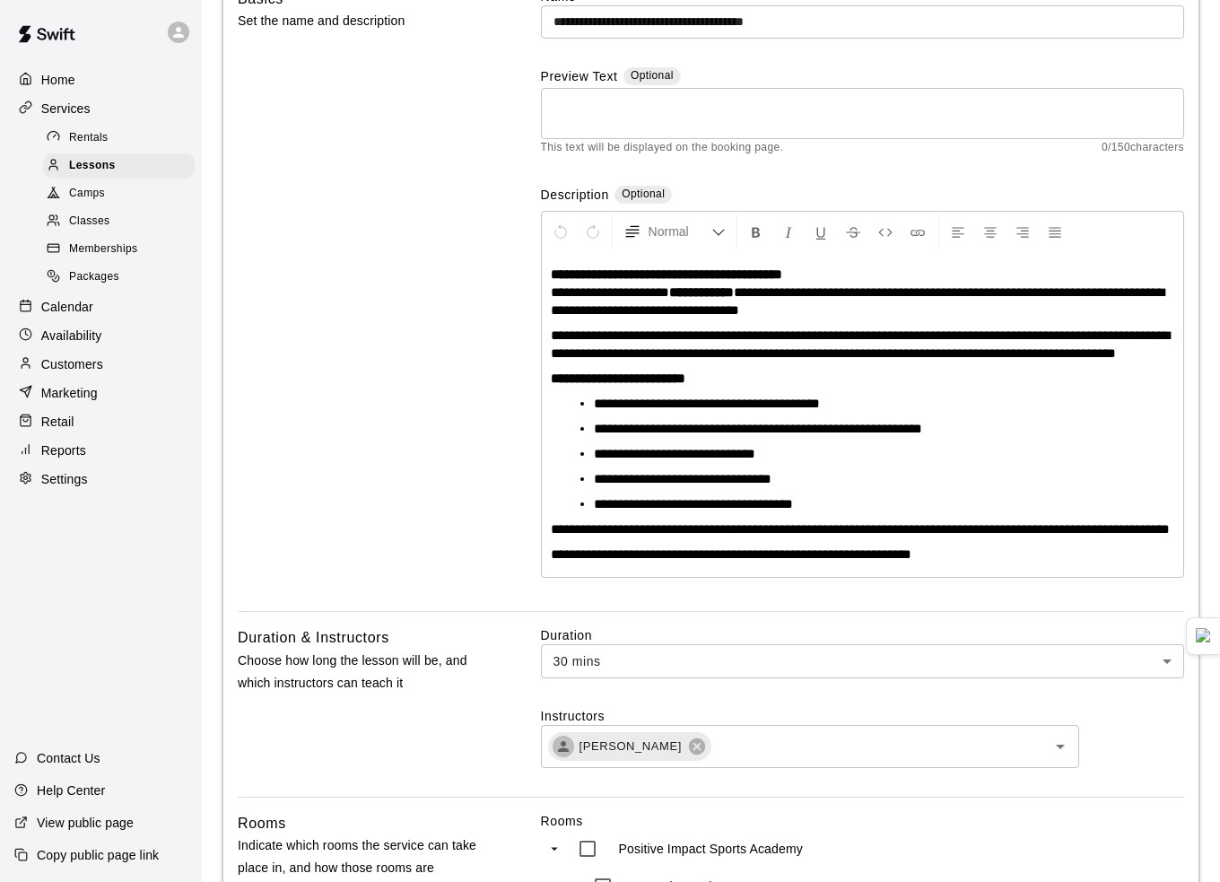
scroll to position [179, 0]
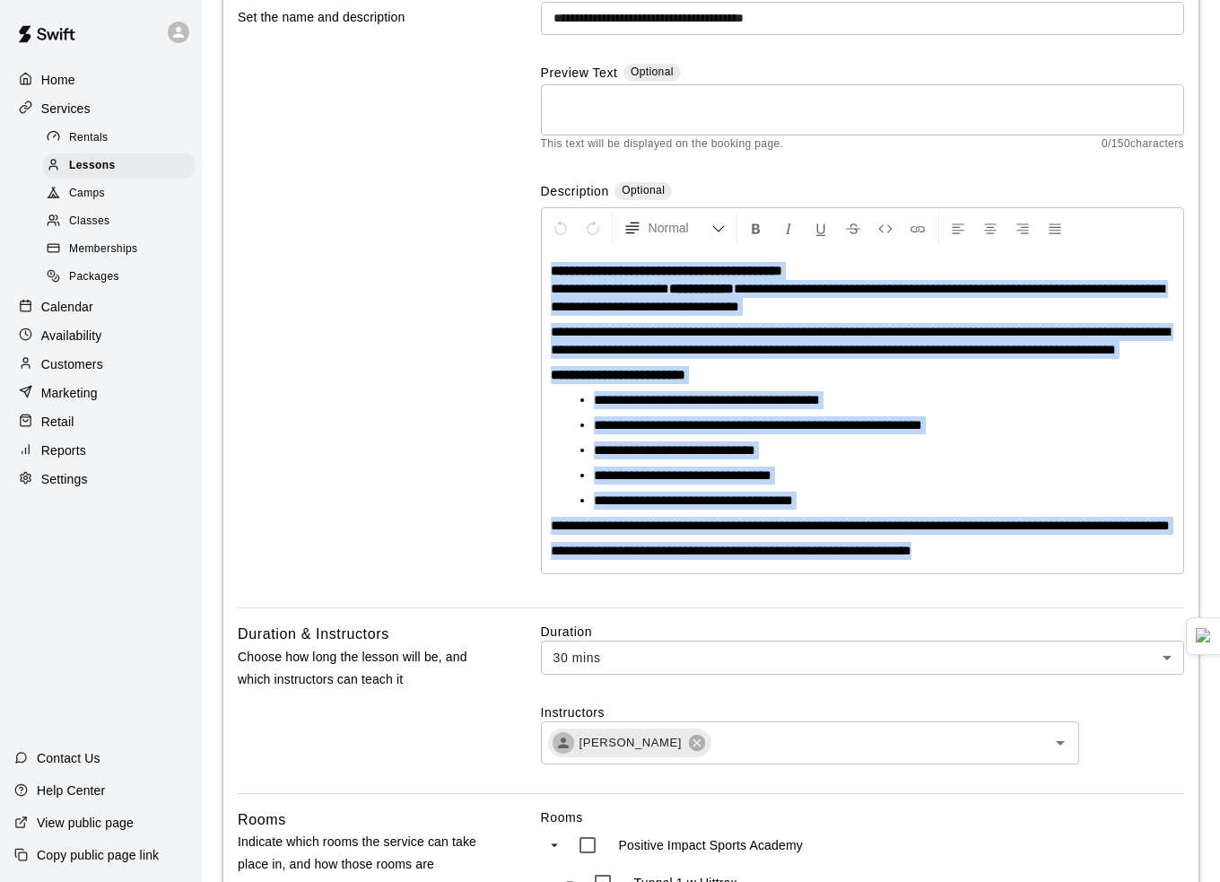
drag, startPoint x: 550, startPoint y: 268, endPoint x: 985, endPoint y: 614, distance: 555.7
click at [984, 608] on div "**********" at bounding box center [862, 296] width 643 height 625
copy div "**********"
